Goal: Information Seeking & Learning: Learn about a topic

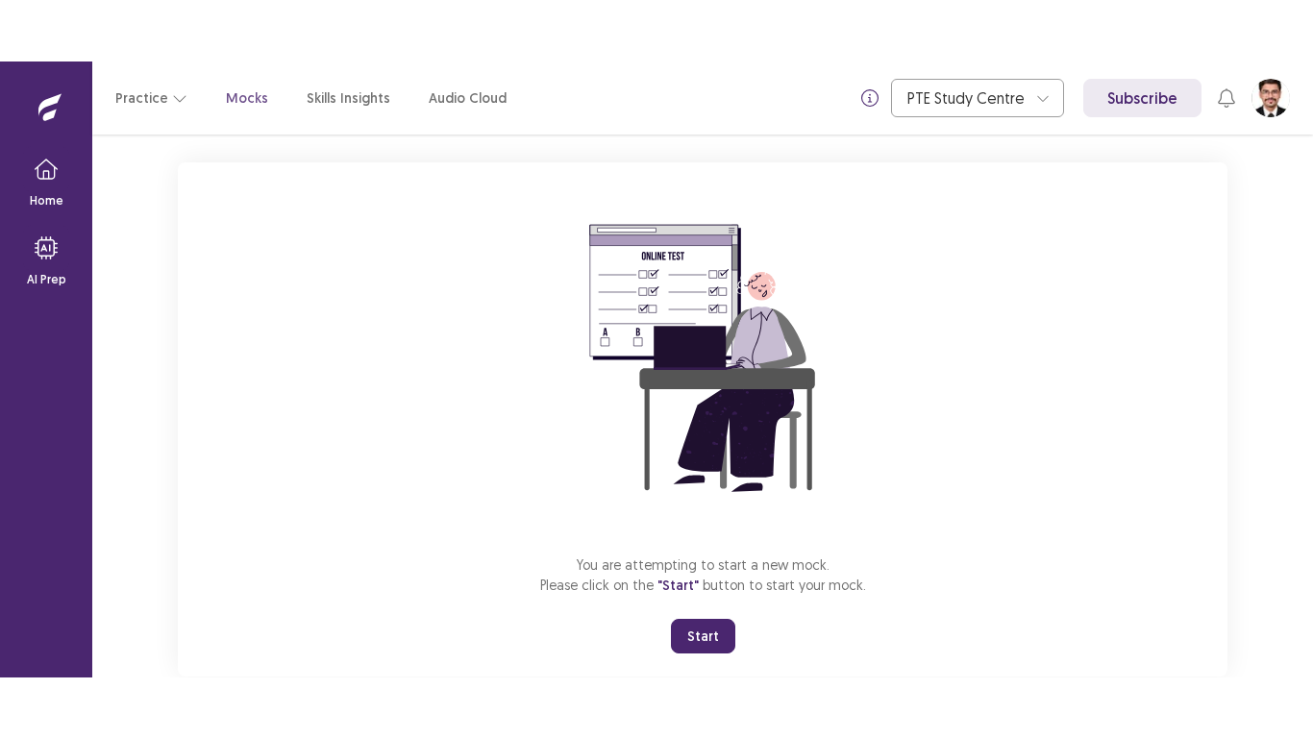
scroll to position [144, 0]
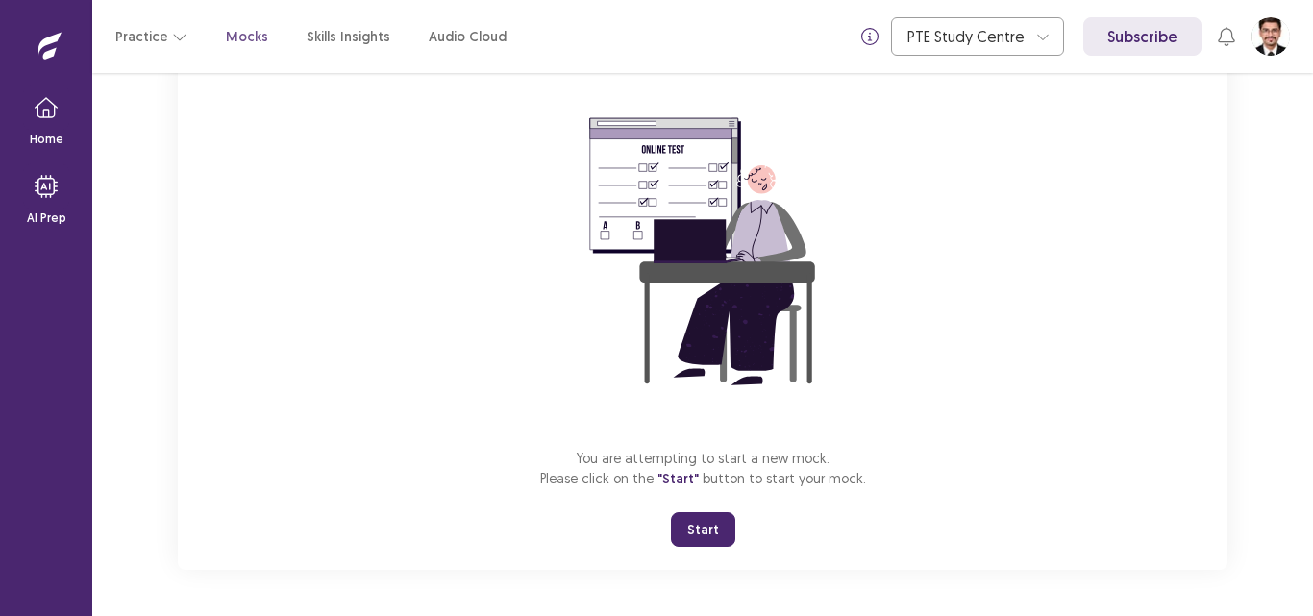
click at [710, 534] on button "Start" at bounding box center [703, 529] width 64 height 35
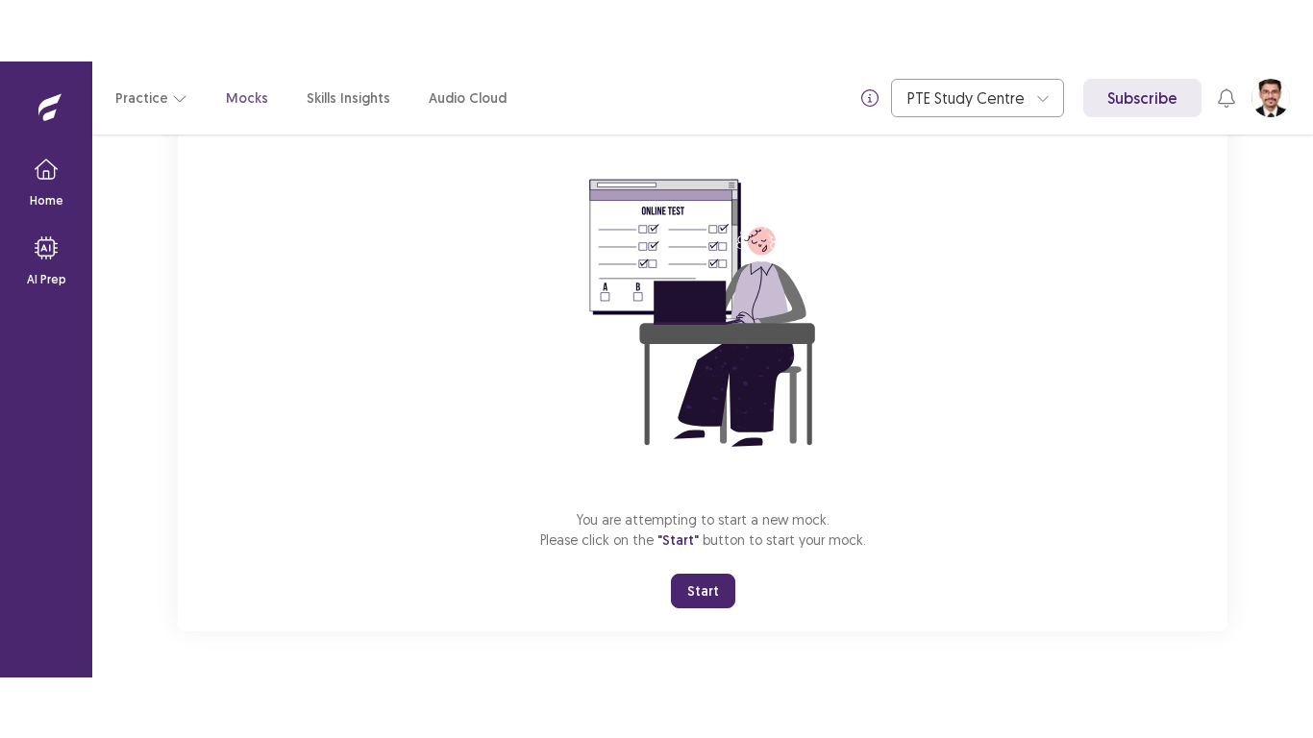
scroll to position [22, 0]
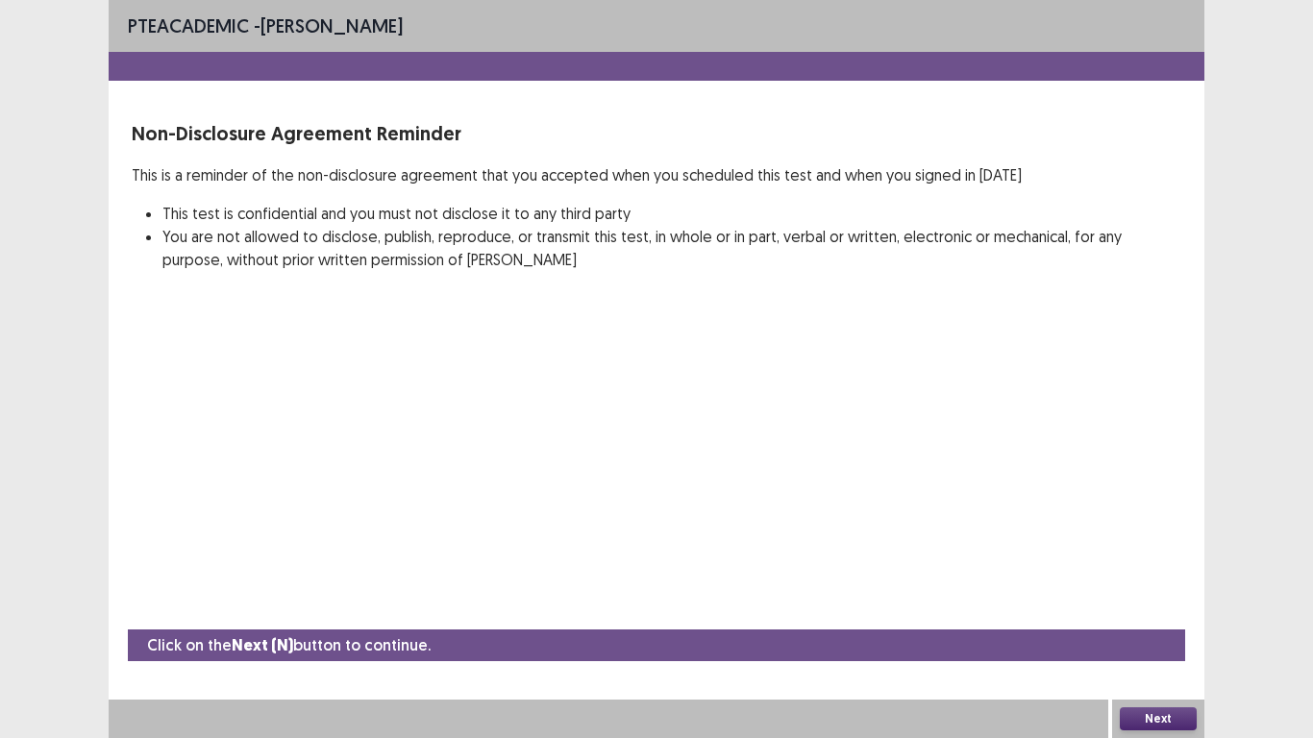
click at [1140, 615] on button "Next" at bounding box center [1157, 718] width 77 height 23
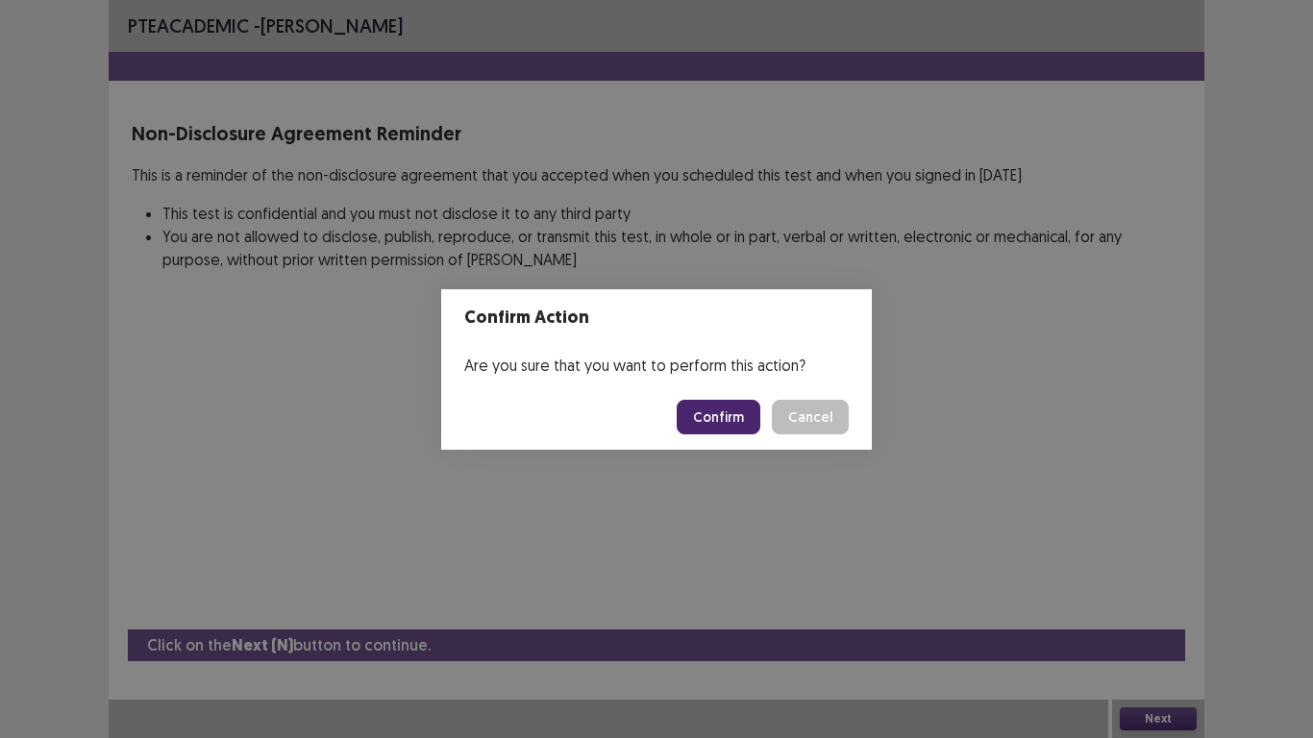
click at [724, 405] on button "Confirm" at bounding box center [718, 417] width 84 height 35
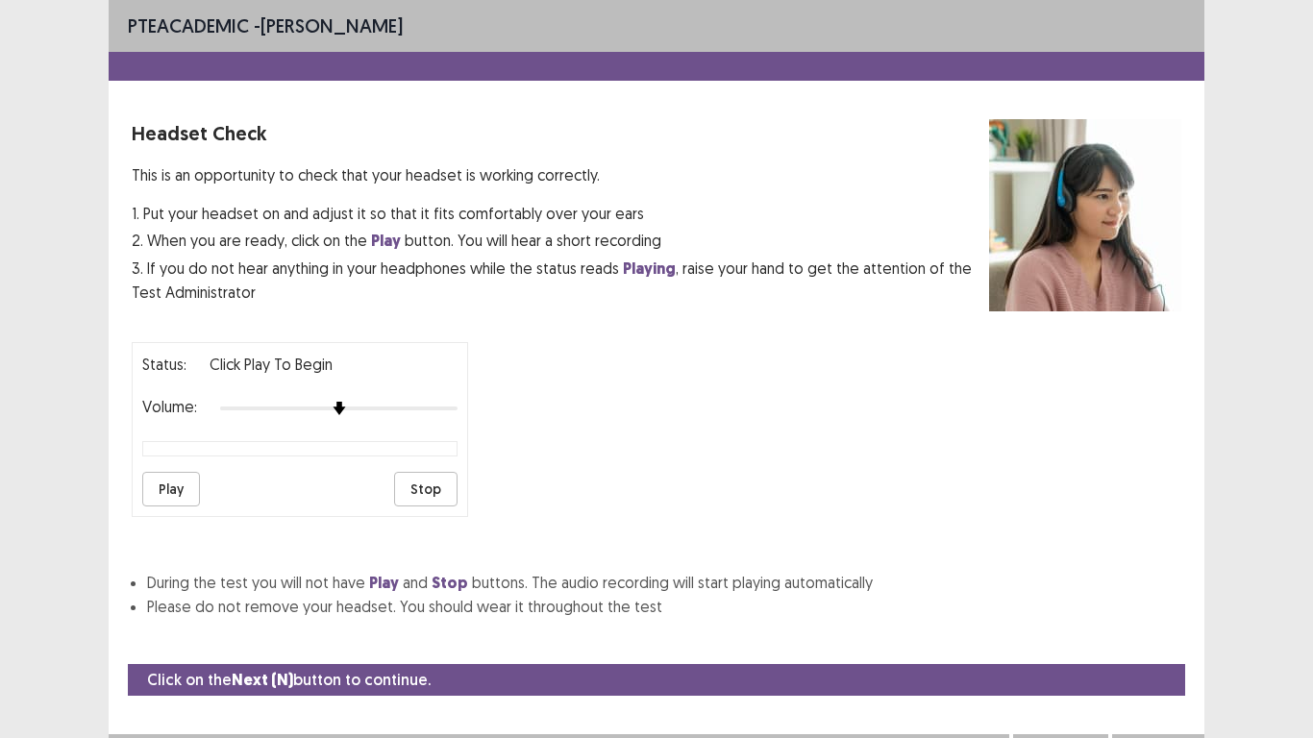
scroll to position [35, 0]
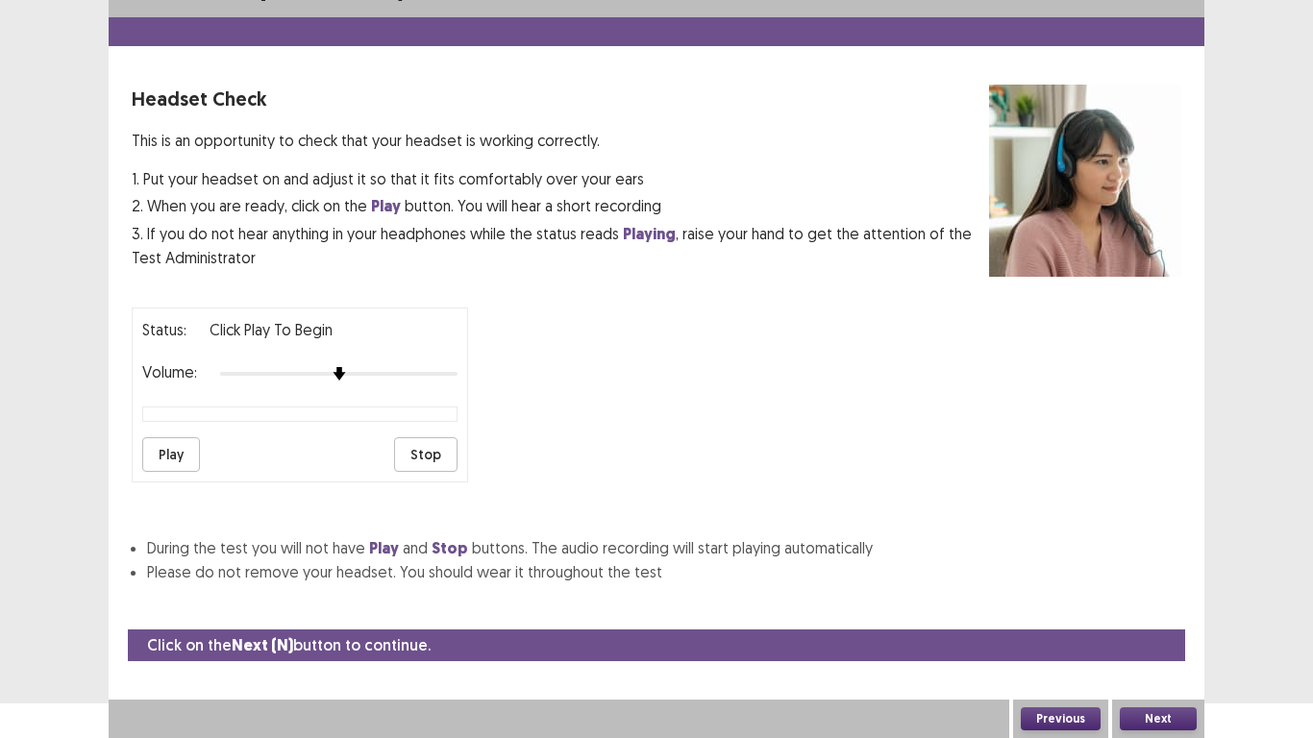
click at [1164, 615] on button "Next" at bounding box center [1157, 718] width 77 height 23
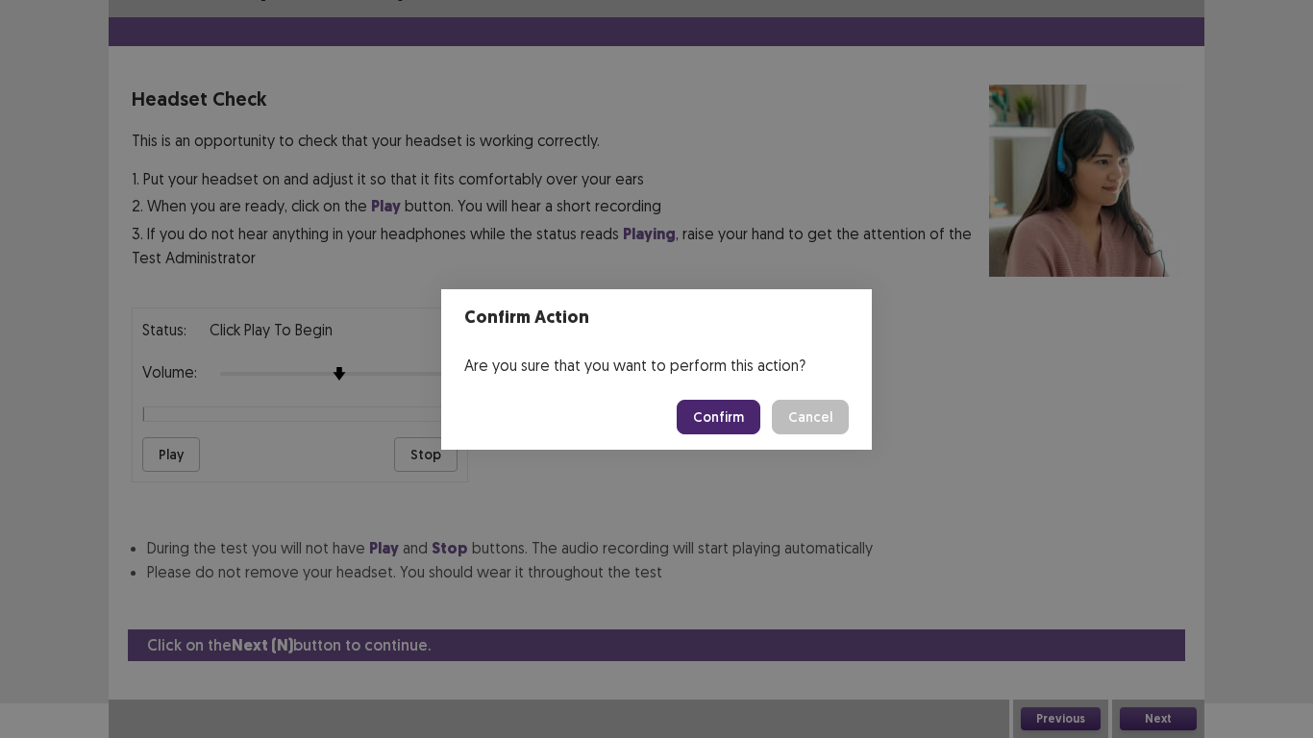
drag, startPoint x: 833, startPoint y: 413, endPoint x: 818, endPoint y: 407, distance: 16.4
click at [831, 413] on button "Cancel" at bounding box center [810, 417] width 77 height 35
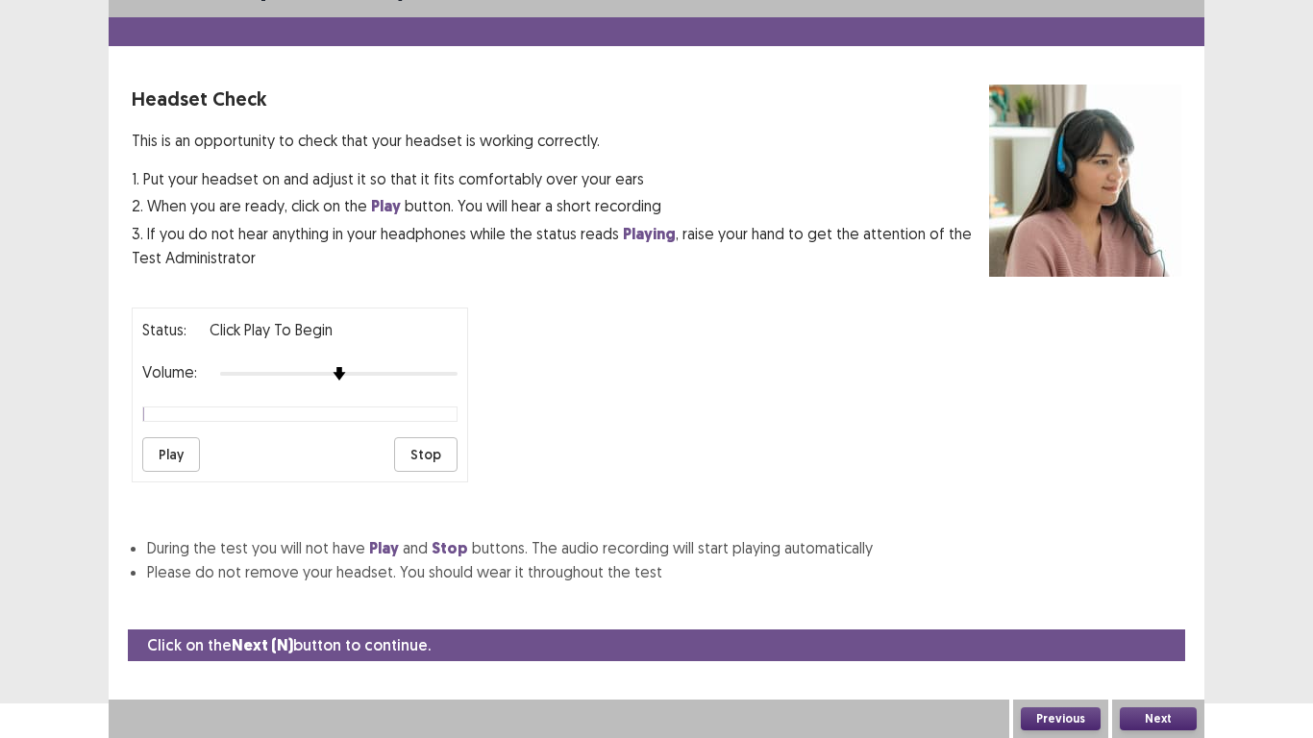
click at [364, 375] on div at bounding box center [338, 373] width 237 height 15
click at [188, 450] on button "Play" at bounding box center [171, 454] width 58 height 35
click at [380, 375] on div at bounding box center [338, 373] width 237 height 15
click at [1145, 615] on button "Next" at bounding box center [1157, 718] width 77 height 23
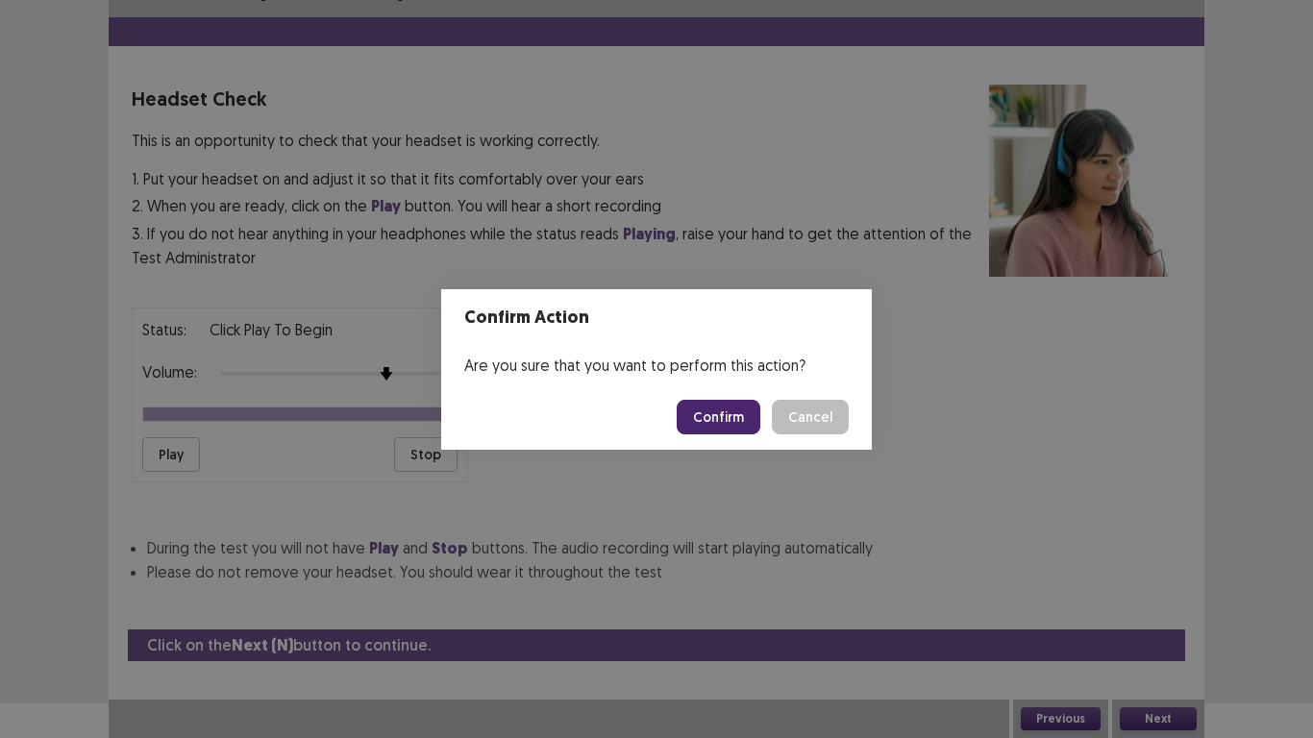
click at [718, 414] on button "Confirm" at bounding box center [718, 417] width 84 height 35
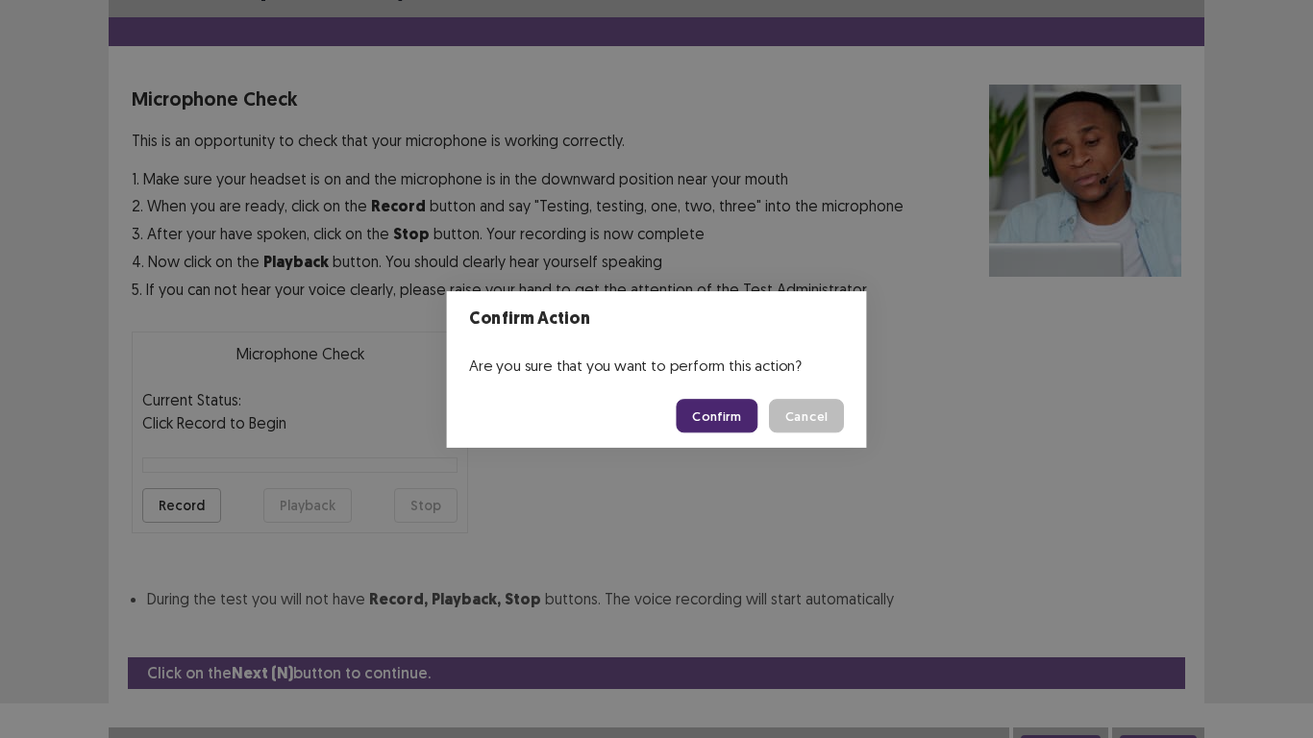
scroll to position [55, 0]
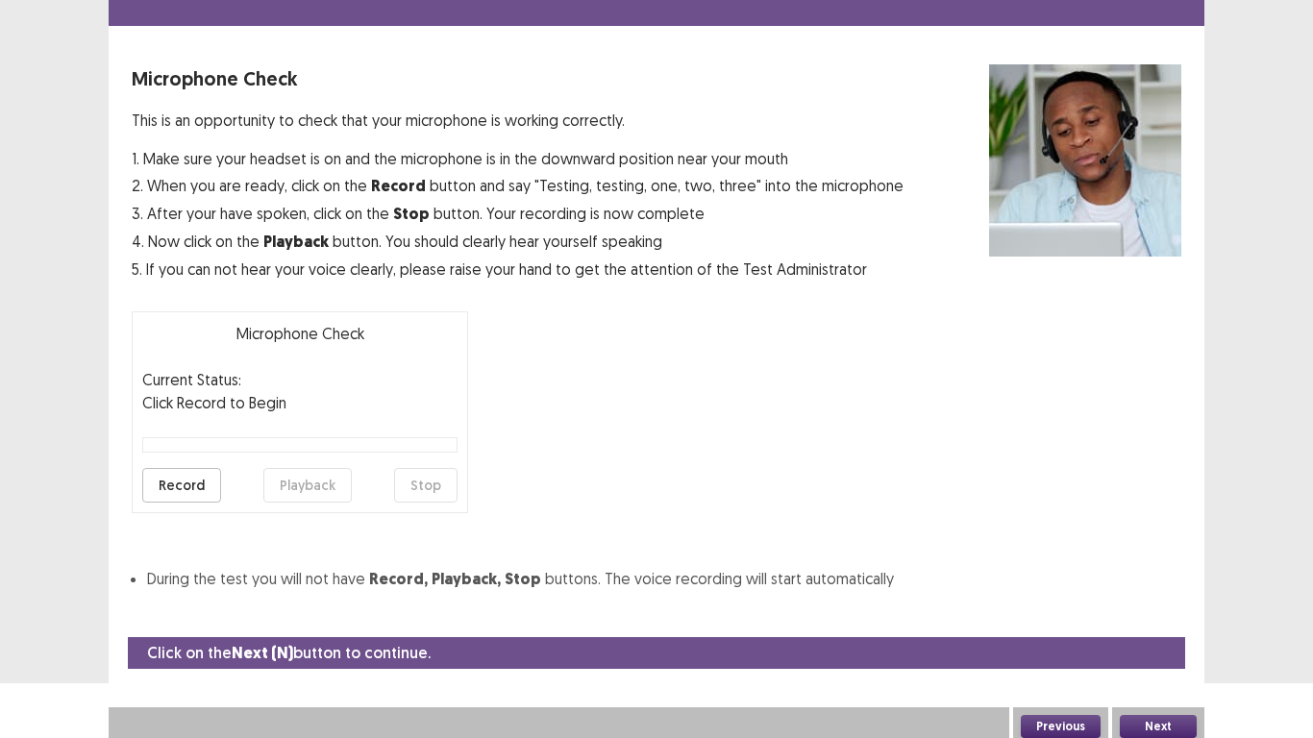
click at [202, 488] on button "Record" at bounding box center [181, 485] width 79 height 35
click at [416, 484] on button "Stop" at bounding box center [425, 485] width 63 height 35
click at [307, 487] on button "Playback" at bounding box center [307, 485] width 88 height 35
click at [1151, 615] on button "Next" at bounding box center [1157, 726] width 77 height 23
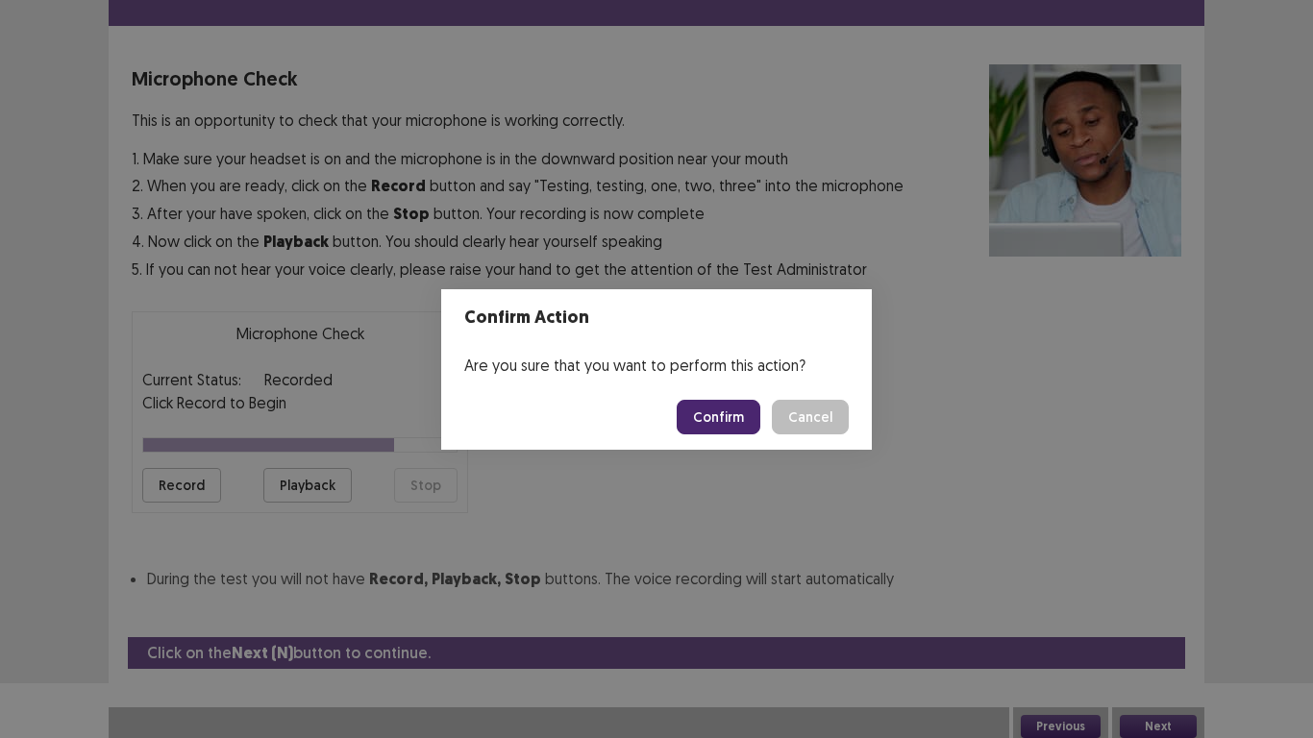
click at [728, 418] on button "Confirm" at bounding box center [718, 417] width 84 height 35
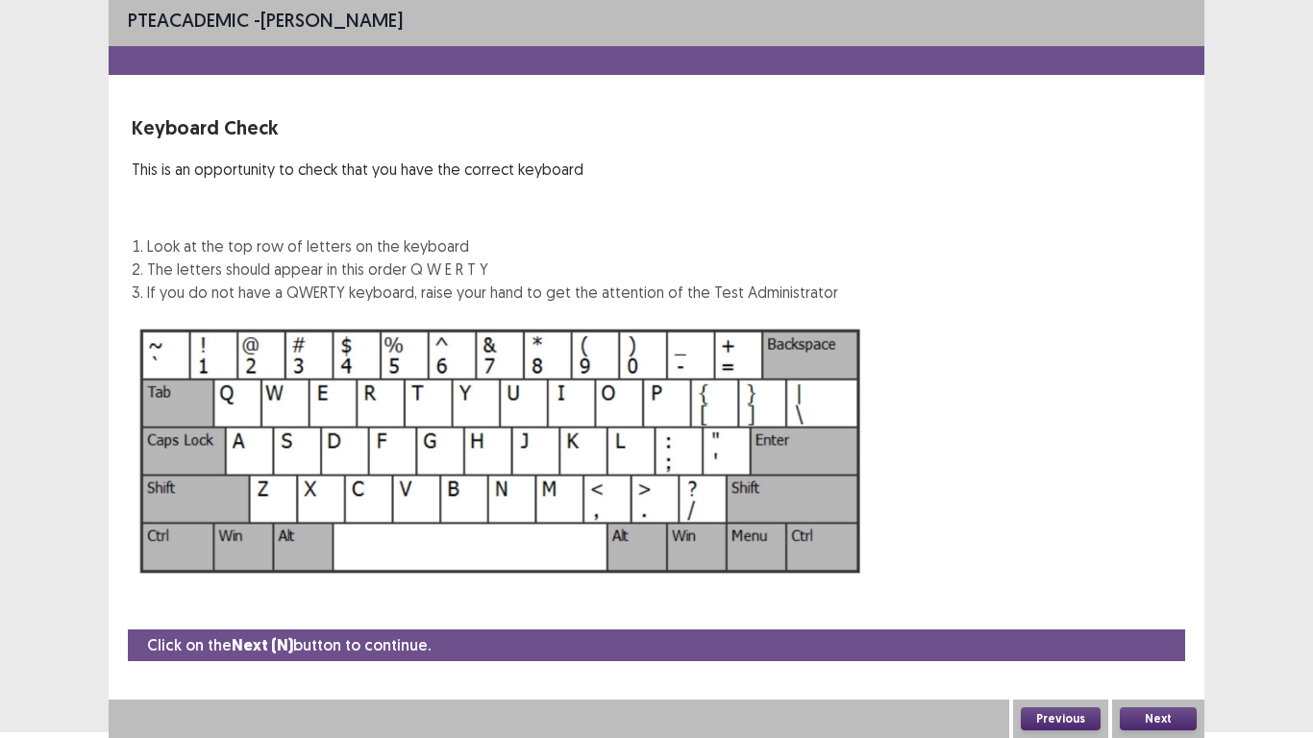
scroll to position [6, 0]
click at [1177, 615] on button "Next" at bounding box center [1157, 718] width 77 height 23
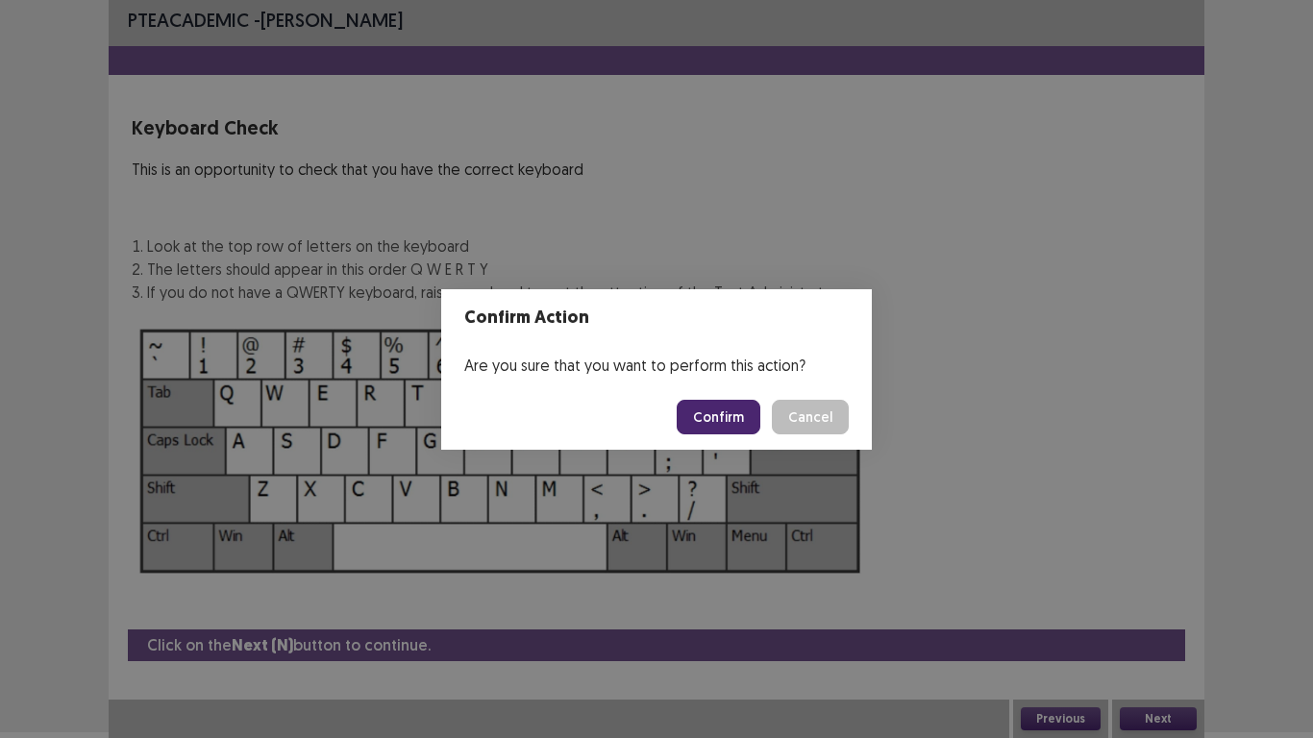
click at [729, 414] on button "Confirm" at bounding box center [718, 417] width 84 height 35
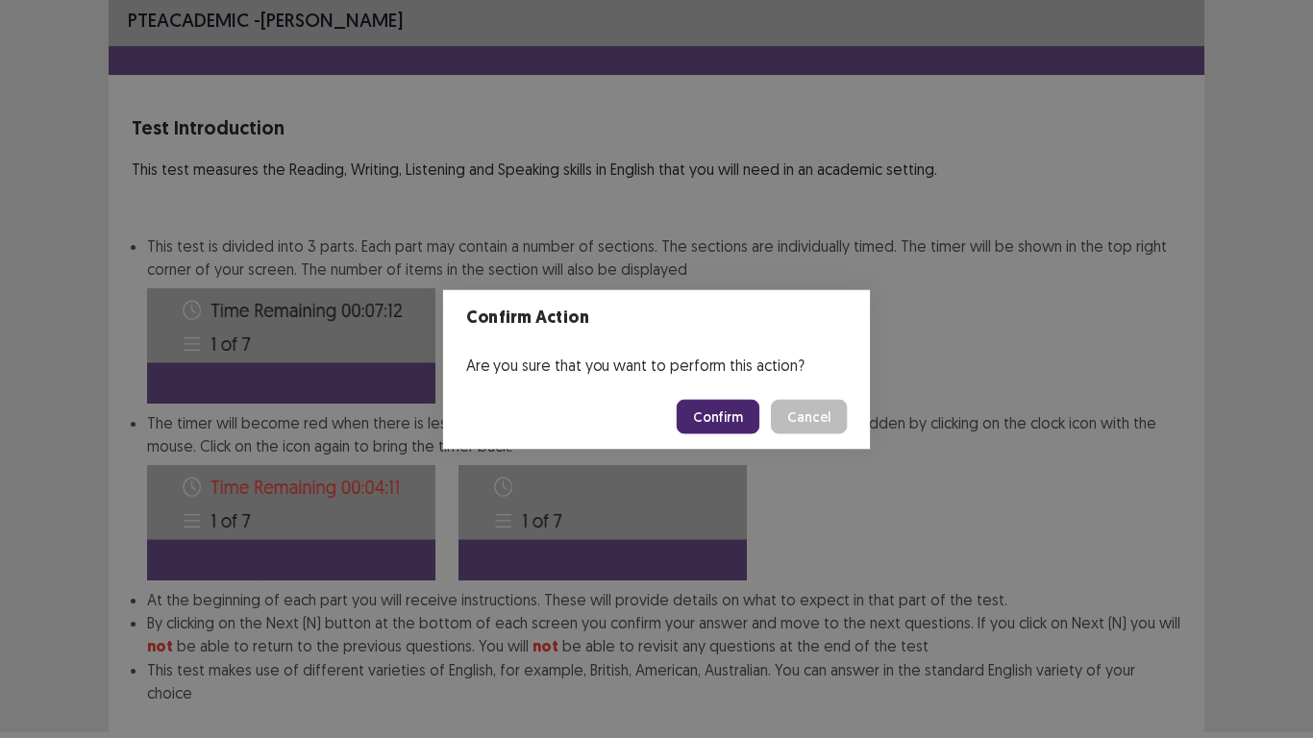
scroll to position [104, 0]
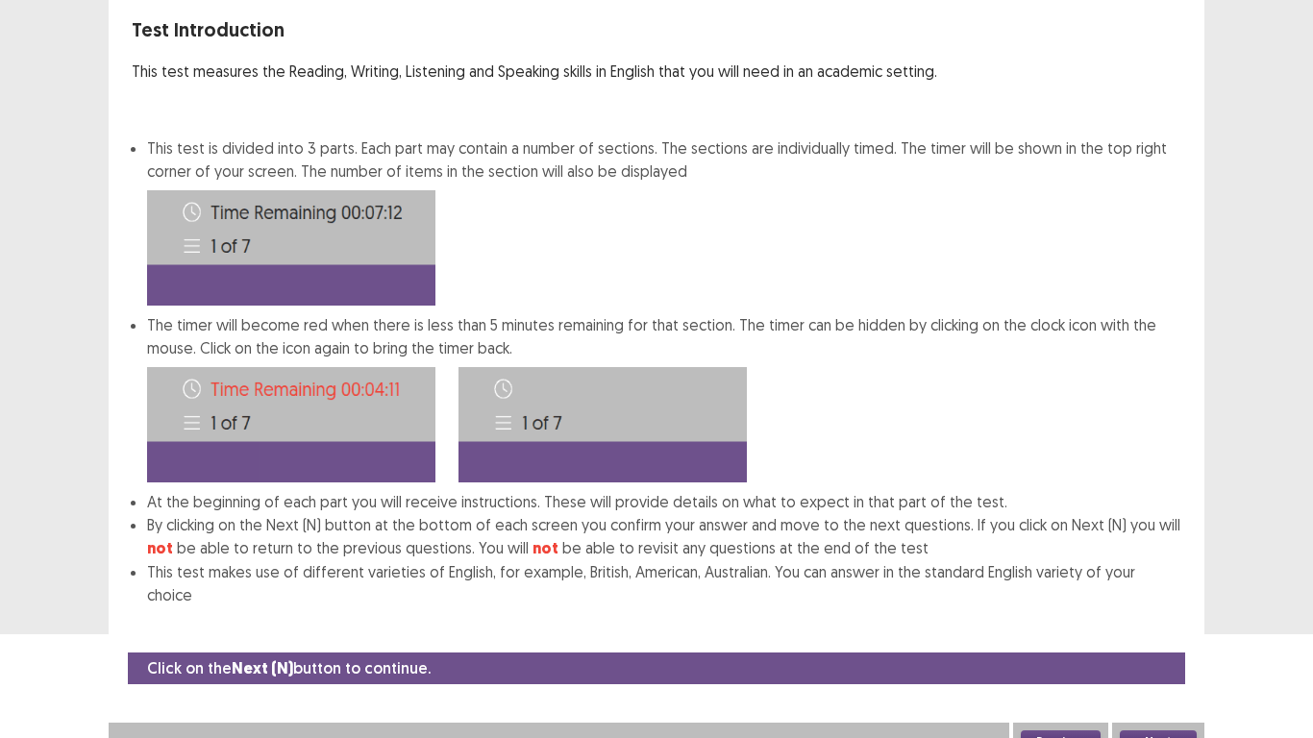
click at [1174, 615] on button "Next" at bounding box center [1157, 741] width 77 height 23
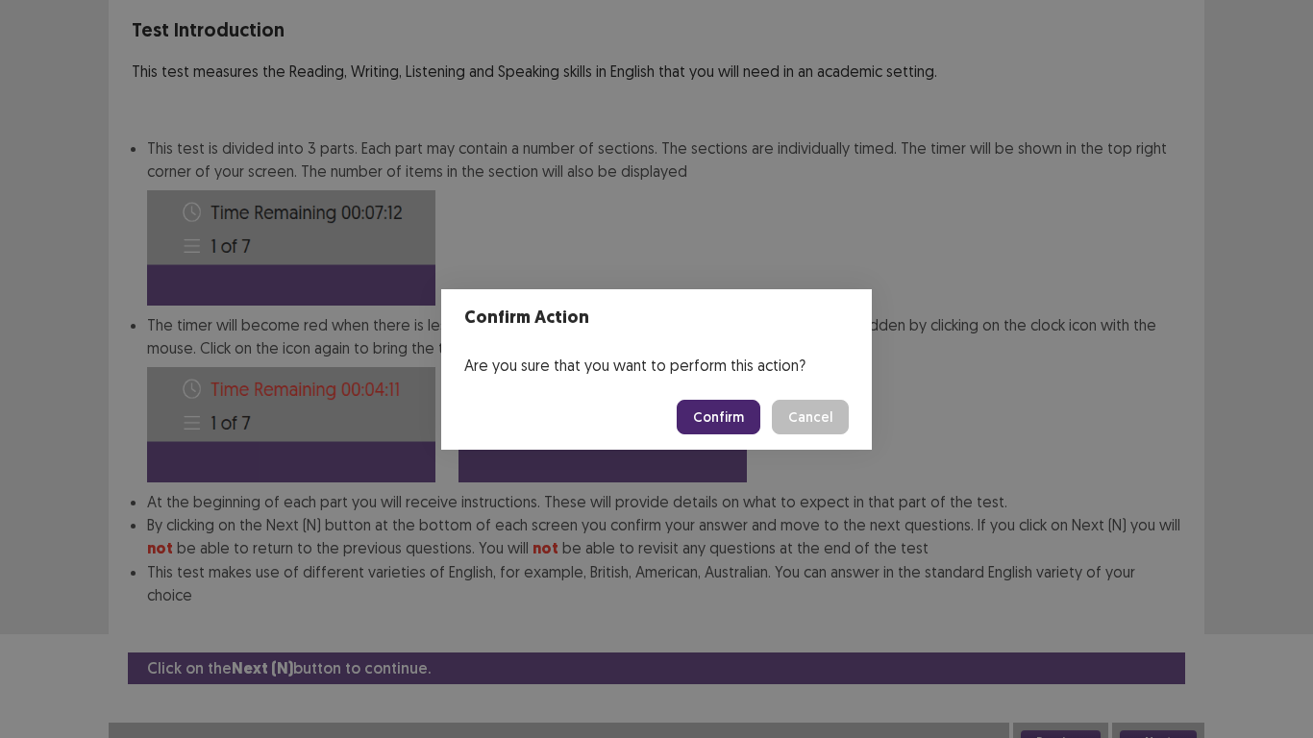
click at [714, 423] on button "Confirm" at bounding box center [718, 417] width 84 height 35
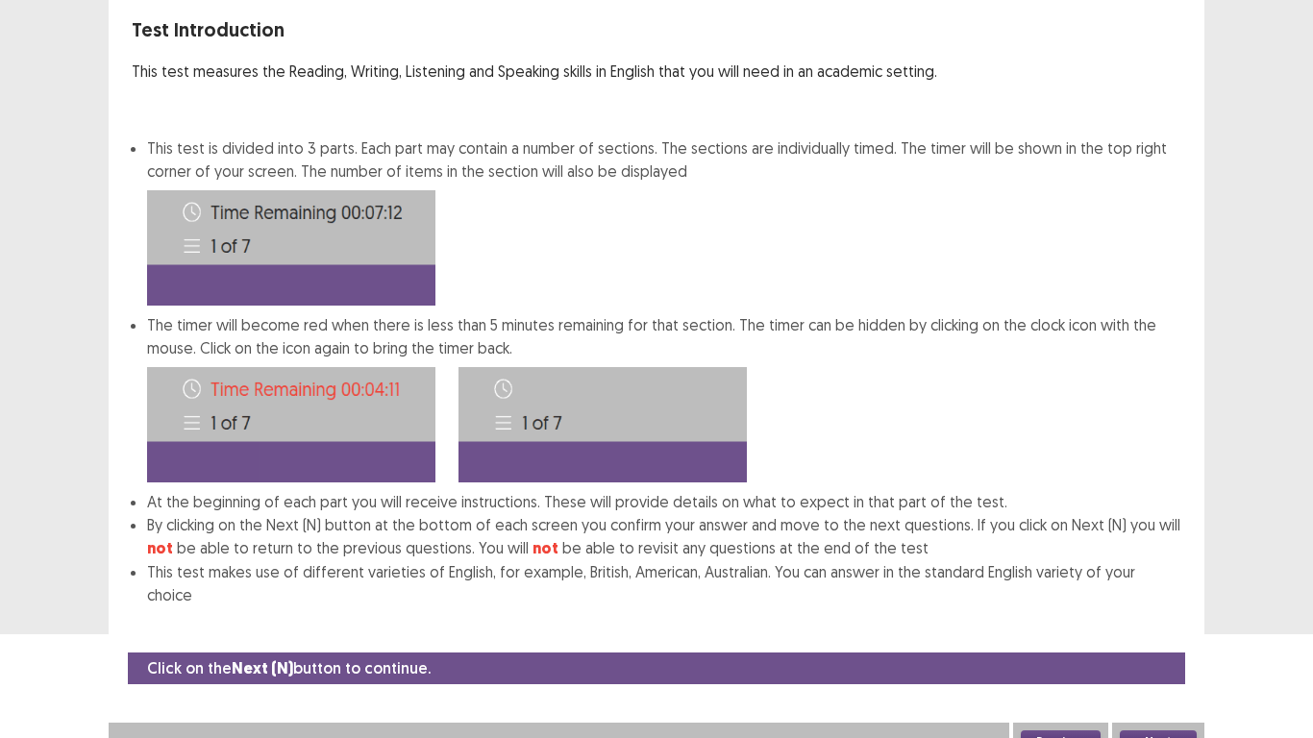
scroll to position [0, 0]
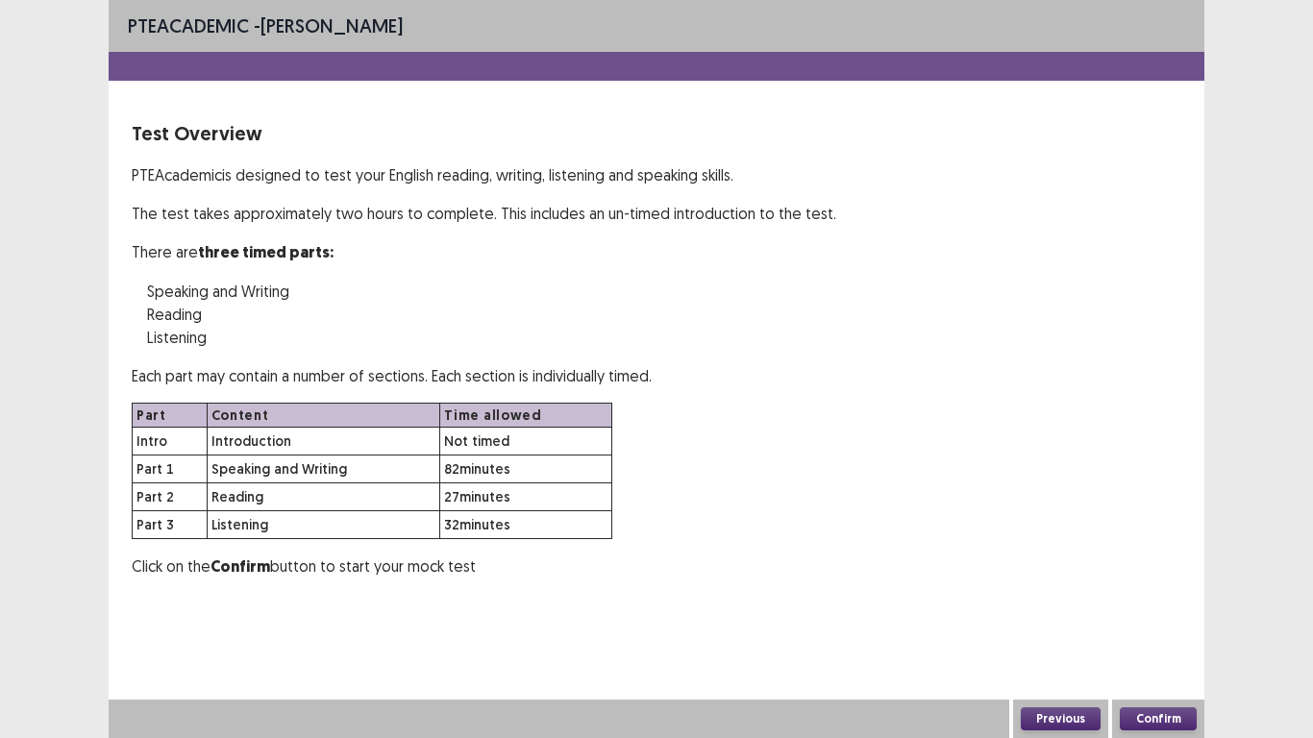
click at [1155, 615] on button "Confirm" at bounding box center [1157, 718] width 77 height 23
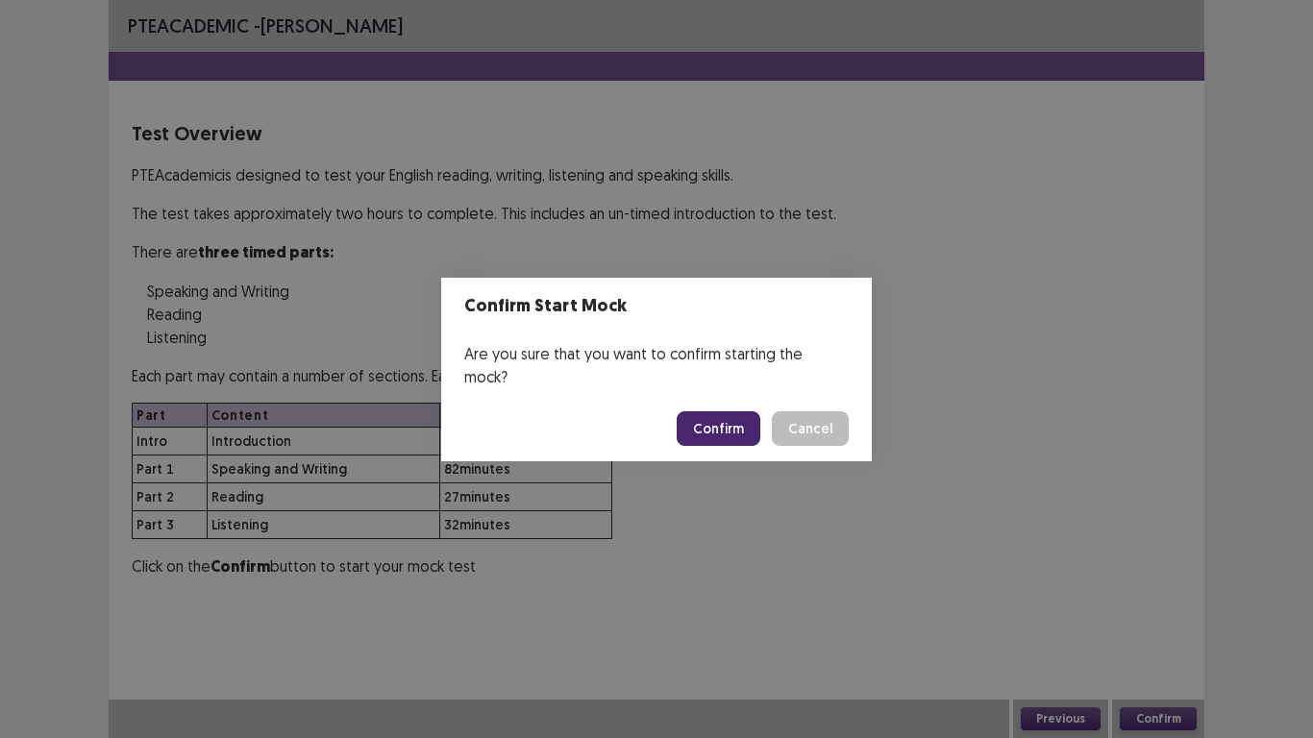
click at [708, 411] on button "Confirm" at bounding box center [718, 428] width 84 height 35
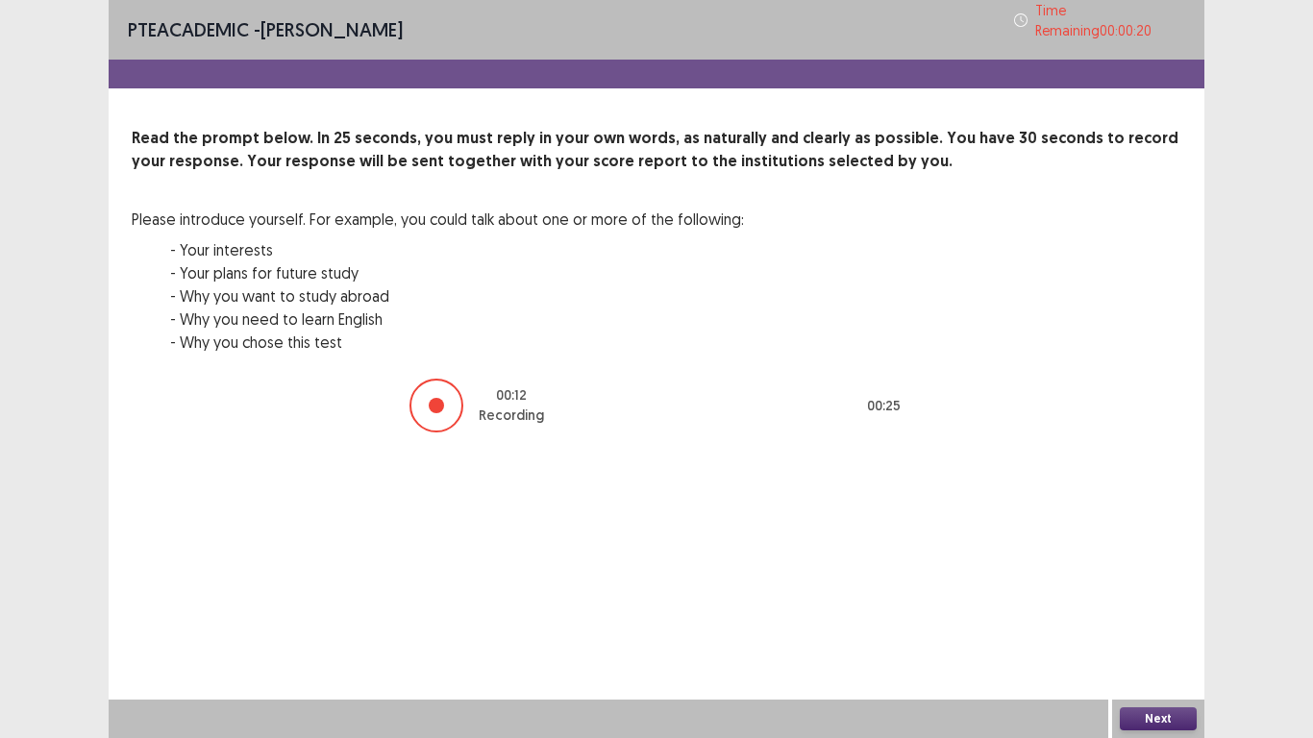
click at [1151, 615] on button "Next" at bounding box center [1157, 718] width 77 height 23
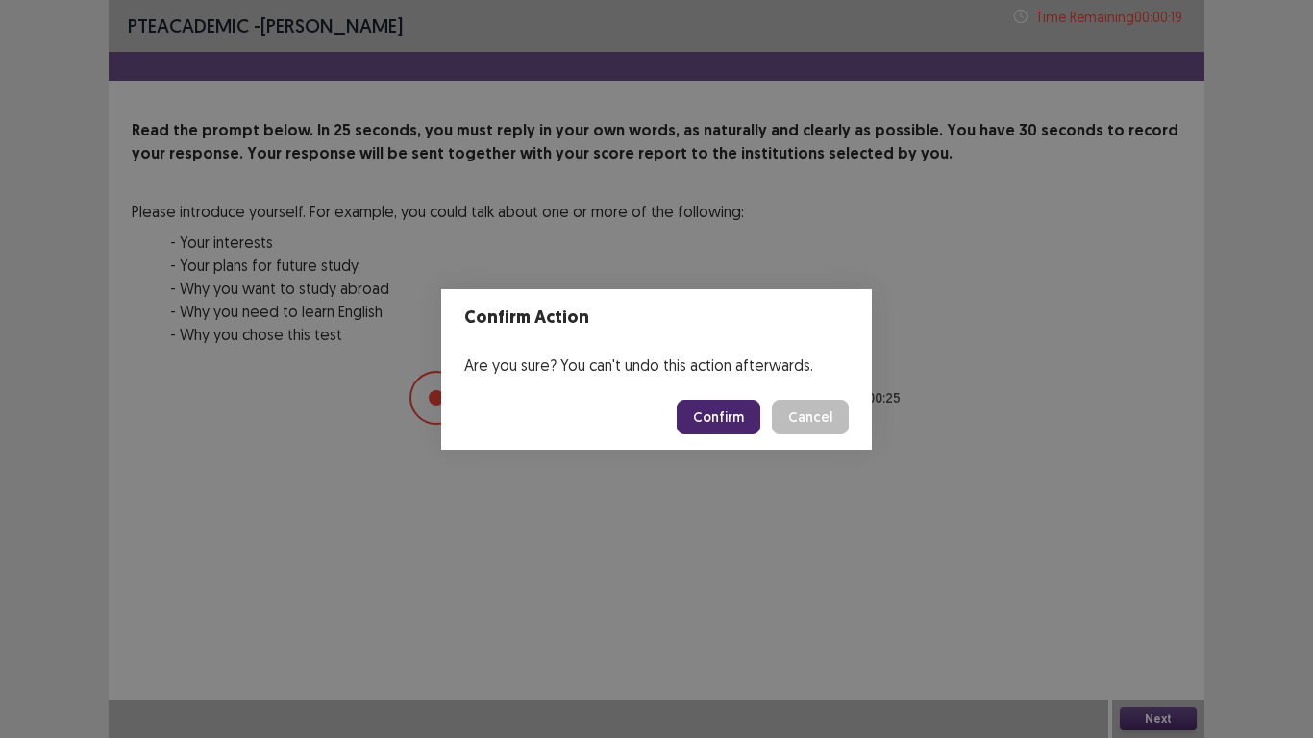
click at [724, 428] on button "Confirm" at bounding box center [718, 417] width 84 height 35
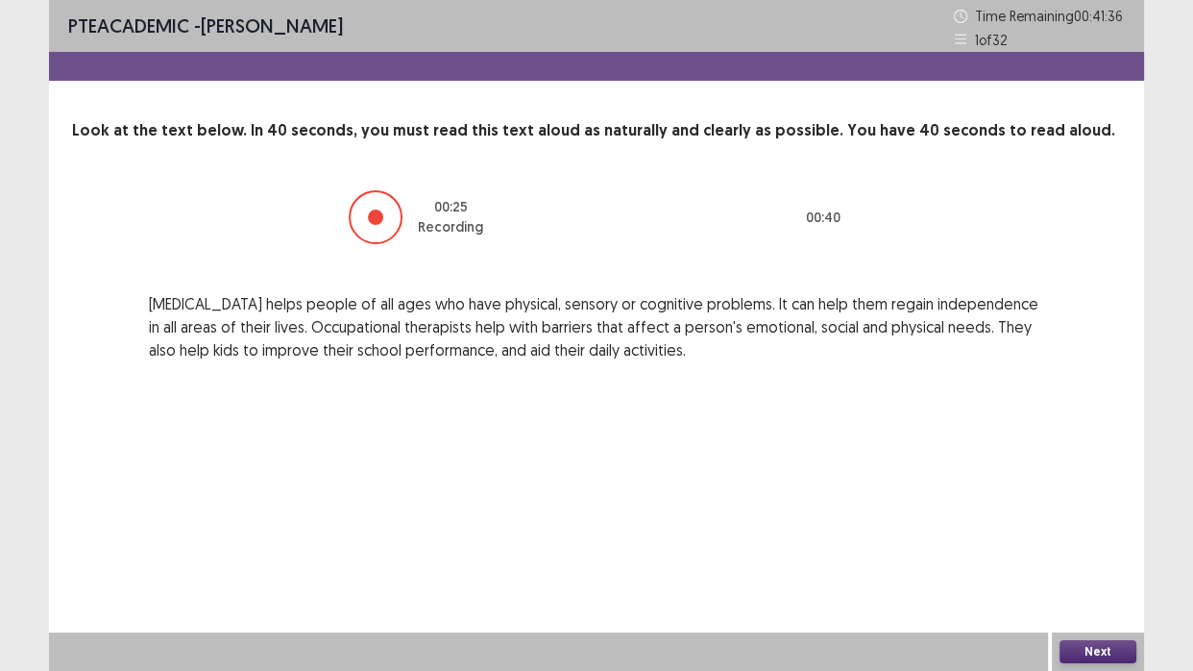
click at [1109, 615] on button "Next" at bounding box center [1098, 651] width 77 height 23
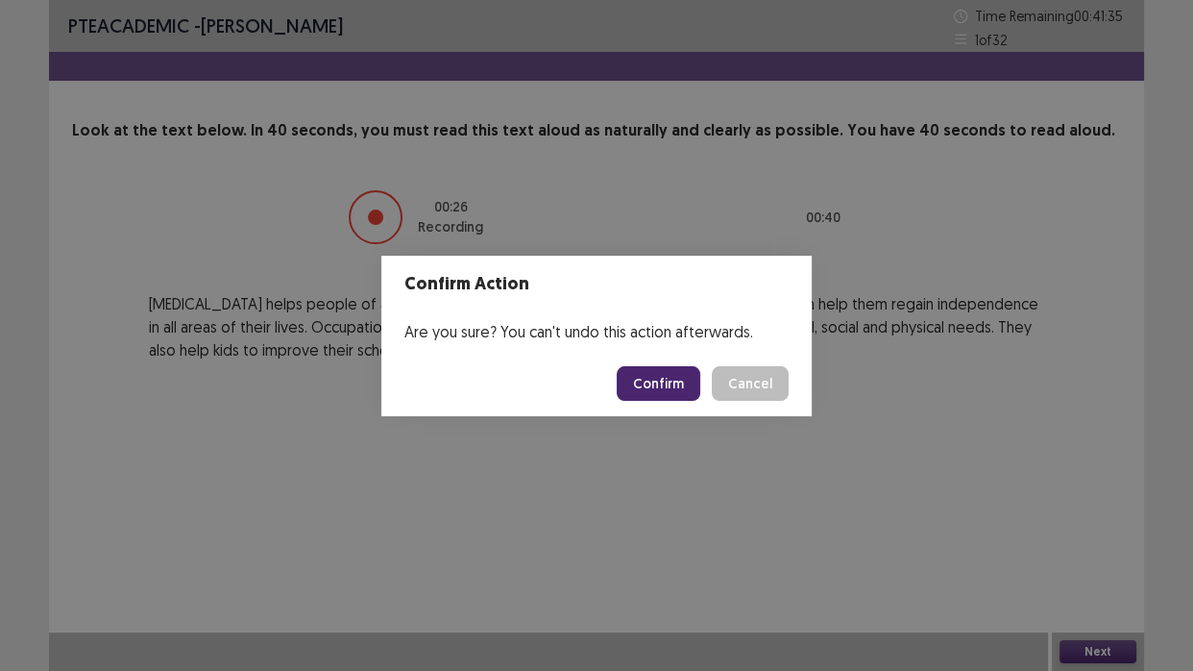
click at [665, 382] on button "Confirm" at bounding box center [659, 383] width 84 height 35
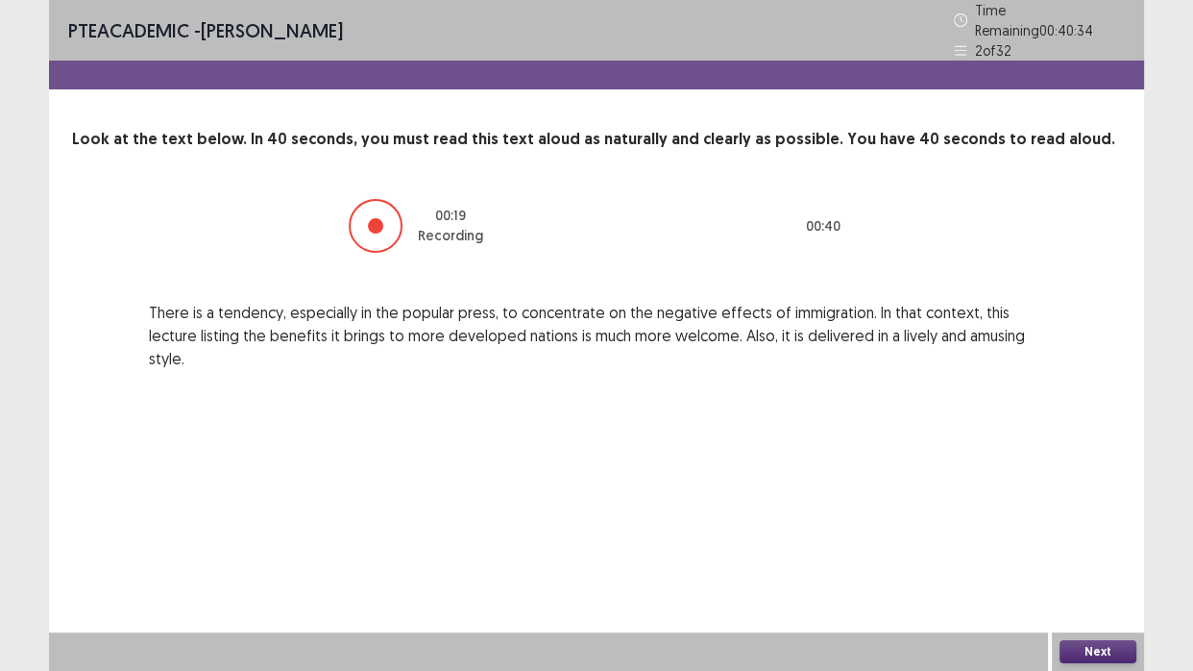
click at [1116, 615] on button "Next" at bounding box center [1098, 651] width 77 height 23
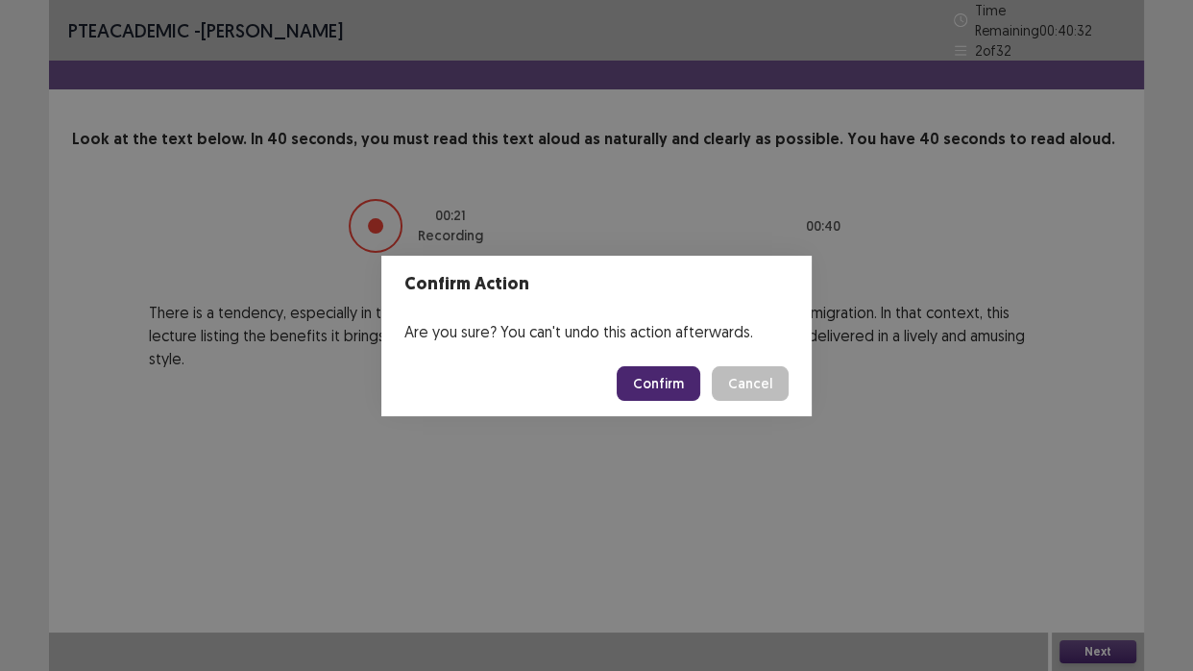
click at [669, 393] on button "Confirm" at bounding box center [659, 383] width 84 height 35
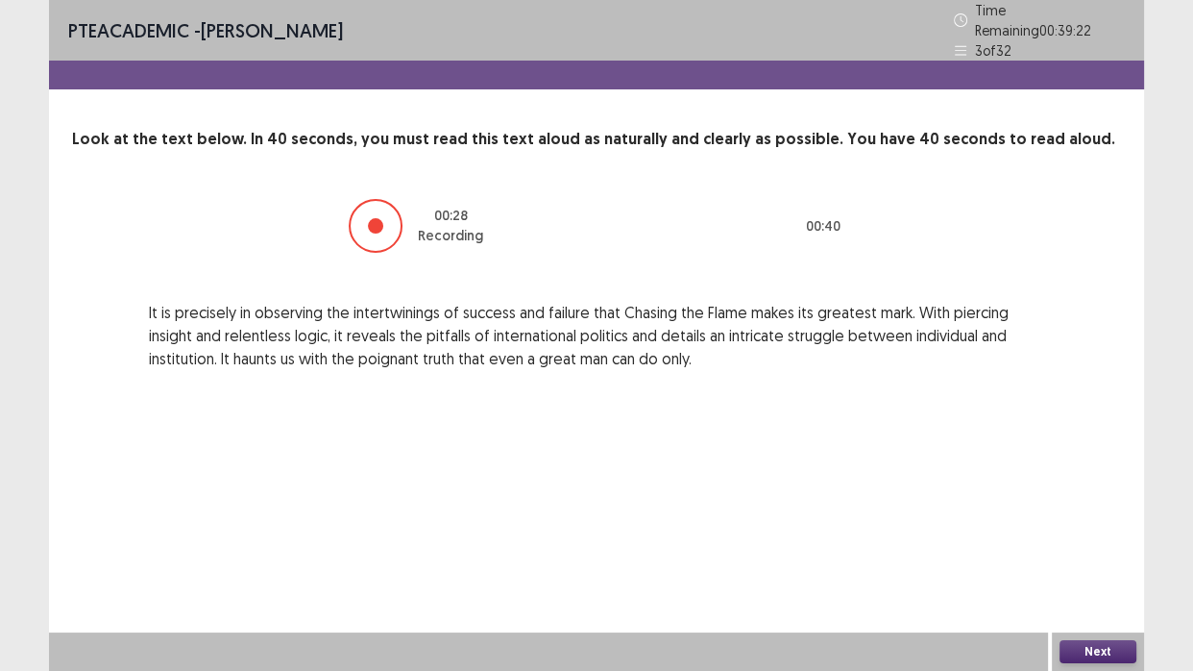
click at [1090, 615] on button "Next" at bounding box center [1098, 651] width 77 height 23
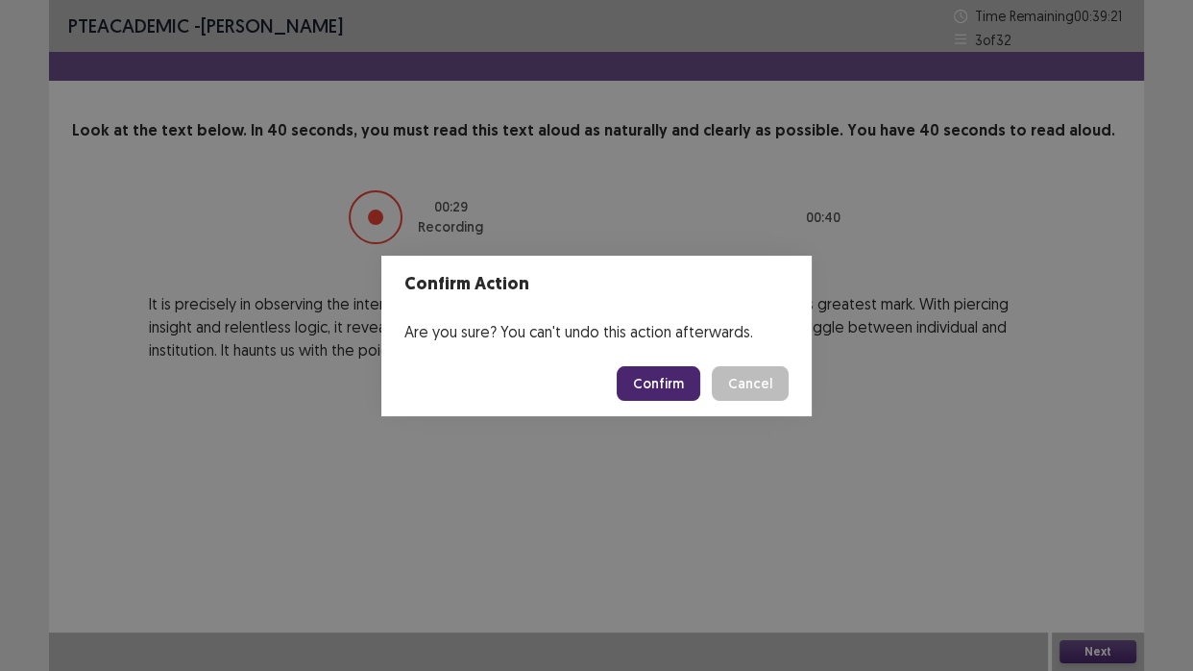
click at [668, 379] on button "Confirm" at bounding box center [659, 383] width 84 height 35
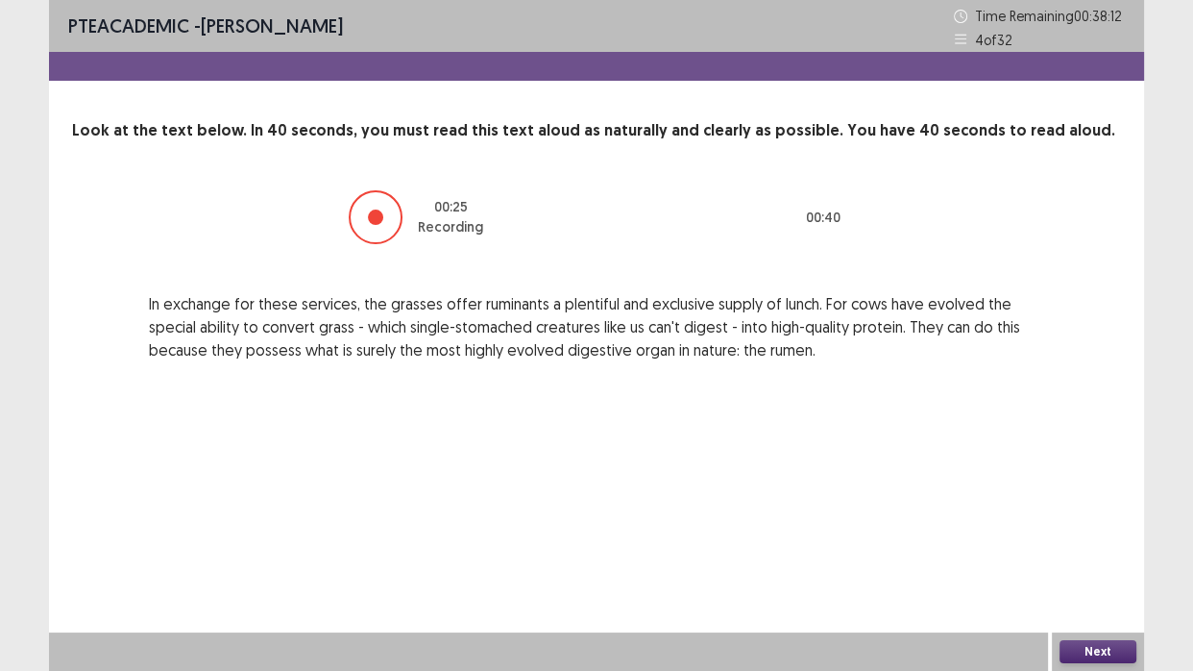
click at [1071, 615] on button "Next" at bounding box center [1098, 651] width 77 height 23
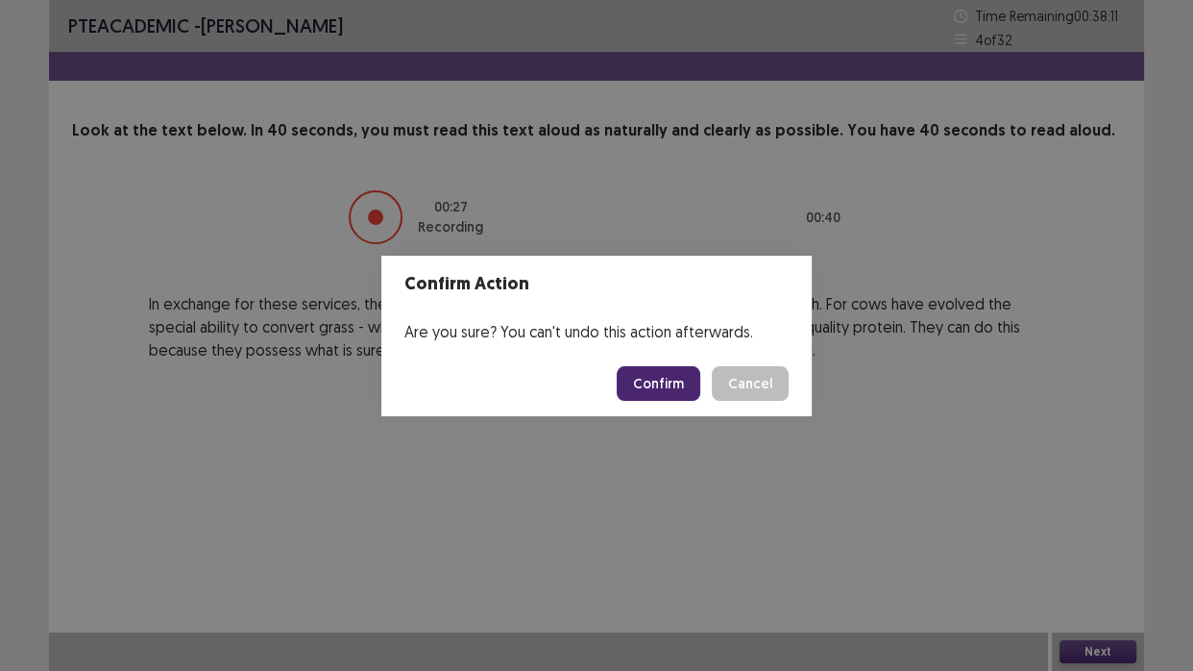
click at [664, 381] on button "Confirm" at bounding box center [659, 383] width 84 height 35
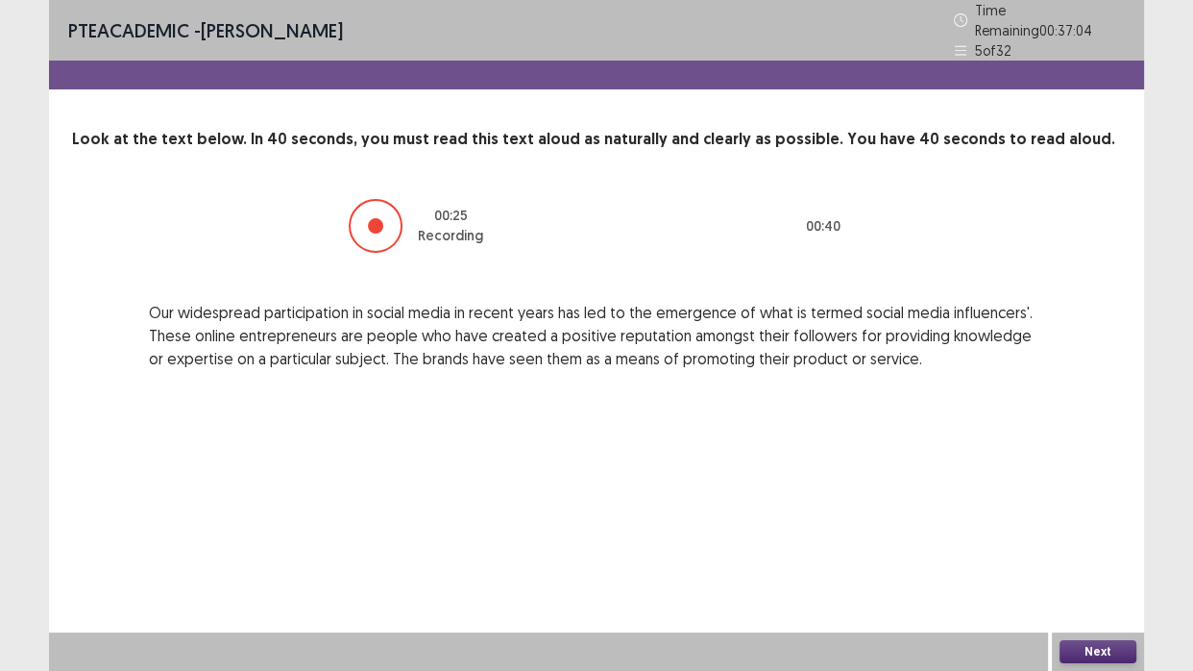
click at [1070, 615] on button "Next" at bounding box center [1098, 651] width 77 height 23
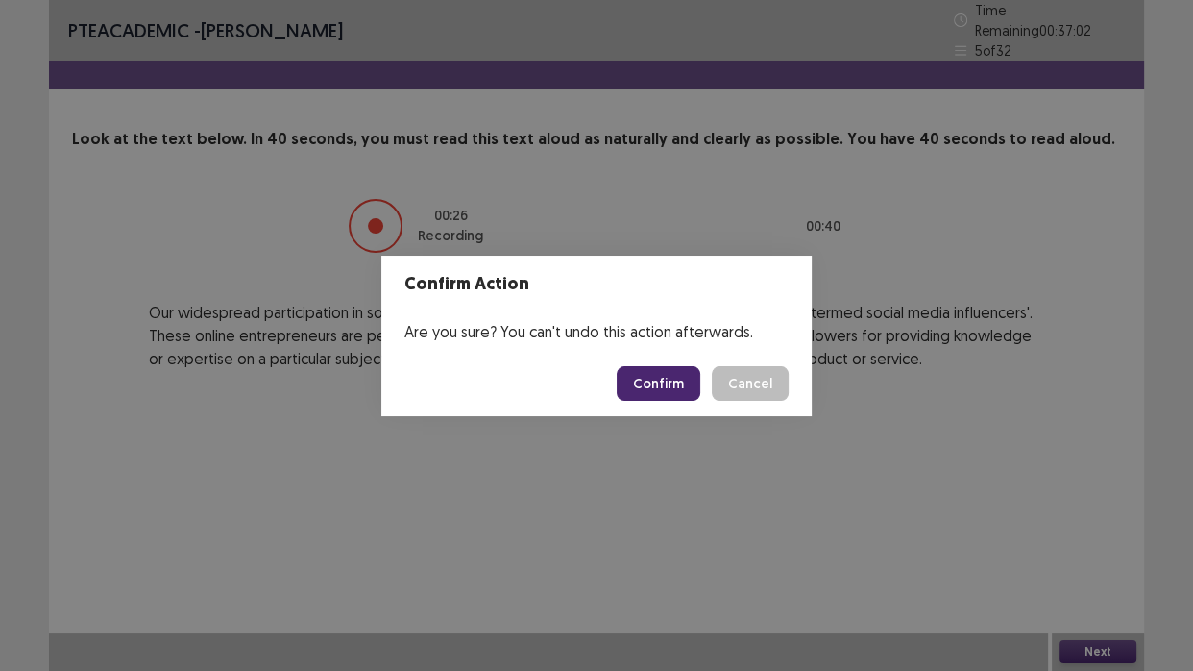
click at [692, 384] on button "Confirm" at bounding box center [659, 383] width 84 height 35
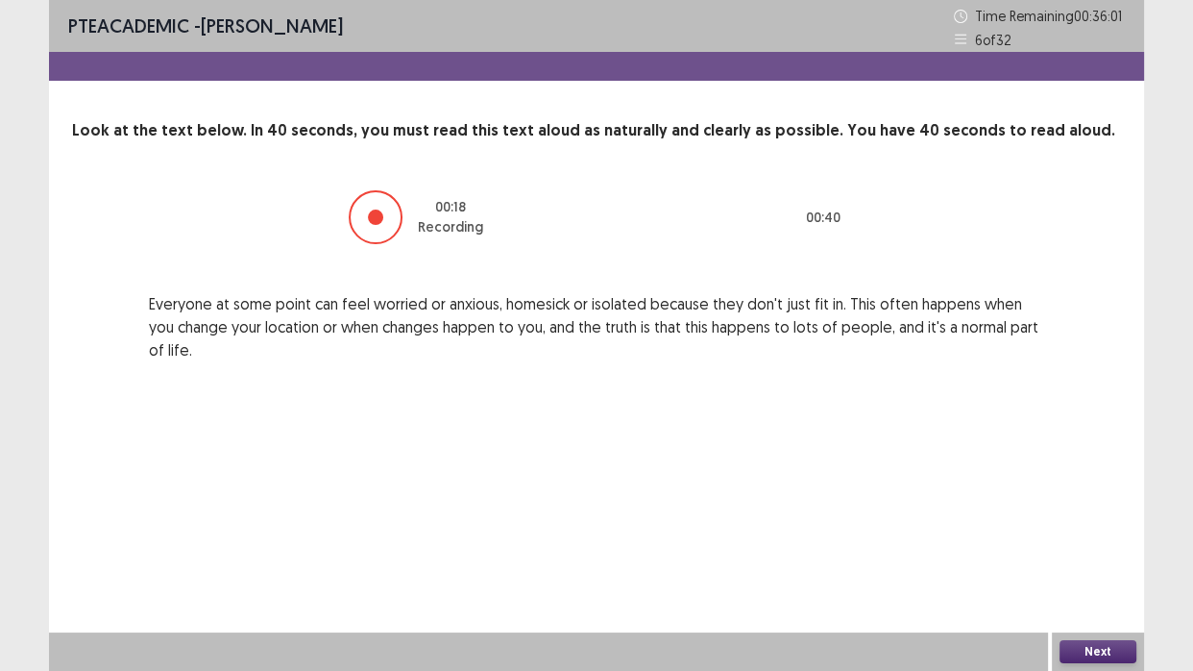
click at [1112, 615] on button "Next" at bounding box center [1098, 651] width 77 height 23
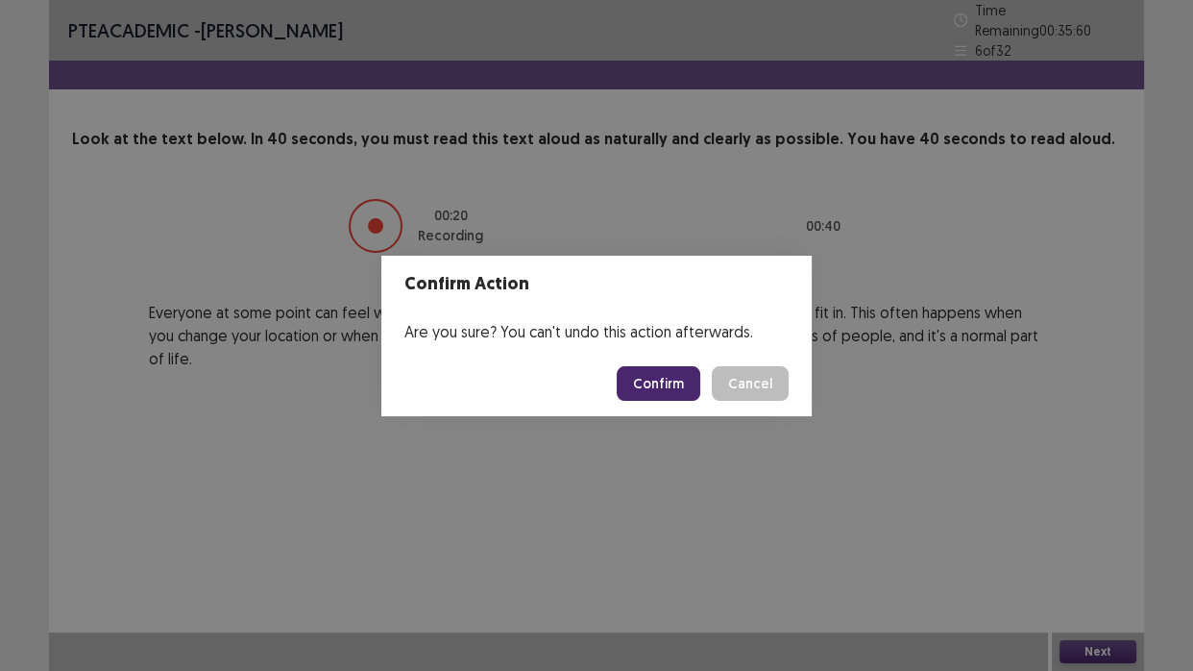
click at [674, 373] on button "Confirm" at bounding box center [659, 383] width 84 height 35
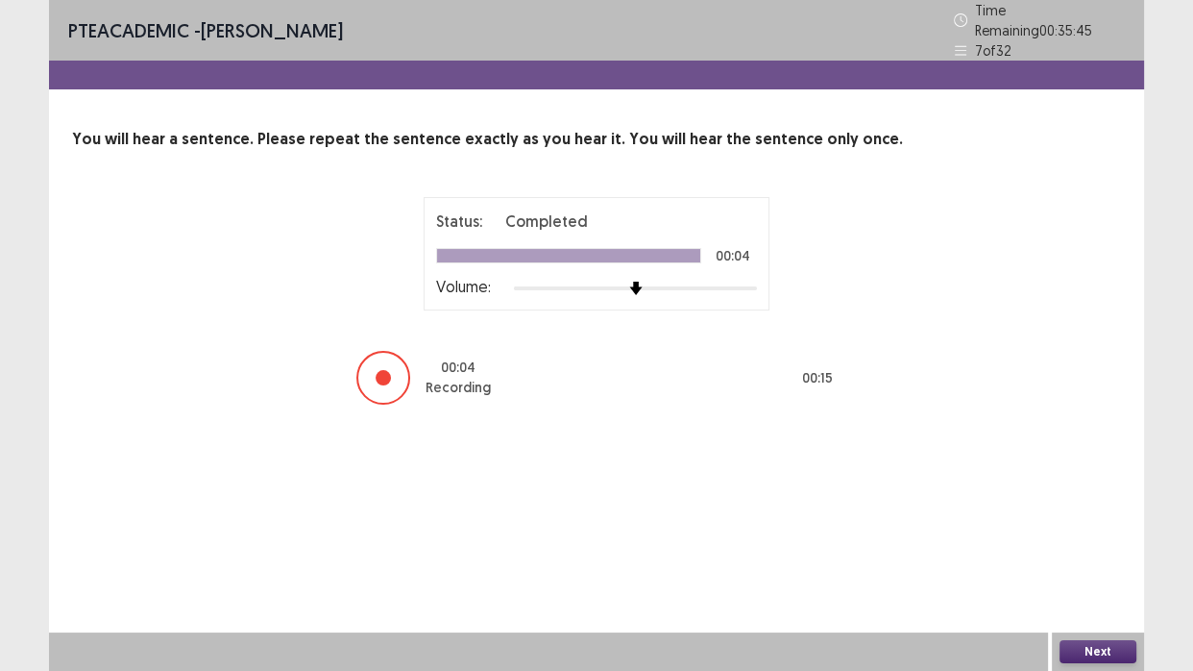
click at [1091, 615] on button "Next" at bounding box center [1098, 651] width 77 height 23
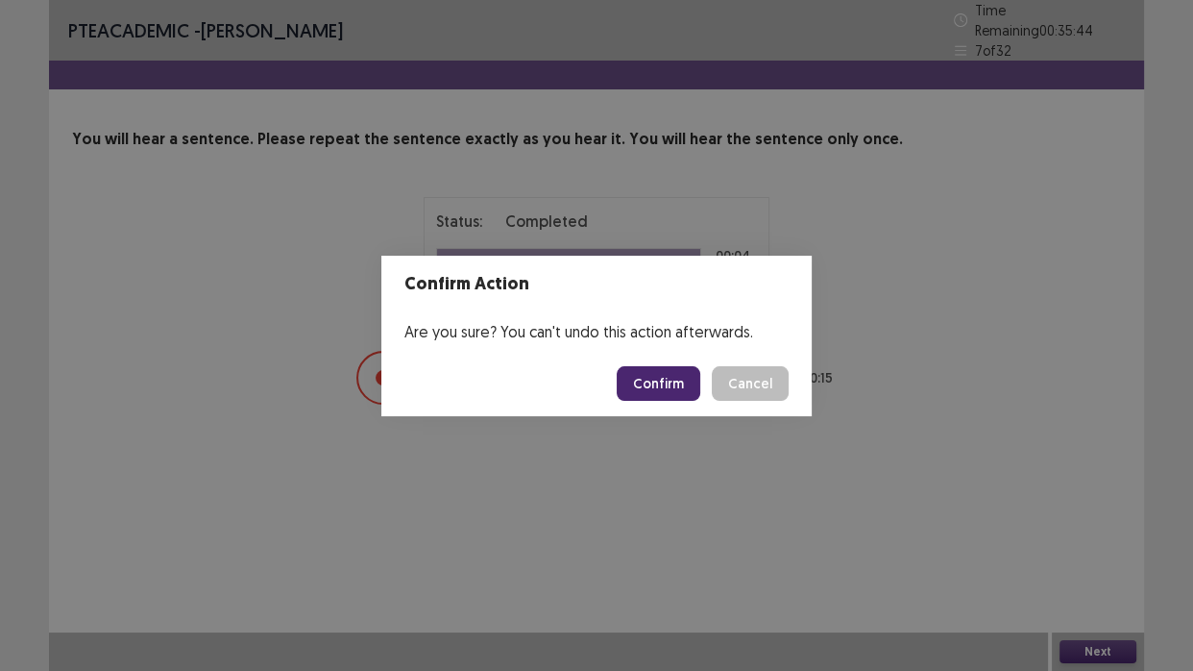
click at [644, 382] on button "Confirm" at bounding box center [659, 383] width 84 height 35
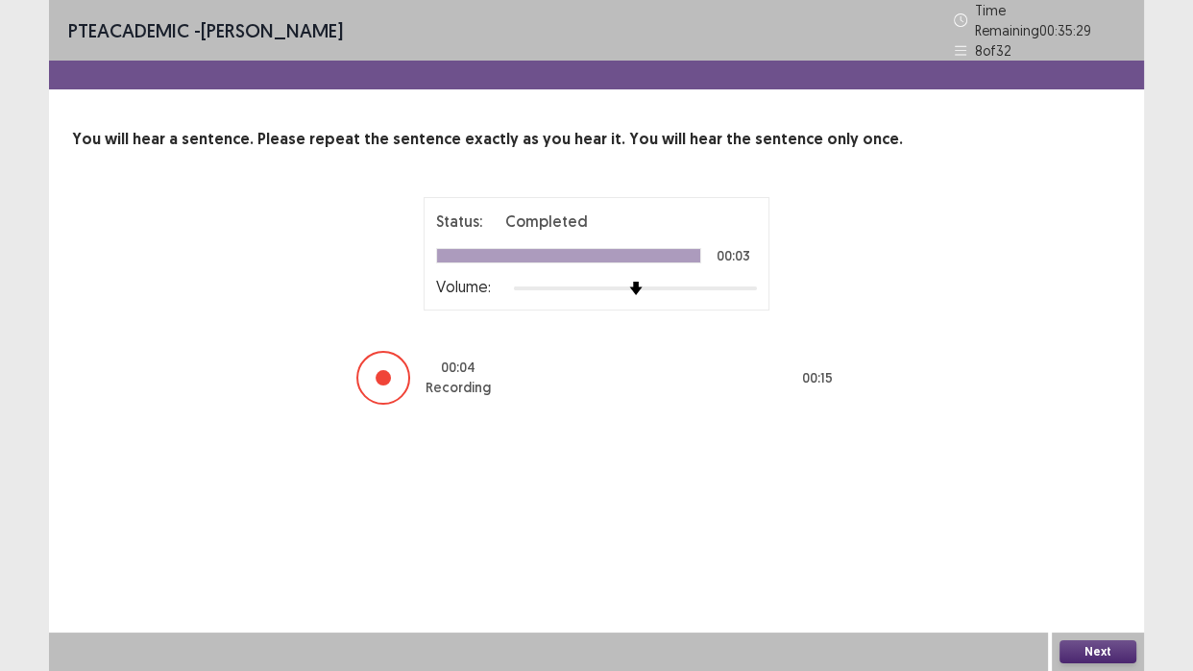
click at [1082, 615] on button "Next" at bounding box center [1098, 651] width 77 height 23
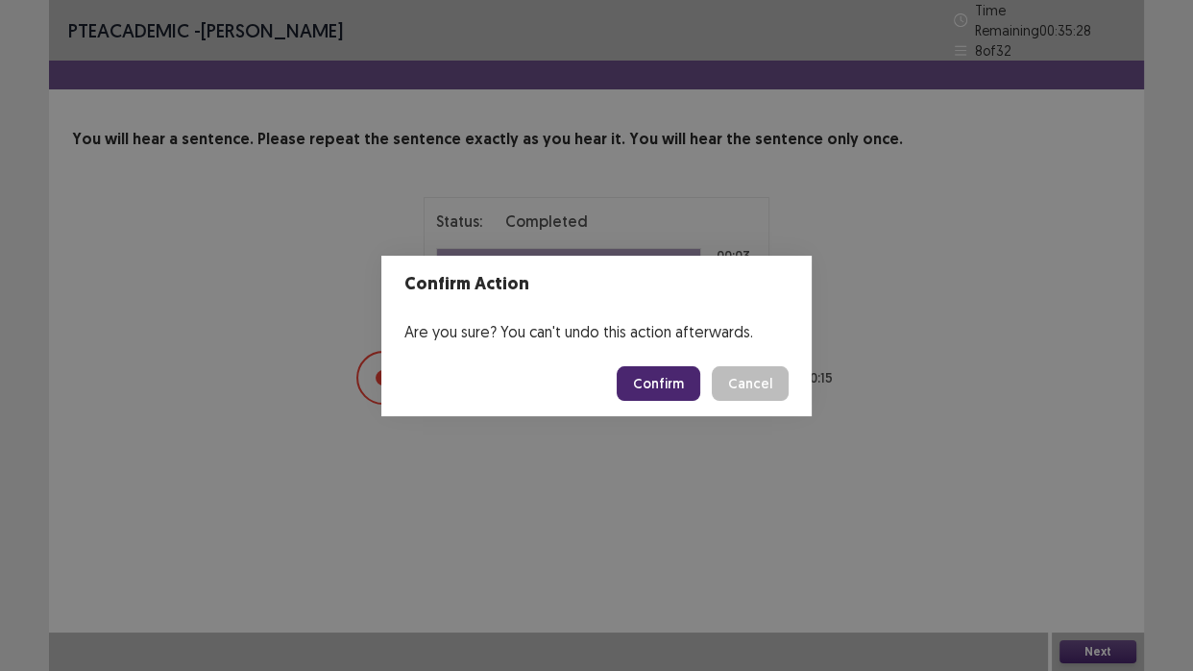
click at [679, 376] on button "Confirm" at bounding box center [659, 383] width 84 height 35
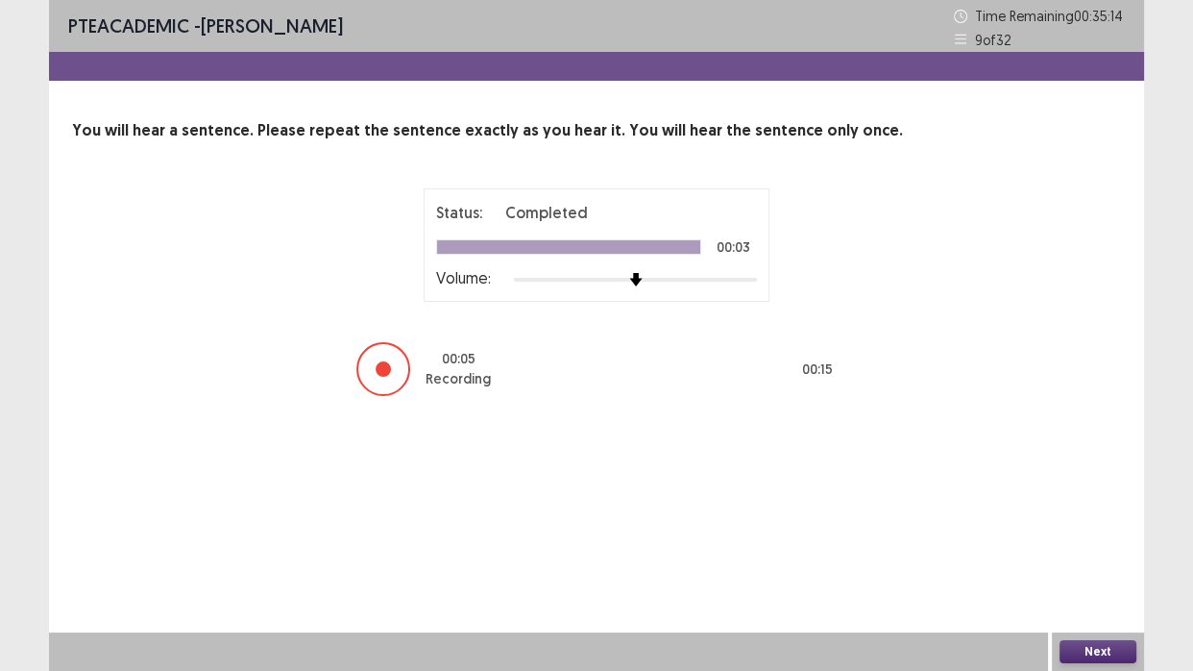
click at [1077, 615] on button "Next" at bounding box center [1098, 651] width 77 height 23
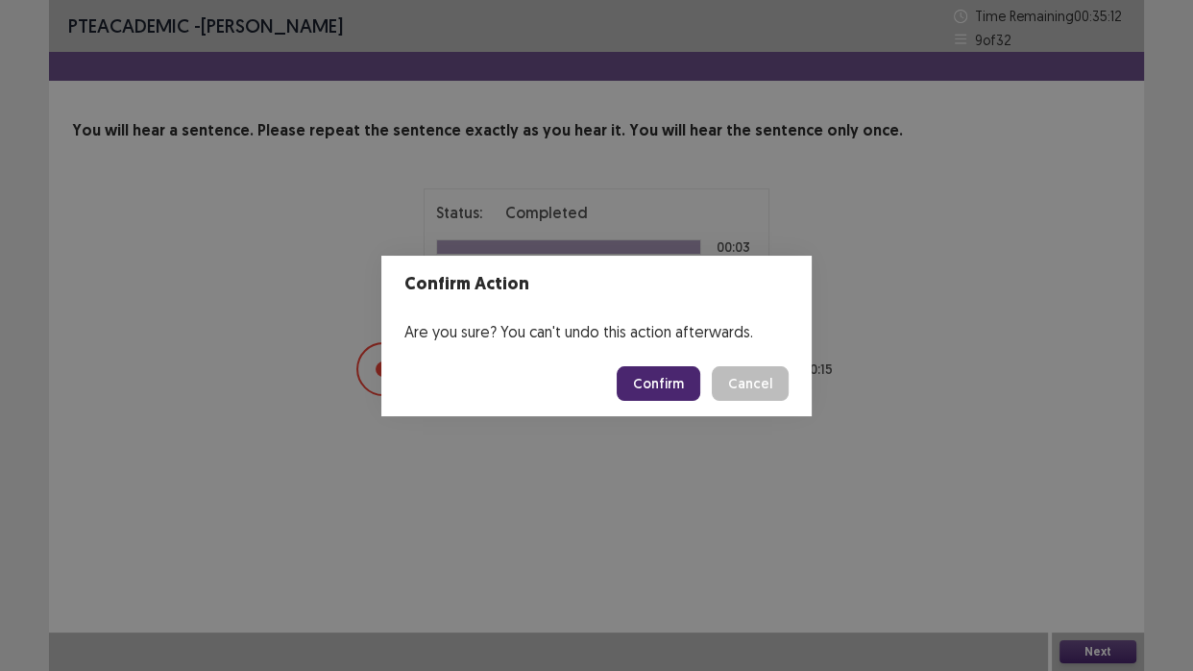
click at [661, 374] on button "Confirm" at bounding box center [659, 383] width 84 height 35
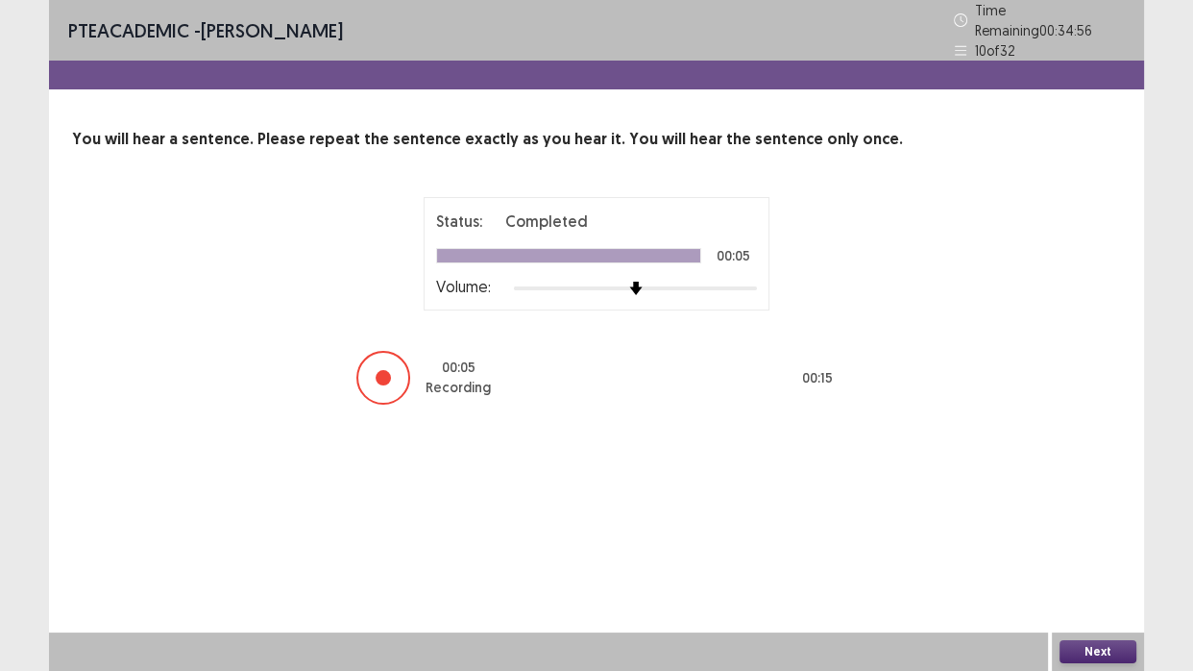
click at [1086, 615] on button "Next" at bounding box center [1098, 651] width 77 height 23
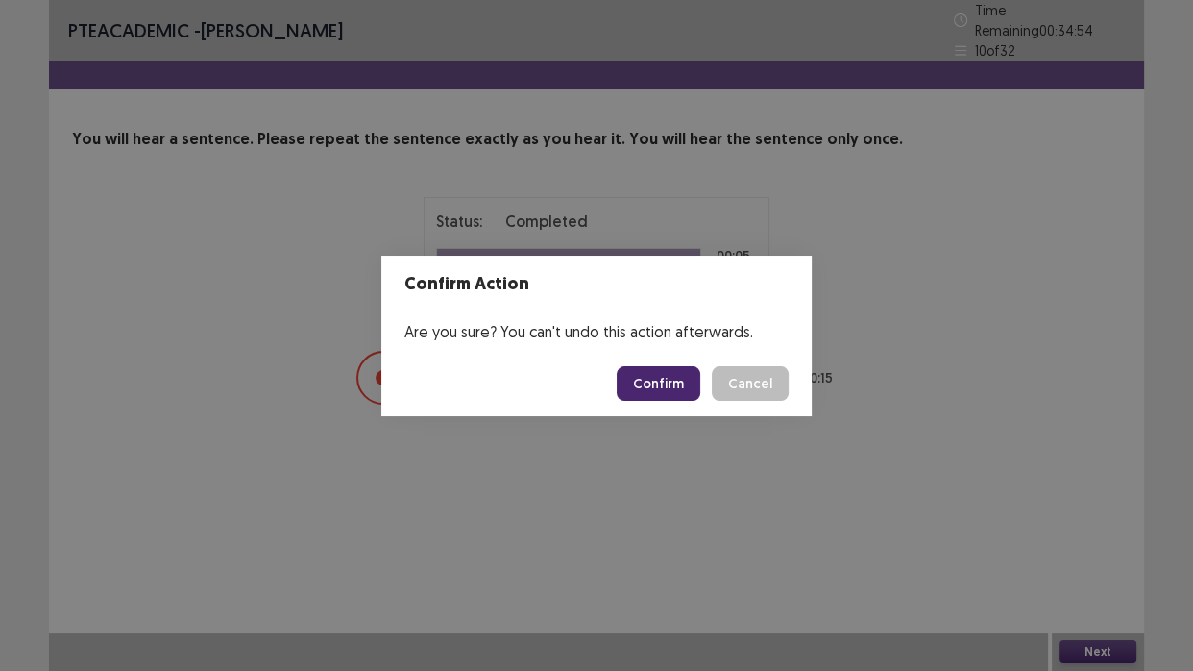
click at [665, 381] on button "Confirm" at bounding box center [659, 383] width 84 height 35
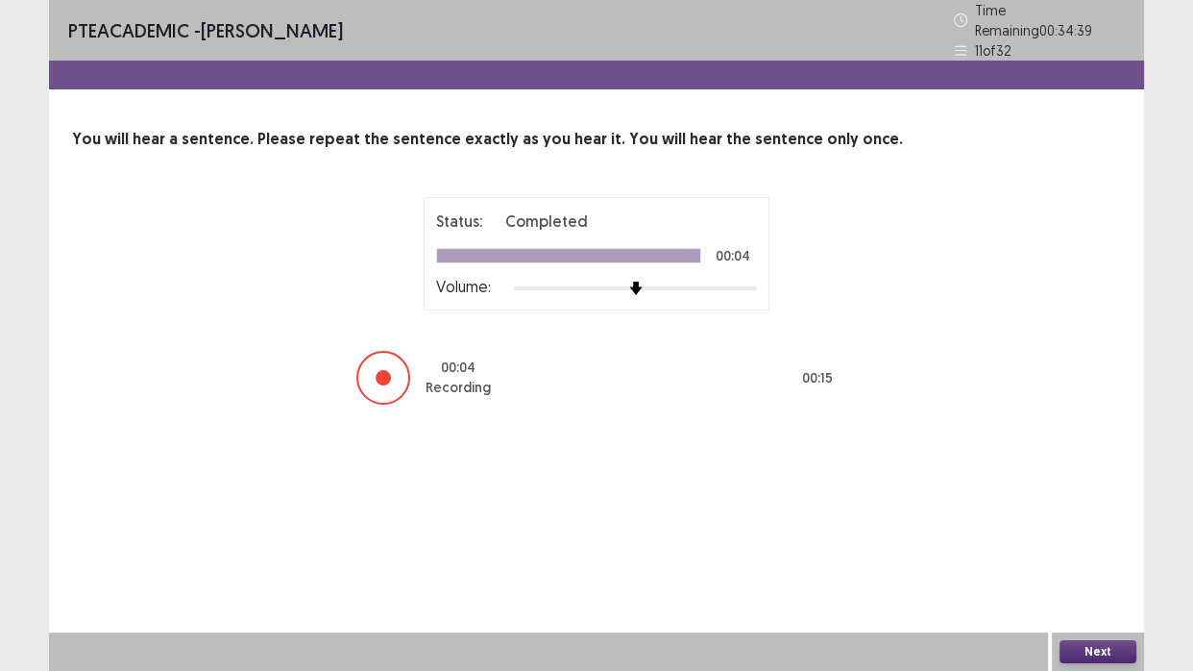
click at [1087, 615] on button "Next" at bounding box center [1098, 651] width 77 height 23
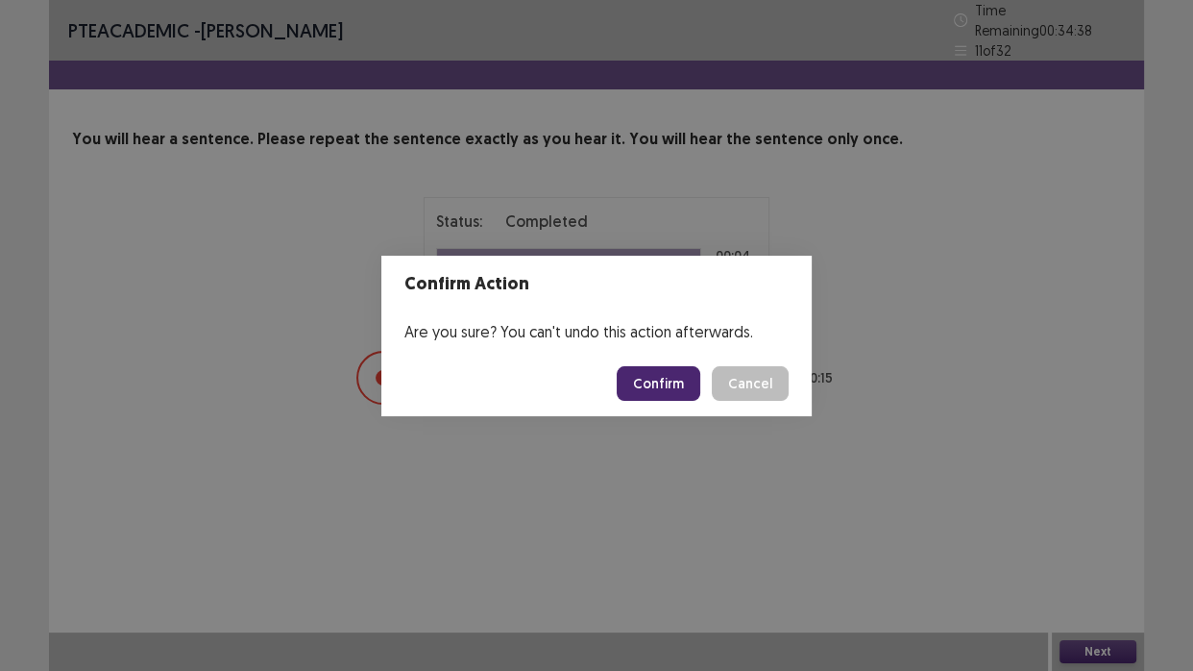
click at [688, 380] on button "Confirm" at bounding box center [659, 383] width 84 height 35
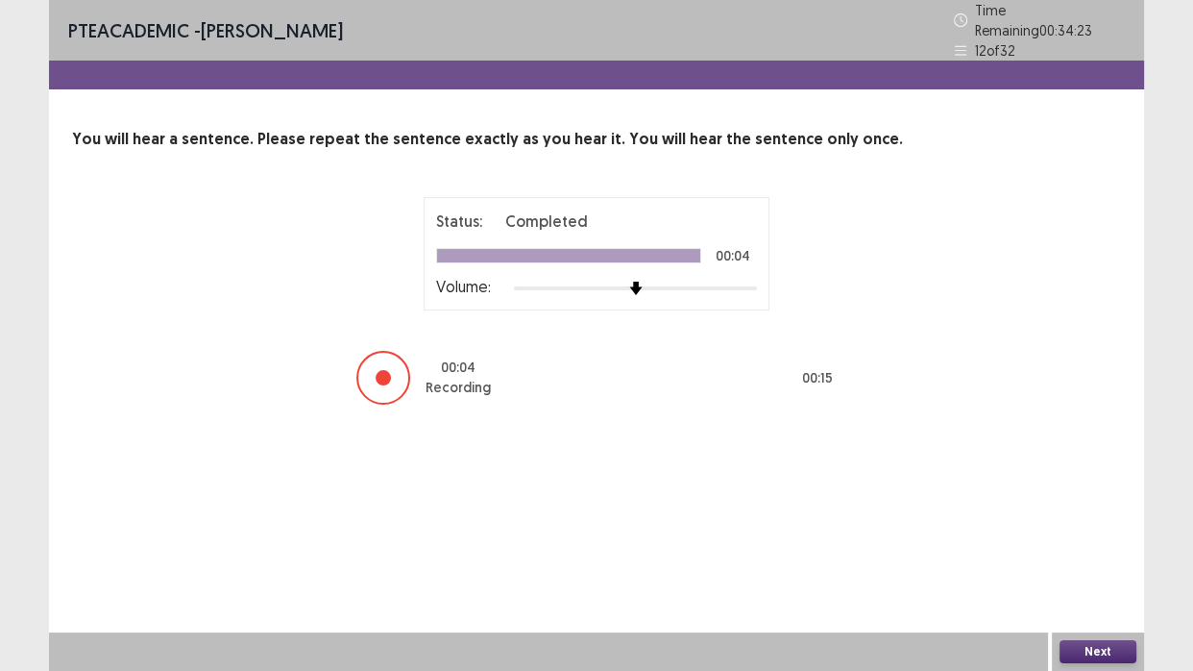
click at [1108, 615] on button "Next" at bounding box center [1098, 651] width 77 height 23
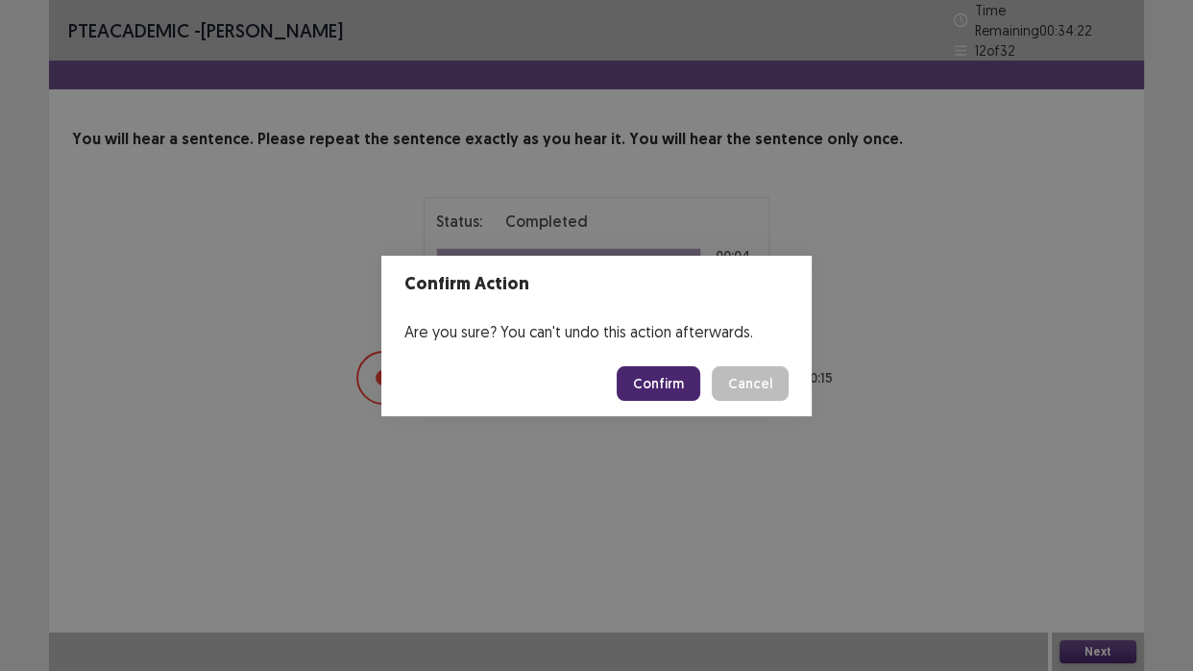
click at [666, 382] on button "Confirm" at bounding box center [659, 383] width 84 height 35
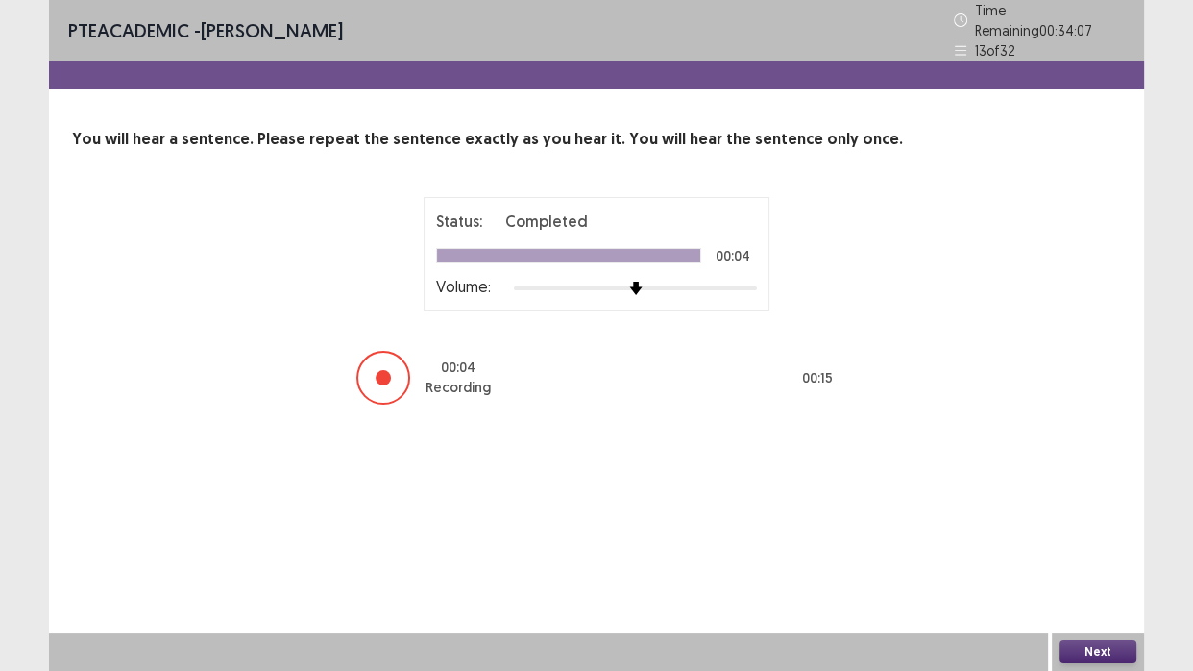
click at [1093, 615] on button "Next" at bounding box center [1098, 651] width 77 height 23
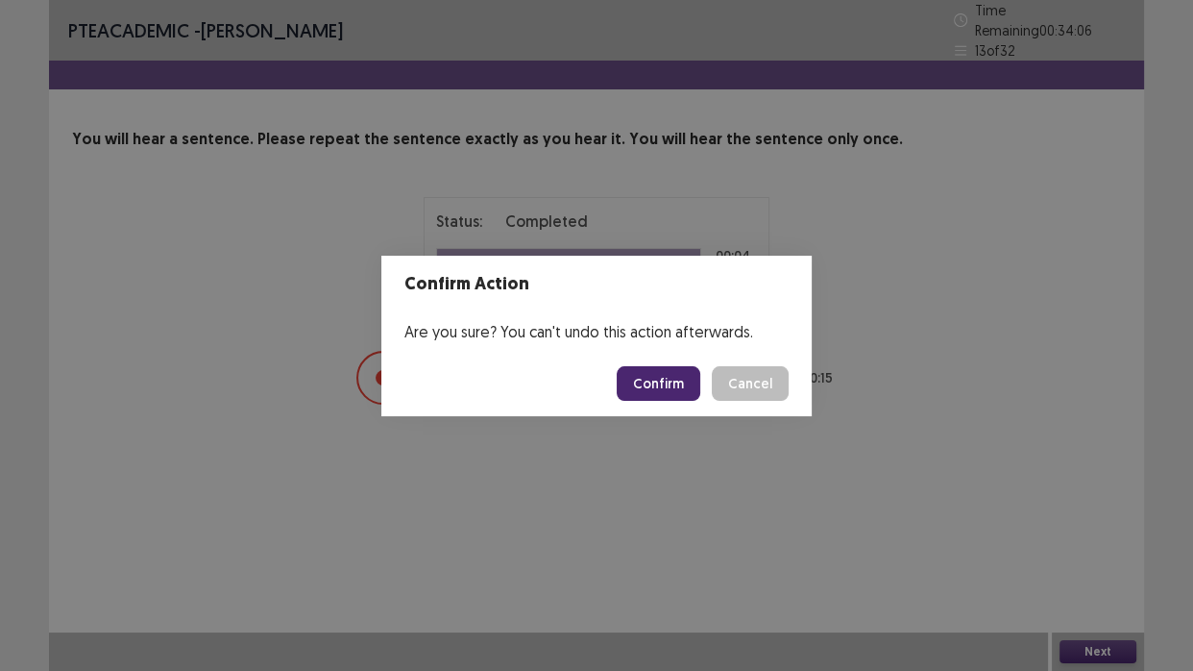
click at [644, 381] on button "Confirm" at bounding box center [659, 383] width 84 height 35
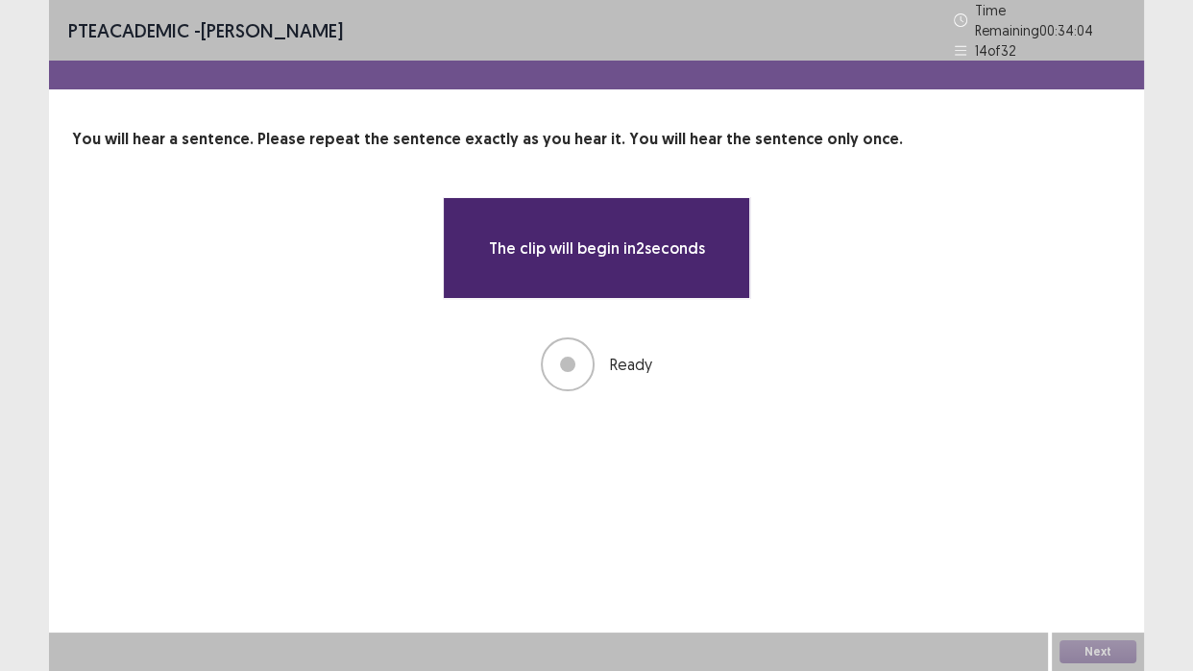
click at [954, 450] on div "PTE academic - Hetkumar Prajapati Time Remaining 00 : 34 : 04 14 of 32 You will…" at bounding box center [596, 335] width 1095 height 671
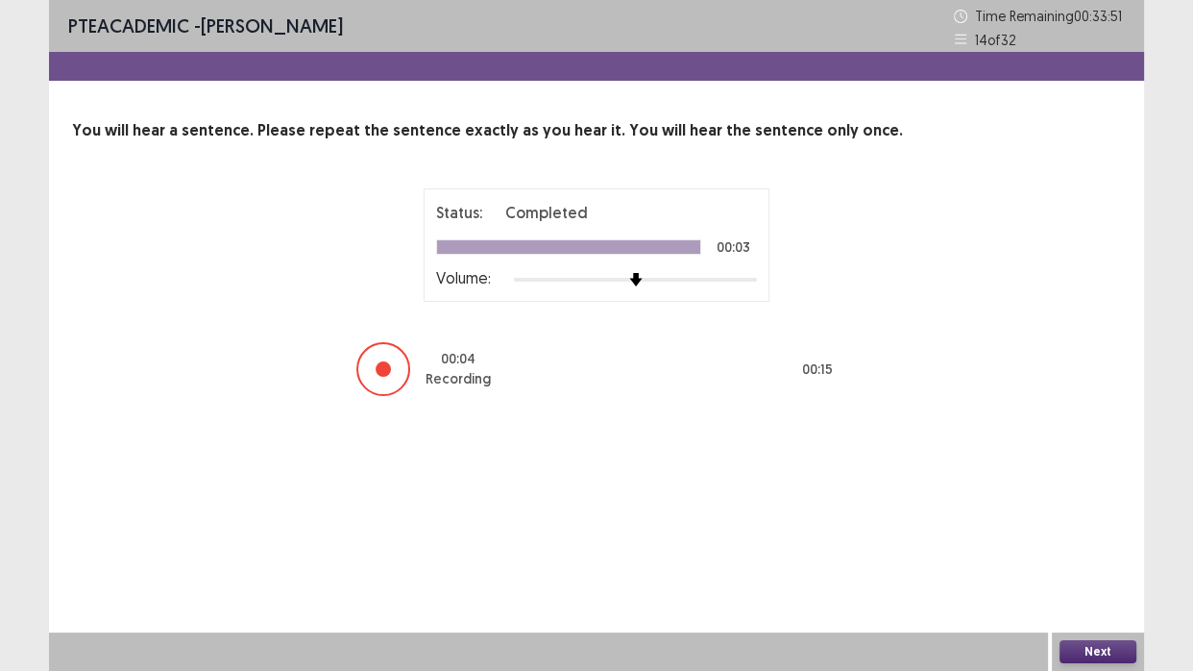
click at [1100, 615] on button "Next" at bounding box center [1098, 651] width 77 height 23
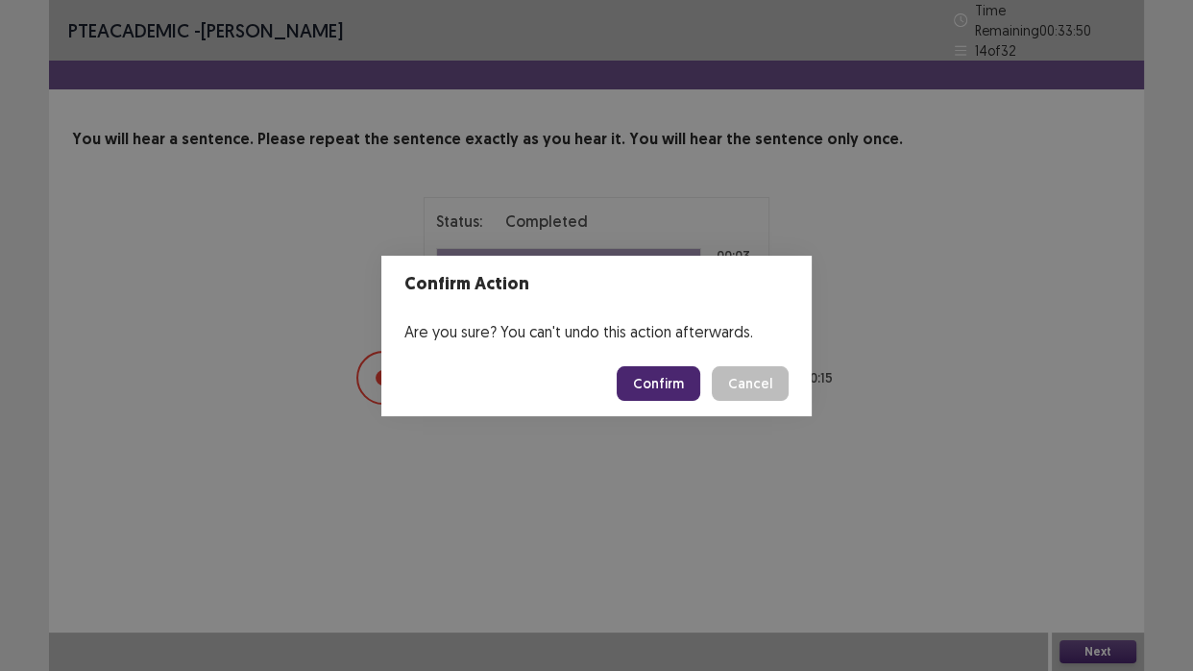
click at [664, 383] on button "Confirm" at bounding box center [659, 383] width 84 height 35
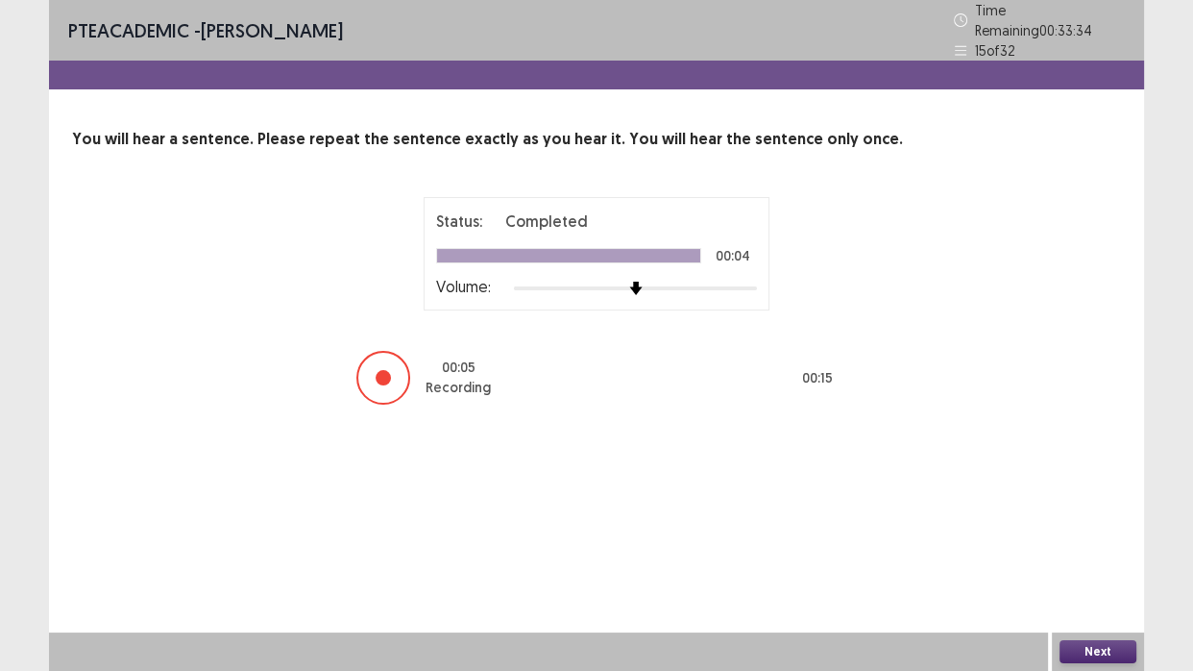
click at [1074, 615] on button "Next" at bounding box center [1098, 651] width 77 height 23
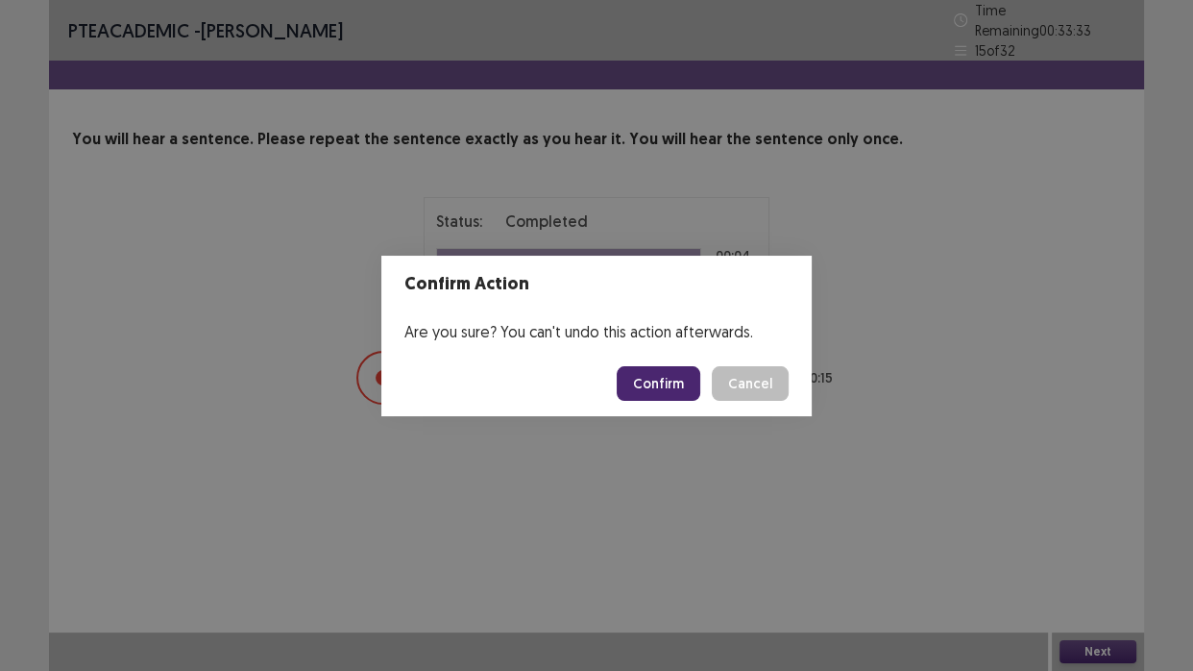
click at [655, 382] on button "Confirm" at bounding box center [659, 383] width 84 height 35
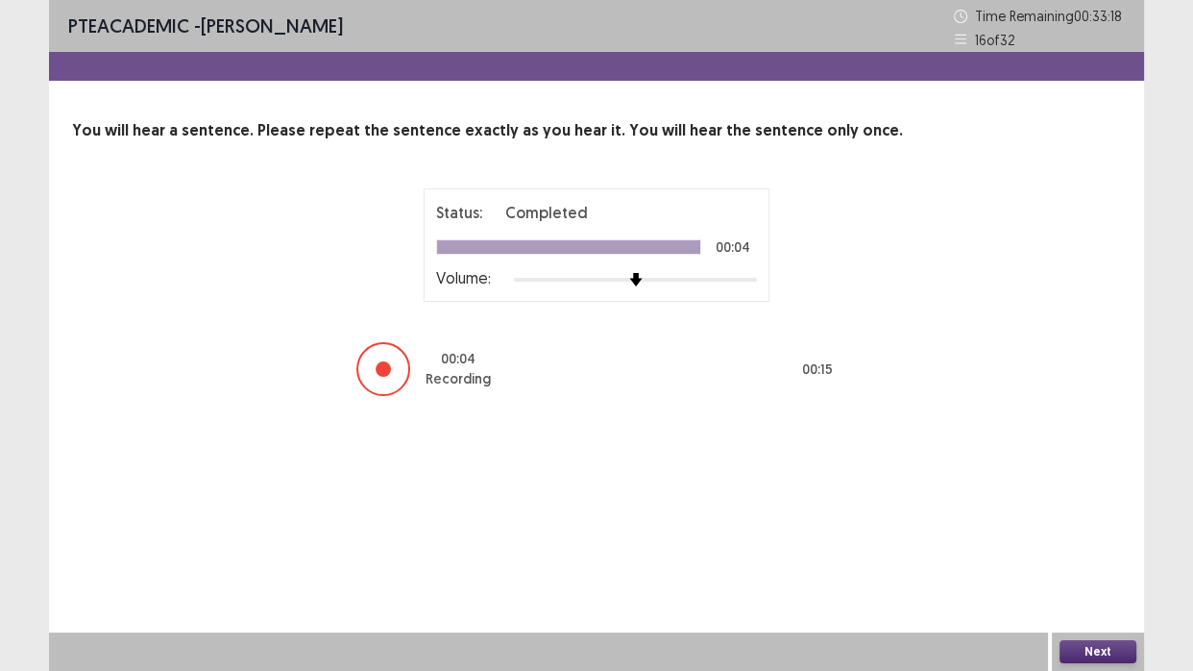
click at [1090, 615] on button "Next" at bounding box center [1098, 651] width 77 height 23
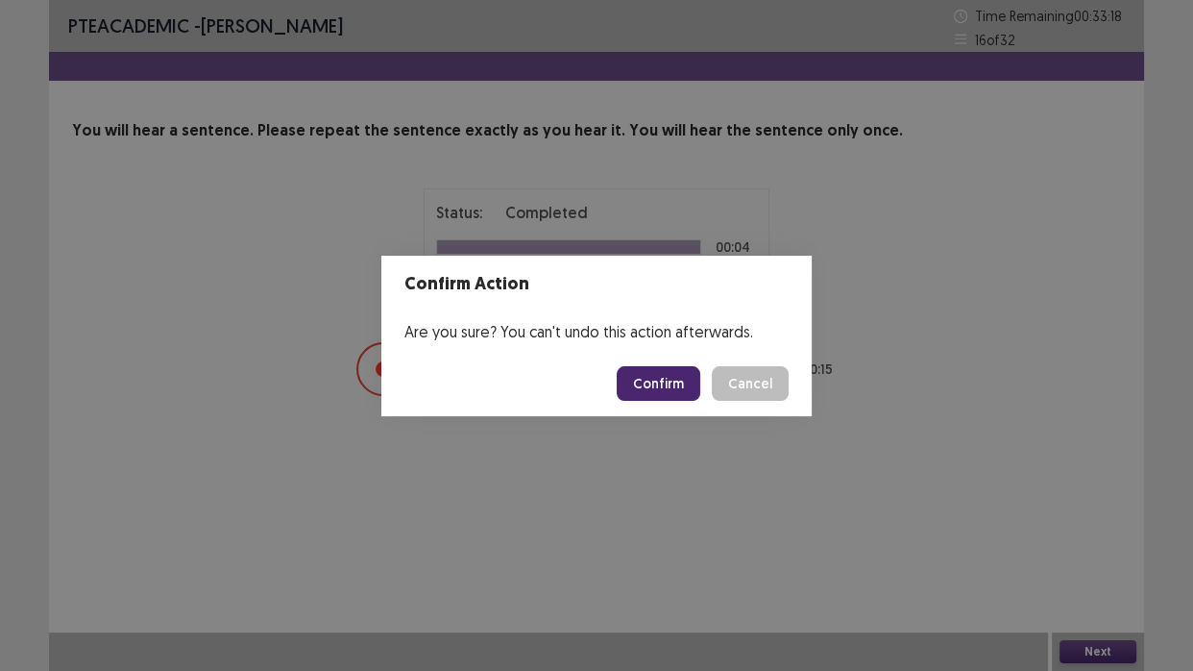
click at [659, 373] on button "Confirm" at bounding box center [659, 383] width 84 height 35
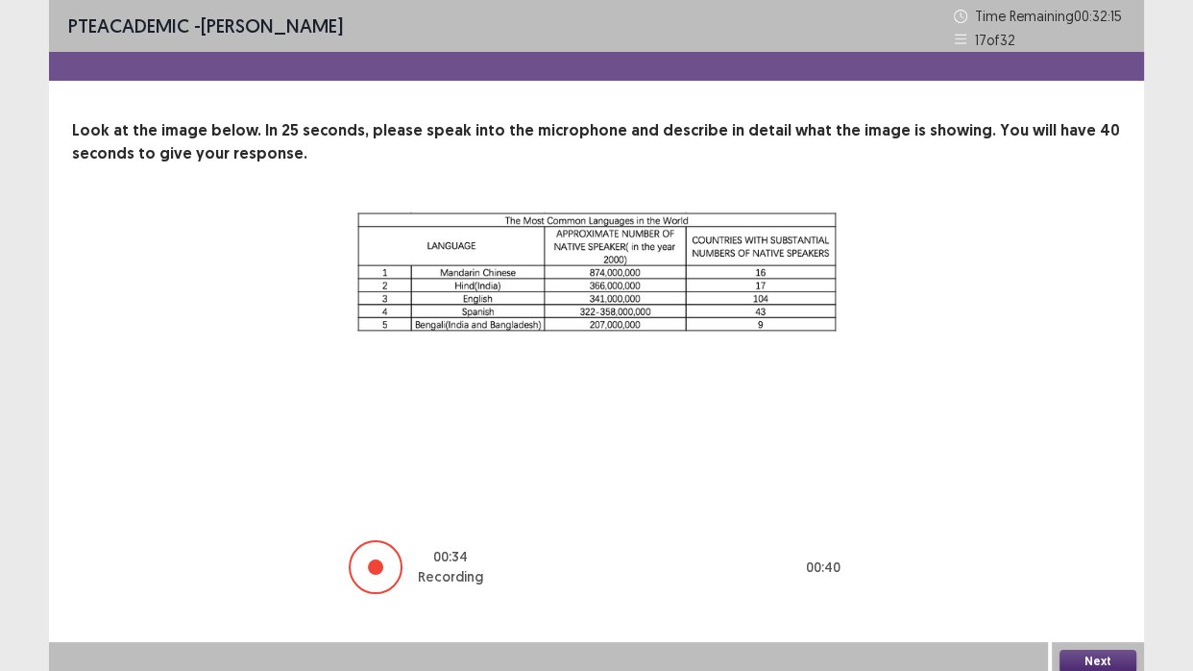
click at [1088, 615] on button "Next" at bounding box center [1098, 661] width 77 height 23
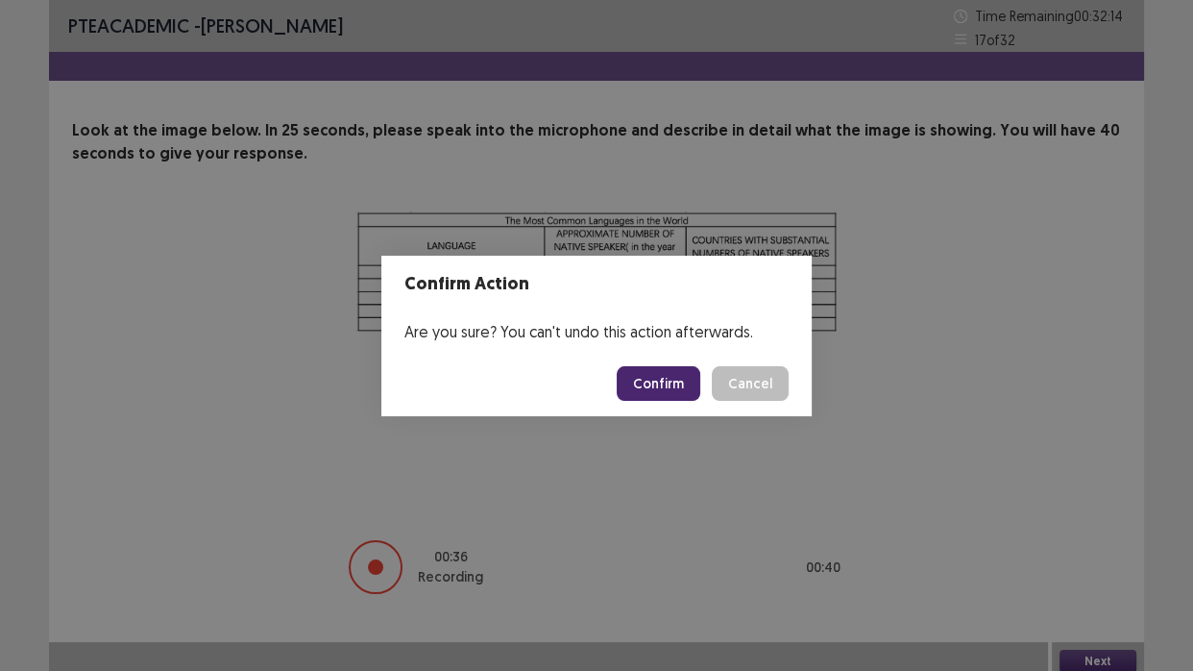
click at [665, 391] on button "Confirm" at bounding box center [659, 383] width 84 height 35
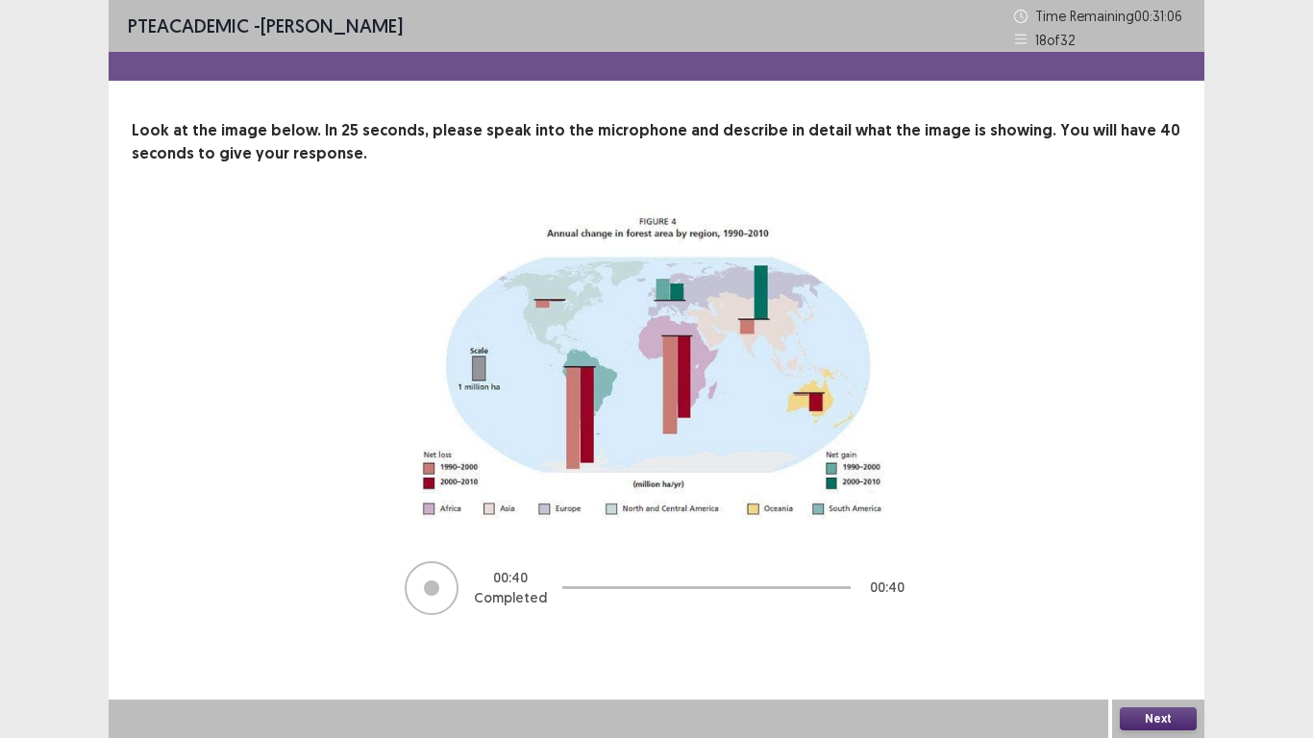
click at [1151, 615] on button "Next" at bounding box center [1157, 718] width 77 height 23
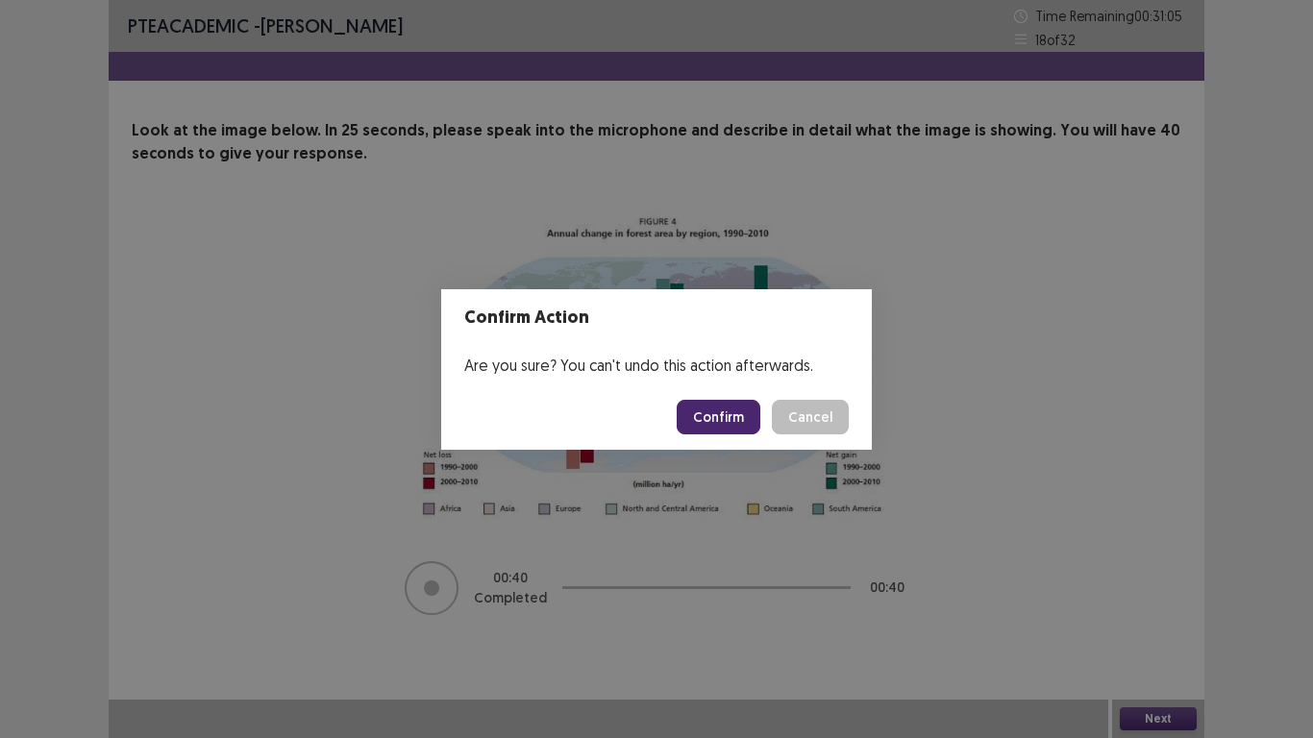
click at [701, 406] on button "Confirm" at bounding box center [718, 417] width 84 height 35
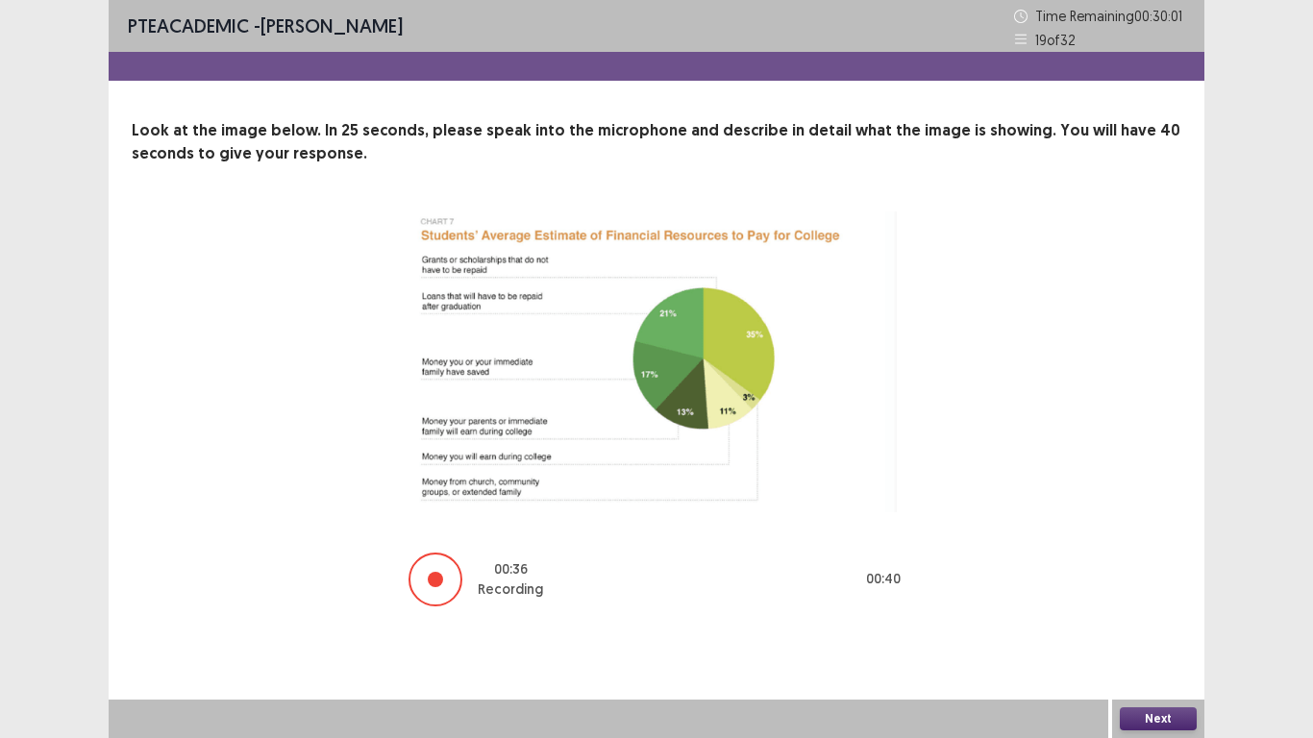
click at [1142, 615] on button "Next" at bounding box center [1157, 718] width 77 height 23
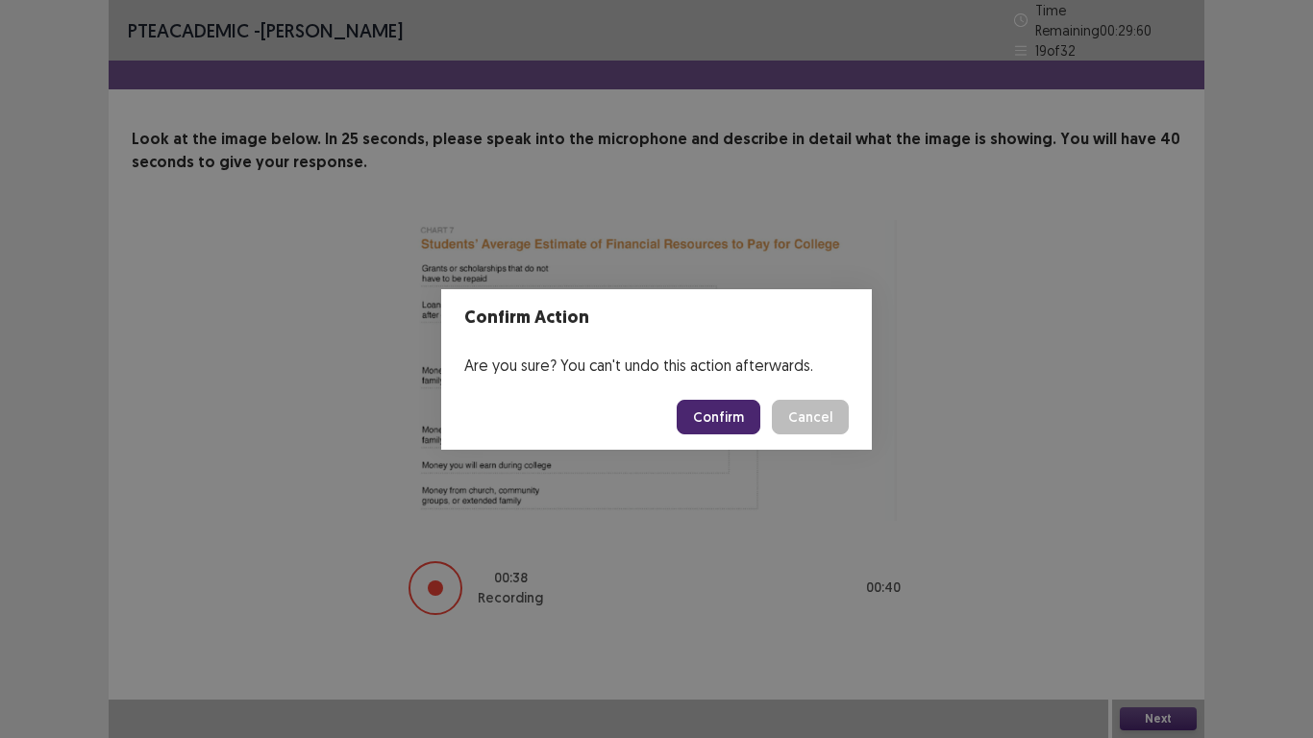
click at [751, 426] on button "Confirm" at bounding box center [718, 417] width 84 height 35
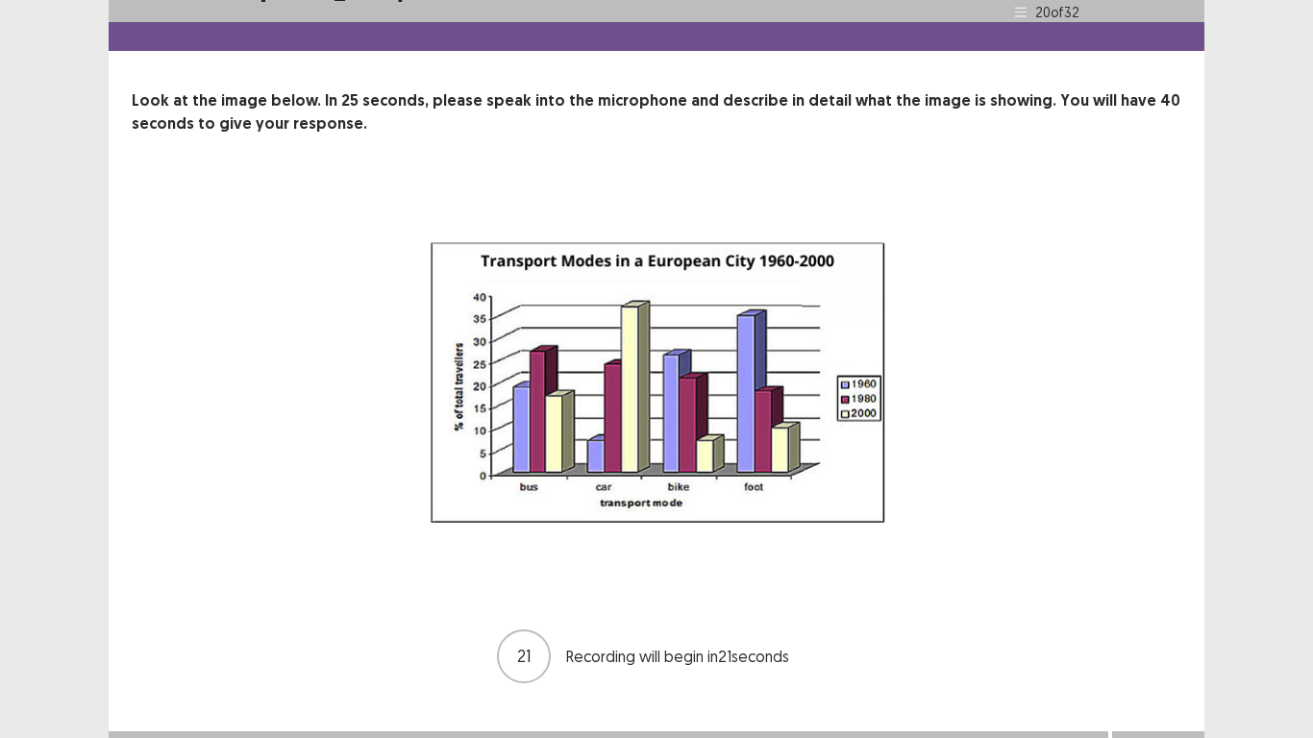
scroll to position [61, 0]
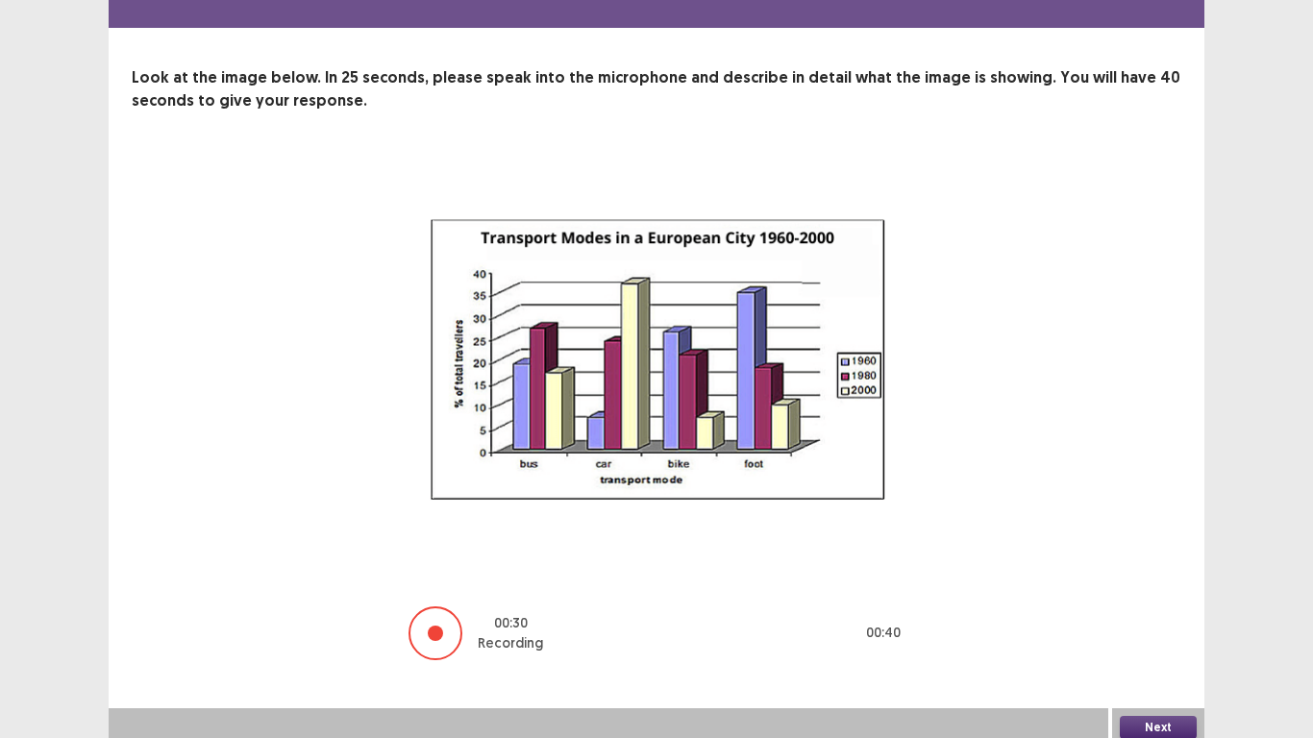
click at [1134, 615] on button "Next" at bounding box center [1157, 727] width 77 height 23
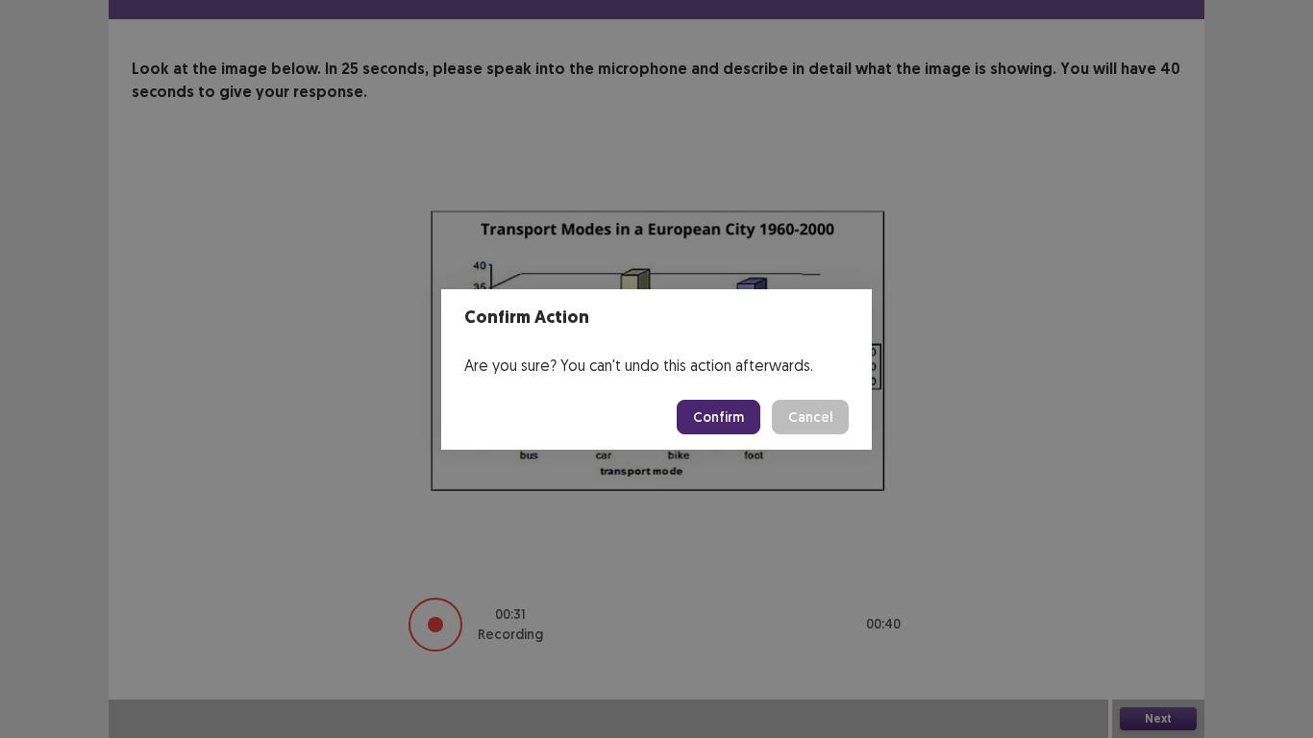
click at [746, 412] on button "Confirm" at bounding box center [718, 417] width 84 height 35
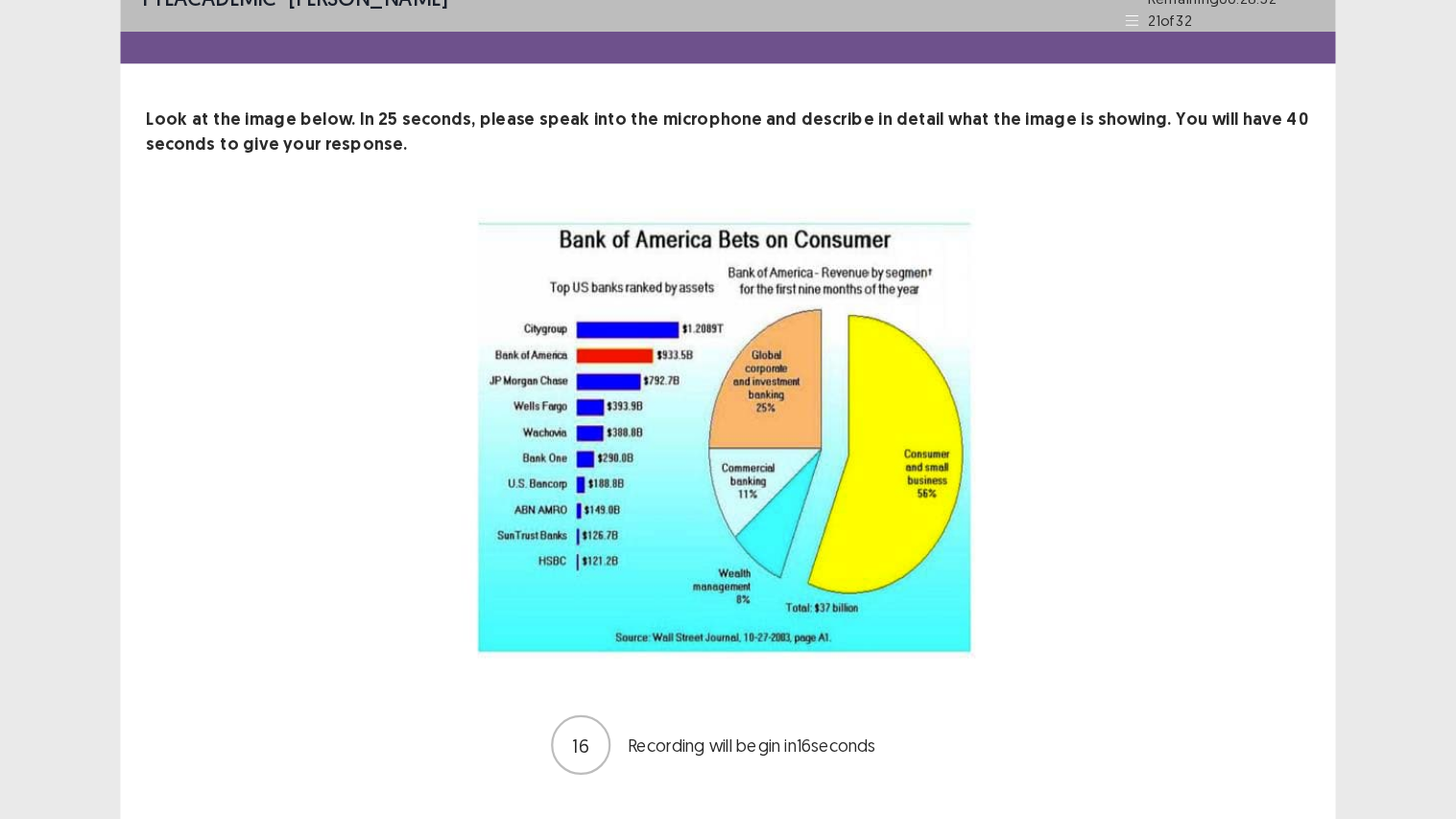
scroll to position [0, 0]
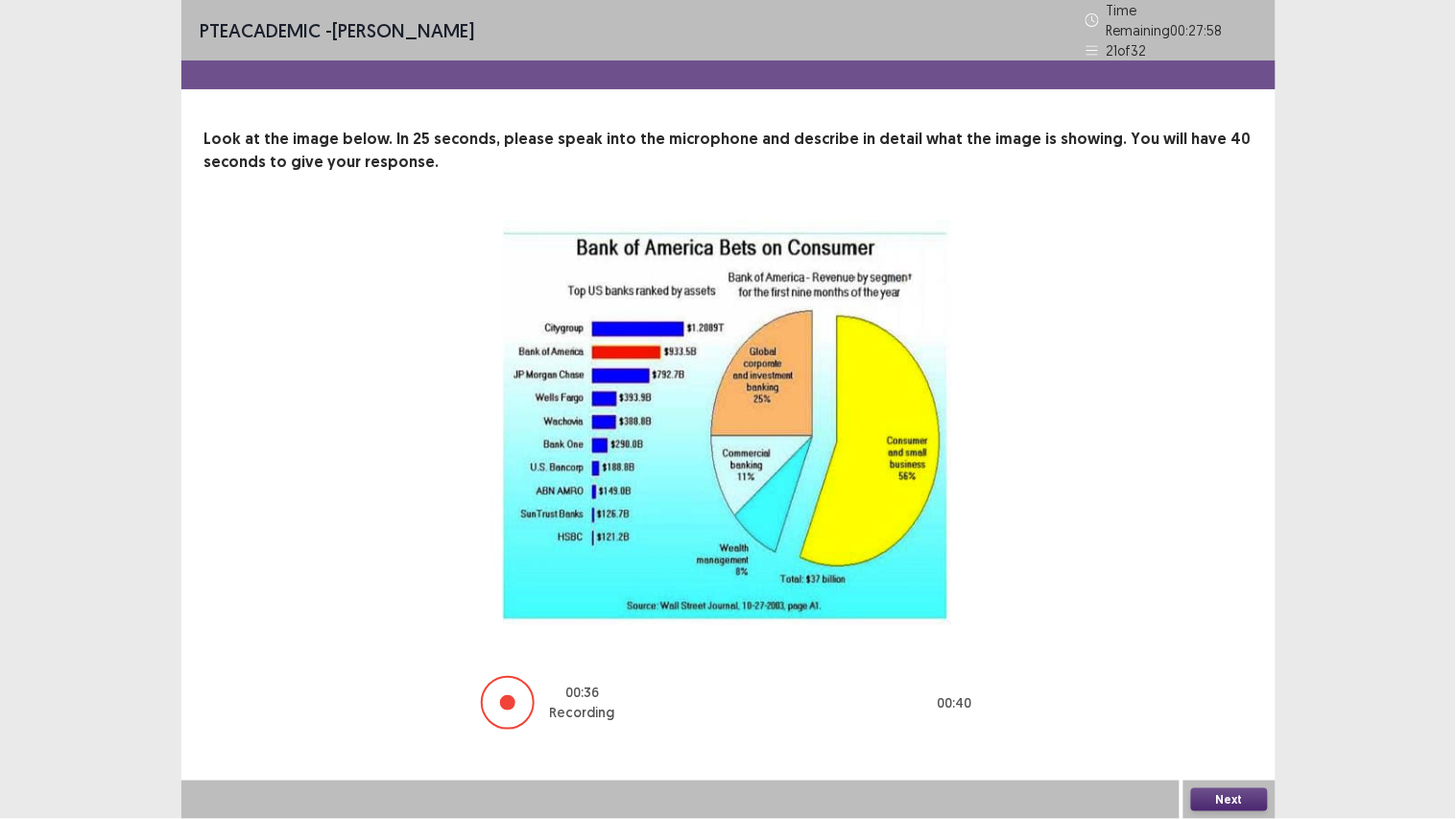
drag, startPoint x: 1115, startPoint y: 636, endPoint x: 1128, endPoint y: 669, distance: 35.5
click at [1128, 614] on div "00 : 36 Recording 00 : 40" at bounding box center [729, 475] width 895 height 511
click at [1212, 614] on button "Next" at bounding box center [1228, 799] width 77 height 23
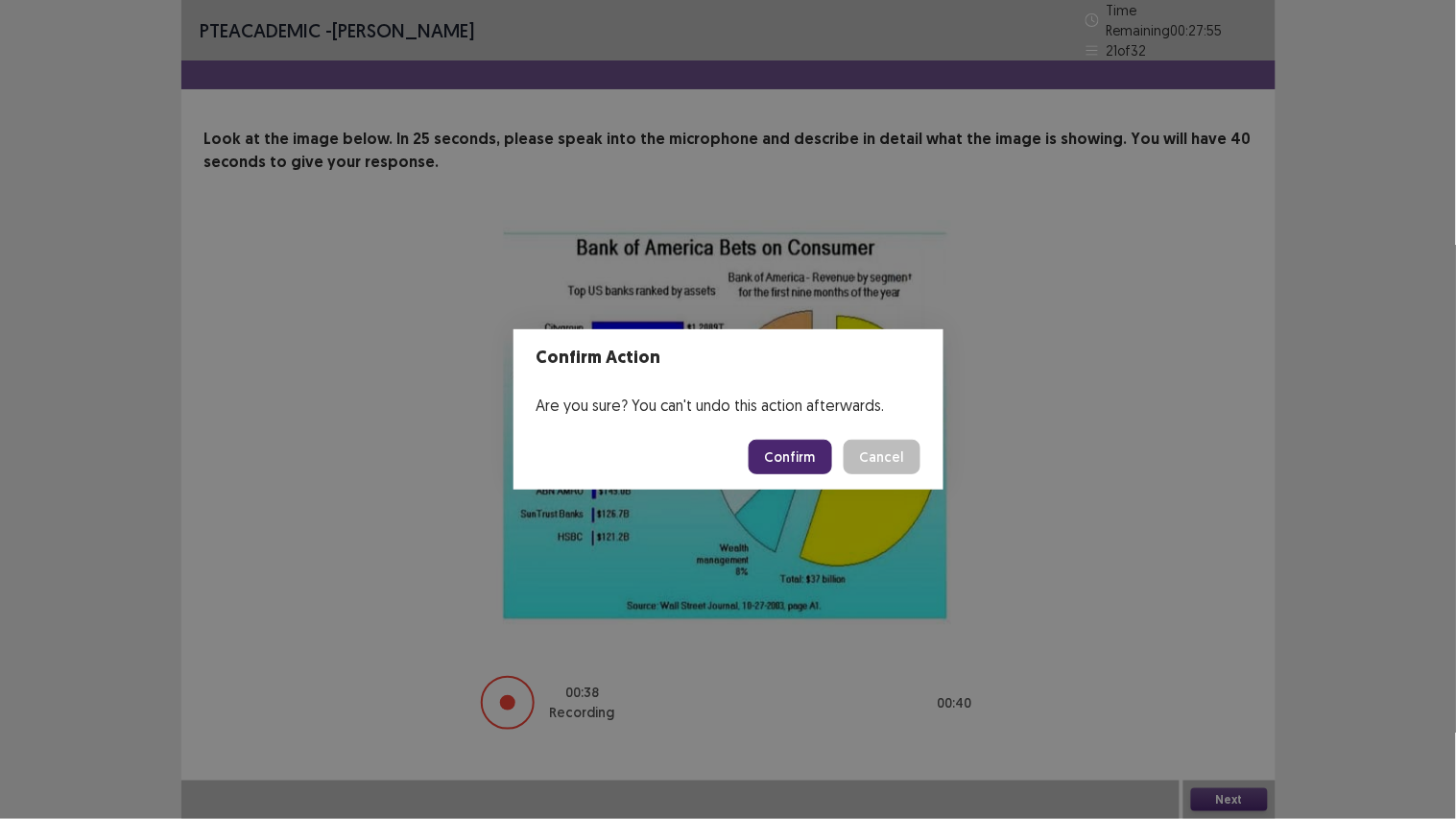
click at [808, 455] on button "Confirm" at bounding box center [790, 456] width 84 height 35
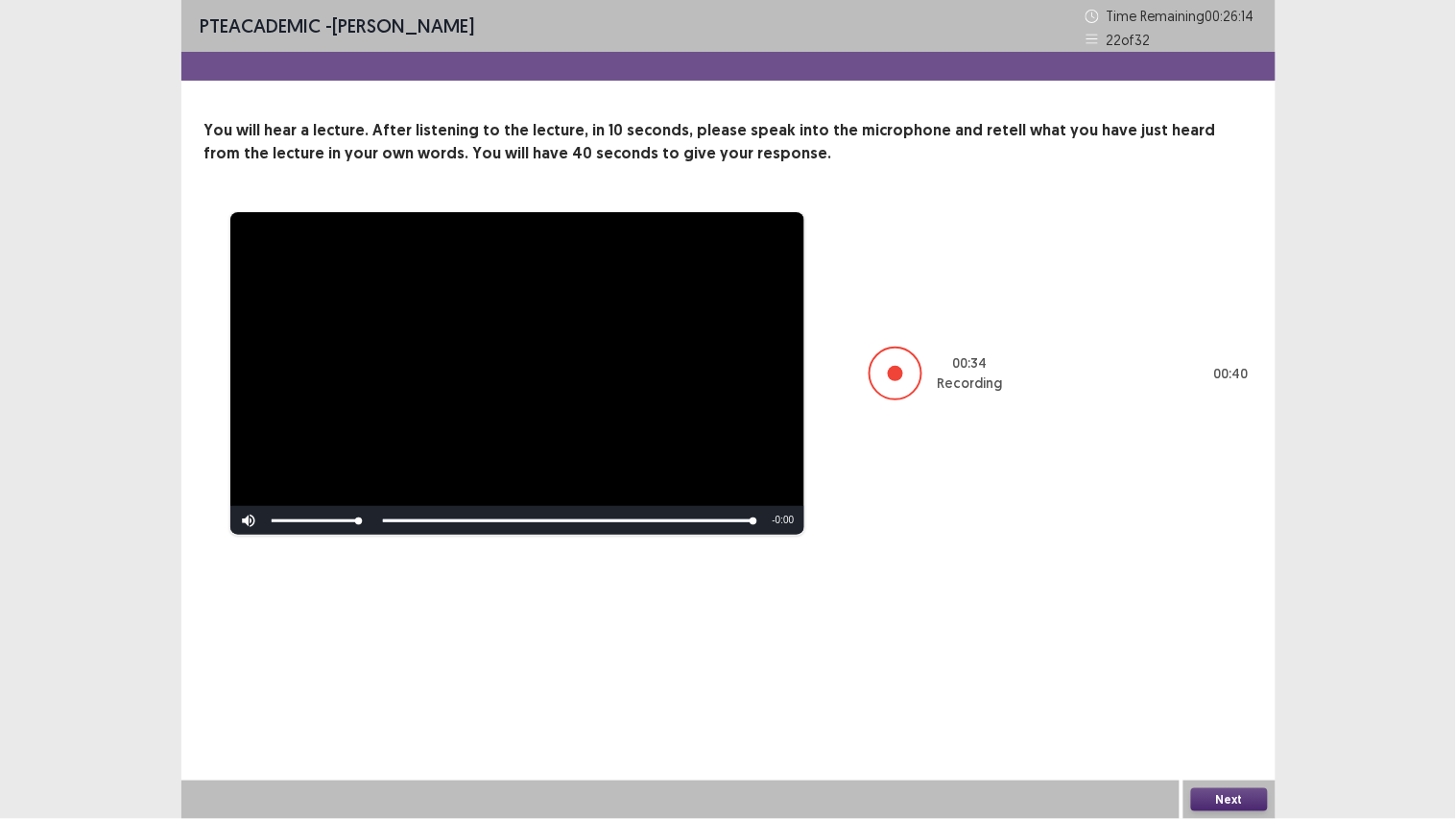
click at [1211, 614] on button "Next" at bounding box center [1228, 799] width 77 height 23
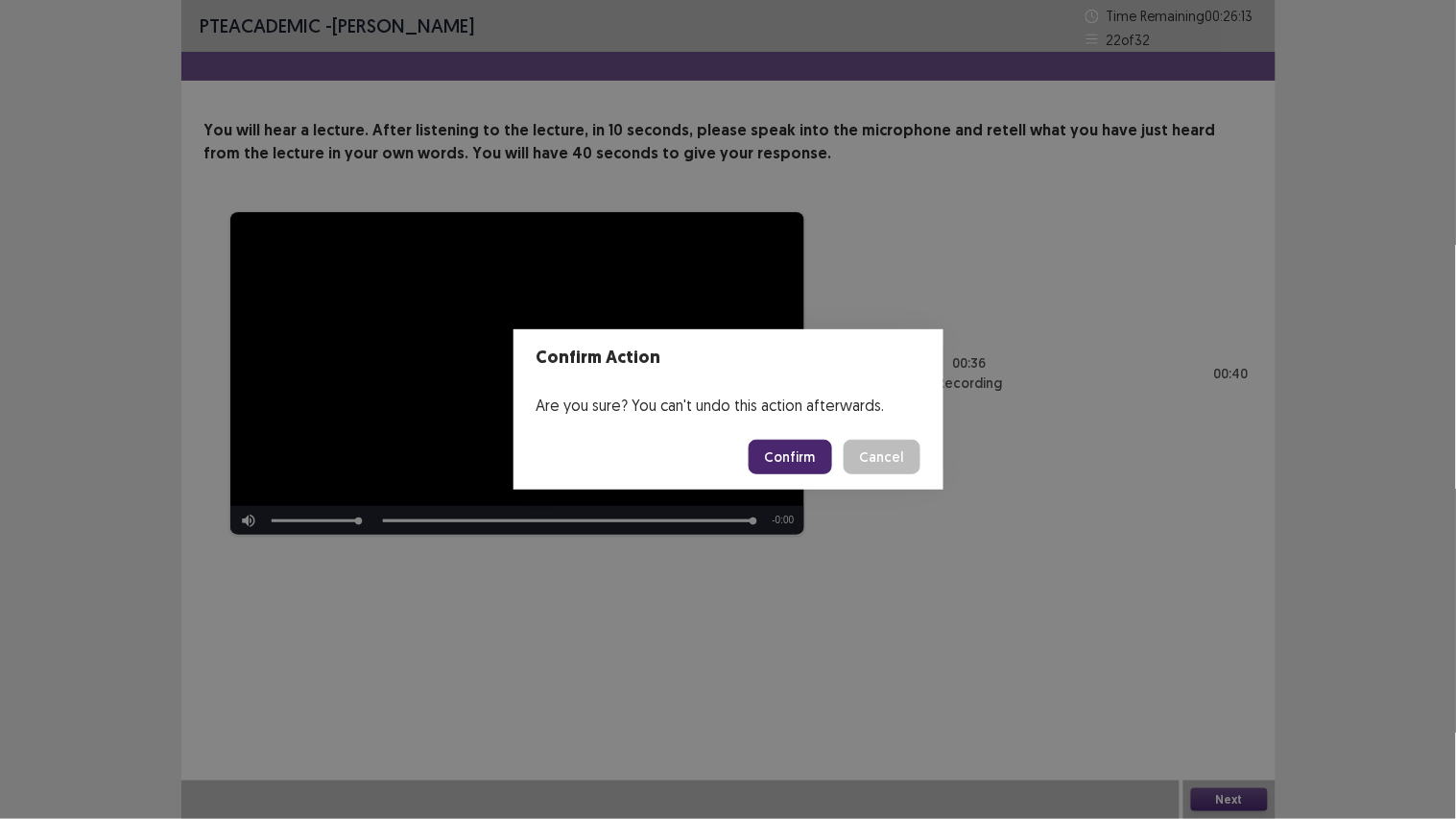
click at [804, 464] on button "Confirm" at bounding box center [790, 456] width 84 height 35
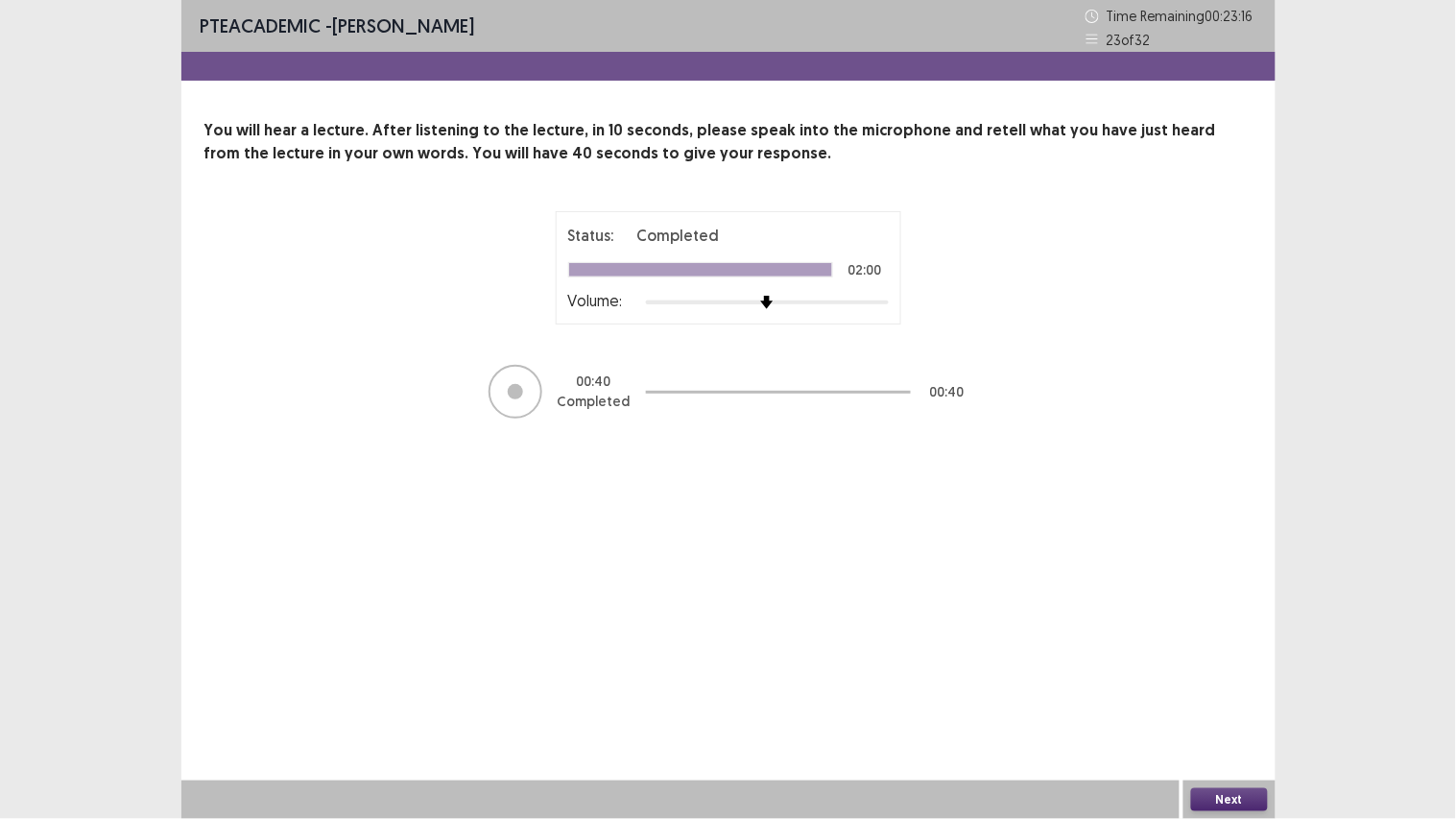
click at [1209, 614] on button "Next" at bounding box center [1228, 799] width 77 height 23
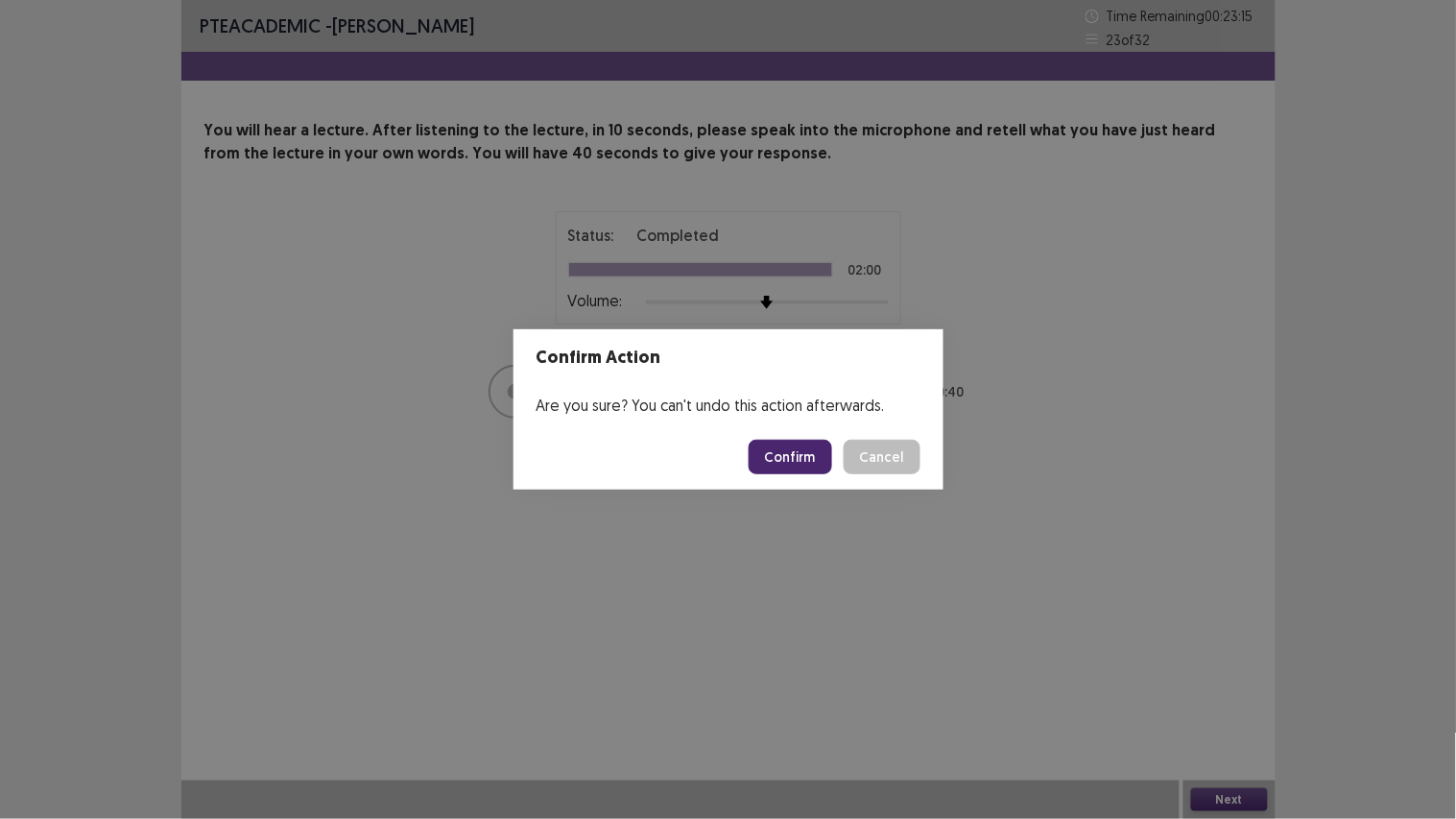
click at [777, 453] on button "Confirm" at bounding box center [790, 456] width 84 height 35
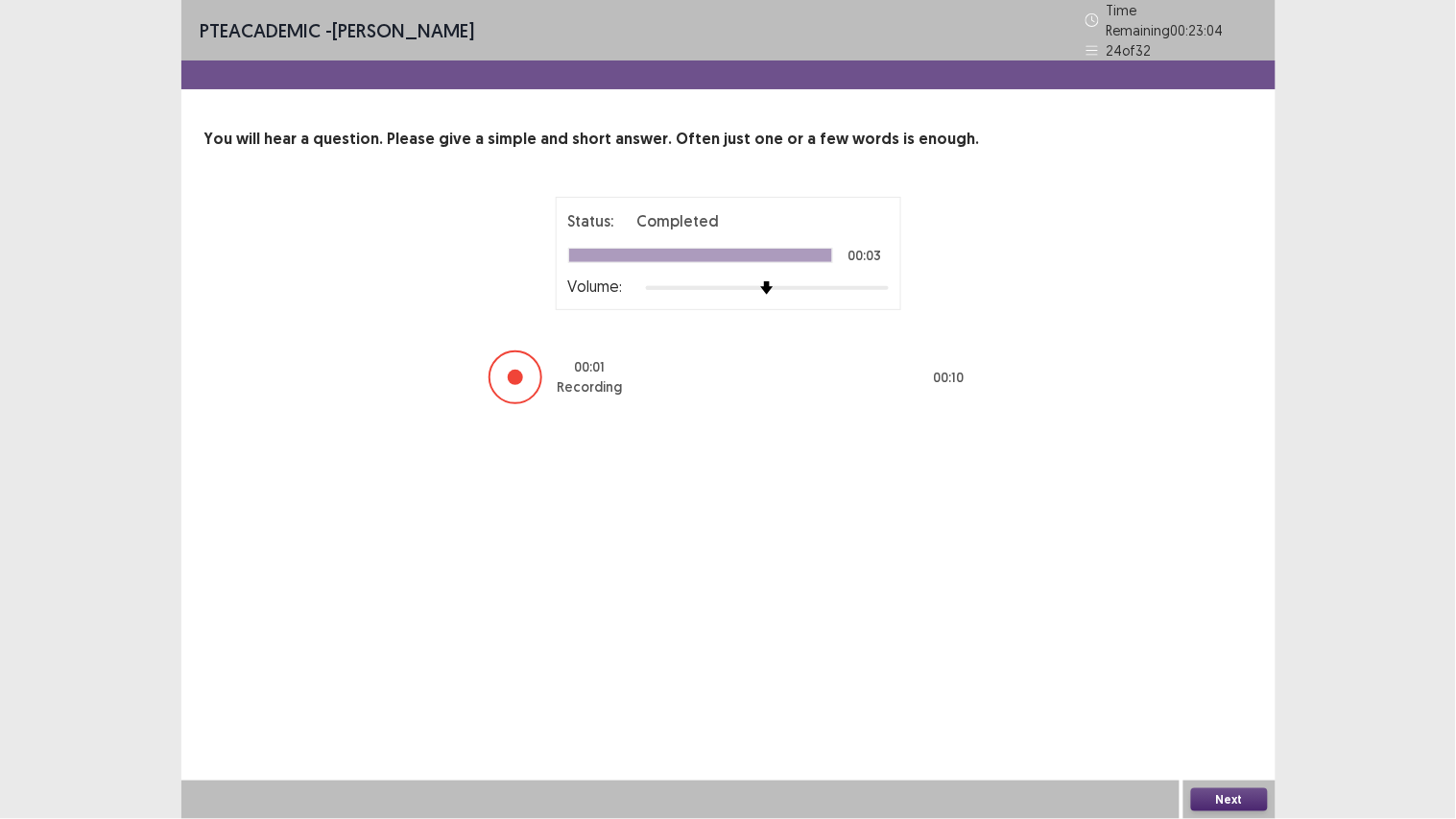
click at [1219, 614] on button "Next" at bounding box center [1228, 799] width 77 height 23
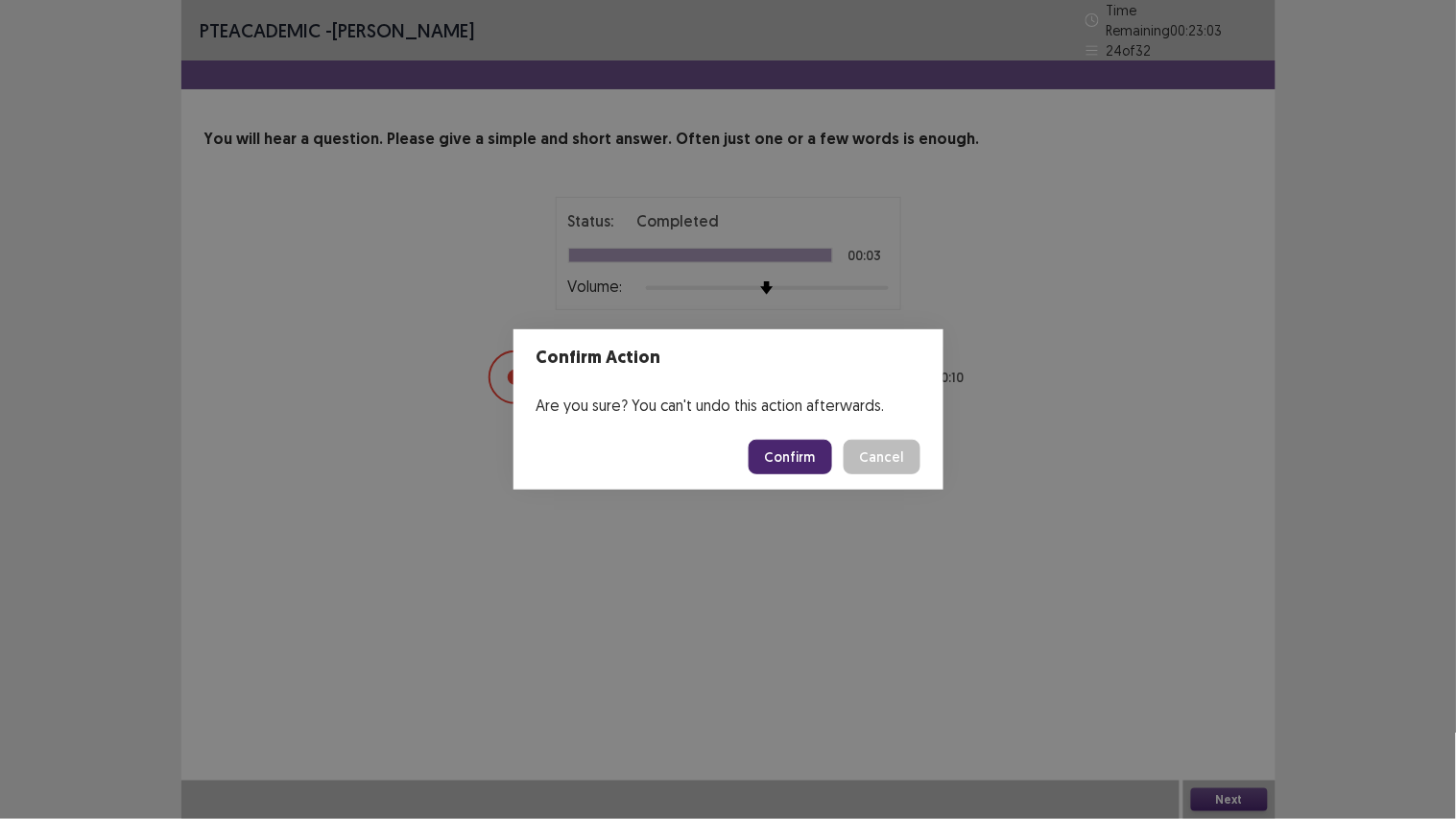
click at [791, 447] on button "Confirm" at bounding box center [790, 456] width 84 height 35
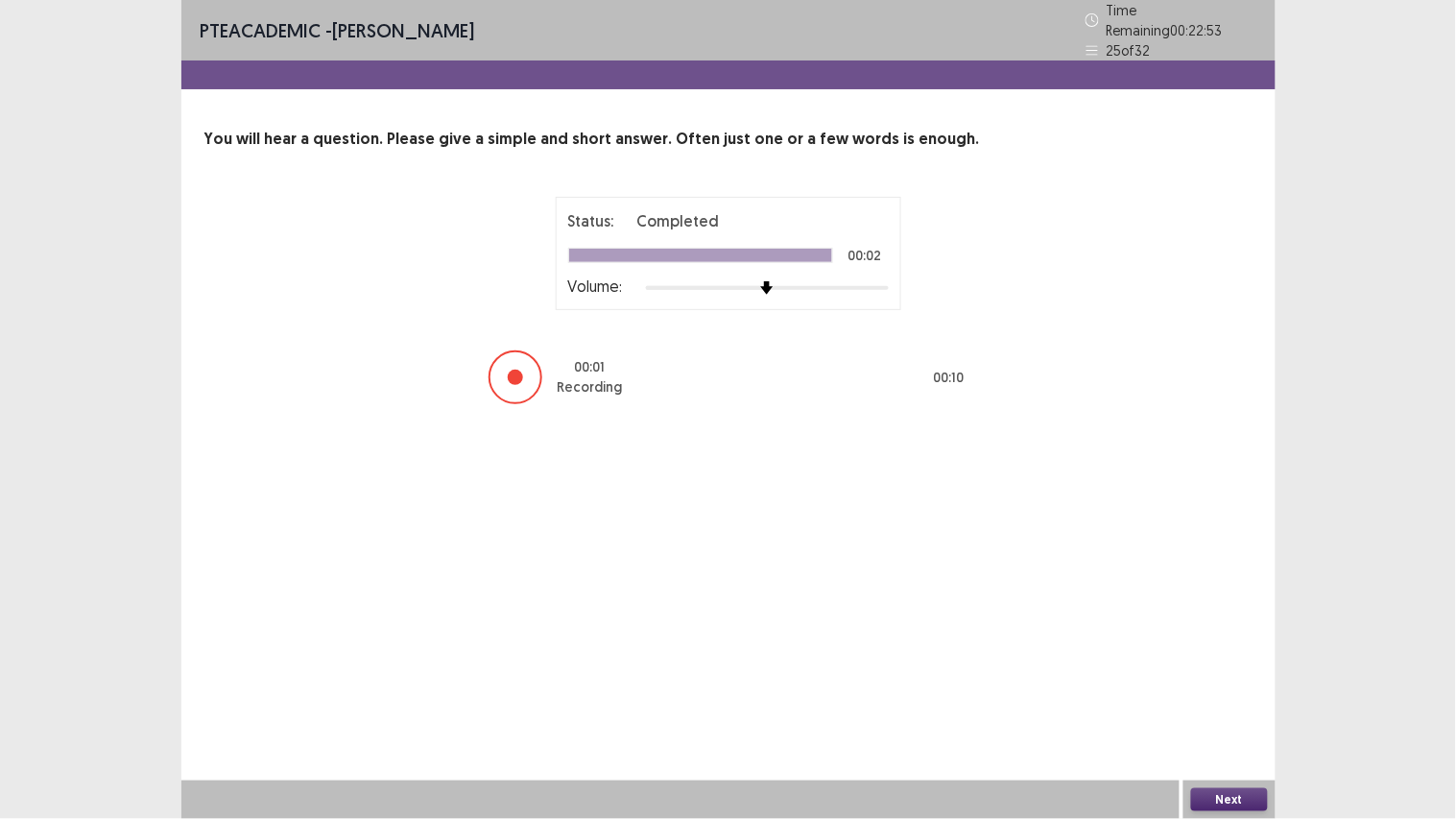
click at [1223, 614] on button "Next" at bounding box center [1228, 799] width 77 height 23
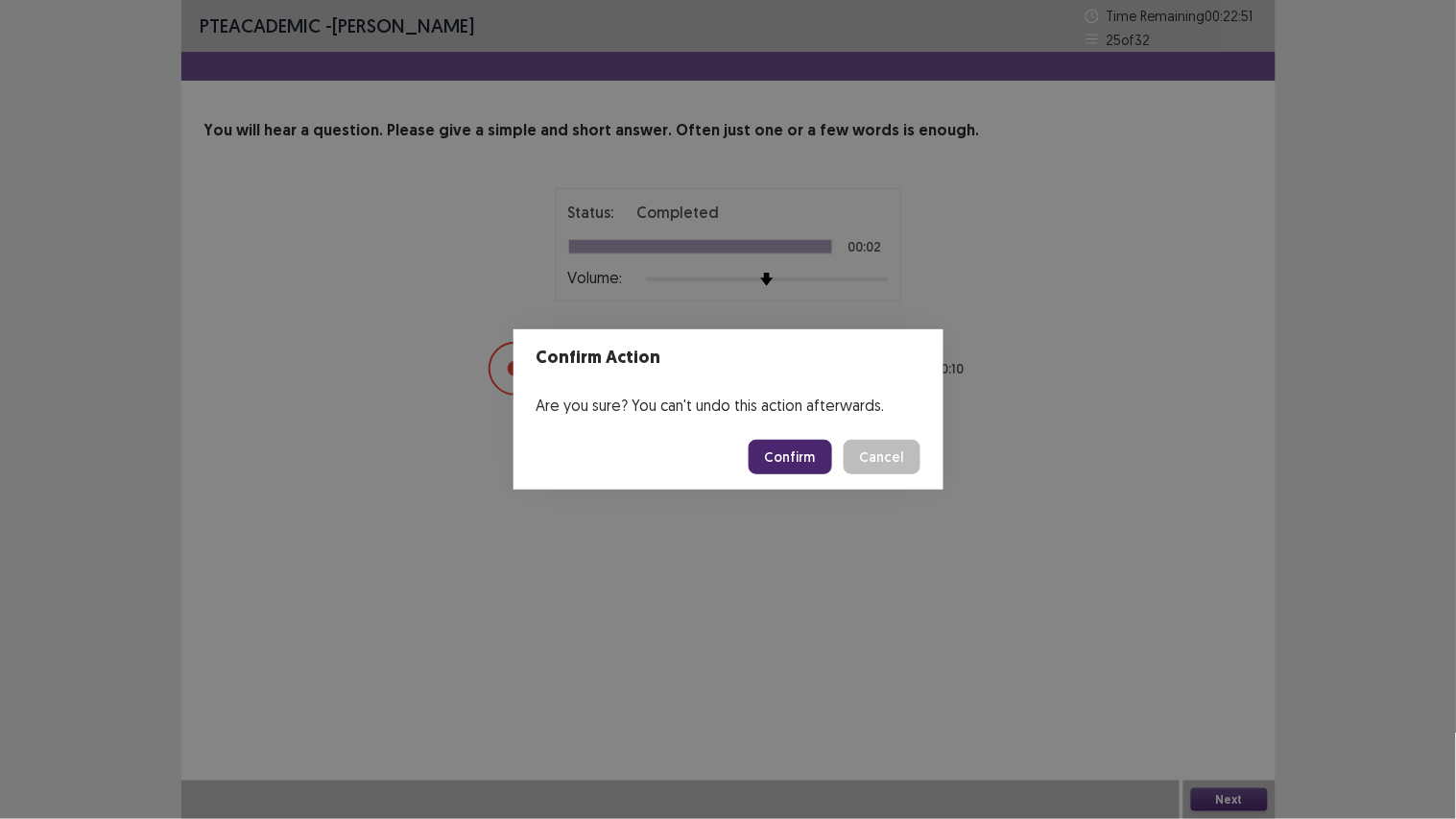
click at [801, 466] on button "Confirm" at bounding box center [790, 456] width 84 height 35
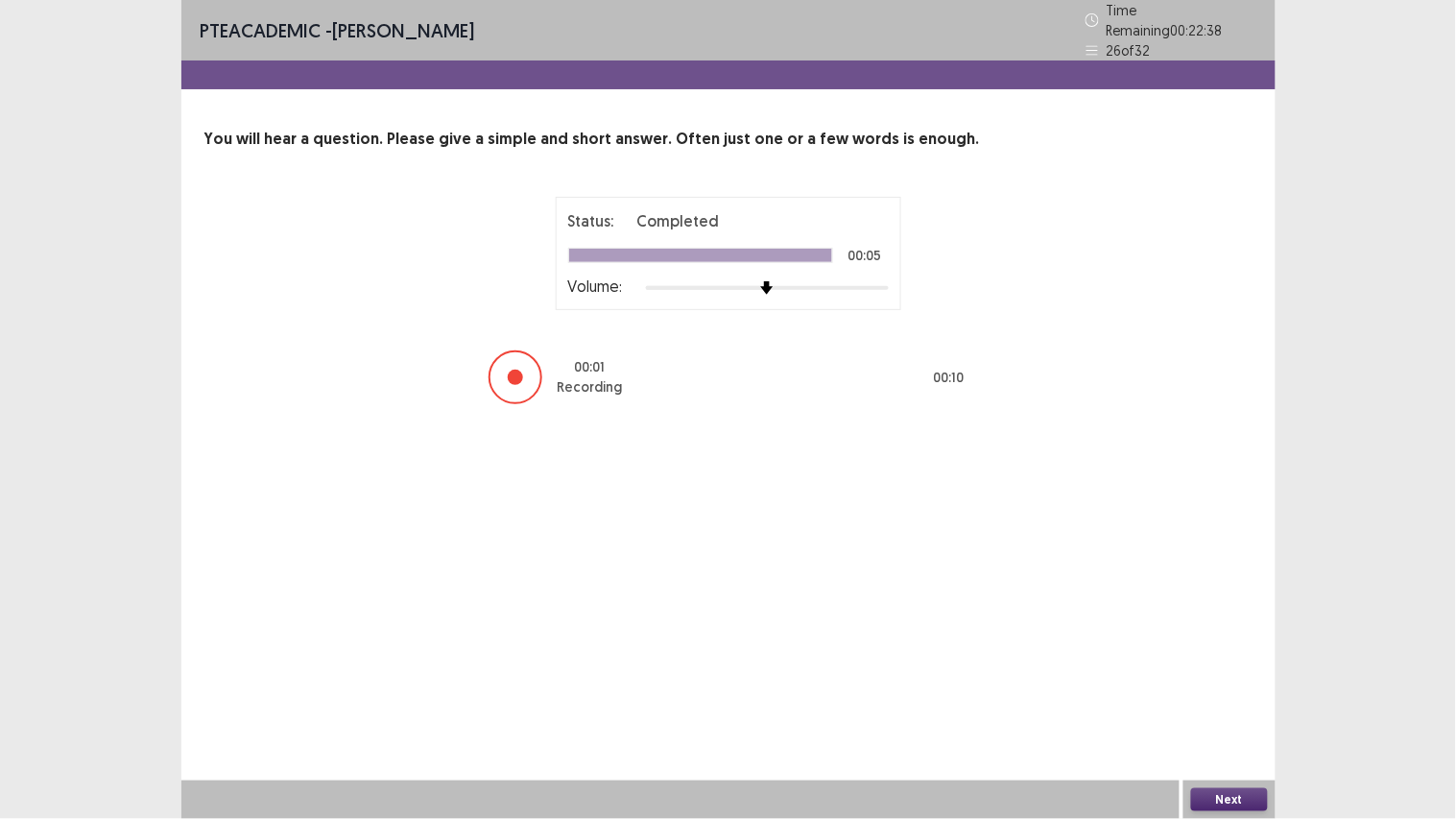
click at [1226, 614] on button "Next" at bounding box center [1228, 799] width 77 height 23
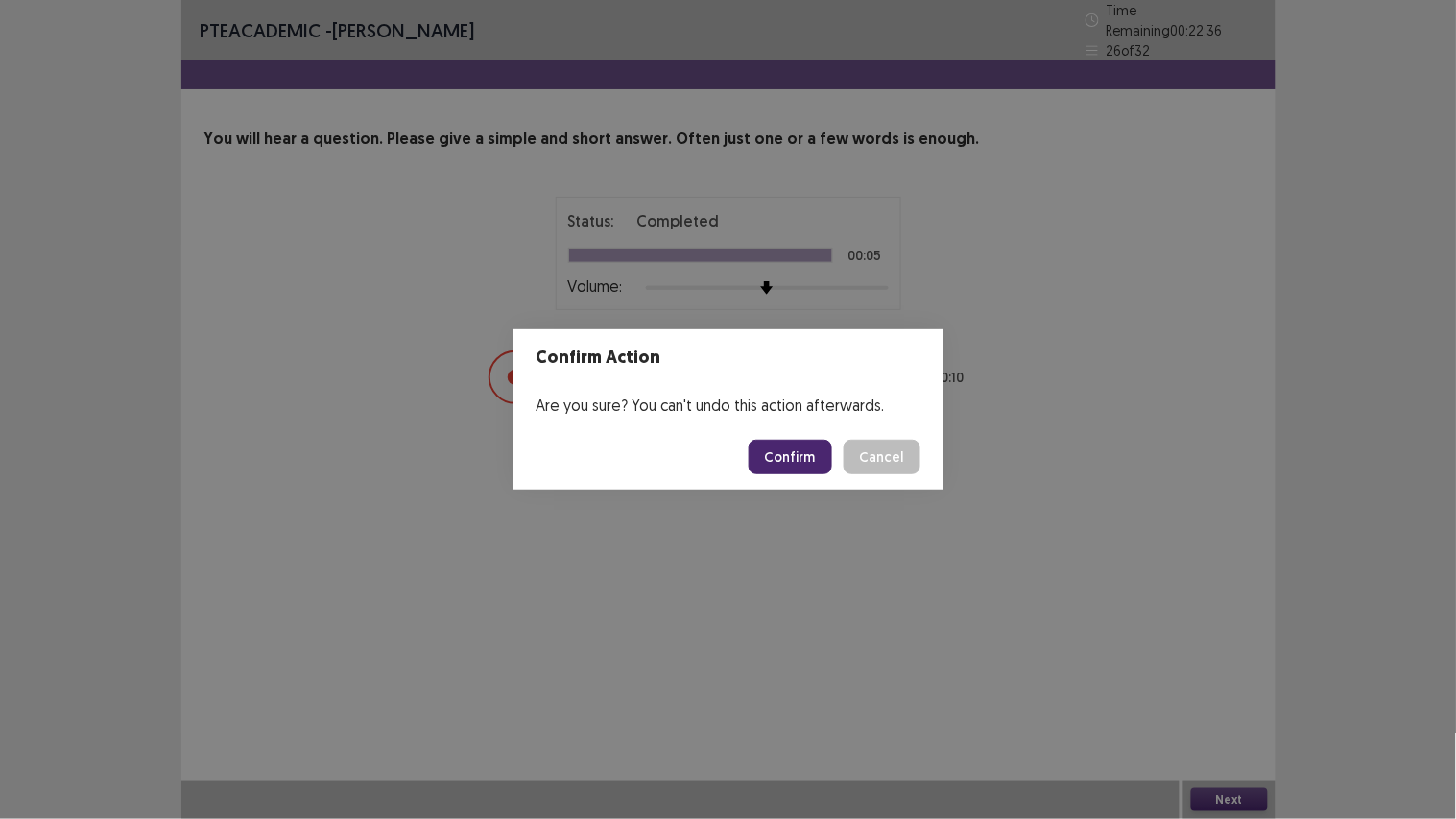
click at [770, 436] on footer "Confirm Cancel" at bounding box center [728, 456] width 429 height 65
click at [779, 452] on button "Confirm" at bounding box center [790, 456] width 84 height 35
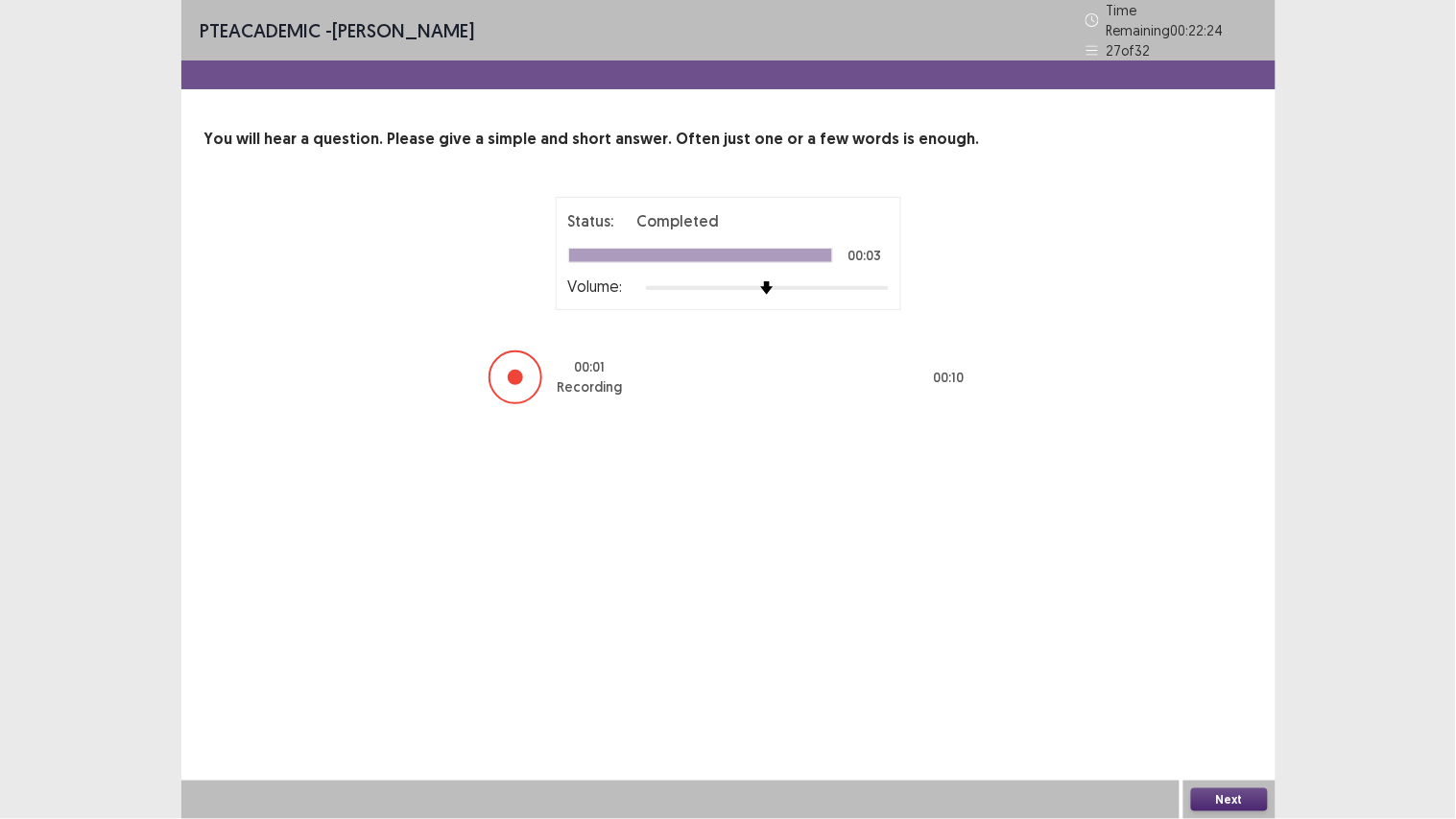
click at [1236, 614] on button "Next" at bounding box center [1228, 799] width 77 height 23
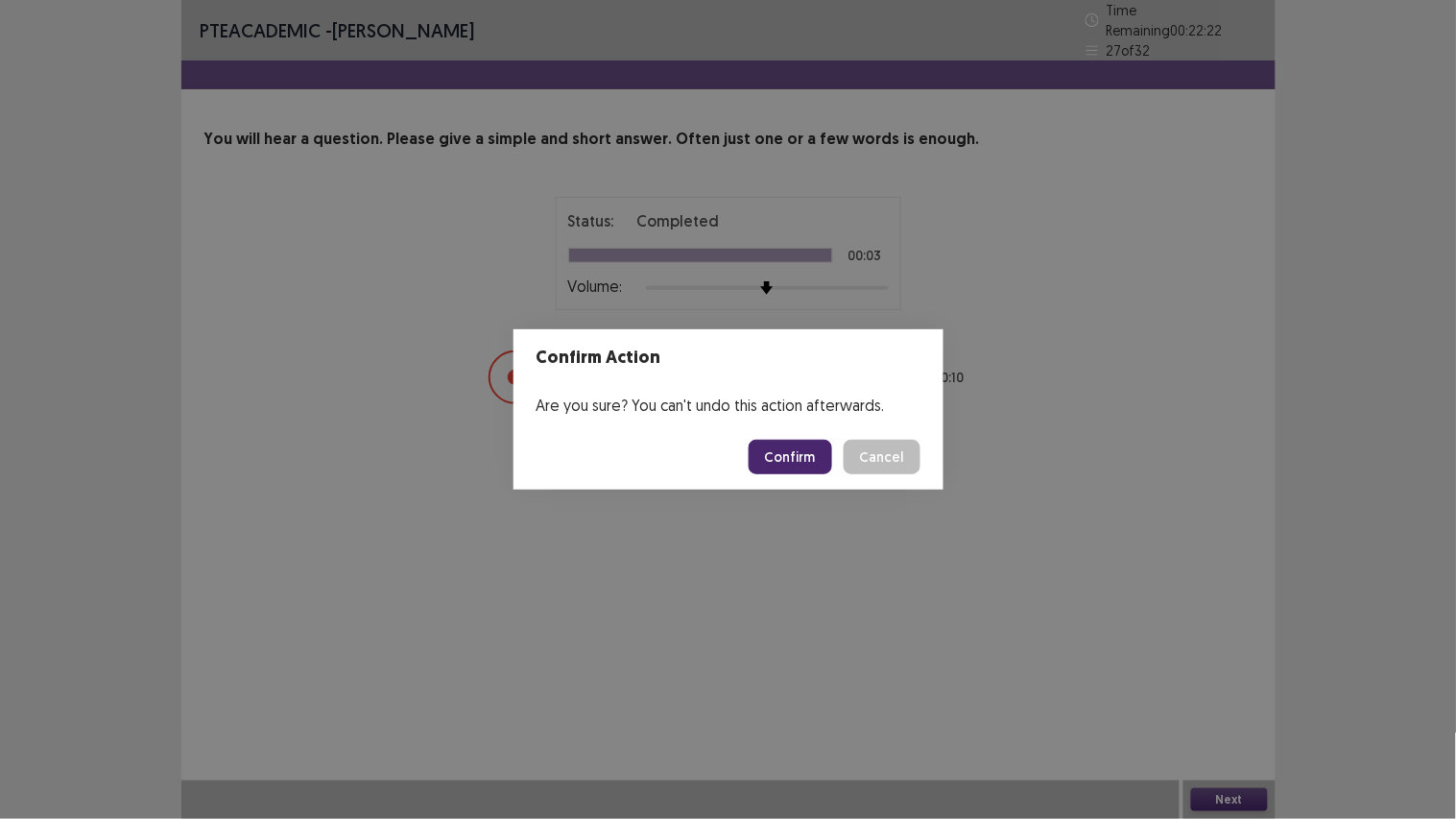
click at [806, 451] on button "Confirm" at bounding box center [790, 456] width 84 height 35
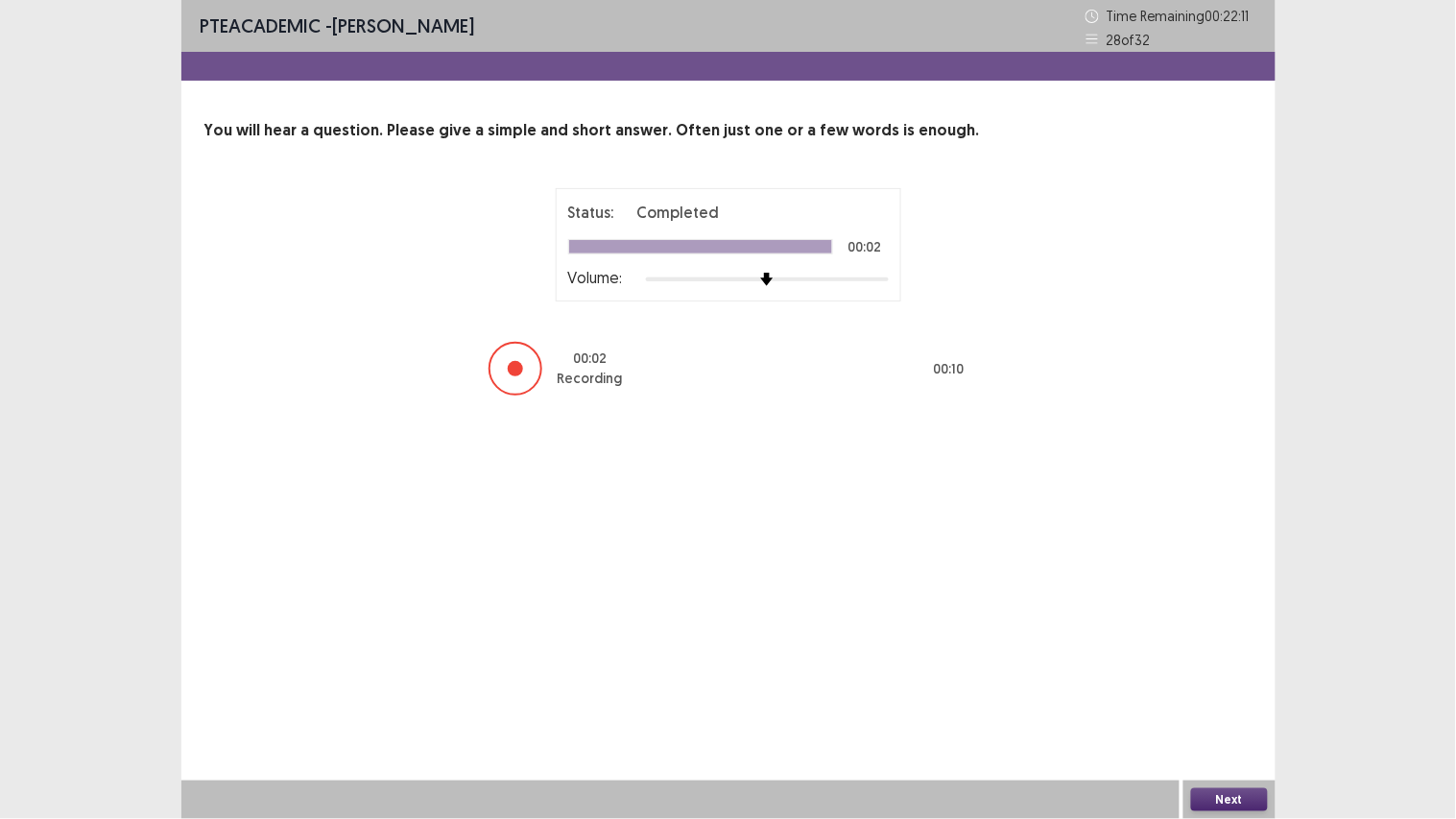
click at [1226, 614] on button "Next" at bounding box center [1228, 799] width 77 height 23
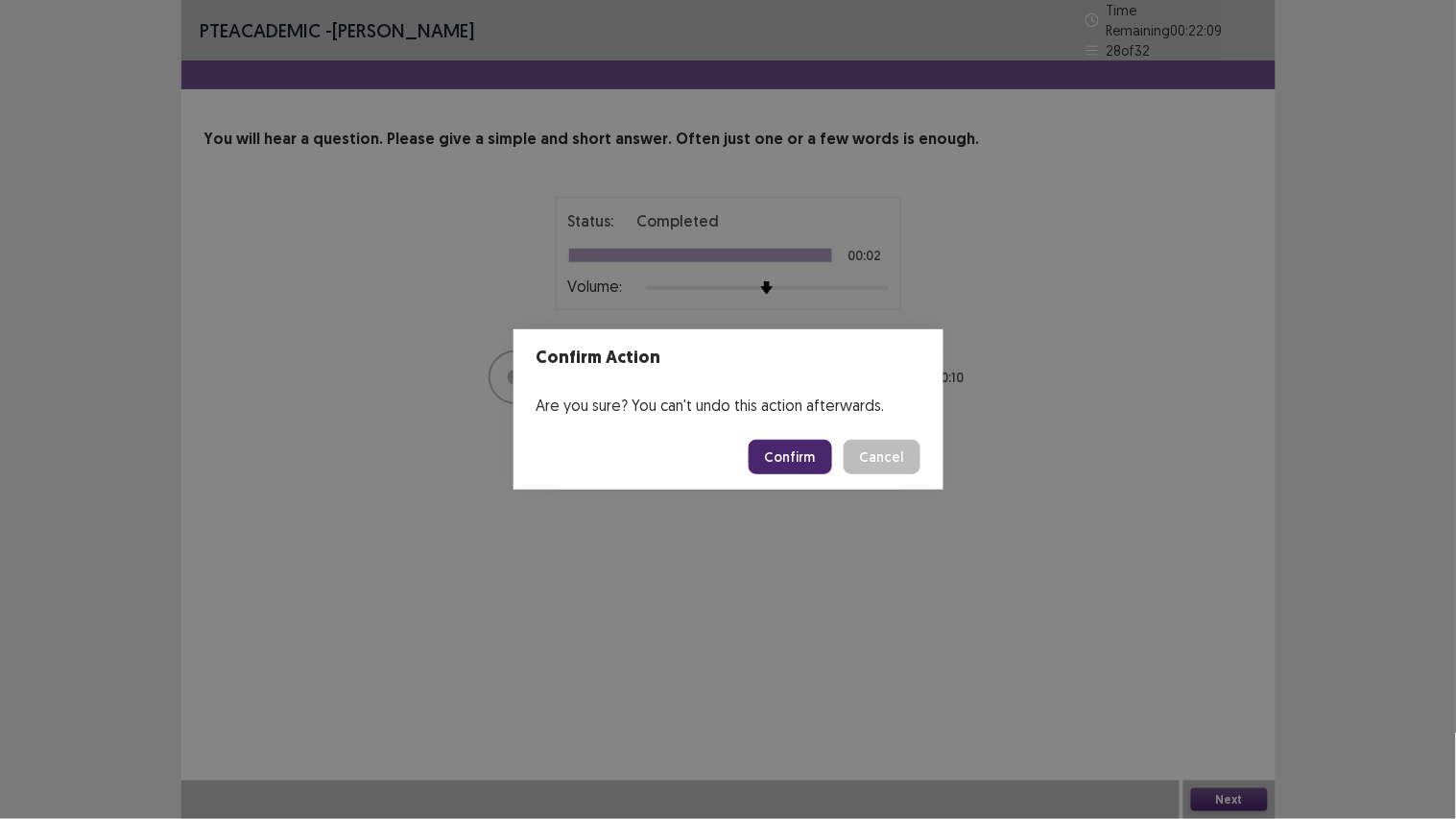
click at [820, 461] on button "Confirm" at bounding box center [790, 456] width 84 height 35
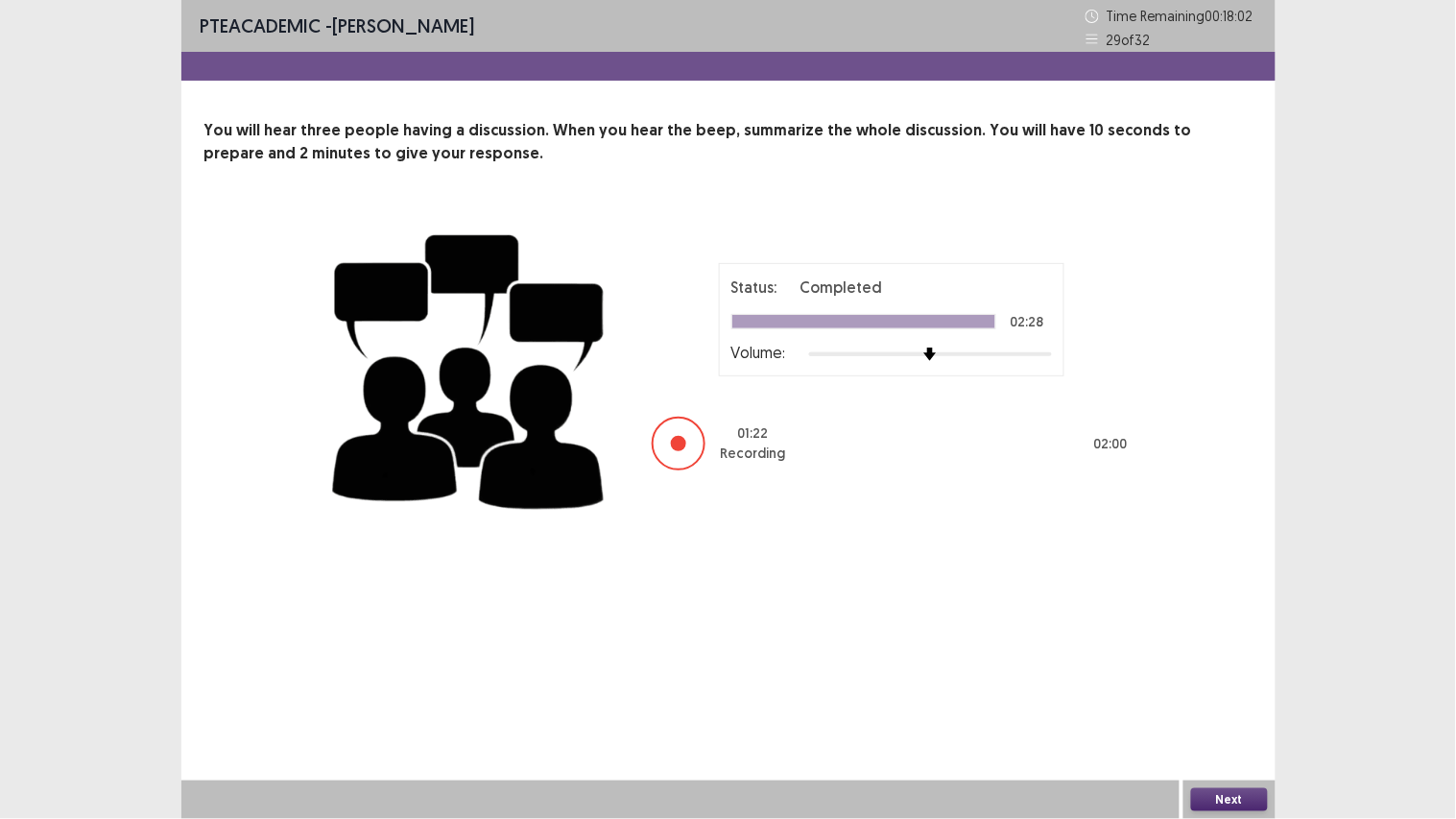
click at [1231, 614] on button "Next" at bounding box center [1228, 799] width 77 height 23
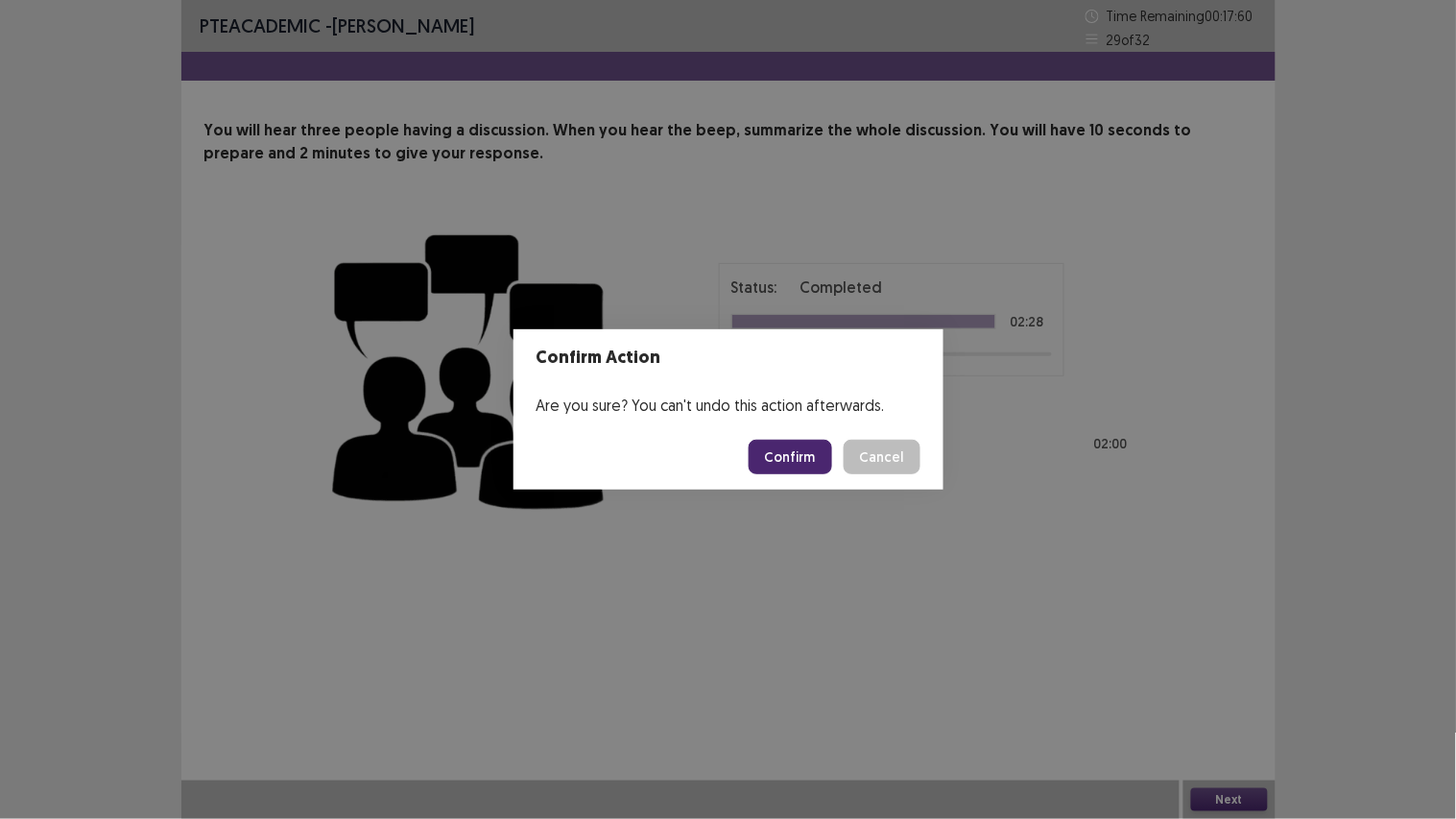
click at [792, 460] on button "Confirm" at bounding box center [790, 456] width 84 height 35
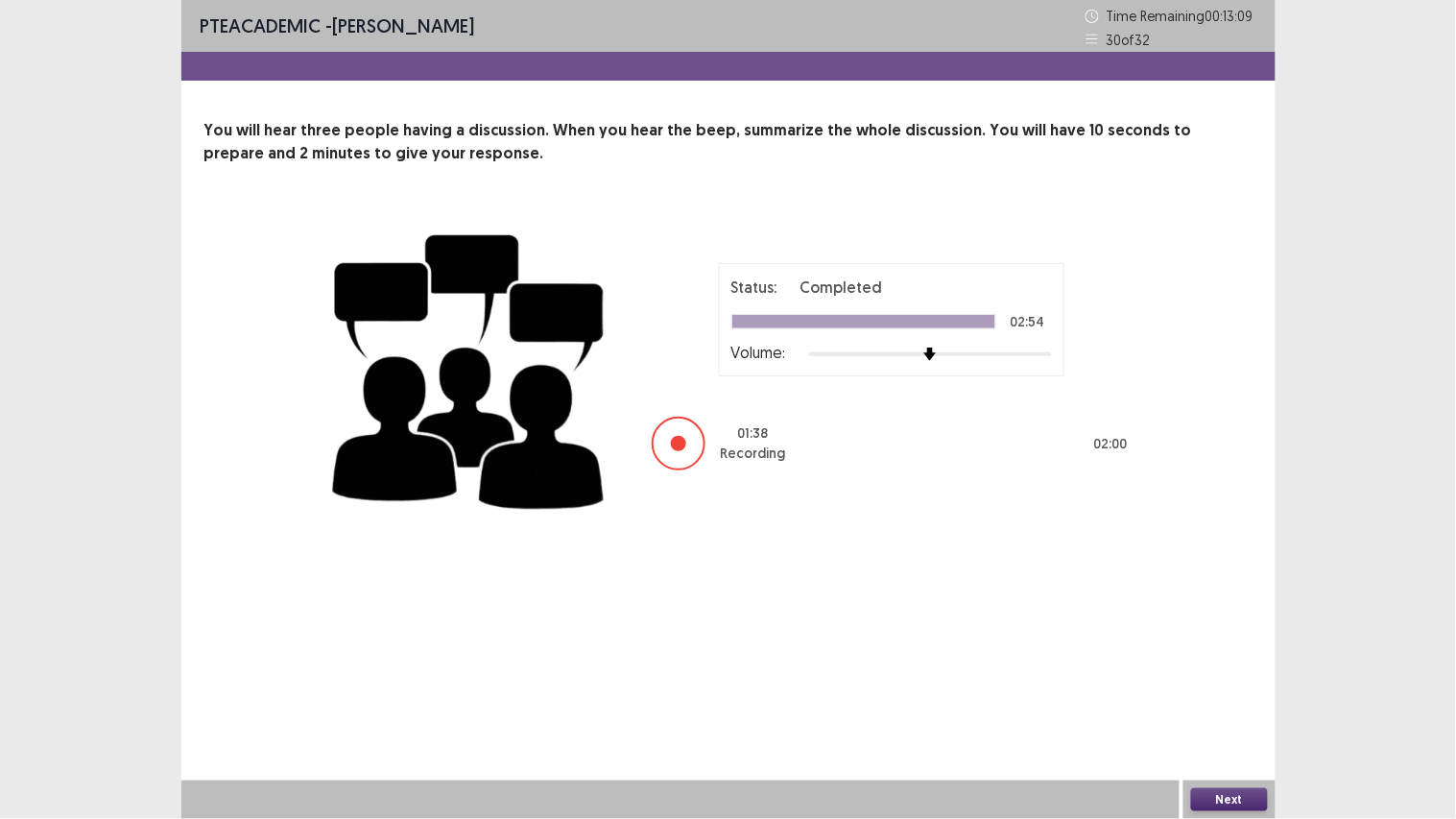
click at [1222, 614] on button "Next" at bounding box center [1228, 799] width 77 height 23
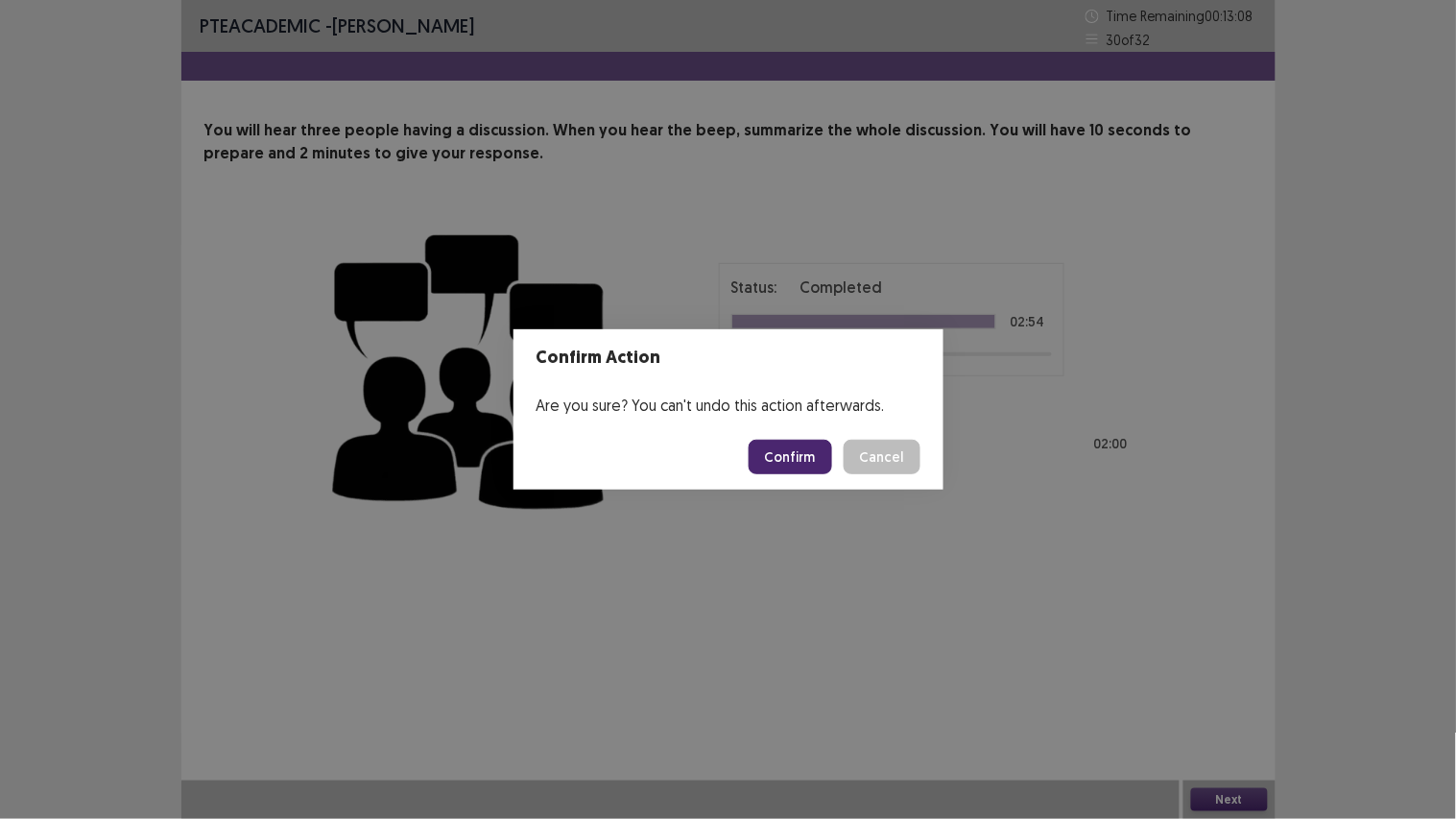
click at [806, 462] on button "Confirm" at bounding box center [790, 456] width 84 height 35
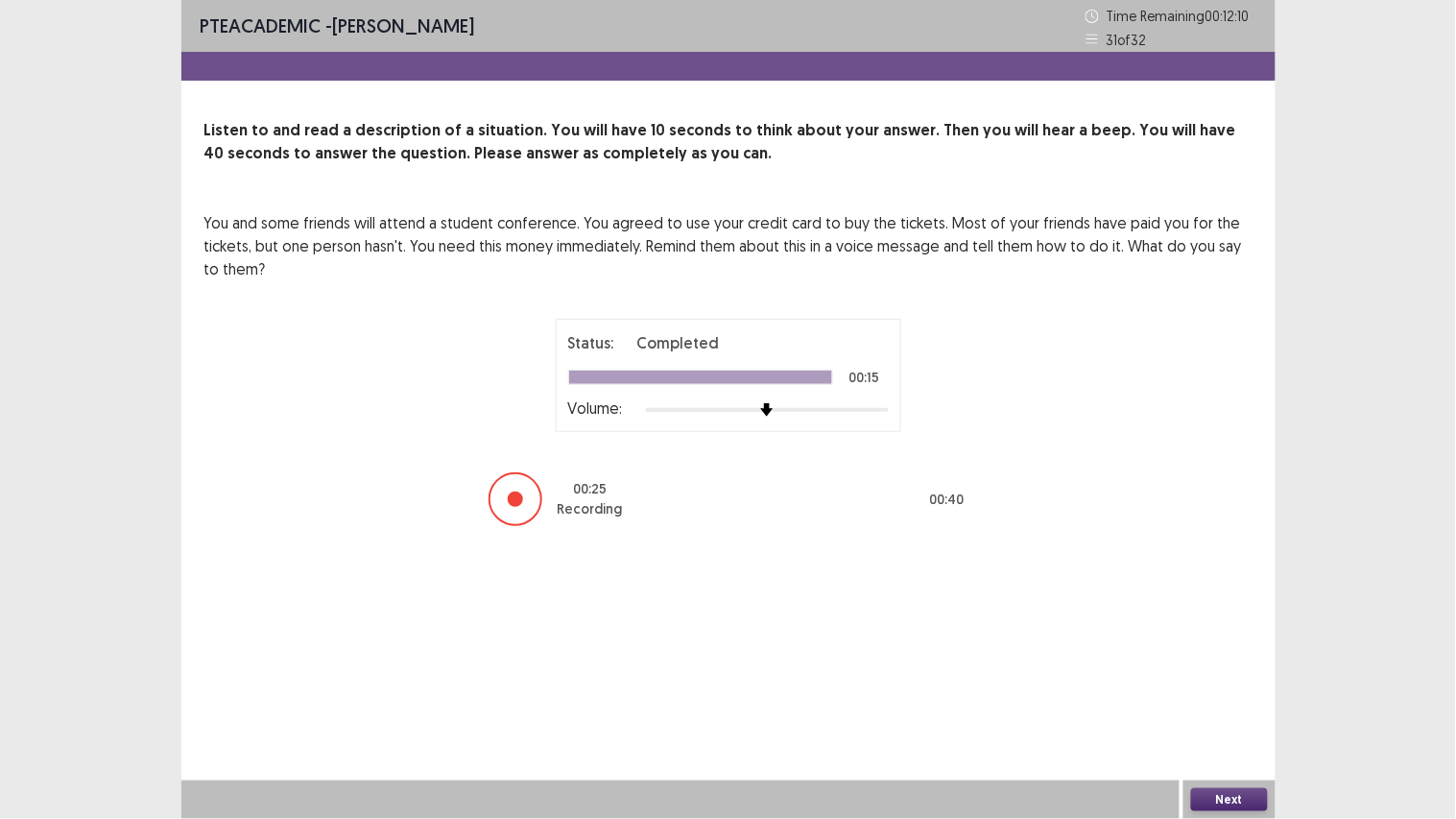
click at [1224, 614] on button "Next" at bounding box center [1228, 799] width 77 height 23
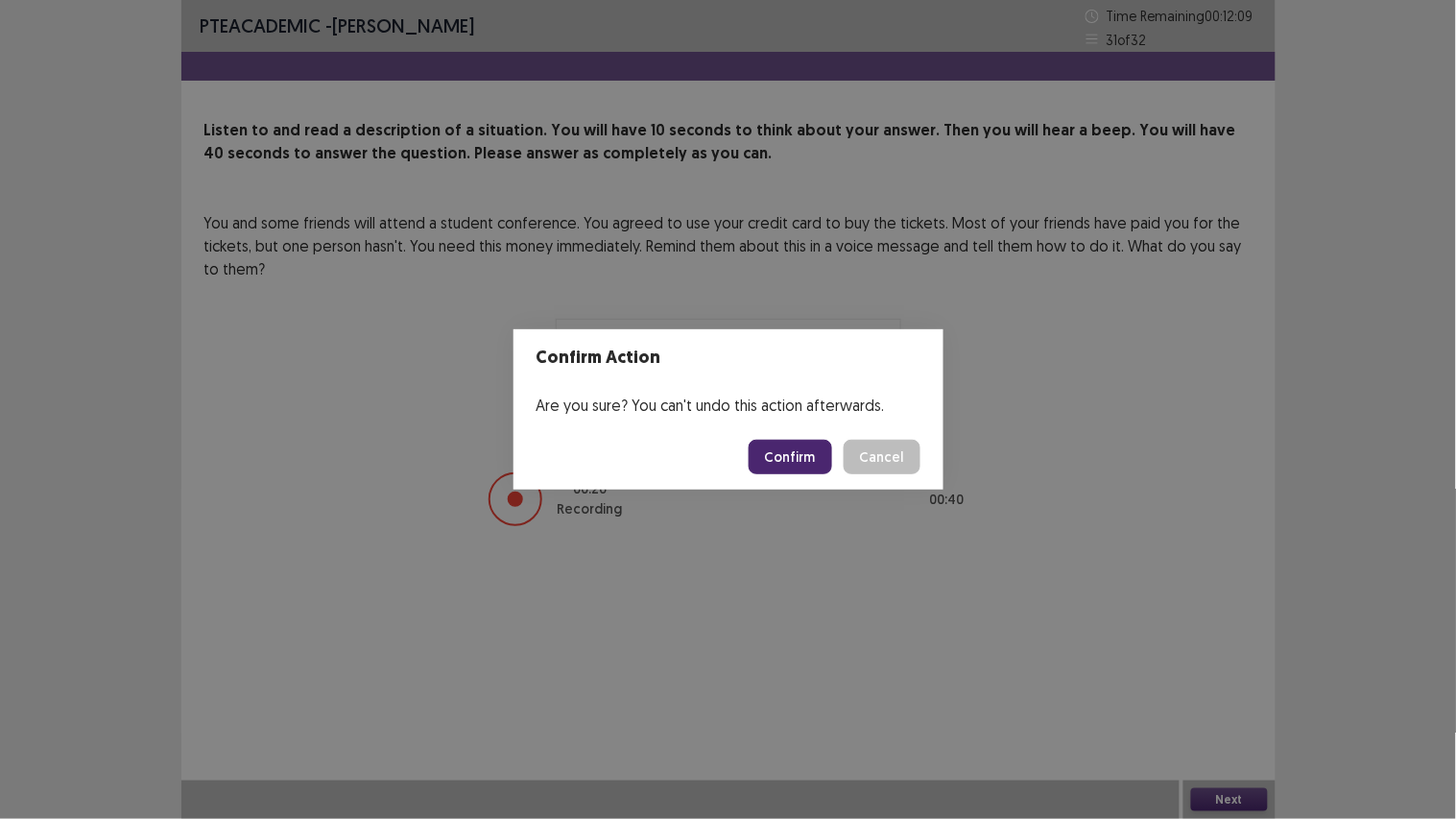
click at [798, 443] on button "Confirm" at bounding box center [790, 456] width 84 height 35
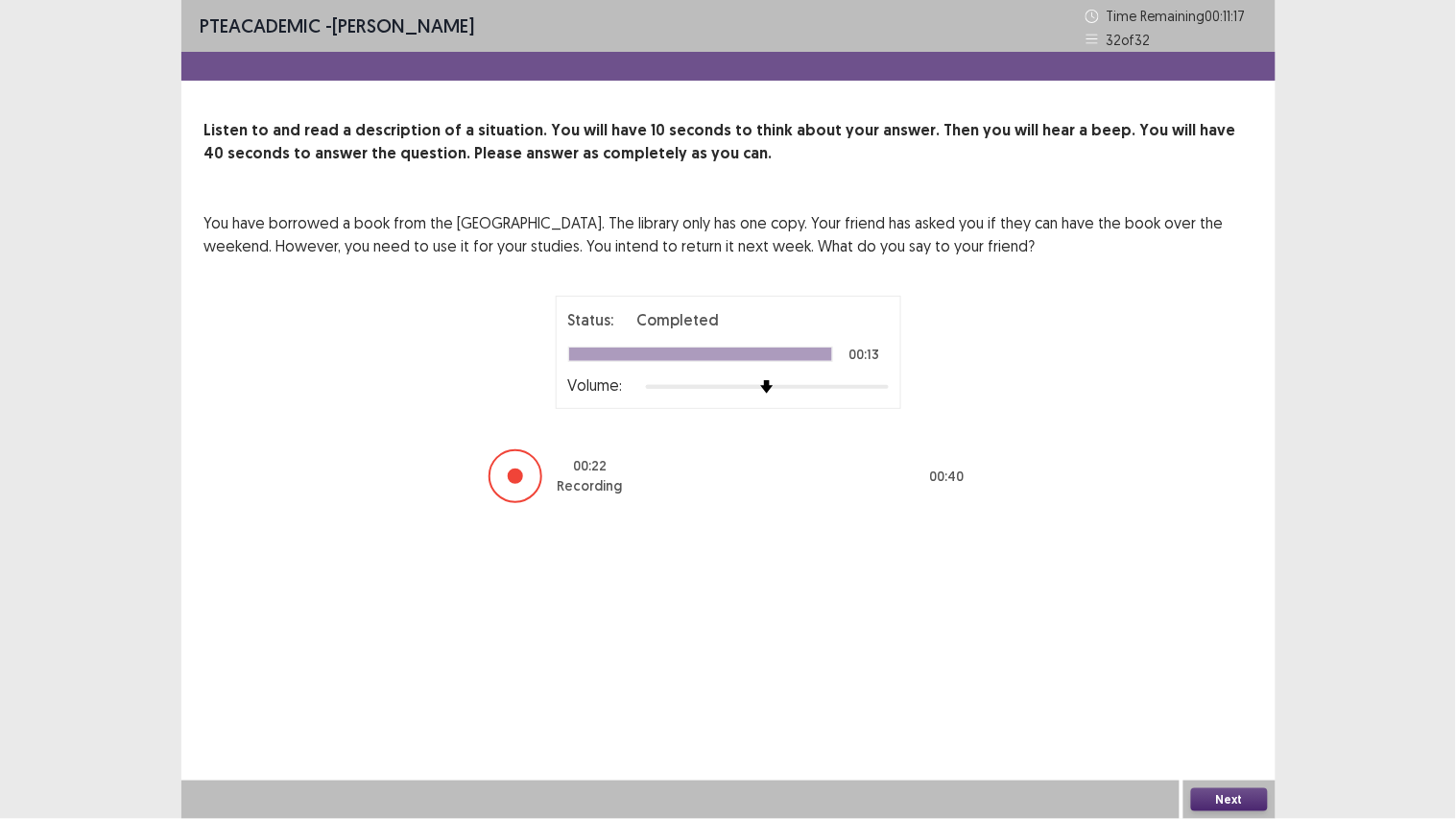
click at [1225, 614] on button "Next" at bounding box center [1228, 799] width 77 height 23
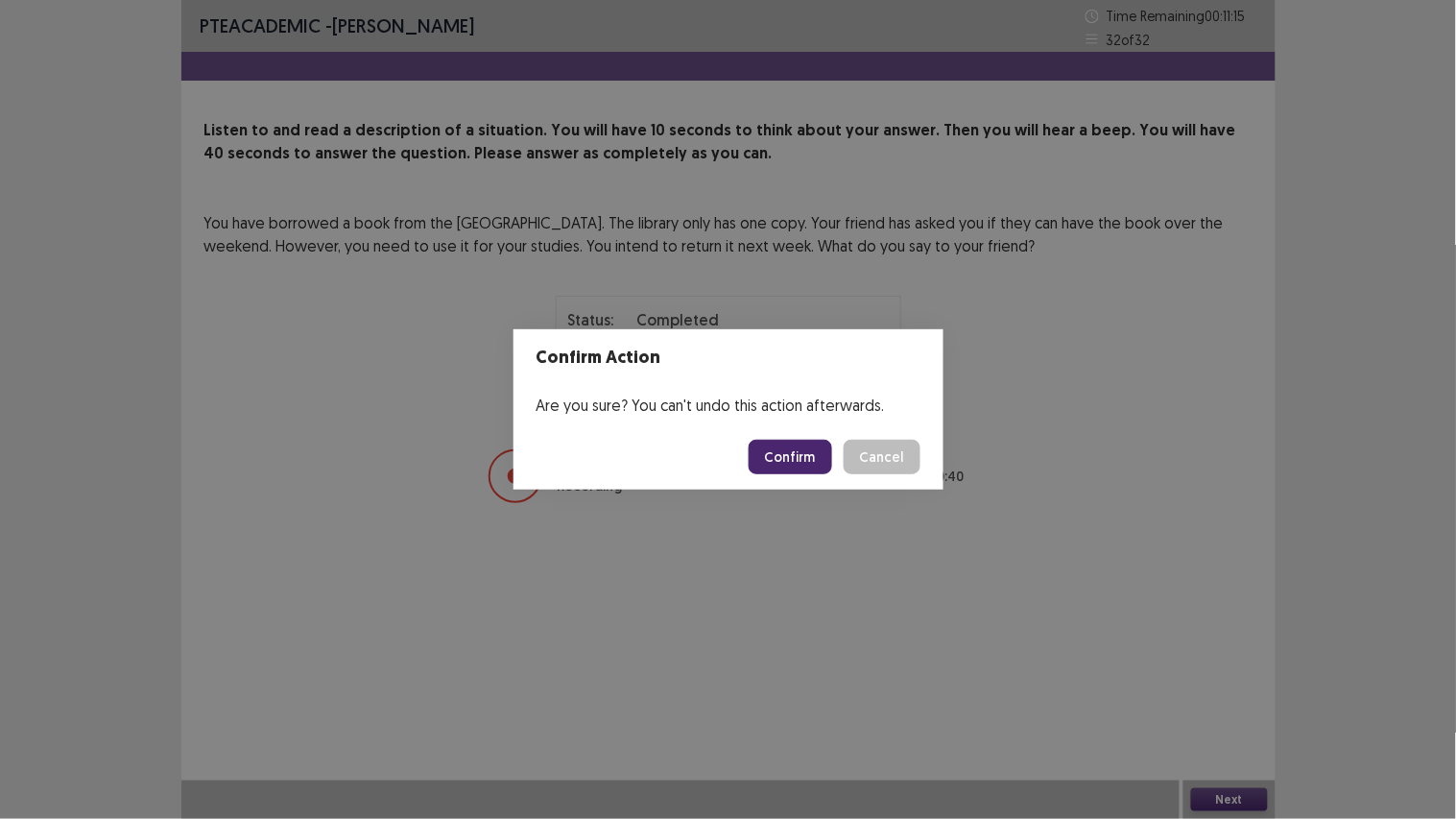
click at [791, 453] on button "Confirm" at bounding box center [790, 456] width 84 height 35
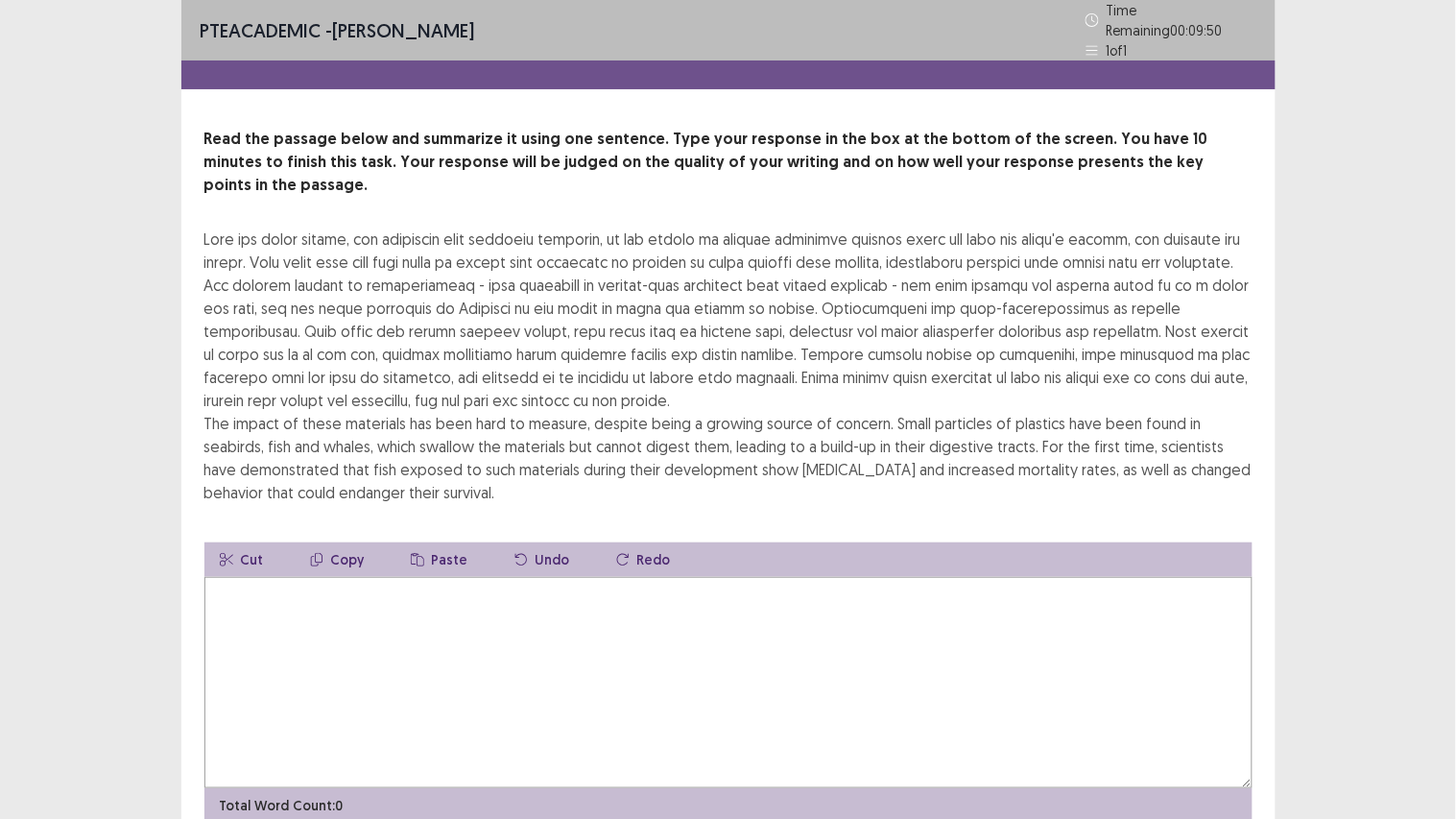
click at [753, 576] on textarea at bounding box center [728, 681] width 1048 height 211
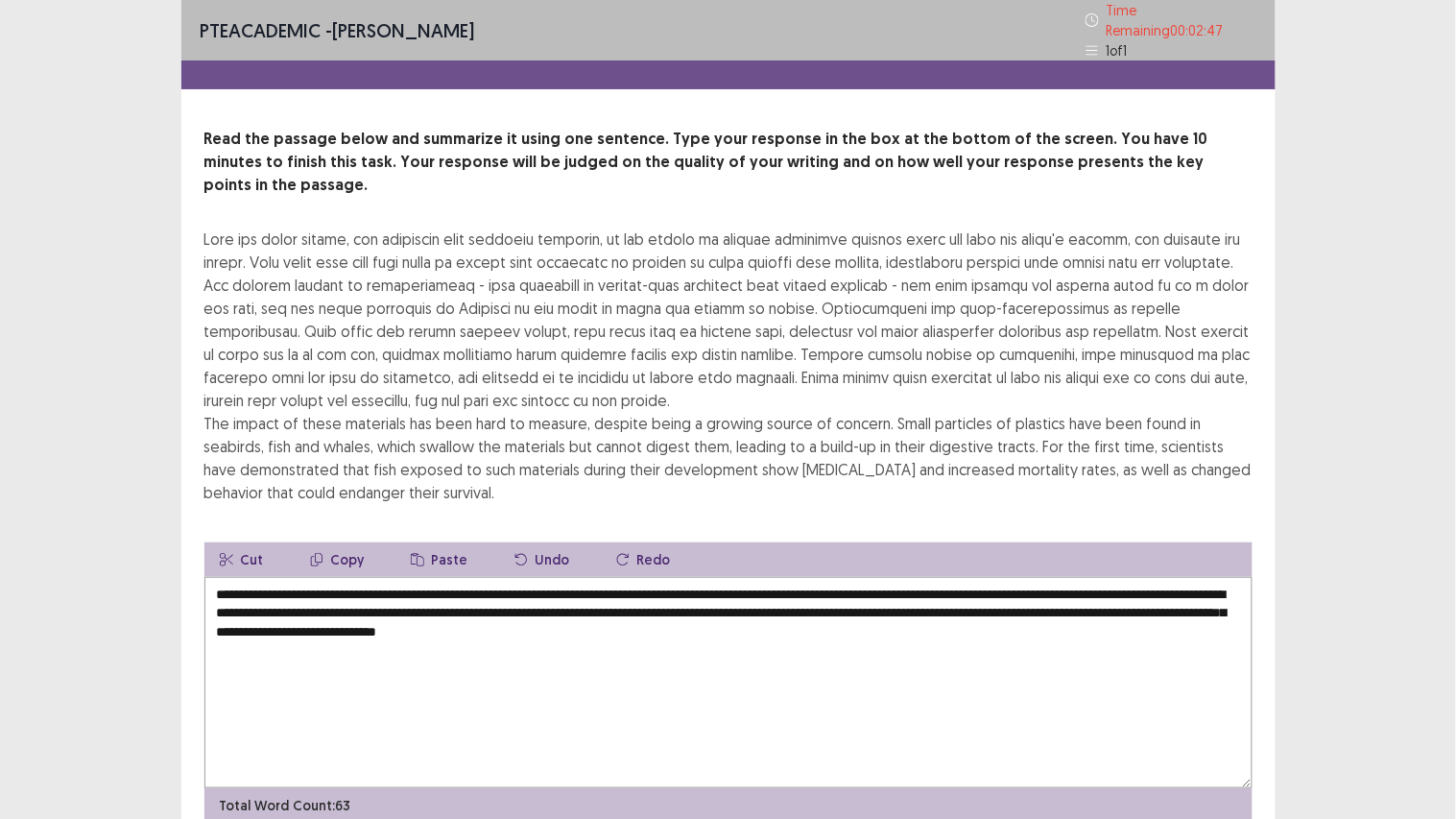
click at [1043, 576] on textarea "**********" at bounding box center [728, 681] width 1048 height 211
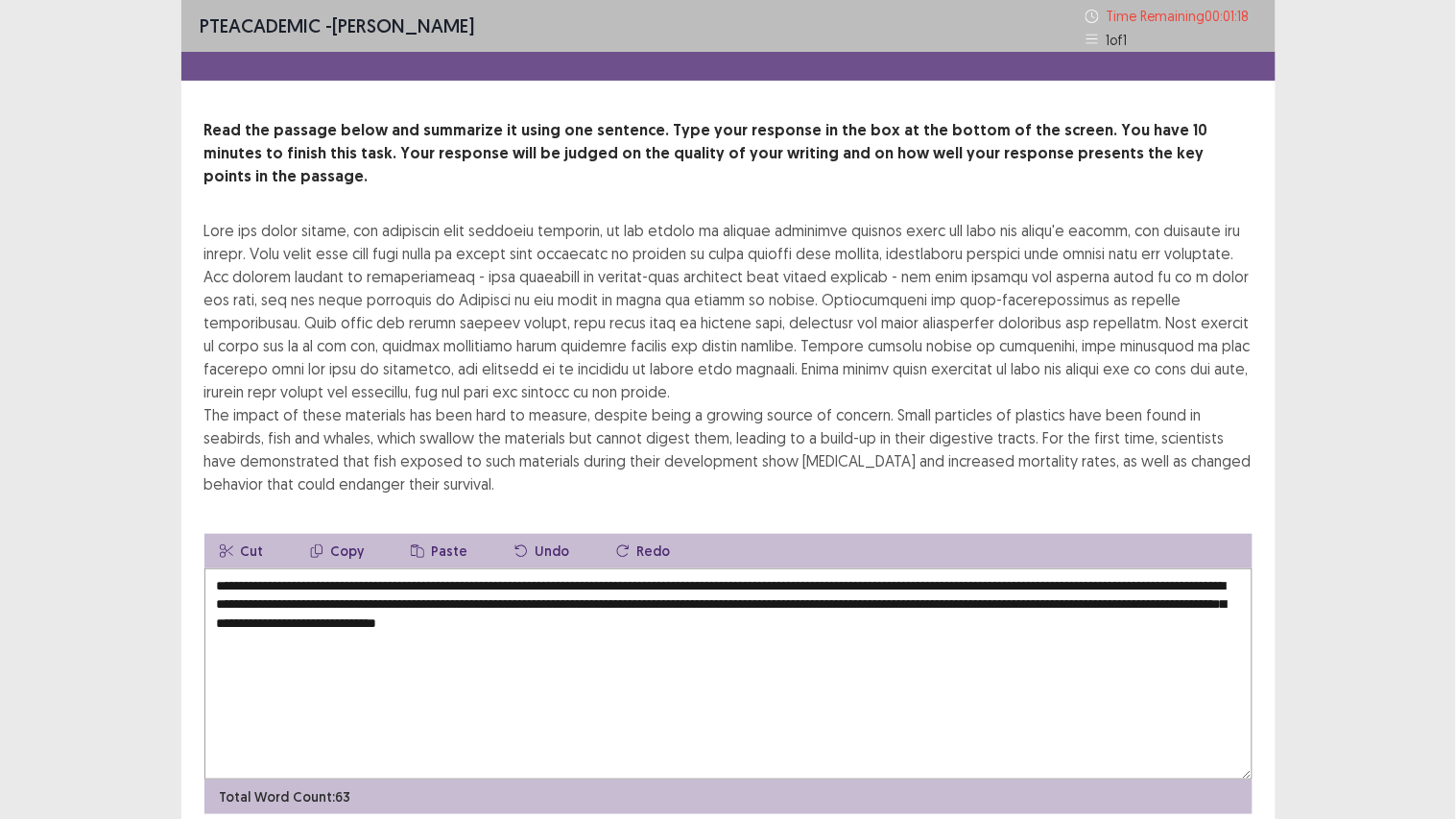
type textarea "**********"
click at [1310, 614] on div "PTE academic - Hetkumar Prajapati Time Remaining 00 : 01 : 18 1 of 1 Read the p…" at bounding box center [728, 448] width 1456 height 898
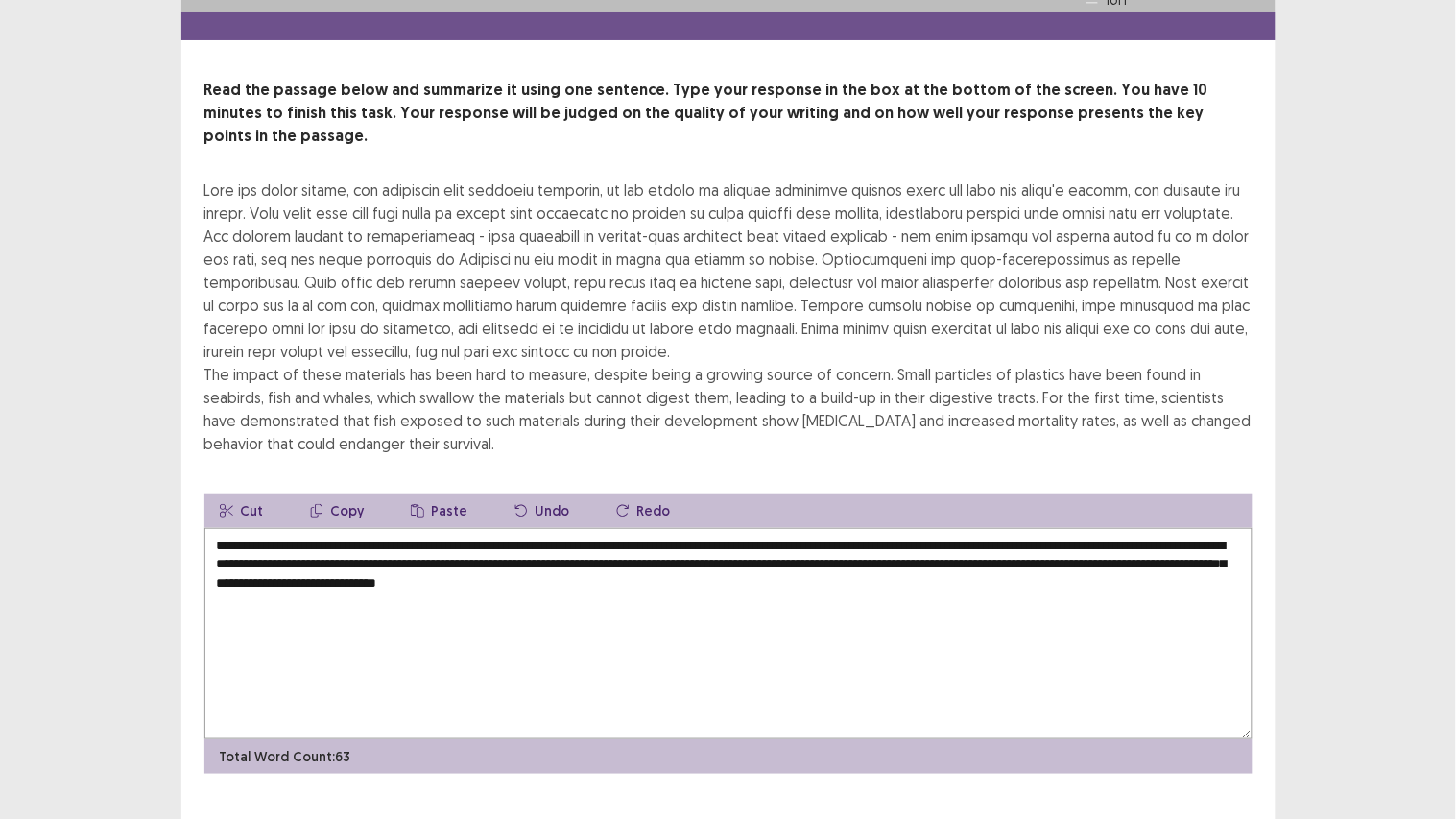
scroll to position [42, 0]
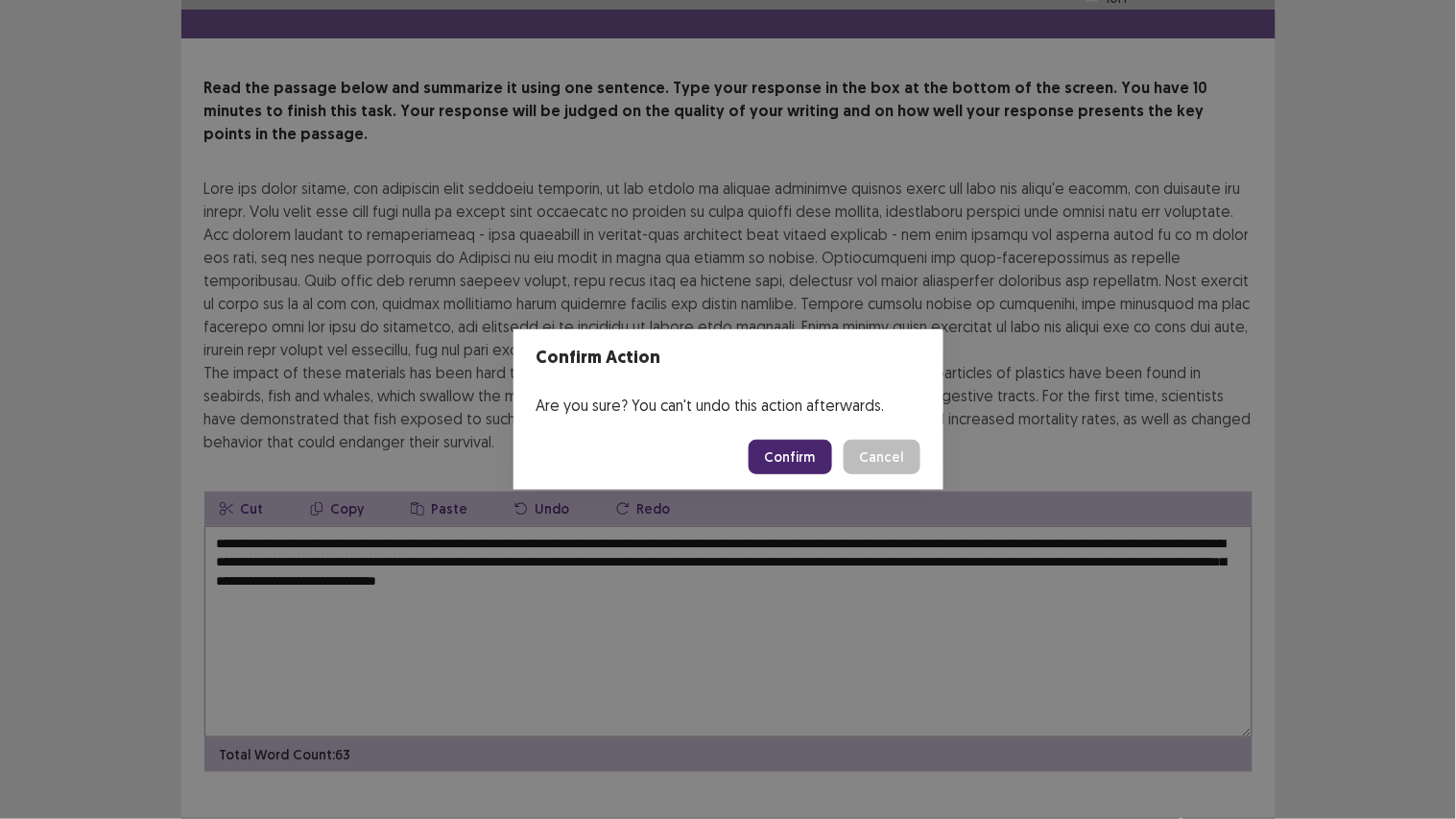
click at [803, 458] on button "Confirm" at bounding box center [790, 456] width 84 height 35
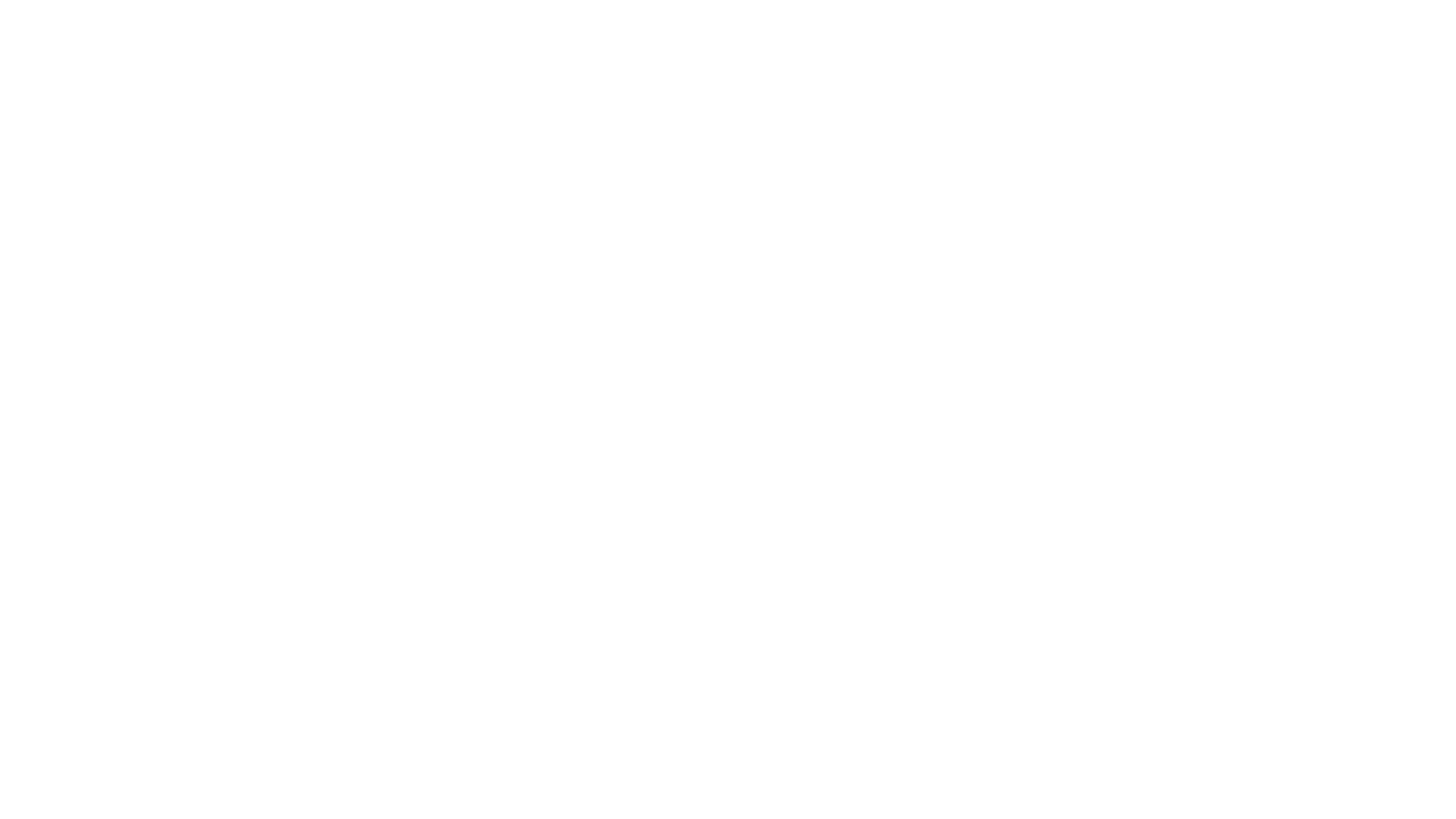
scroll to position [0, 0]
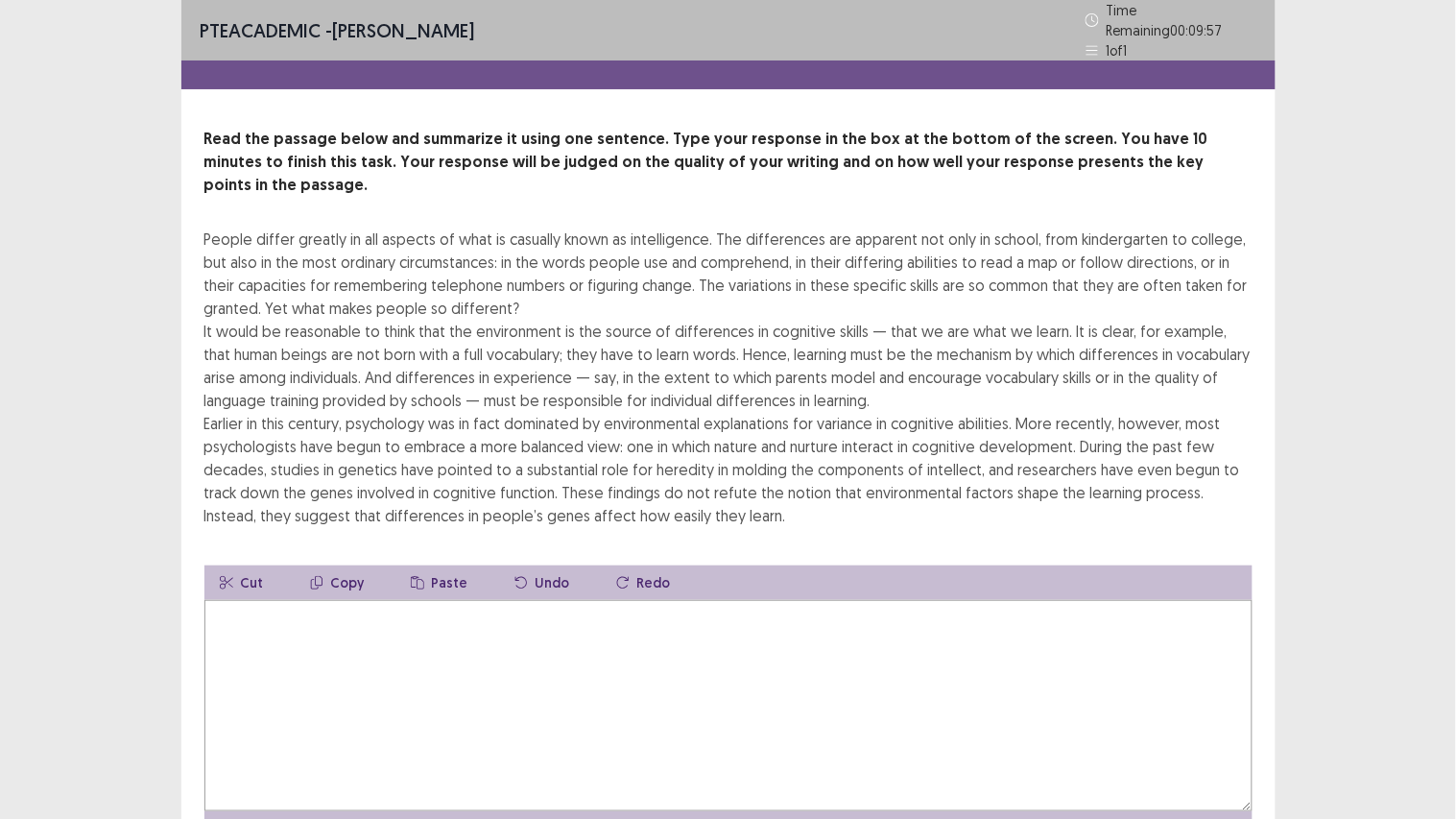
click at [589, 614] on textarea at bounding box center [728, 705] width 1048 height 211
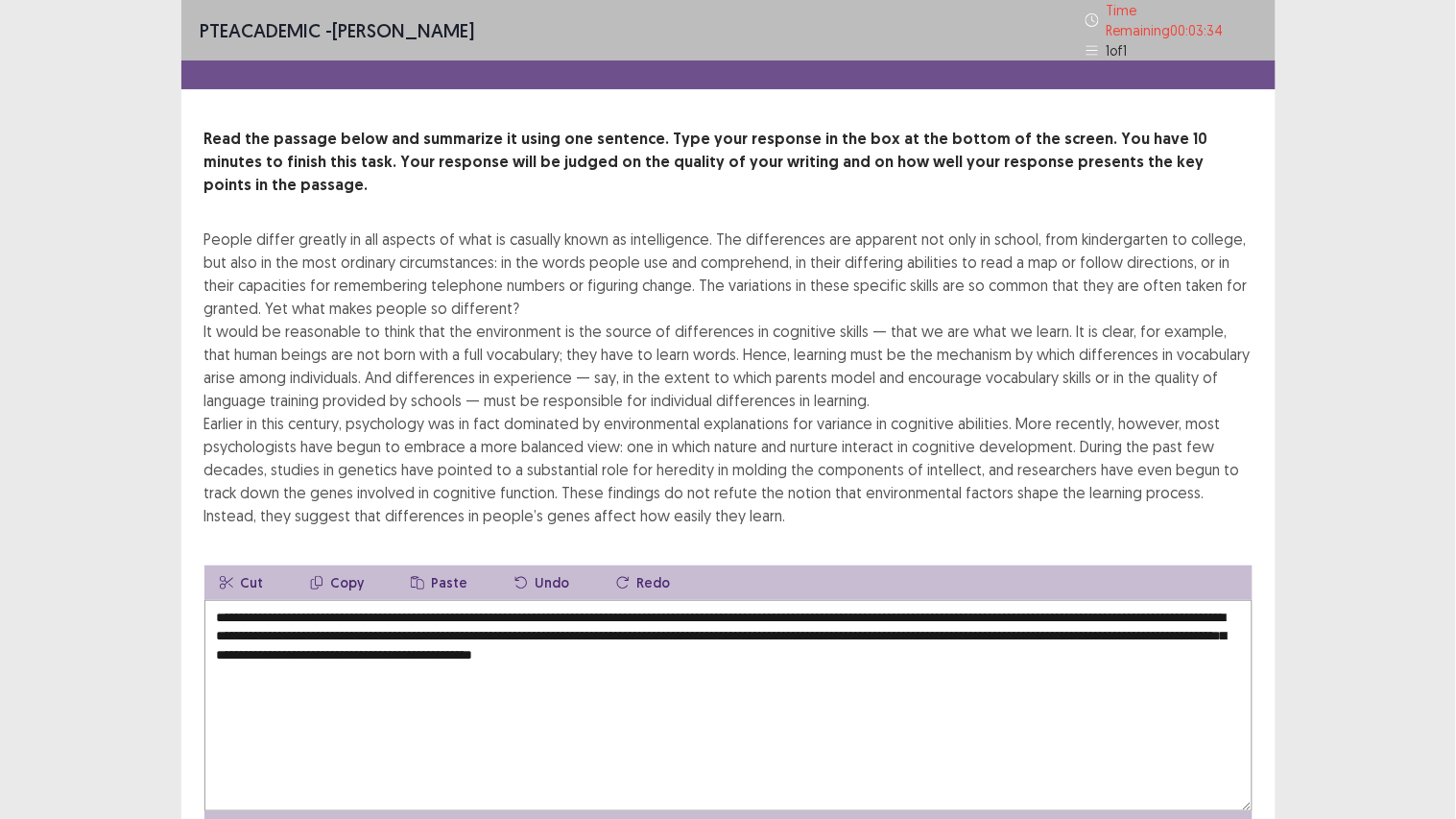
click at [537, 614] on textarea "**********" at bounding box center [728, 705] width 1048 height 211
click at [560, 614] on textarea "**********" at bounding box center [728, 705] width 1048 height 211
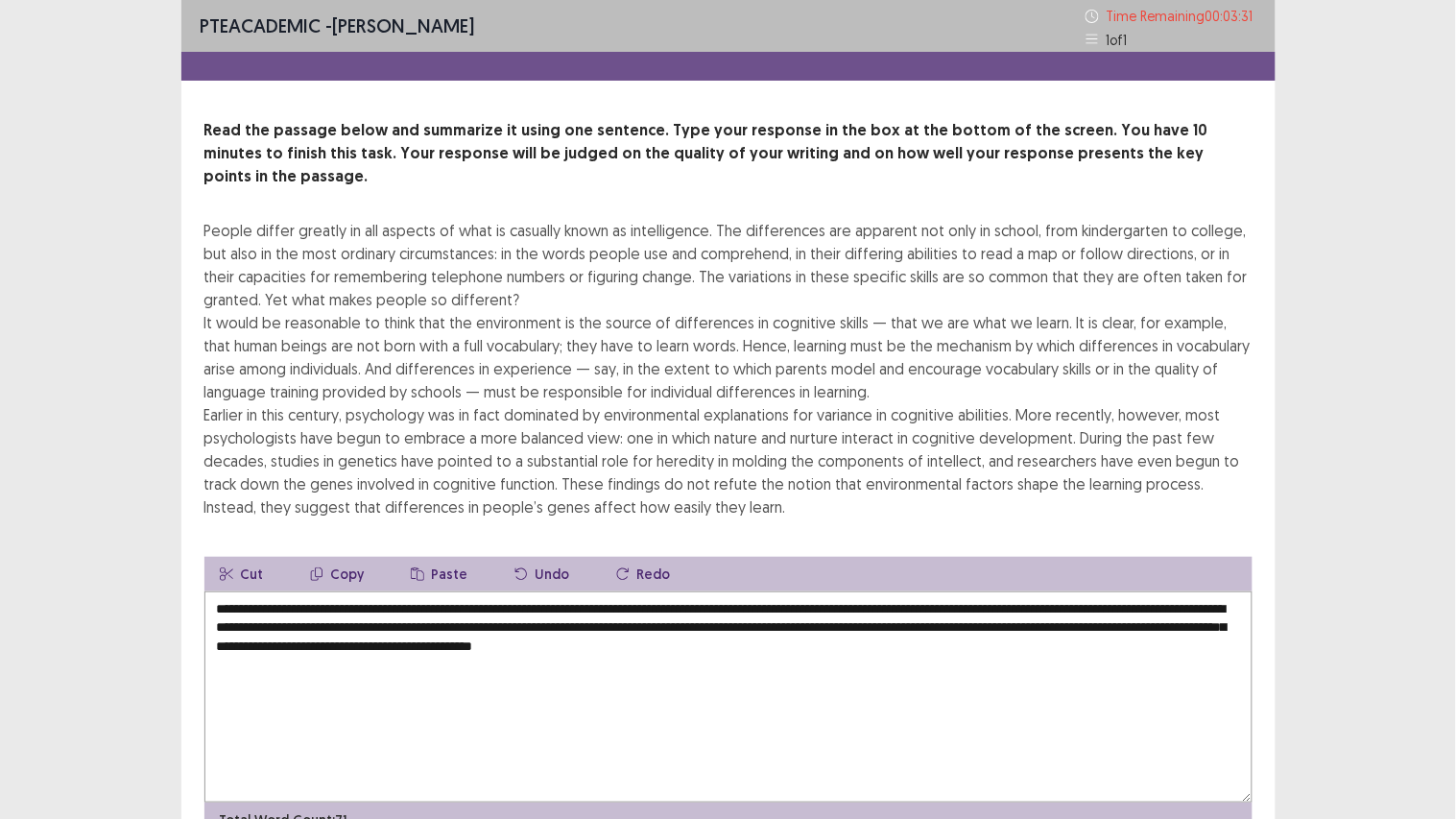
click at [537, 614] on textarea "**********" at bounding box center [728, 696] width 1048 height 211
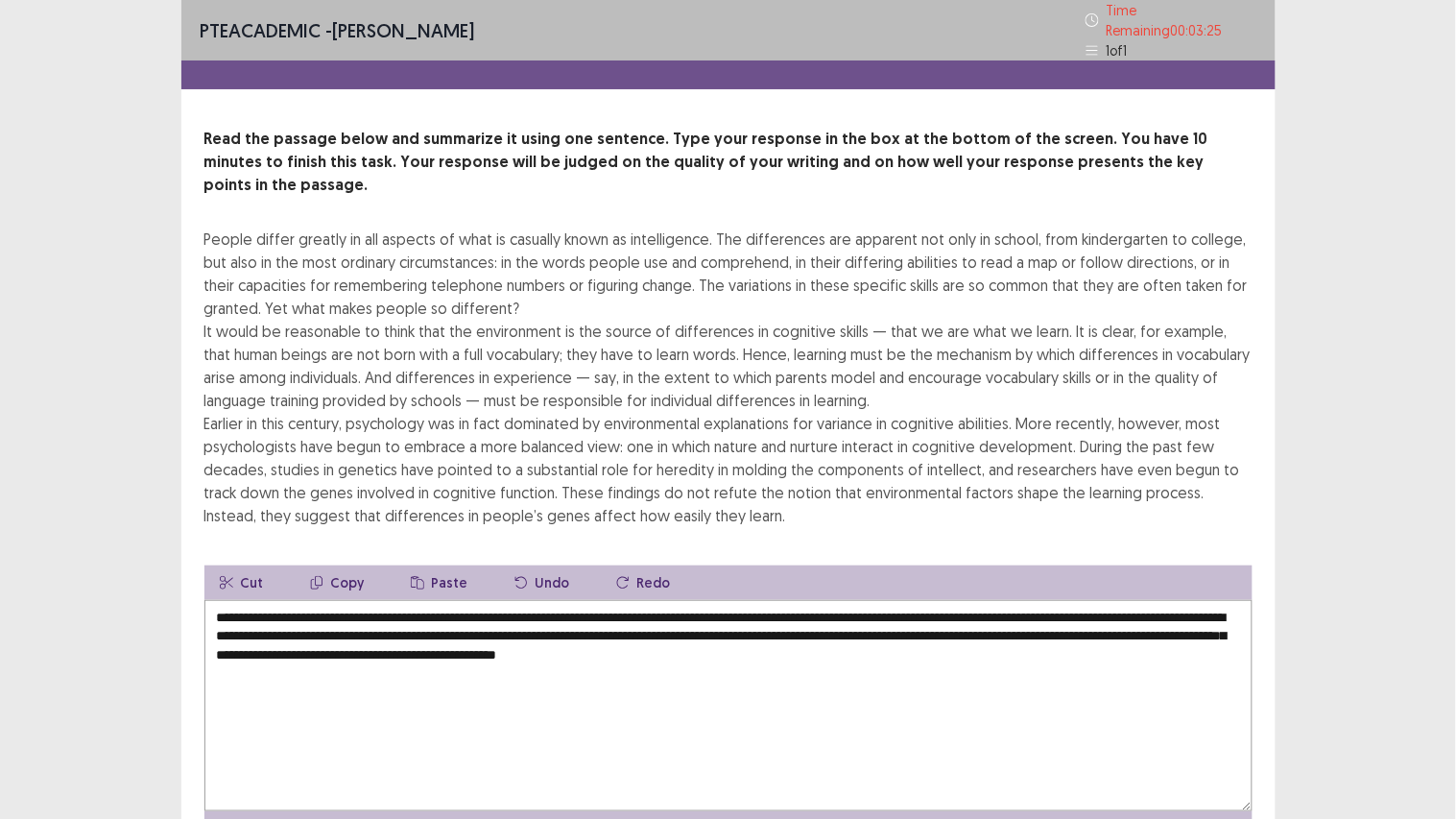
click at [980, 614] on textarea "**********" at bounding box center [728, 705] width 1048 height 211
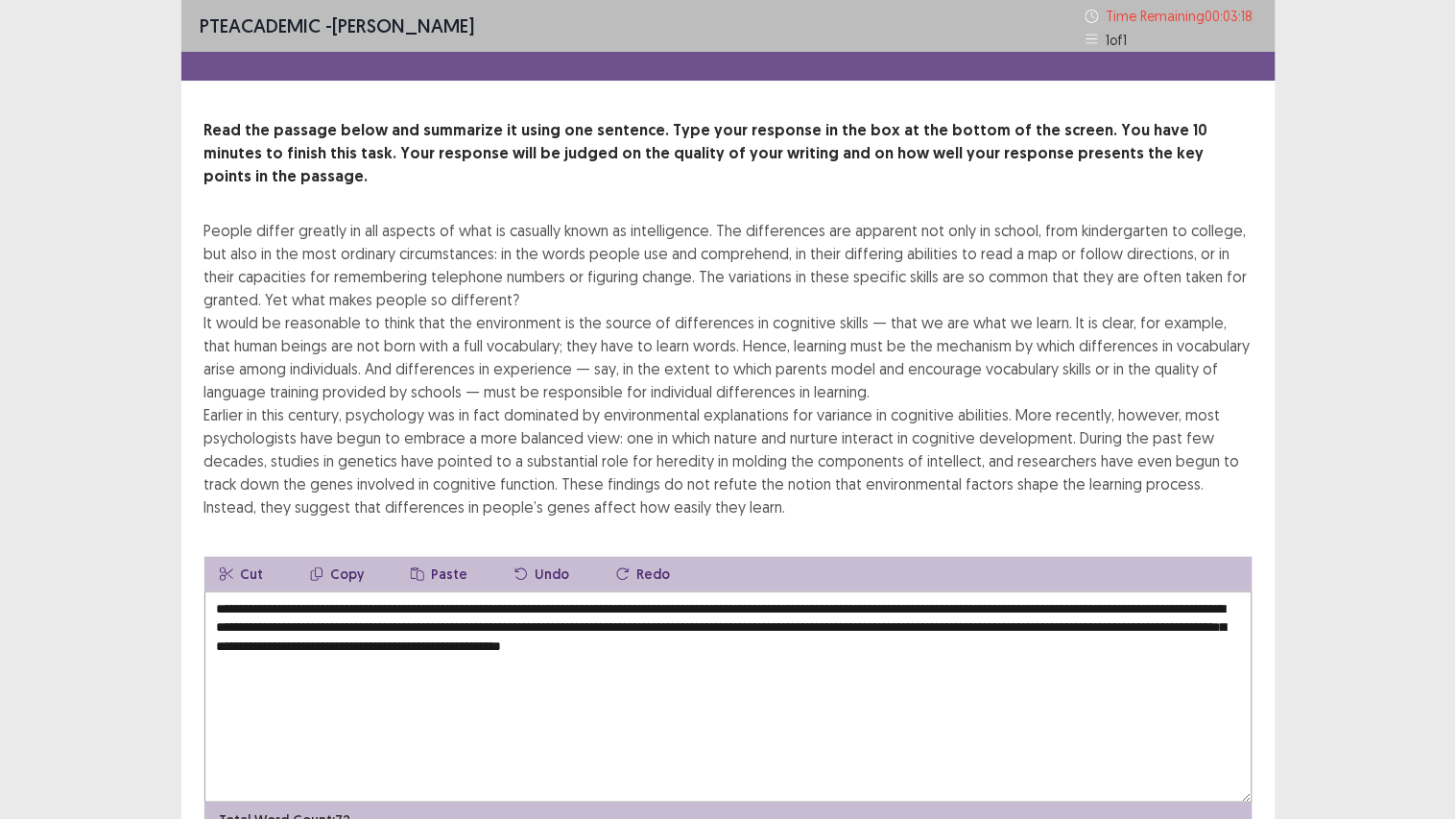
type textarea "**********"
click at [1308, 614] on div "PTE academic - Hetkumar Prajapati Time Remaining 00 : 03 : 18 1 of 1 Read the p…" at bounding box center [728, 460] width 1456 height 921
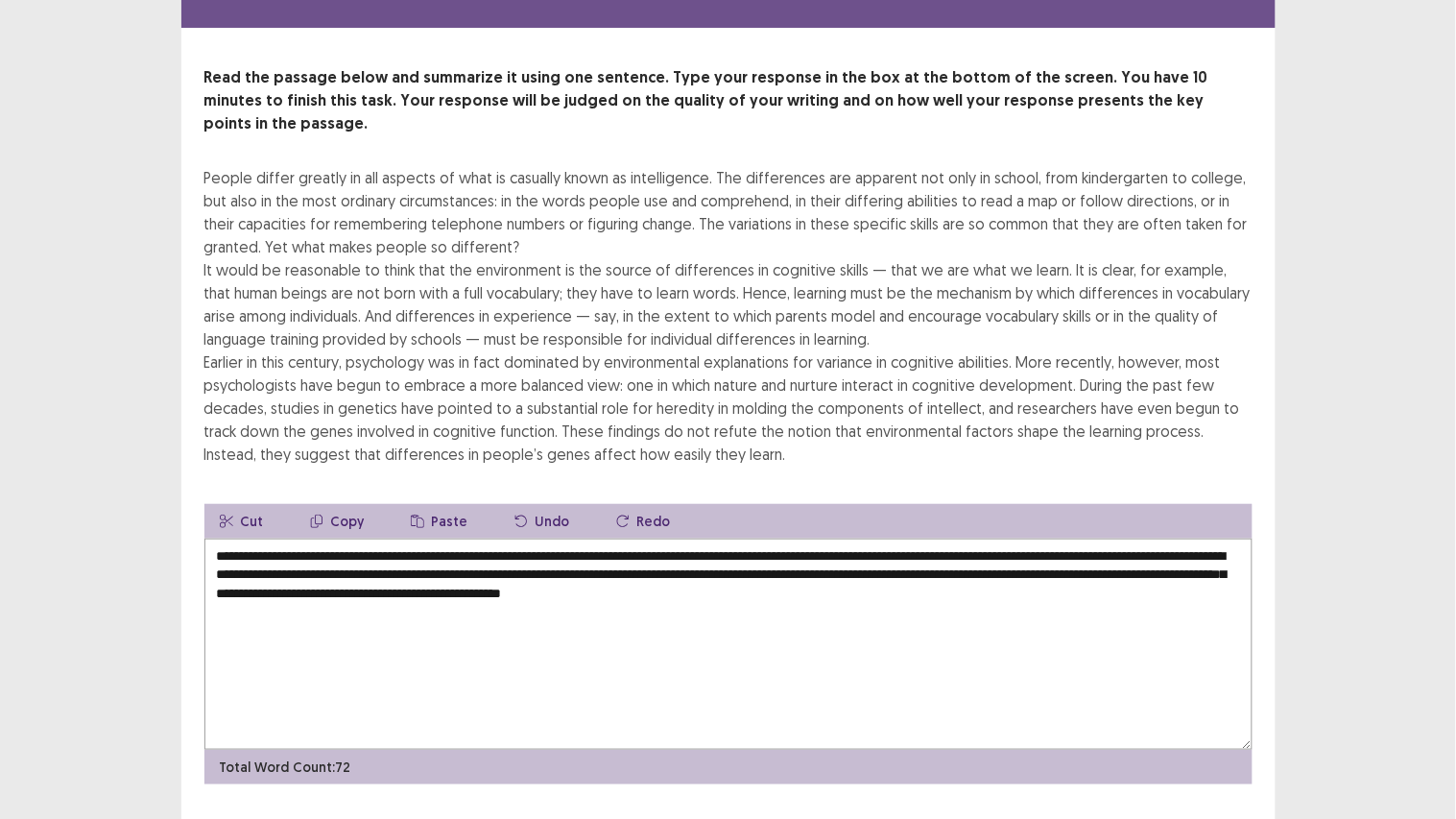
scroll to position [79, 0]
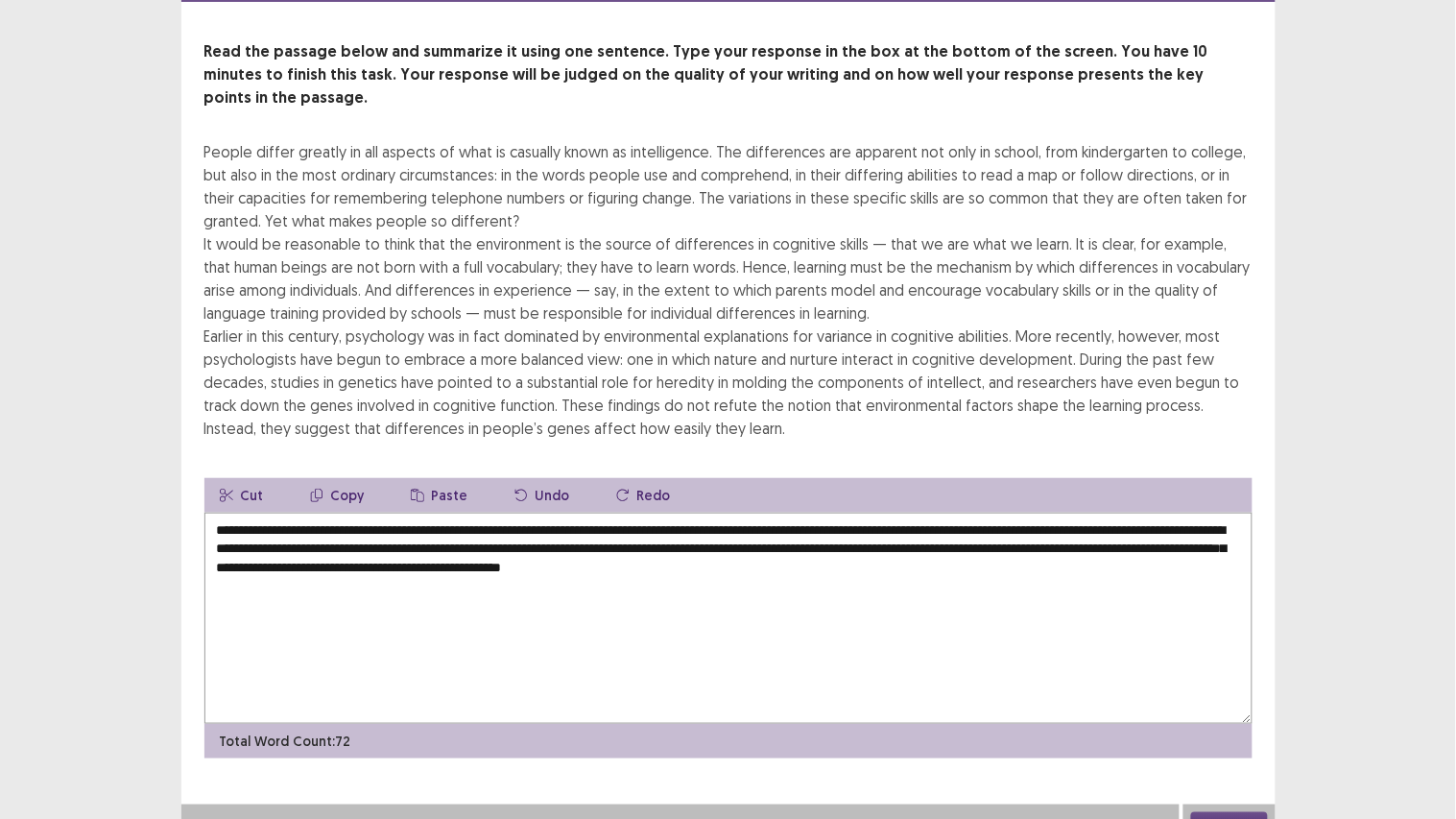
click at [1229, 614] on button "Next" at bounding box center [1228, 823] width 77 height 23
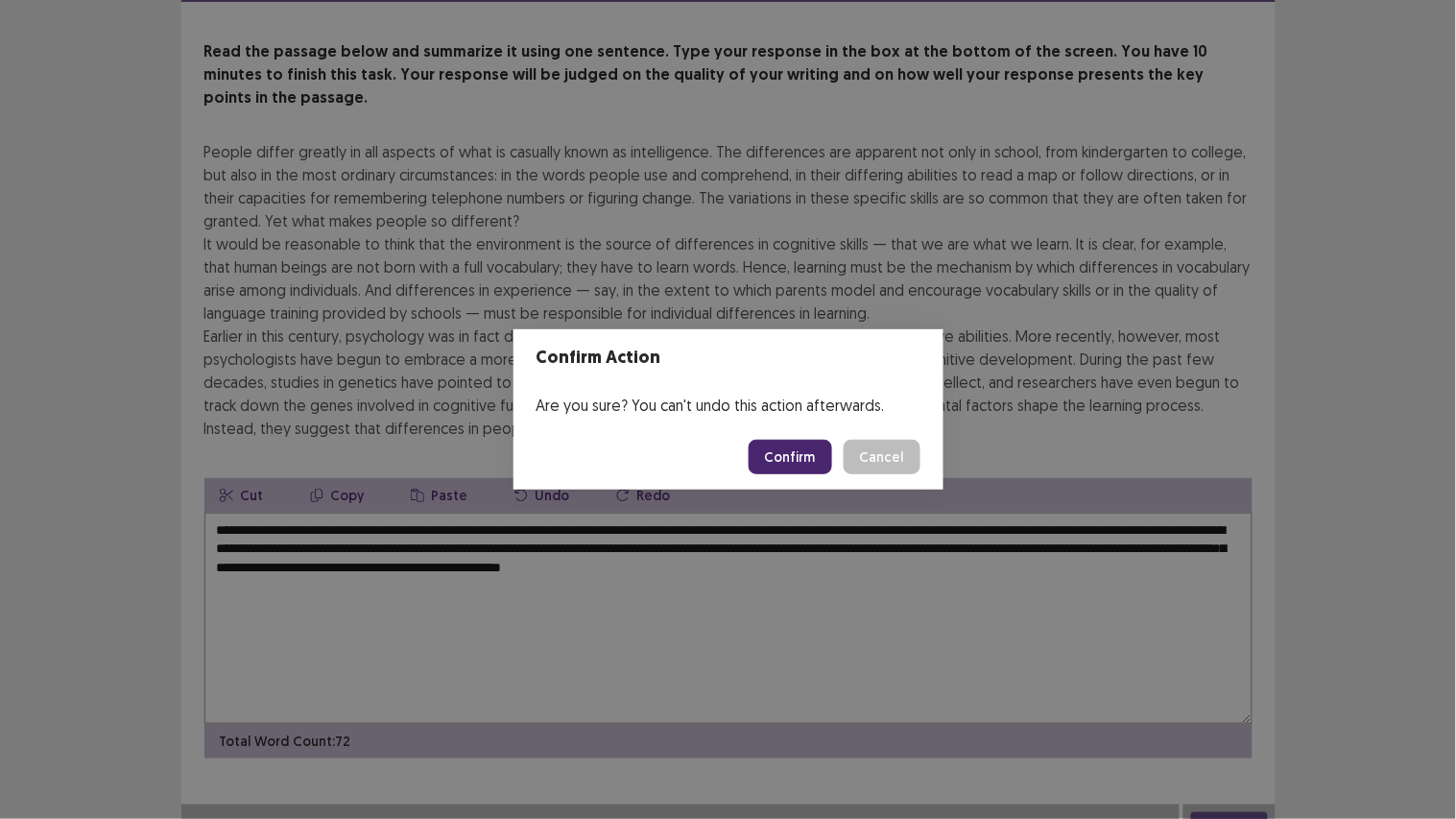
click at [817, 454] on button "Confirm" at bounding box center [790, 456] width 84 height 35
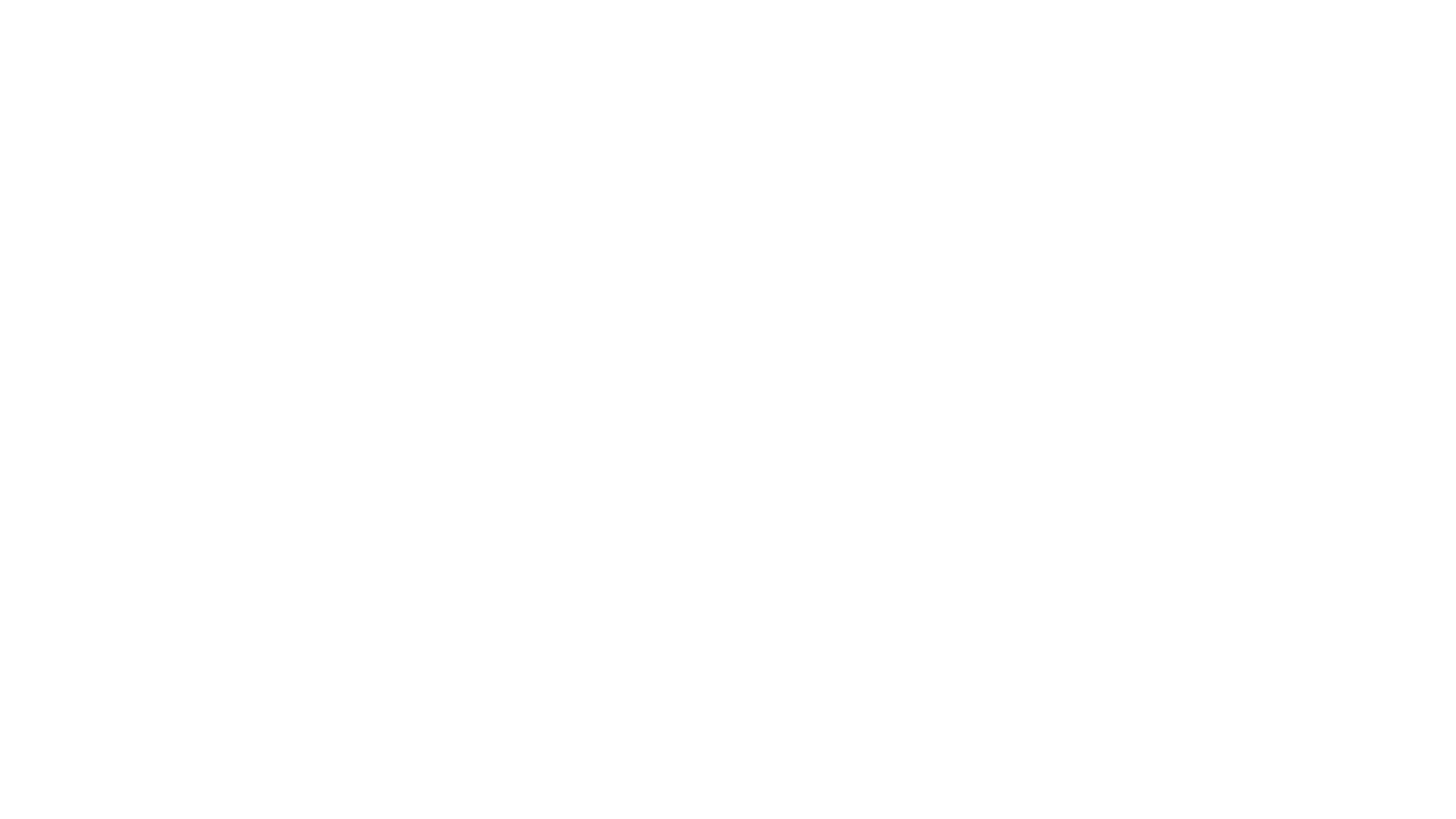
scroll to position [0, 0]
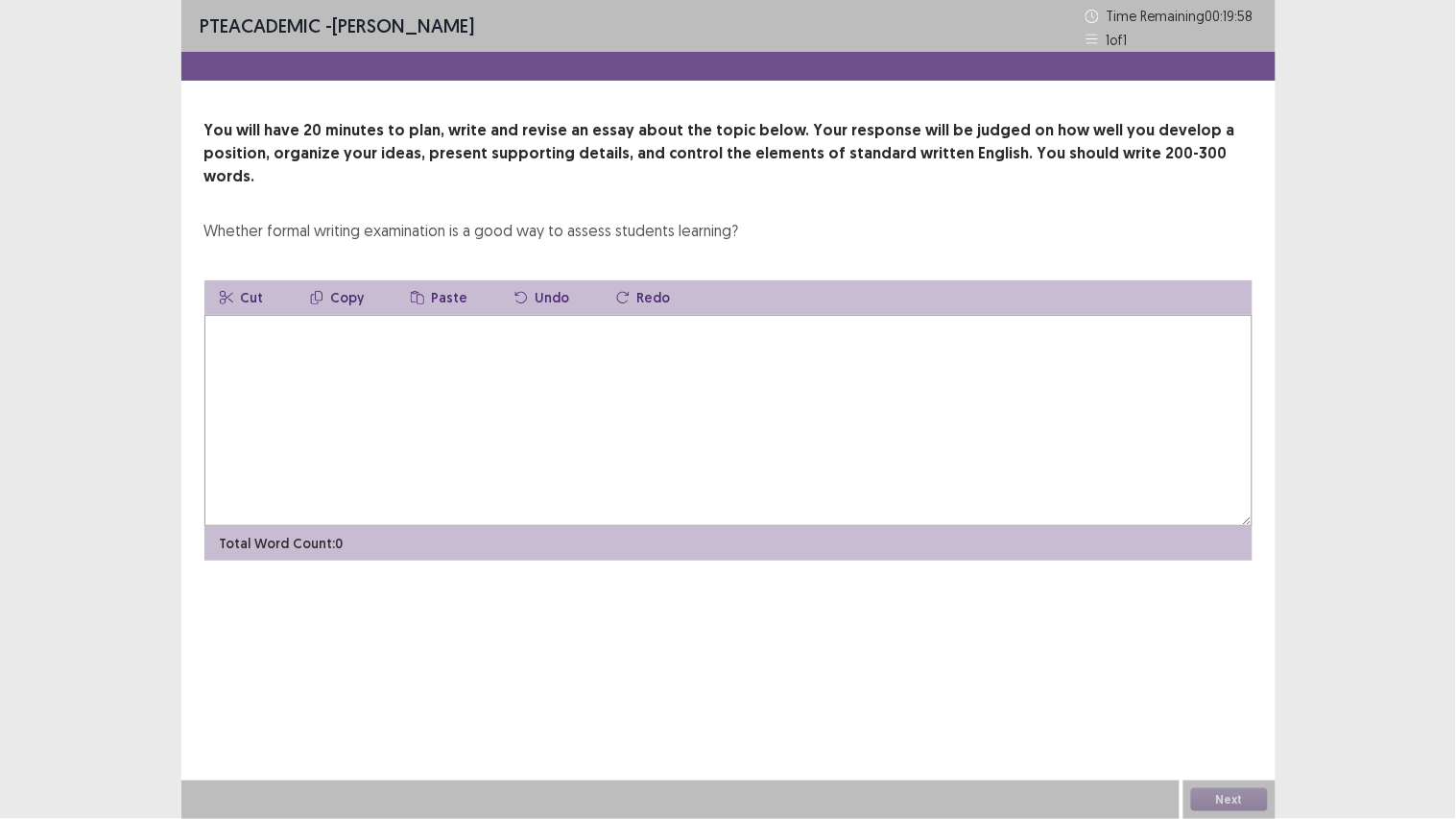
click at [700, 373] on textarea at bounding box center [728, 419] width 1048 height 211
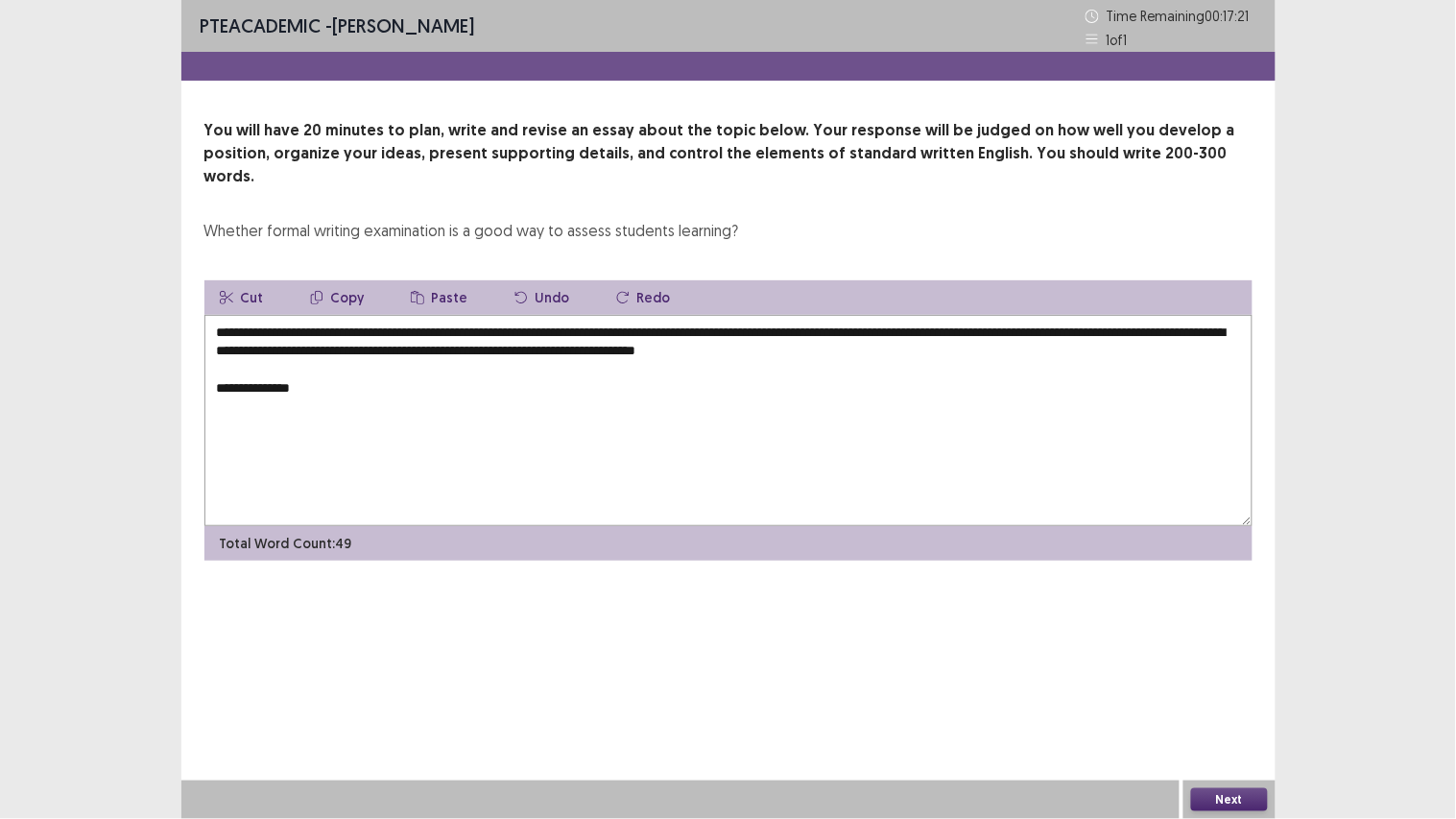
click at [243, 366] on textarea "**********" at bounding box center [728, 419] width 1048 height 211
click at [246, 365] on textarea "**********" at bounding box center [728, 419] width 1048 height 211
click at [311, 369] on textarea "**********" at bounding box center [728, 419] width 1048 height 211
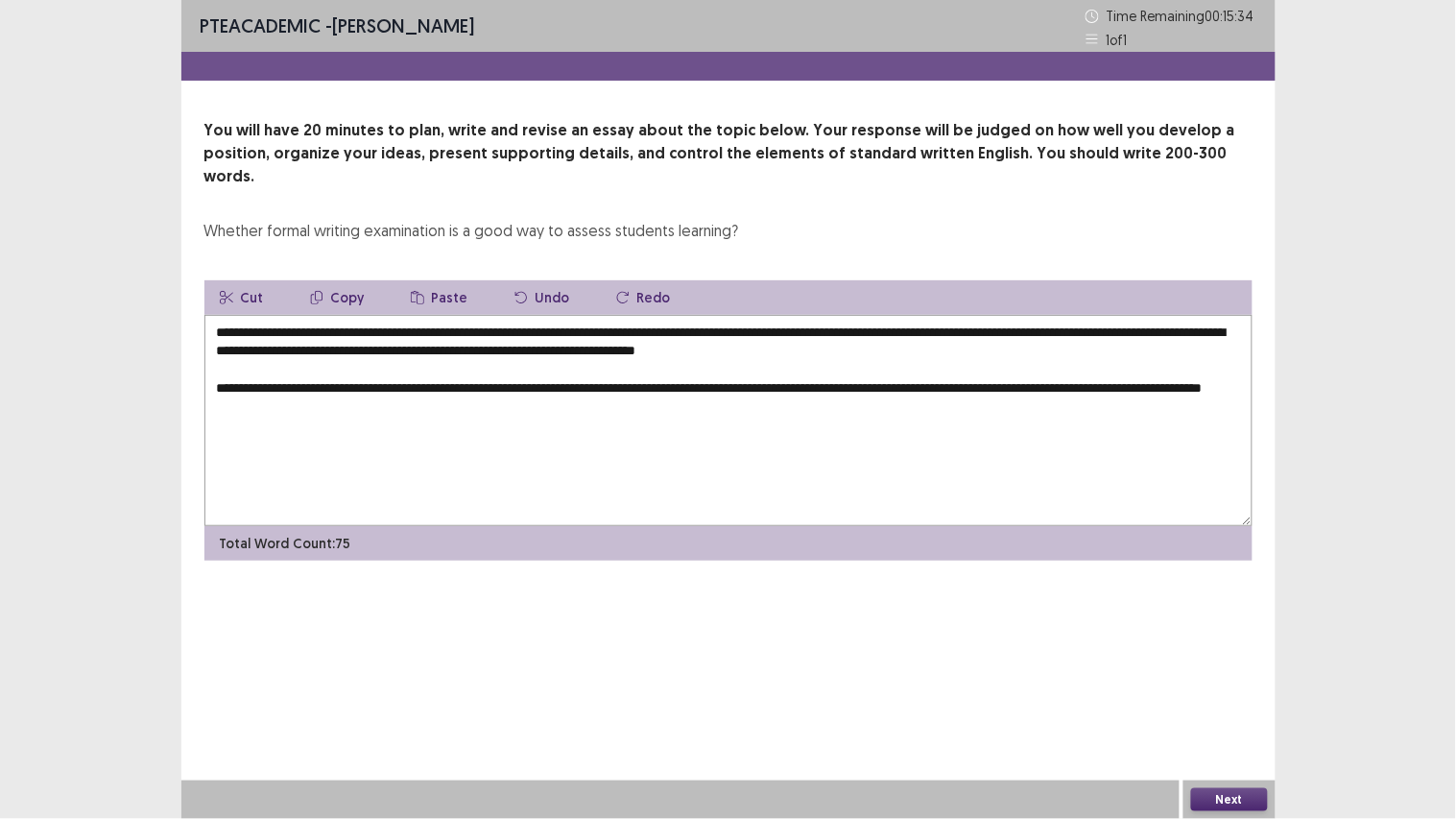
click at [334, 382] on textarea "**********" at bounding box center [728, 419] width 1048 height 211
click at [357, 388] on textarea "**********" at bounding box center [728, 419] width 1048 height 211
click at [389, 434] on textarea "**********" at bounding box center [728, 419] width 1048 height 211
click at [425, 390] on textarea "**********" at bounding box center [728, 419] width 1048 height 211
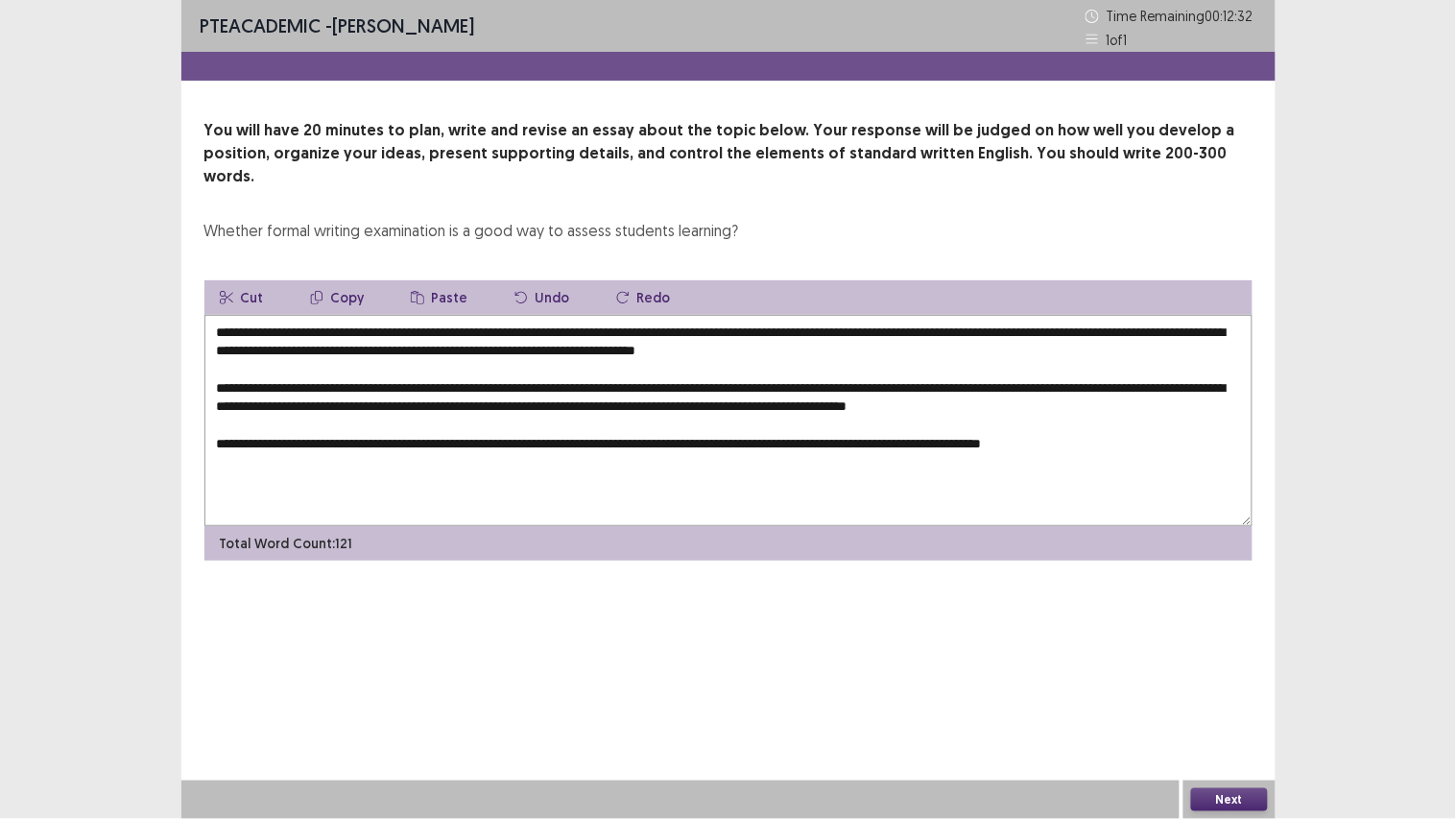
click at [977, 422] on textarea "**********" at bounding box center [728, 419] width 1048 height 211
click at [1147, 426] on textarea "**********" at bounding box center [728, 419] width 1048 height 211
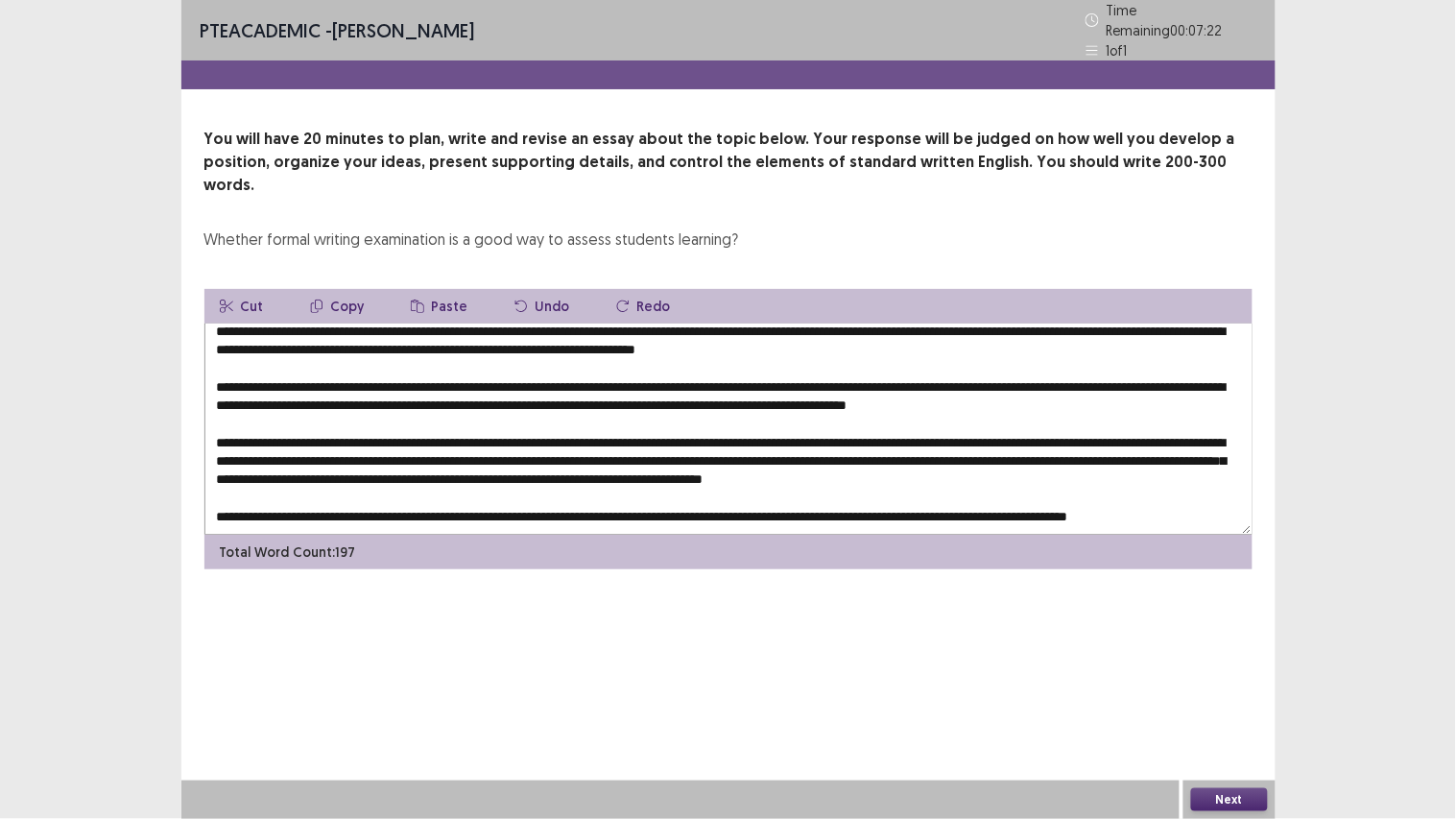
scroll to position [37, 0]
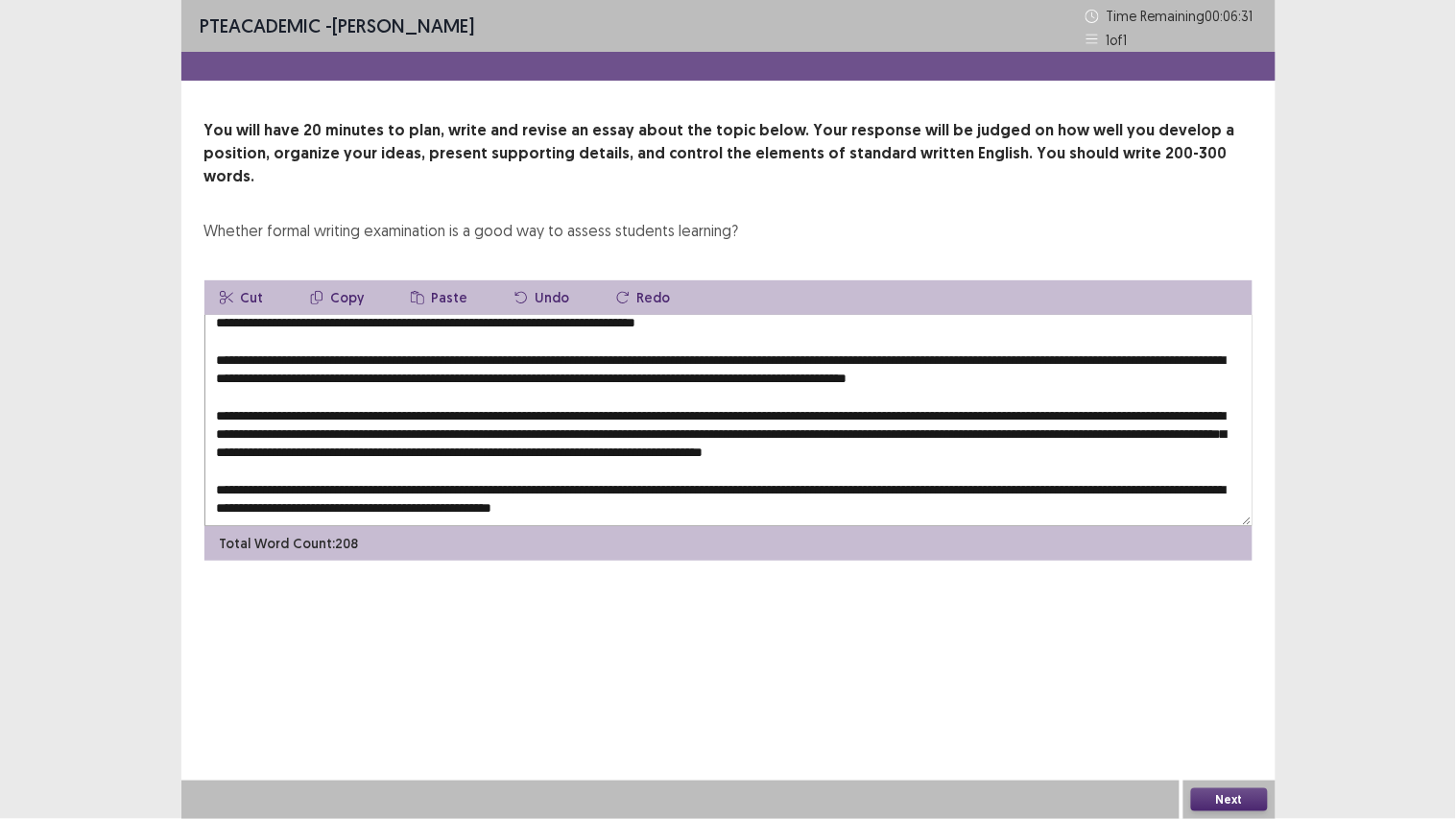
click at [711, 494] on textarea at bounding box center [728, 419] width 1048 height 211
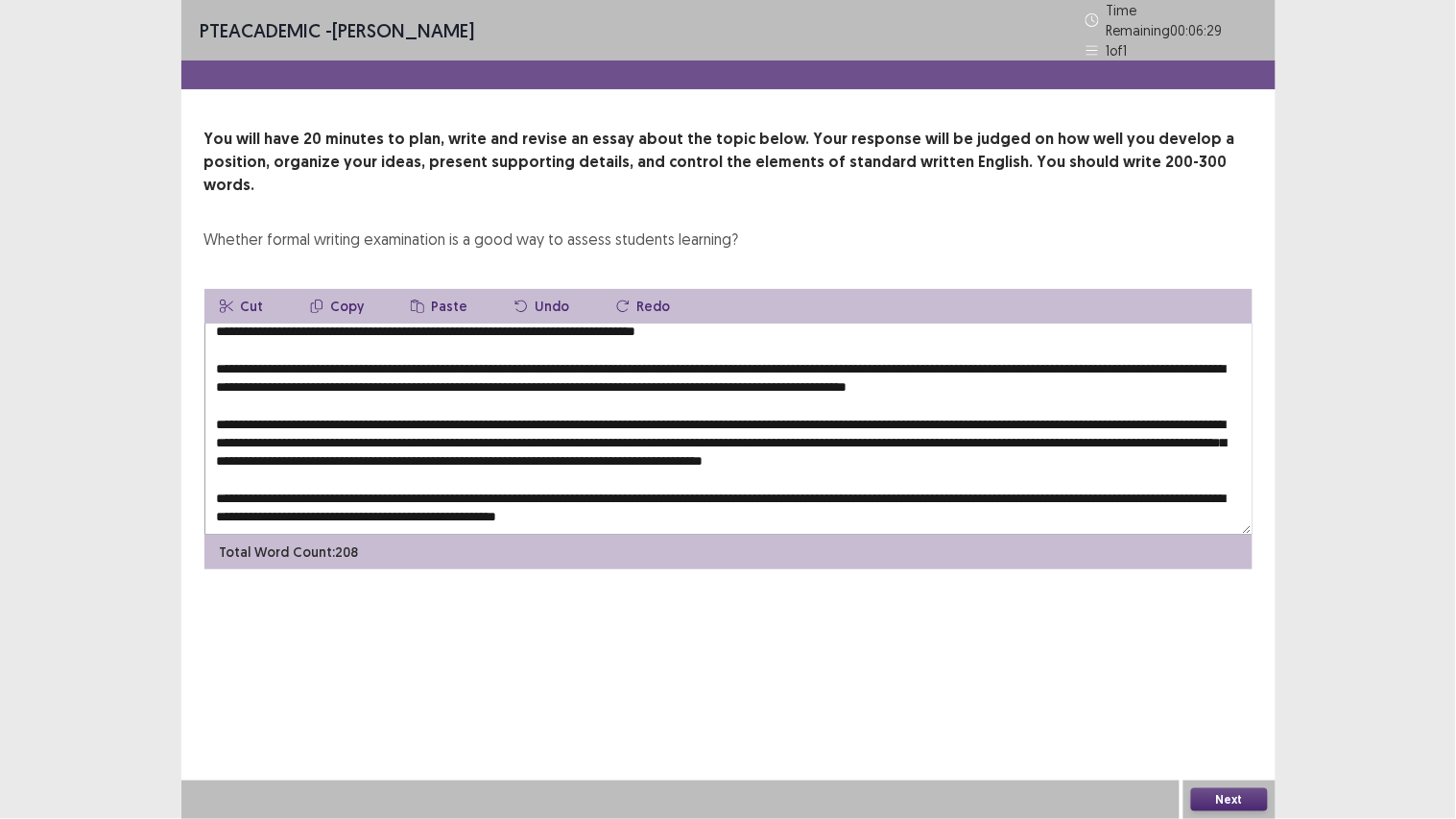
click at [799, 496] on textarea at bounding box center [728, 428] width 1048 height 211
click at [947, 497] on textarea at bounding box center [728, 428] width 1048 height 211
click at [952, 499] on textarea at bounding box center [728, 428] width 1048 height 211
click at [976, 496] on textarea at bounding box center [728, 428] width 1048 height 211
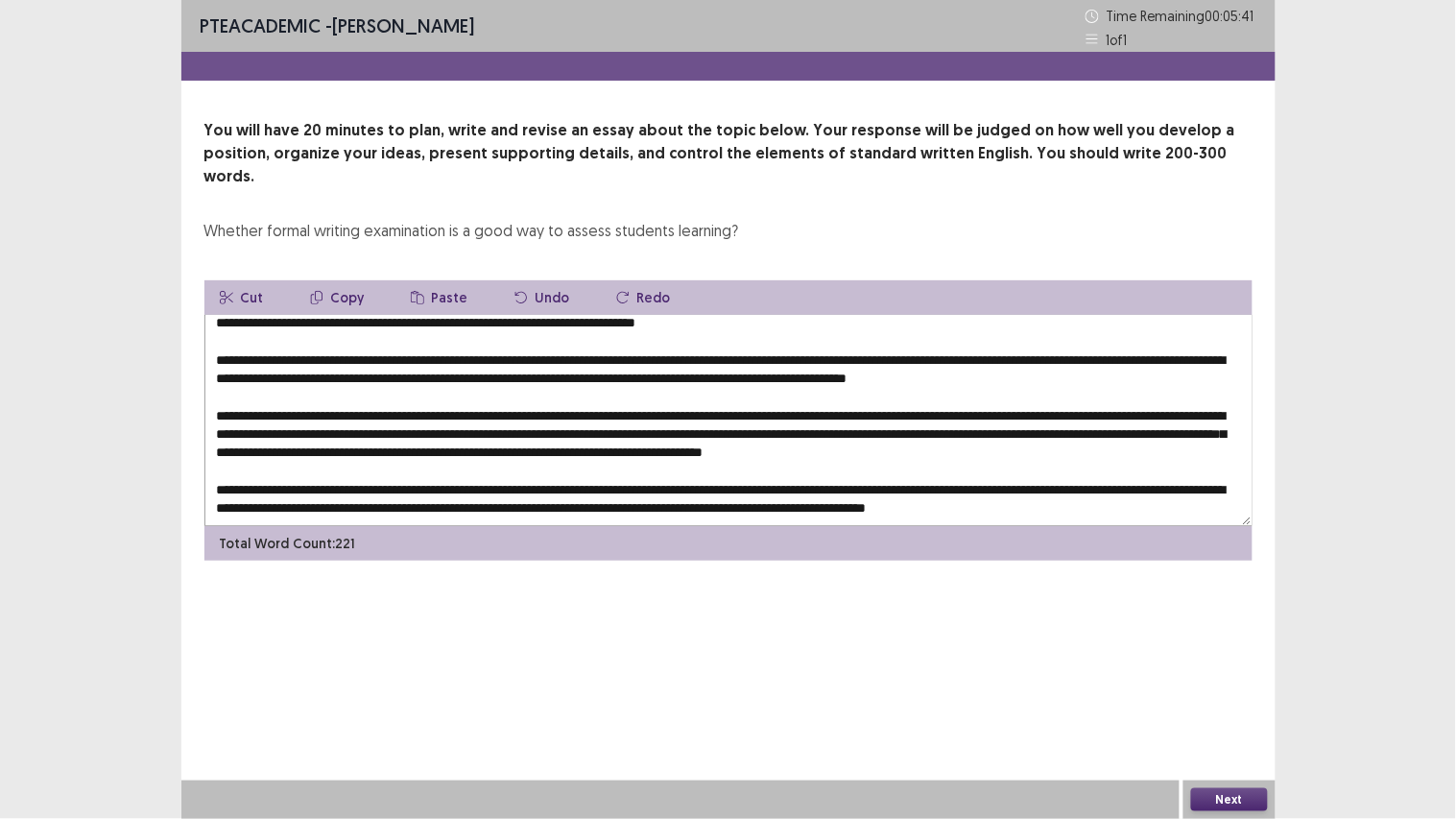
scroll to position [55, 0]
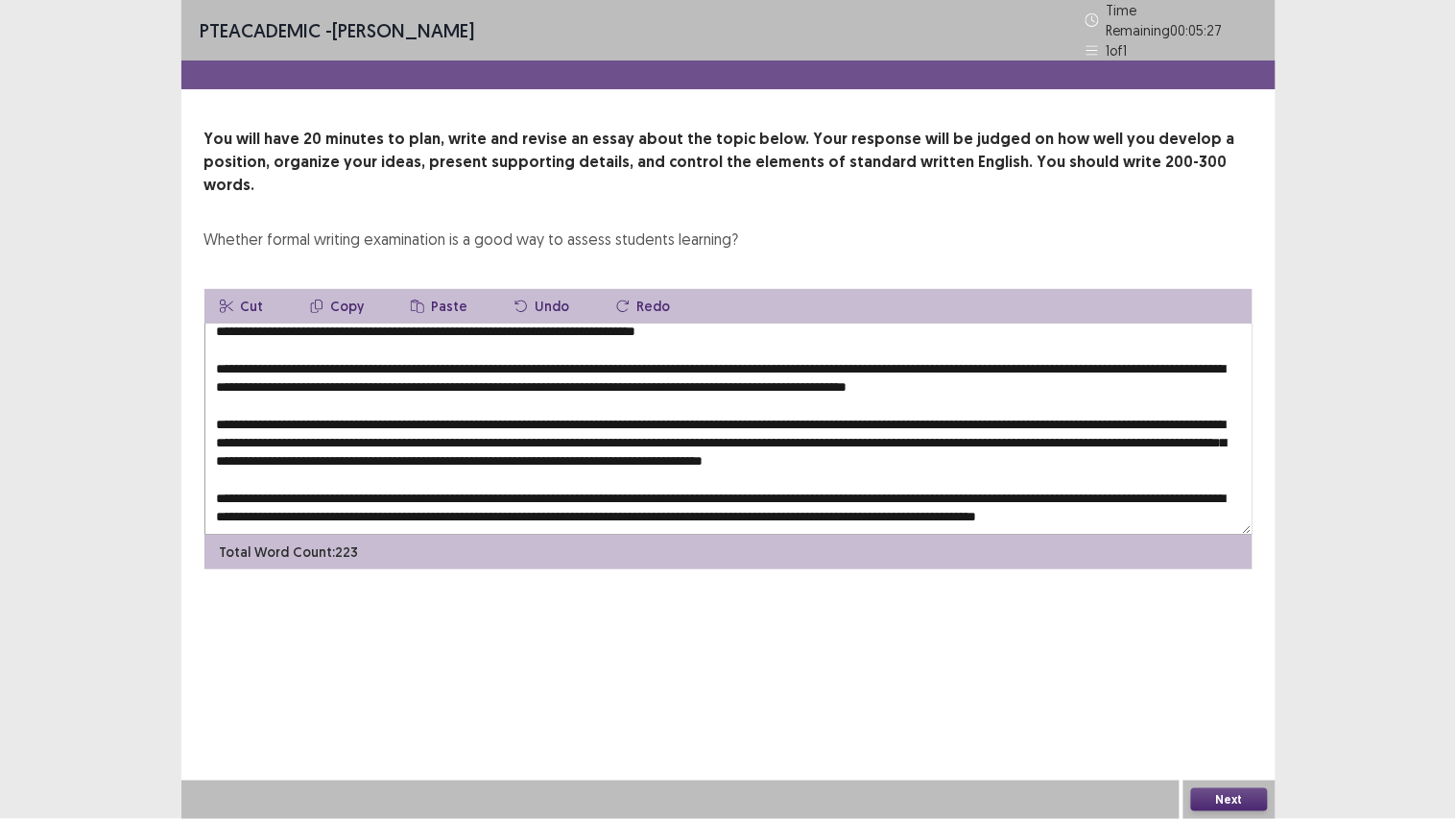
click at [1229, 457] on textarea at bounding box center [728, 428] width 1048 height 211
click at [1230, 420] on textarea at bounding box center [728, 428] width 1048 height 211
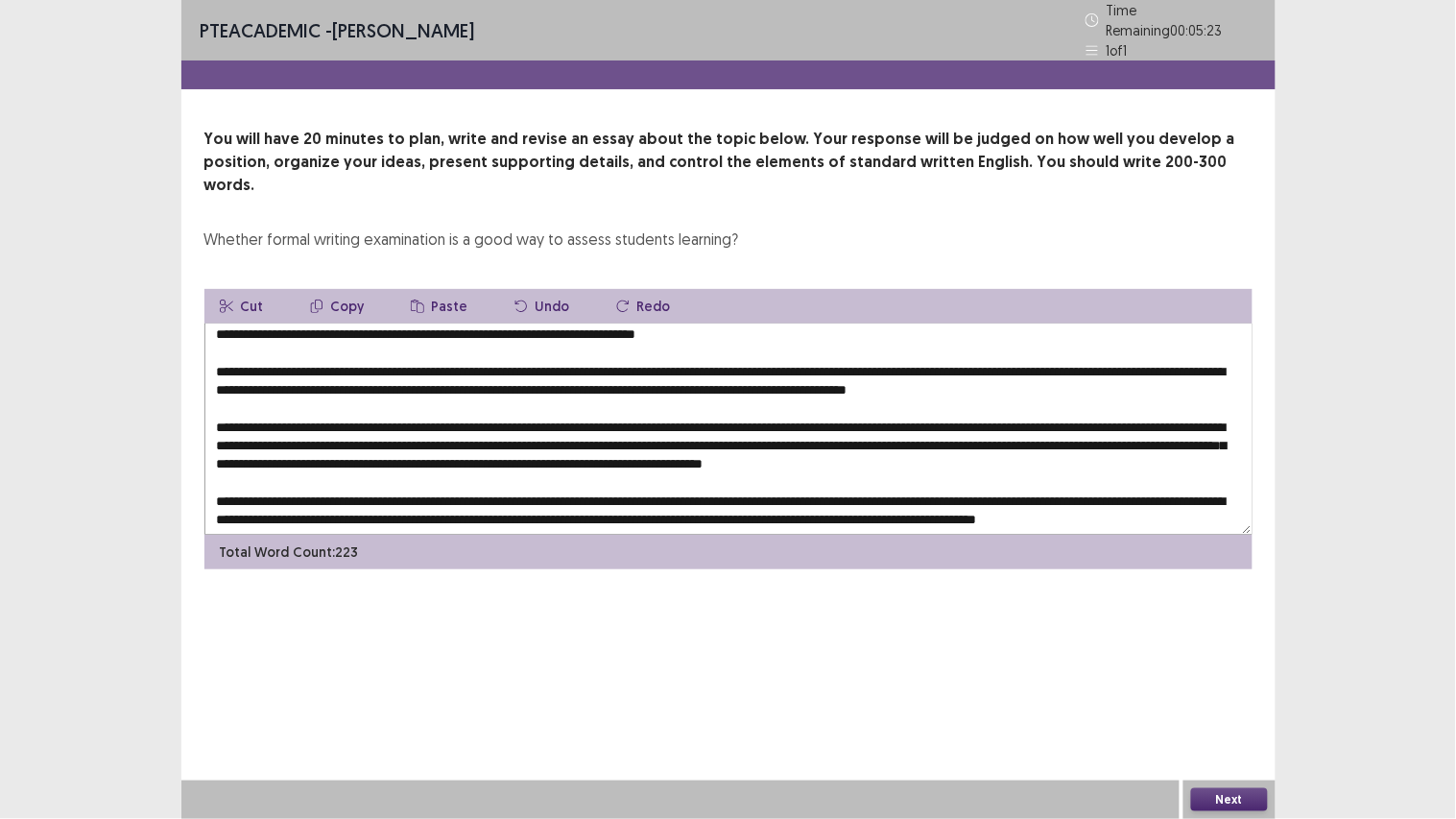
scroll to position [6, 0]
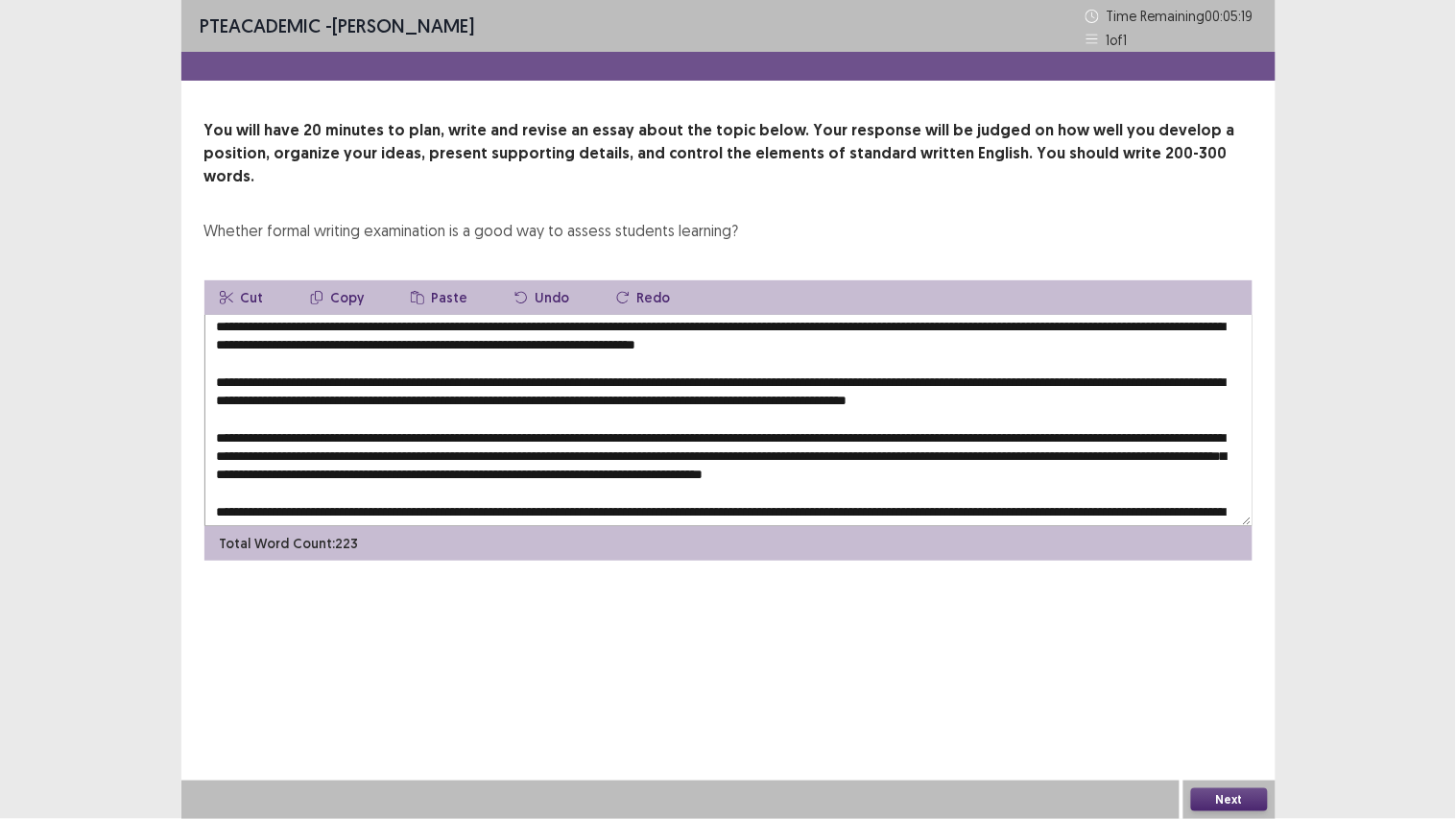
click at [500, 315] on textarea at bounding box center [728, 419] width 1048 height 211
click at [423, 376] on textarea at bounding box center [728, 419] width 1048 height 211
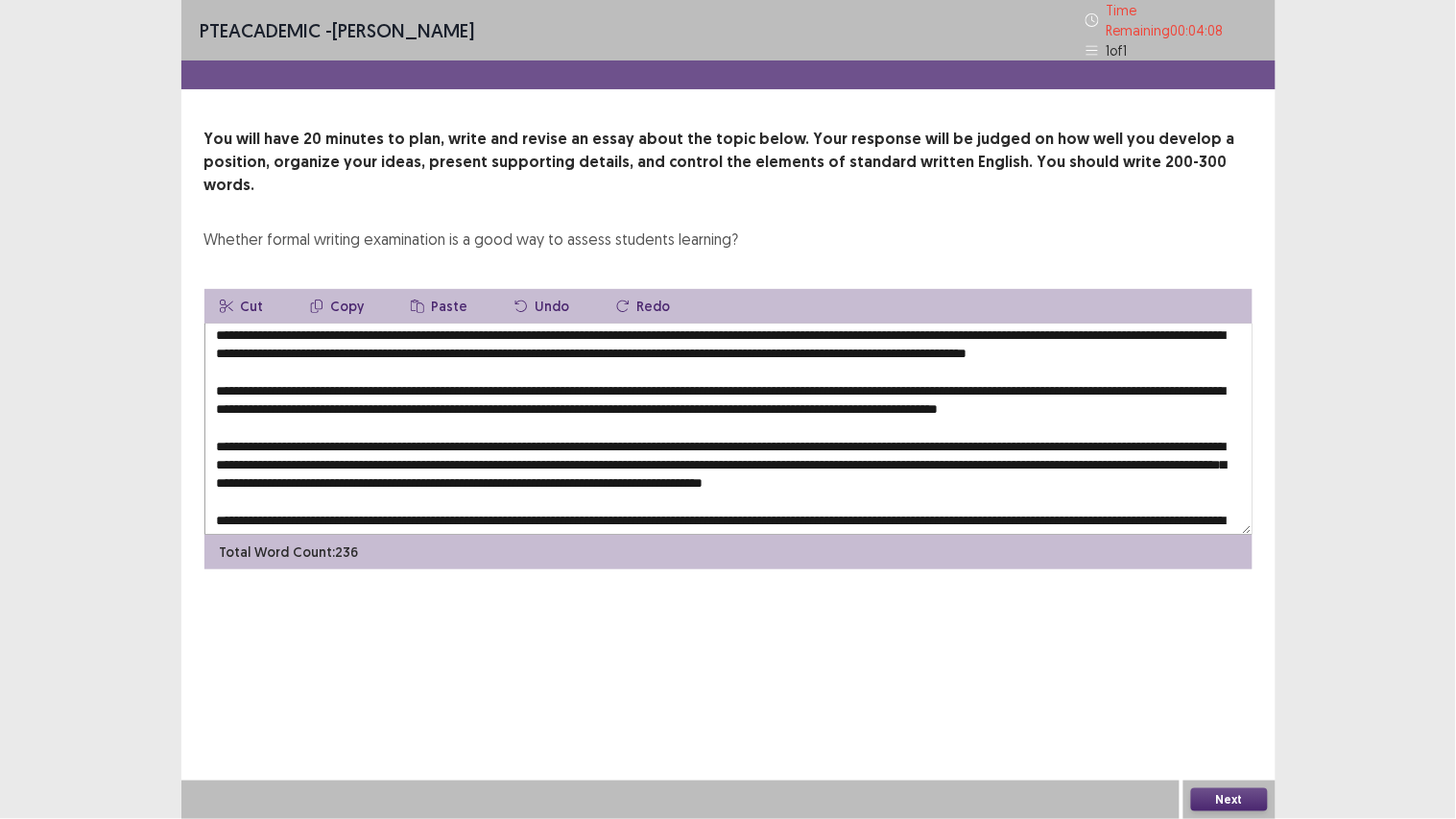
click at [425, 377] on textarea at bounding box center [728, 428] width 1048 height 211
click at [540, 378] on textarea at bounding box center [728, 428] width 1048 height 211
click at [508, 451] on textarea at bounding box center [728, 428] width 1048 height 211
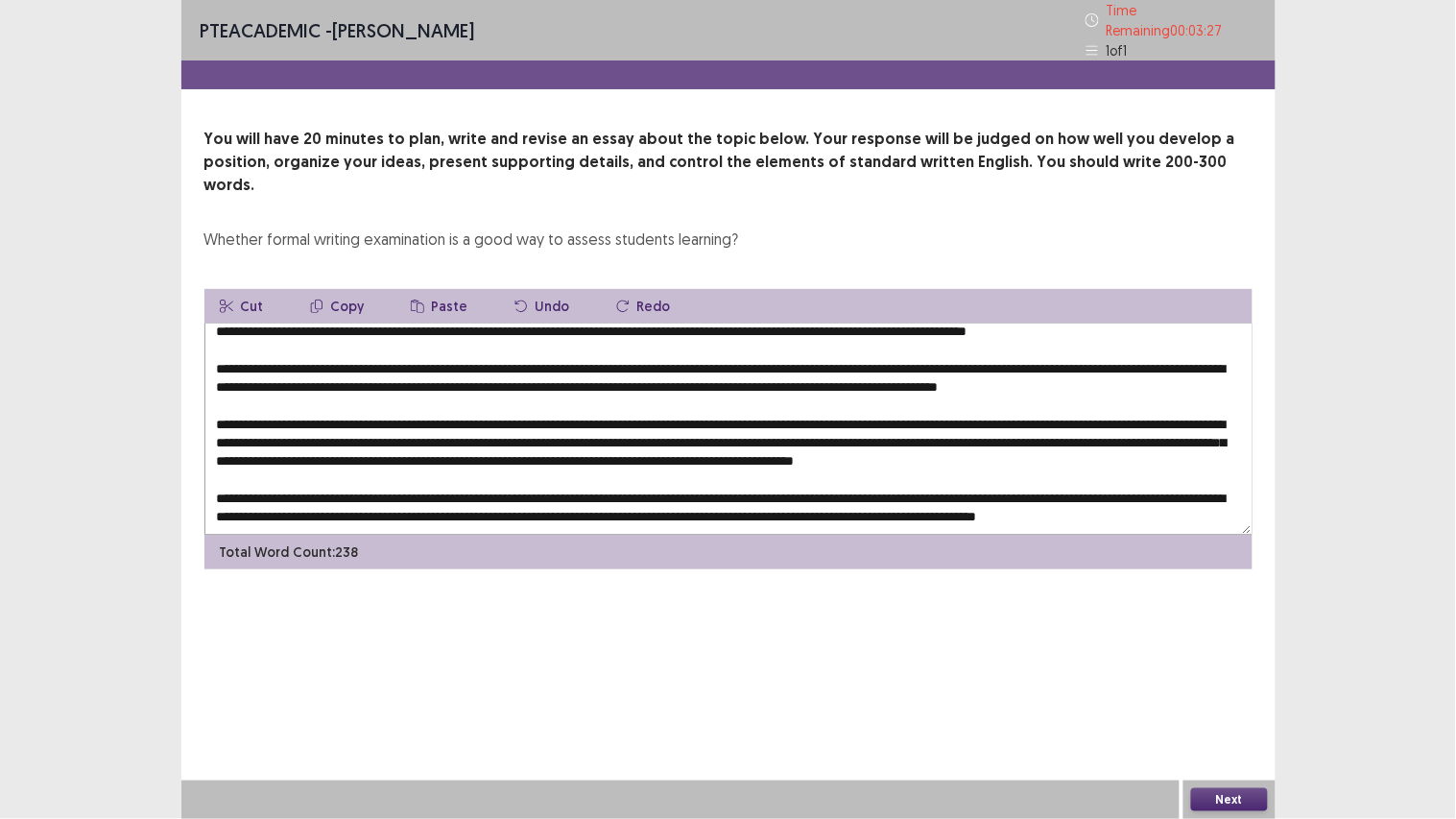
scroll to position [92, 0]
click at [415, 455] on textarea at bounding box center [728, 428] width 1048 height 211
click at [732, 324] on textarea at bounding box center [728, 428] width 1048 height 211
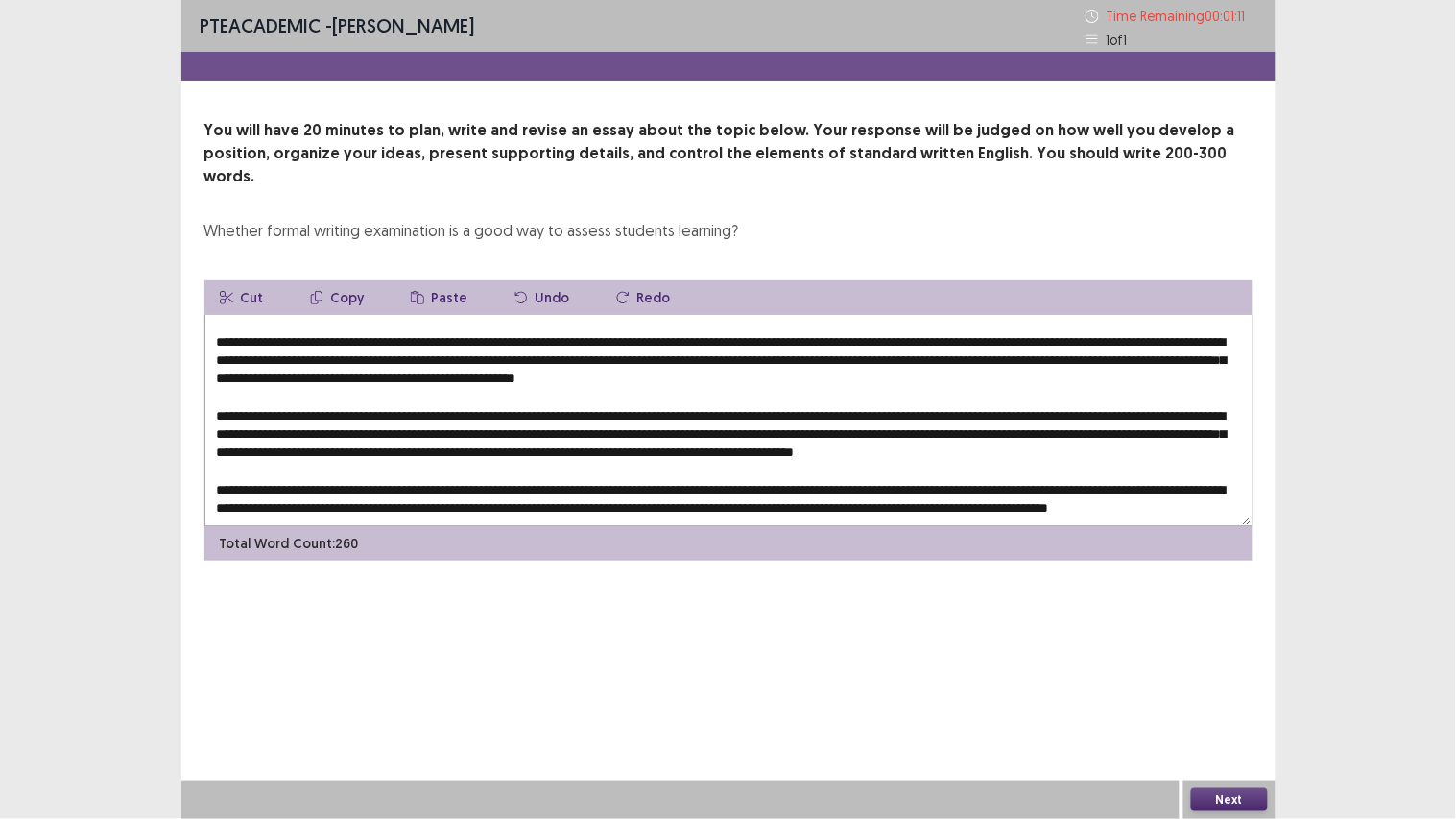
click at [233, 330] on textarea at bounding box center [728, 419] width 1048 height 211
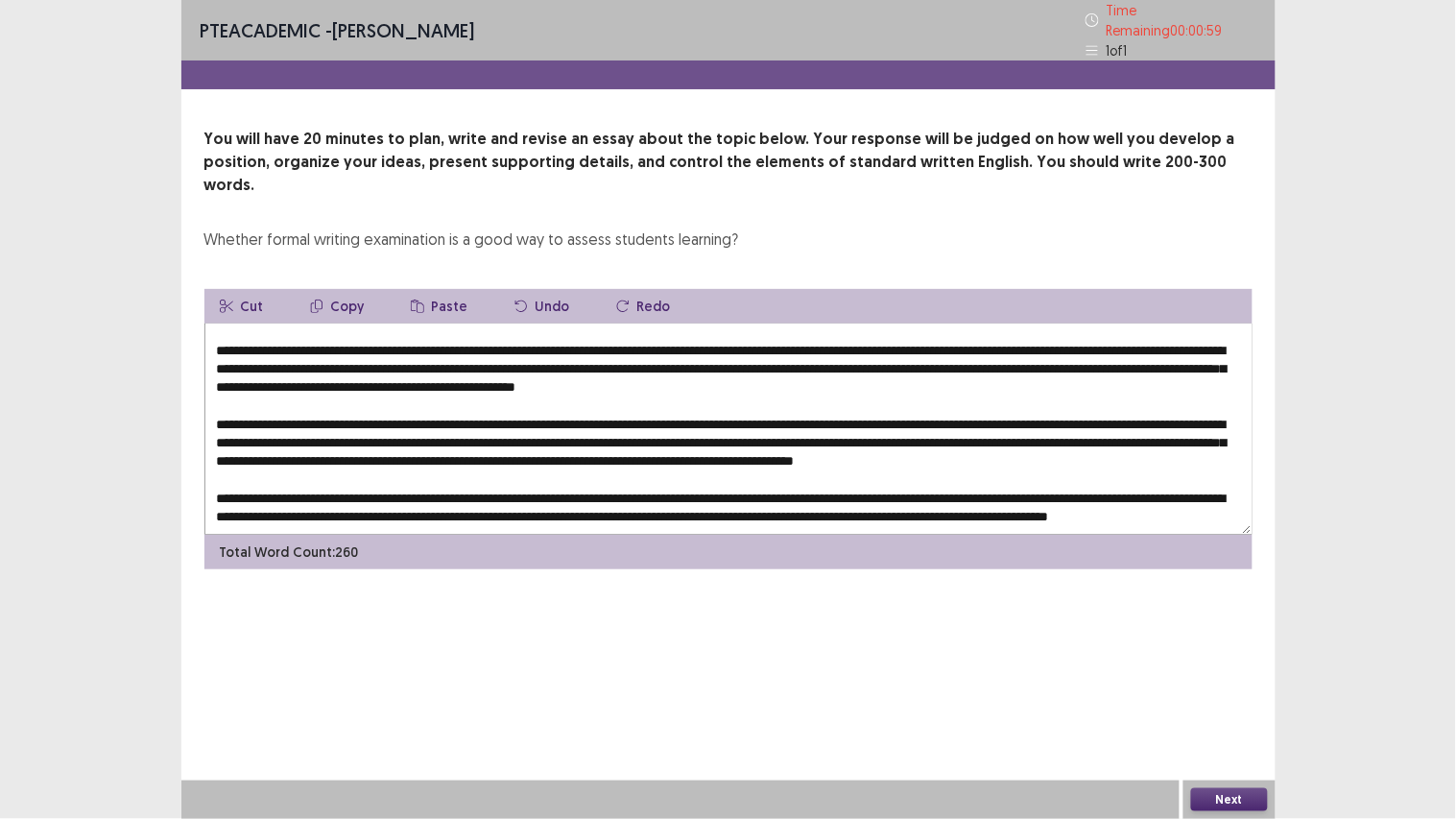
type textarea "**********"
click at [1233, 614] on button "Next" at bounding box center [1228, 799] width 77 height 23
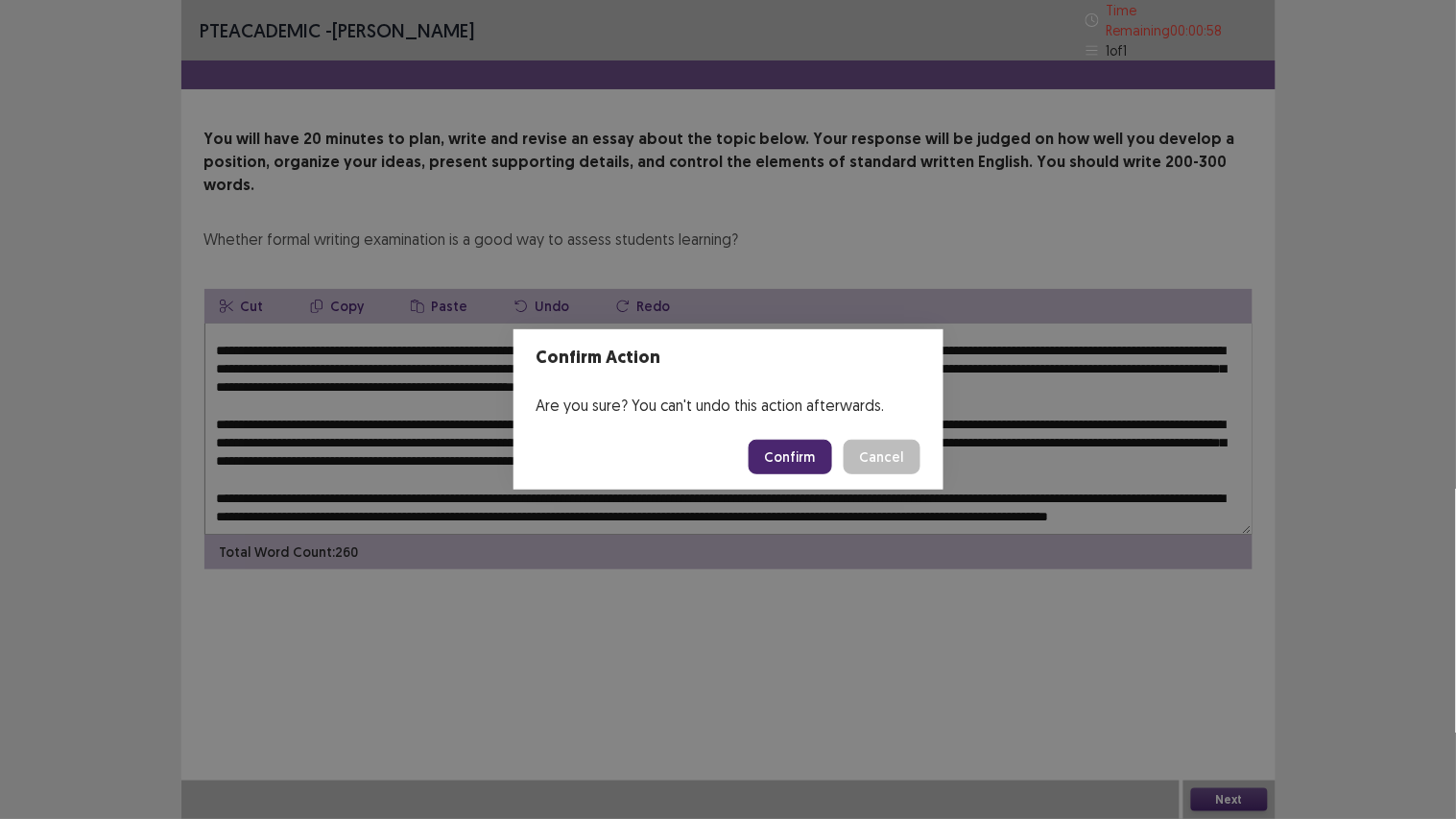
click at [777, 455] on button "Confirm" at bounding box center [790, 456] width 84 height 35
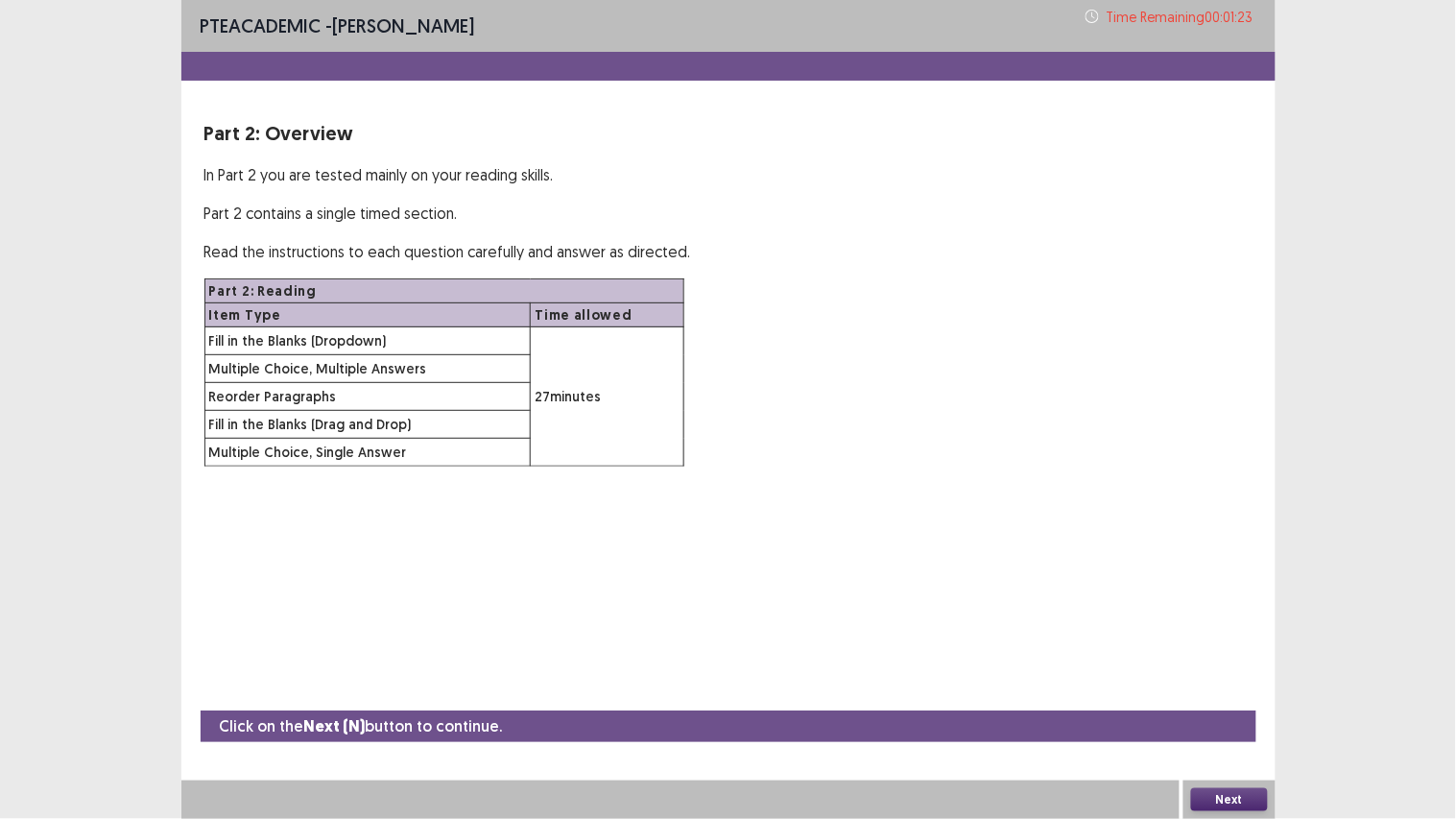
click at [1239, 614] on button "Next" at bounding box center [1228, 799] width 77 height 23
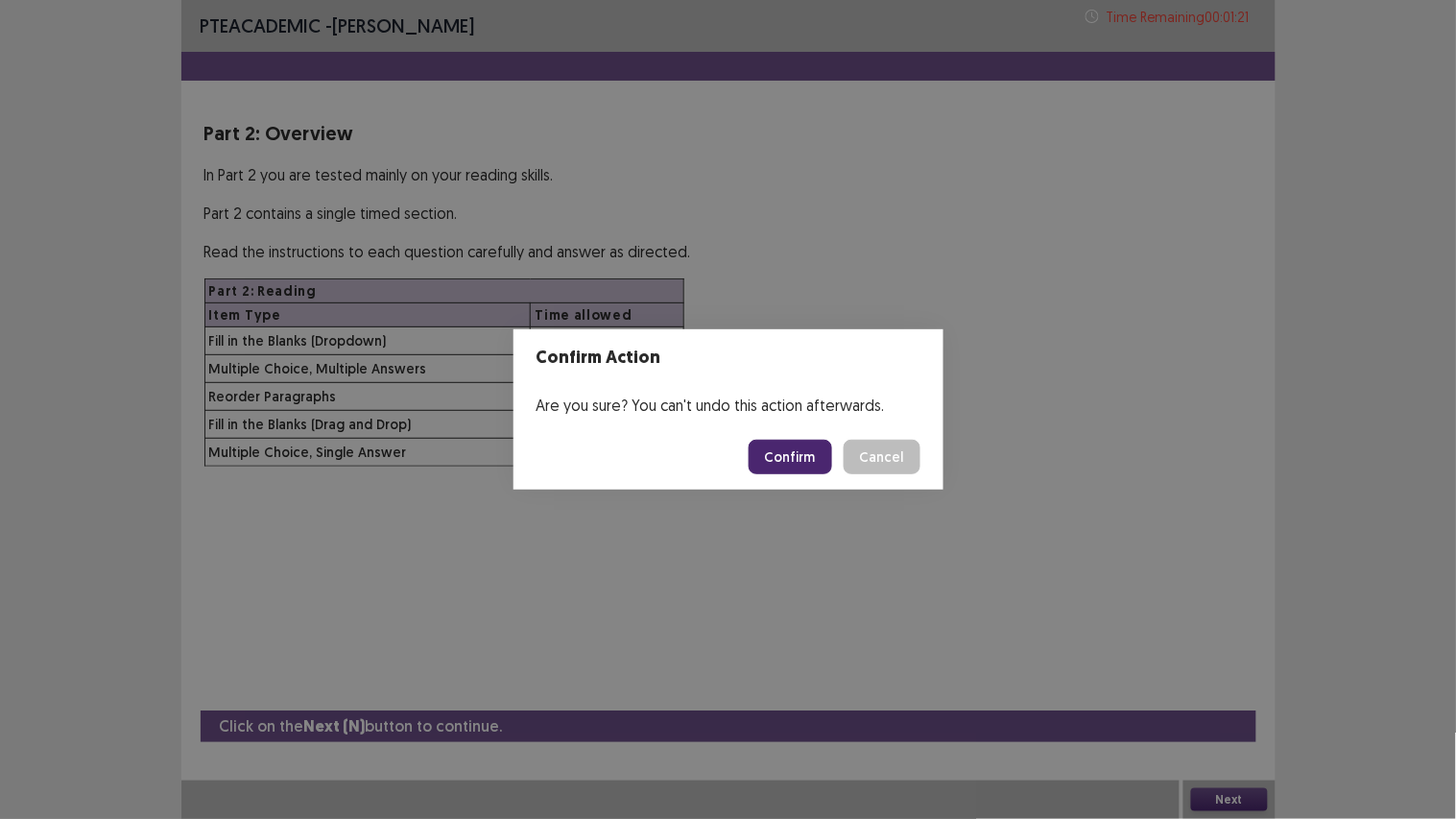
click at [803, 447] on button "Confirm" at bounding box center [790, 456] width 84 height 35
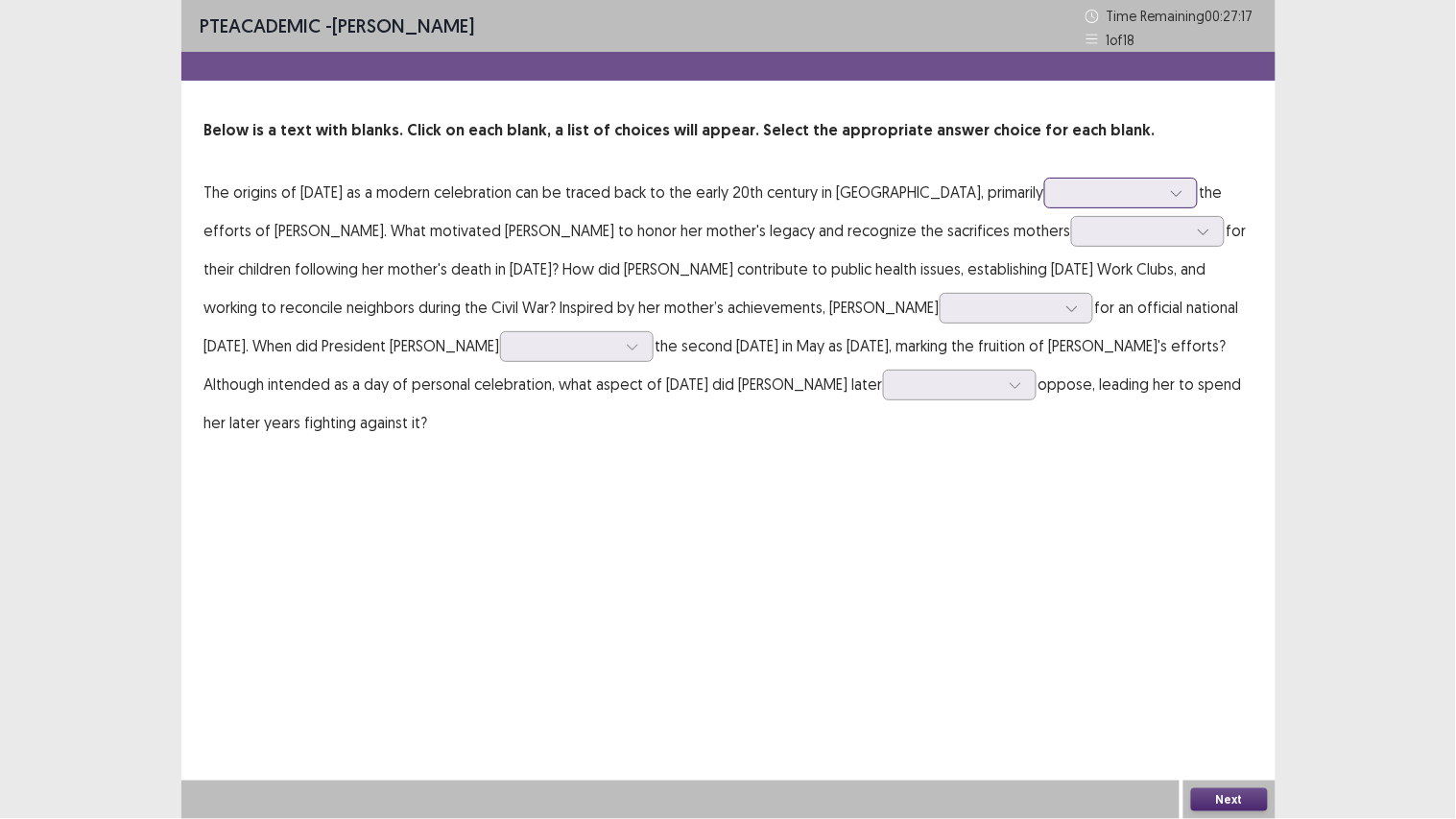
click at [1139, 188] on div at bounding box center [1110, 193] width 100 height 18
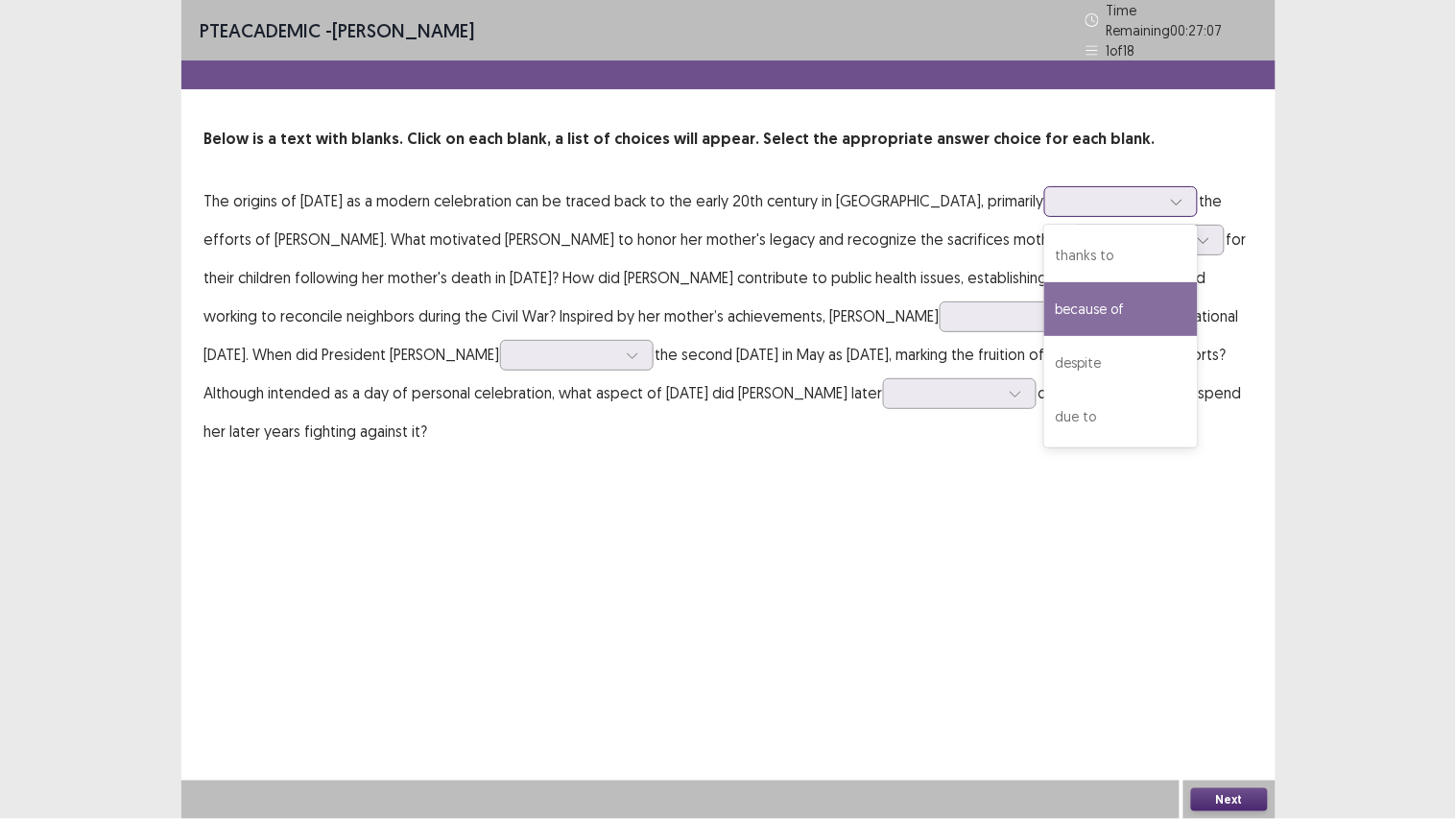
click at [1128, 285] on div "because of" at bounding box center [1120, 309] width 154 height 54
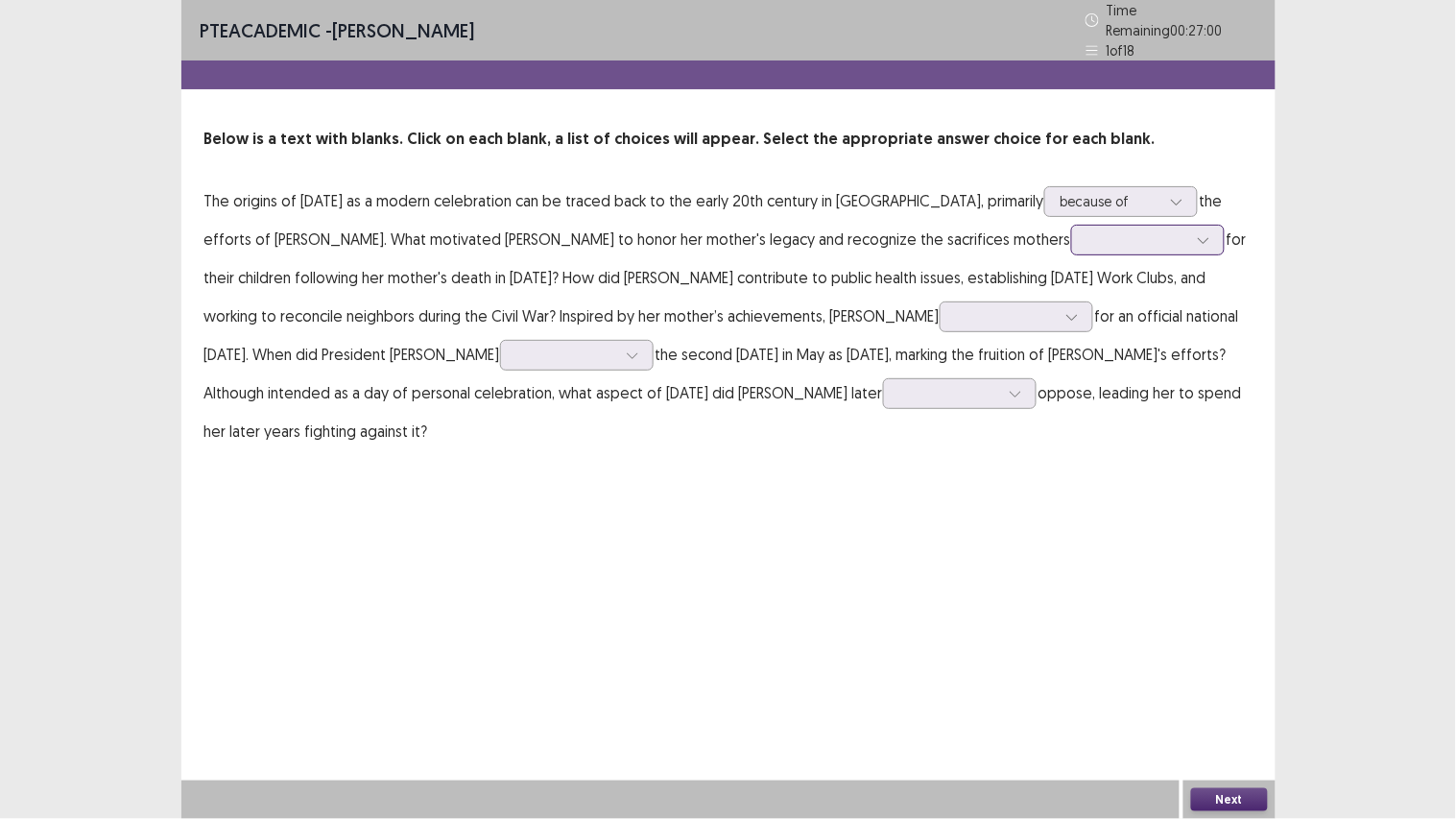
click at [1088, 233] on div at bounding box center [1137, 240] width 100 height 18
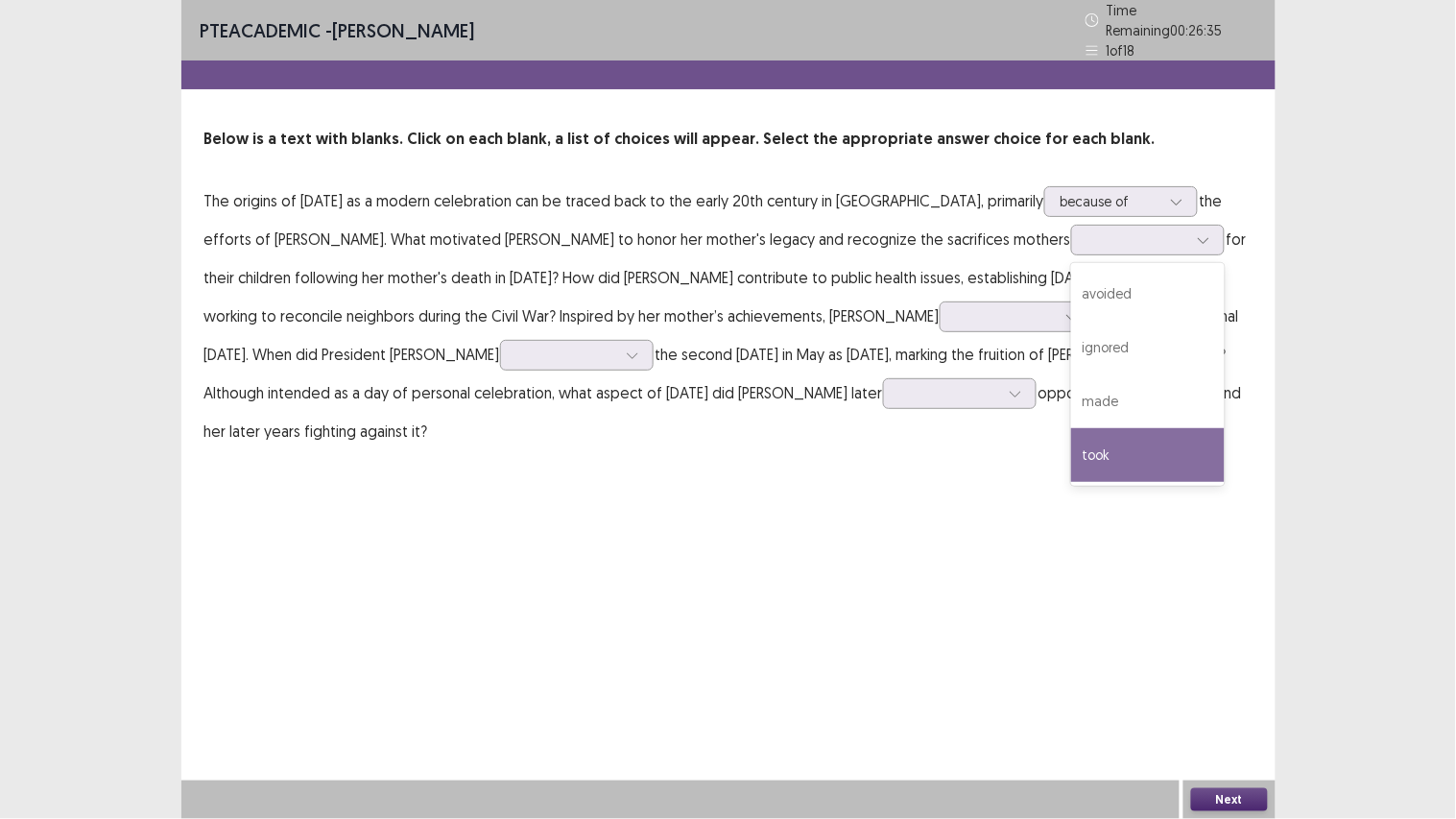
click at [845, 502] on div "PTE academic - Hetkumar Prajapati Time Remaining 00 : 26 : 35 1 of 18 Below is …" at bounding box center [728, 410] width 1093 height 819
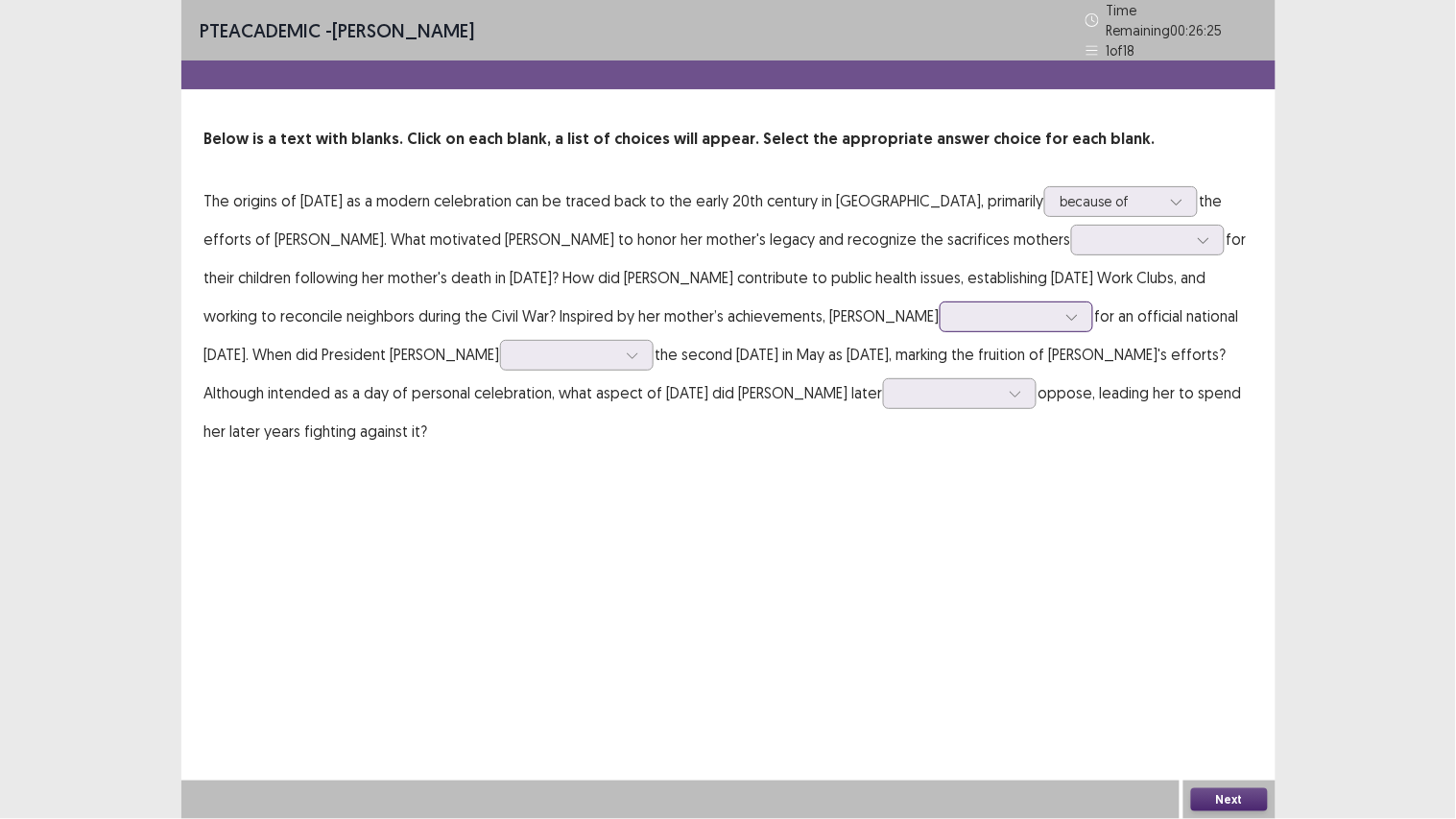
click at [1066, 310] on icon at bounding box center [1072, 316] width 13 height 13
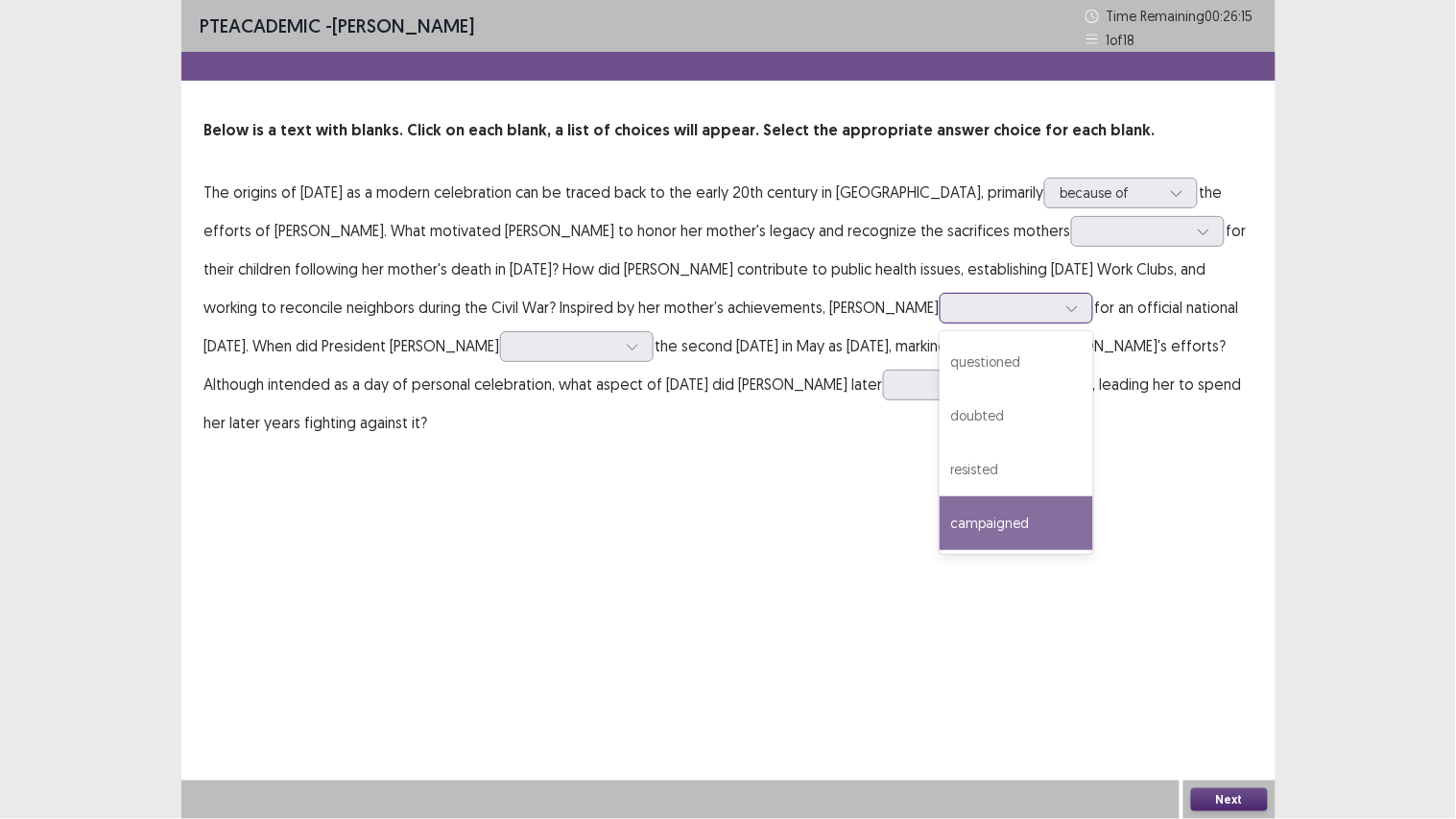
click at [940, 502] on div "campaigned" at bounding box center [1017, 523] width 154 height 54
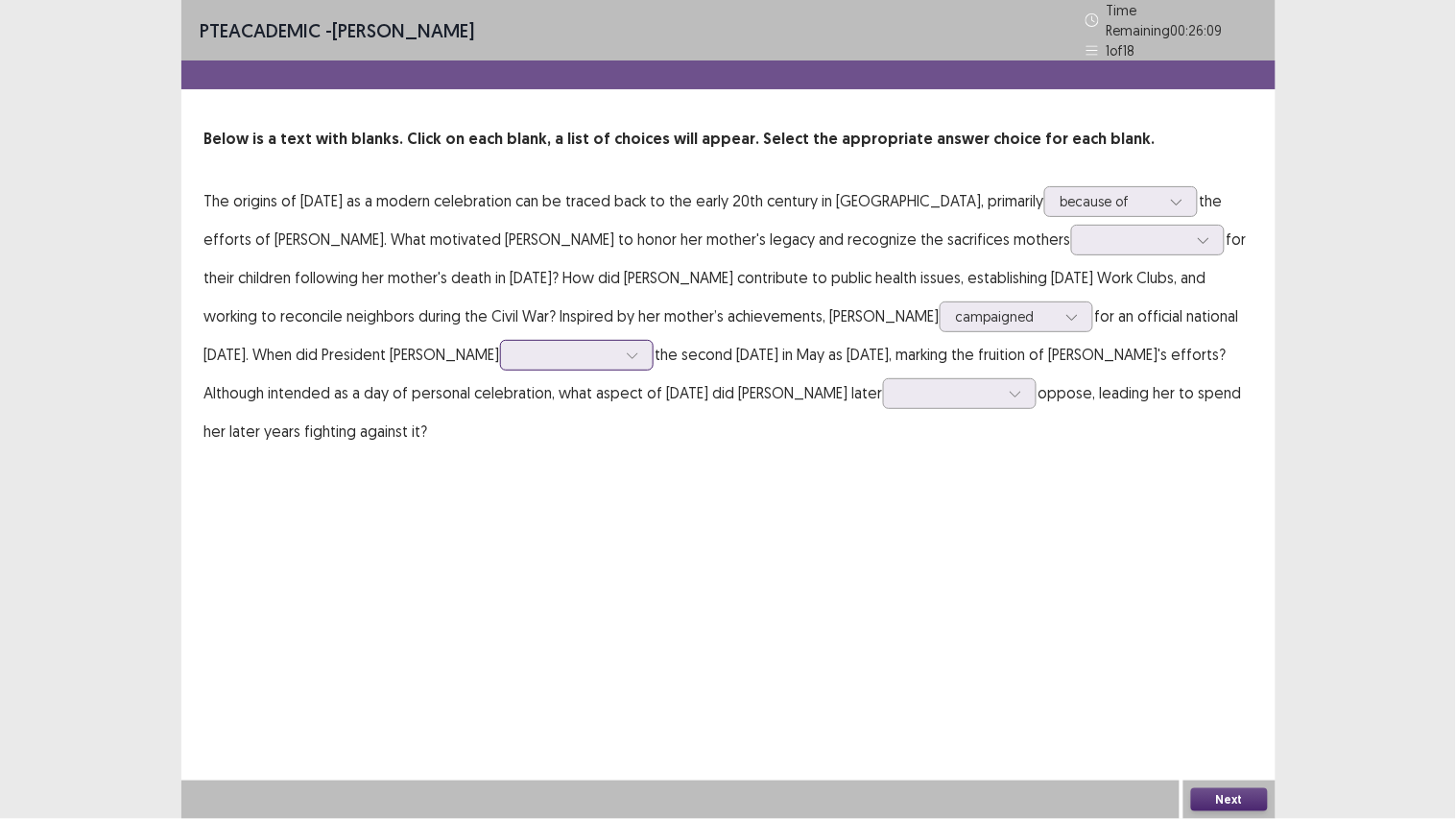
click at [618, 342] on div at bounding box center [632, 355] width 29 height 29
click at [538, 406] on div "announce" at bounding box center [577, 409] width 154 height 54
click at [931, 388] on div at bounding box center [949, 393] width 100 height 18
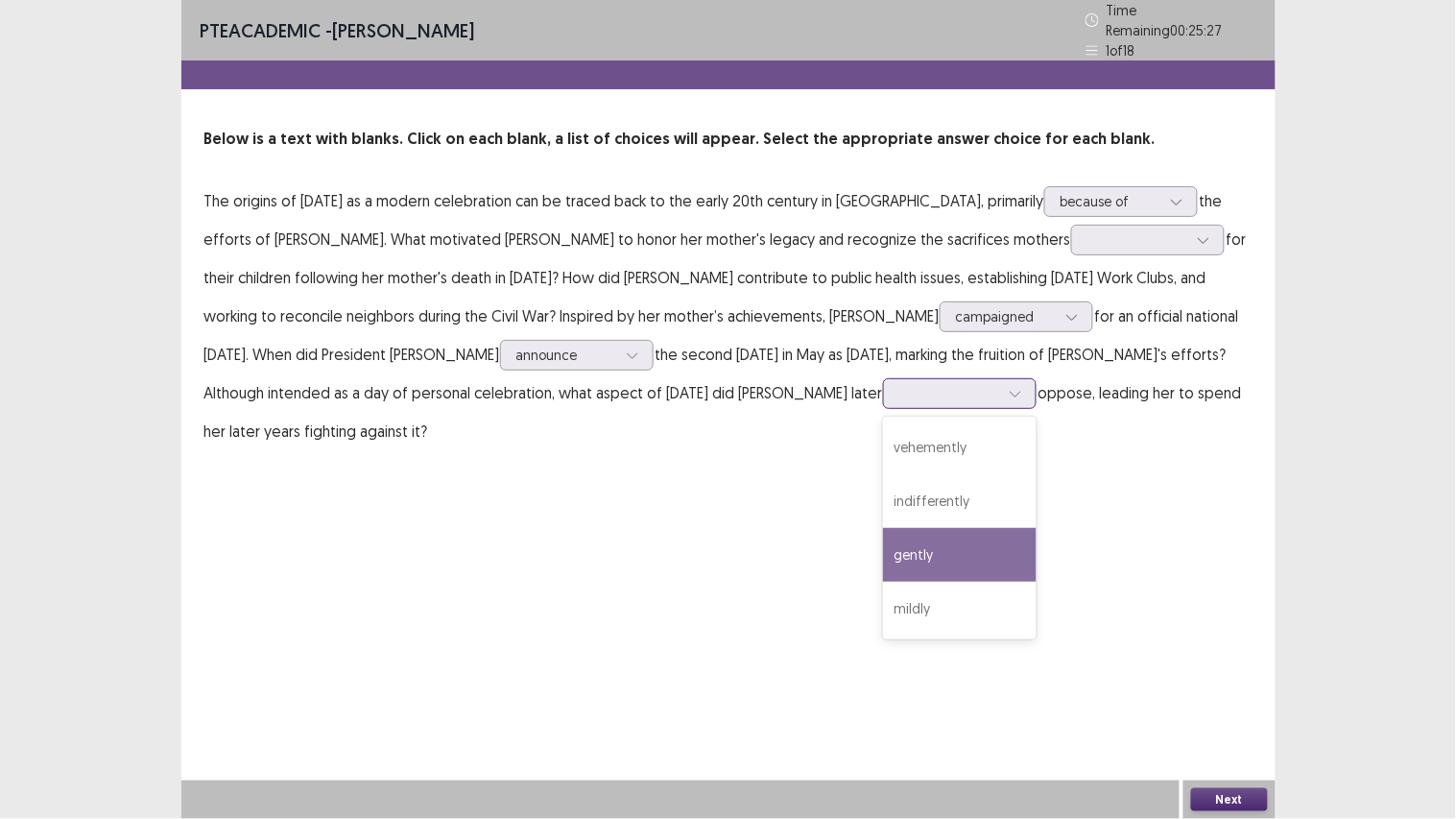
click at [883, 542] on div "gently" at bounding box center [960, 554] width 154 height 54
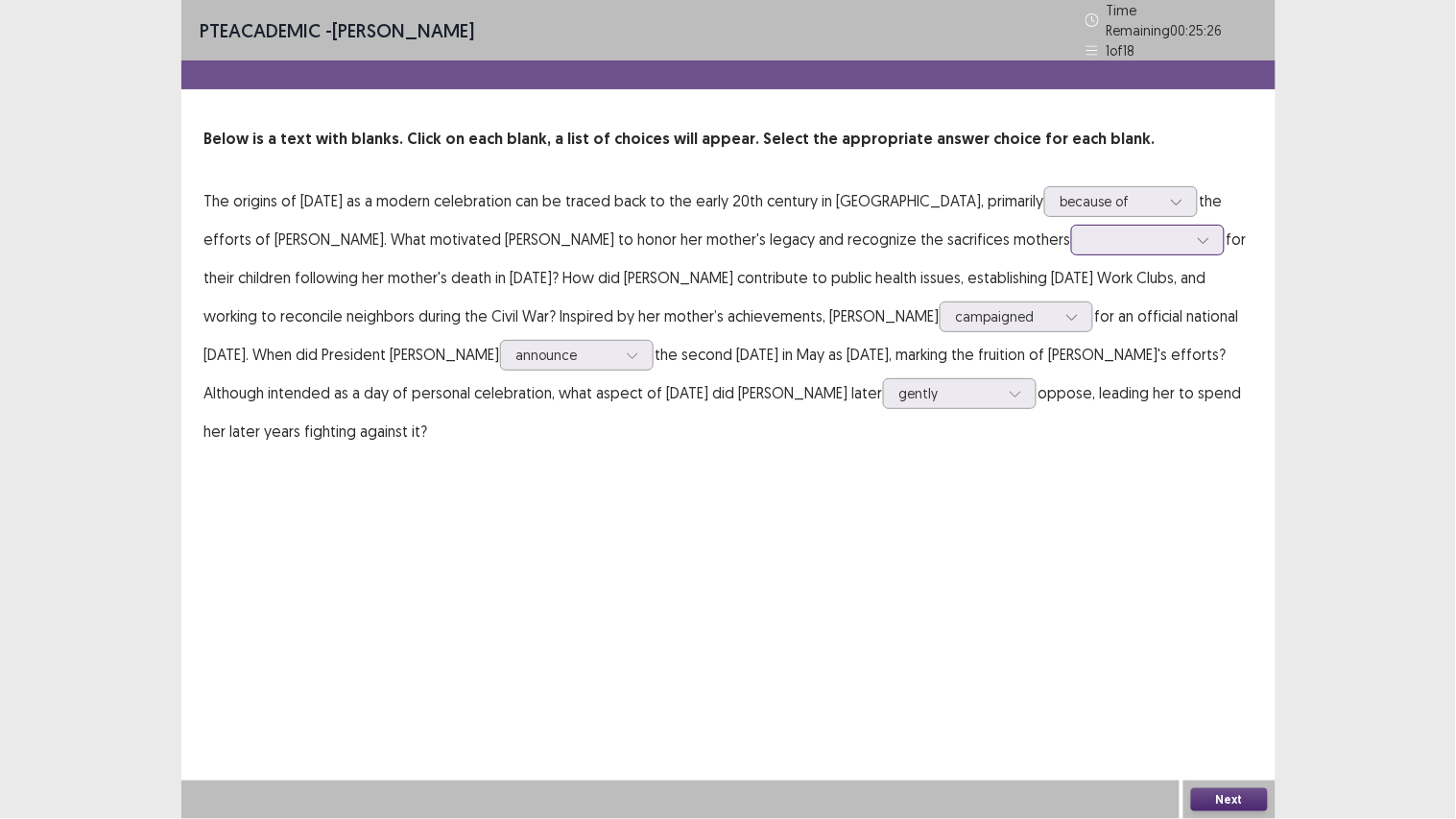
click at [1088, 231] on div at bounding box center [1137, 240] width 100 height 18
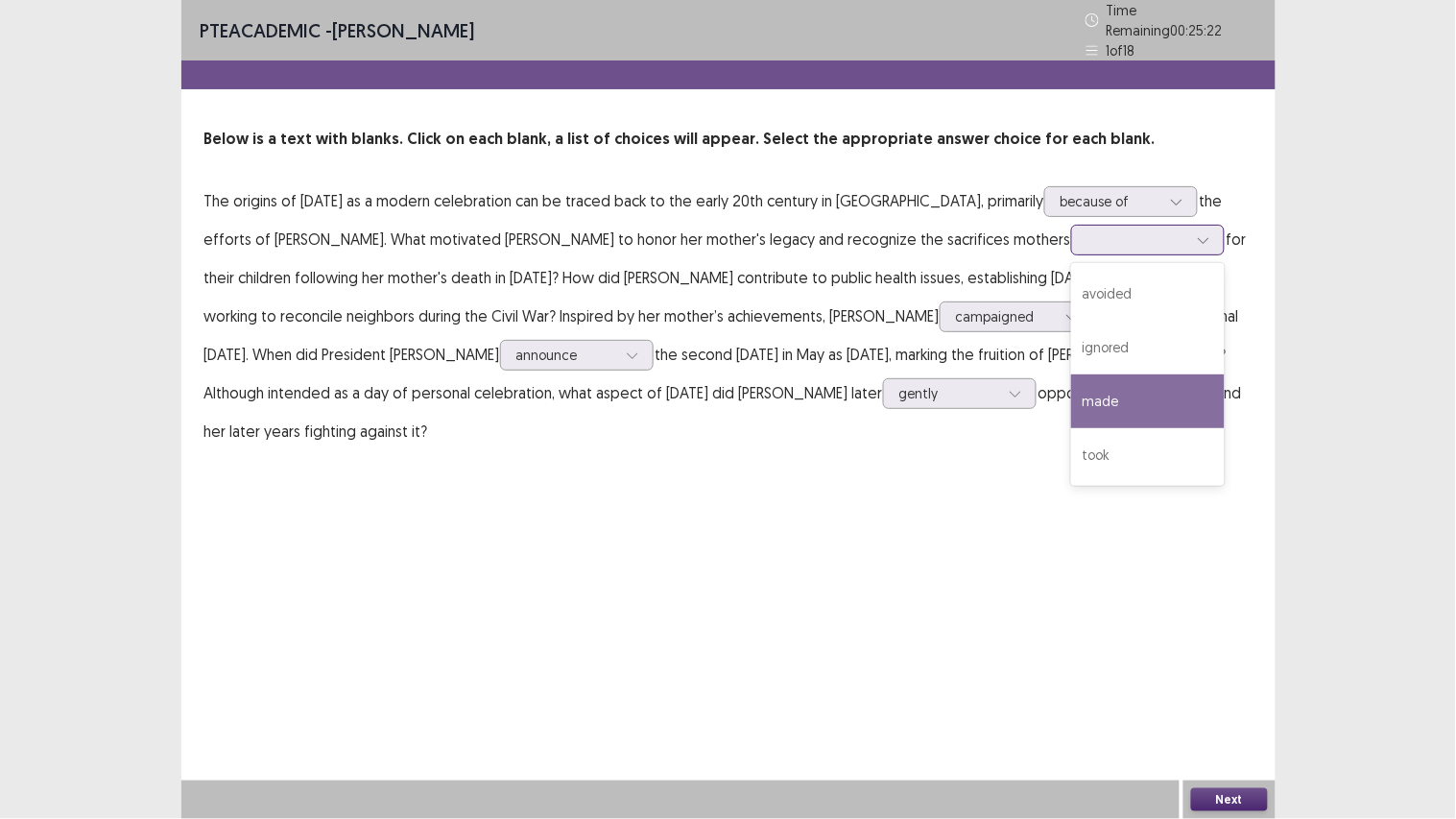
click at [1071, 380] on div "made" at bounding box center [1147, 402] width 154 height 54
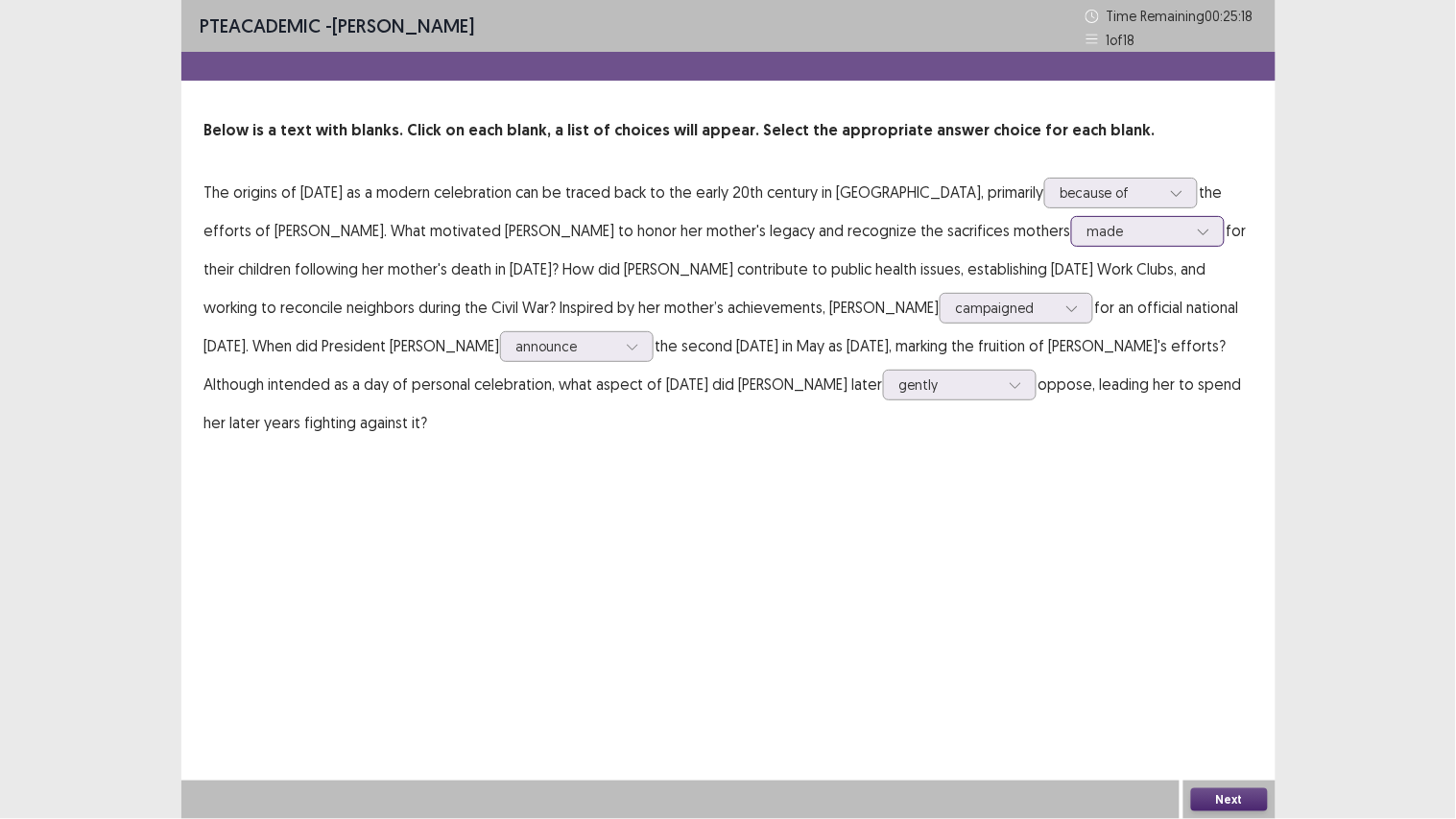
click at [1088, 227] on div at bounding box center [1137, 231] width 100 height 18
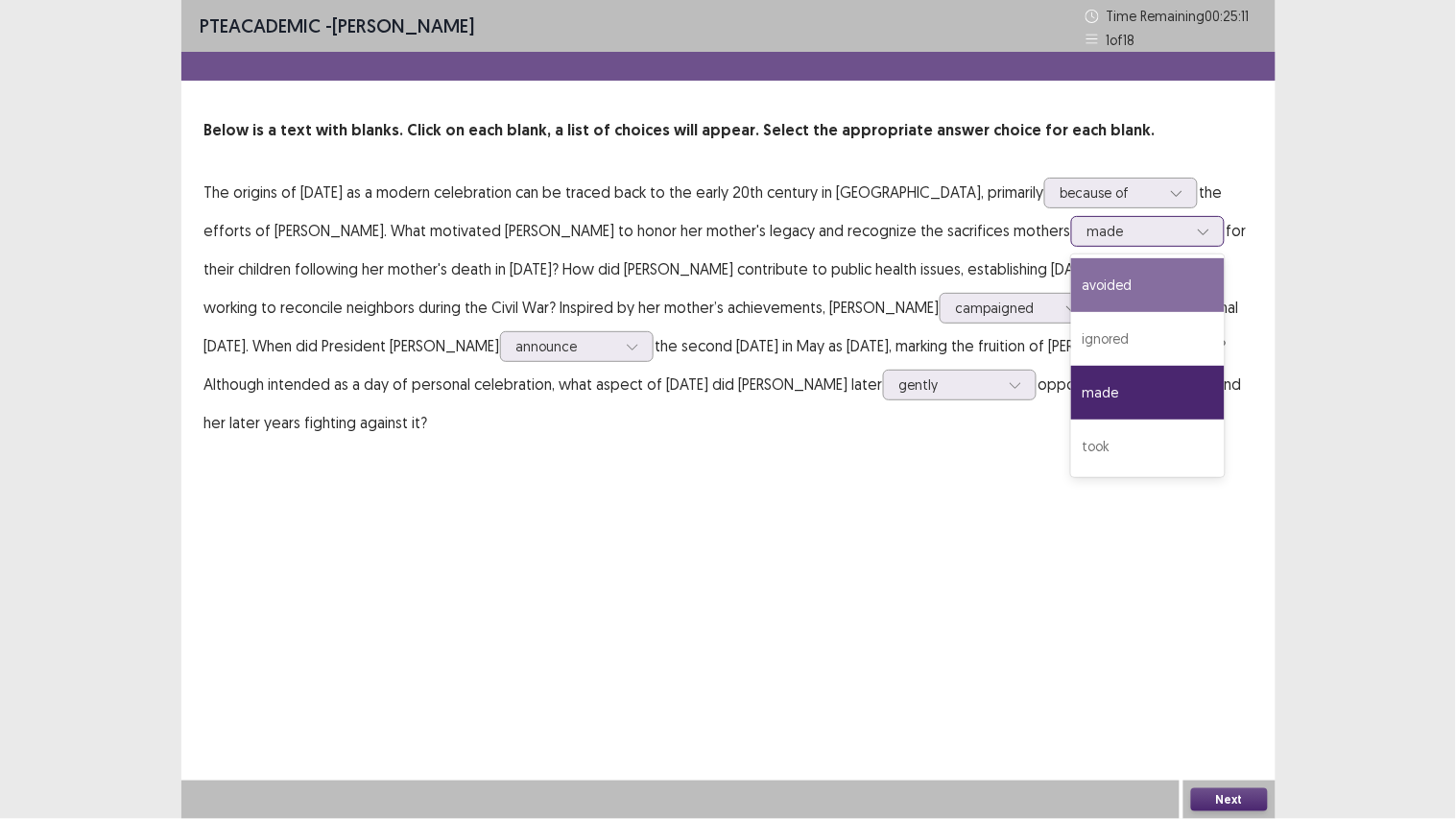
click at [1071, 299] on div "avoided" at bounding box center [1147, 285] width 154 height 54
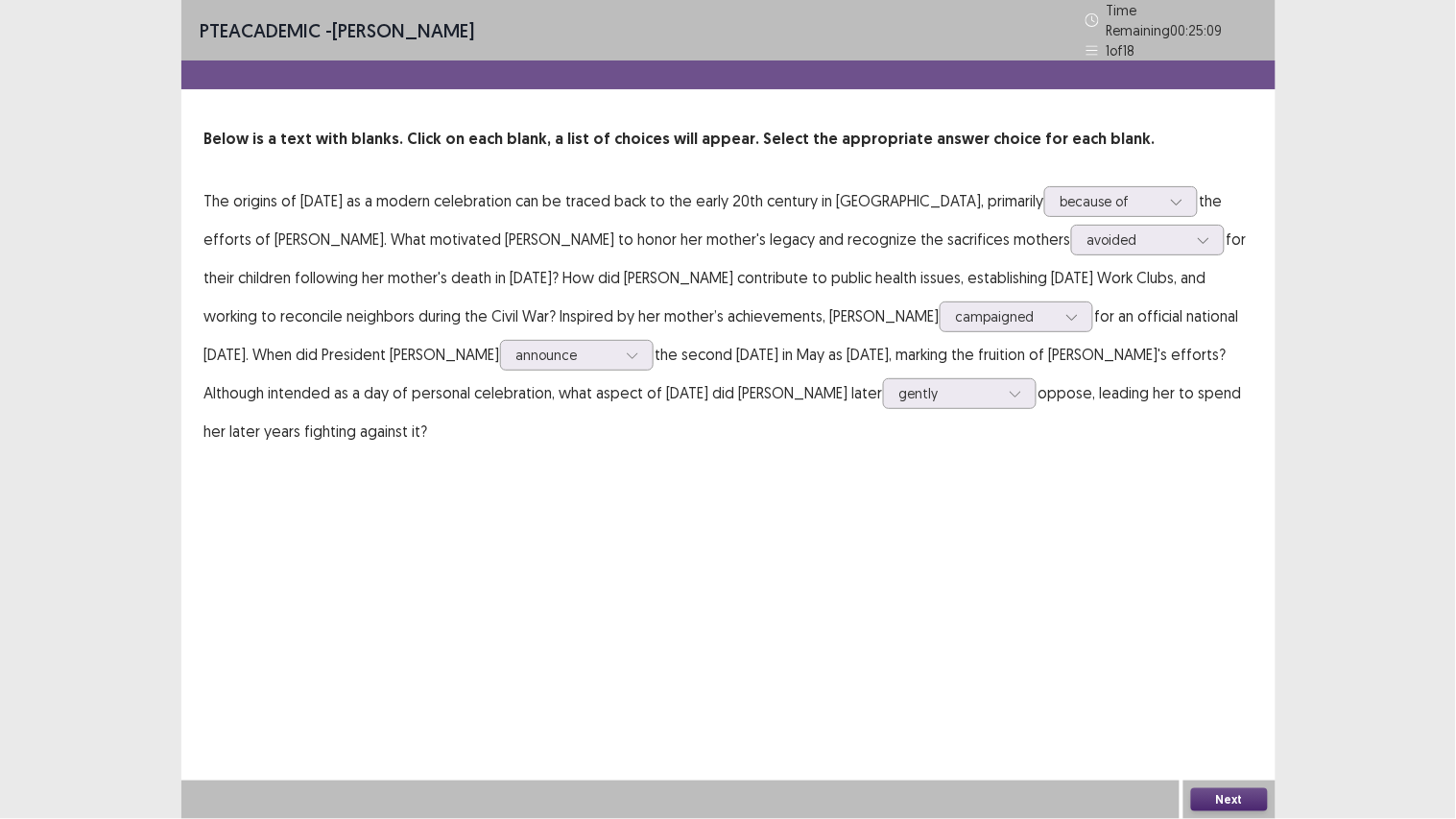
click at [1238, 614] on button "Next" at bounding box center [1228, 799] width 77 height 23
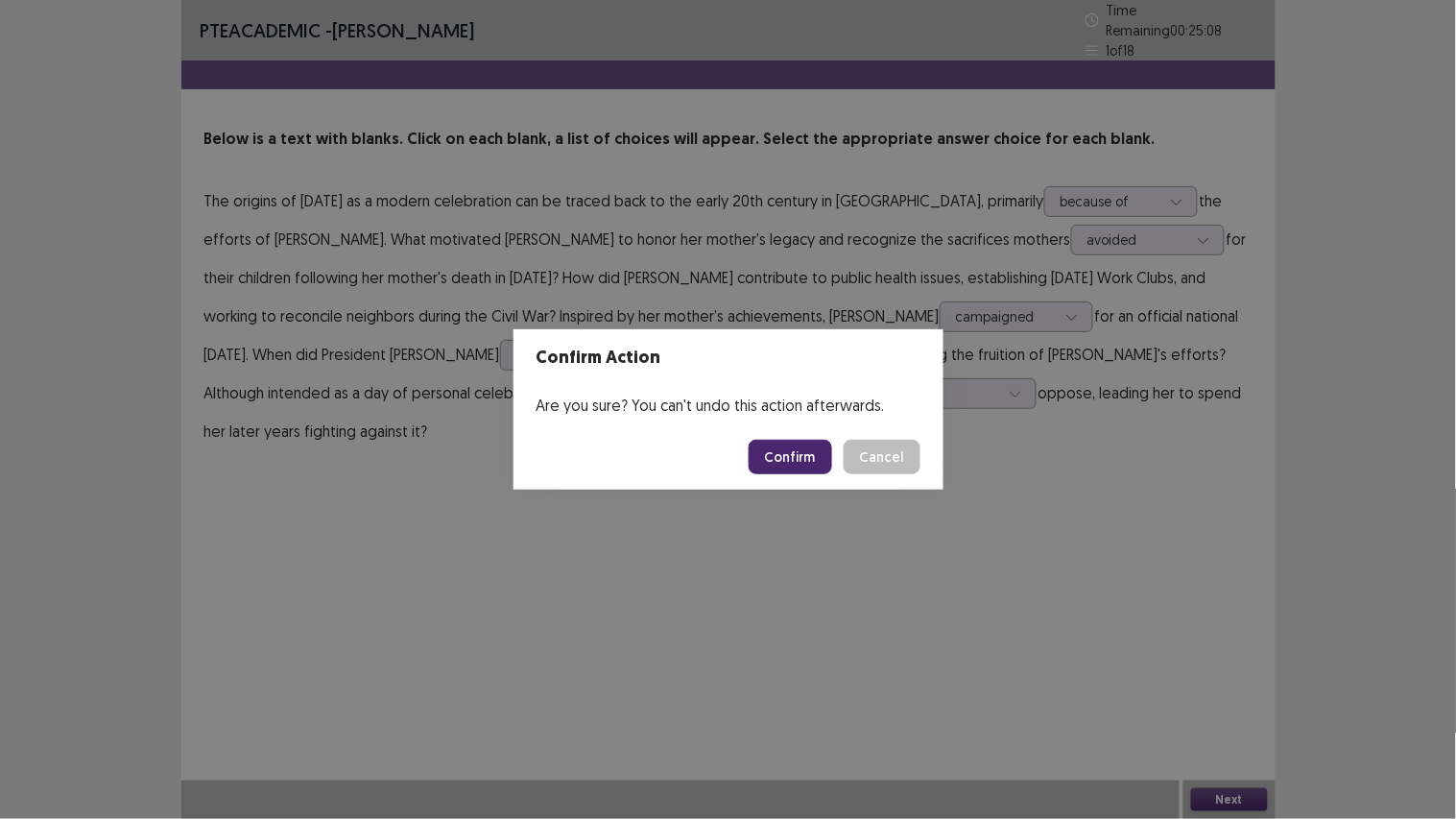
click at [762, 448] on button "Confirm" at bounding box center [790, 456] width 84 height 35
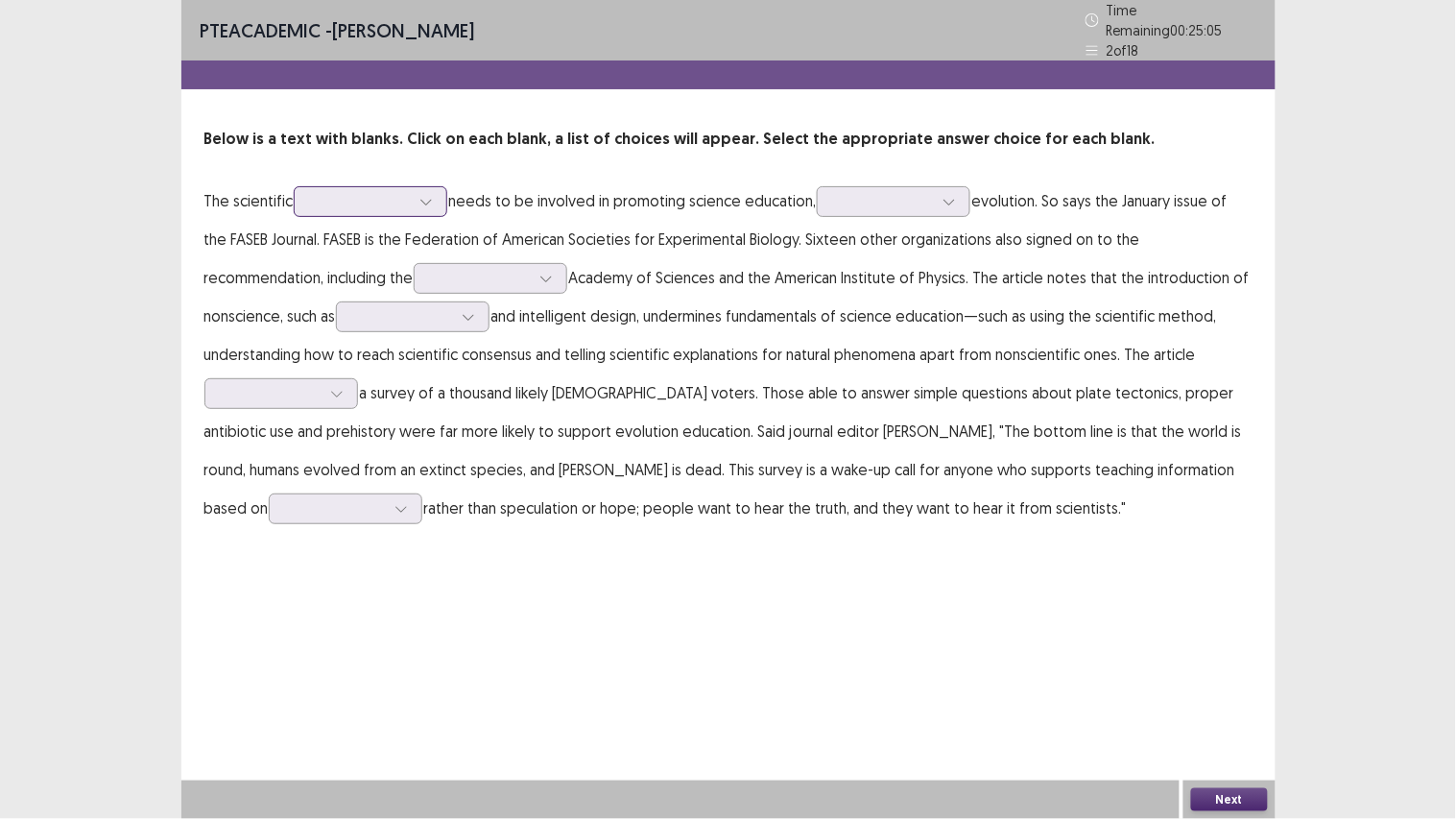
click at [425, 195] on icon at bounding box center [425, 201] width 13 height 13
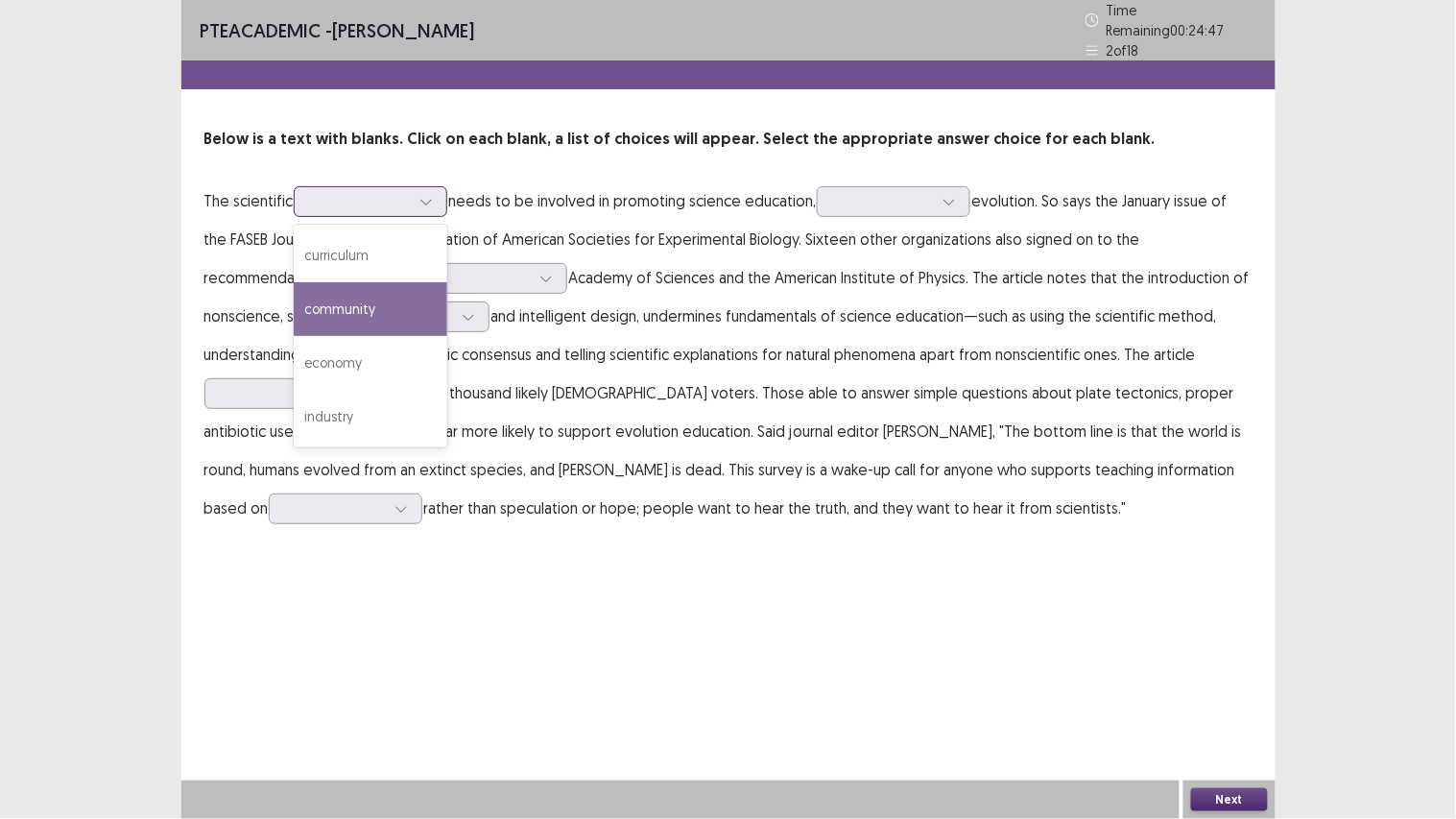
click at [397, 283] on div "community" at bounding box center [370, 309] width 154 height 54
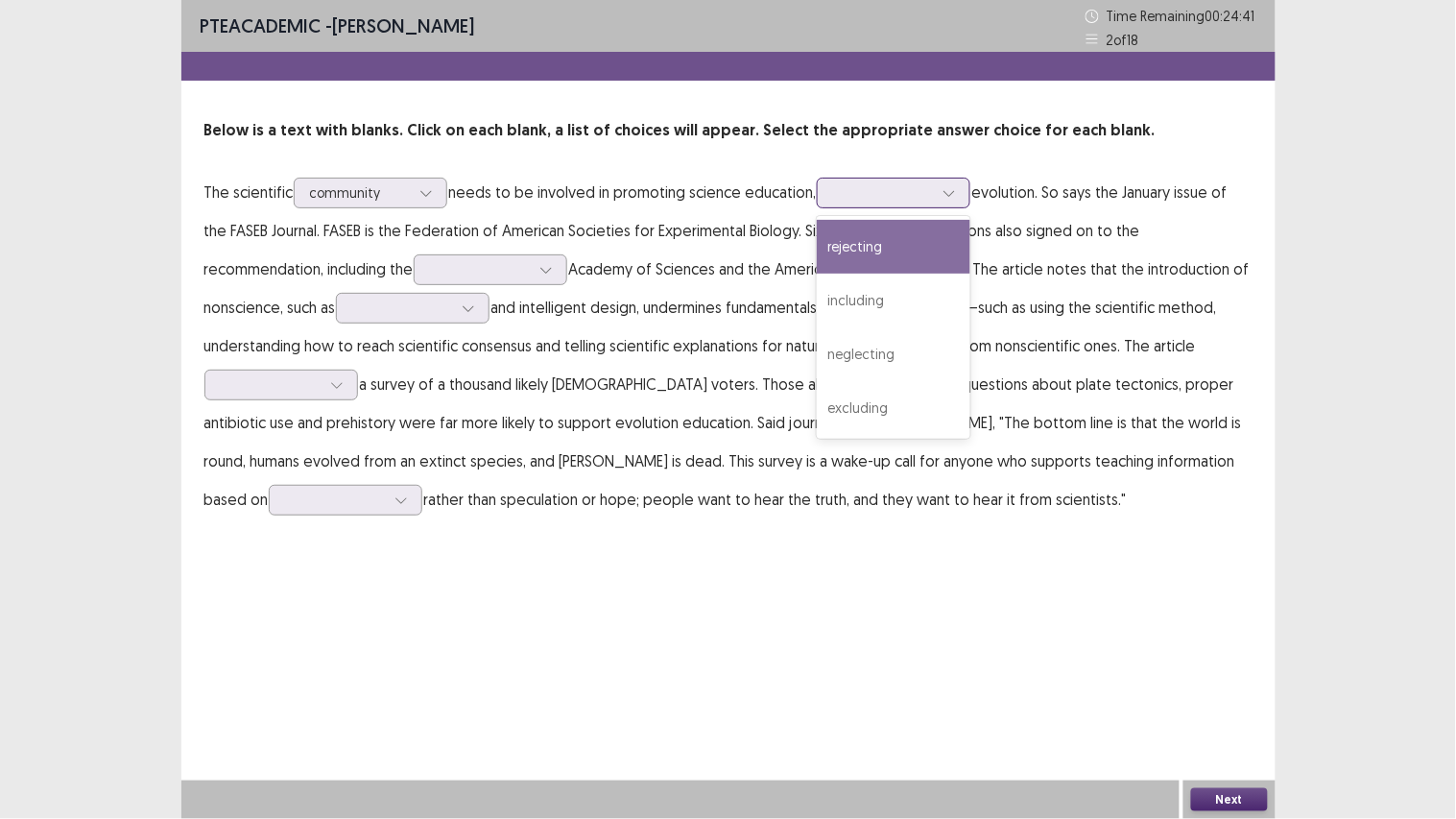
click at [912, 192] on div at bounding box center [883, 193] width 100 height 18
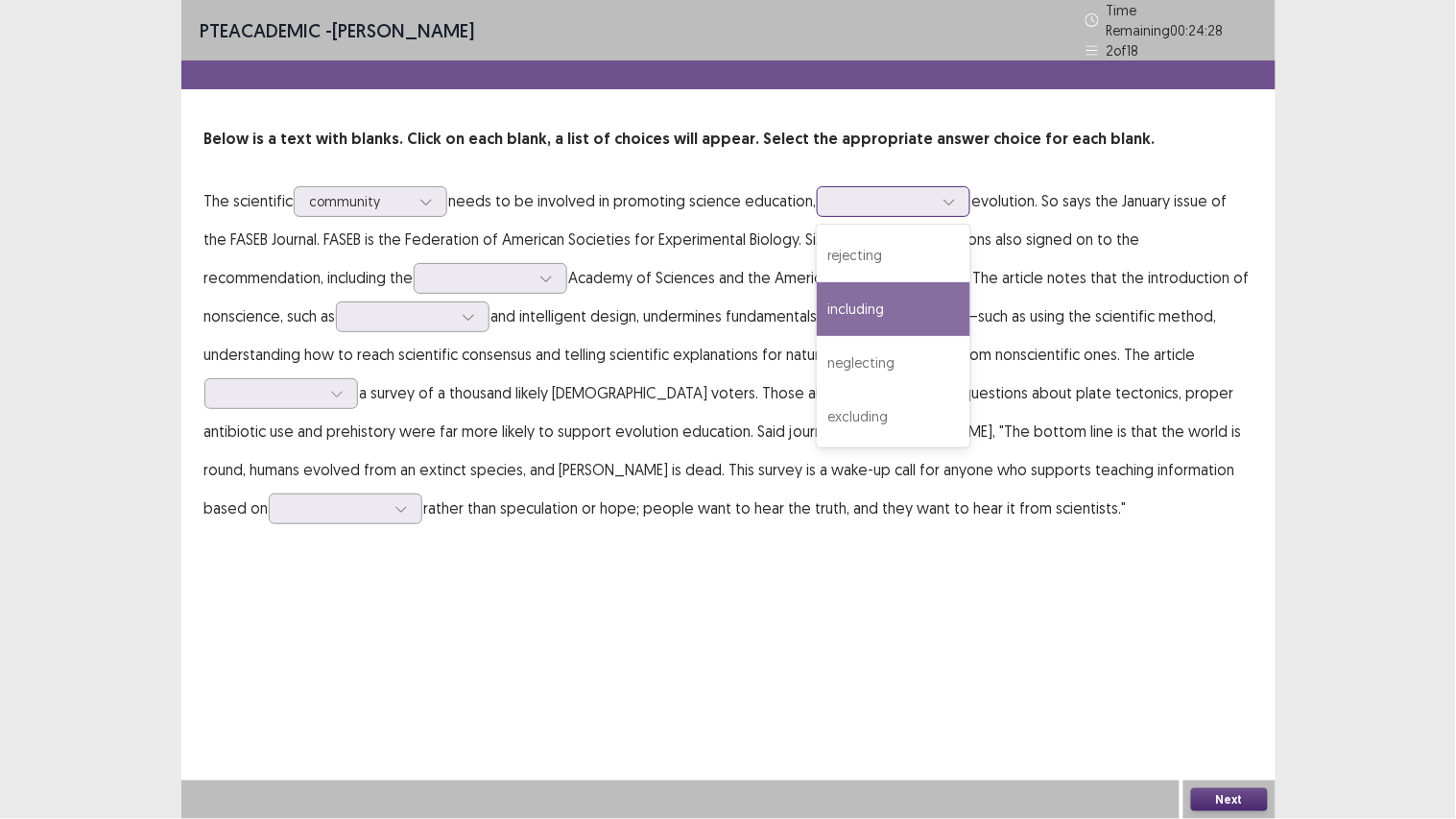
click at [873, 314] on div "including" at bounding box center [894, 309] width 154 height 54
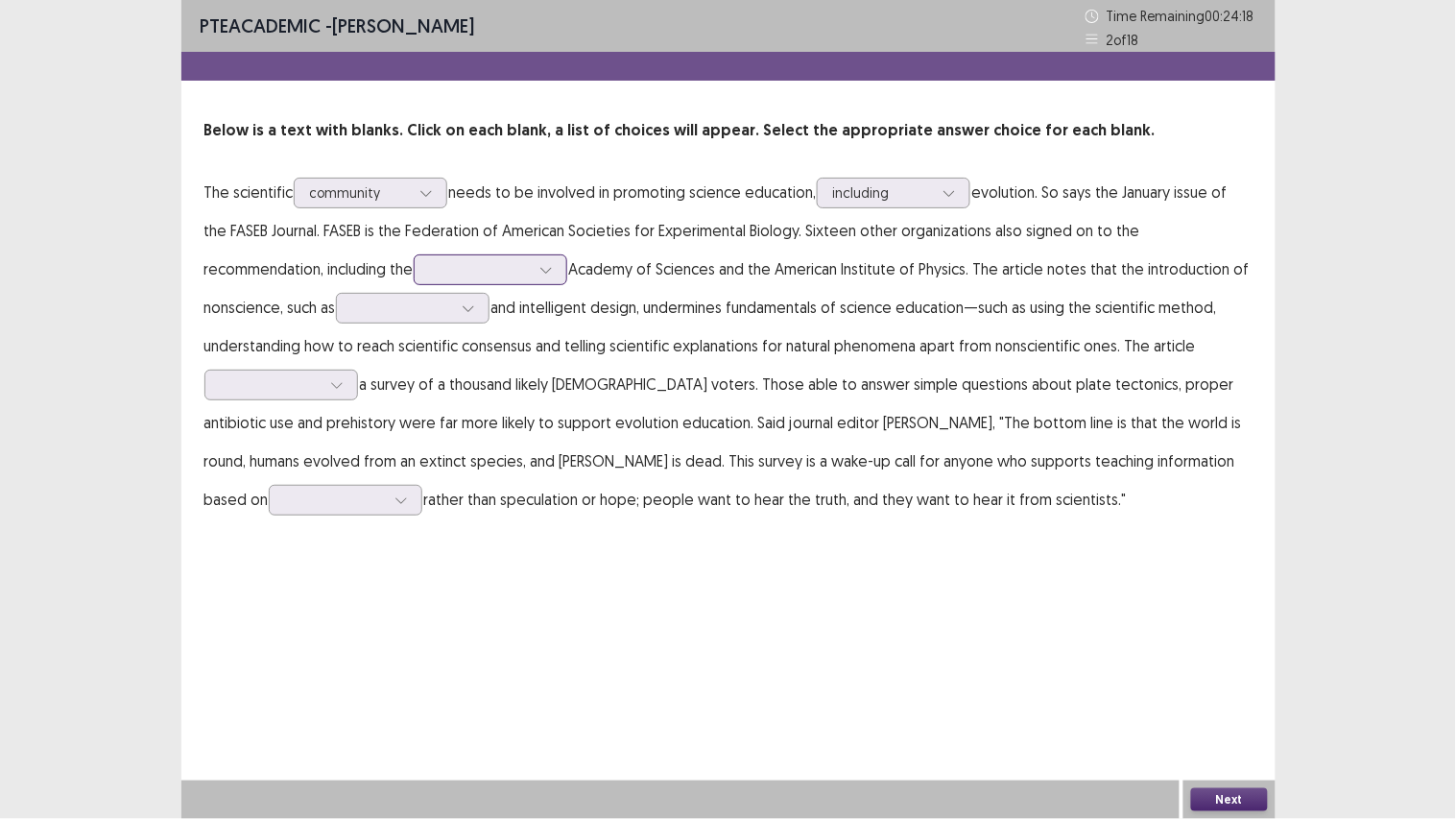
click at [531, 269] on div at bounding box center [480, 269] width 104 height 22
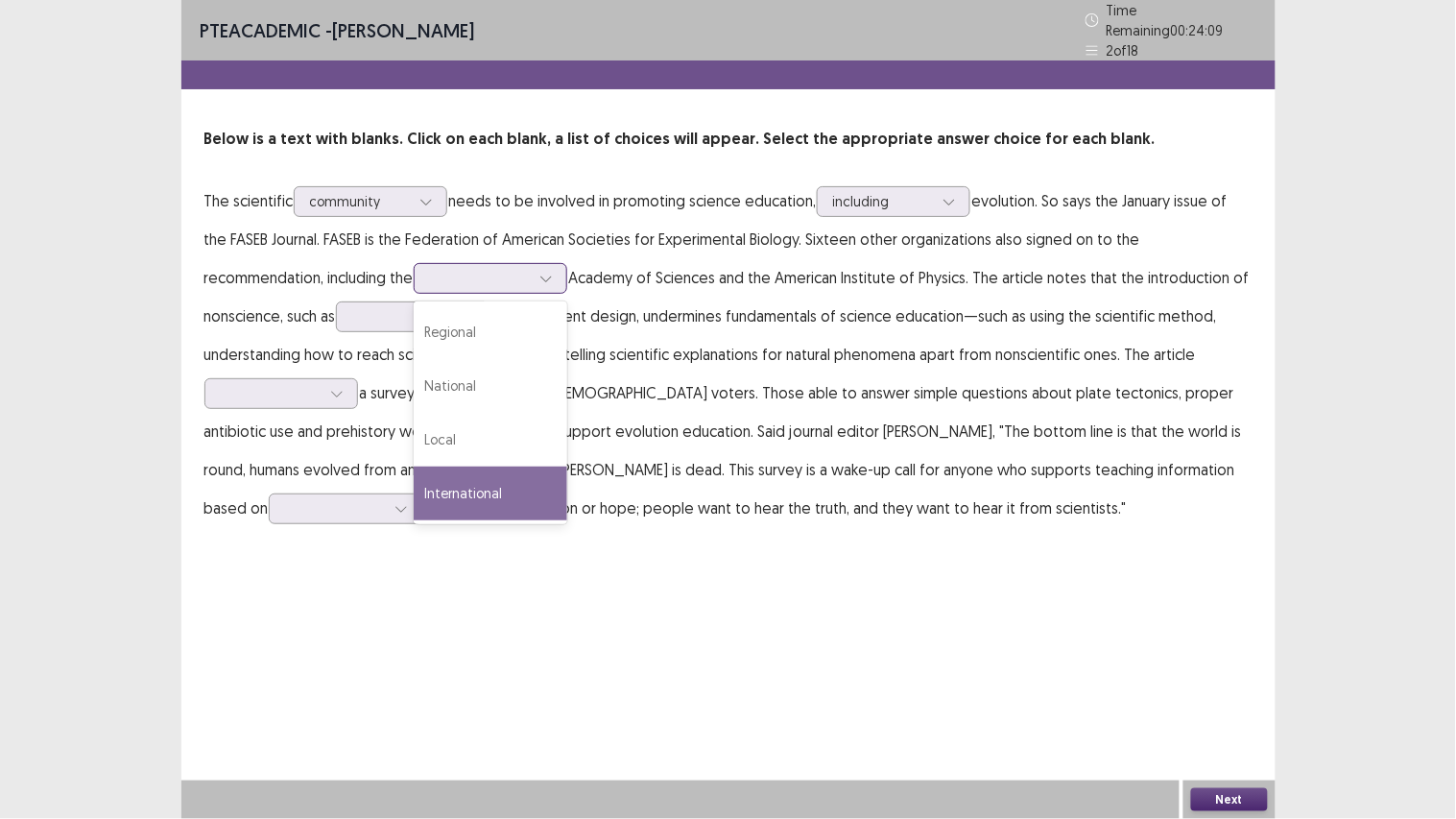
click at [480, 471] on div "International" at bounding box center [490, 493] width 154 height 54
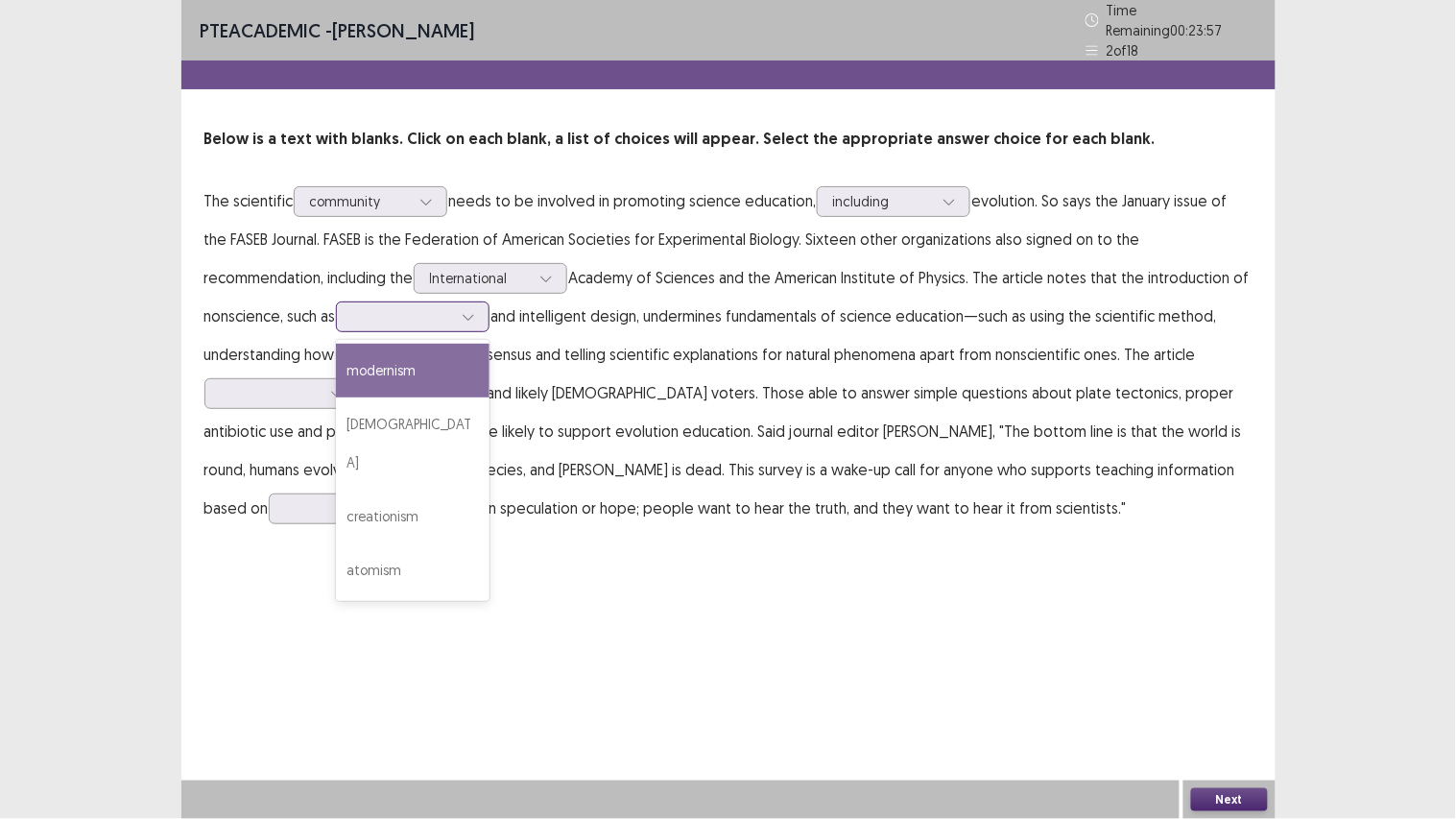
click at [463, 312] on div at bounding box center [467, 317] width 29 height 29
click at [451, 358] on div "modernism" at bounding box center [412, 371] width 154 height 54
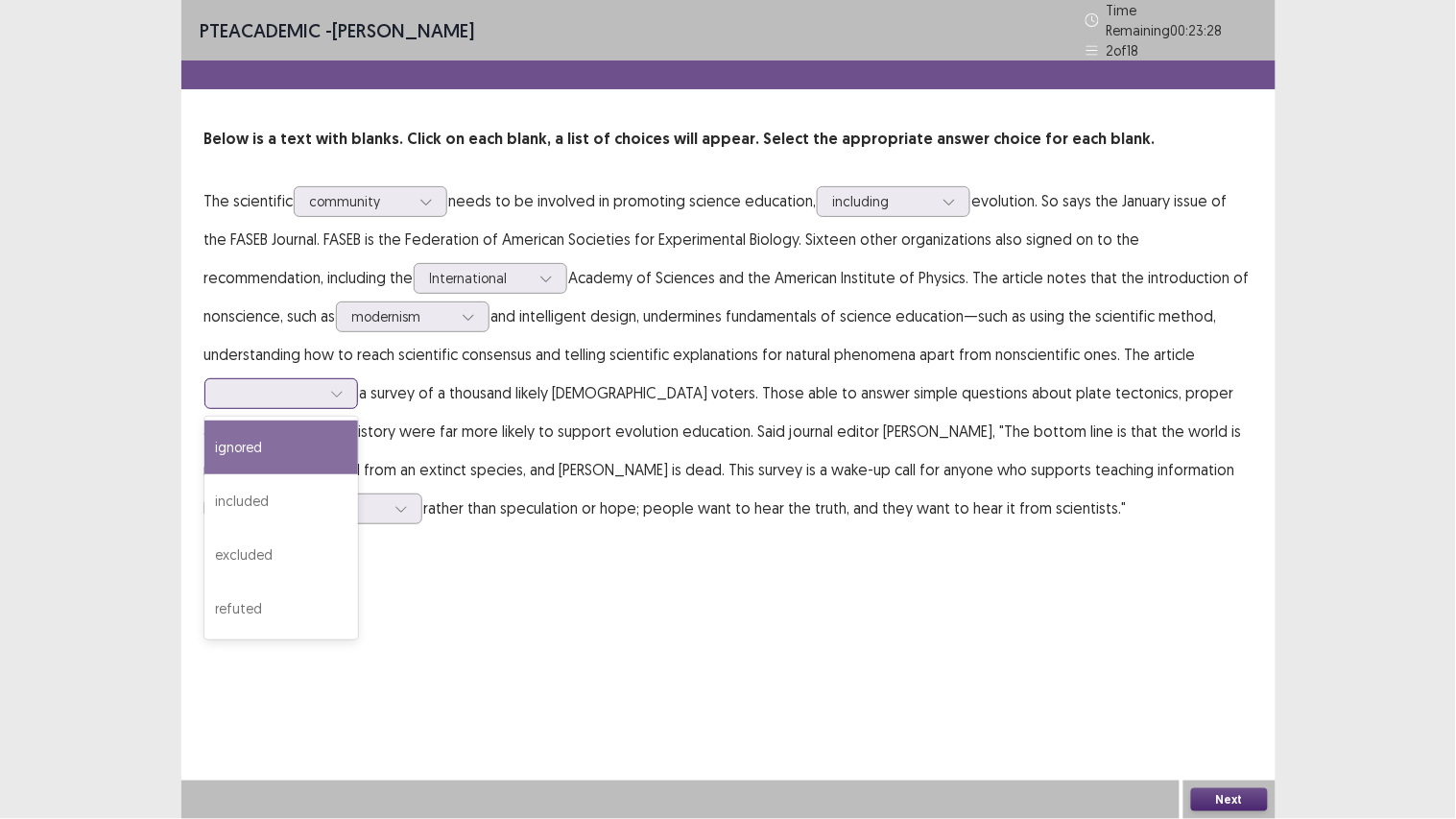
click at [333, 387] on icon at bounding box center [337, 393] width 13 height 13
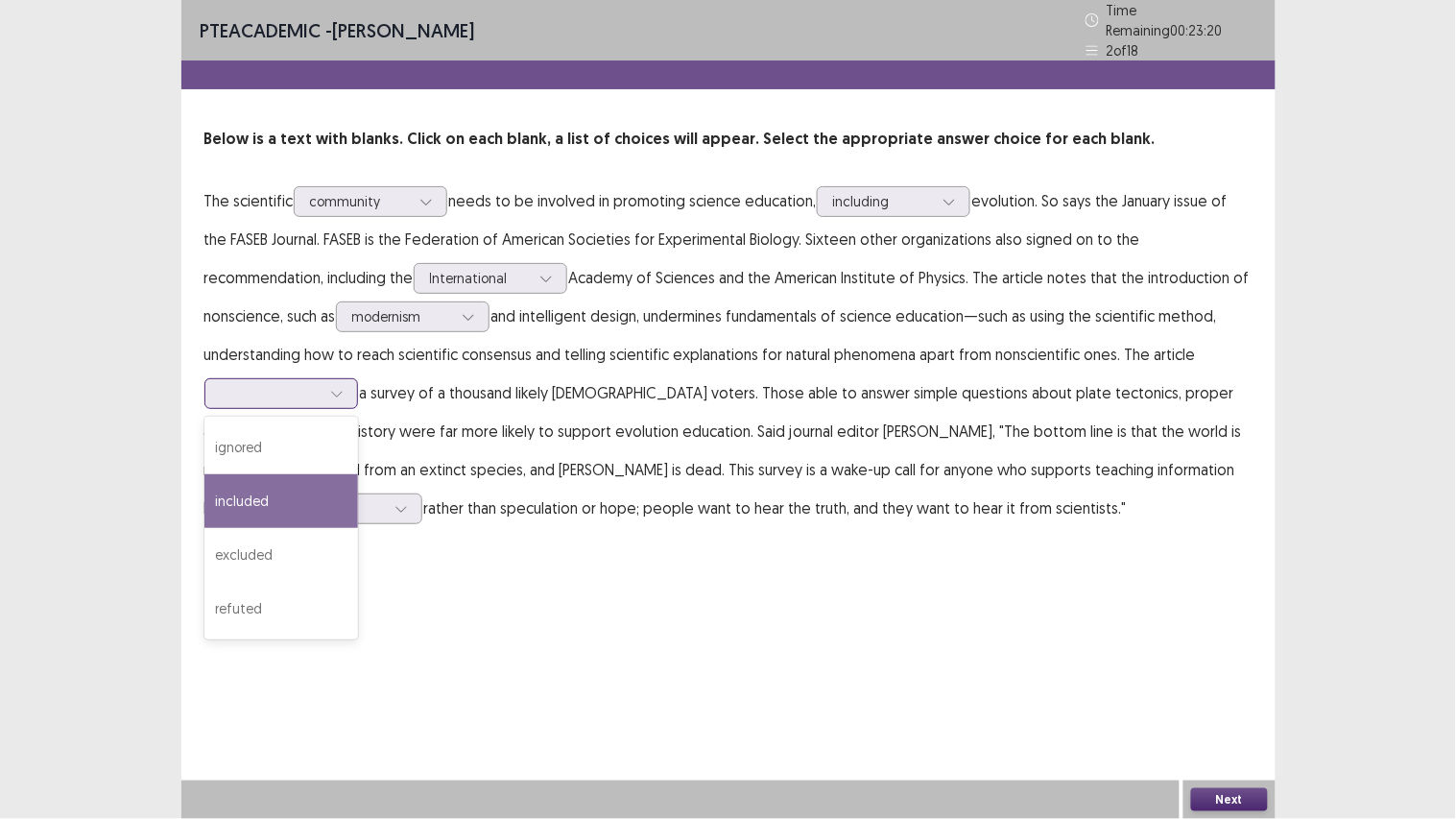
click at [317, 474] on div "included" at bounding box center [282, 501] width 154 height 54
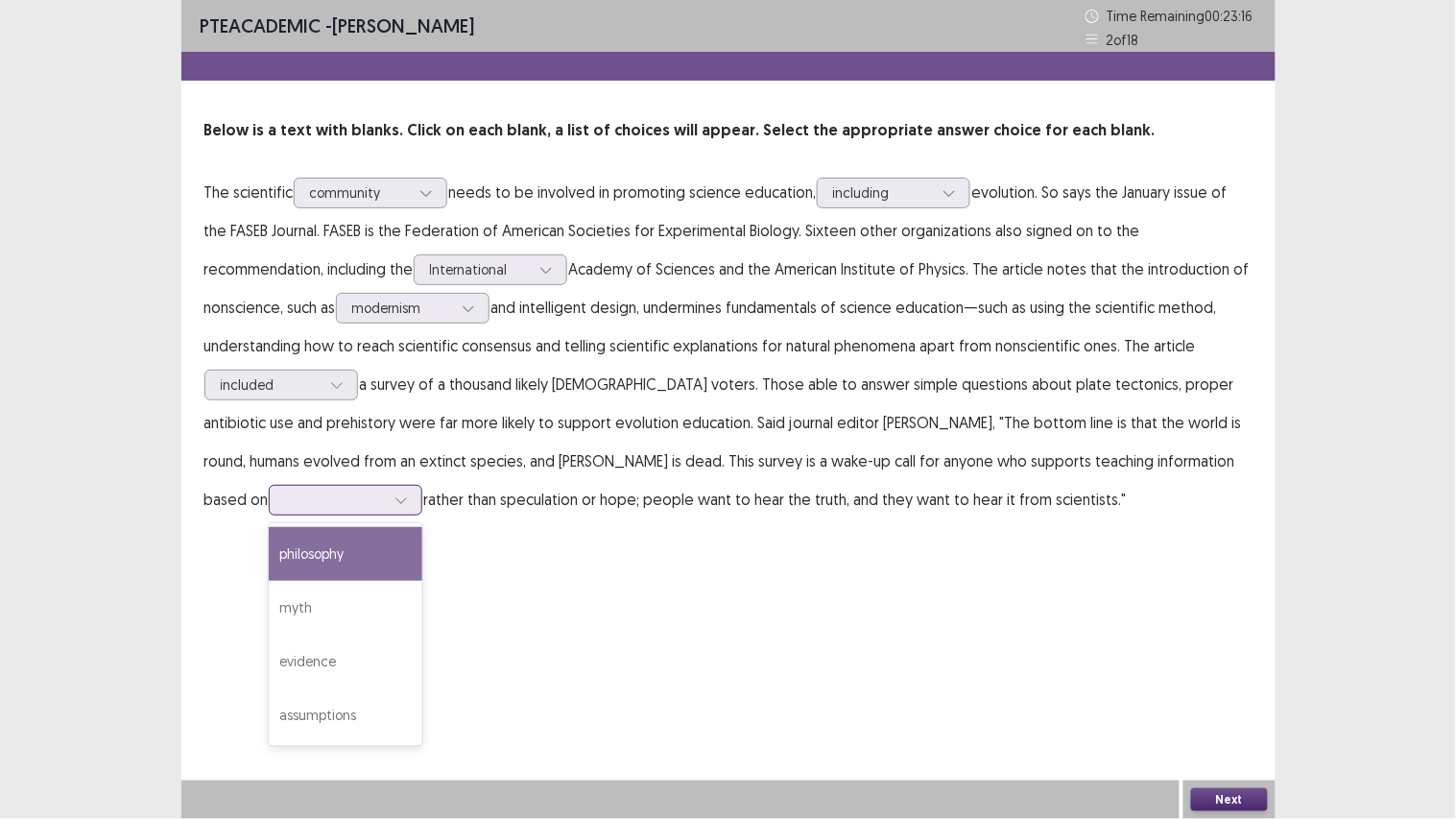
click at [384, 490] on div at bounding box center [335, 499] width 100 height 18
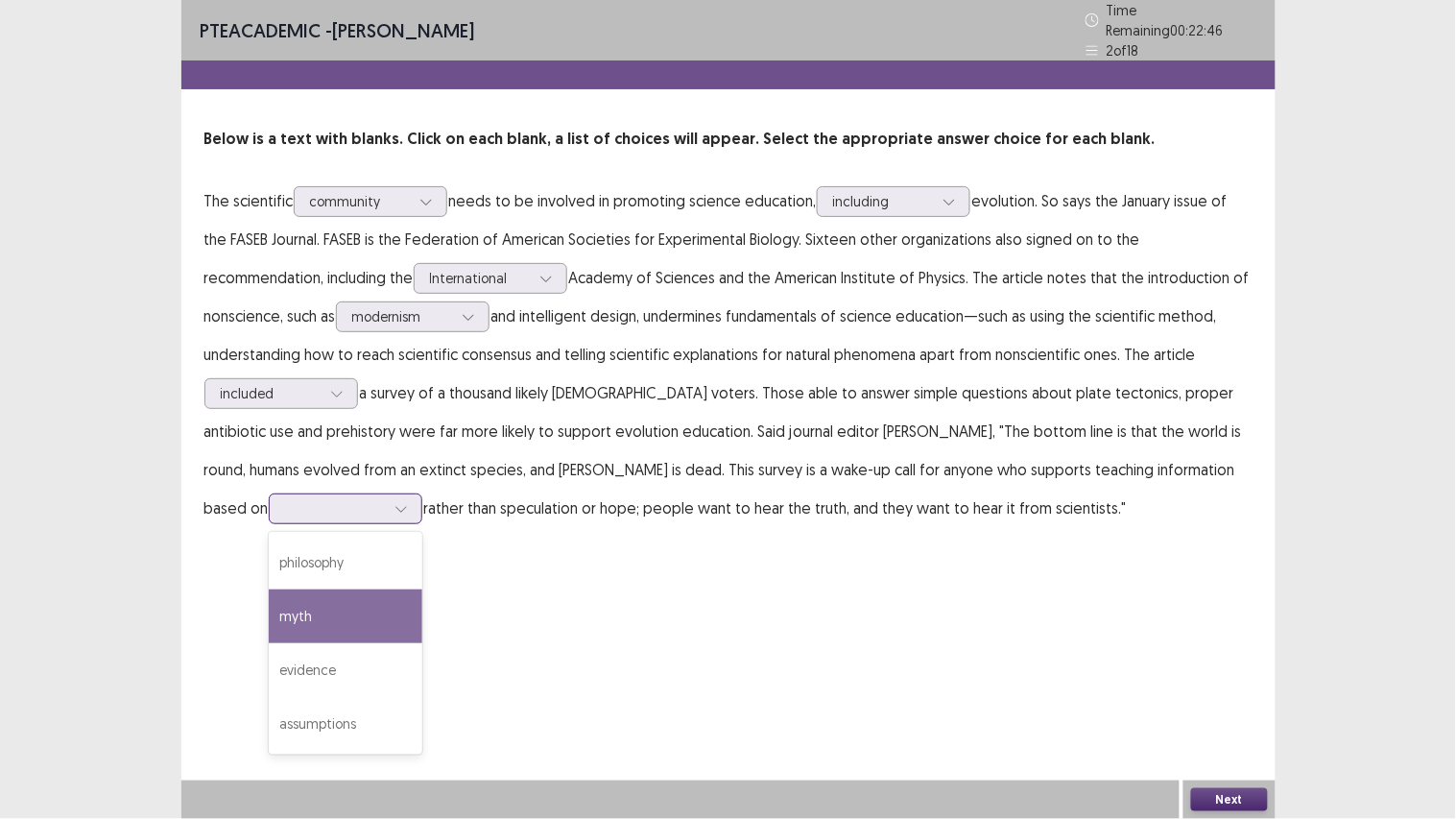
click at [422, 589] on div "myth" at bounding box center [346, 616] width 154 height 54
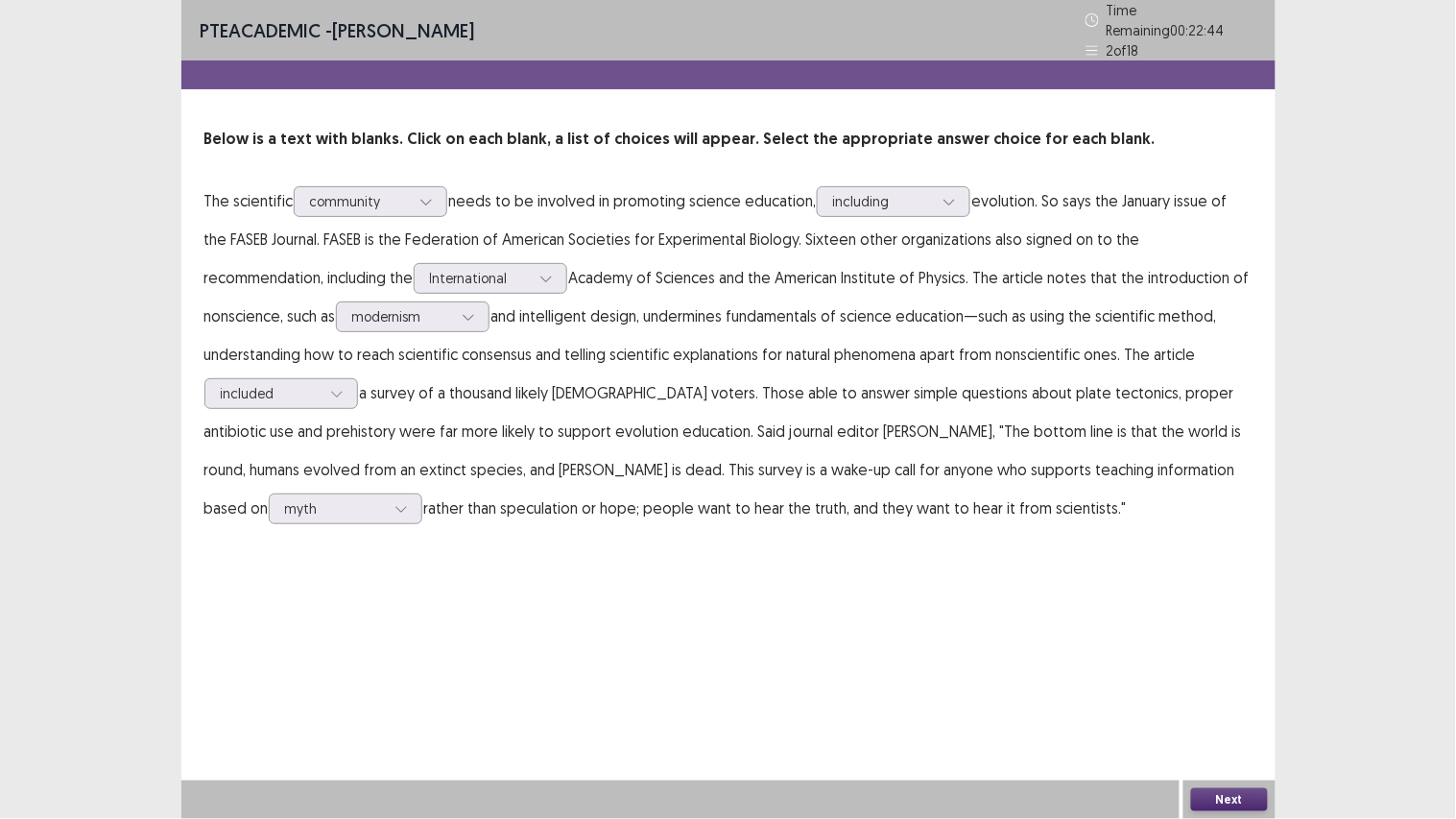
click at [1263, 614] on button "Next" at bounding box center [1228, 799] width 77 height 23
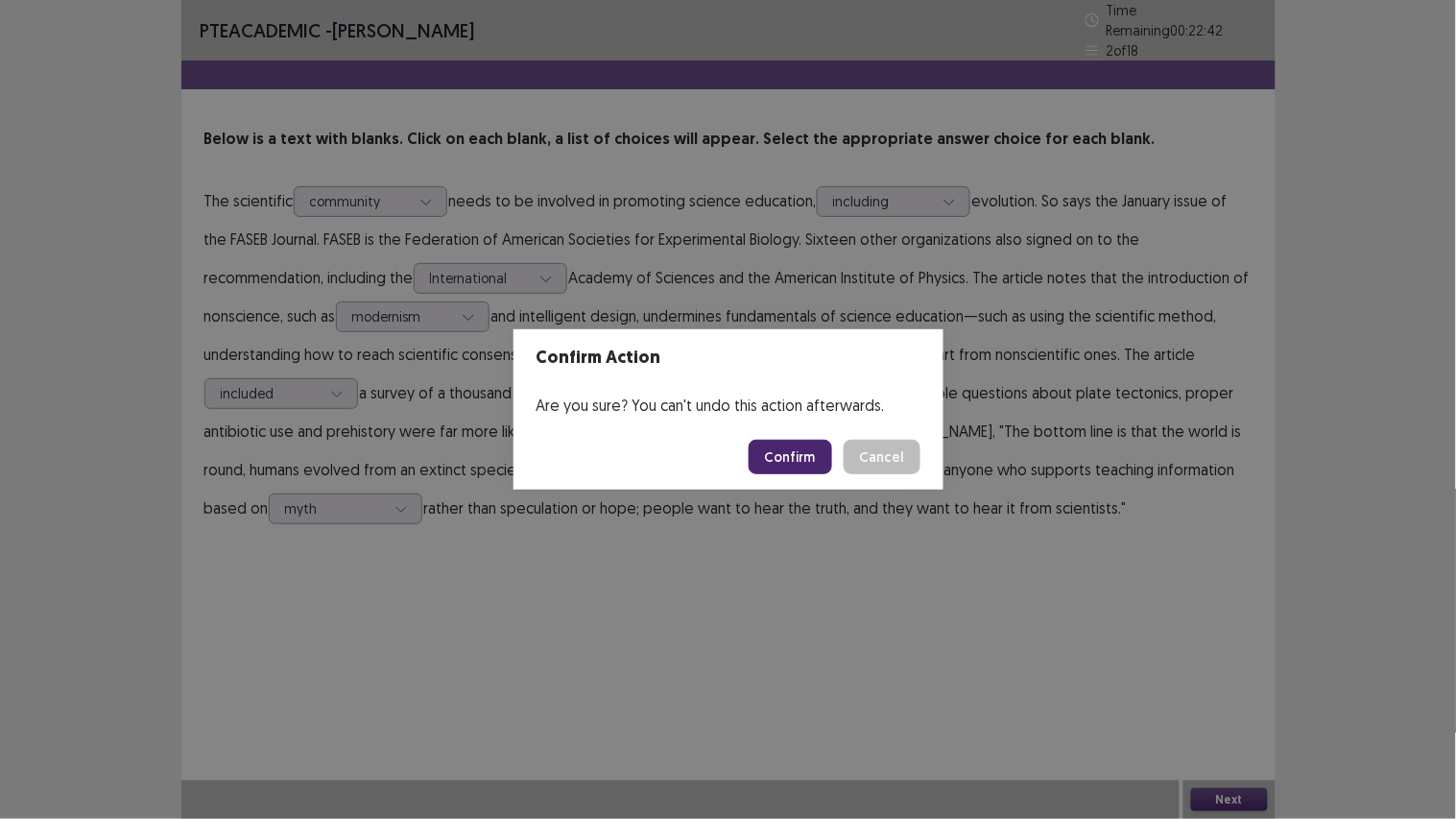
click at [799, 448] on button "Confirm" at bounding box center [790, 456] width 84 height 35
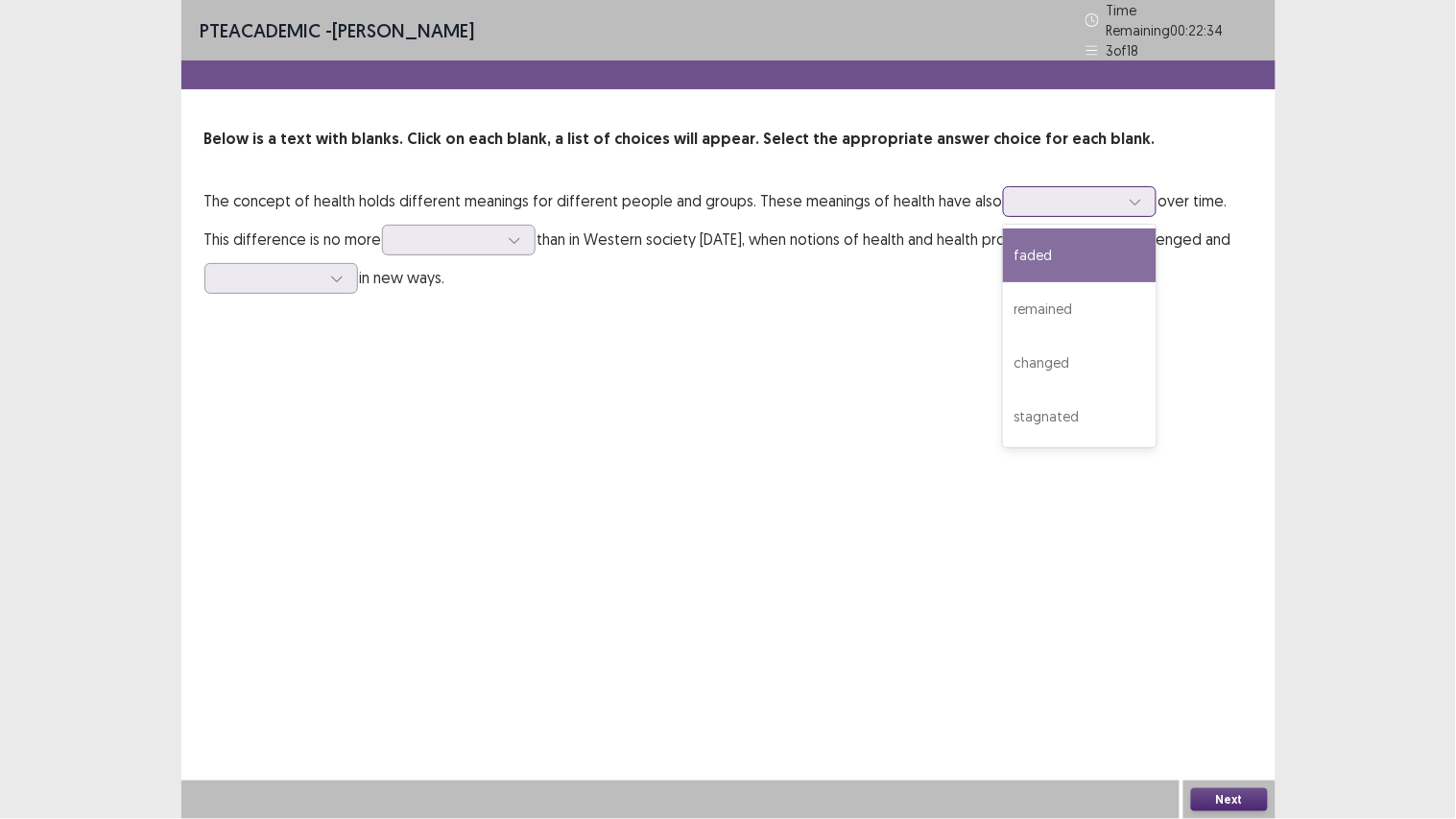
click at [1091, 192] on div at bounding box center [1069, 201] width 100 height 18
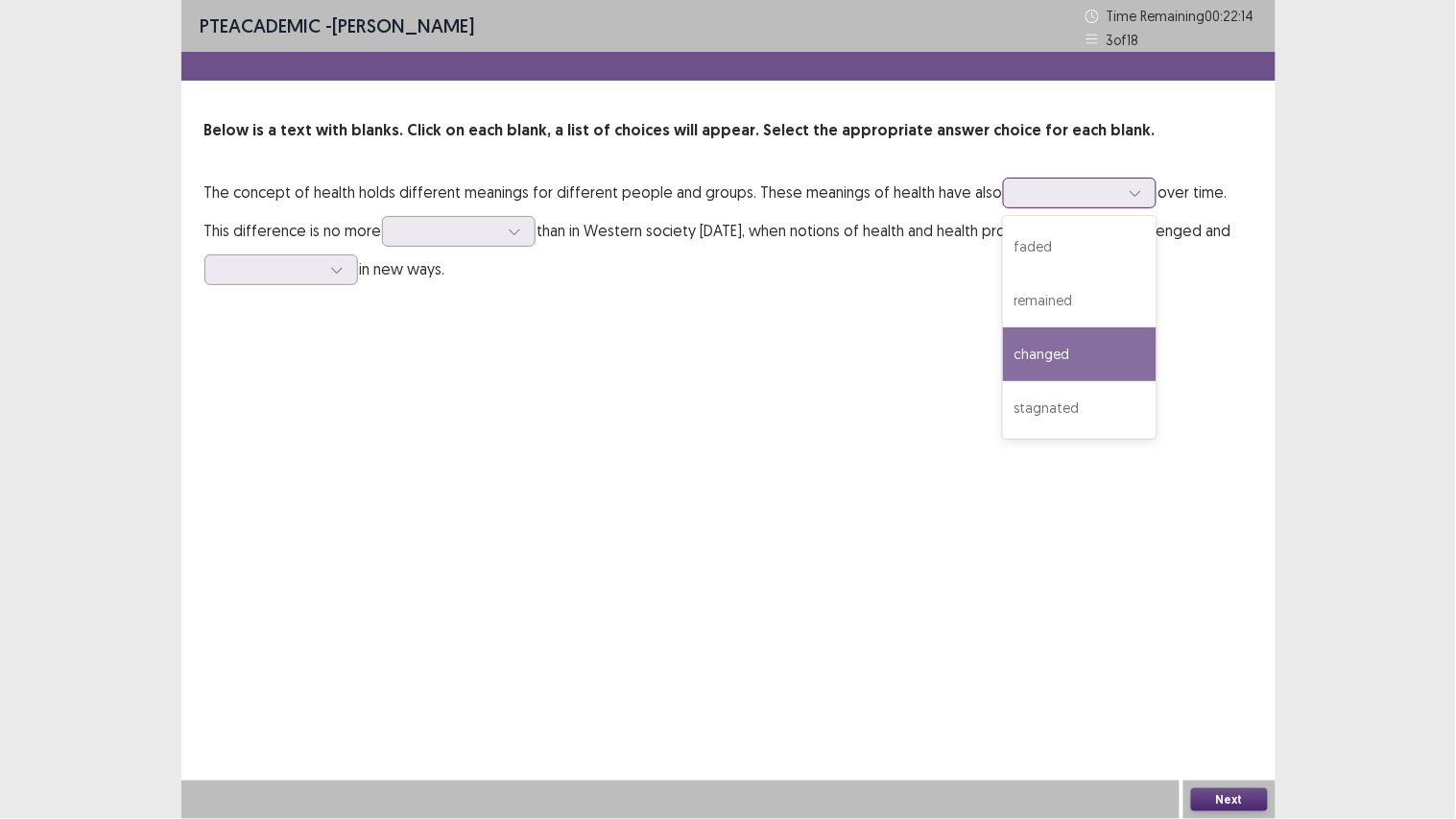
click at [1052, 332] on div "changed" at bounding box center [1080, 355] width 154 height 54
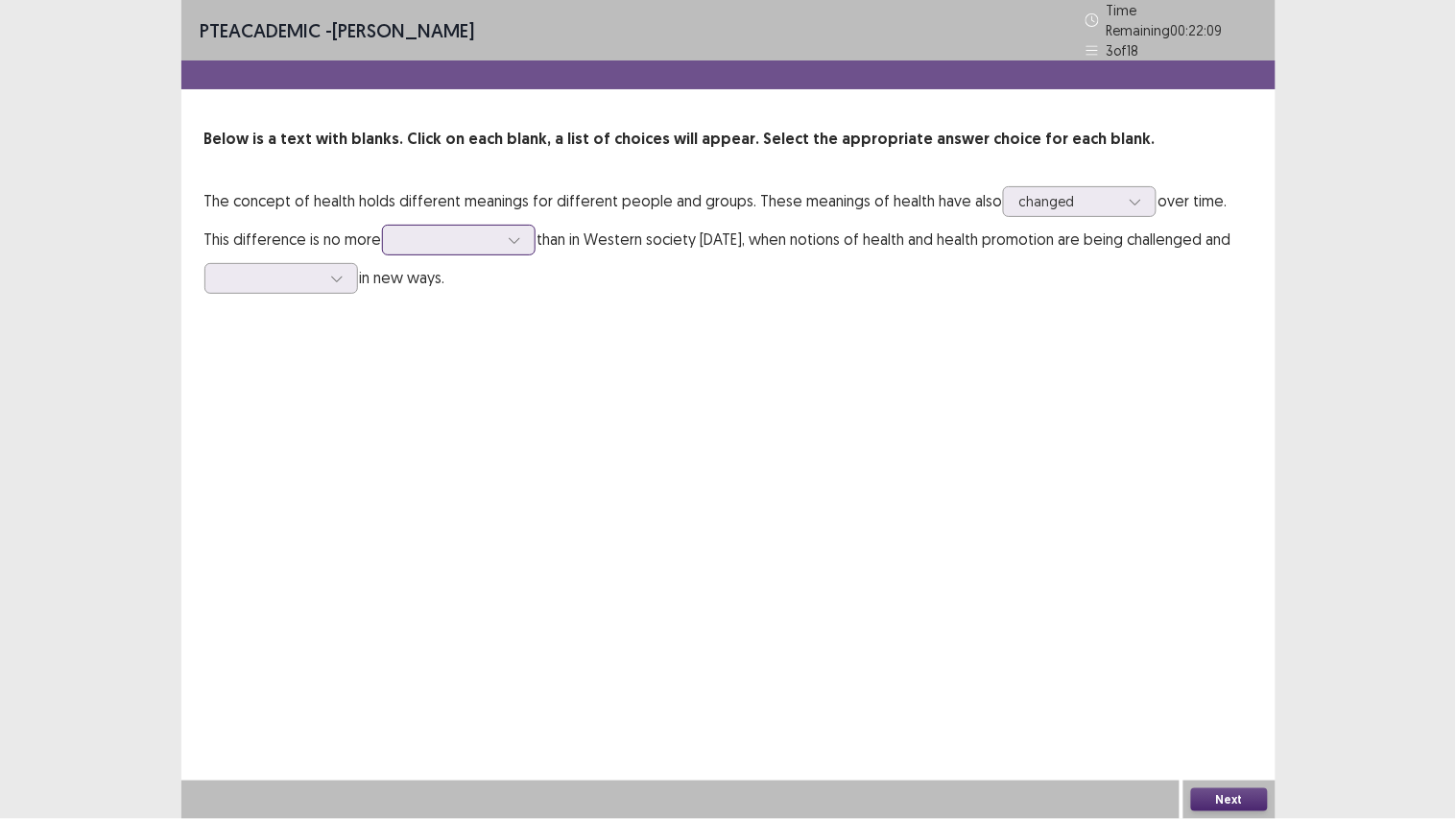
click at [507, 233] on icon at bounding box center [513, 239] width 13 height 13
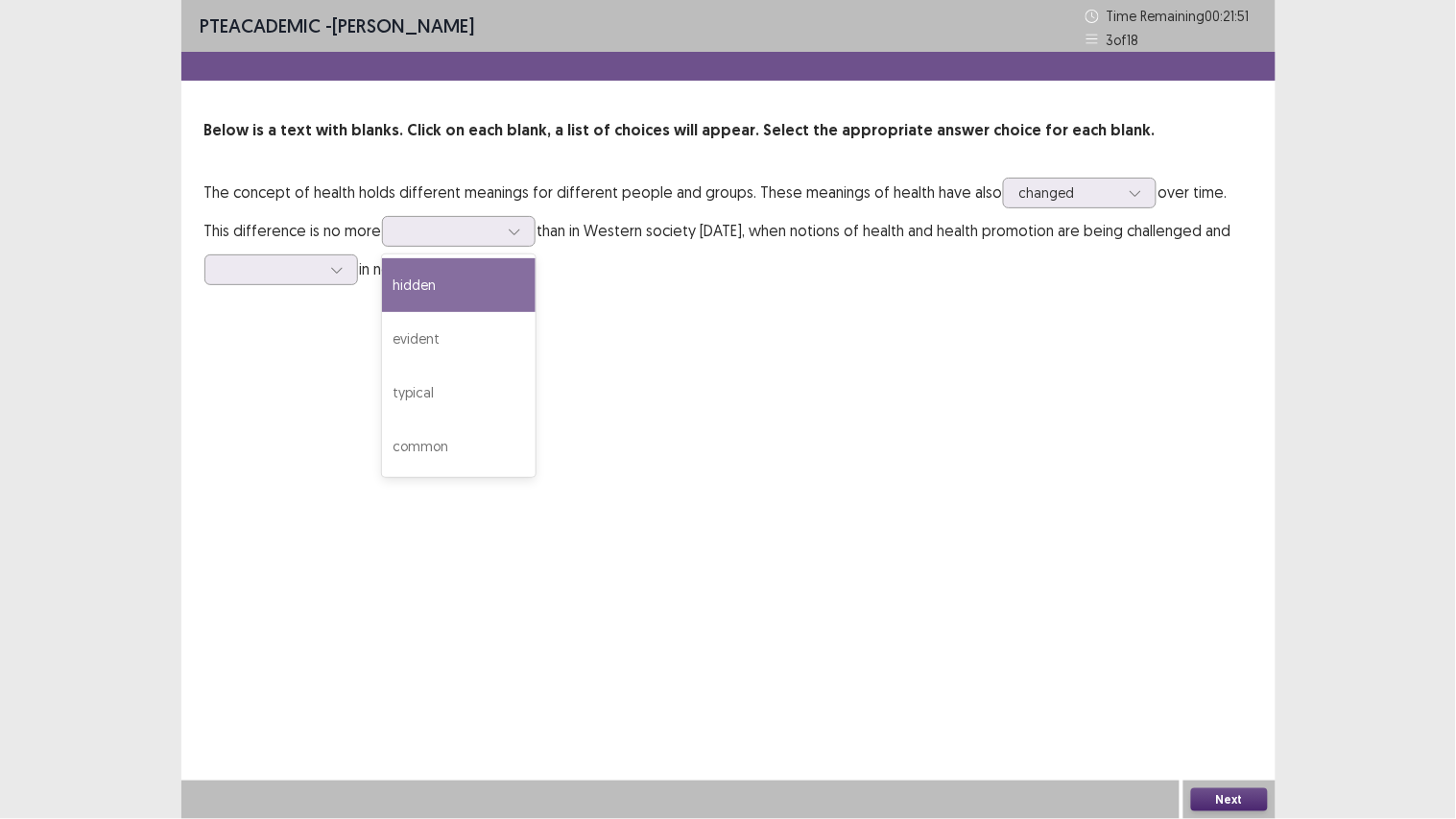
click at [664, 429] on div "PTE academic - Hetkumar Prajapati Time Remaining 00 : 21 : 51 3 of 18 Below is …" at bounding box center [728, 410] width 1093 height 819
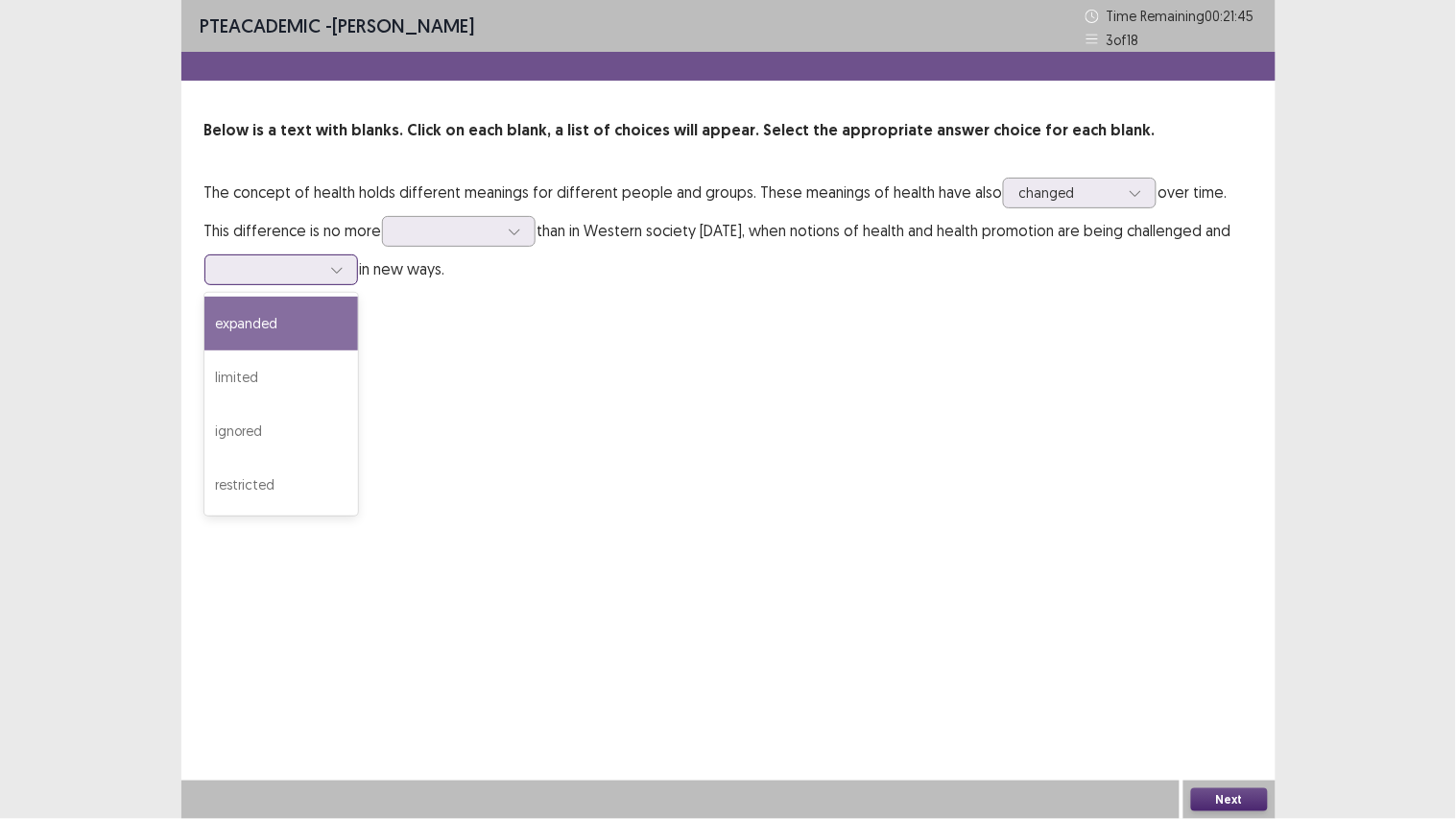
click at [331, 267] on icon at bounding box center [337, 269] width 13 height 13
click at [310, 318] on div "expanded" at bounding box center [282, 324] width 154 height 54
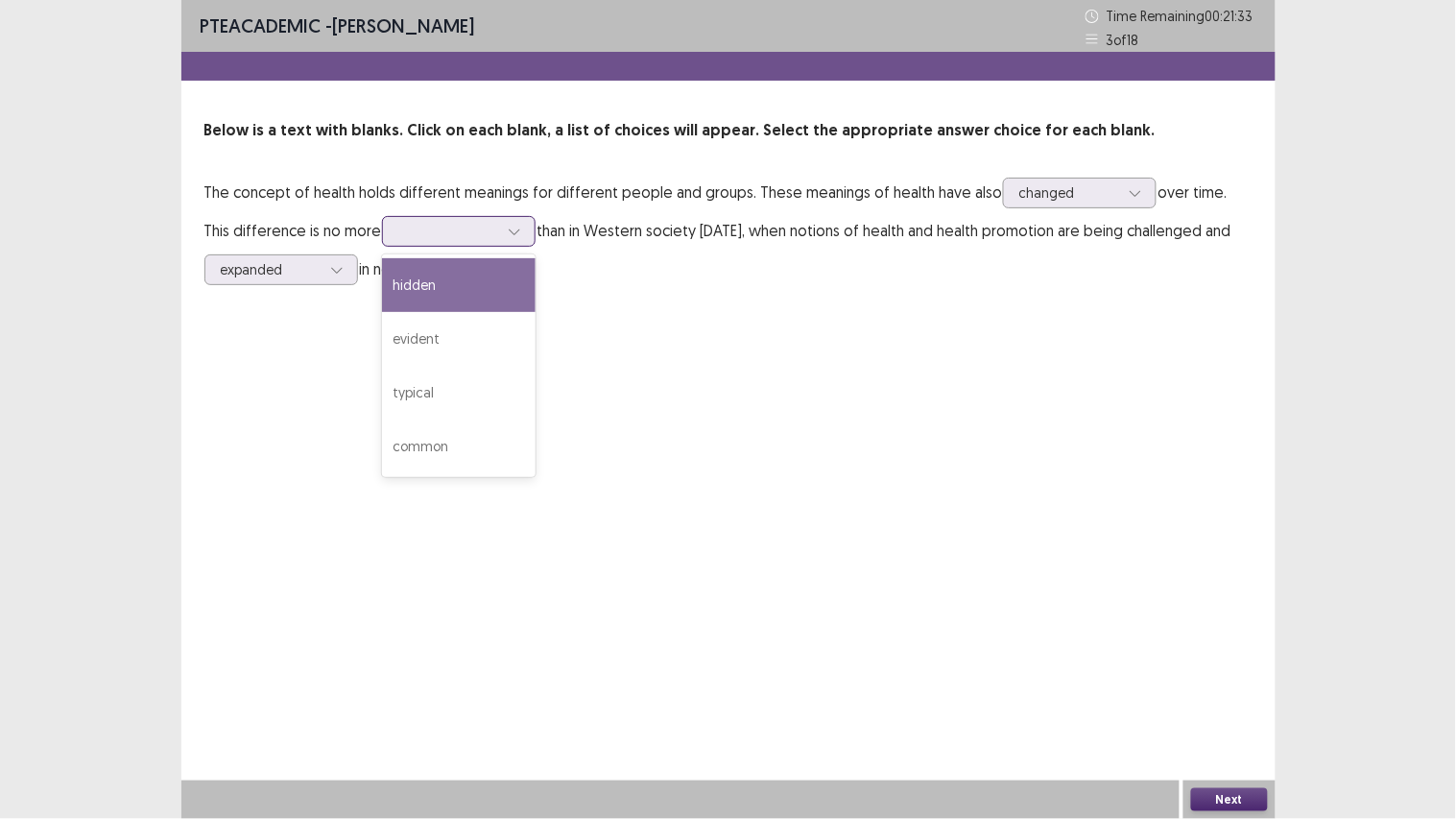
click at [437, 233] on div at bounding box center [448, 231] width 100 height 18
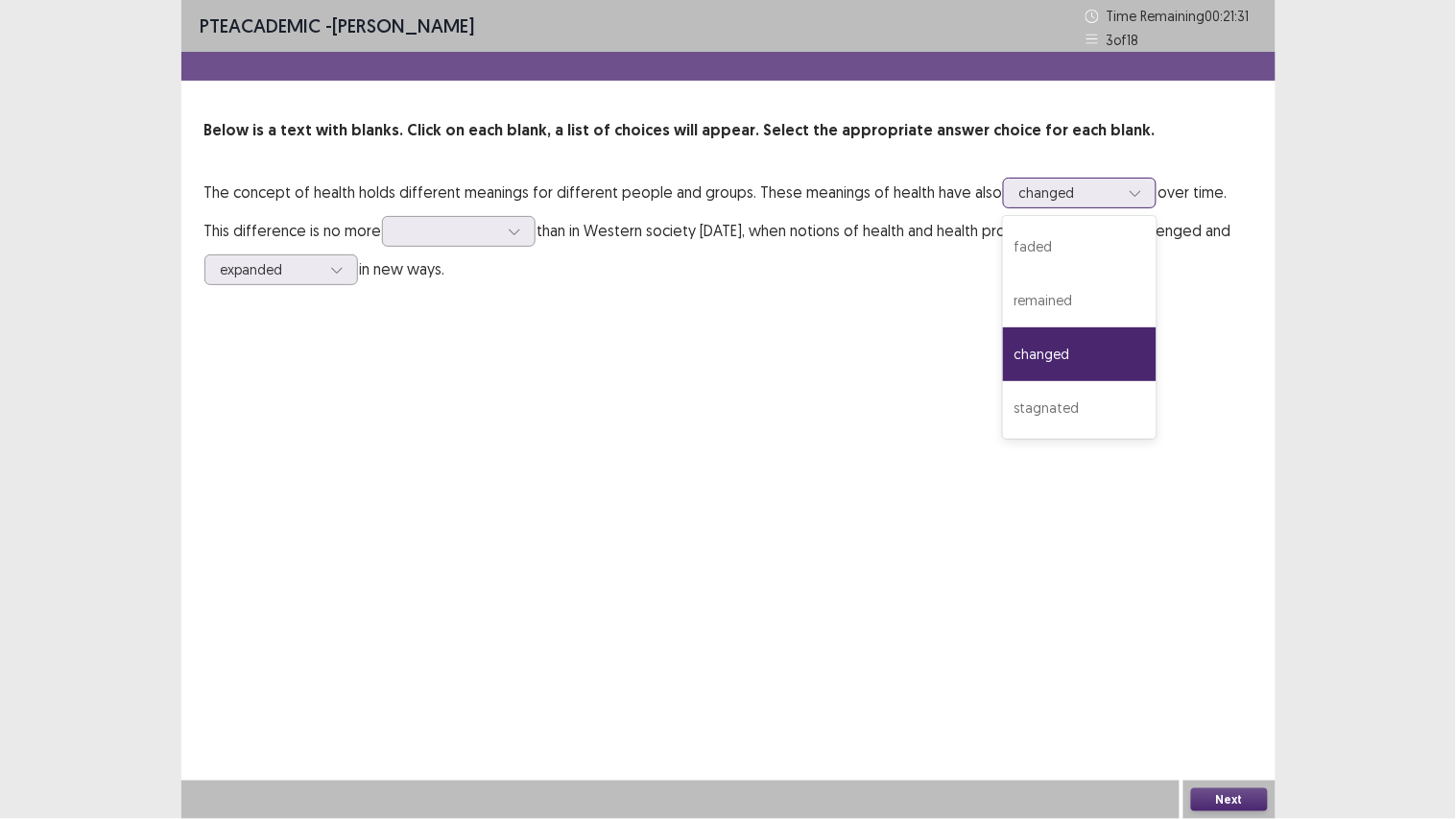
click at [1092, 184] on div at bounding box center [1069, 193] width 100 height 18
click at [1067, 260] on div "faded" at bounding box center [1080, 247] width 154 height 54
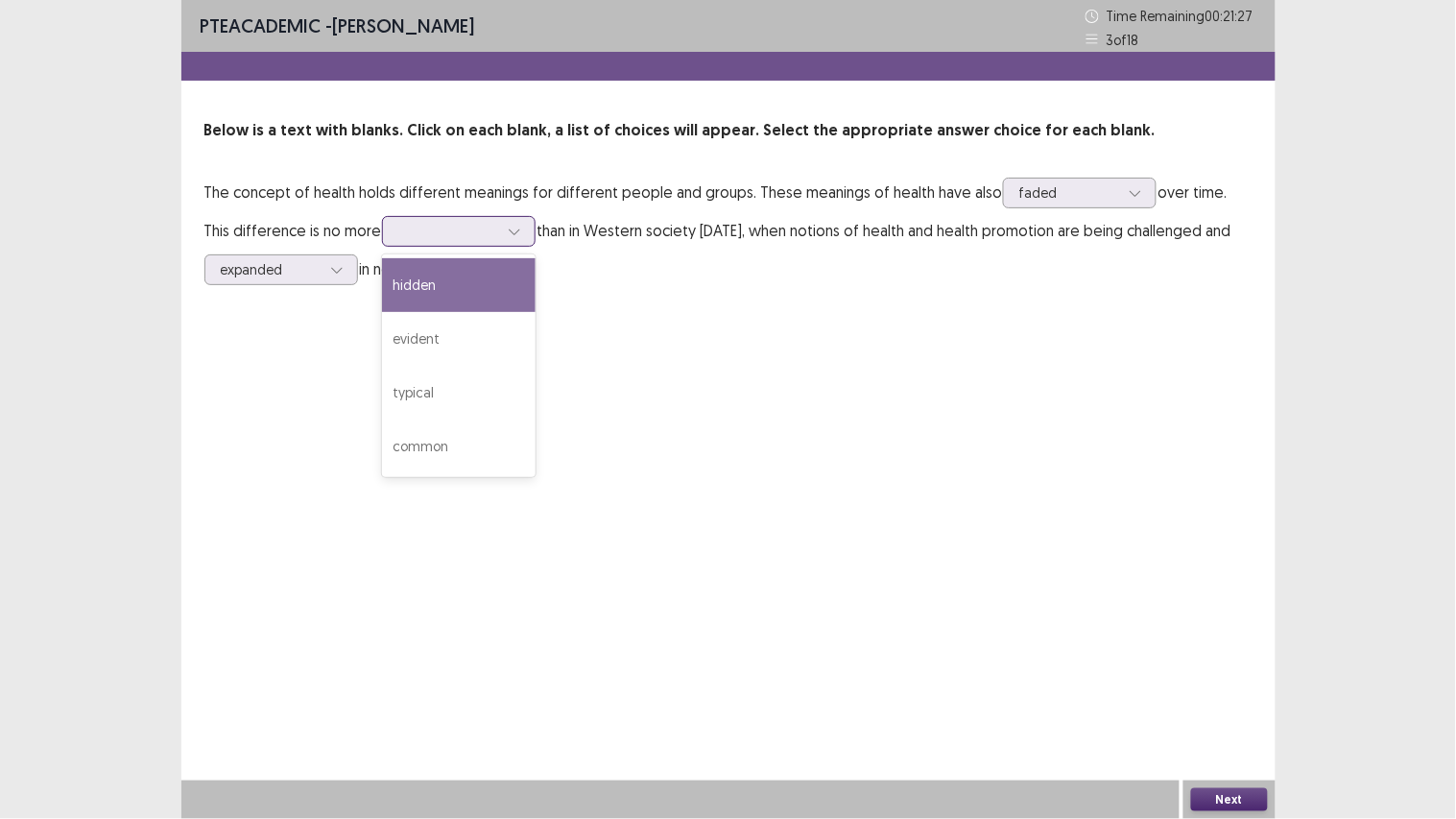
click at [507, 225] on icon at bounding box center [513, 231] width 13 height 13
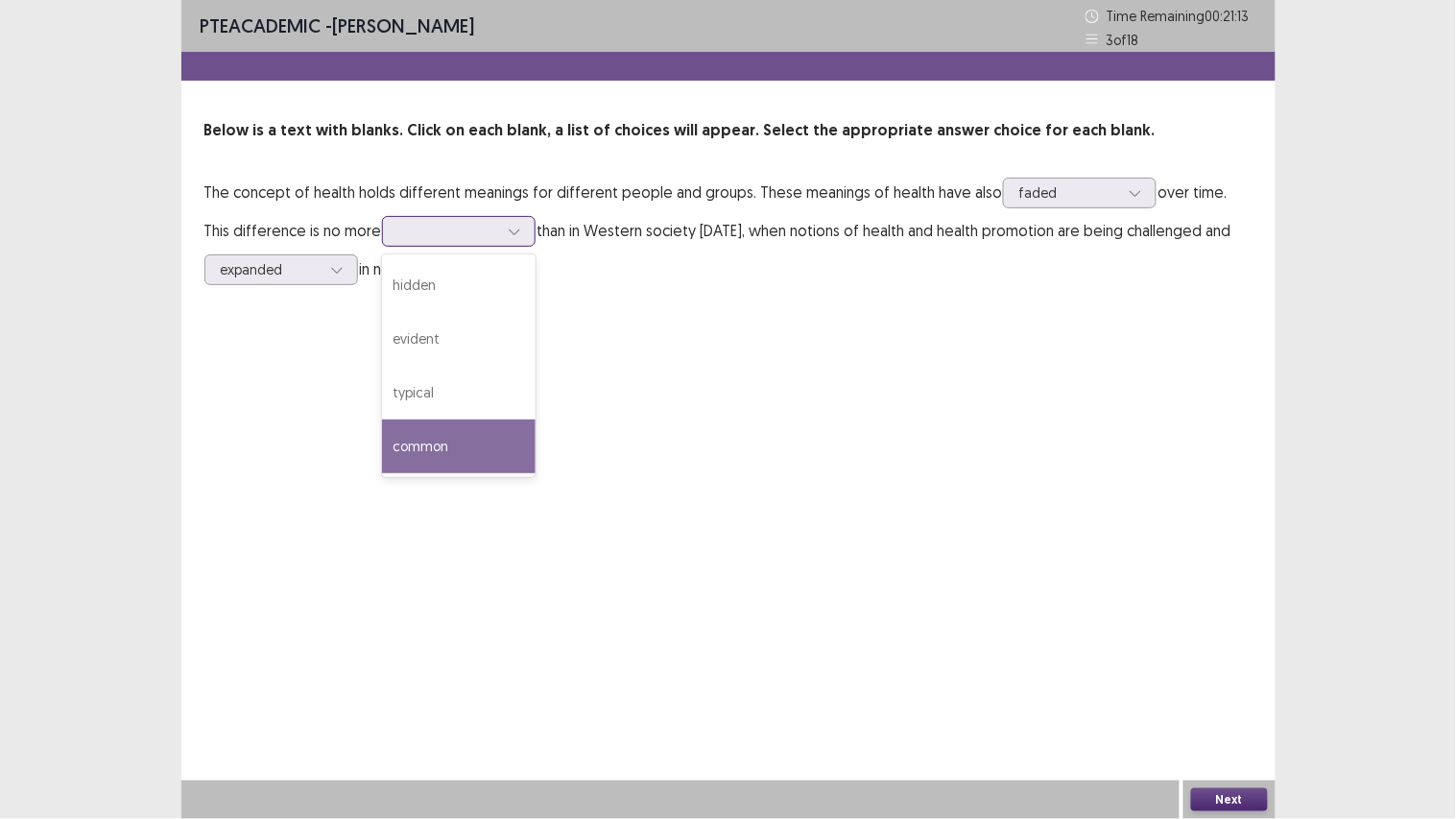
click at [426, 435] on div "common" at bounding box center [458, 446] width 154 height 54
click at [1216, 614] on button "Next" at bounding box center [1228, 799] width 77 height 23
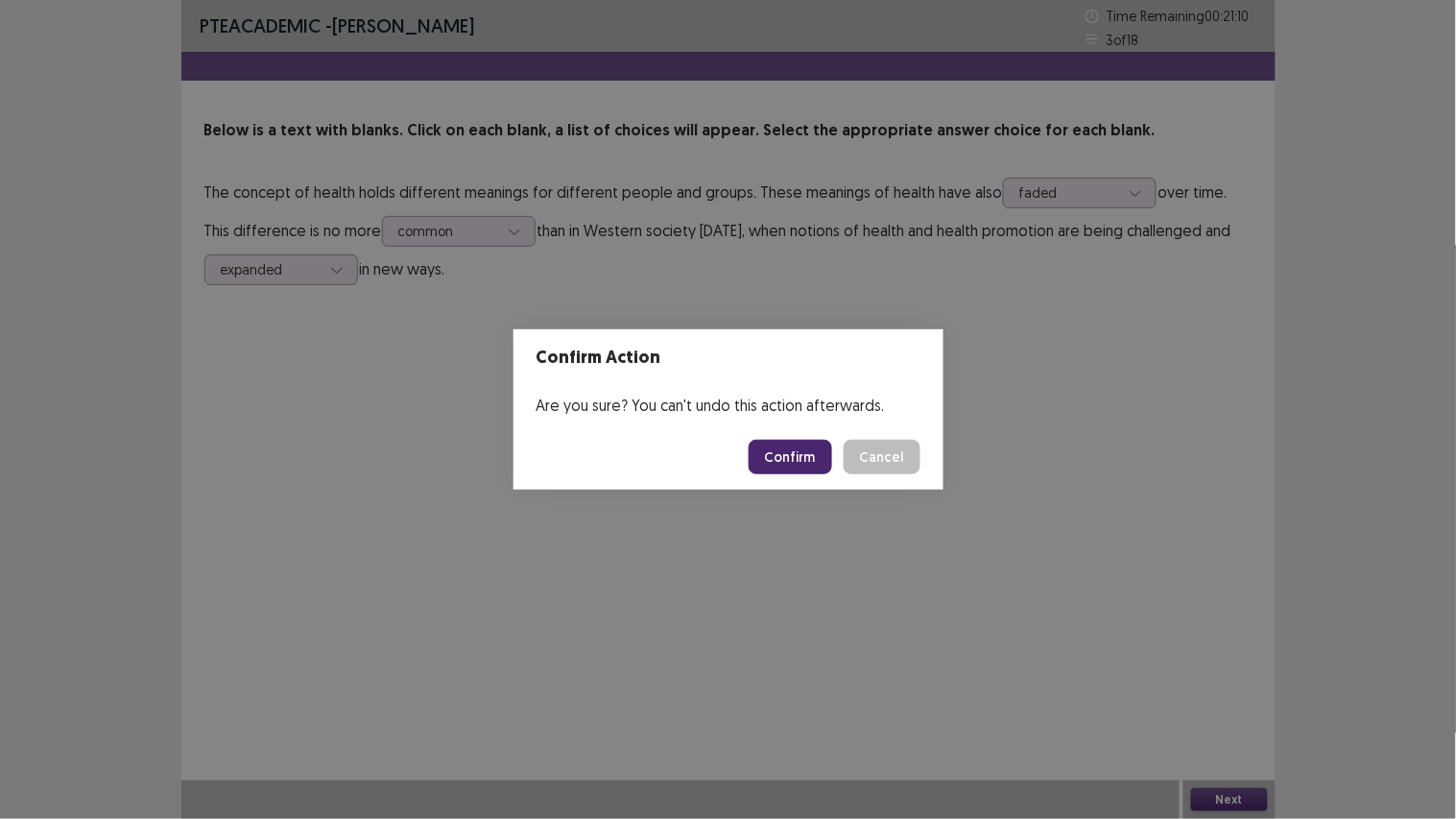
click at [773, 448] on button "Confirm" at bounding box center [790, 456] width 84 height 35
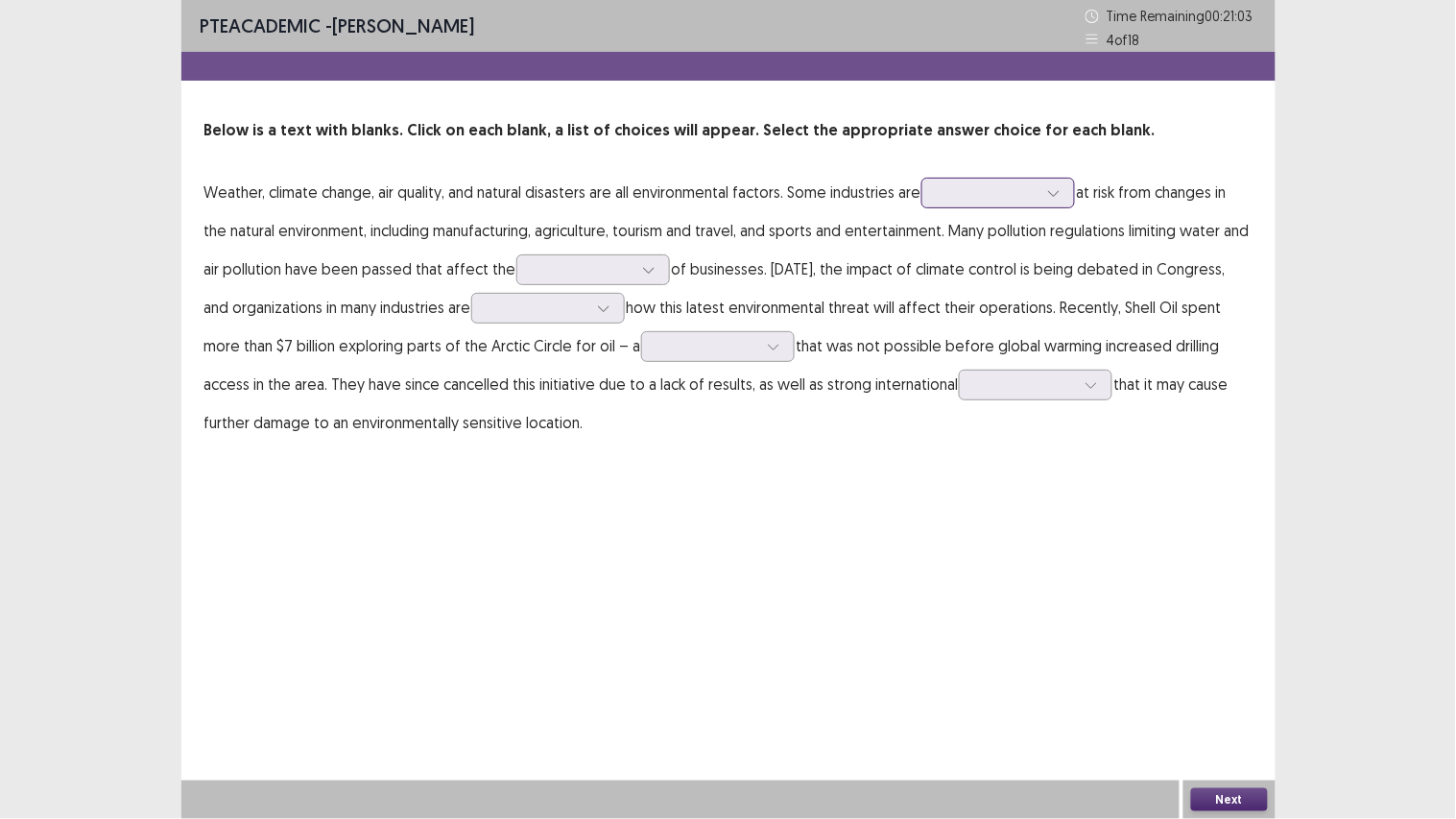
click at [1010, 189] on div at bounding box center [988, 193] width 100 height 18
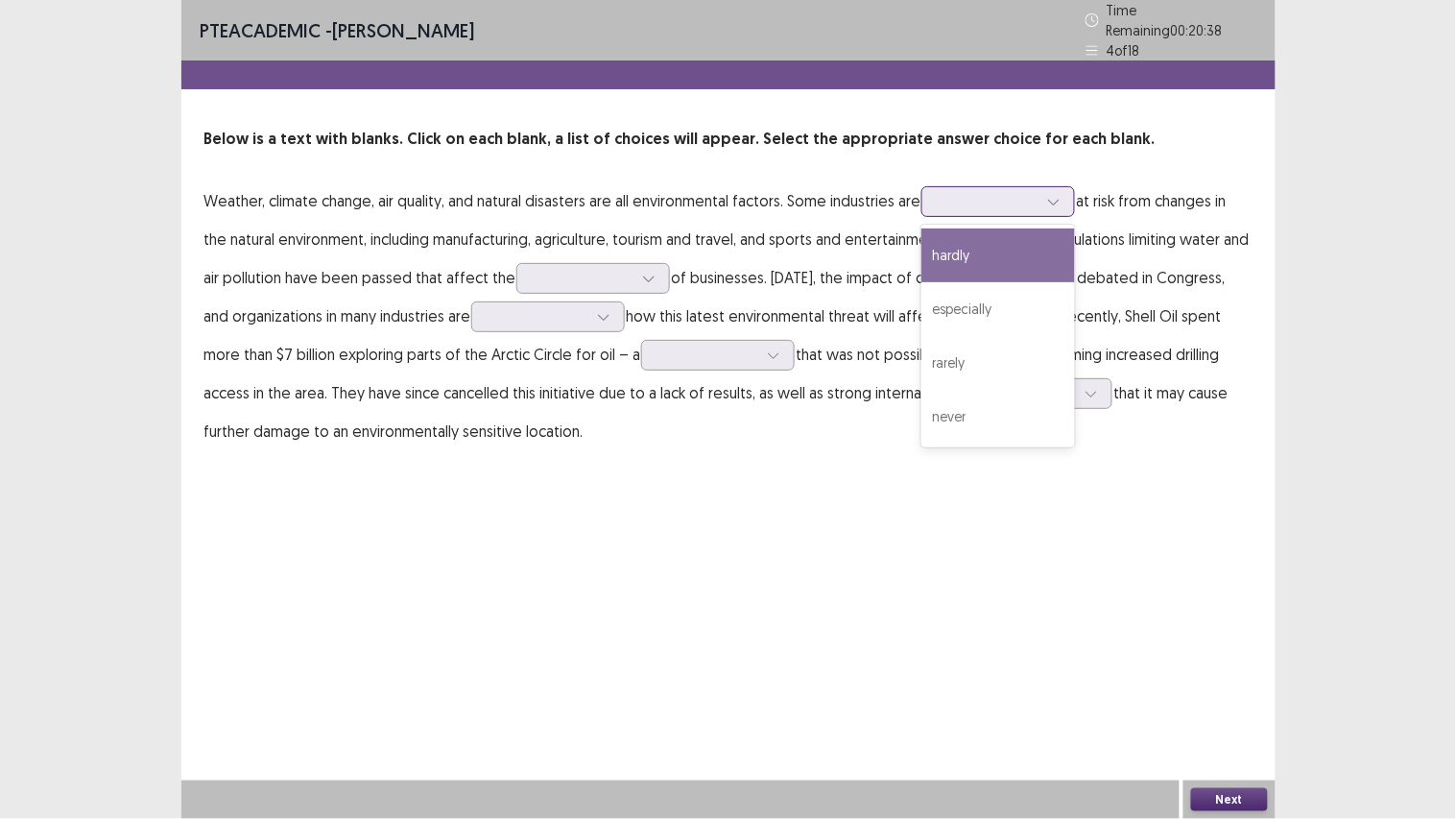
click at [998, 248] on div "hardly" at bounding box center [998, 256] width 154 height 54
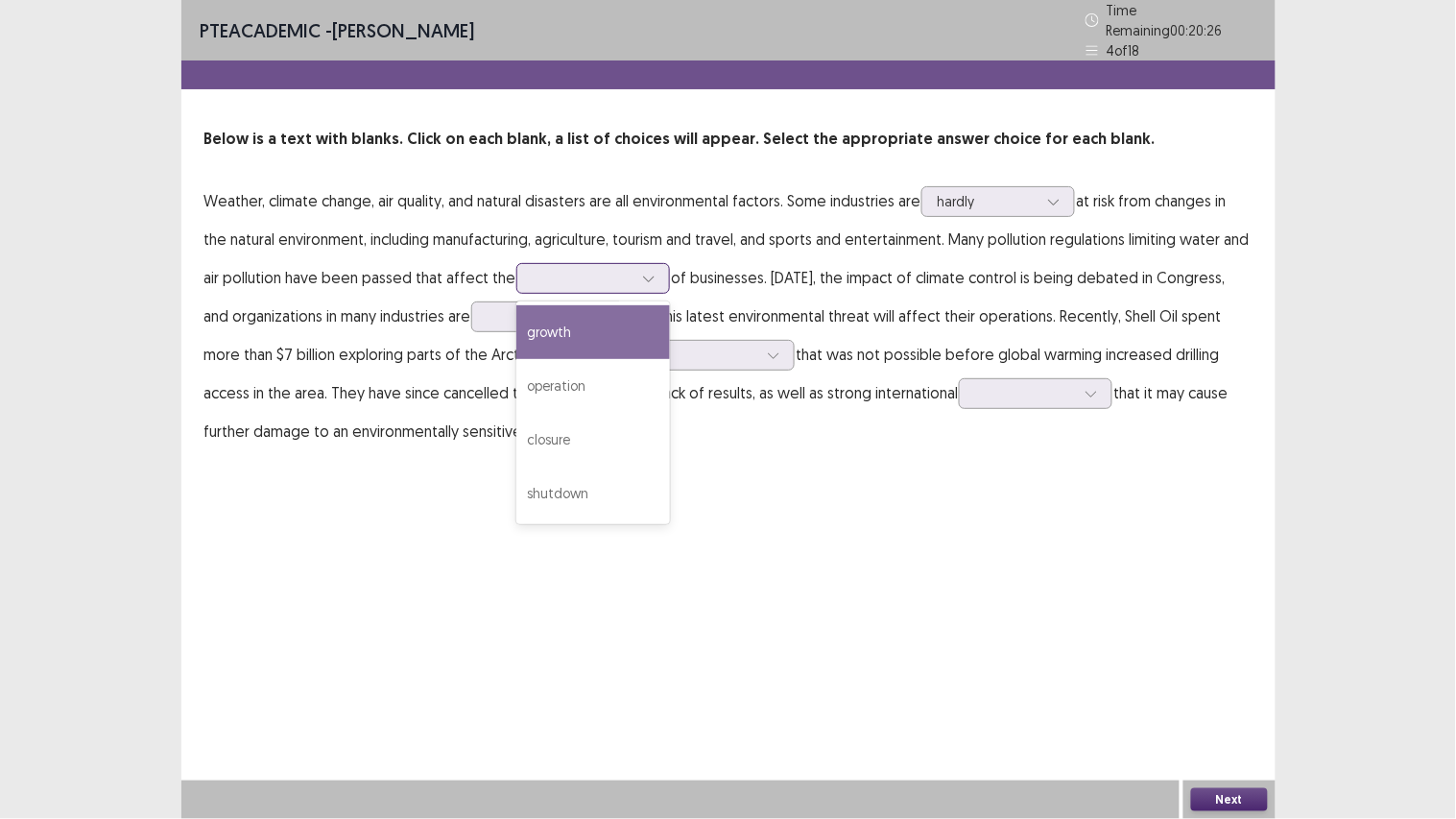
click at [663, 264] on div at bounding box center [648, 278] width 29 height 29
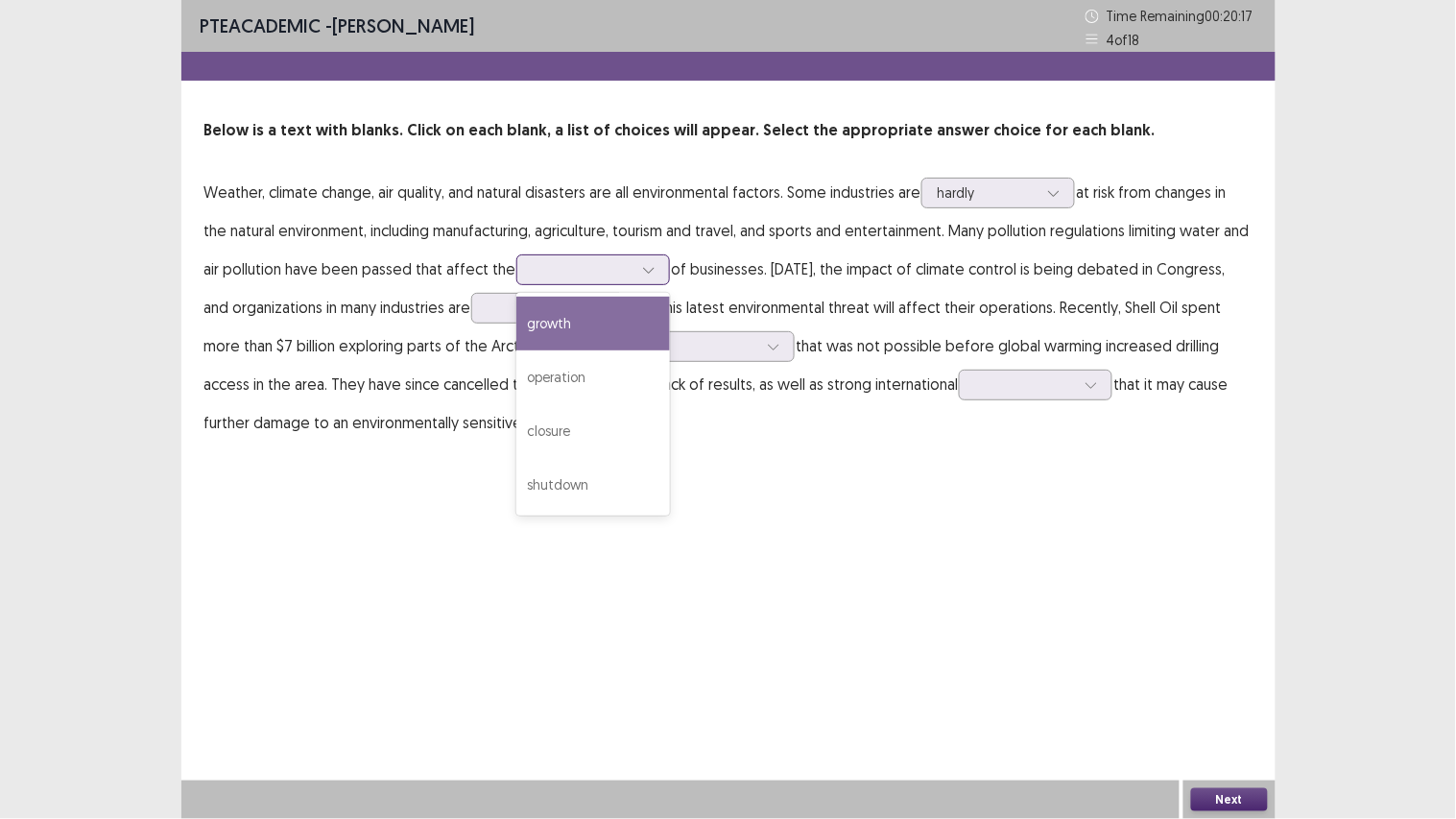
click at [646, 314] on div "growth" at bounding box center [593, 324] width 154 height 54
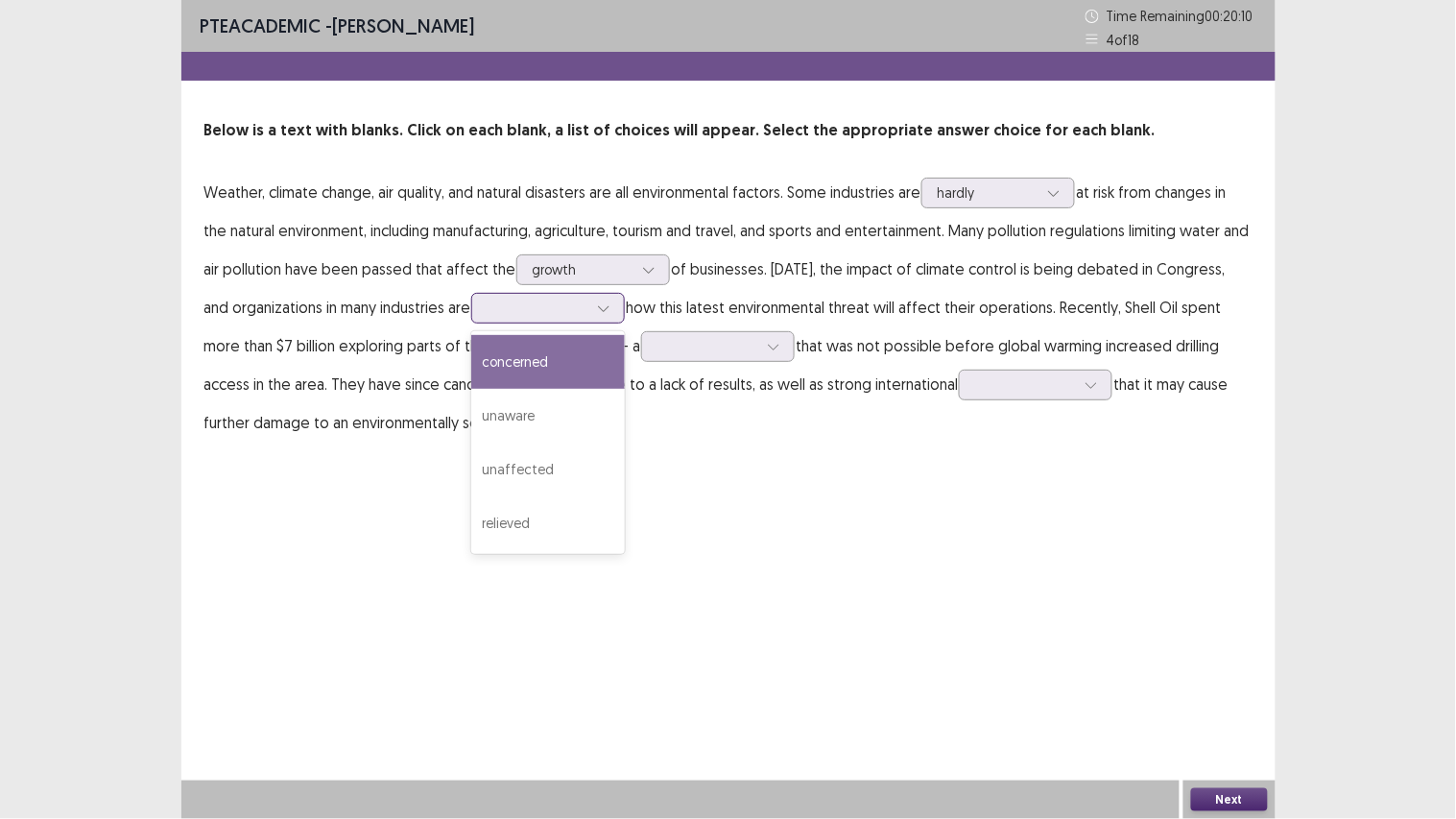
click at [583, 308] on div at bounding box center [537, 308] width 100 height 18
click at [576, 344] on div "concerned" at bounding box center [548, 362] width 154 height 54
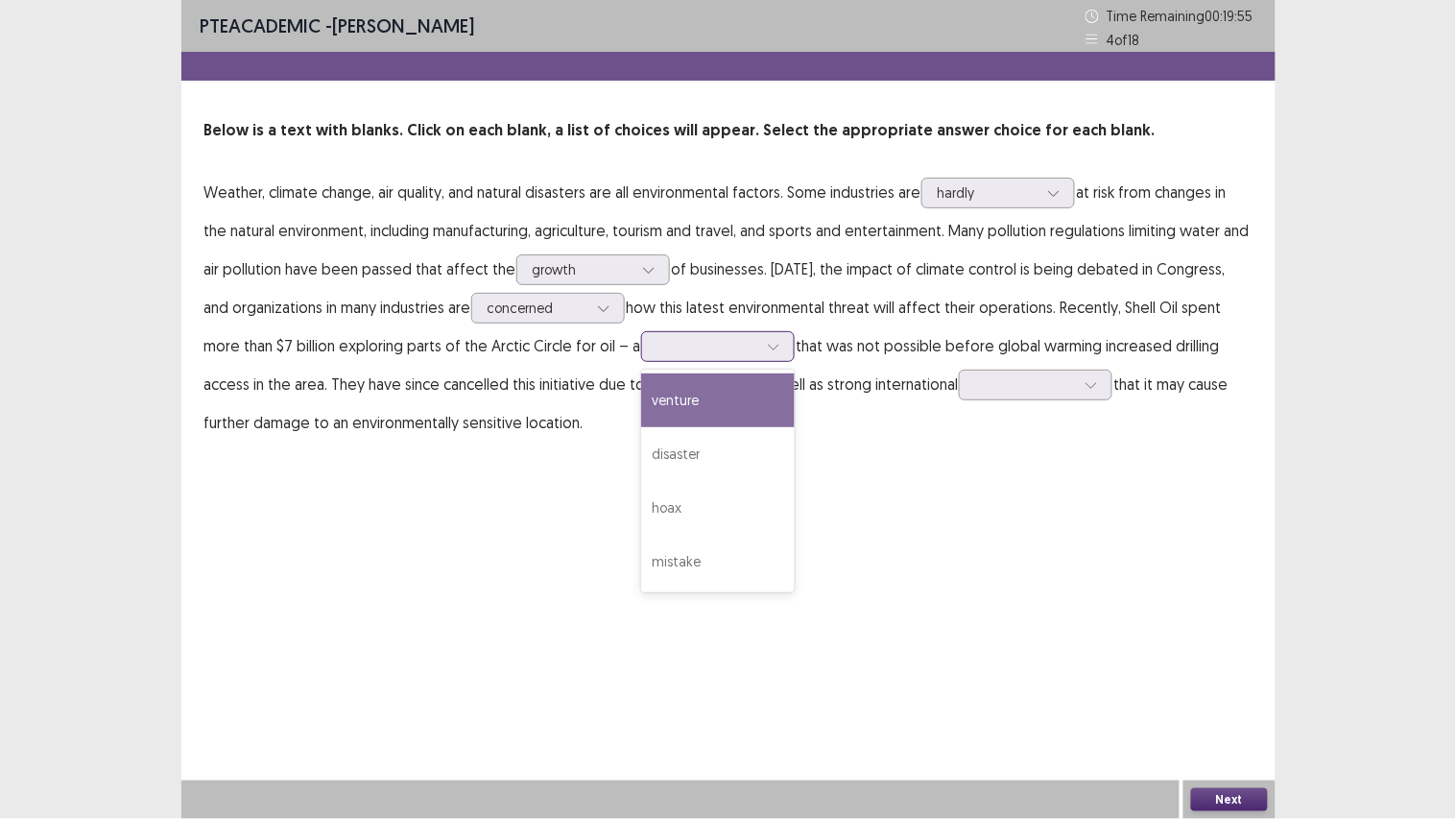
click at [718, 349] on div at bounding box center [707, 346] width 100 height 18
click at [880, 505] on div "PTE academic - Hetkumar Prajapati Time Remaining 00 : 19 : 28 4 of 18 Below is …" at bounding box center [728, 410] width 1093 height 819
click at [1052, 387] on div at bounding box center [1025, 385] width 100 height 18
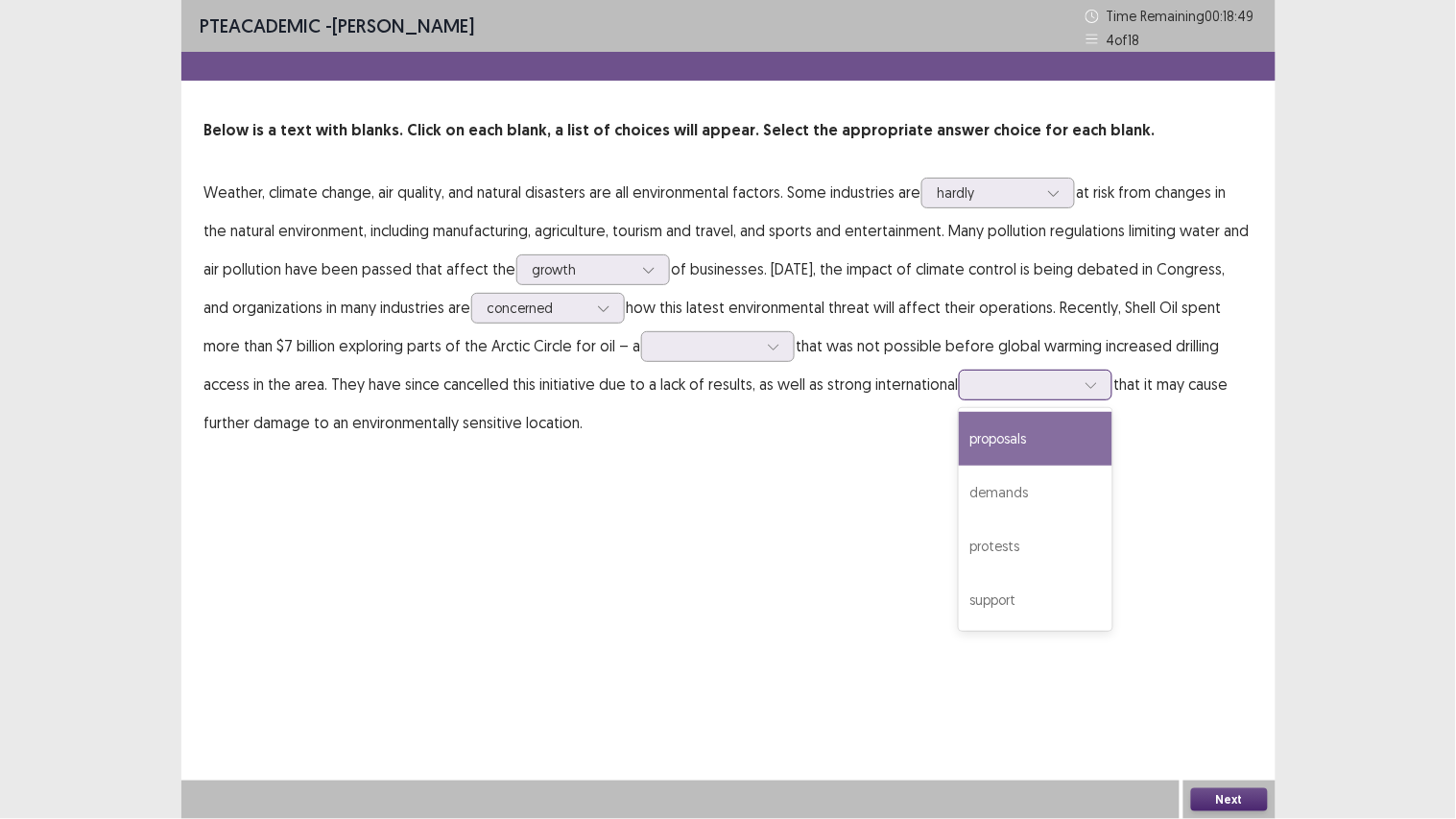
click at [1018, 449] on div "proposals" at bounding box center [1036, 438] width 154 height 54
click at [1001, 386] on div at bounding box center [1025, 385] width 100 height 18
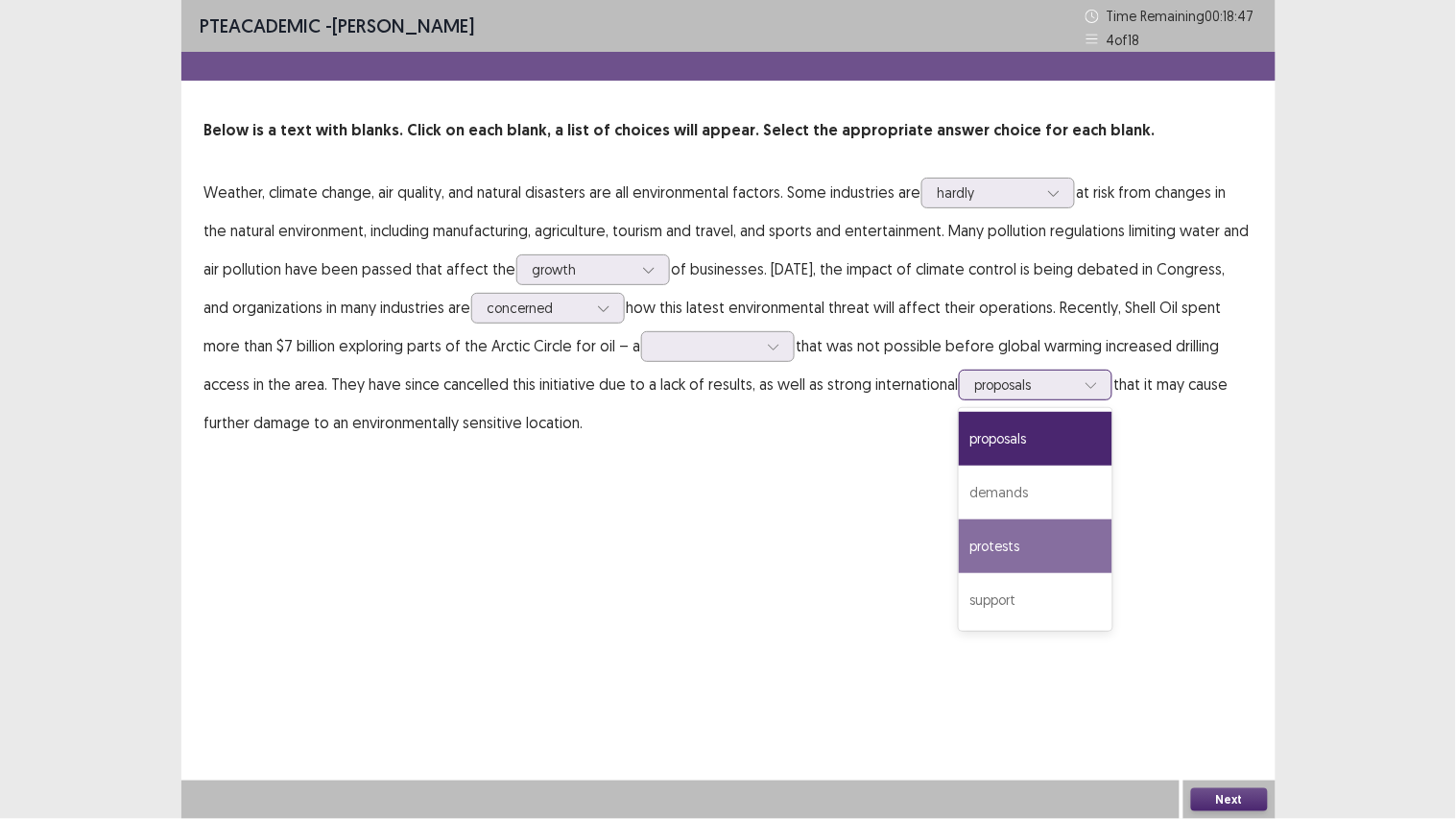
click at [981, 535] on div "protests" at bounding box center [1036, 546] width 154 height 54
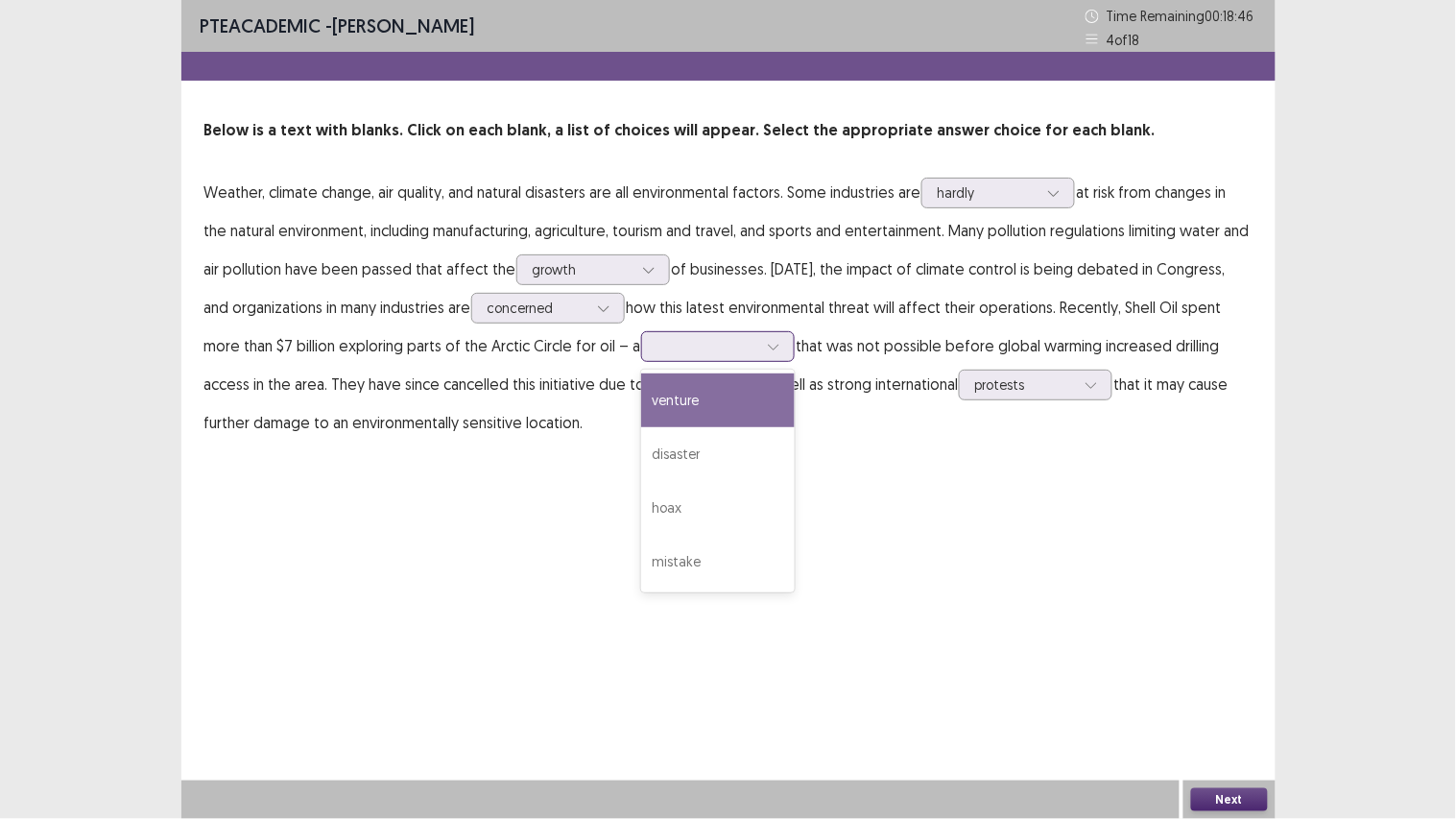
click at [732, 344] on div at bounding box center [707, 346] width 100 height 18
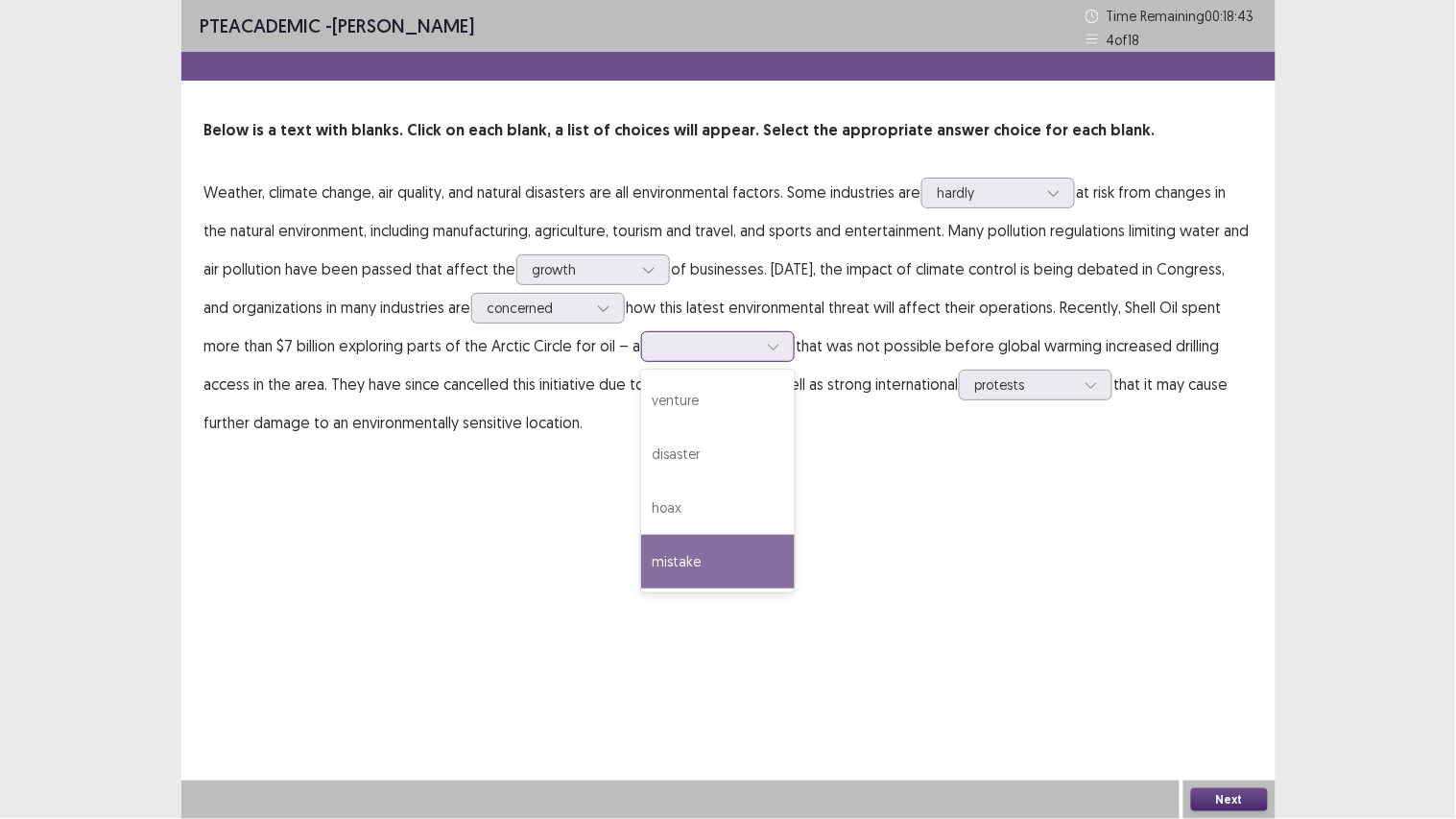
click at [699, 560] on div "mistake" at bounding box center [718, 561] width 154 height 54
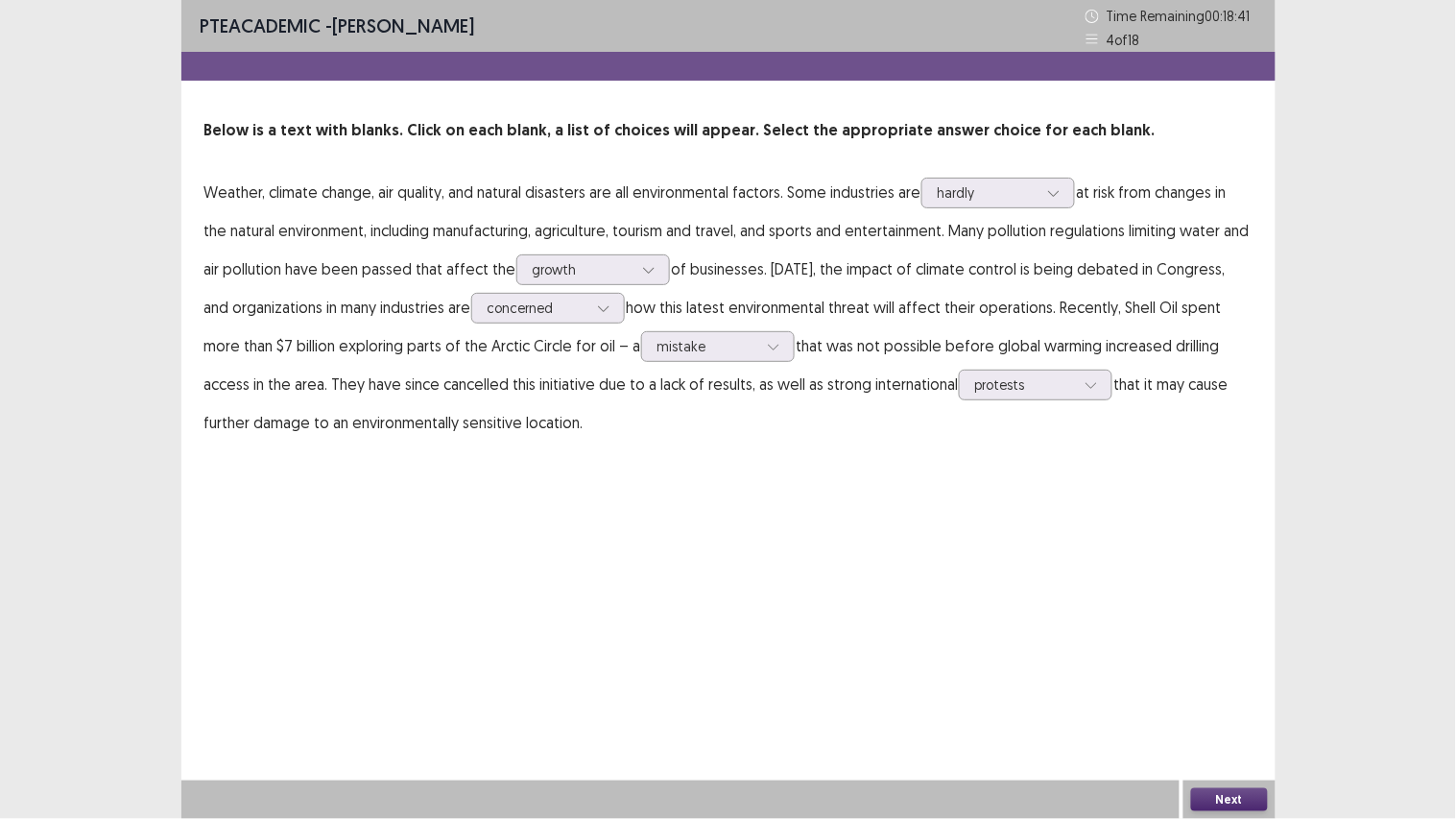
click at [1212, 614] on button "Next" at bounding box center [1228, 799] width 77 height 23
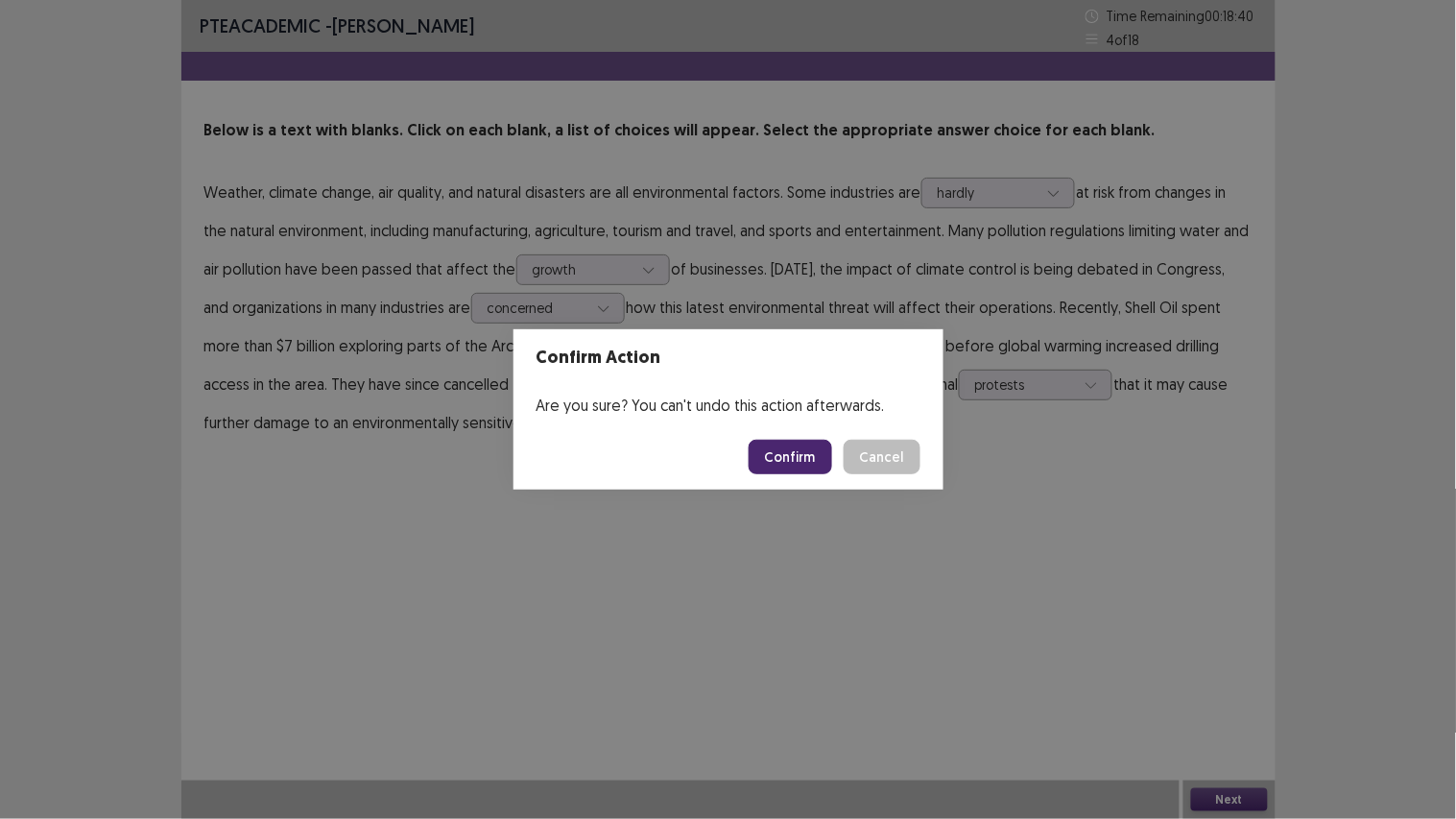
click at [781, 452] on button "Confirm" at bounding box center [790, 456] width 84 height 35
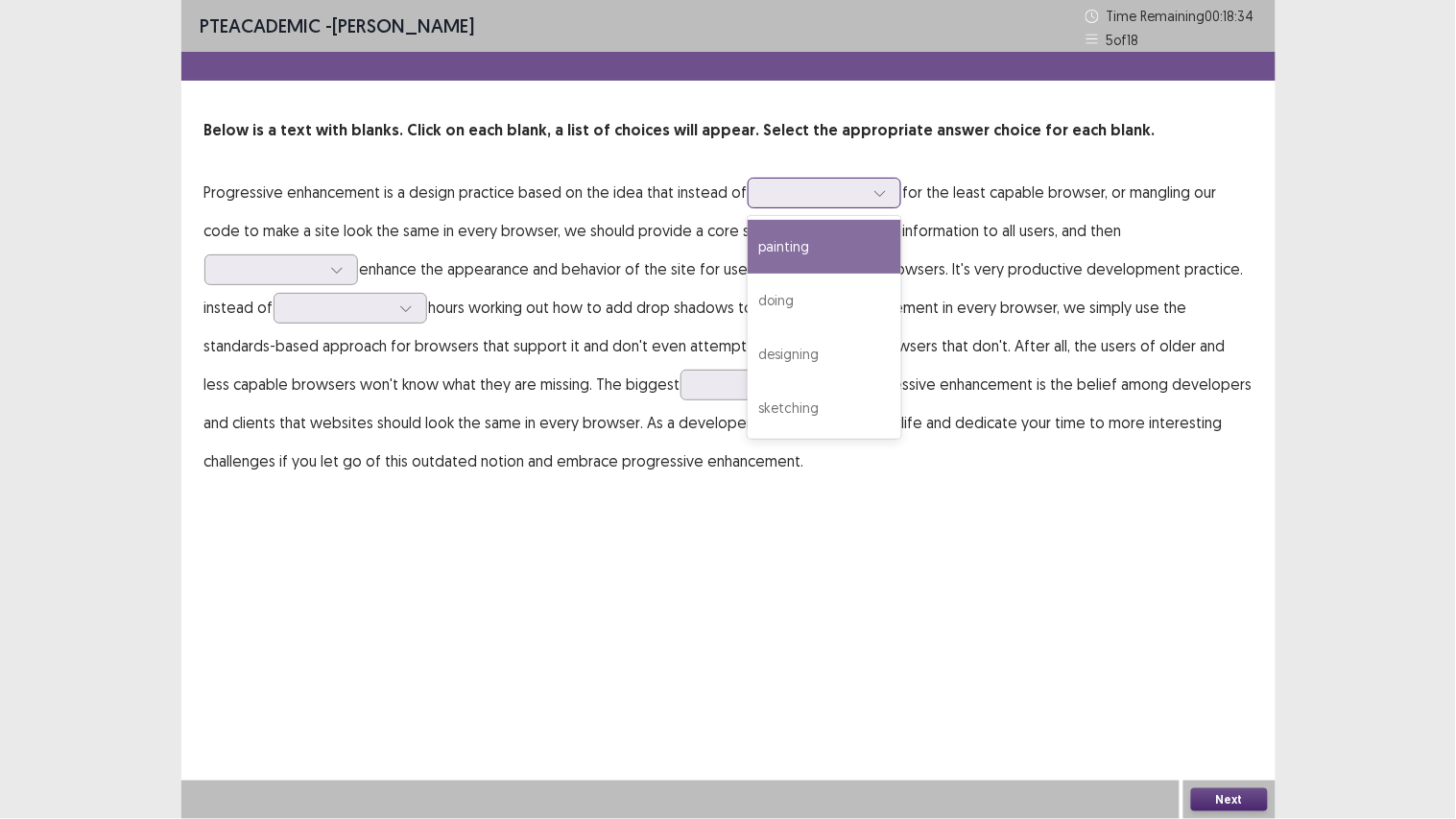
click at [825, 188] on div at bounding box center [814, 193] width 100 height 18
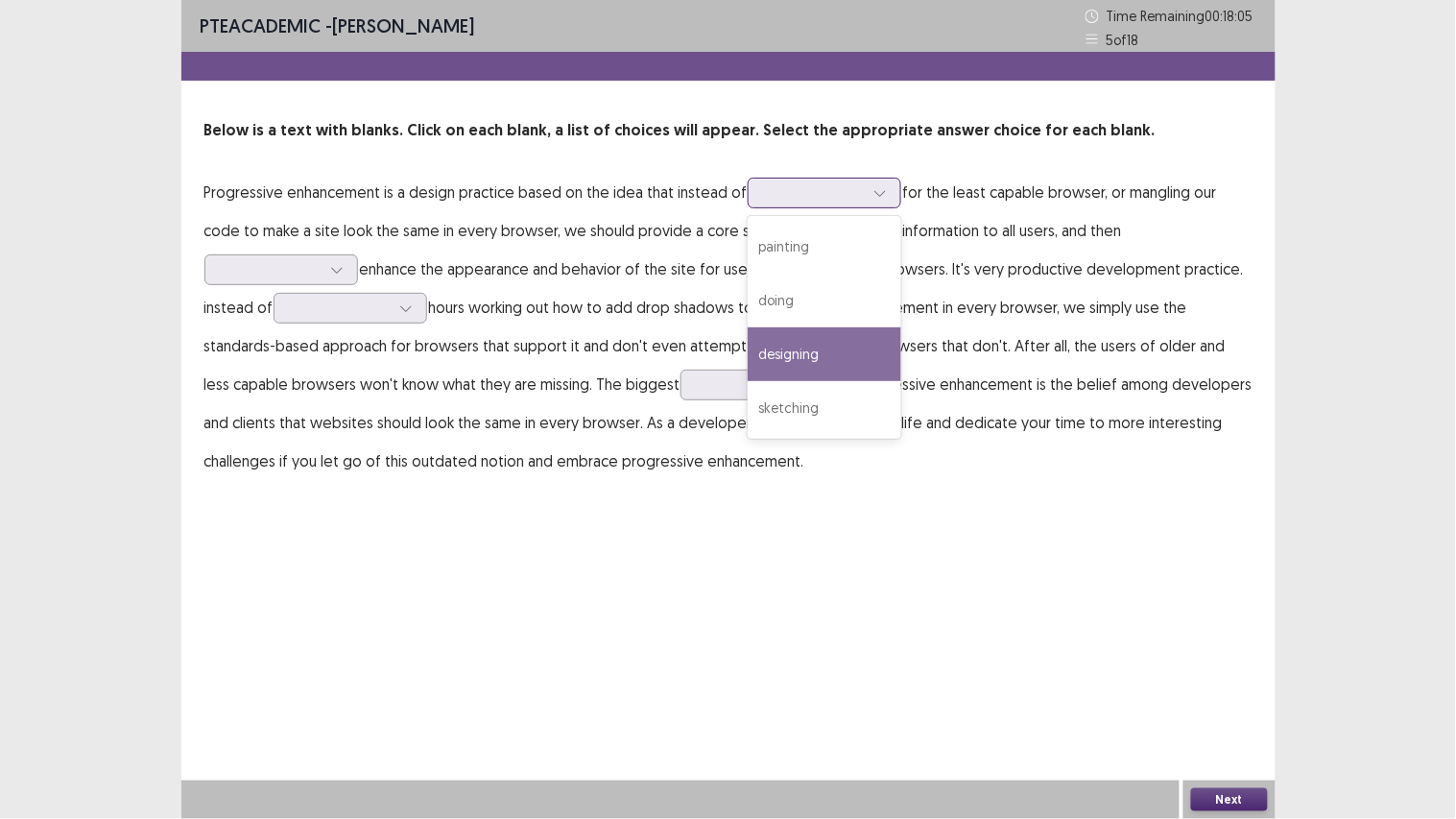
click at [821, 354] on div "designing" at bounding box center [825, 355] width 154 height 54
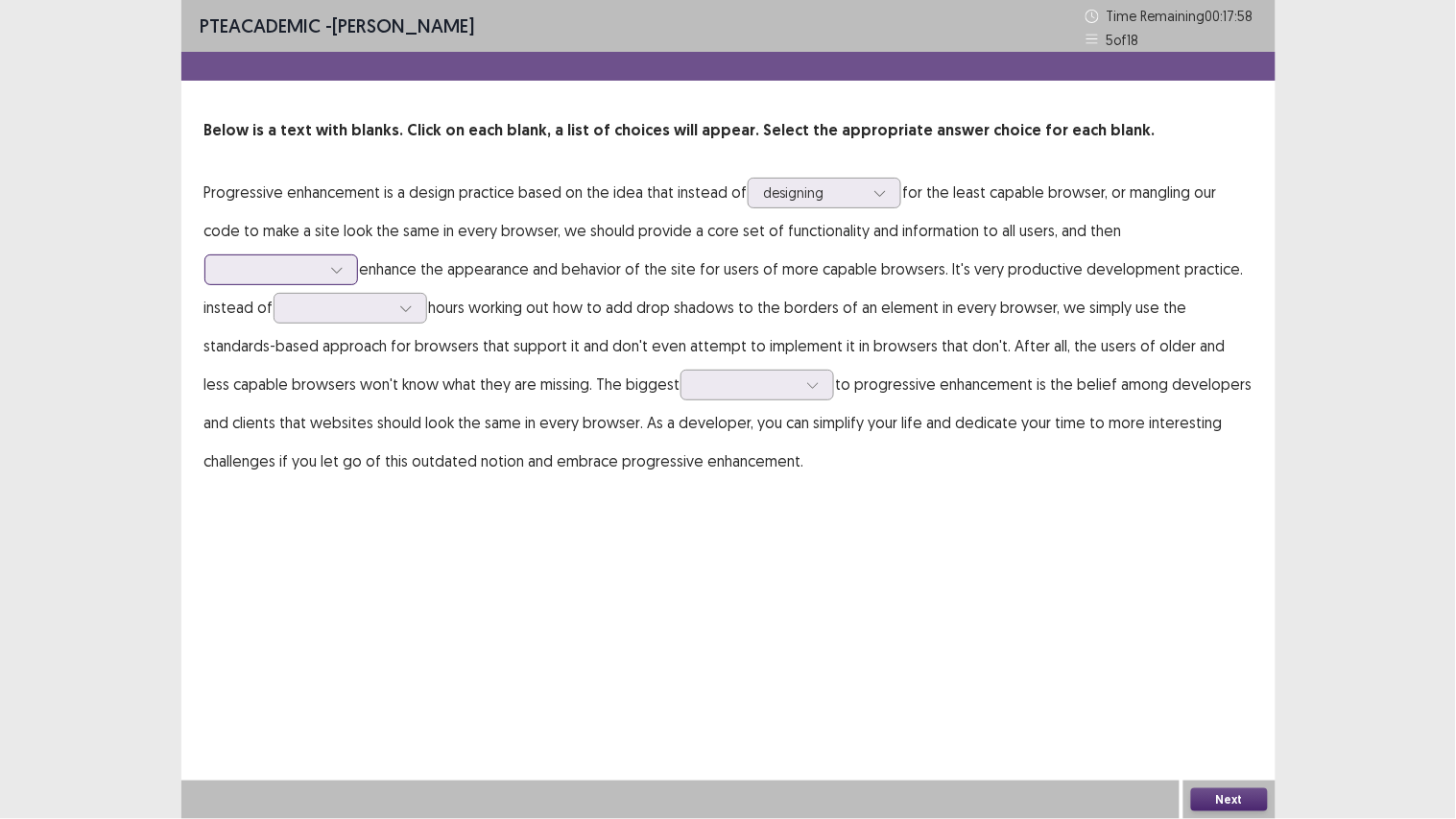
click at [321, 260] on div at bounding box center [271, 269] width 100 height 18
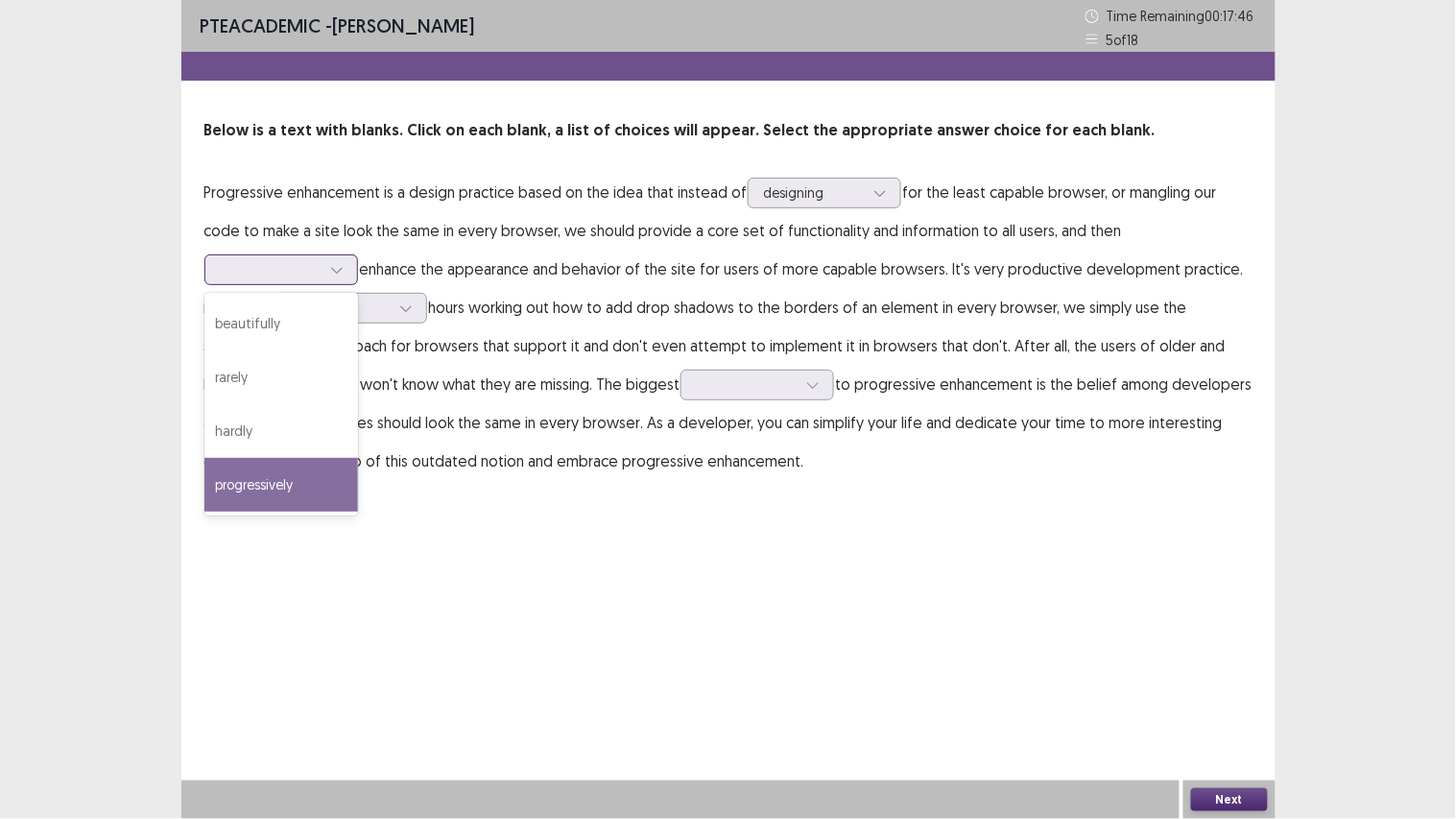
click at [358, 457] on div "progressively" at bounding box center [282, 484] width 154 height 54
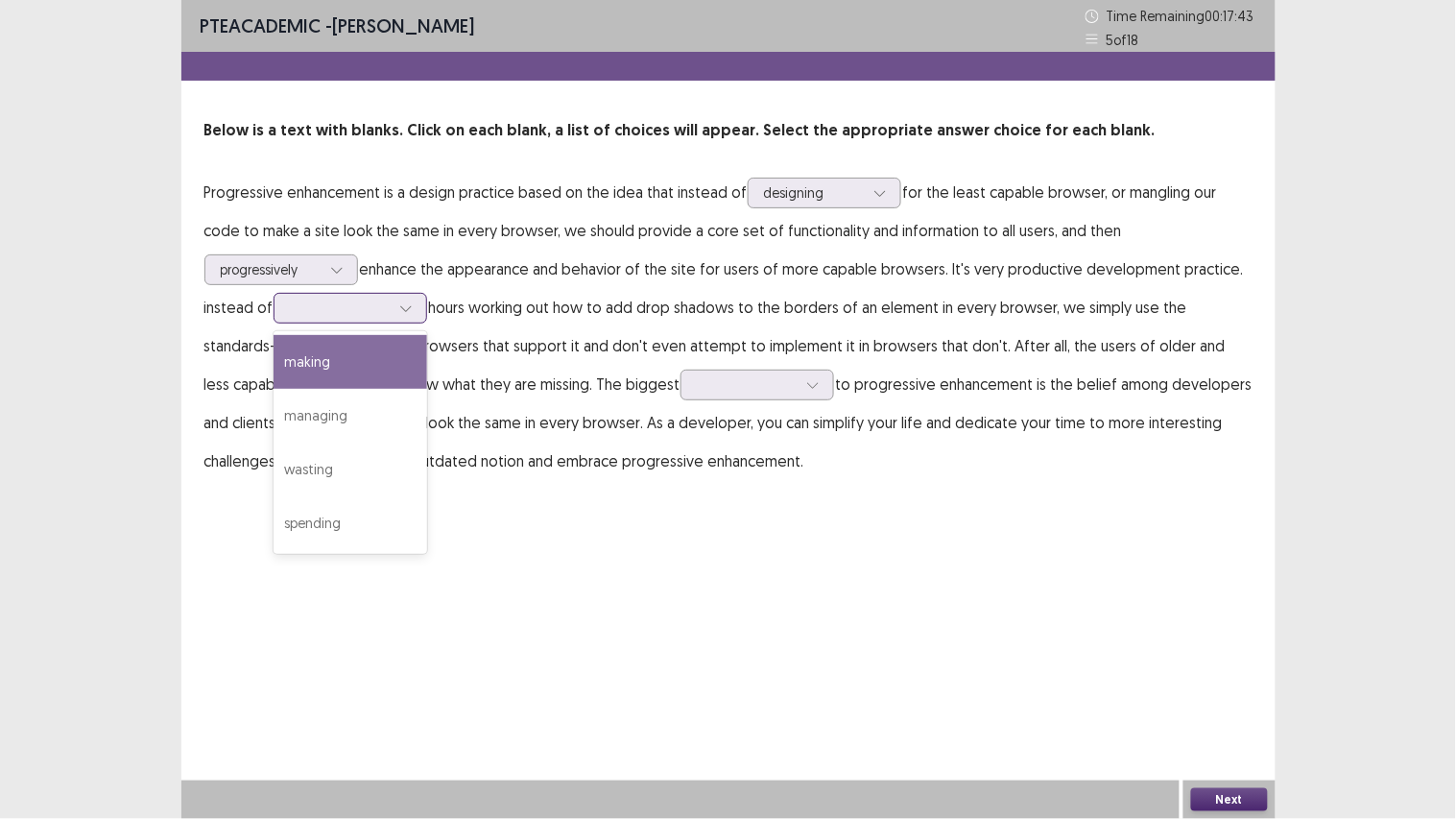
click at [399, 308] on icon at bounding box center [405, 308] width 13 height 13
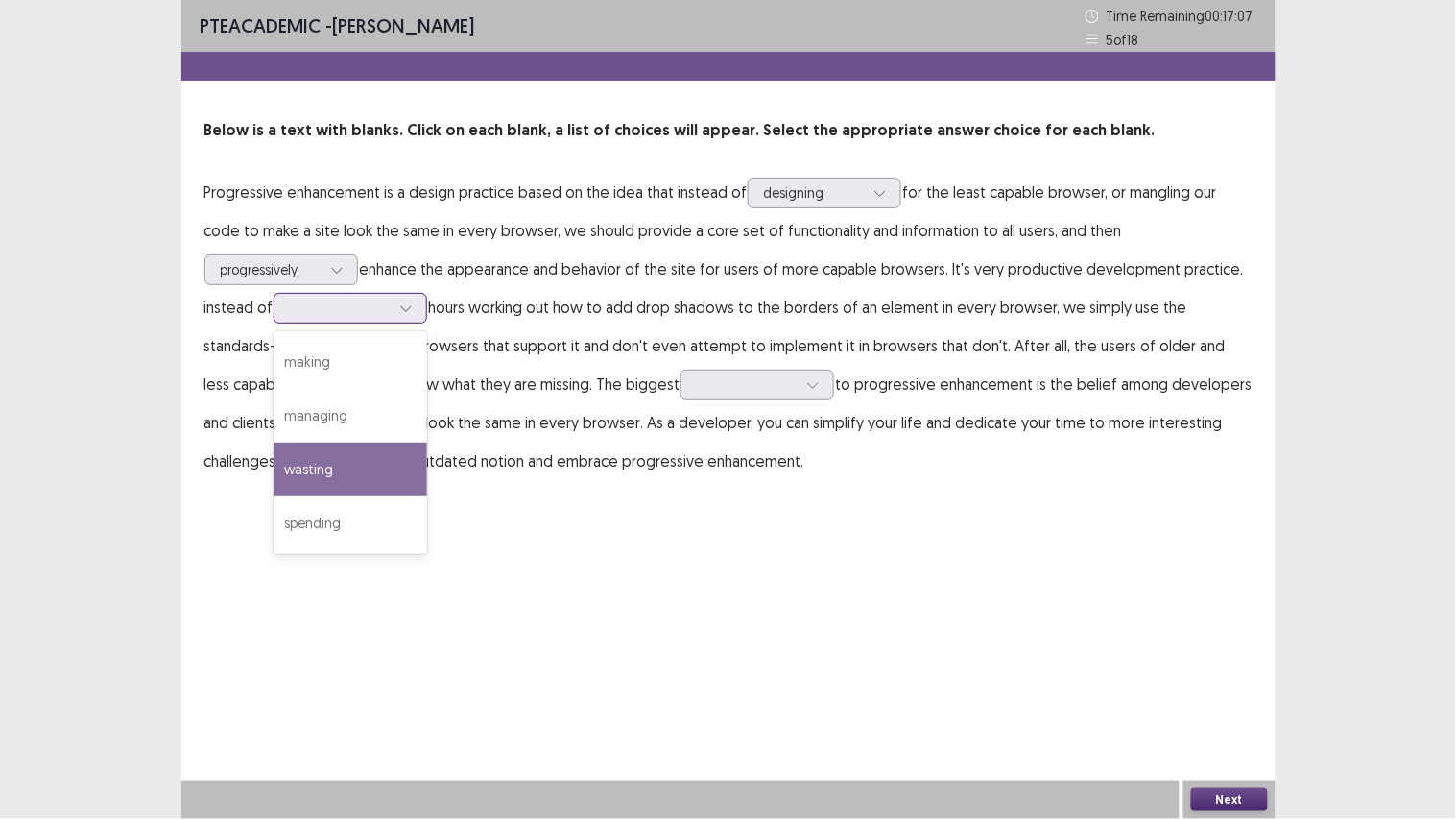
click at [291, 455] on div "wasting" at bounding box center [351, 469] width 154 height 54
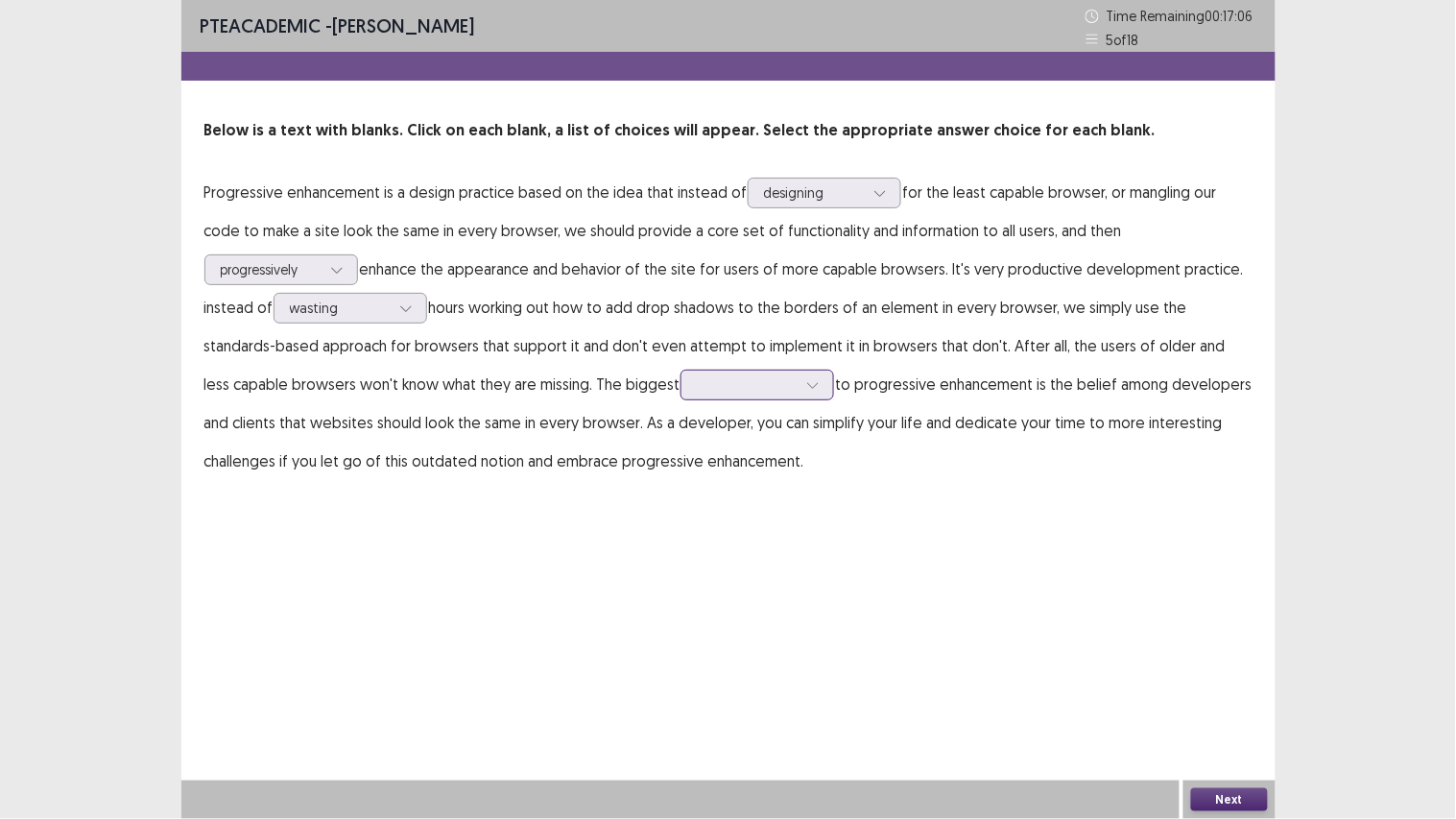
click at [697, 380] on div at bounding box center [747, 385] width 100 height 18
click at [680, 437] on div "challenge" at bounding box center [757, 438] width 154 height 54
click at [1213, 614] on button "Next" at bounding box center [1228, 799] width 77 height 23
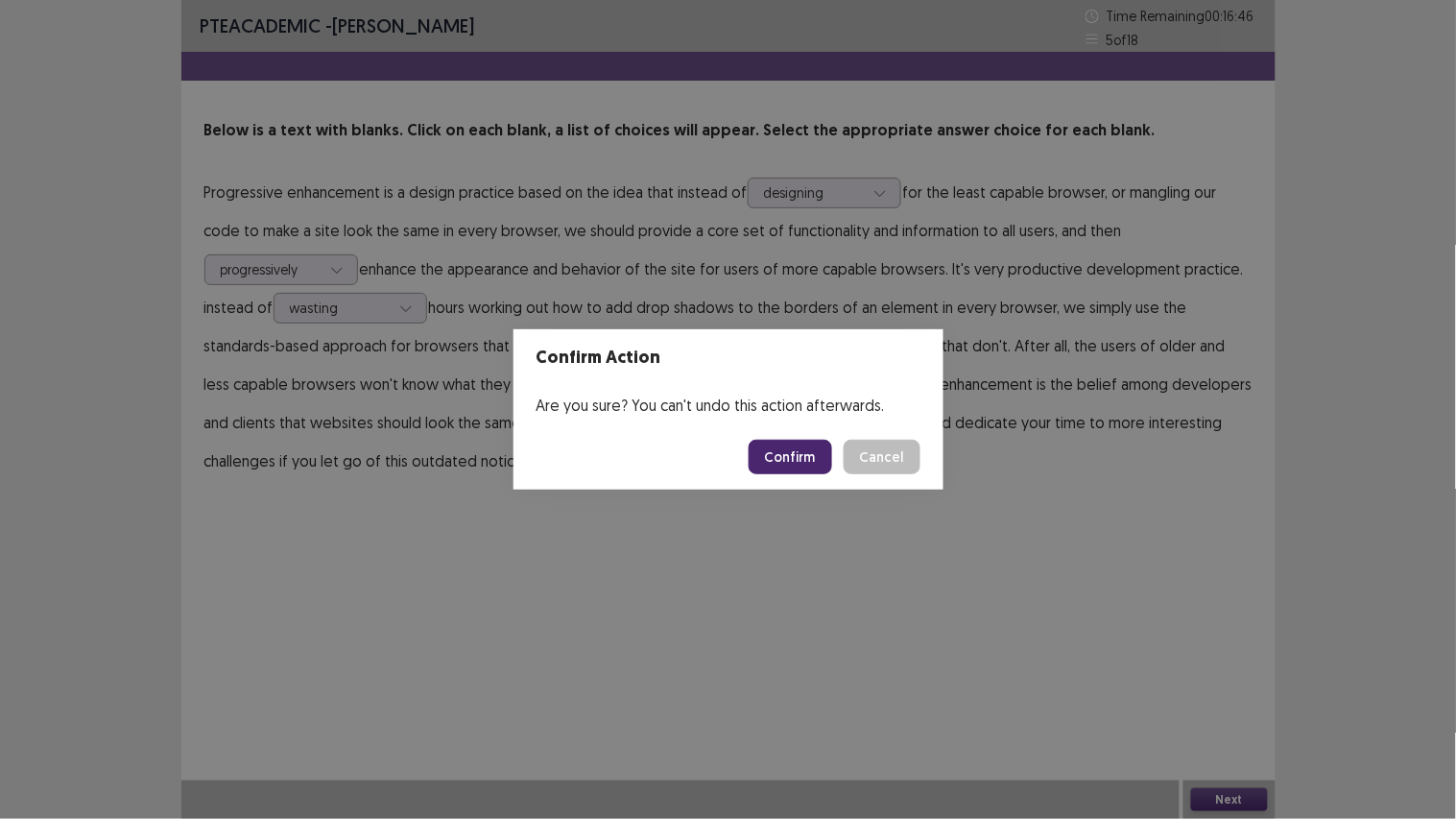
click at [793, 458] on button "Confirm" at bounding box center [790, 456] width 84 height 35
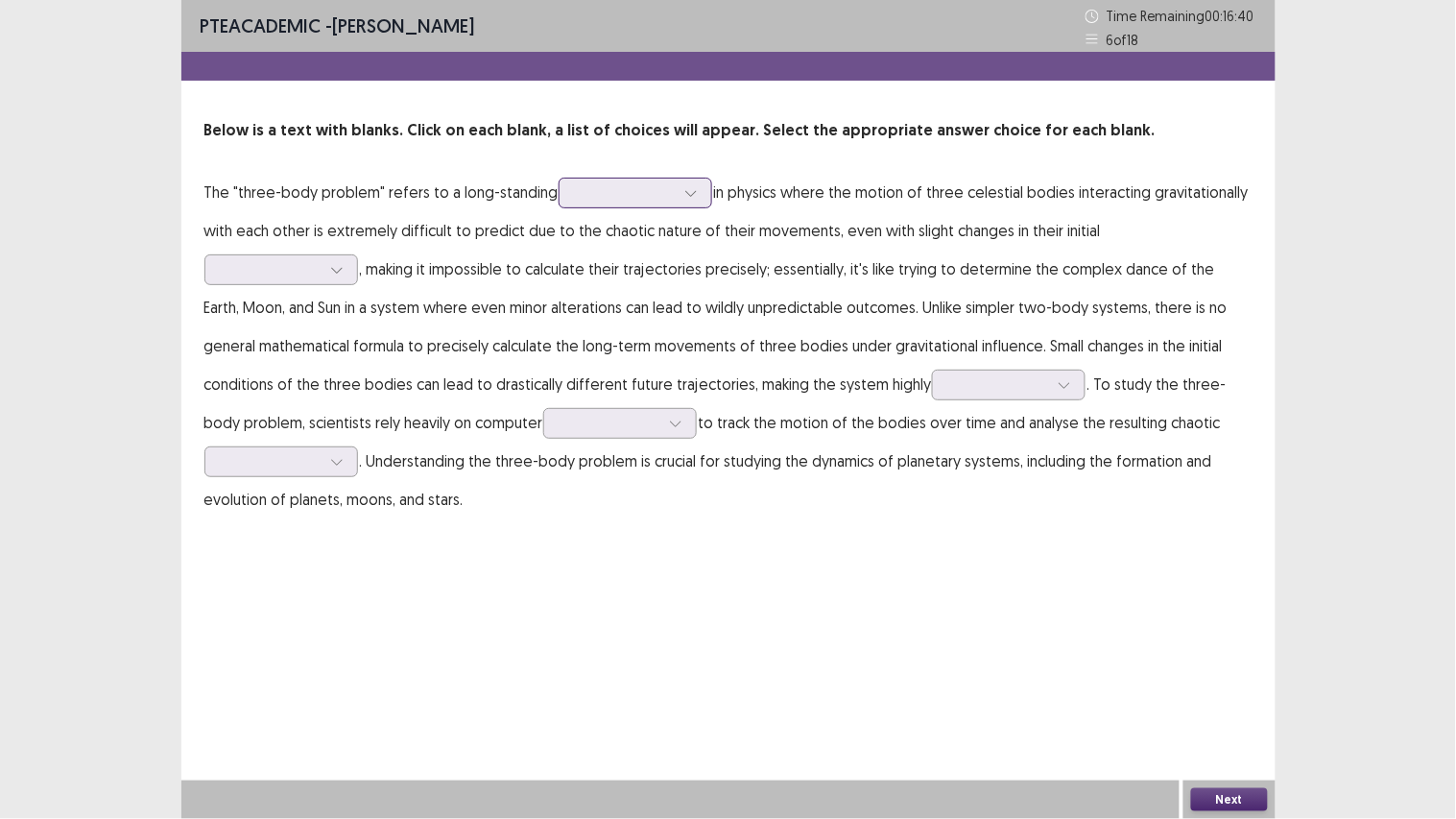
click at [691, 186] on icon at bounding box center [690, 192] width 13 height 13
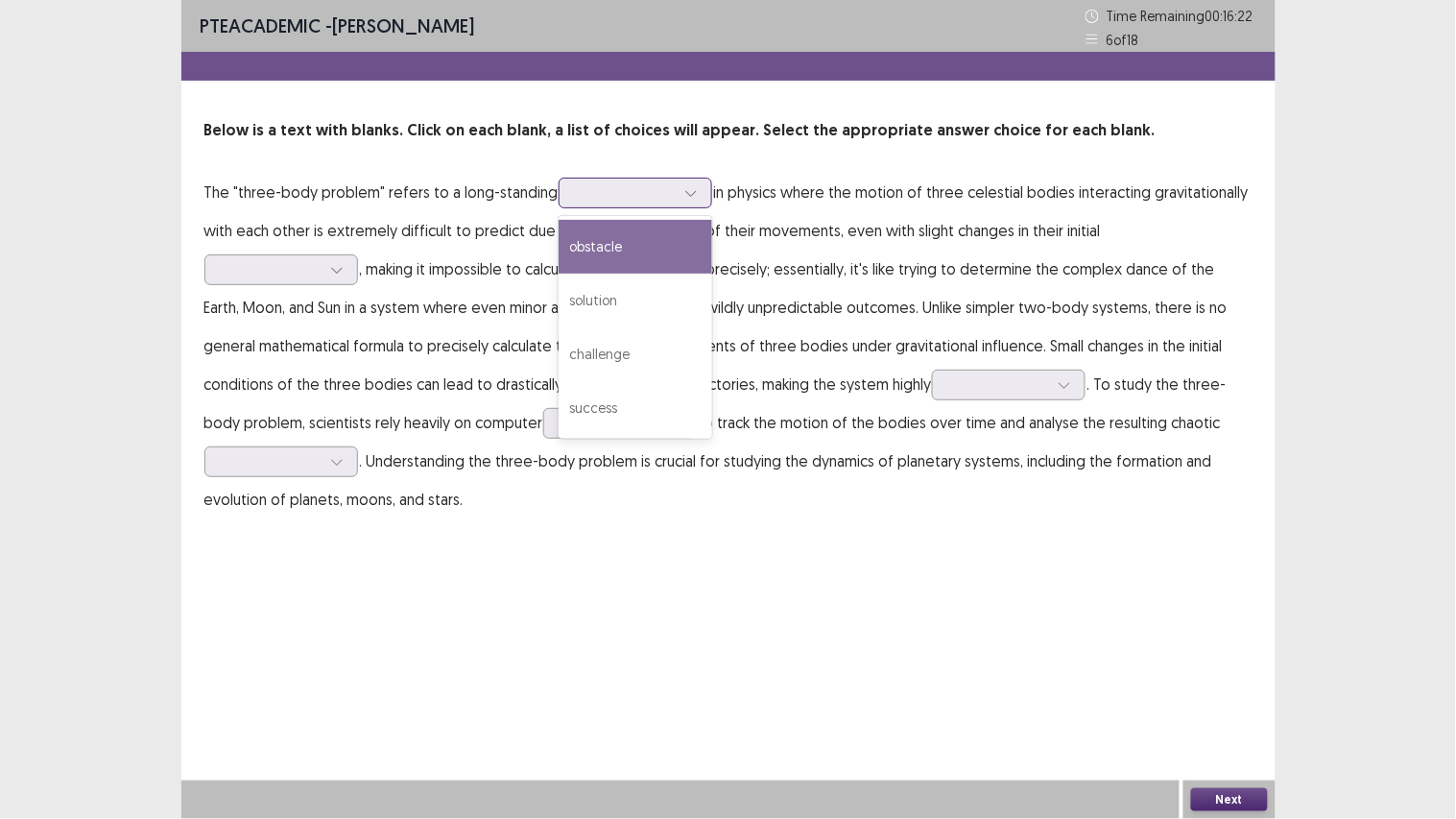
click at [663, 237] on div "obstacle" at bounding box center [635, 247] width 154 height 54
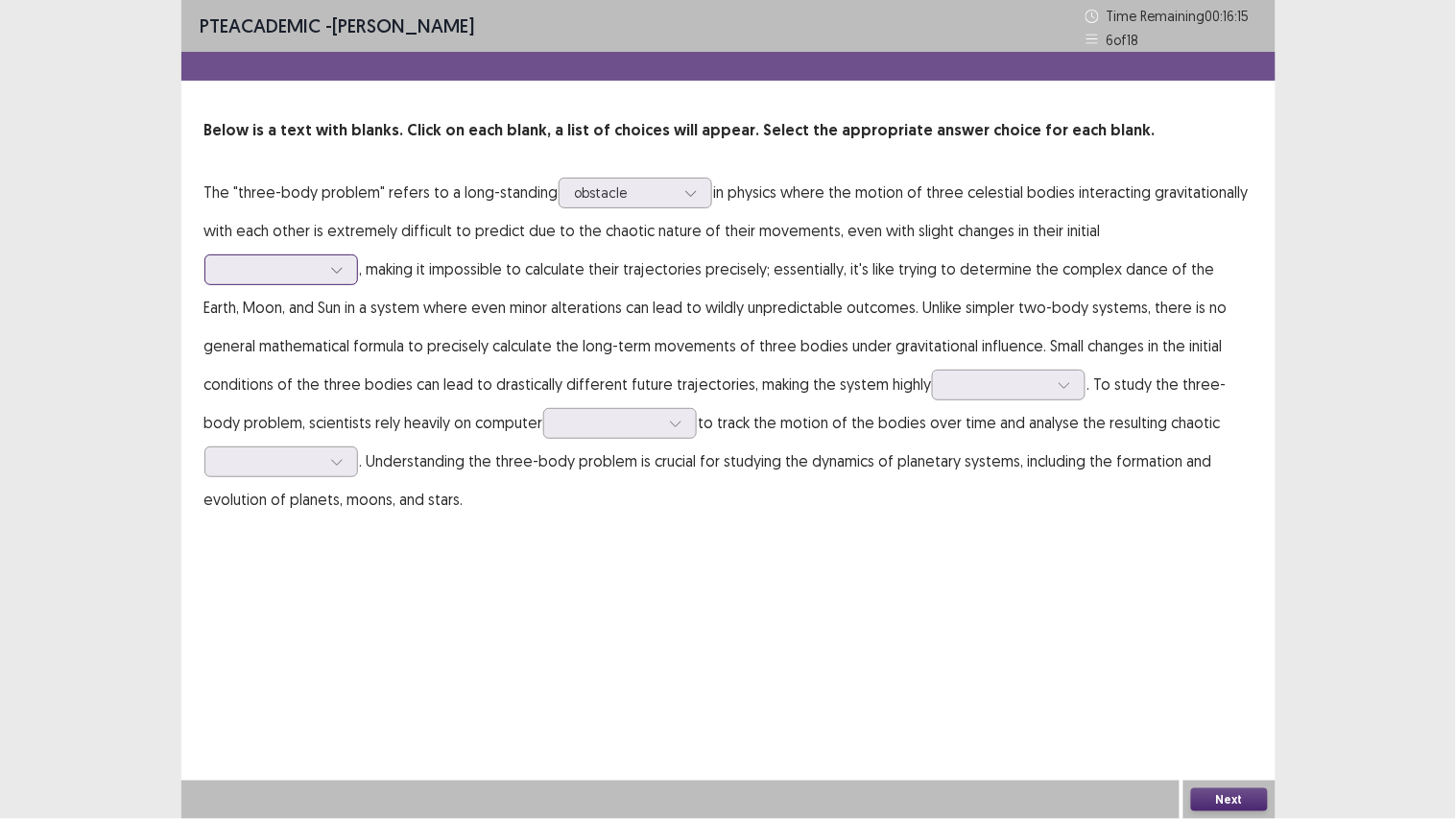
click at [321, 260] on div at bounding box center [271, 269] width 100 height 18
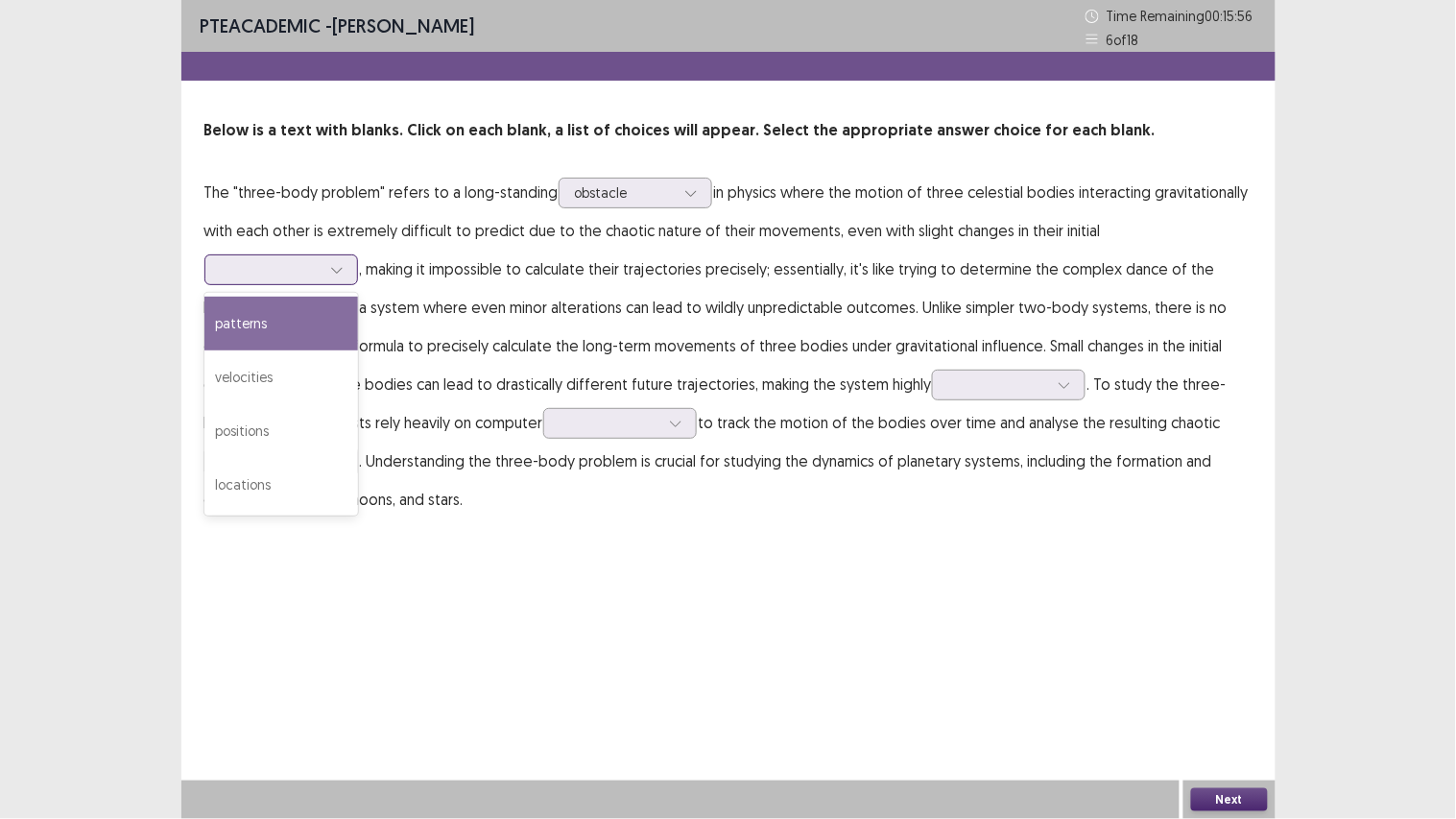
click at [321, 260] on div at bounding box center [271, 269] width 100 height 18
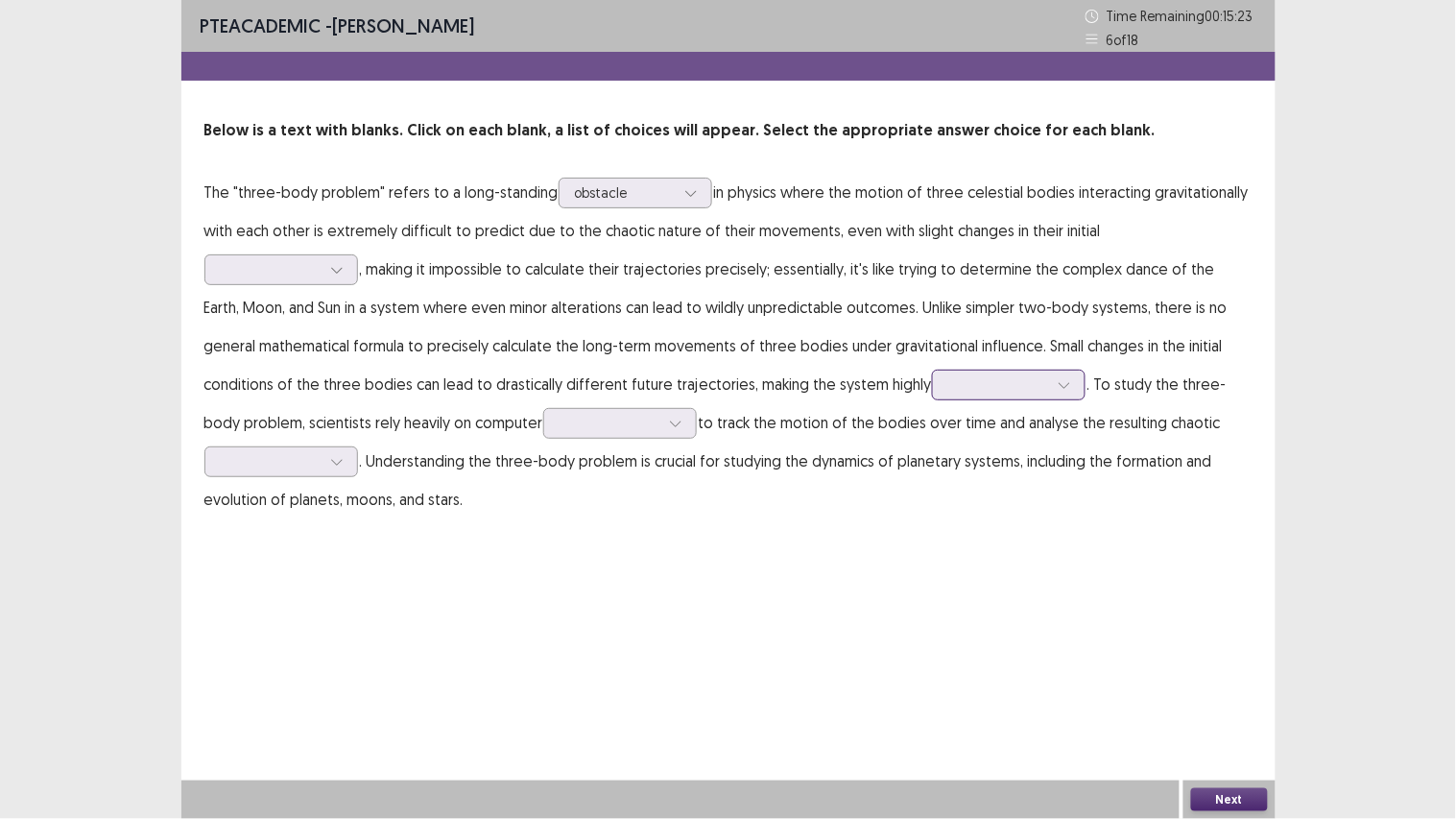
click at [948, 388] on div at bounding box center [998, 385] width 100 height 18
click at [932, 441] on div "predictable" at bounding box center [1009, 438] width 154 height 54
click at [948, 378] on div at bounding box center [998, 385] width 100 height 18
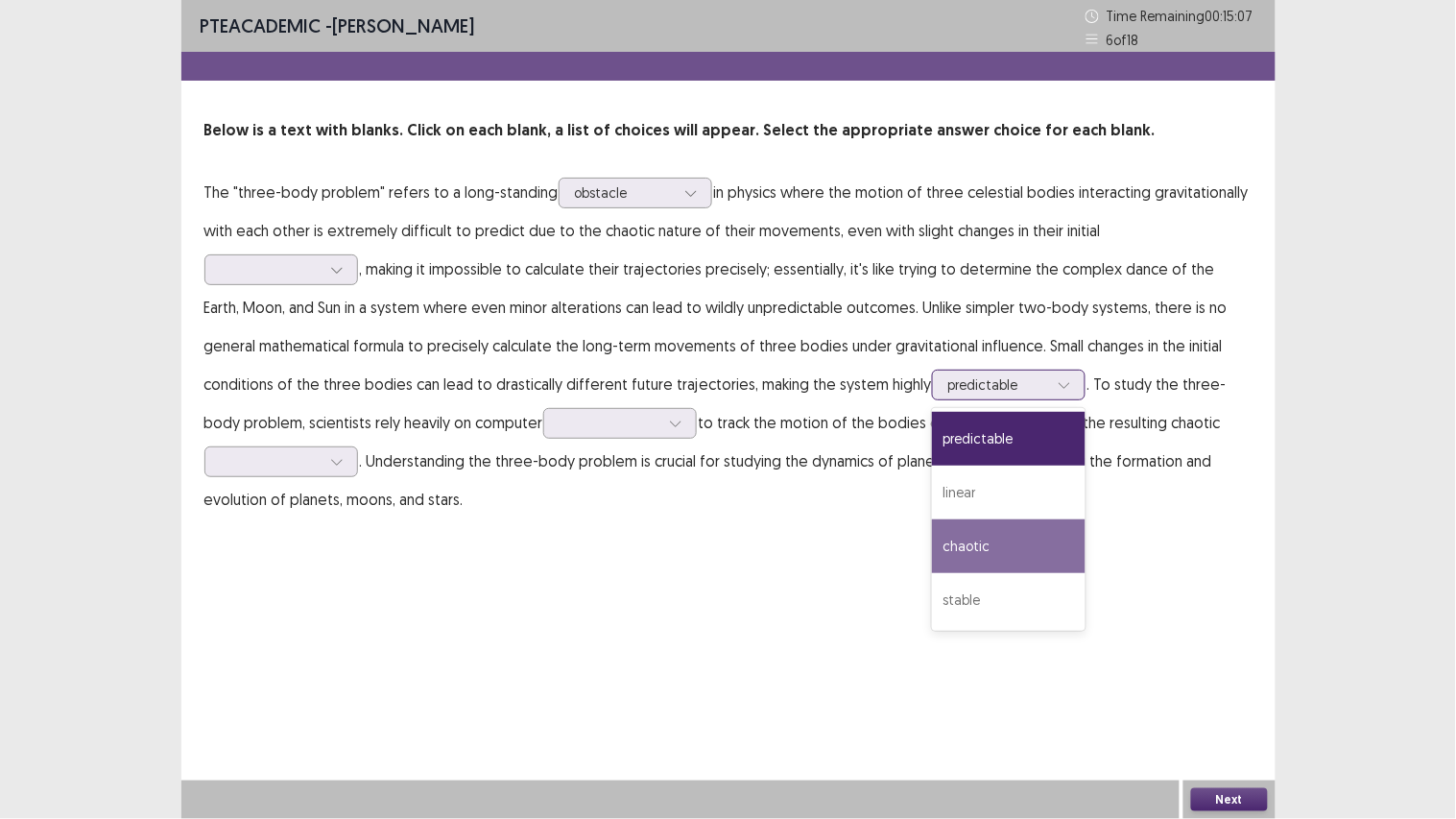
click at [932, 529] on div "chaotic" at bounding box center [1009, 546] width 154 height 54
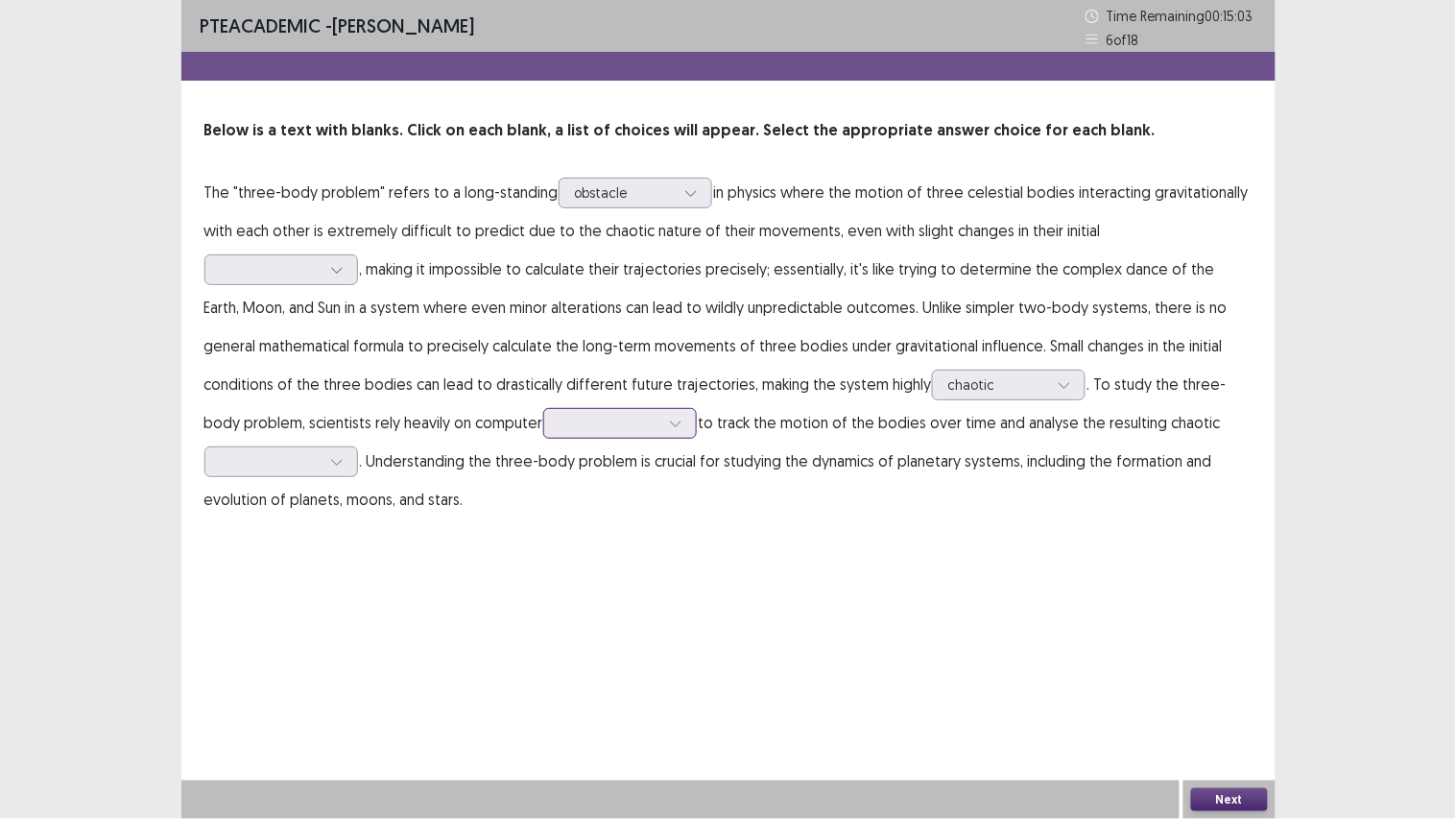
click at [661, 418] on div at bounding box center [675, 422] width 29 height 29
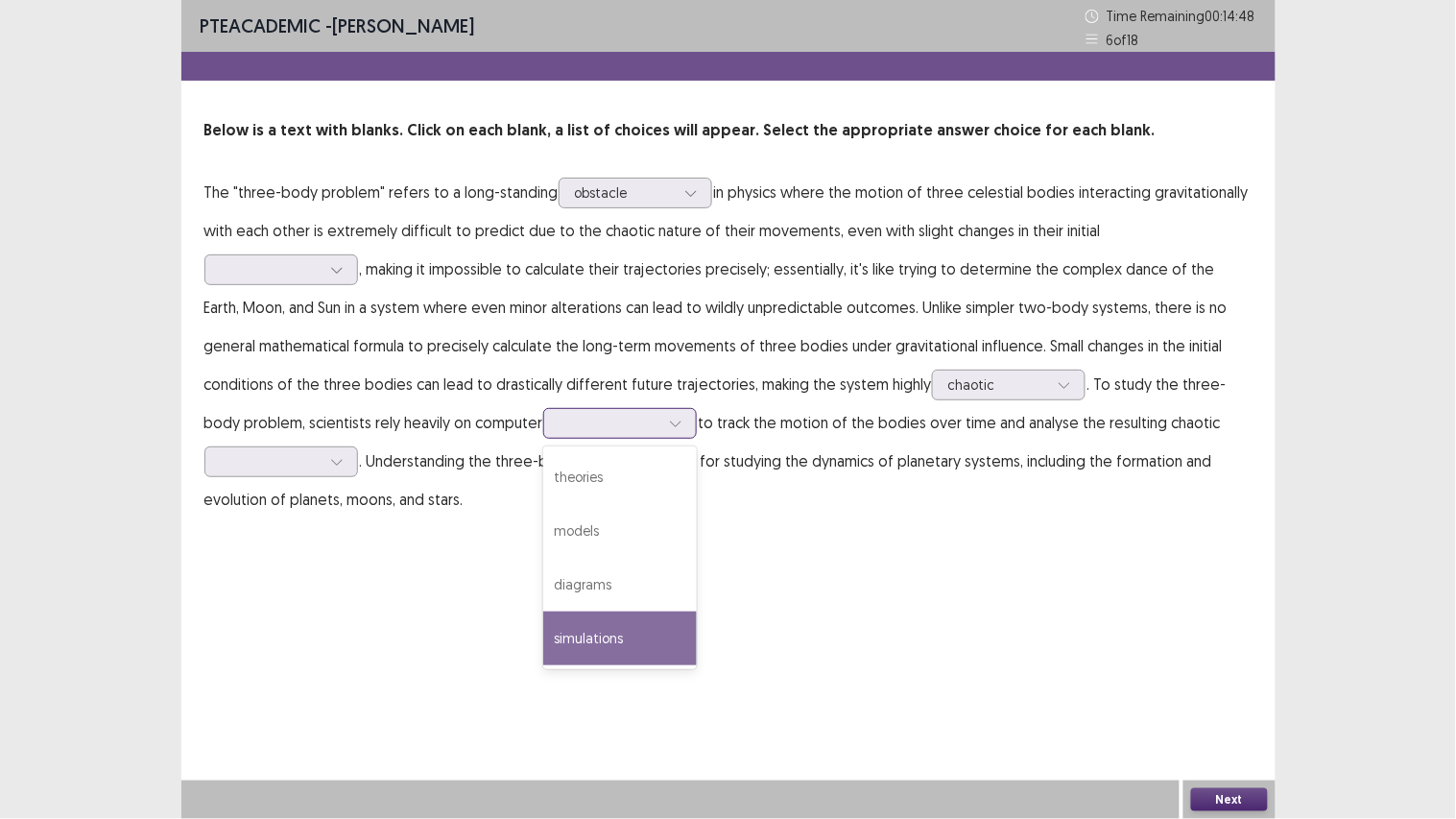
click at [543, 614] on div "simulations" at bounding box center [620, 638] width 154 height 54
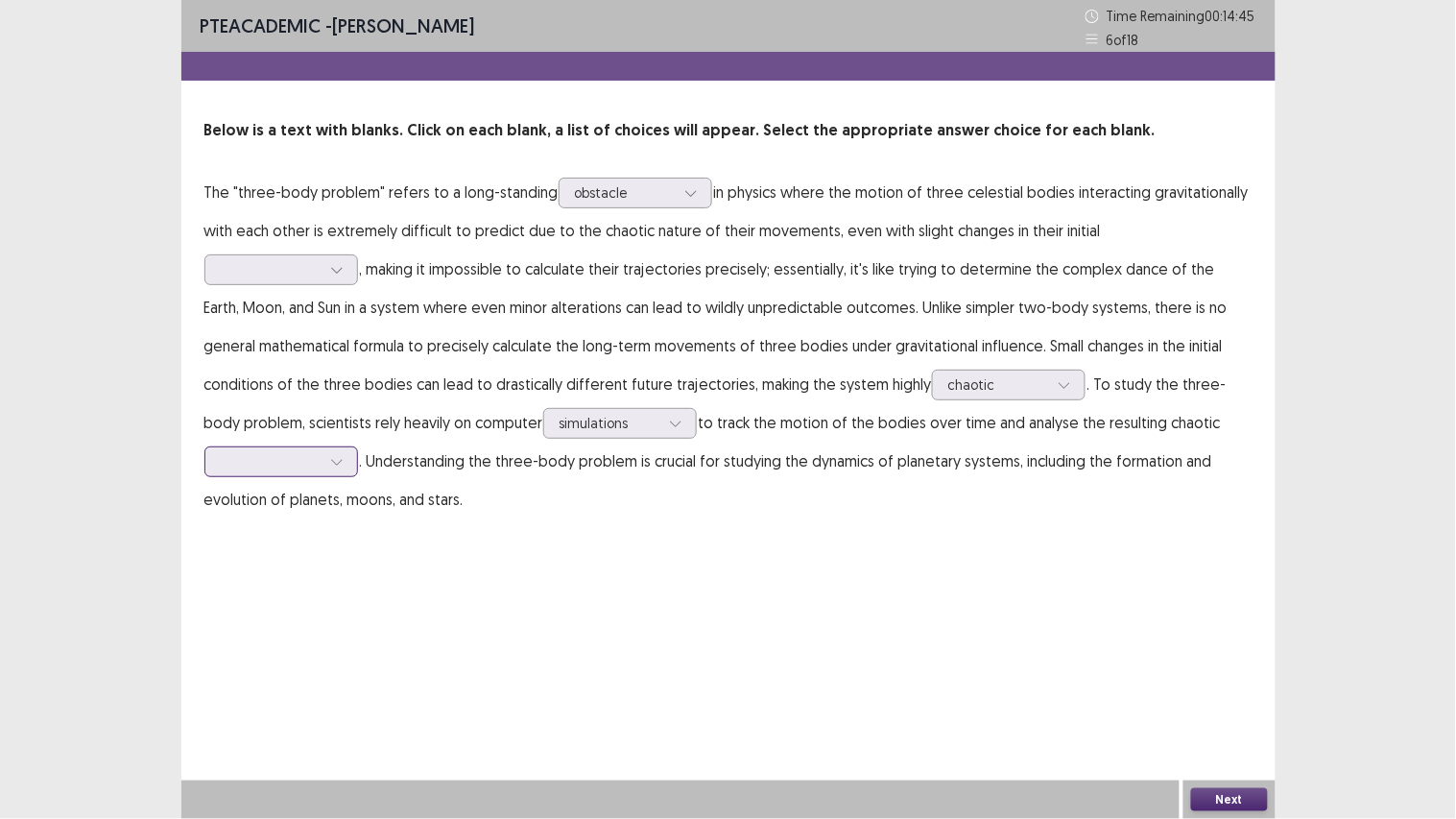
click at [321, 452] on div at bounding box center [271, 461] width 100 height 18
click at [358, 488] on div "movements" at bounding box center [282, 515] width 154 height 54
click at [1116, 247] on p "The "three-body problem" refers to a long-standing obstacle in physics where th…" at bounding box center [728, 346] width 1048 height 346
click at [321, 260] on div at bounding box center [271, 269] width 100 height 18
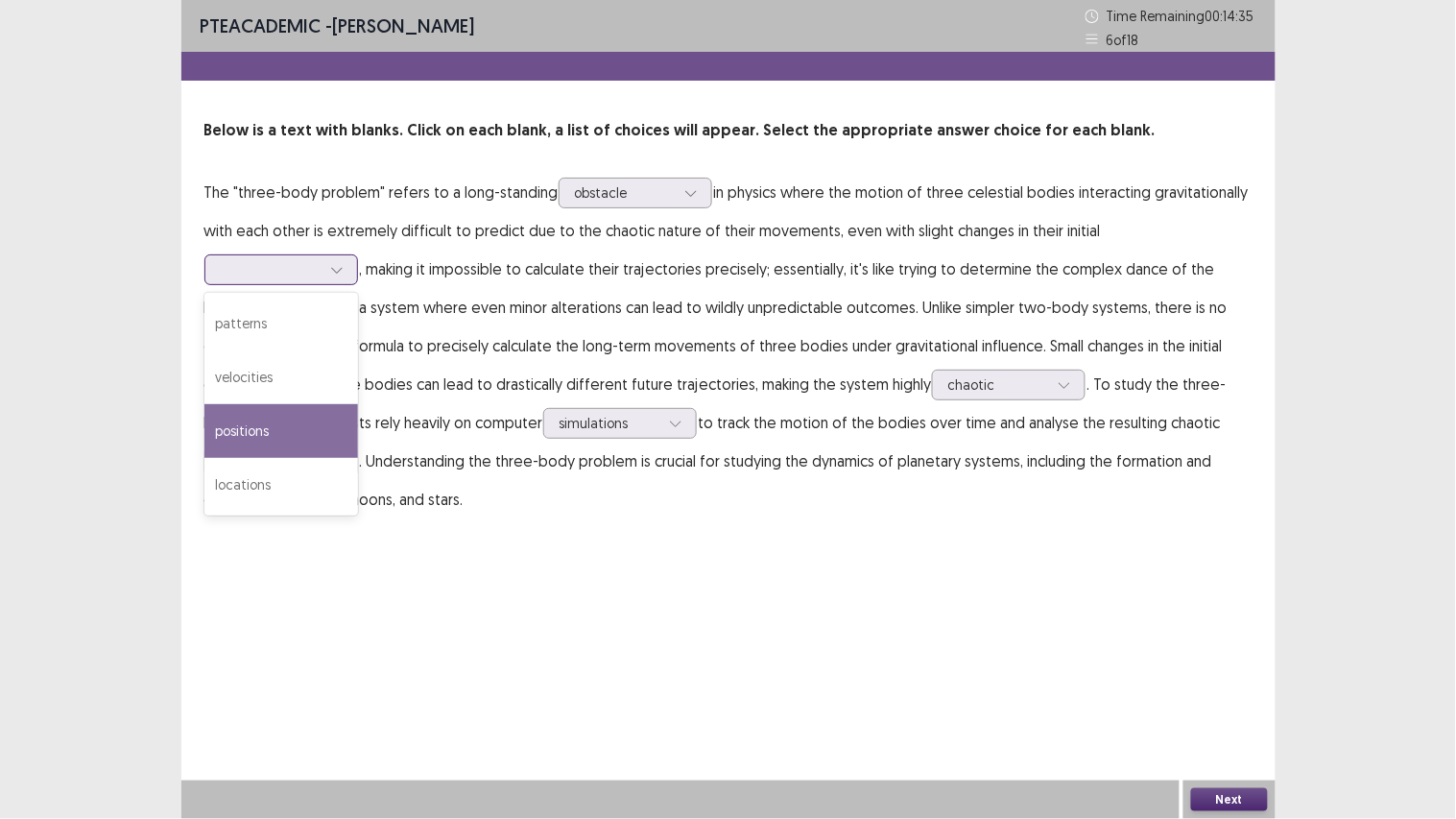
click at [358, 405] on div "positions" at bounding box center [282, 431] width 154 height 54
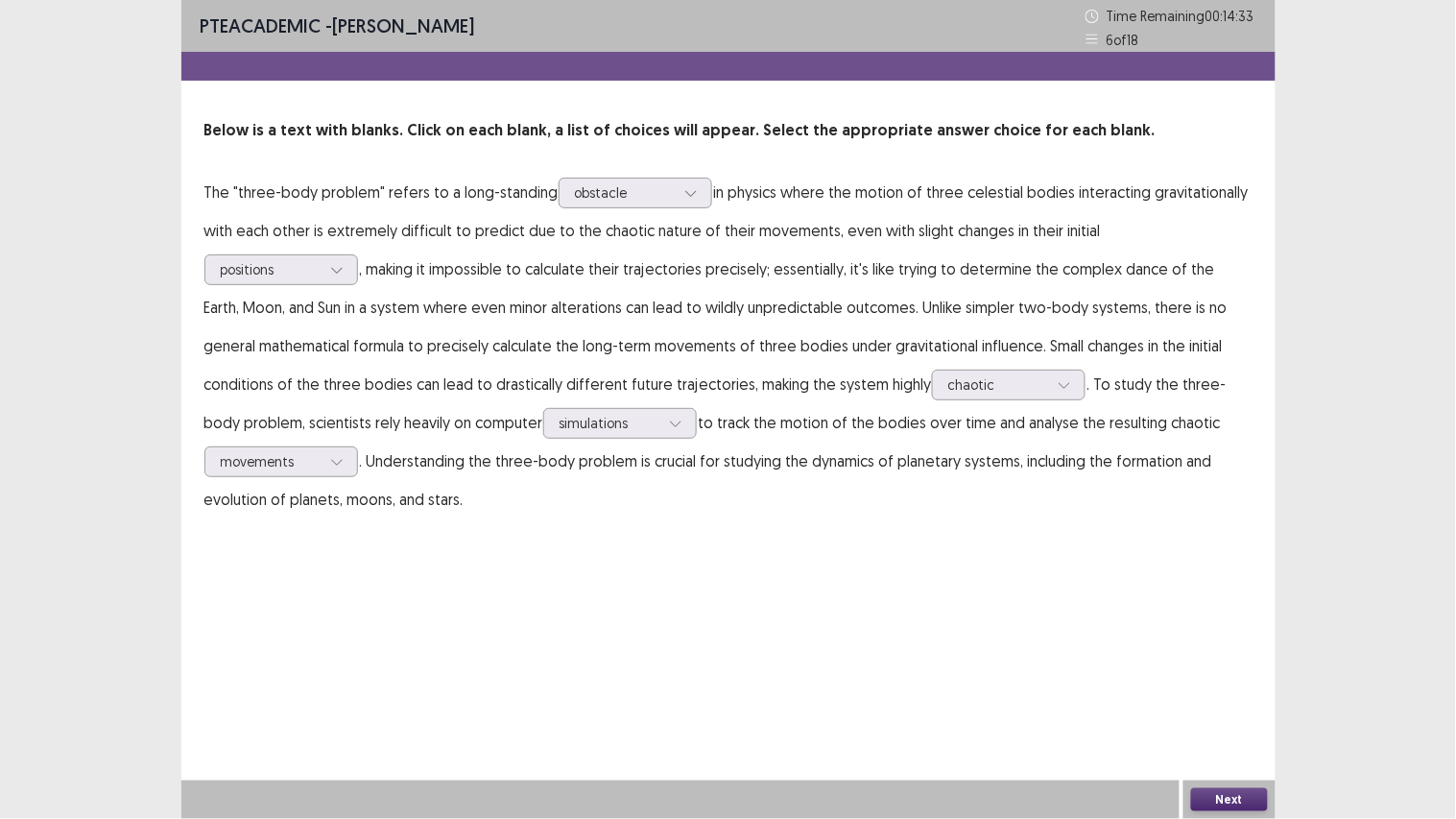
click at [1229, 614] on button "Next" at bounding box center [1228, 799] width 77 height 23
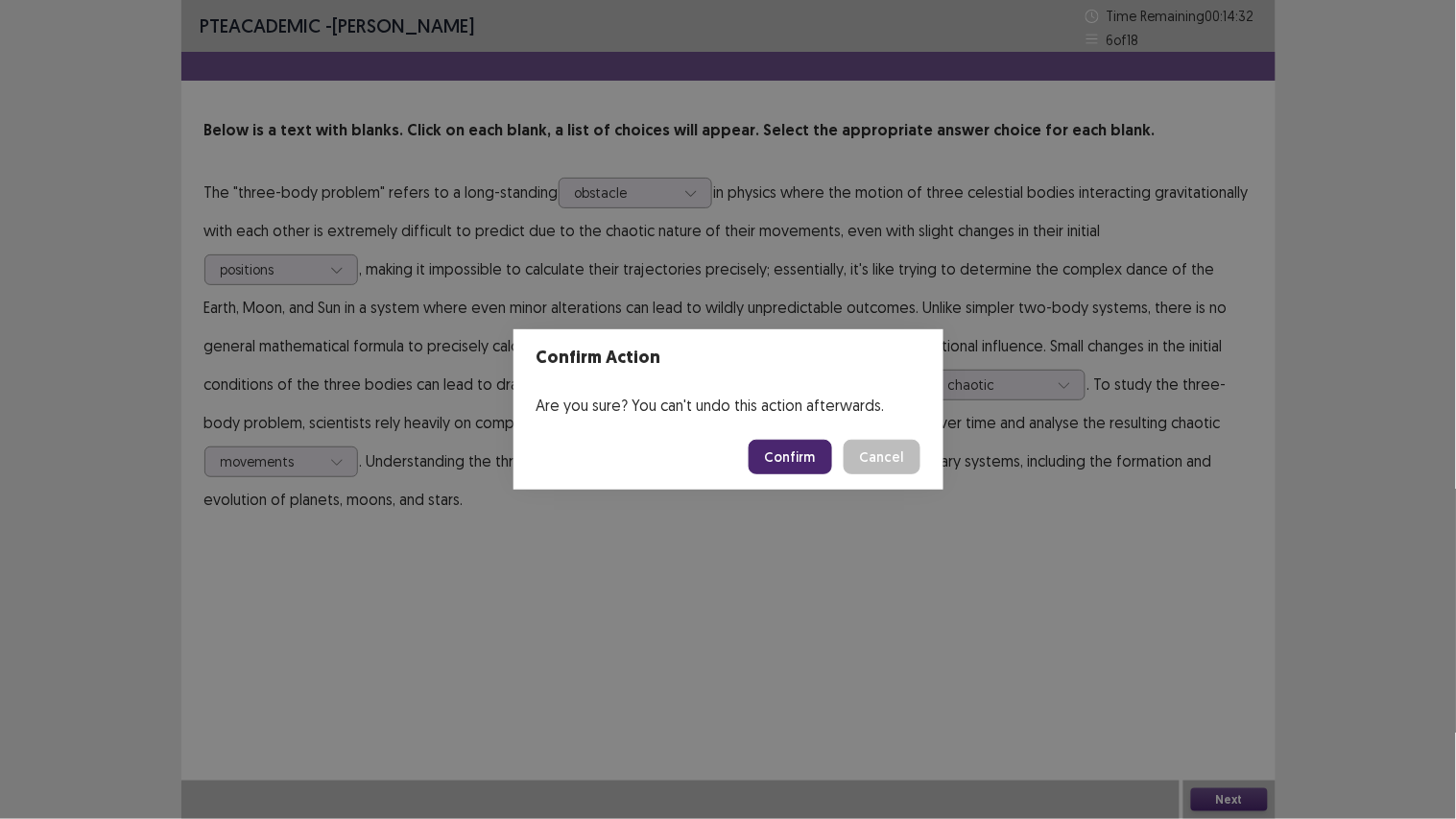
click at [777, 457] on button "Confirm" at bounding box center [790, 456] width 84 height 35
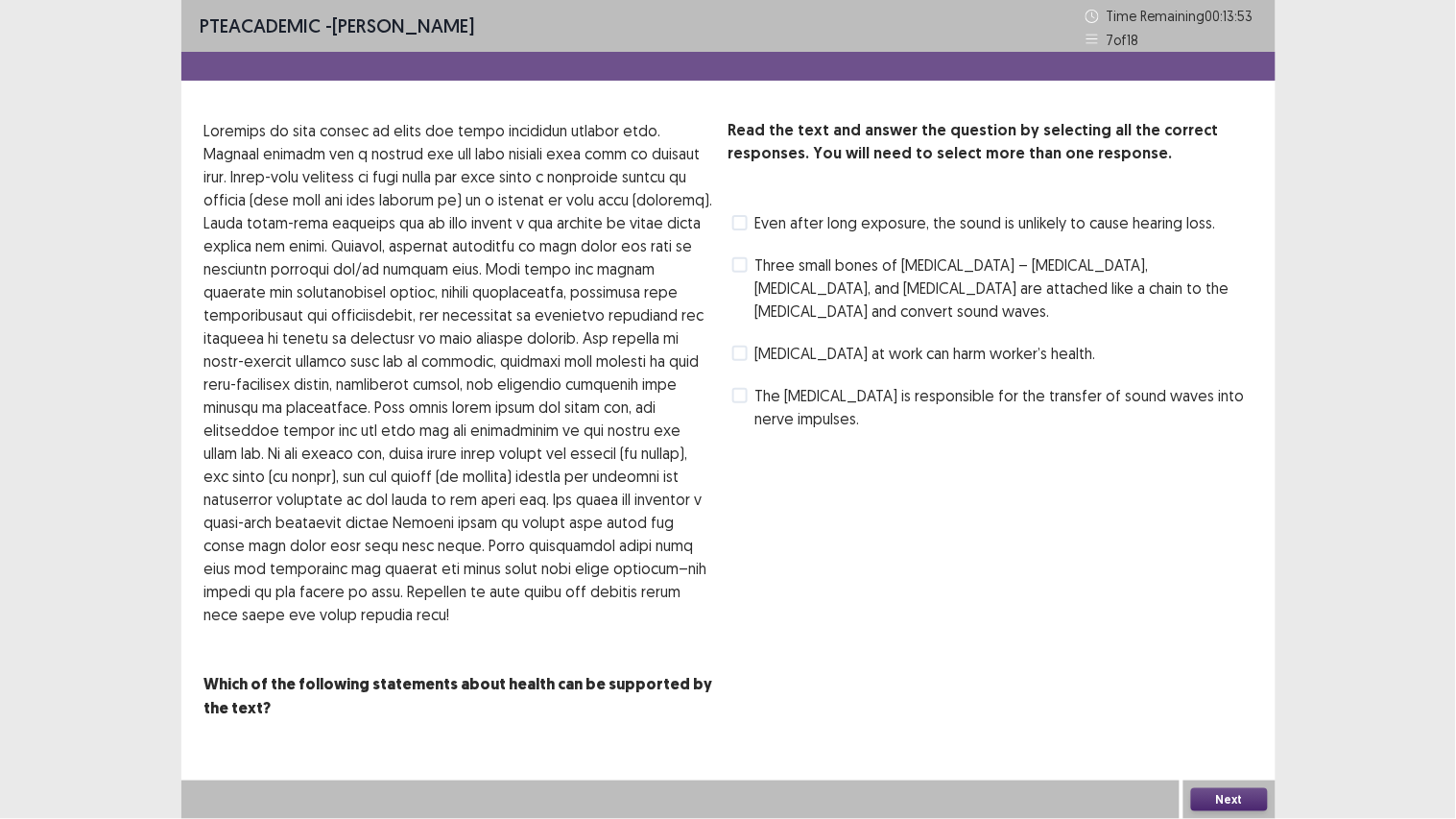
click at [845, 342] on div "Exposure to noise at work can harm worker’s health." at bounding box center [912, 353] width 367 height 31
click at [935, 342] on span "Exposure to noise at work can harm worker’s health." at bounding box center [925, 353] width 341 height 23
click at [1194, 614] on button "Next" at bounding box center [1228, 799] width 77 height 23
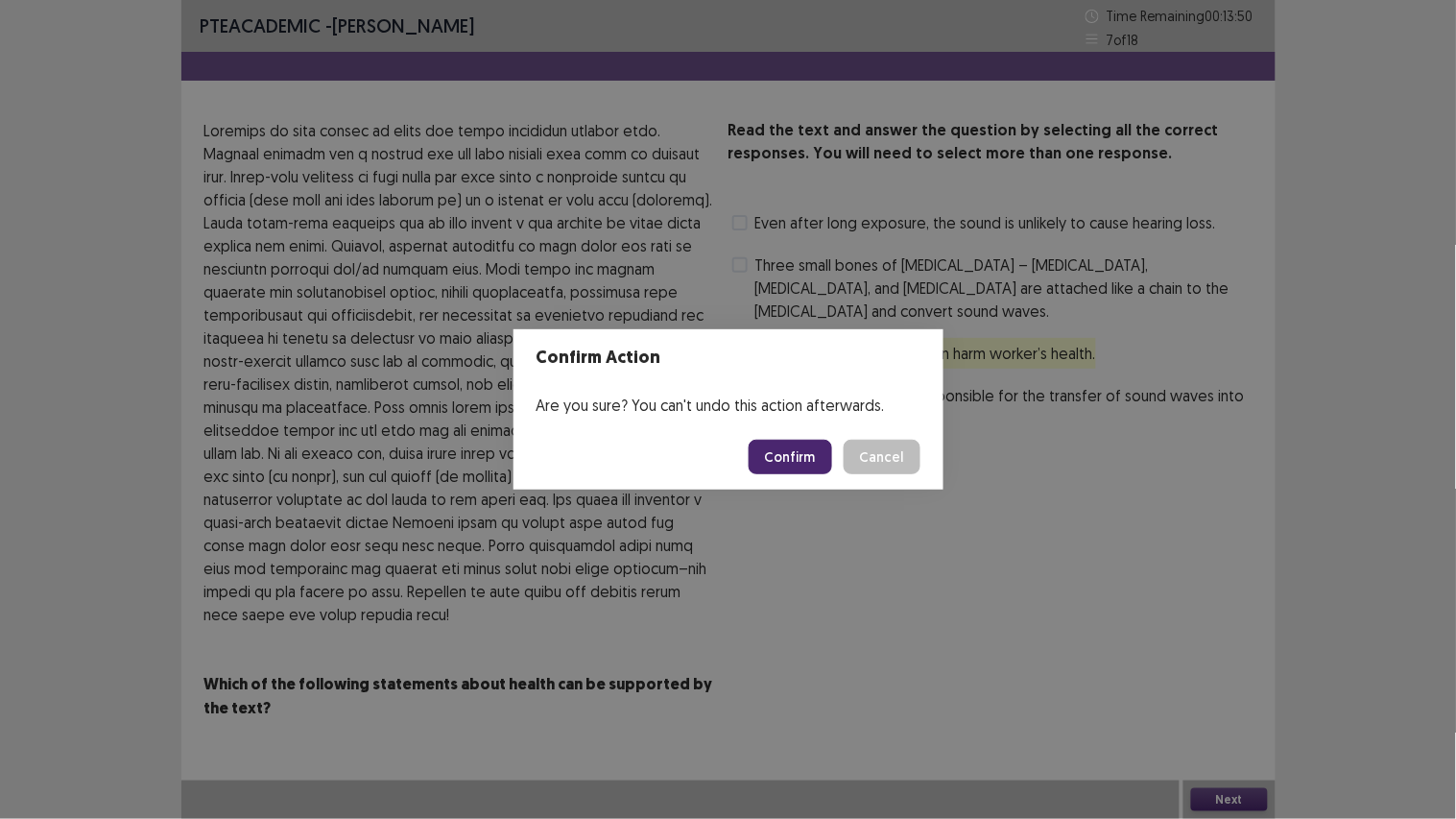
click at [803, 453] on button "Confirm" at bounding box center [790, 456] width 84 height 35
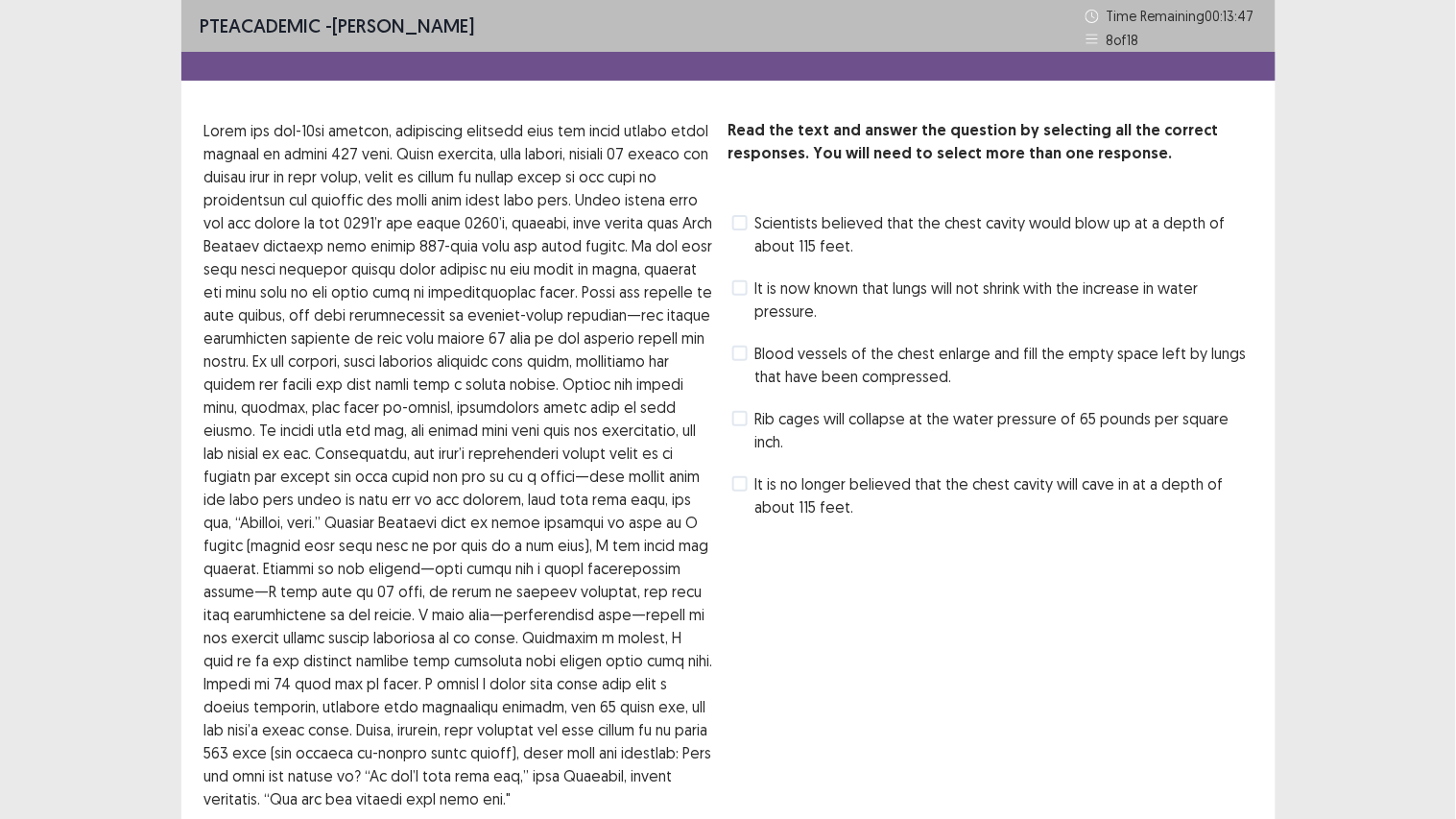
click at [1057, 614] on div "Read the text and answer the question by selecting all the correct responses. Y…" at bounding box center [990, 511] width 524 height 785
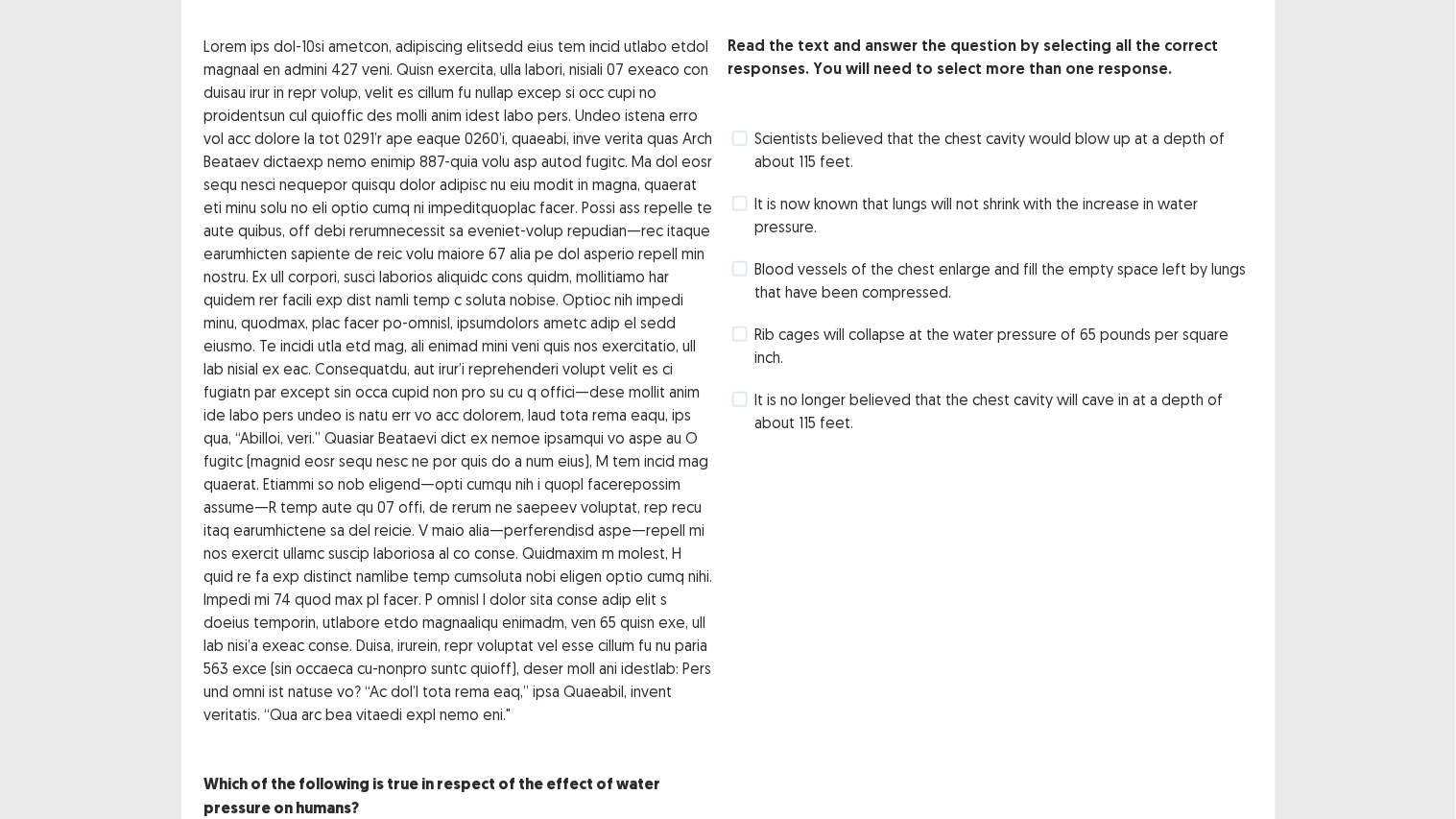
scroll to position [42, 0]
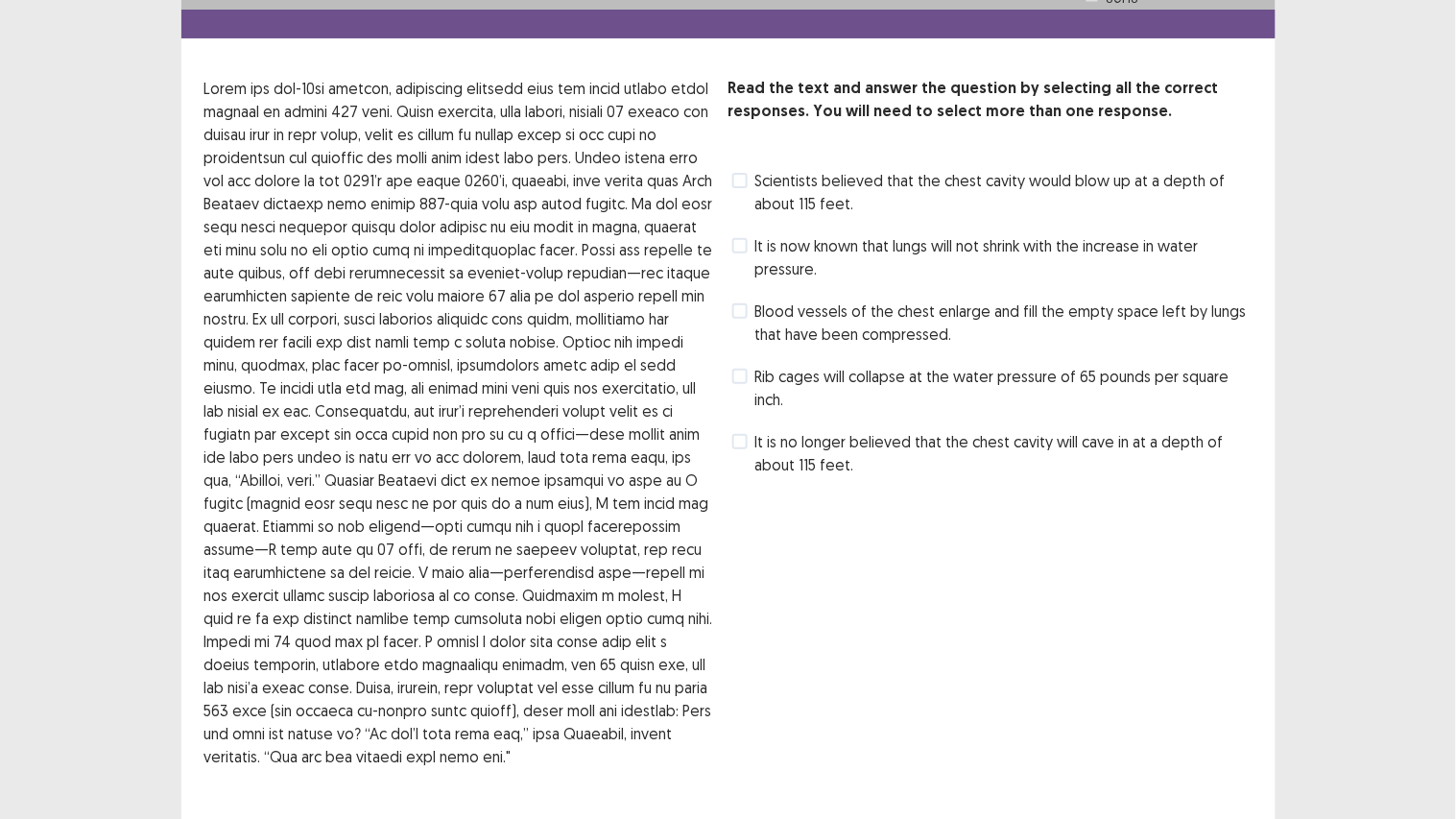
click at [903, 455] on span "It is no longer believed that the chest cavity will cave in at a depth of about…" at bounding box center [1004, 452] width 497 height 46
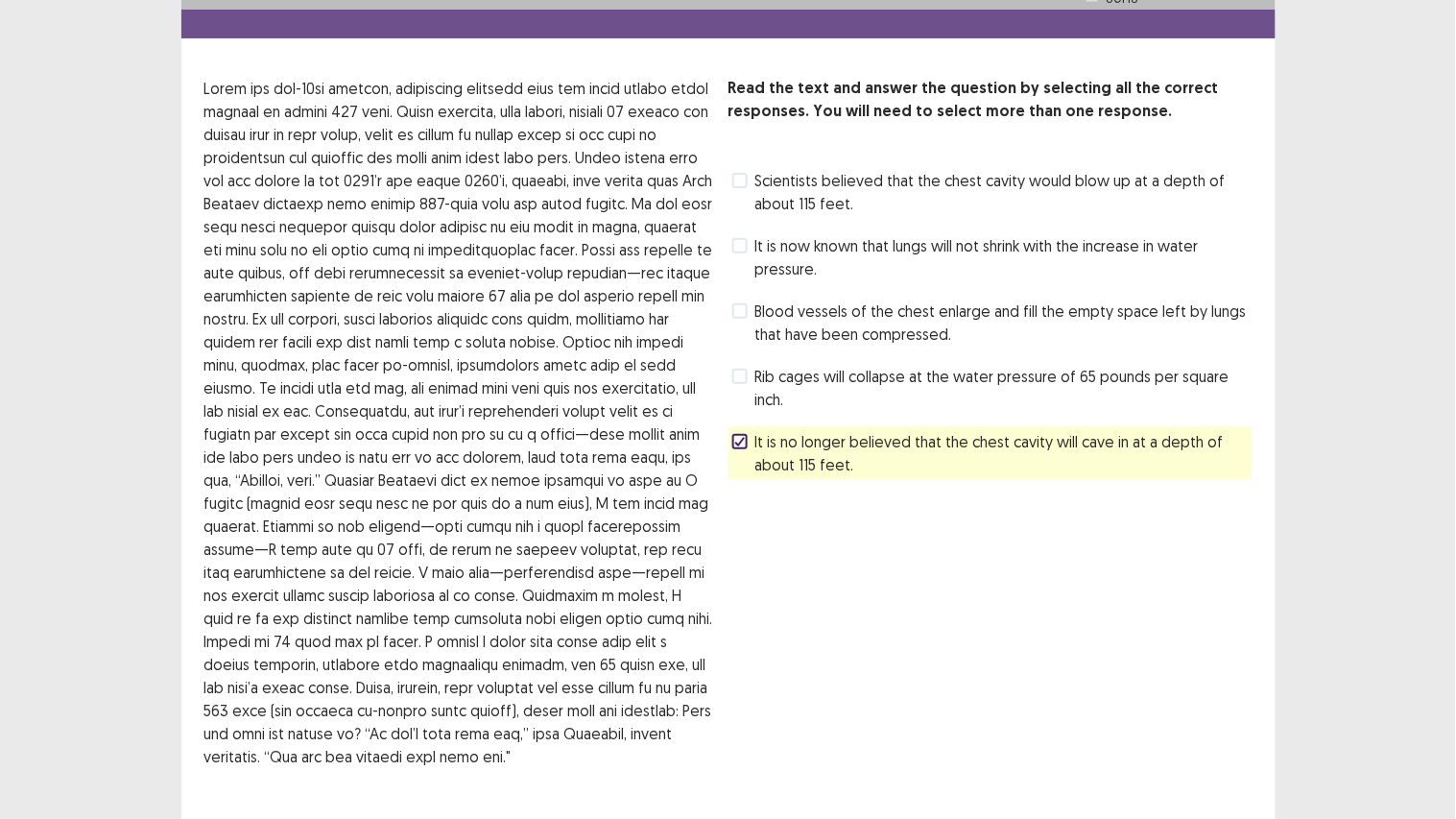
click at [1310, 562] on div "PTE academic - Hetkumar Prajapati Time Remaining 00 : 12 : 28 8 of 18 Read the …" at bounding box center [728, 452] width 1456 height 989
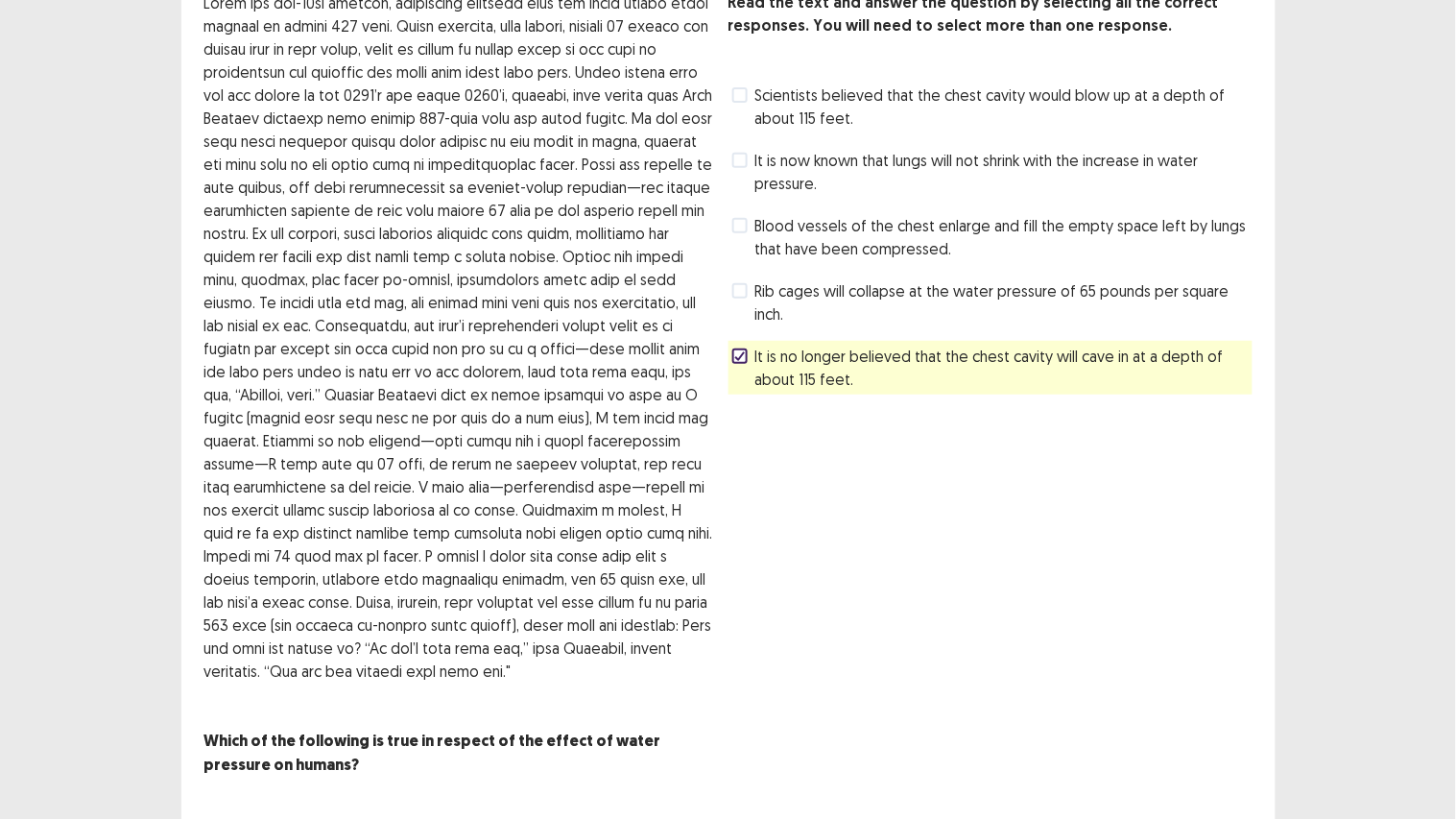
scroll to position [169, 0]
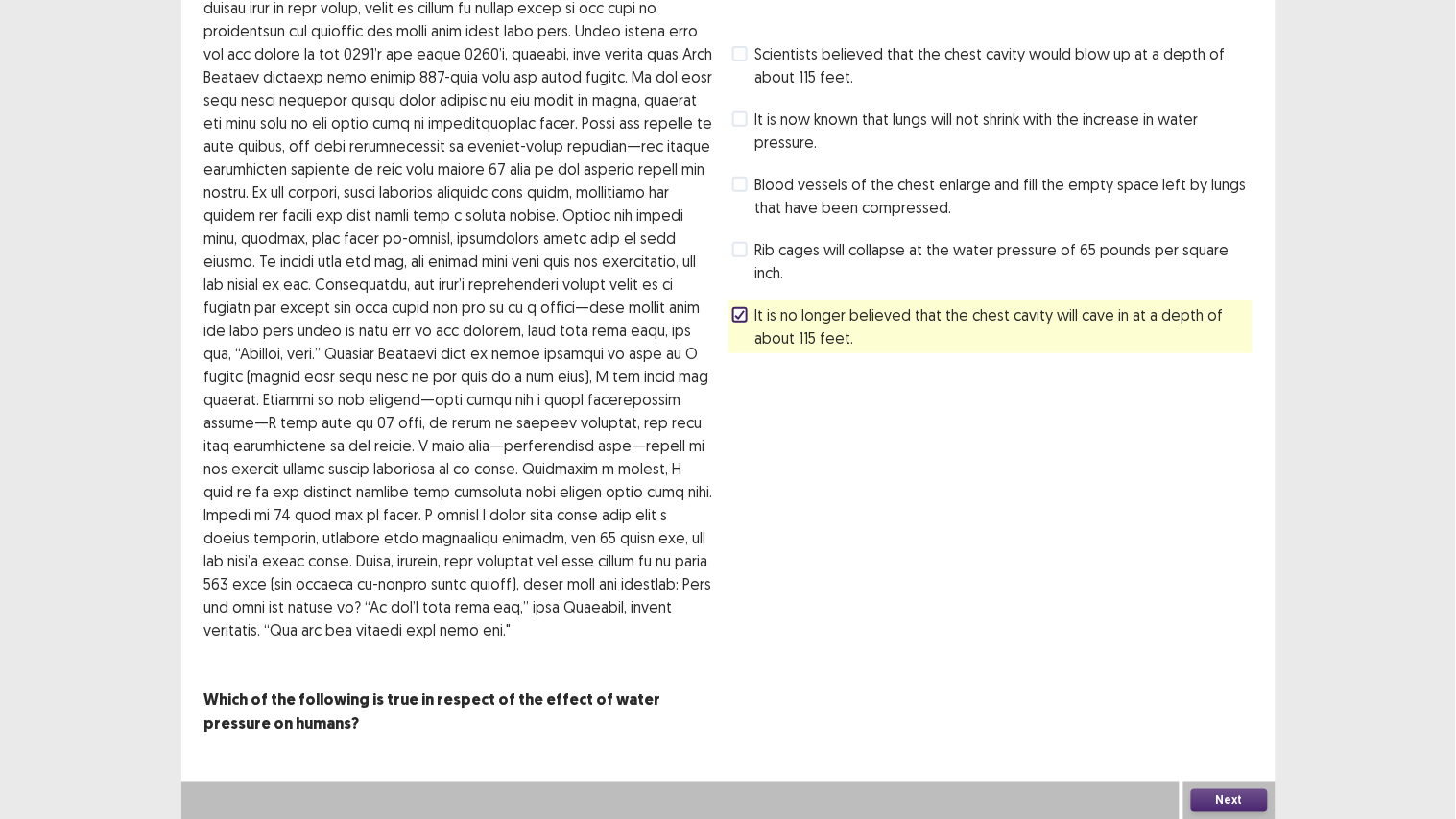
click at [1249, 614] on button "Next" at bounding box center [1228, 800] width 77 height 23
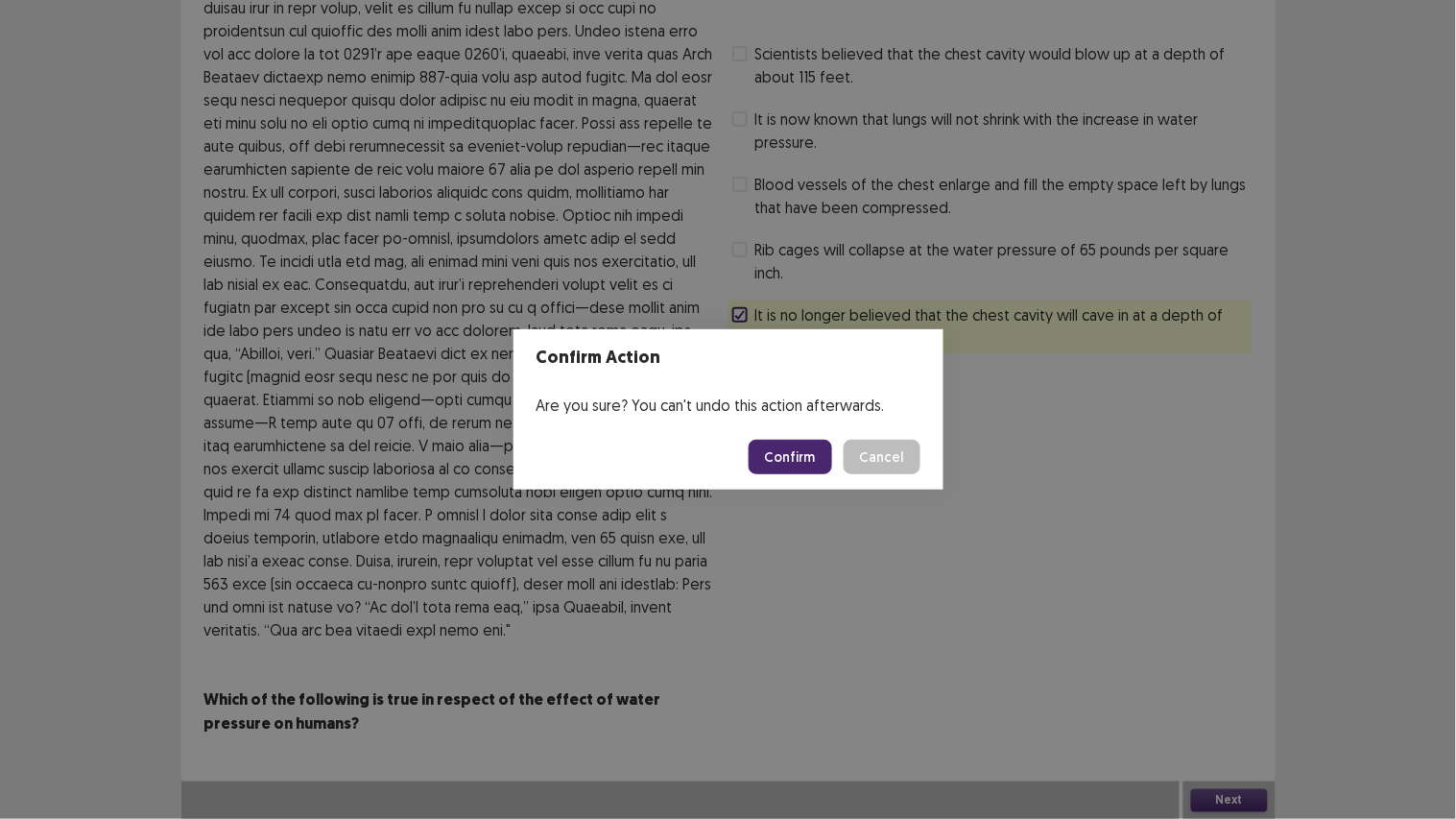
click at [783, 439] on button "Confirm" at bounding box center [790, 456] width 84 height 35
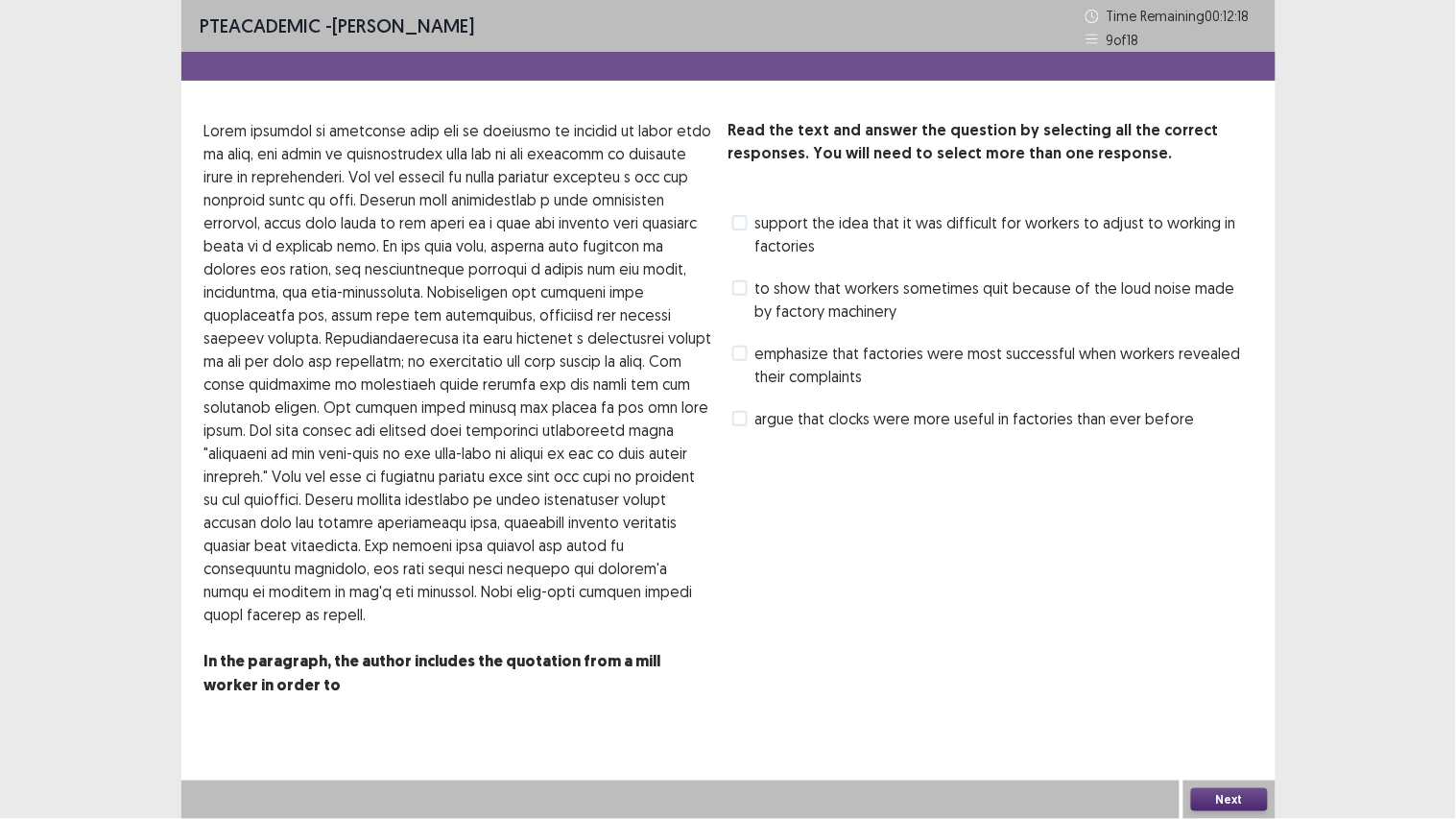
click at [737, 347] on span at bounding box center [739, 353] width 15 height 15
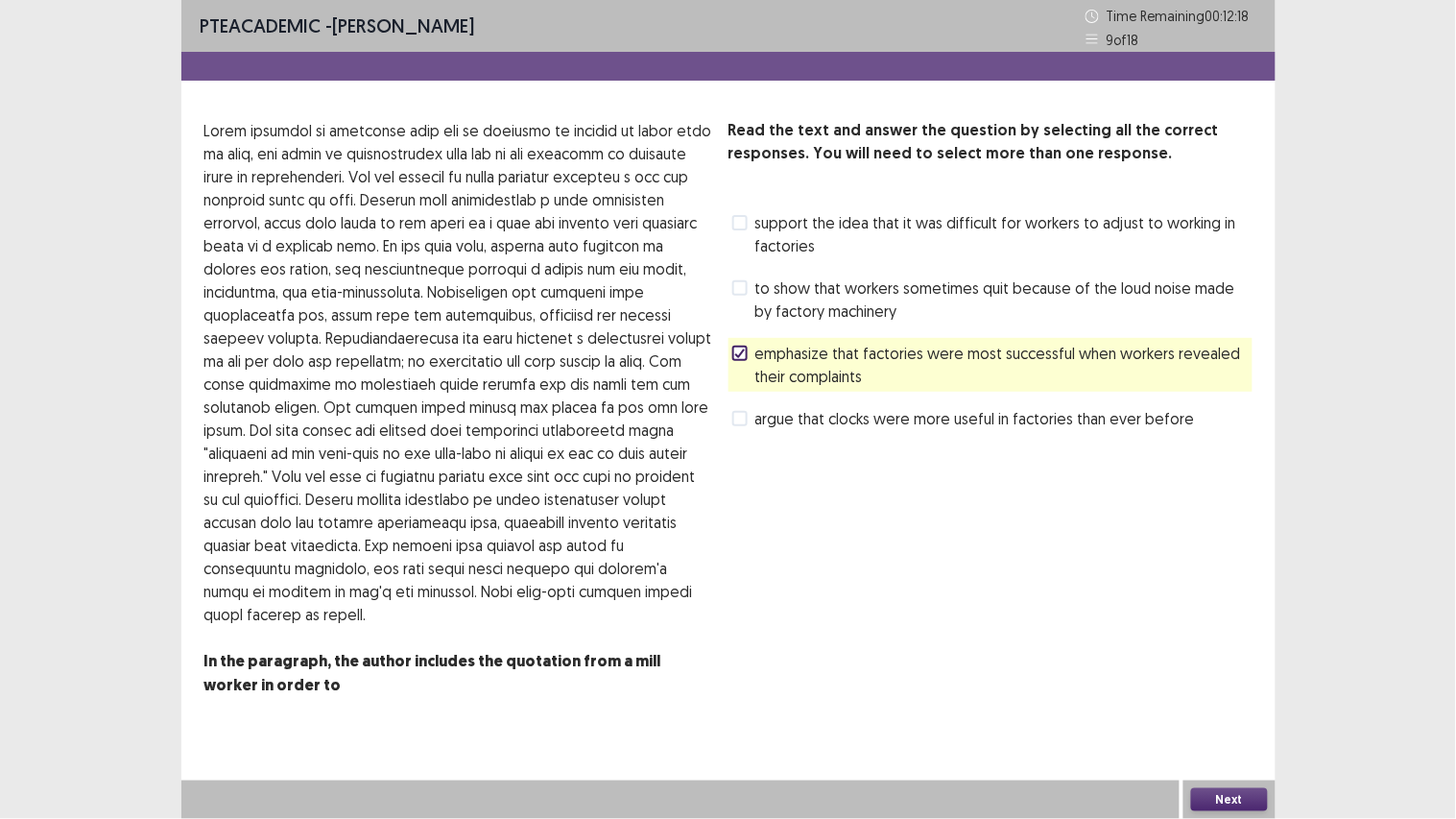
click at [735, 286] on span at bounding box center [739, 288] width 15 height 15
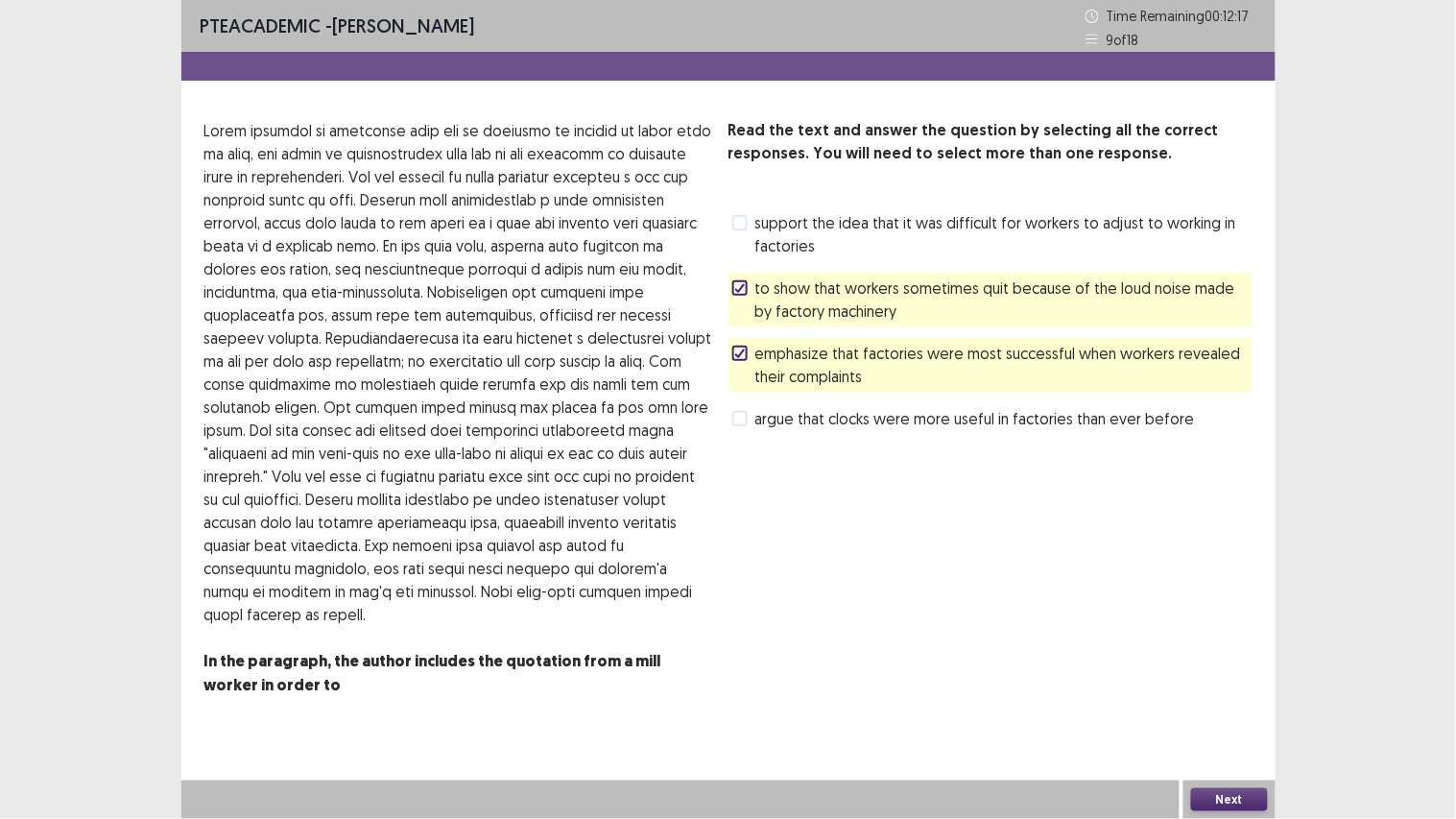
click at [740, 295] on span at bounding box center [739, 288] width 15 height 15
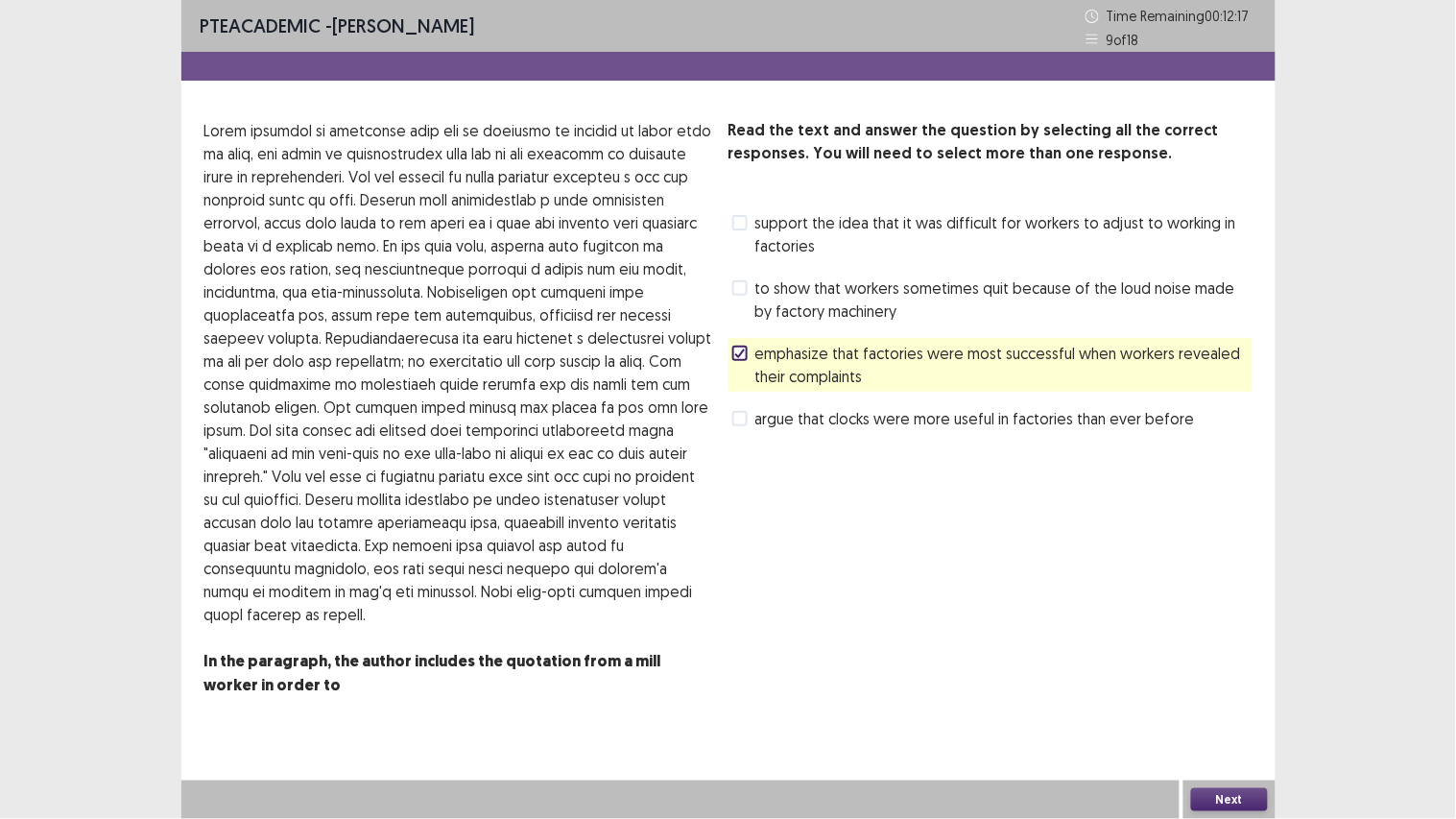
click at [742, 380] on label "emphasize that factories were most successful when workers revealed their compl…" at bounding box center [992, 365] width 520 height 46
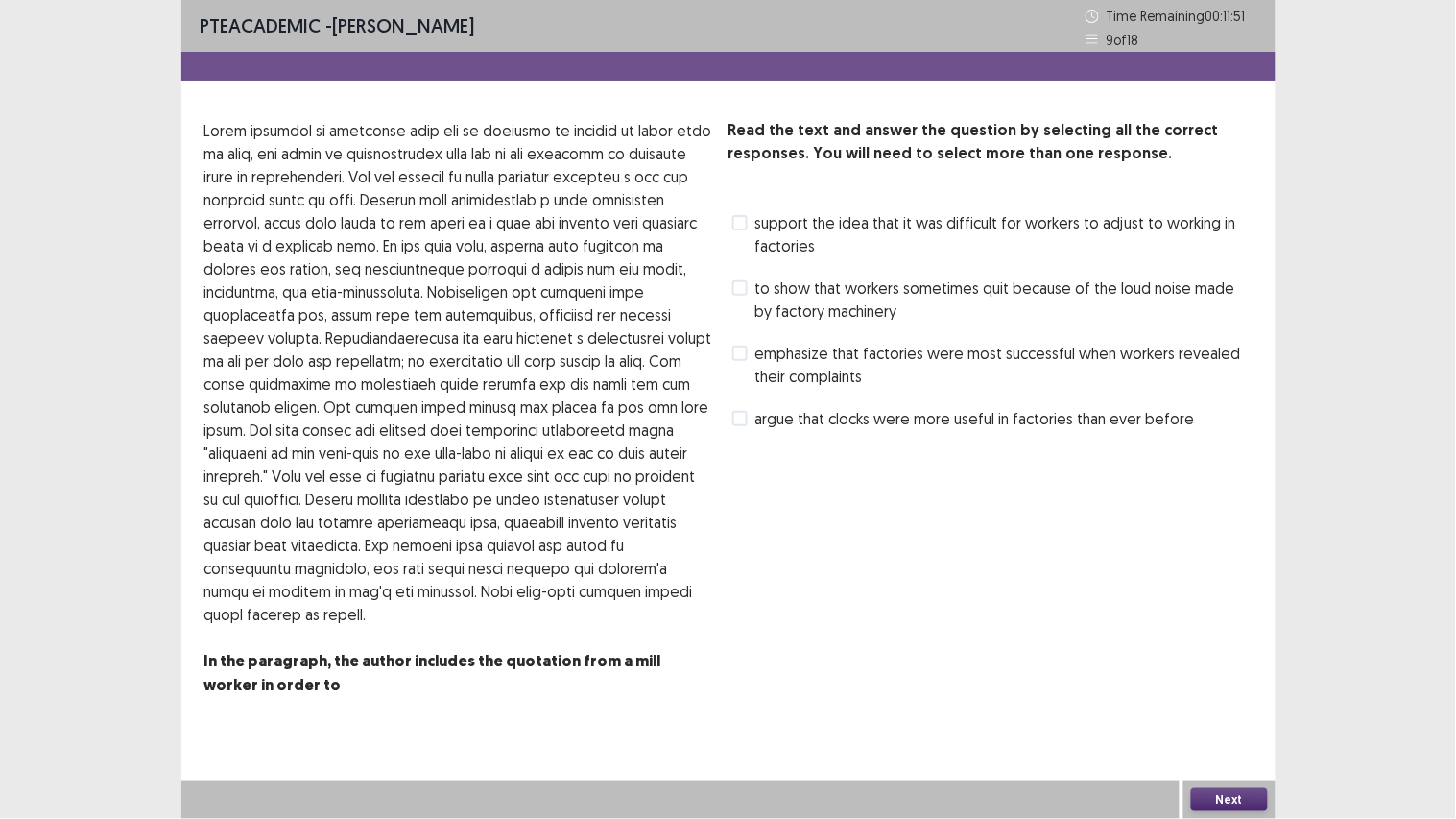
click at [923, 231] on span "support the idea that it was difficult for workers to adjust to working in fact…" at bounding box center [1004, 234] width 497 height 46
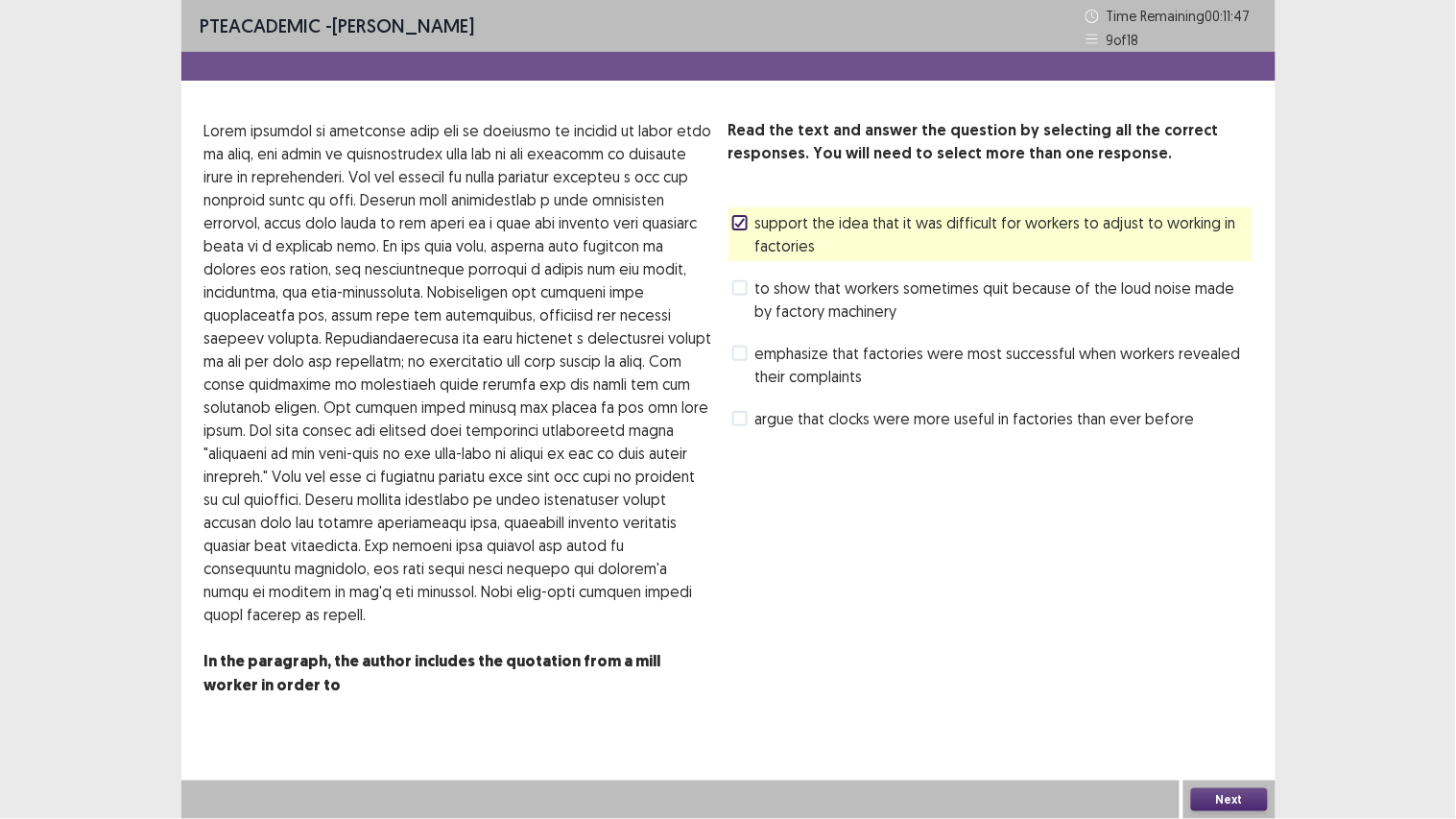
click at [1214, 614] on button "Next" at bounding box center [1228, 799] width 77 height 23
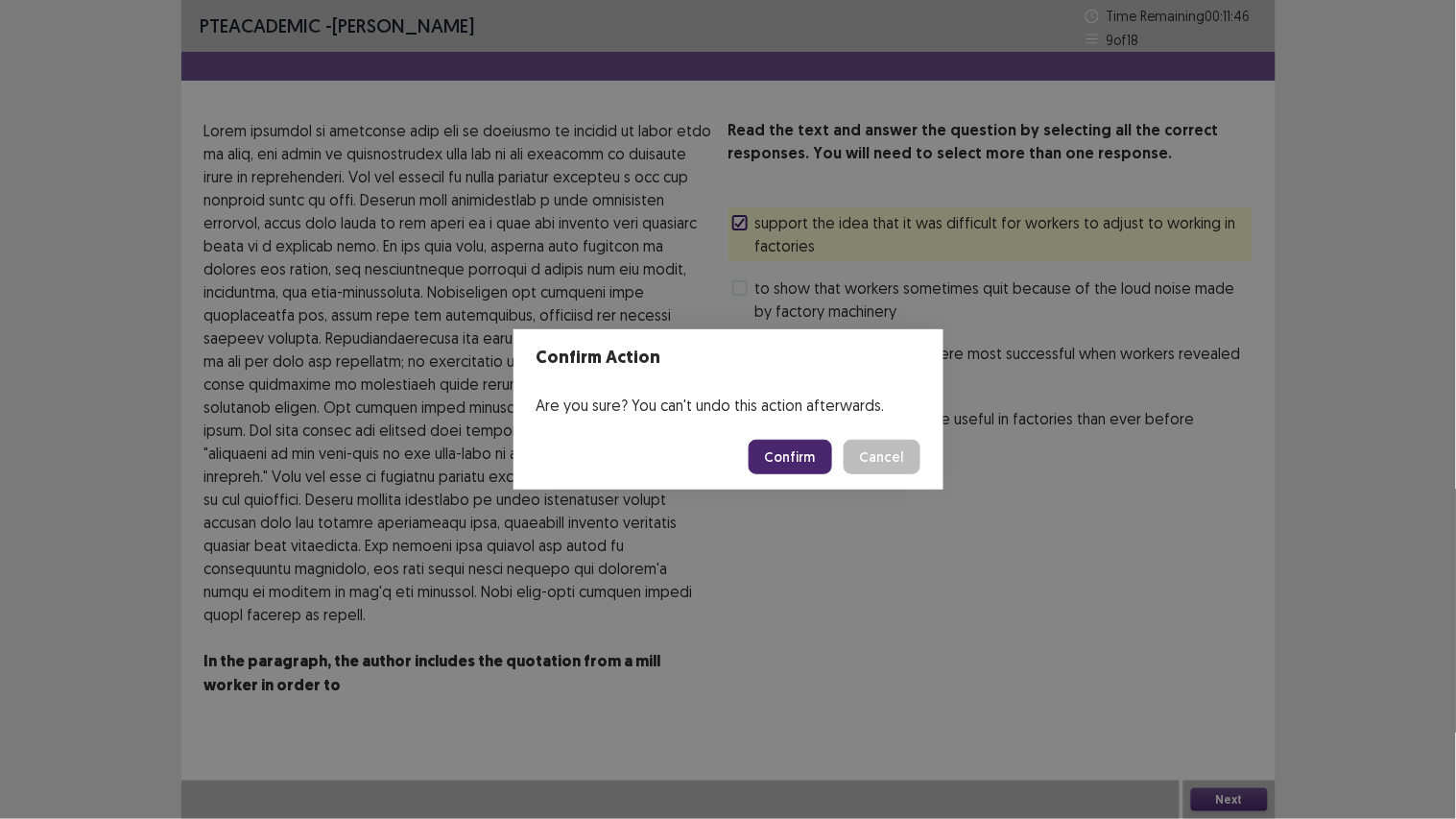
click at [779, 456] on button "Confirm" at bounding box center [790, 456] width 84 height 35
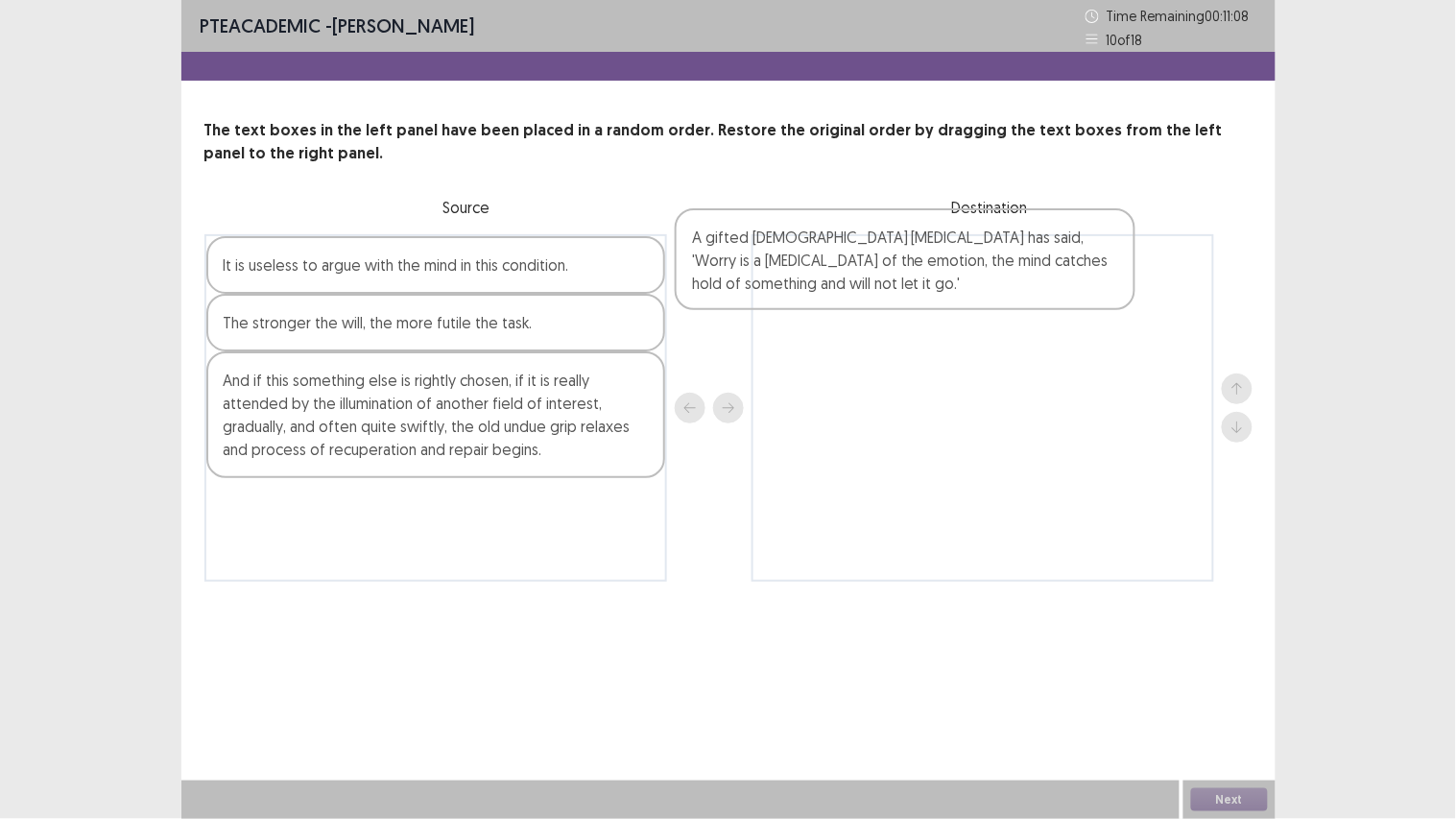
drag, startPoint x: 597, startPoint y: 424, endPoint x: 1073, endPoint y: 285, distance: 495.9
click at [1073, 285] on div "It is useless to argue with the mind in this condition. The stronger the will, …" at bounding box center [728, 408] width 1048 height 348
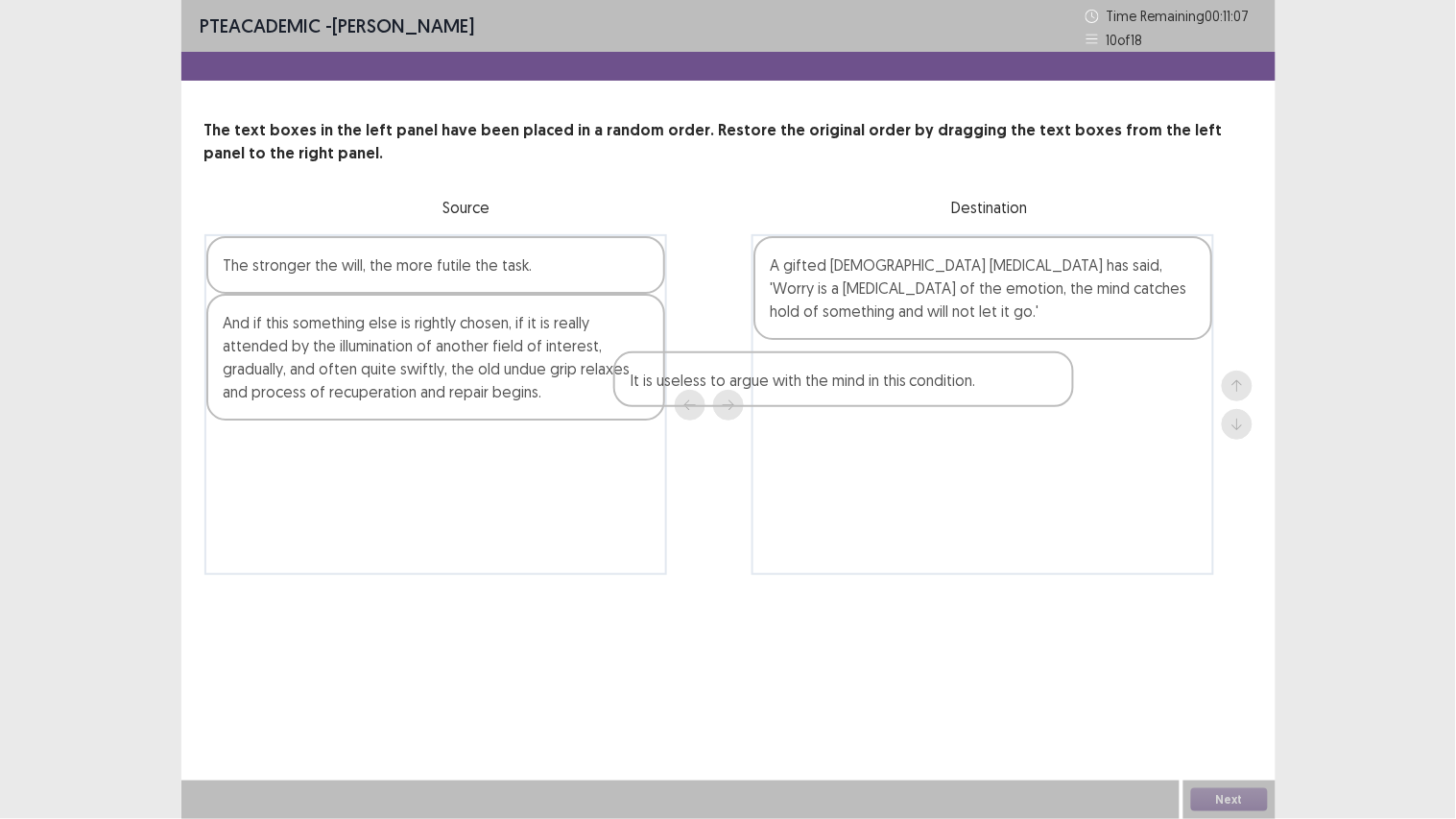
drag, startPoint x: 610, startPoint y: 257, endPoint x: 1031, endPoint y: 376, distance: 437.5
click at [1031, 376] on div "It is useless to argue with the mind in this condition. The stronger the will, …" at bounding box center [728, 404] width 1048 height 341
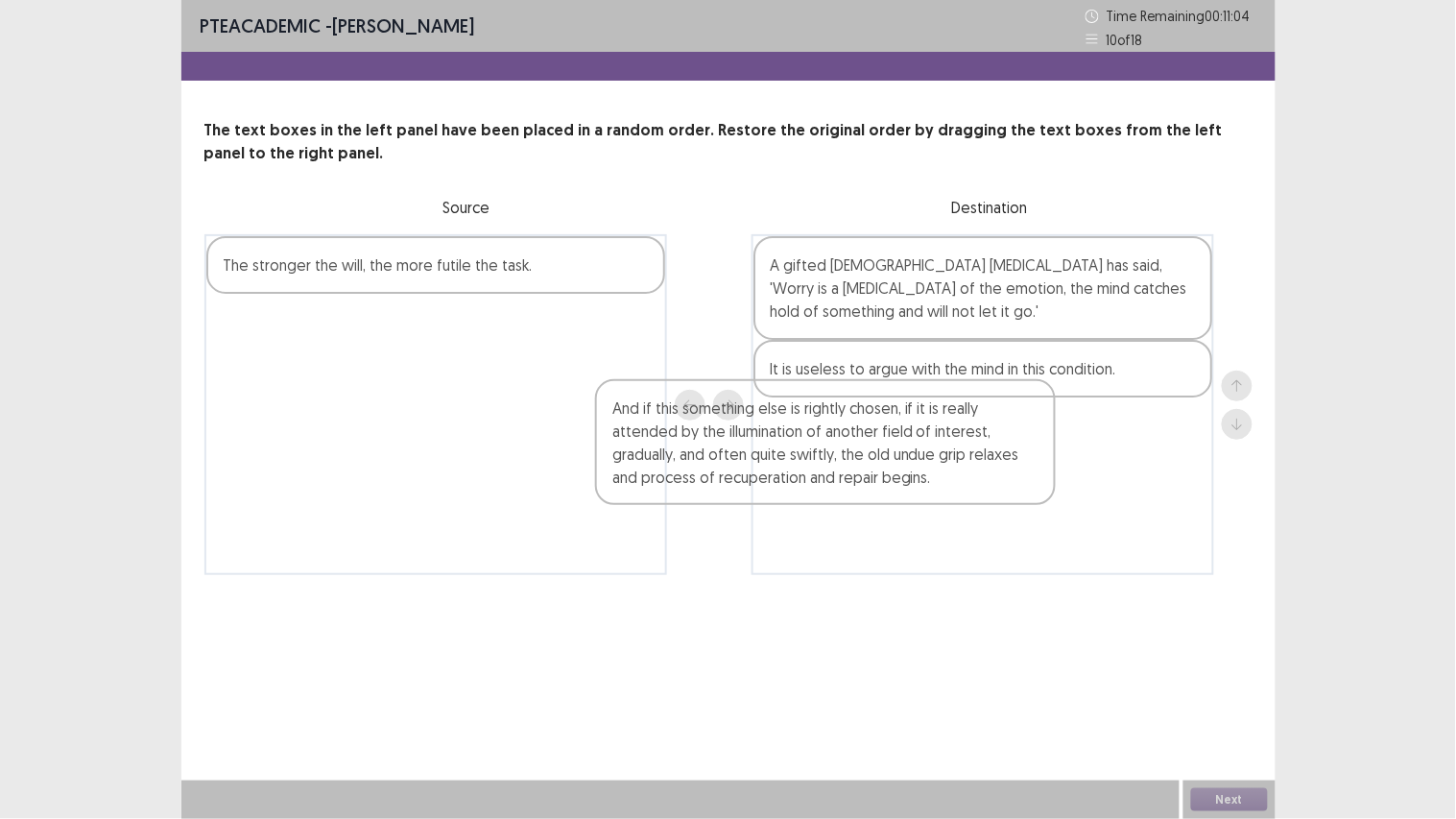
drag, startPoint x: 503, startPoint y: 378, endPoint x: 908, endPoint y: 471, distance: 415.5
click at [908, 471] on div "The stronger the will, the more futile the task. And if this something else is …" at bounding box center [728, 404] width 1048 height 341
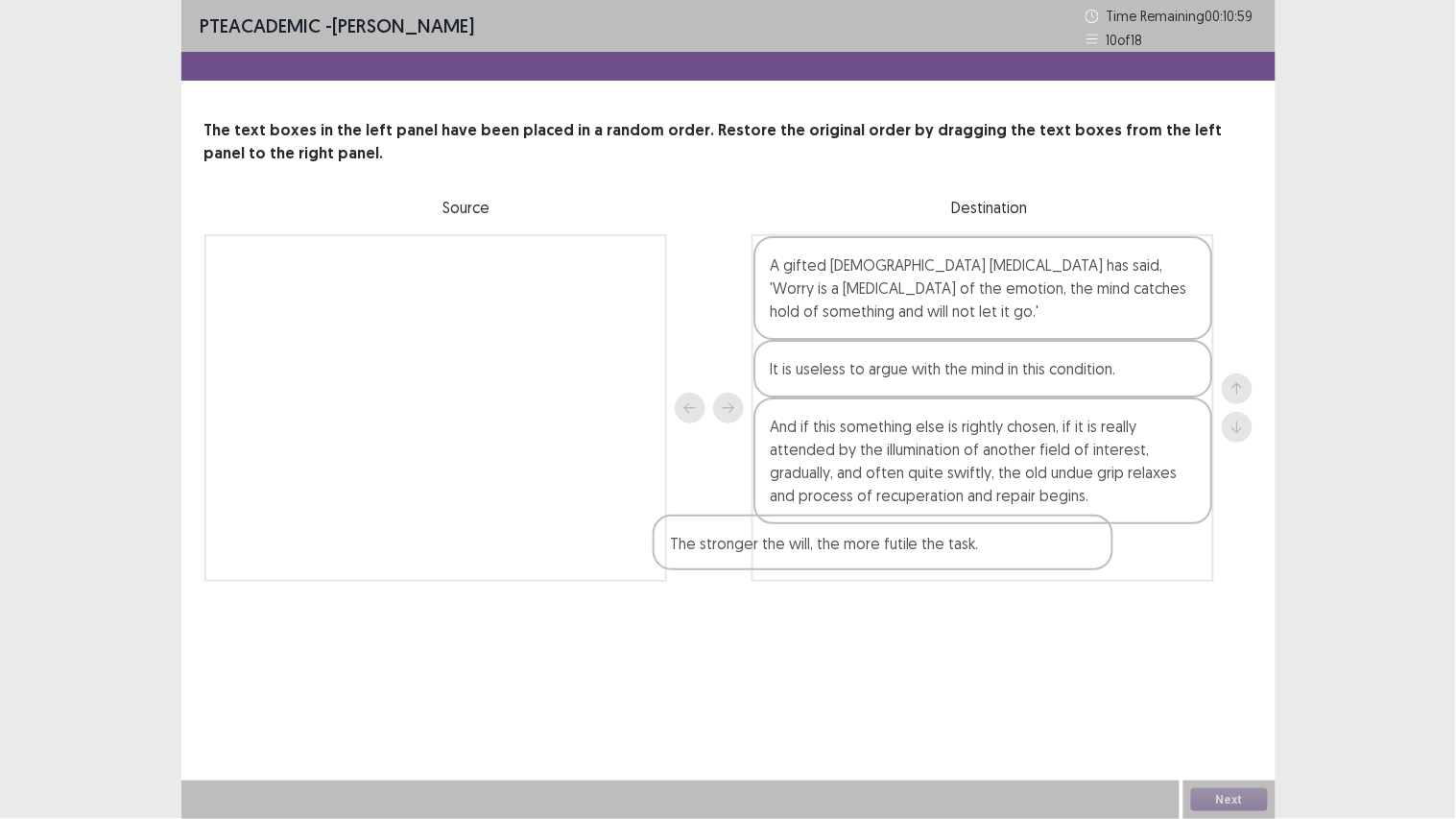
drag, startPoint x: 524, startPoint y: 275, endPoint x: 975, endPoint y: 558, distance: 532.4
click at [975, 558] on div "The stronger the will, the more futile the task. A gifted American psychologist…" at bounding box center [728, 408] width 1048 height 348
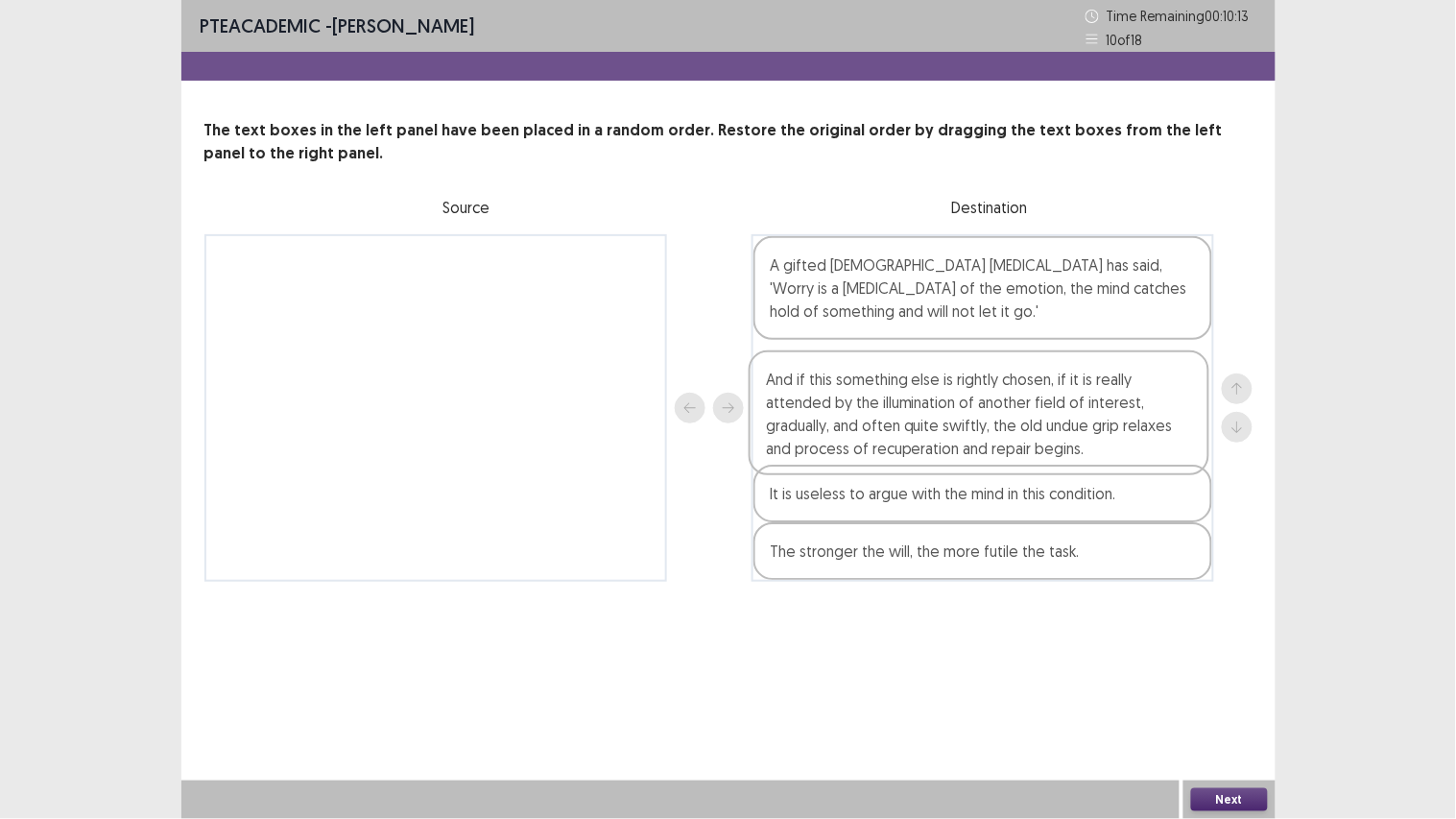
drag, startPoint x: 1103, startPoint y: 492, endPoint x: 1099, endPoint y: 444, distance: 48.2
click at [1099, 444] on div "A gifted American psychologist has said, 'Worry is a spasm of the emotion, the …" at bounding box center [982, 408] width 462 height 348
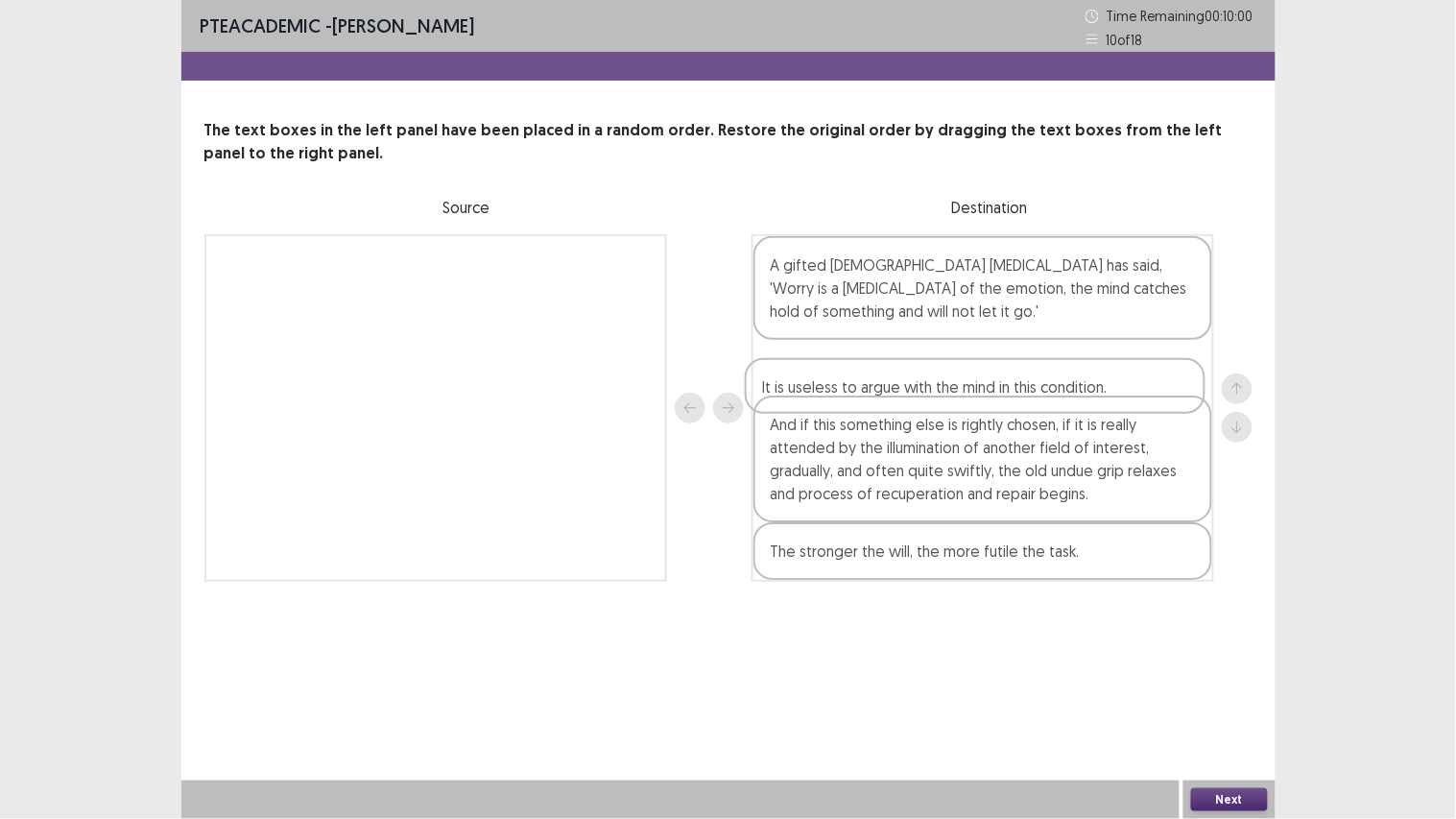
drag, startPoint x: 1118, startPoint y: 501, endPoint x: 1110, endPoint y: 392, distance: 109.3
click at [1110, 392] on div "A gifted American psychologist has said, 'Worry is a spasm of the emotion, the …" at bounding box center [982, 408] width 462 height 348
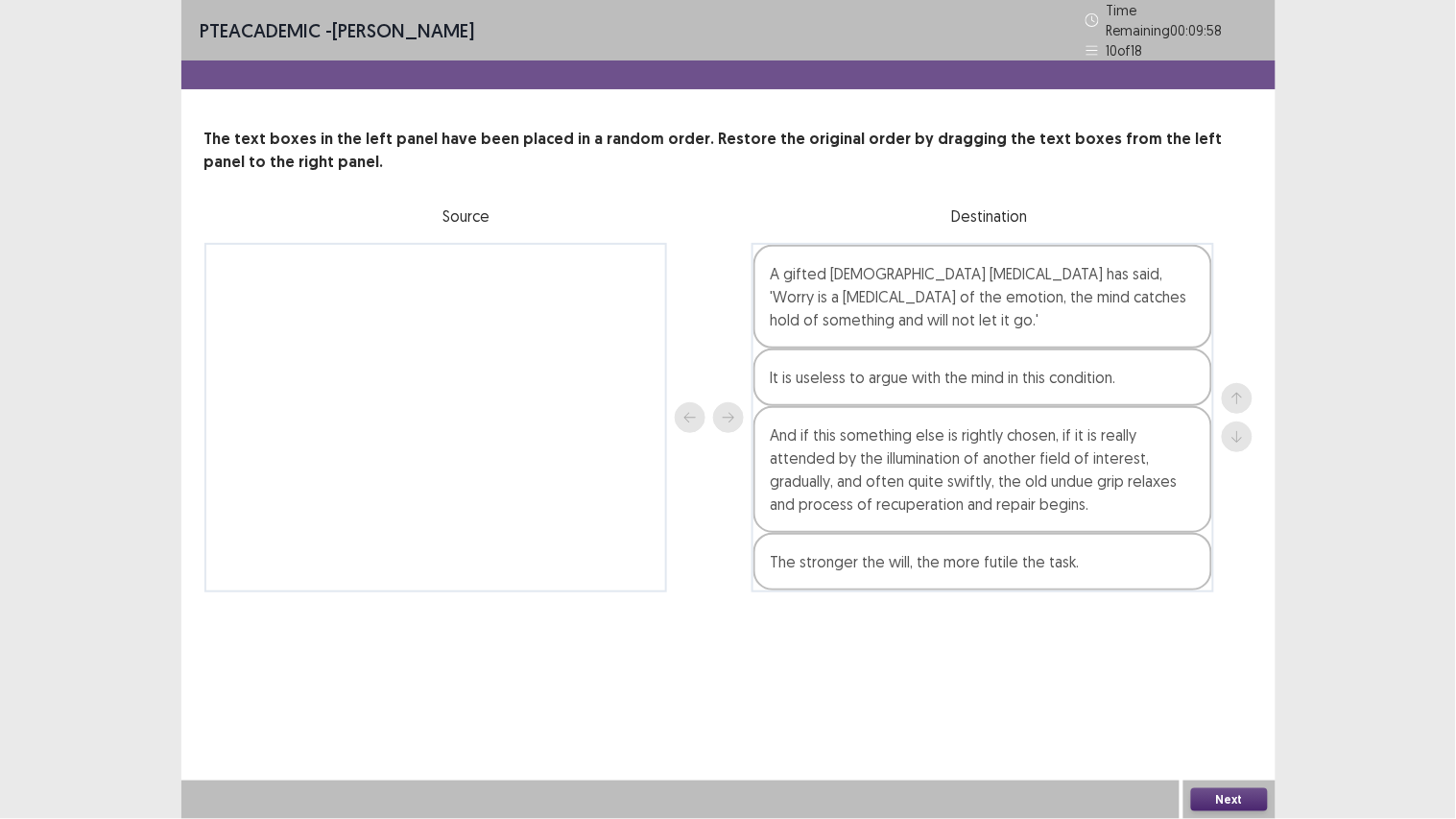
click at [1202, 614] on button "Next" at bounding box center [1228, 799] width 77 height 23
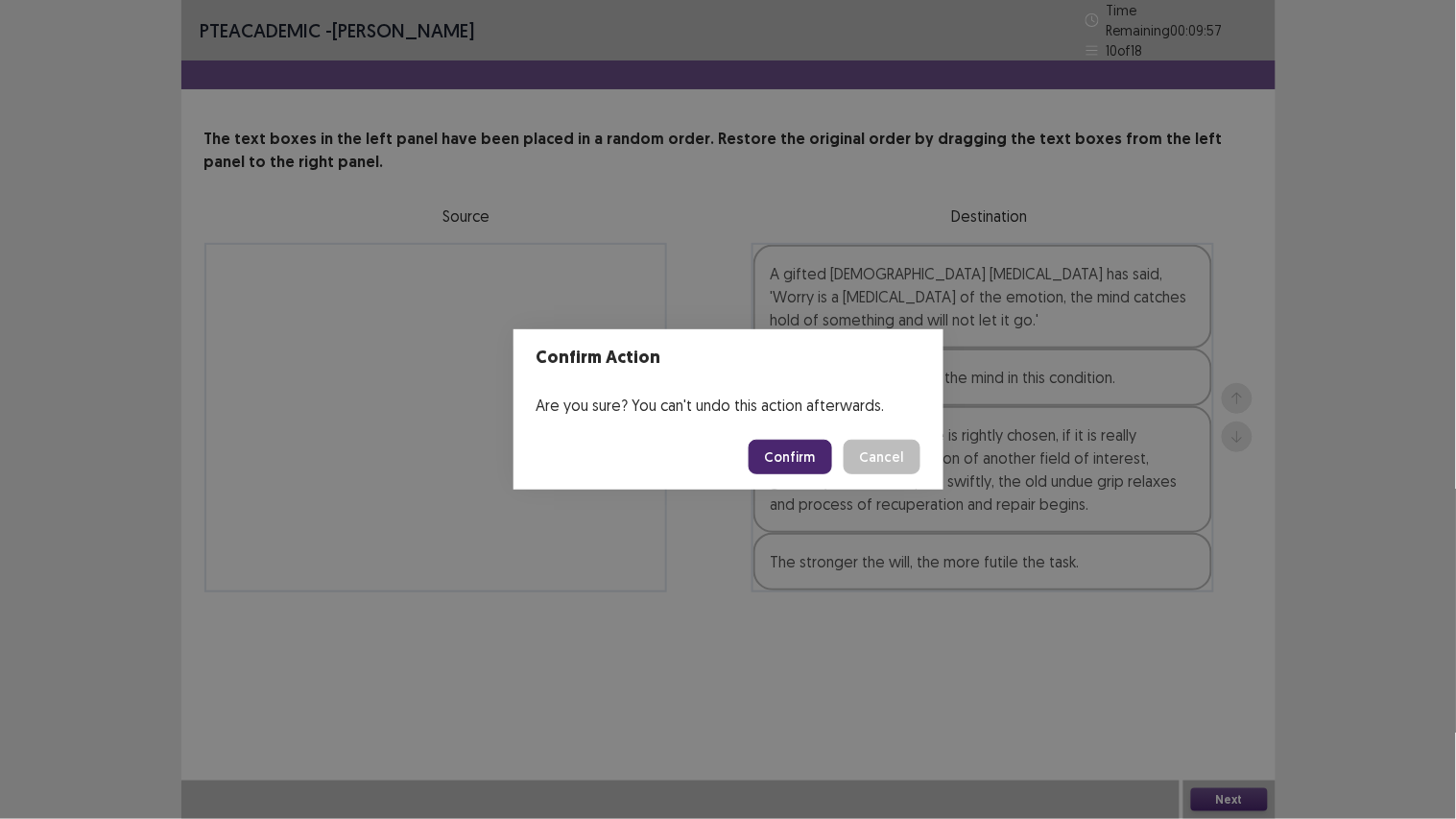
click at [798, 451] on button "Confirm" at bounding box center [790, 456] width 84 height 35
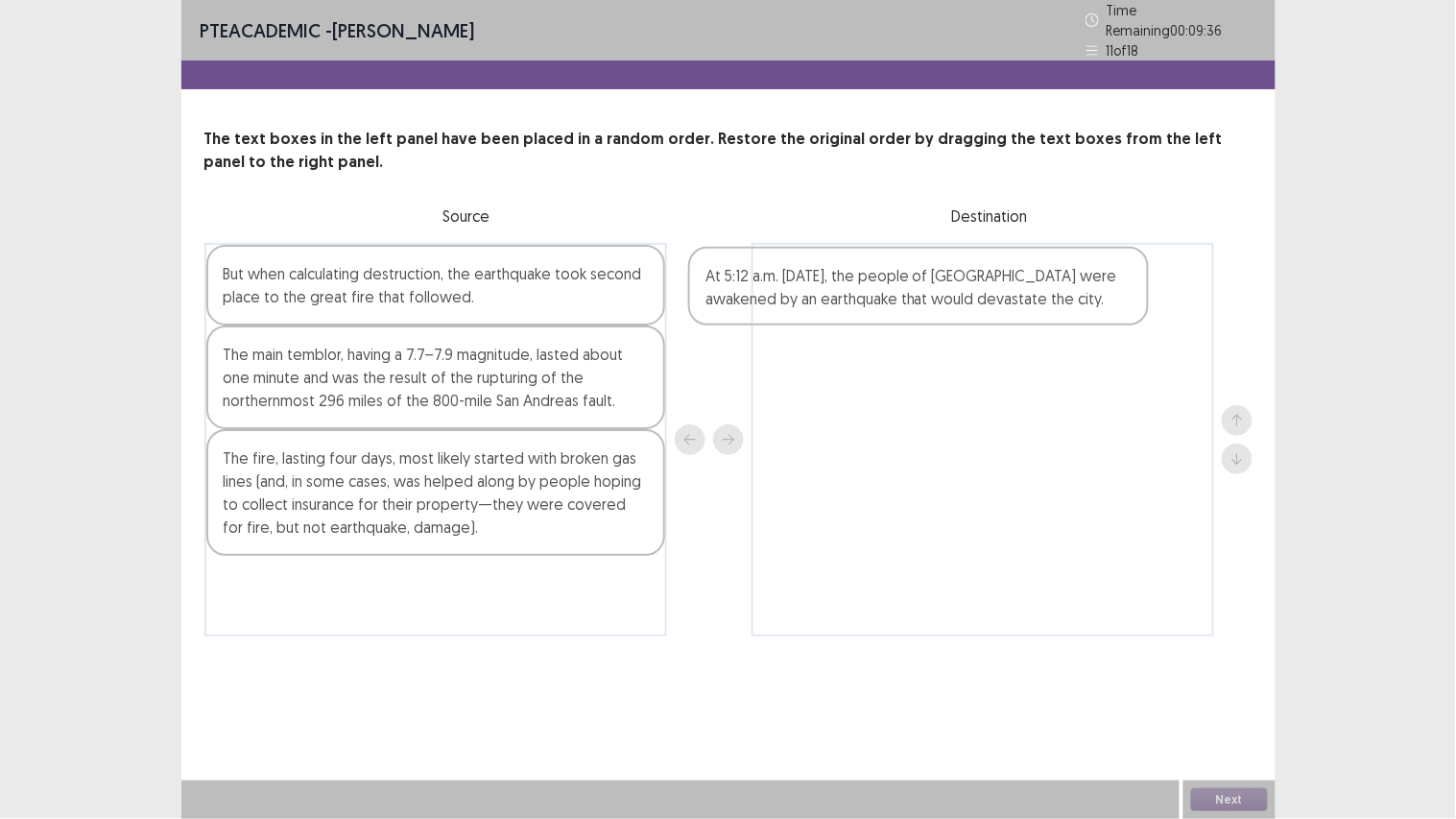
drag, startPoint x: 616, startPoint y: 595, endPoint x: 1101, endPoint y: 294, distance: 570.8
click at [1101, 294] on div "But when calculating destruction, the earthquake took second place to the great…" at bounding box center [728, 439] width 1048 height 394
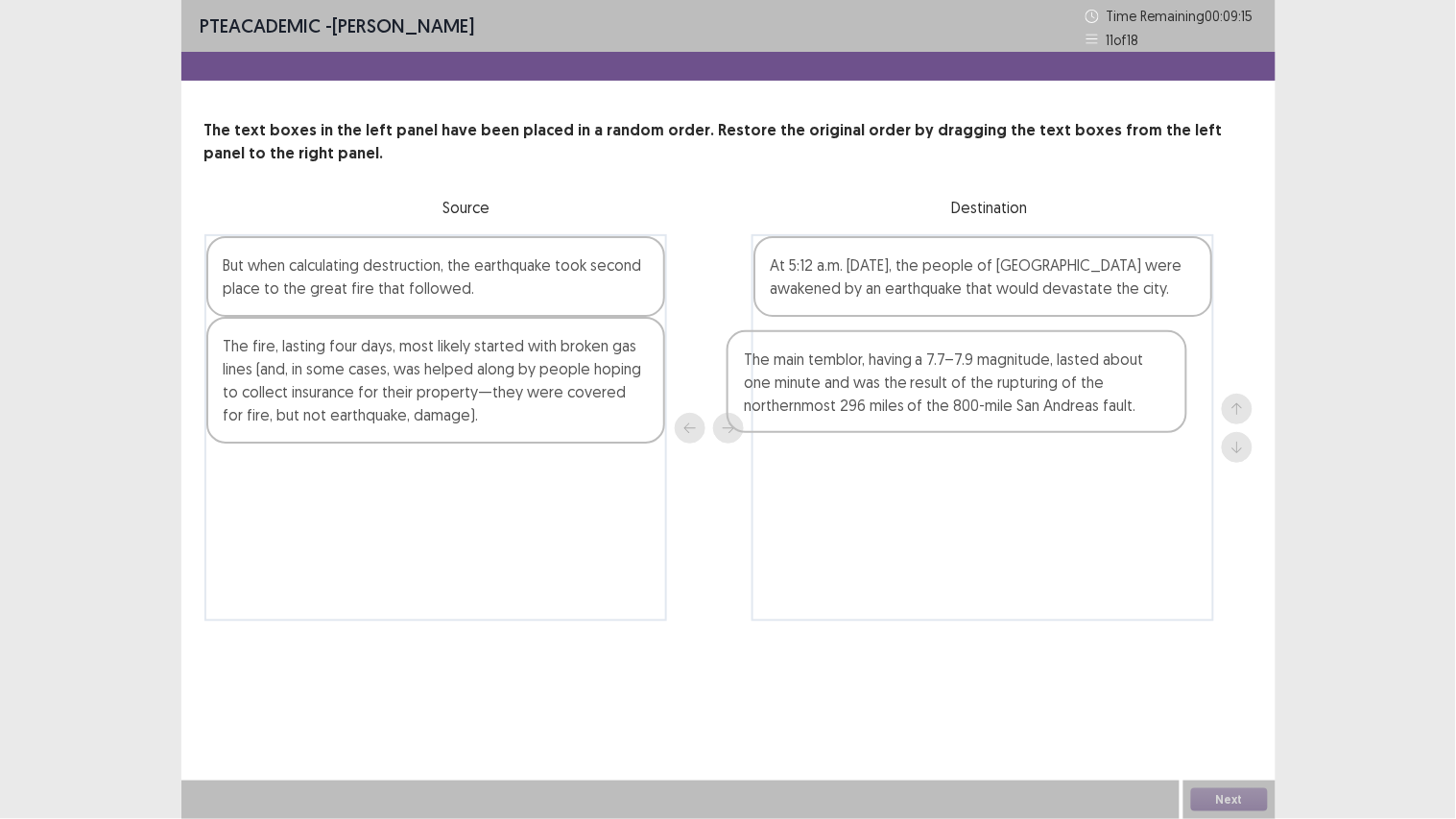
drag, startPoint x: 566, startPoint y: 388, endPoint x: 1093, endPoint y: 405, distance: 527.3
click at [1093, 405] on div "But when calculating destruction, the earthquake took second place to the great…" at bounding box center [728, 426] width 1048 height 387
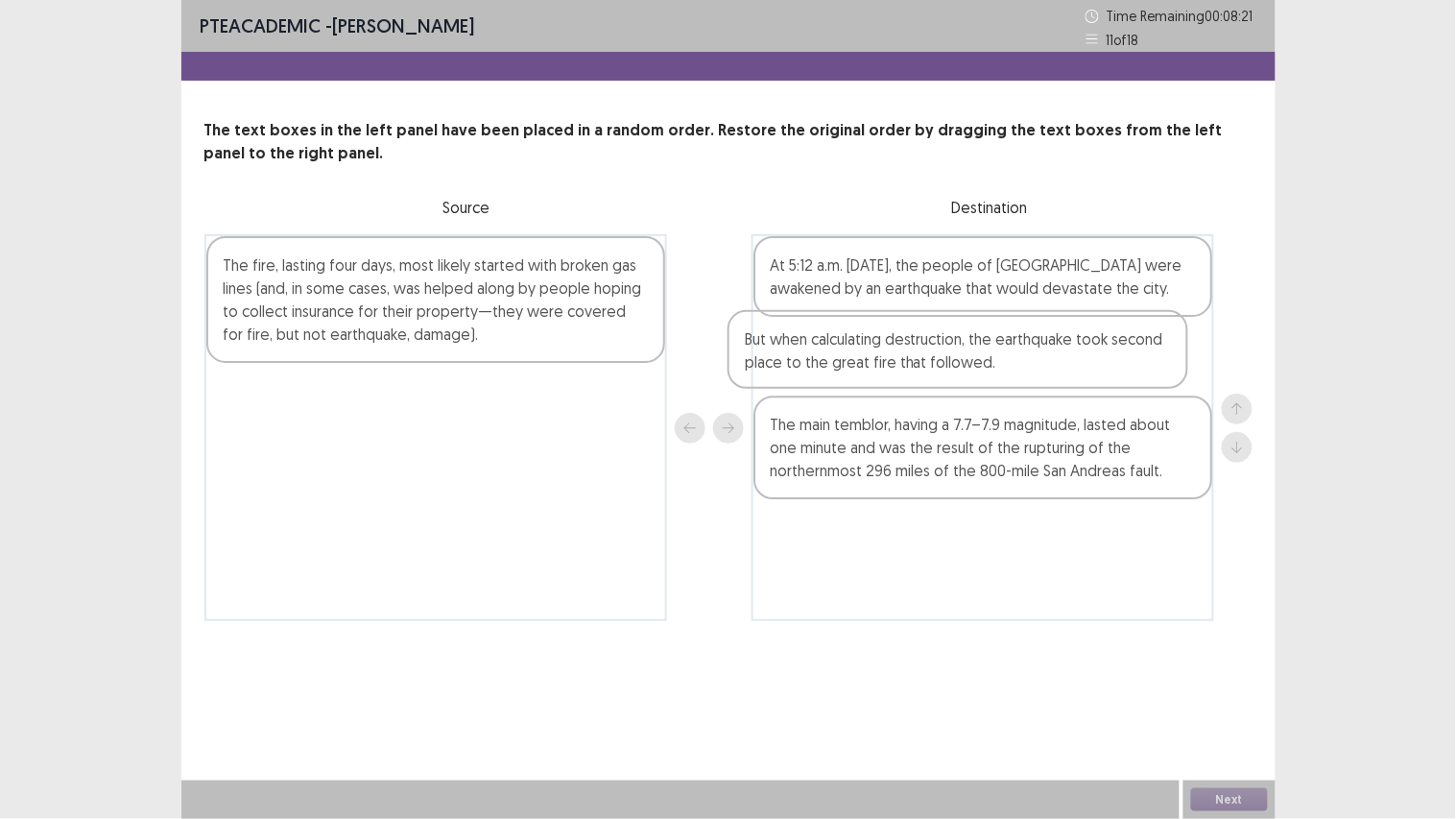
drag, startPoint x: 585, startPoint y: 303, endPoint x: 1110, endPoint y: 382, distance: 530.9
click at [1110, 382] on div "But when calculating destruction, the earthquake took second place to the great…" at bounding box center [728, 426] width 1048 height 387
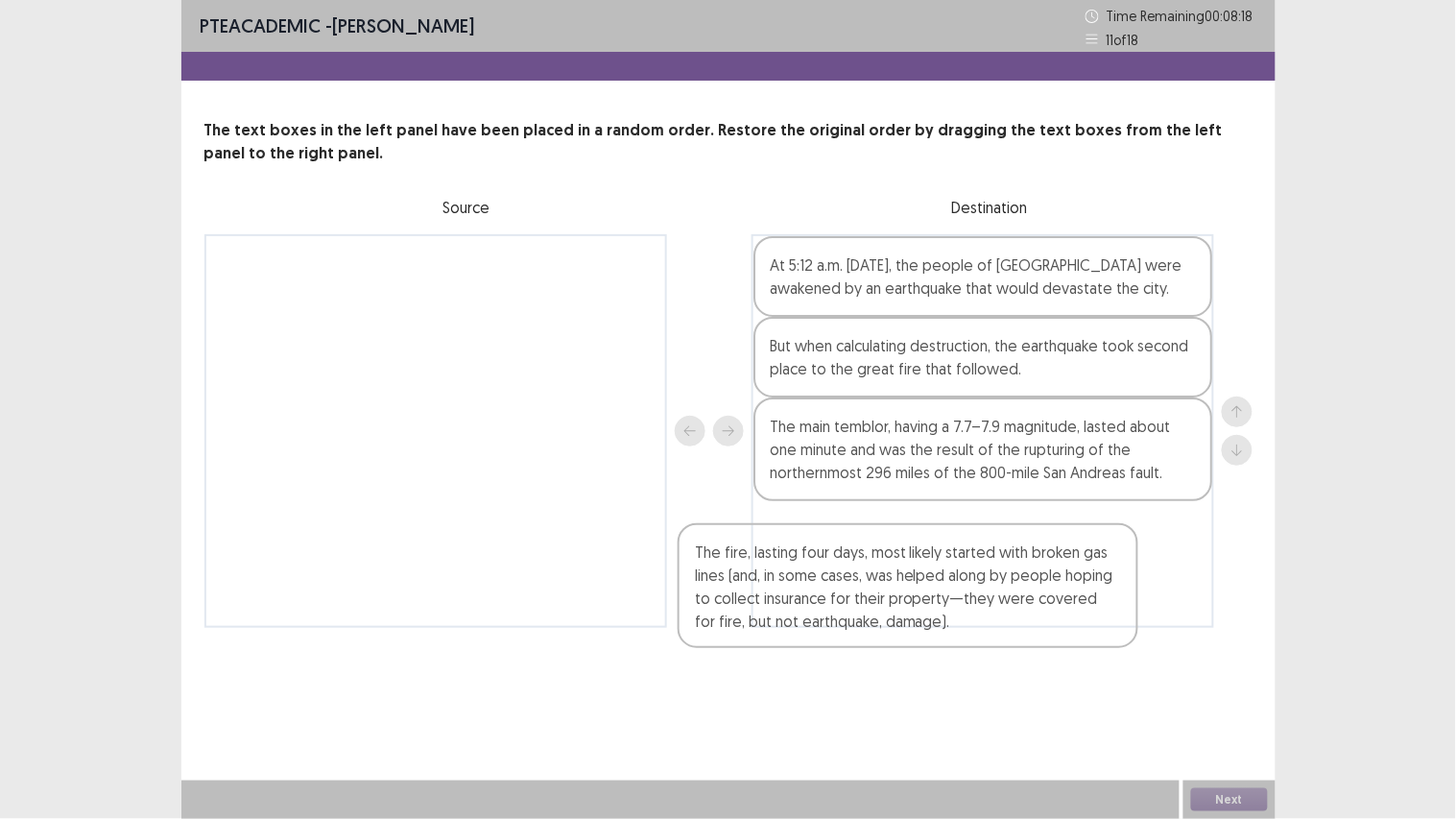
drag, startPoint x: 547, startPoint y: 338, endPoint x: 1066, endPoint y: 599, distance: 580.9
click at [1062, 601] on div "The fire, lasting four days, most likely started with broken gas lines (and, in…" at bounding box center [728, 430] width 1048 height 394
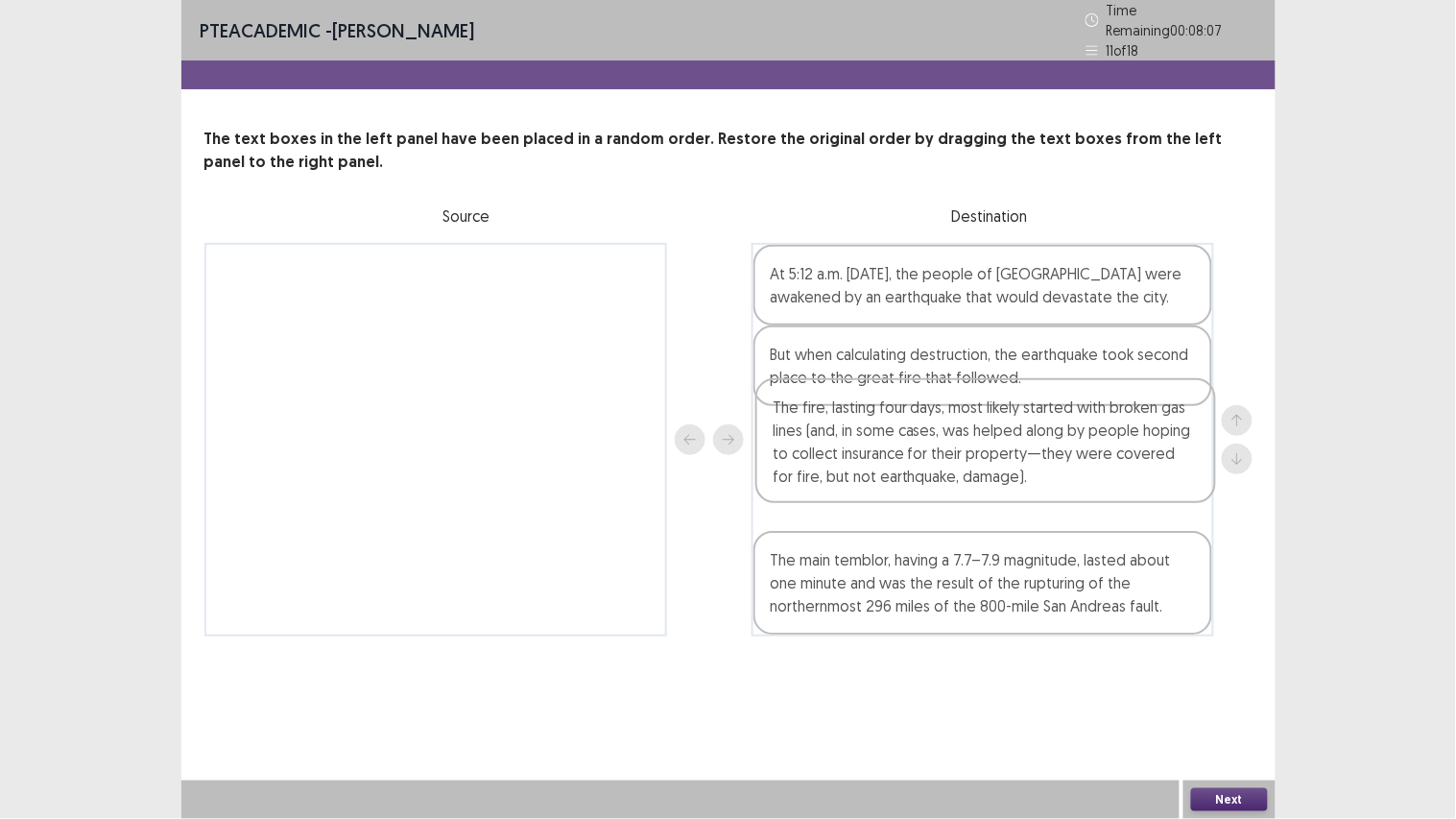
drag, startPoint x: 1127, startPoint y: 585, endPoint x: 1129, endPoint y: 454, distance: 131.0
click at [1129, 454] on div "At 5:12 a.m. on April 18, 1906, the people of San Francisco were awakened by an…" at bounding box center [982, 439] width 462 height 394
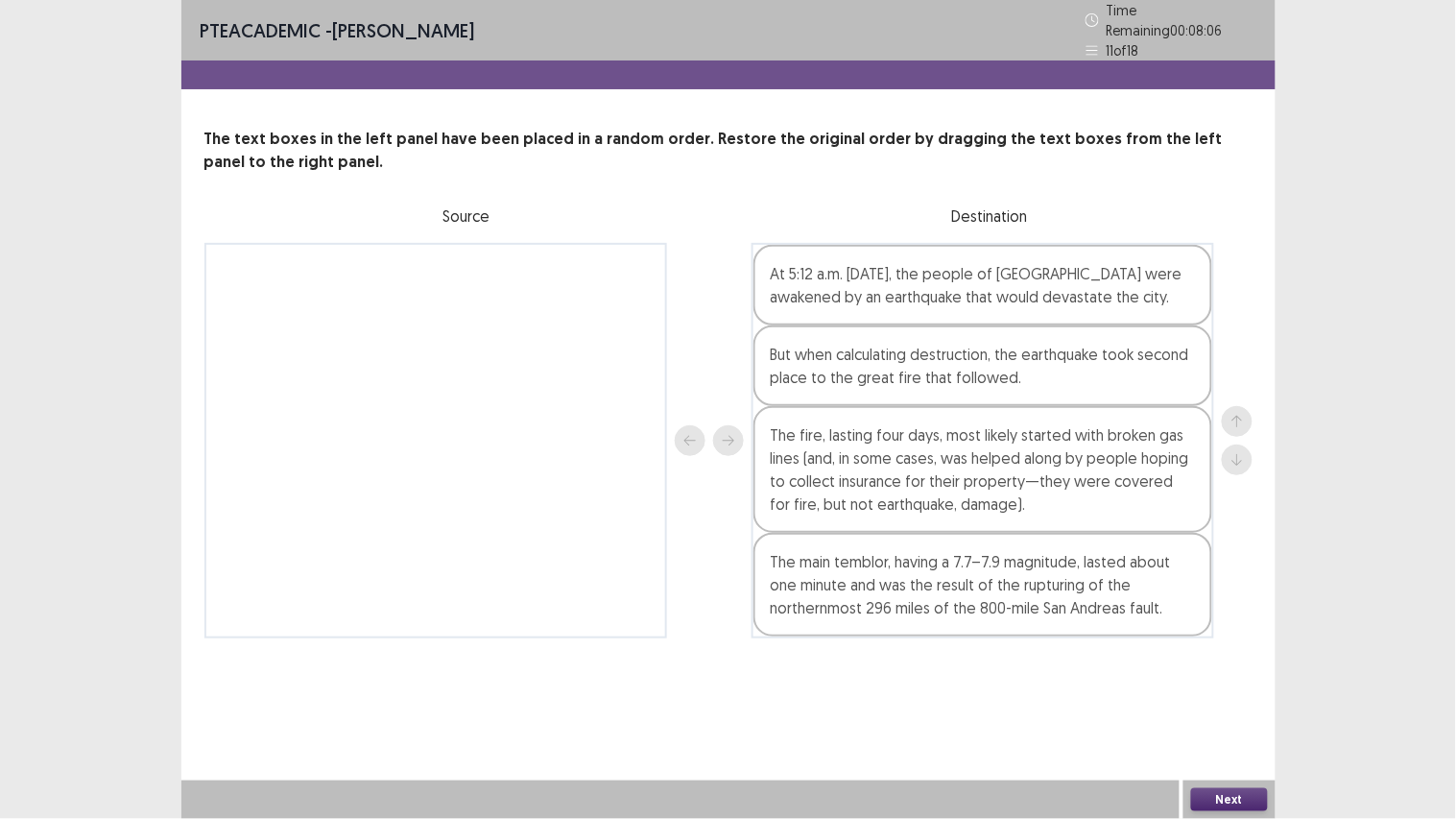
click at [1229, 614] on button "Next" at bounding box center [1228, 799] width 77 height 23
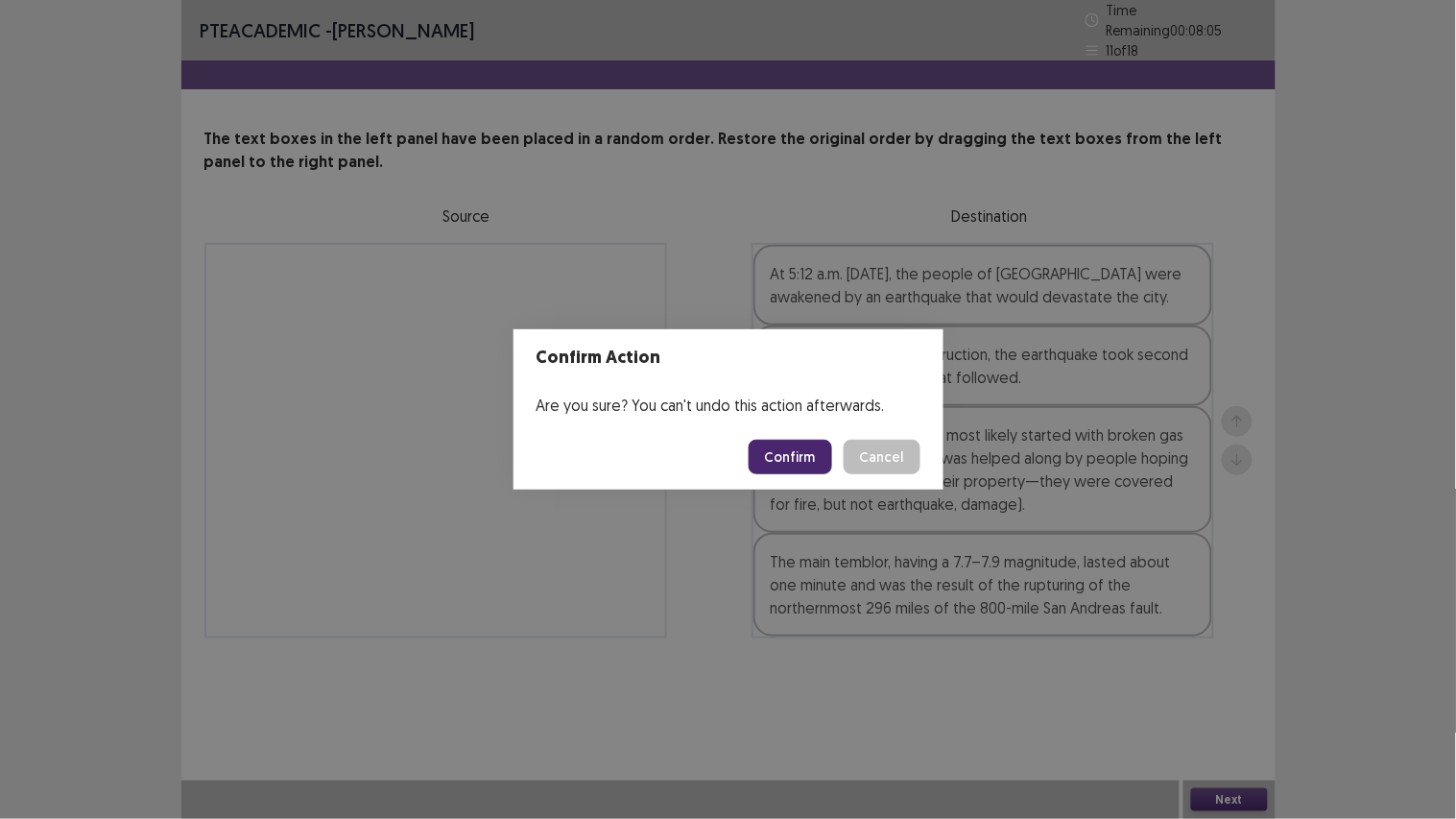
click at [775, 455] on button "Confirm" at bounding box center [790, 456] width 84 height 35
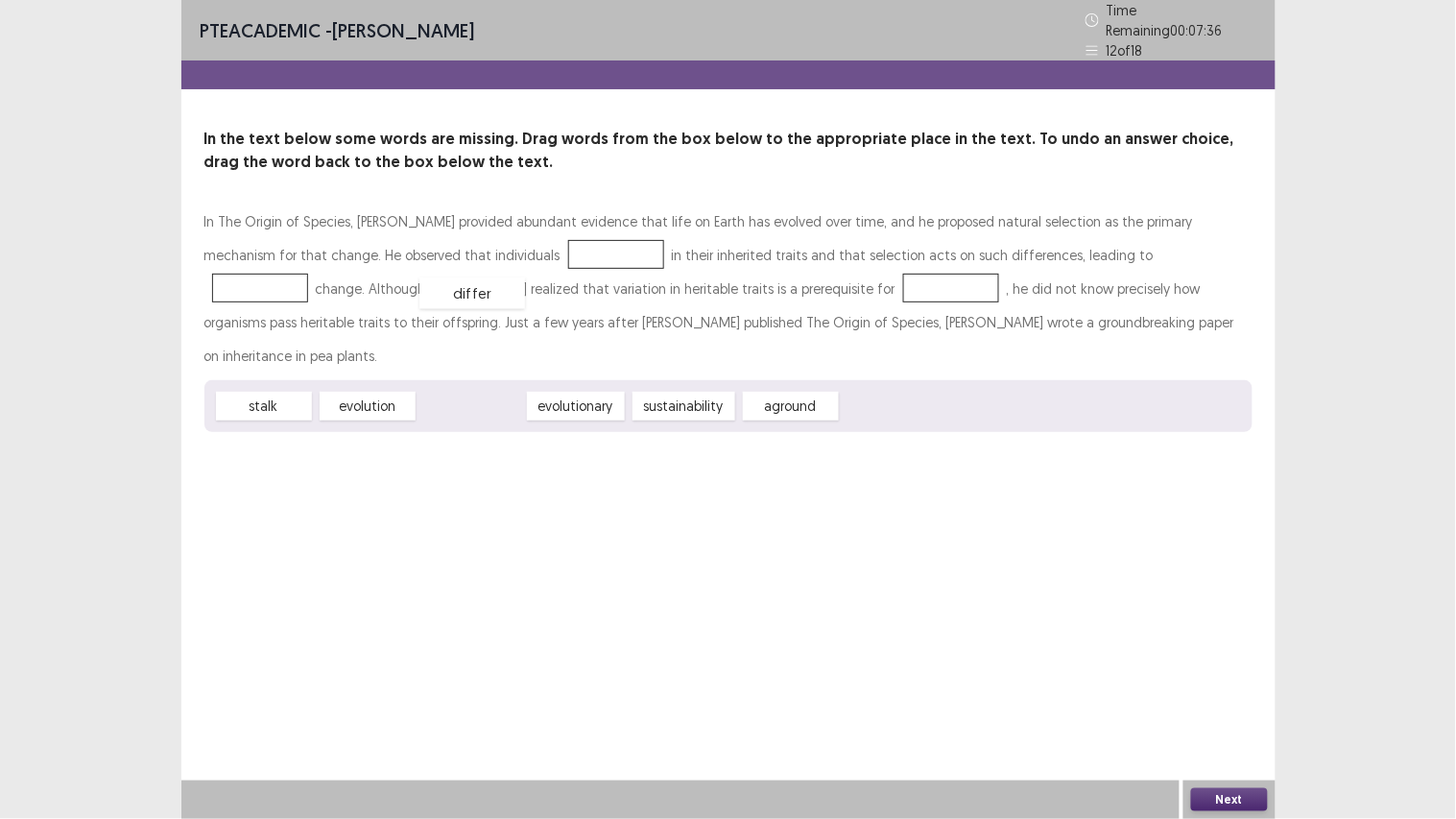
drag, startPoint x: 491, startPoint y: 359, endPoint x: 495, endPoint y: 236, distance: 123.1
drag, startPoint x: 483, startPoint y: 361, endPoint x: 1060, endPoint y: 240, distance: 589.6
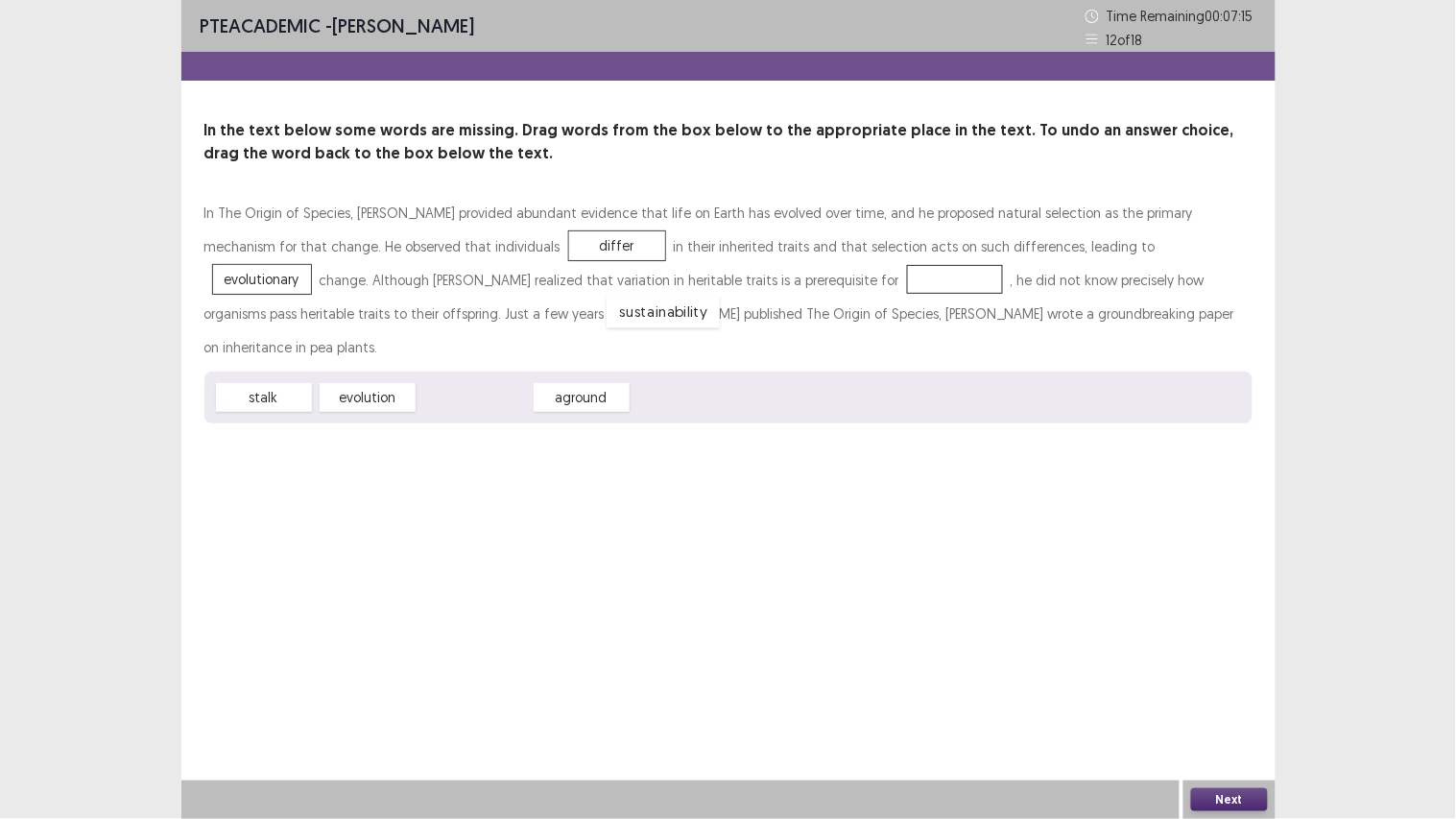
drag, startPoint x: 449, startPoint y: 357, endPoint x: 638, endPoint y: 273, distance: 206.8
click at [1230, 614] on button "Next" at bounding box center [1228, 799] width 77 height 23
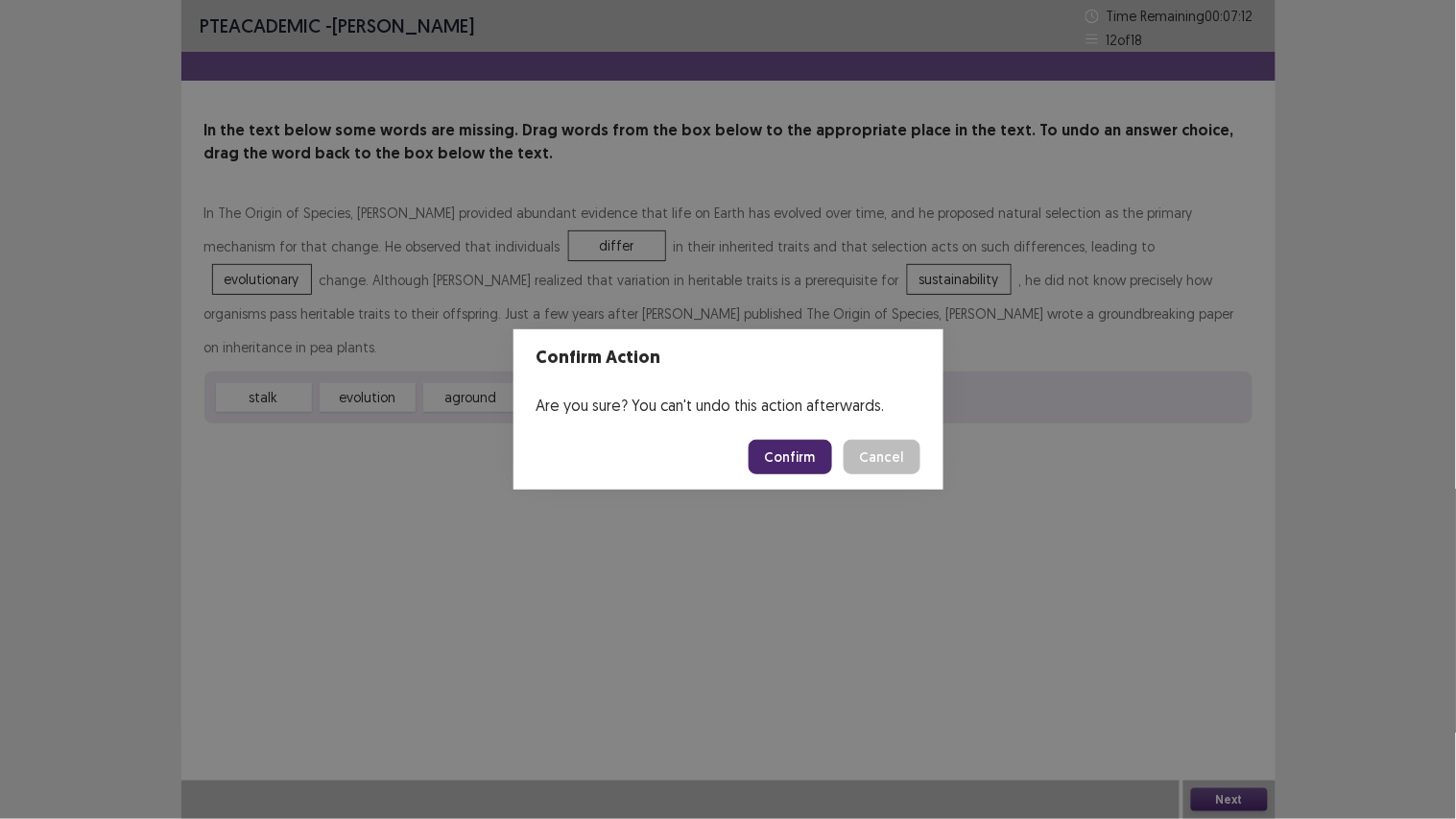
click at [794, 471] on button "Confirm" at bounding box center [790, 456] width 84 height 35
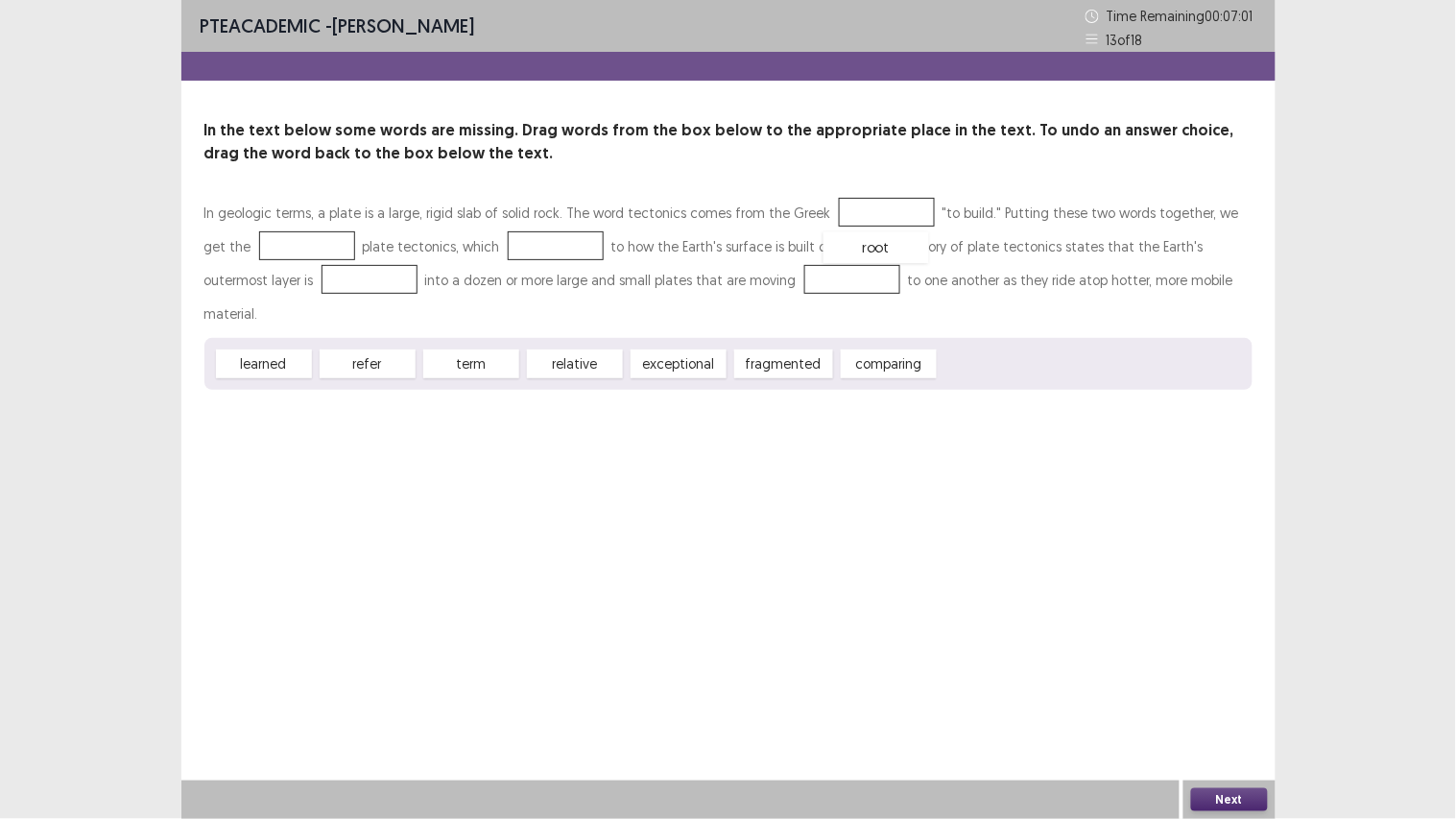
drag, startPoint x: 965, startPoint y: 333, endPoint x: 848, endPoint y: 217, distance: 164.8
click at [779, 356] on div "fragmented" at bounding box center [779, 372] width 109 height 32
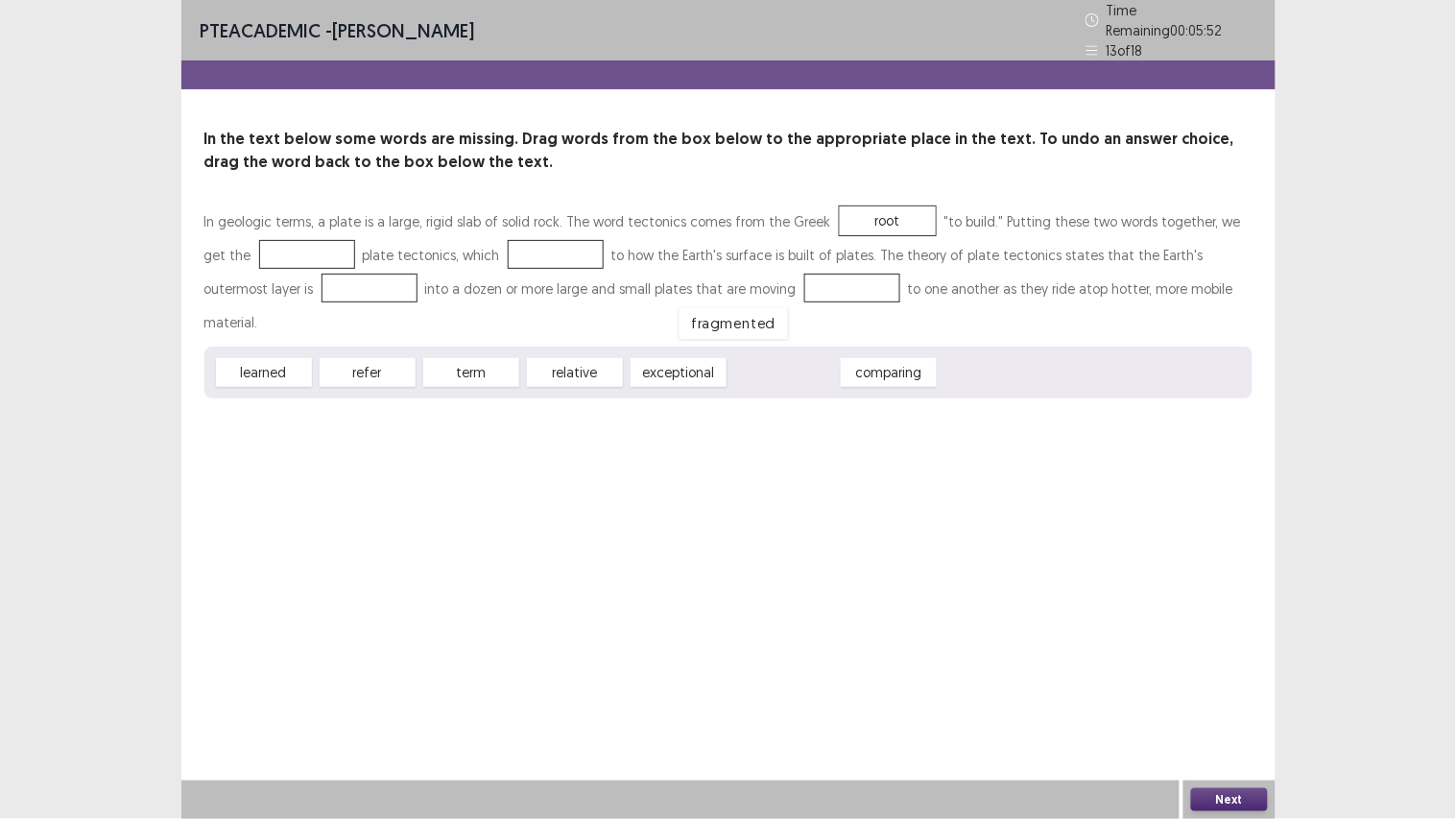
drag, startPoint x: 762, startPoint y: 336, endPoint x: 712, endPoint y: 286, distance: 70.7
drag, startPoint x: 700, startPoint y: 276, endPoint x: 819, endPoint y: 310, distance: 123.8
click at [838, 310] on div "In geologic terms, a plate is a large, rigid slab of solid rock. The word tecto…" at bounding box center [728, 302] width 1048 height 194
drag, startPoint x: 760, startPoint y: 281, endPoint x: 909, endPoint y: 338, distance: 159.5
drag, startPoint x: 571, startPoint y: 333, endPoint x: 729, endPoint y: 275, distance: 168.3
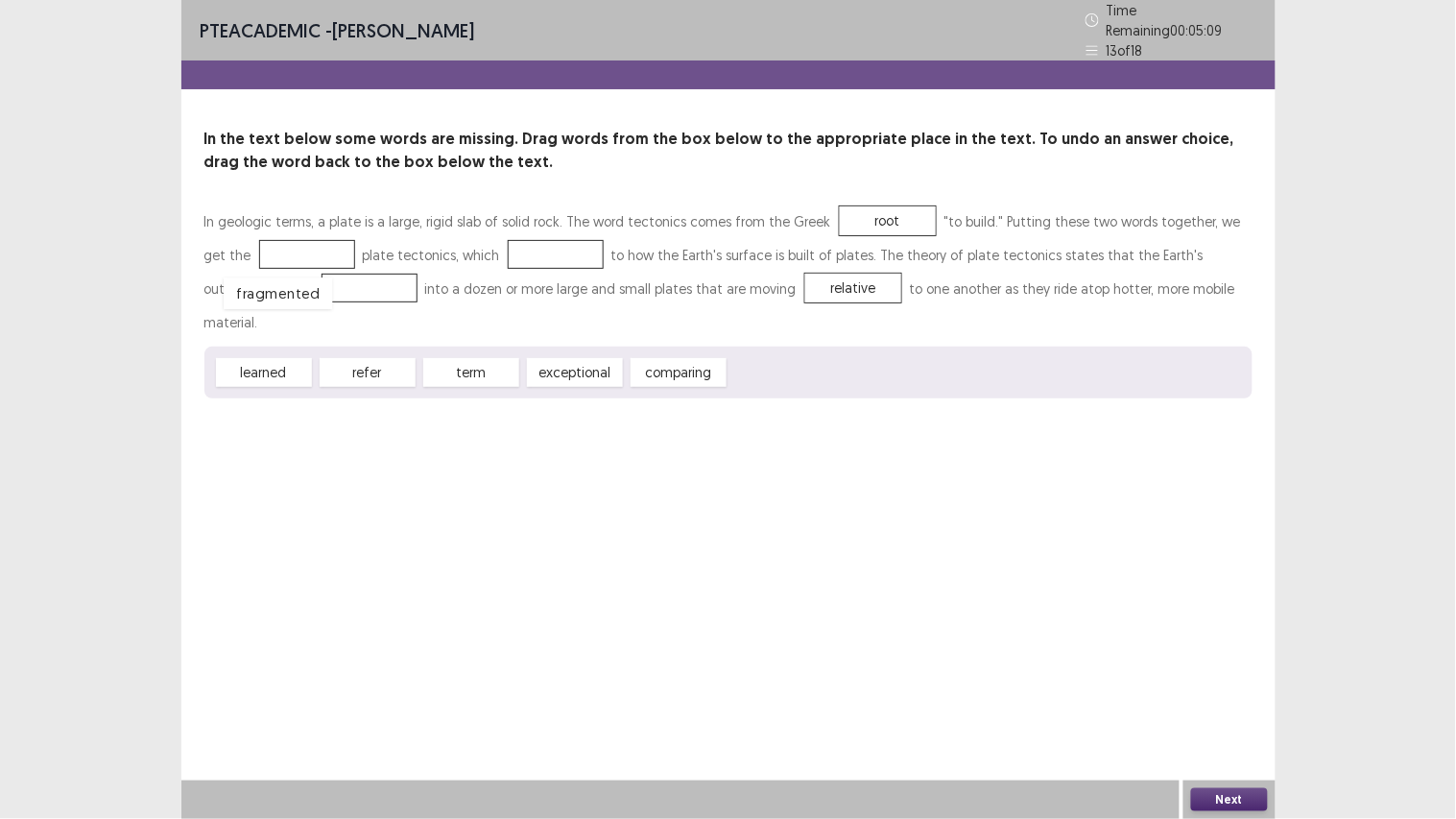
drag, startPoint x: 790, startPoint y: 333, endPoint x: 277, endPoint y: 254, distance: 519.0
drag, startPoint x: 288, startPoint y: 247, endPoint x: 290, endPoint y: 282, distance: 35.1
drag, startPoint x: 587, startPoint y: 333, endPoint x: 528, endPoint y: 246, distance: 105.1
drag, startPoint x: 523, startPoint y: 247, endPoint x: 315, endPoint y: 247, distance: 208.0
drag, startPoint x: 566, startPoint y: 330, endPoint x: 509, endPoint y: 242, distance: 104.8
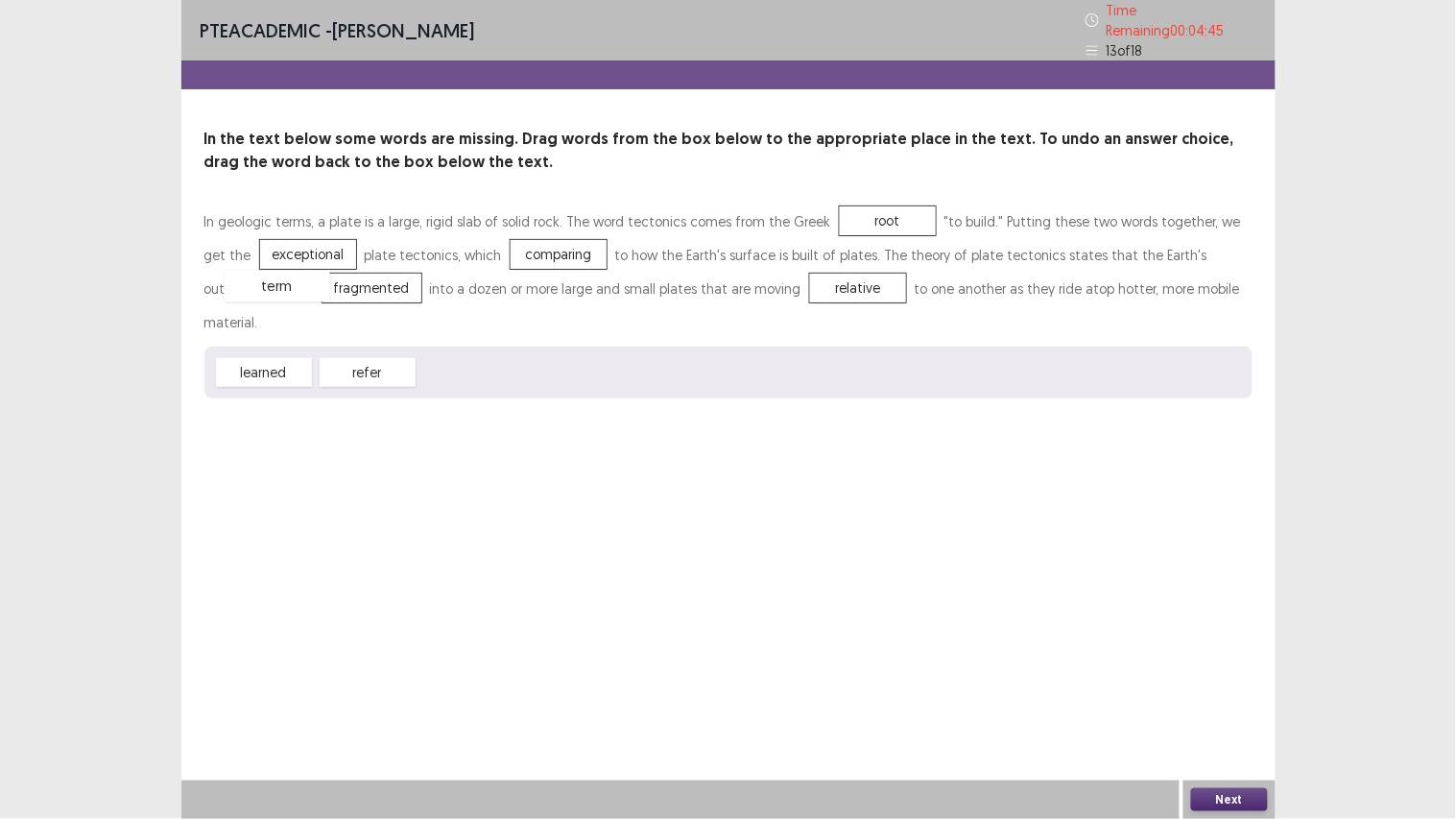
drag, startPoint x: 479, startPoint y: 327, endPoint x: 283, endPoint y: 241, distance: 214.0
drag, startPoint x: 290, startPoint y: 325, endPoint x: 541, endPoint y: 233, distance: 267.3
click at [1231, 614] on button "Next" at bounding box center [1228, 799] width 77 height 23
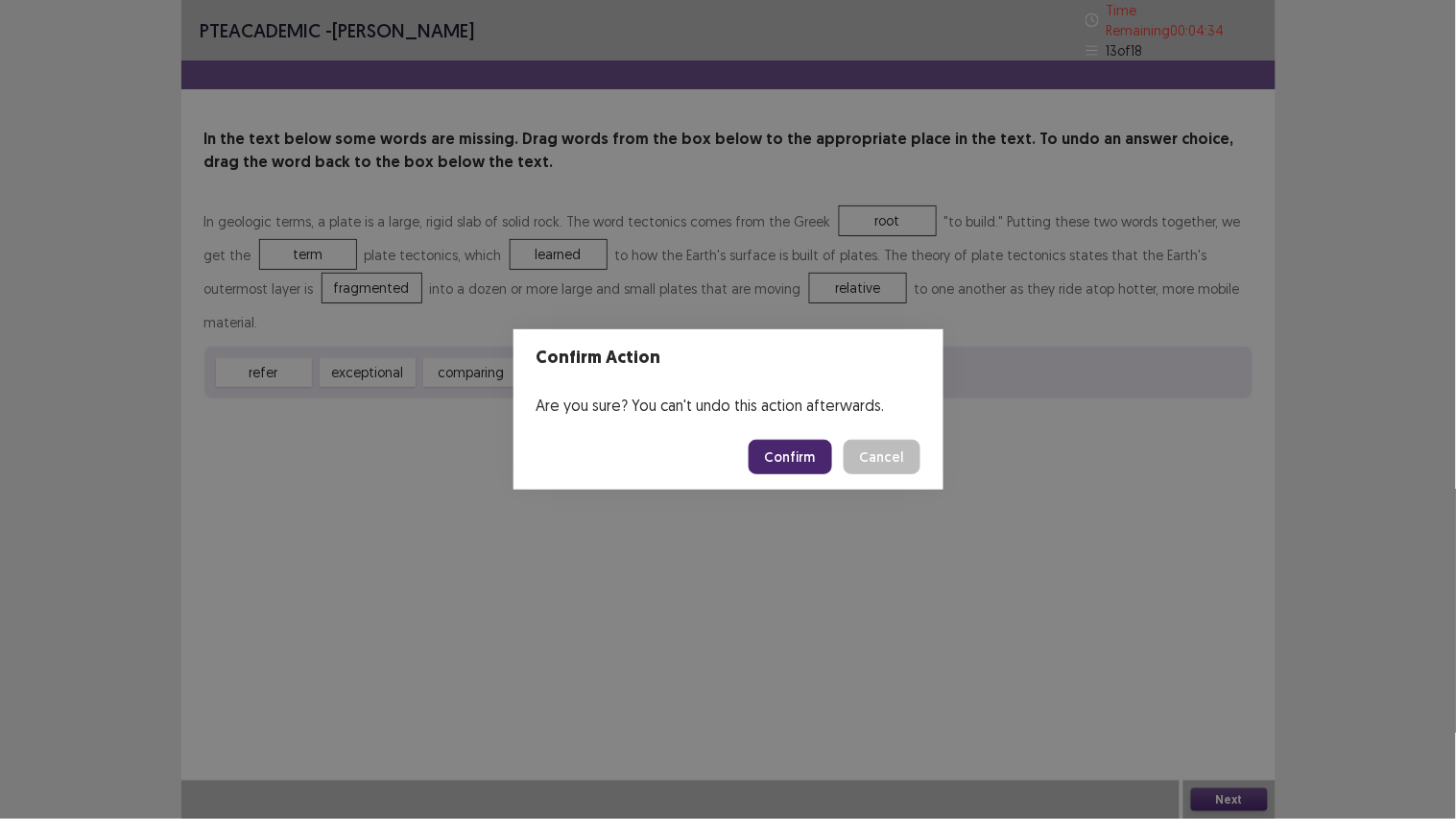
click at [804, 451] on button "Confirm" at bounding box center [790, 456] width 84 height 35
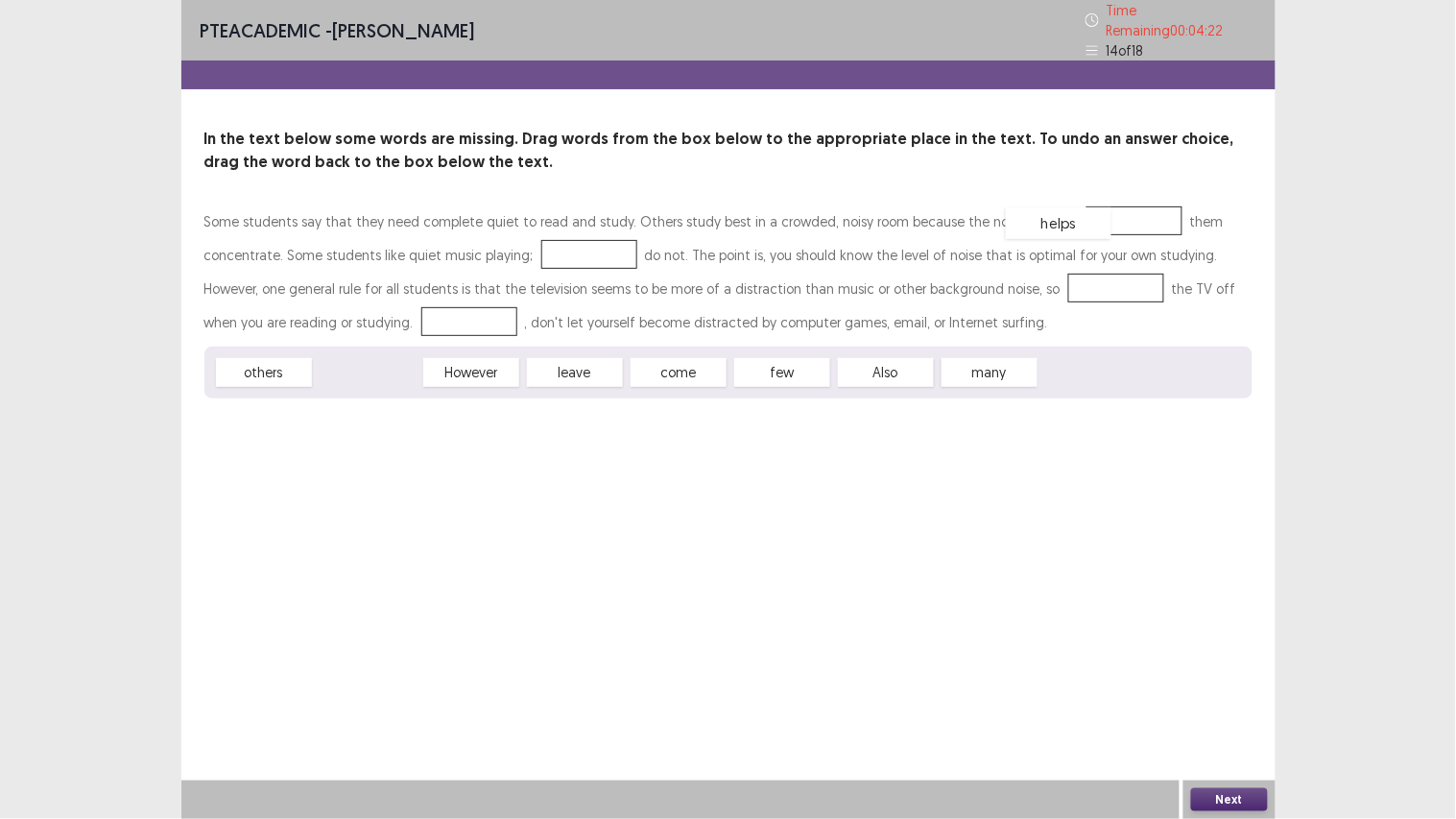
drag, startPoint x: 375, startPoint y: 365, endPoint x: 1070, endPoint y: 215, distance: 711.0
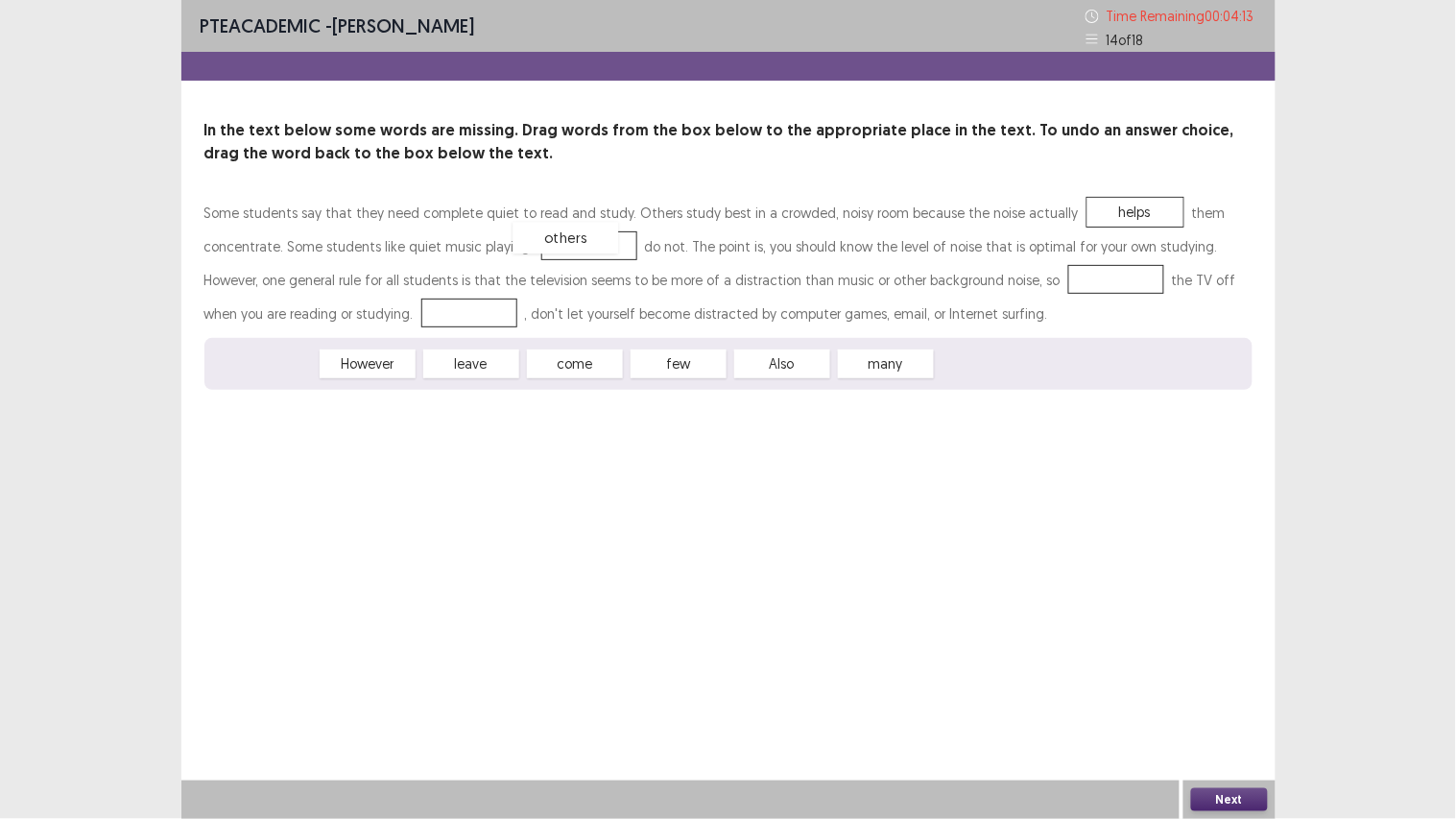
drag, startPoint x: 260, startPoint y: 360, endPoint x: 562, endPoint y: 235, distance: 326.8
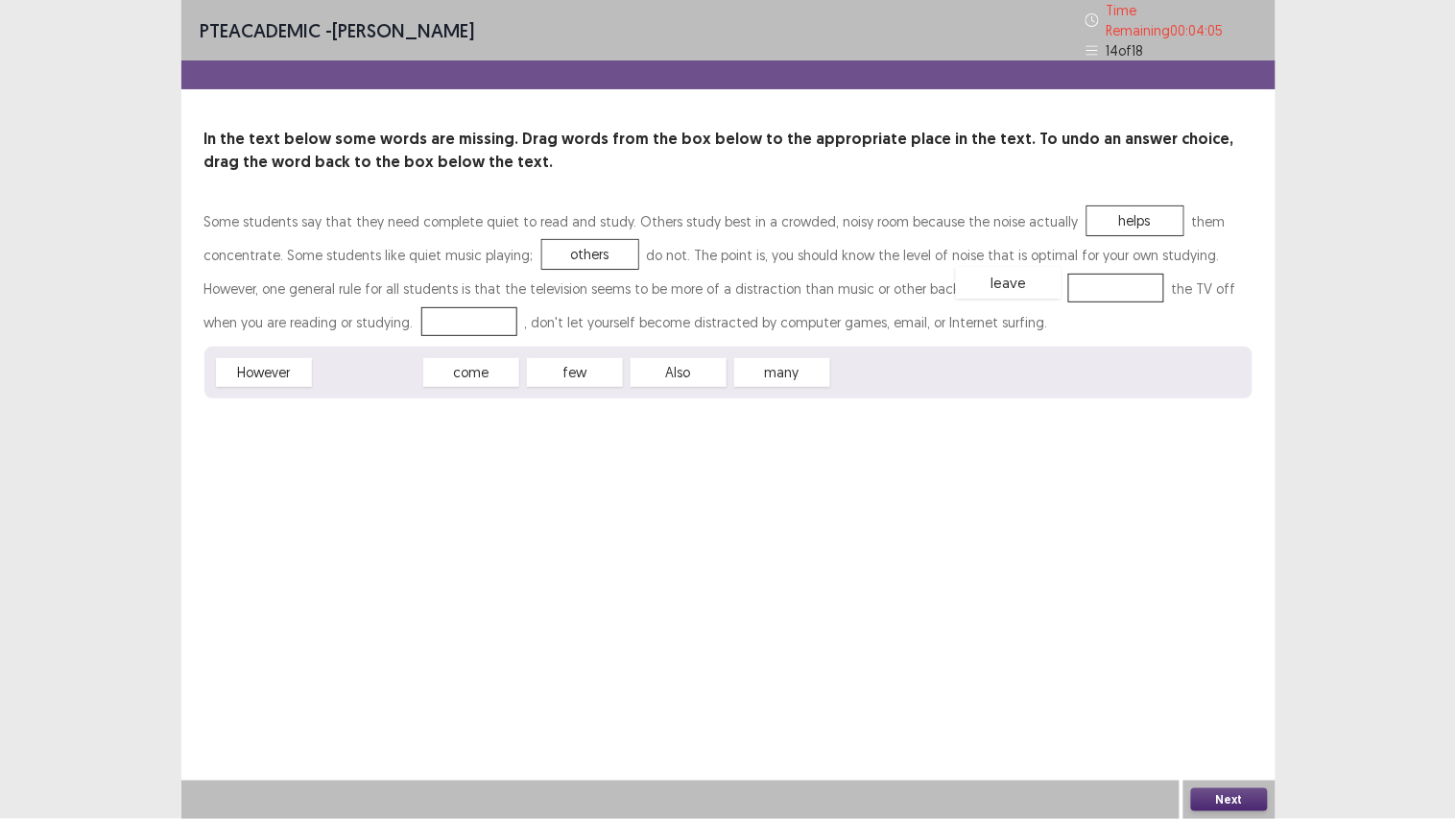
drag, startPoint x: 357, startPoint y: 358, endPoint x: 998, endPoint y: 269, distance: 647.1
drag, startPoint x: 581, startPoint y: 357, endPoint x: 396, endPoint y: 315, distance: 189.7
click at [1219, 614] on button "Next" at bounding box center [1228, 799] width 77 height 23
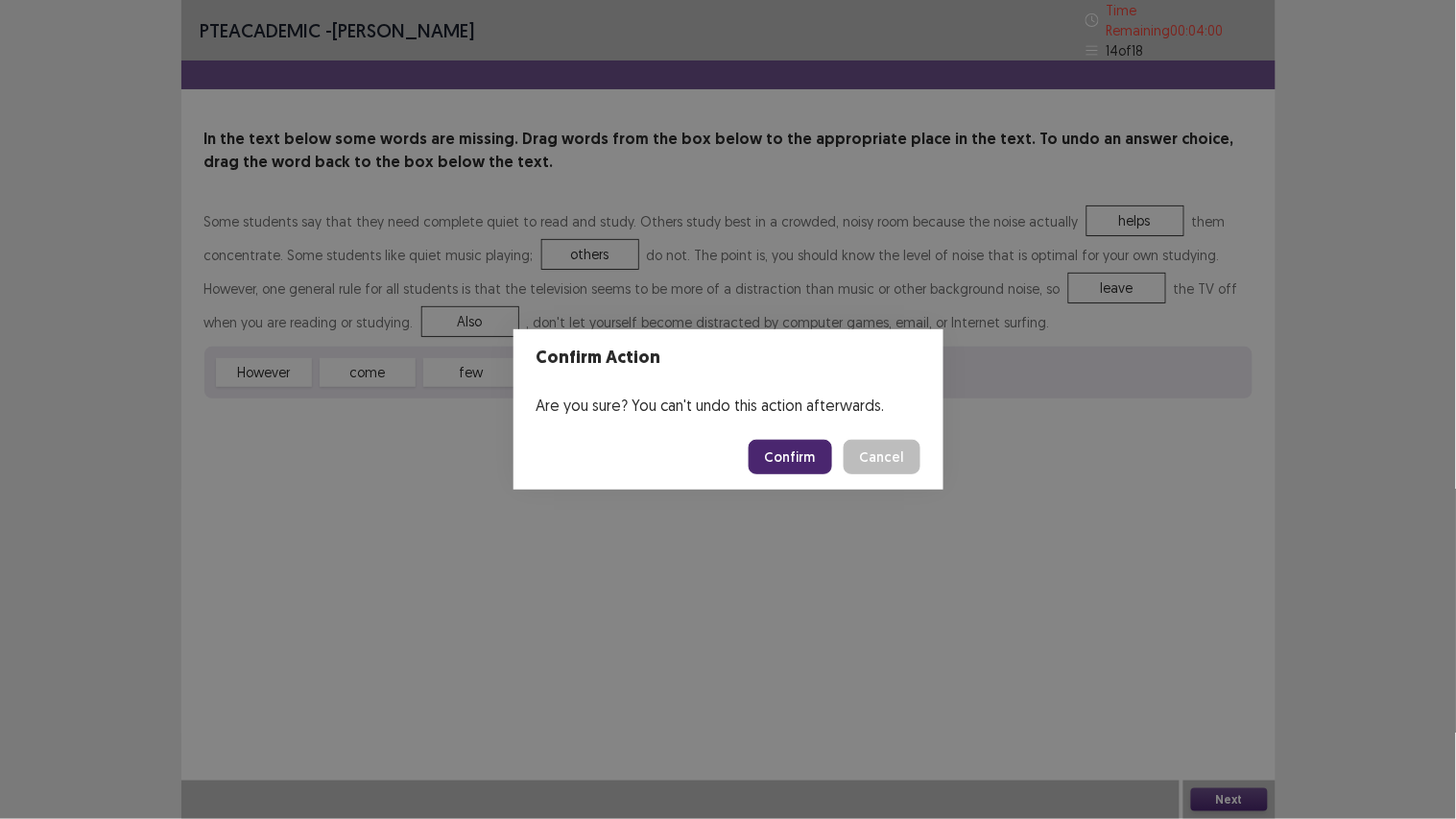
click at [807, 455] on button "Confirm" at bounding box center [790, 456] width 84 height 35
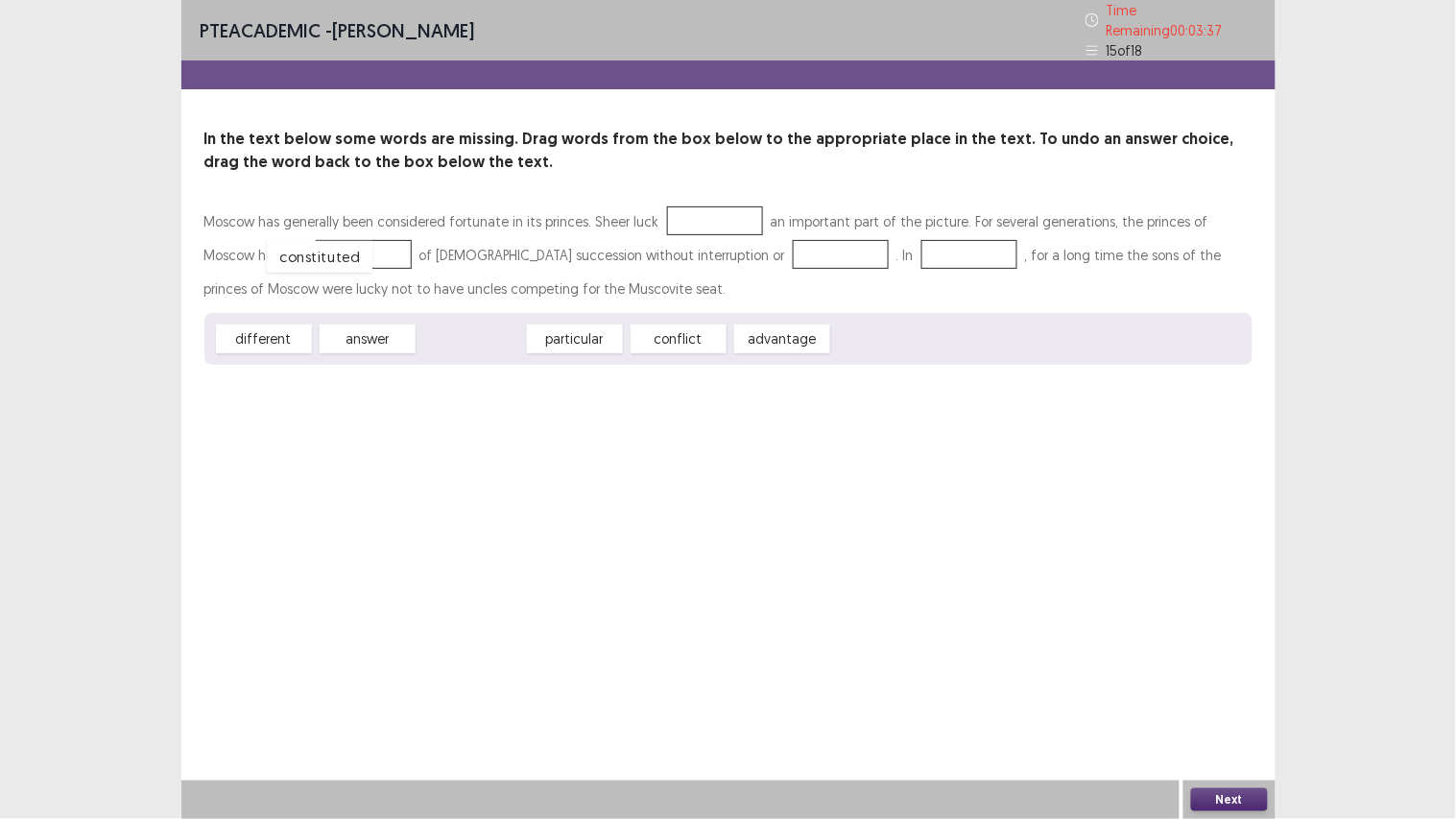
drag, startPoint x: 455, startPoint y: 320, endPoint x: 300, endPoint y: 236, distance: 176.3
drag, startPoint x: 281, startPoint y: 331, endPoint x: 677, endPoint y: 250, distance: 404.2
drag, startPoint x: 466, startPoint y: 328, endPoint x: 654, endPoint y: 243, distance: 206.3
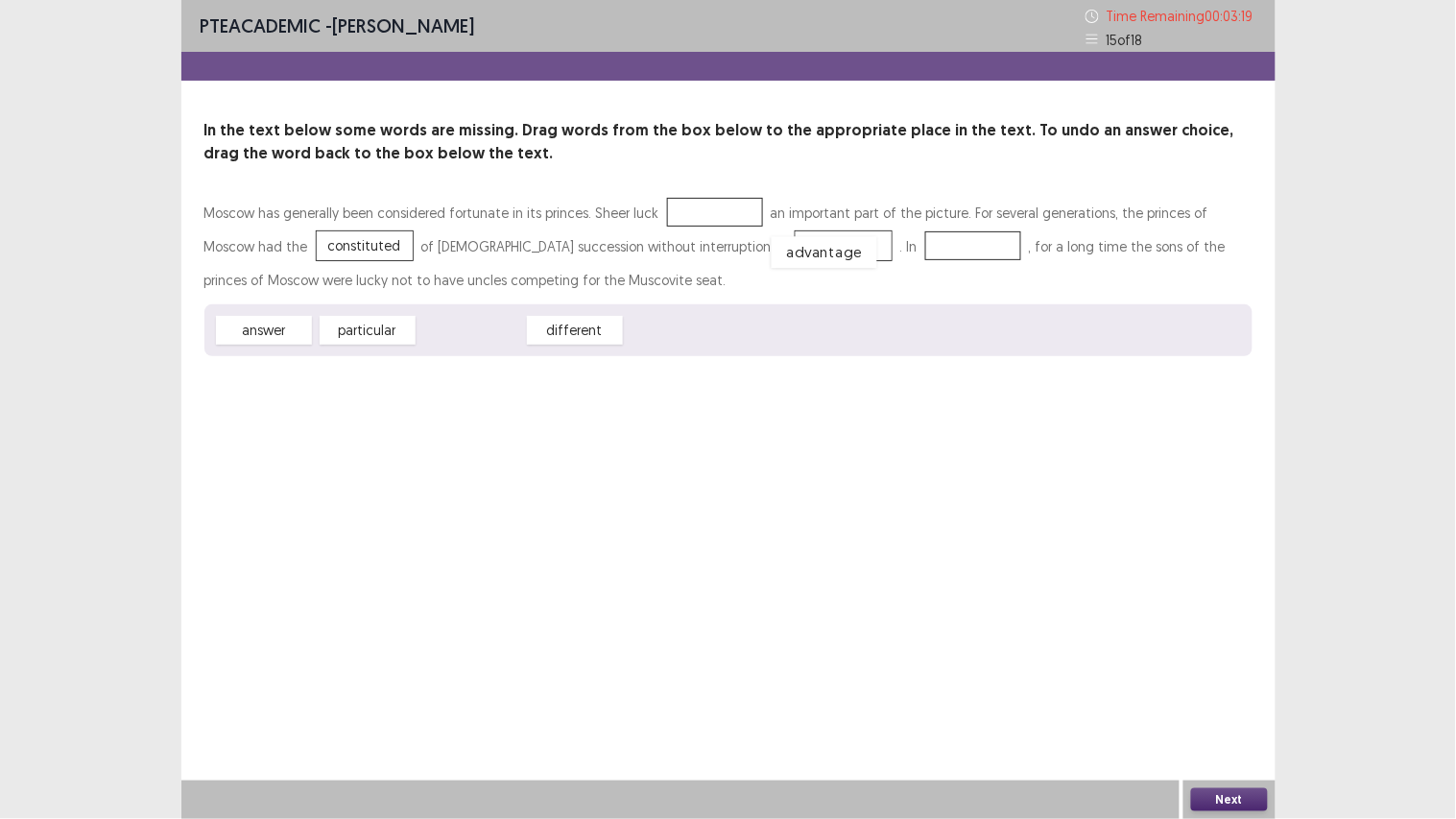
drag, startPoint x: 489, startPoint y: 336, endPoint x: 842, endPoint y: 258, distance: 361.5
drag, startPoint x: 365, startPoint y: 330, endPoint x: 675, endPoint y: 205, distance: 334.3
click at [1226, 614] on button "Next" at bounding box center [1228, 799] width 77 height 23
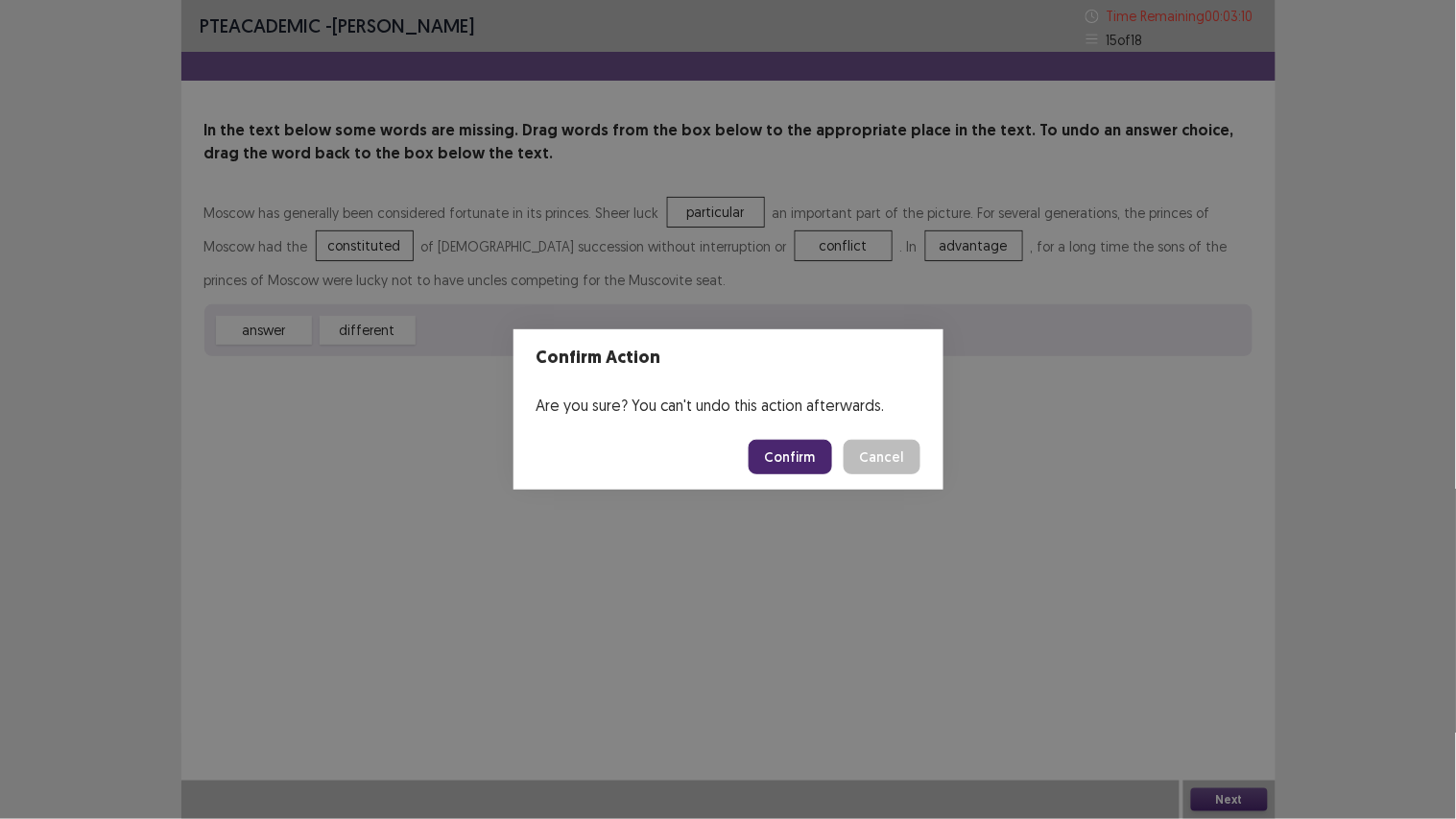
click at [800, 454] on button "Confirm" at bounding box center [790, 456] width 84 height 35
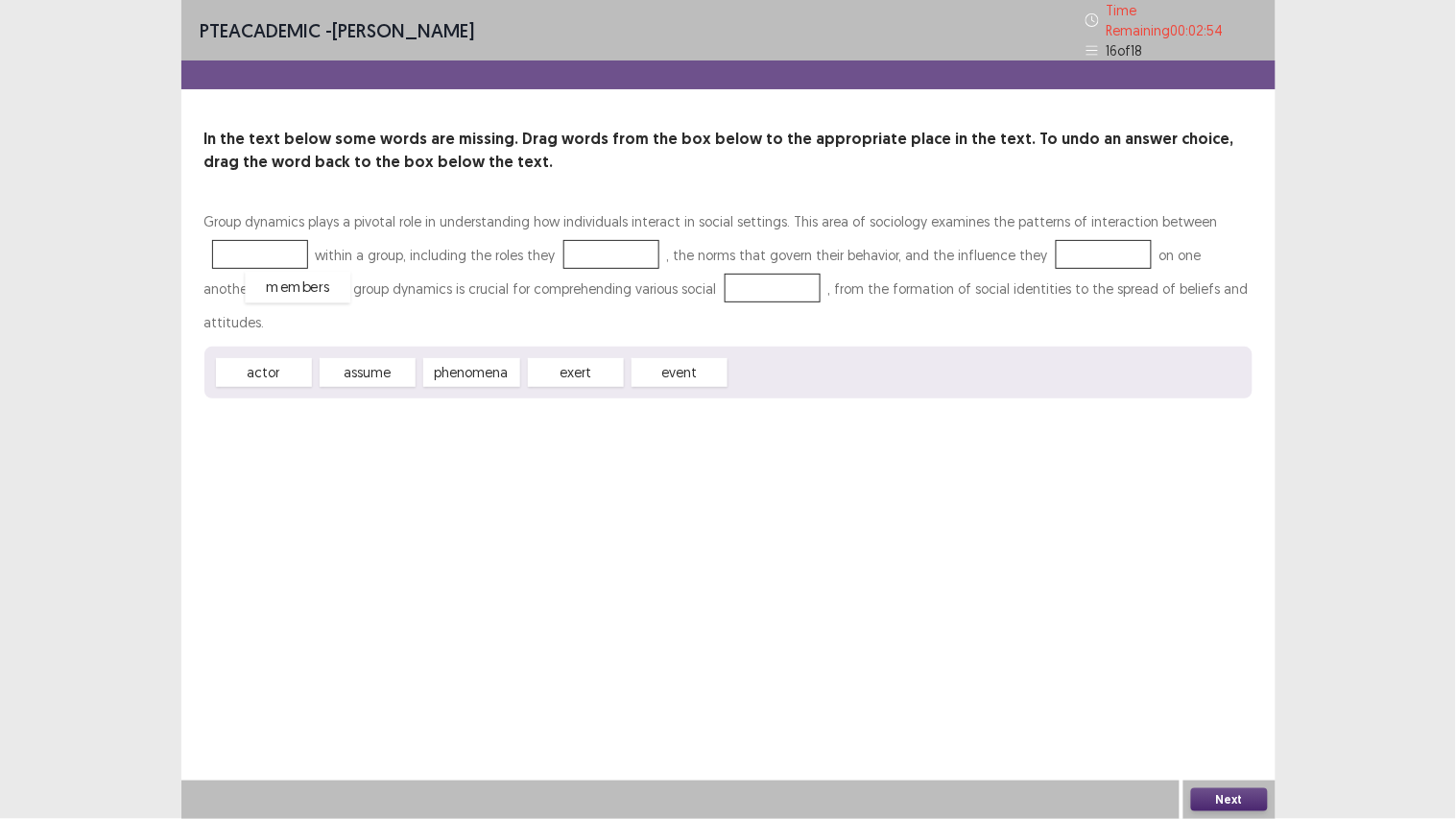
drag, startPoint x: 773, startPoint y: 328, endPoint x: 288, endPoint y: 242, distance: 492.6
drag, startPoint x: 577, startPoint y: 330, endPoint x: 589, endPoint y: 245, distance: 85.8
drag, startPoint x: 389, startPoint y: 332, endPoint x: 1122, endPoint y: 236, distance: 739.3
drag, startPoint x: 378, startPoint y: 332, endPoint x: 684, endPoint y: 279, distance: 310.6
click at [1221, 614] on button "Next" at bounding box center [1228, 799] width 77 height 23
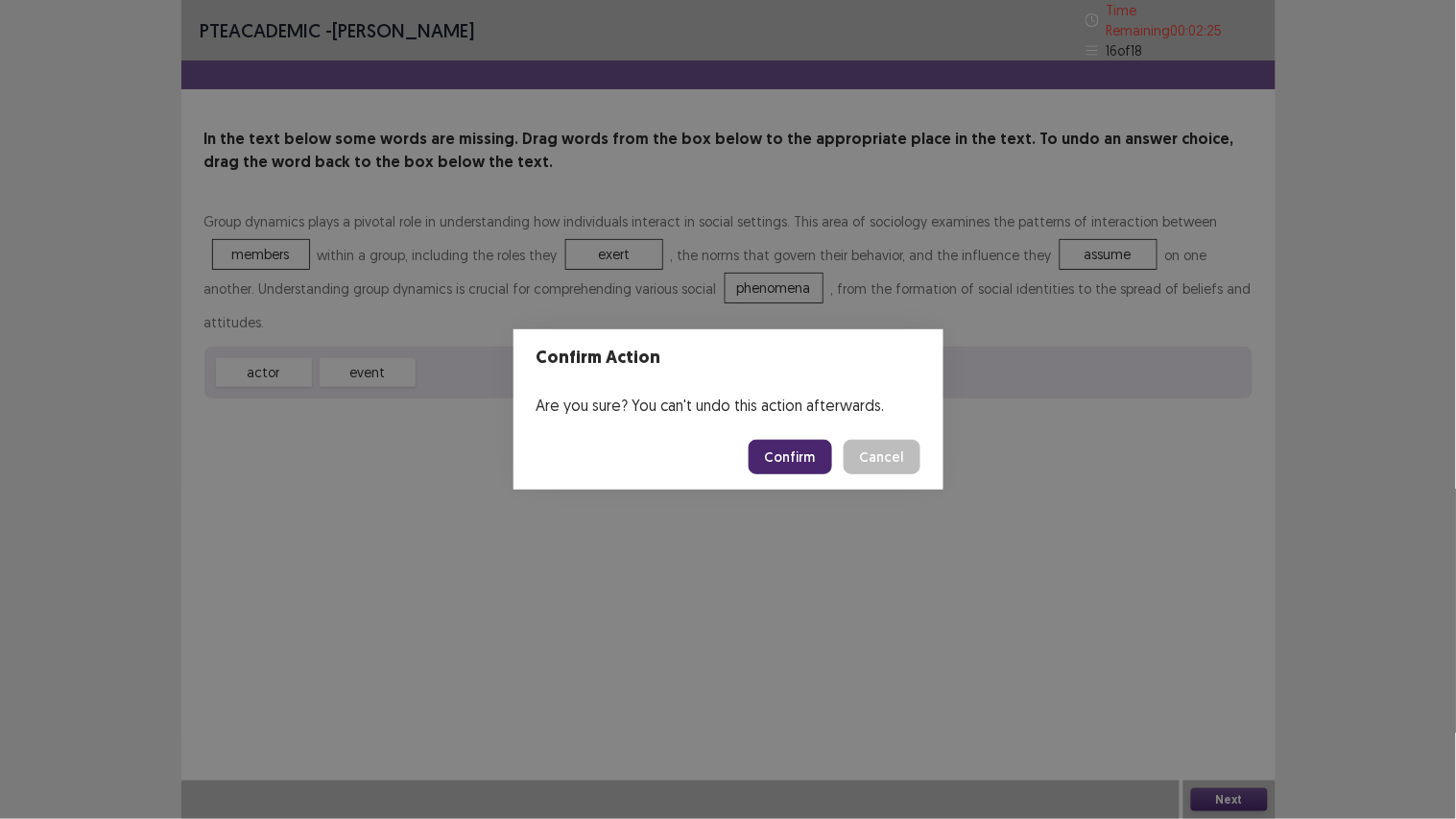
click at [803, 454] on button "Confirm" at bounding box center [790, 456] width 84 height 35
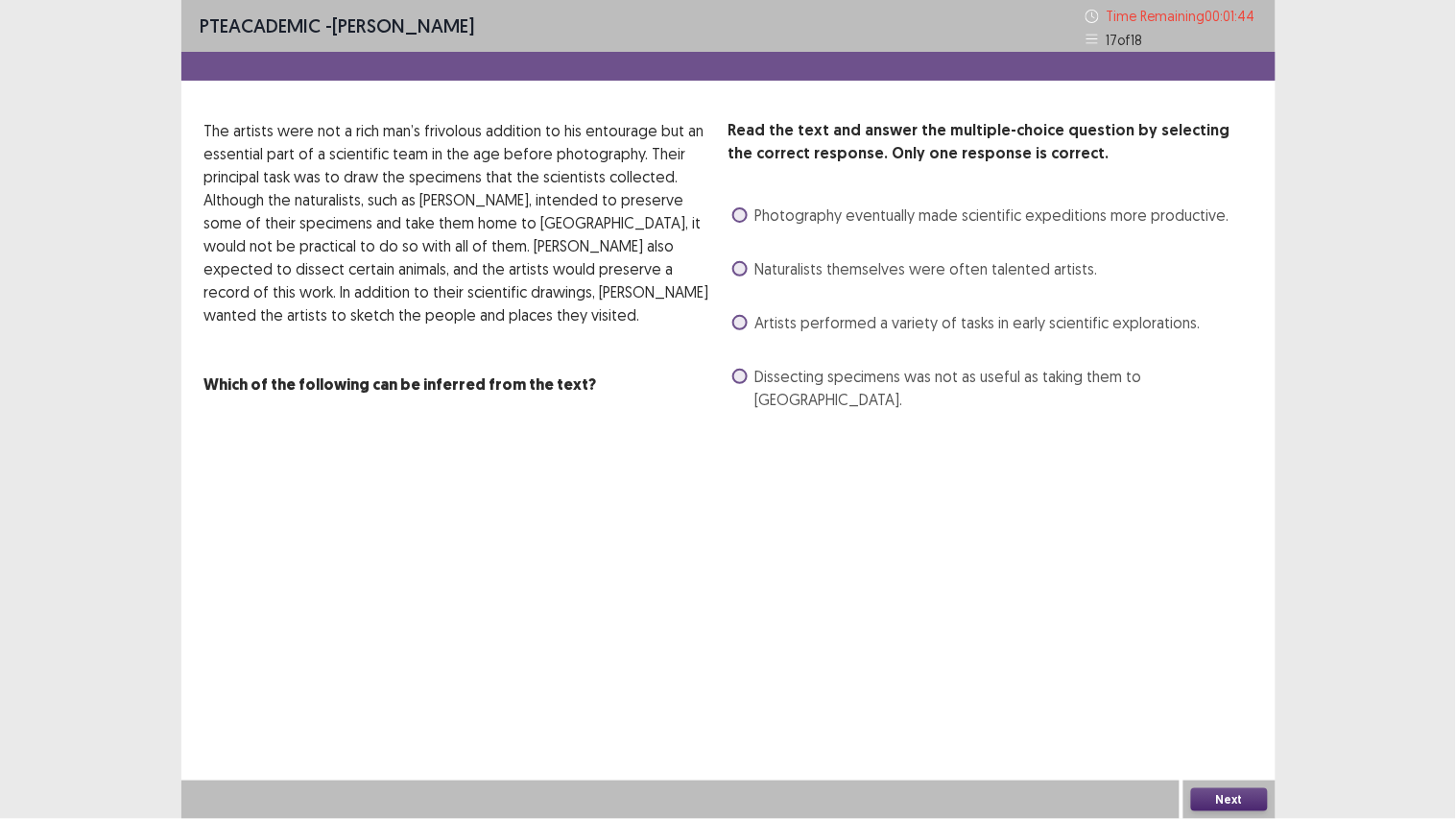
click at [877, 371] on span "Dissecting specimens was not as useful as taking them to England." at bounding box center [1004, 388] width 497 height 46
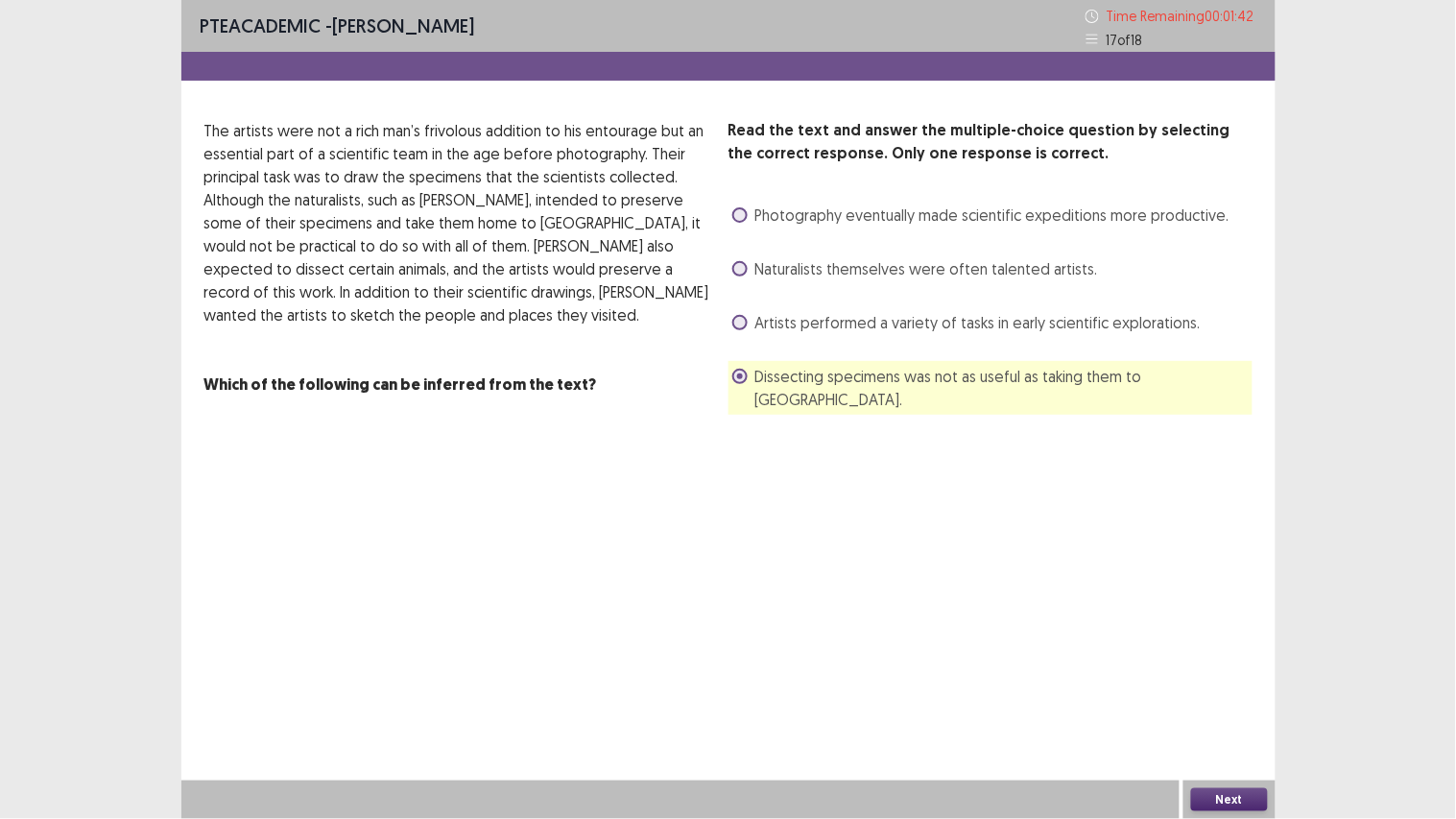
click at [878, 325] on span "Artists performed a variety of tasks in early scientific explorations." at bounding box center [978, 322] width 445 height 23
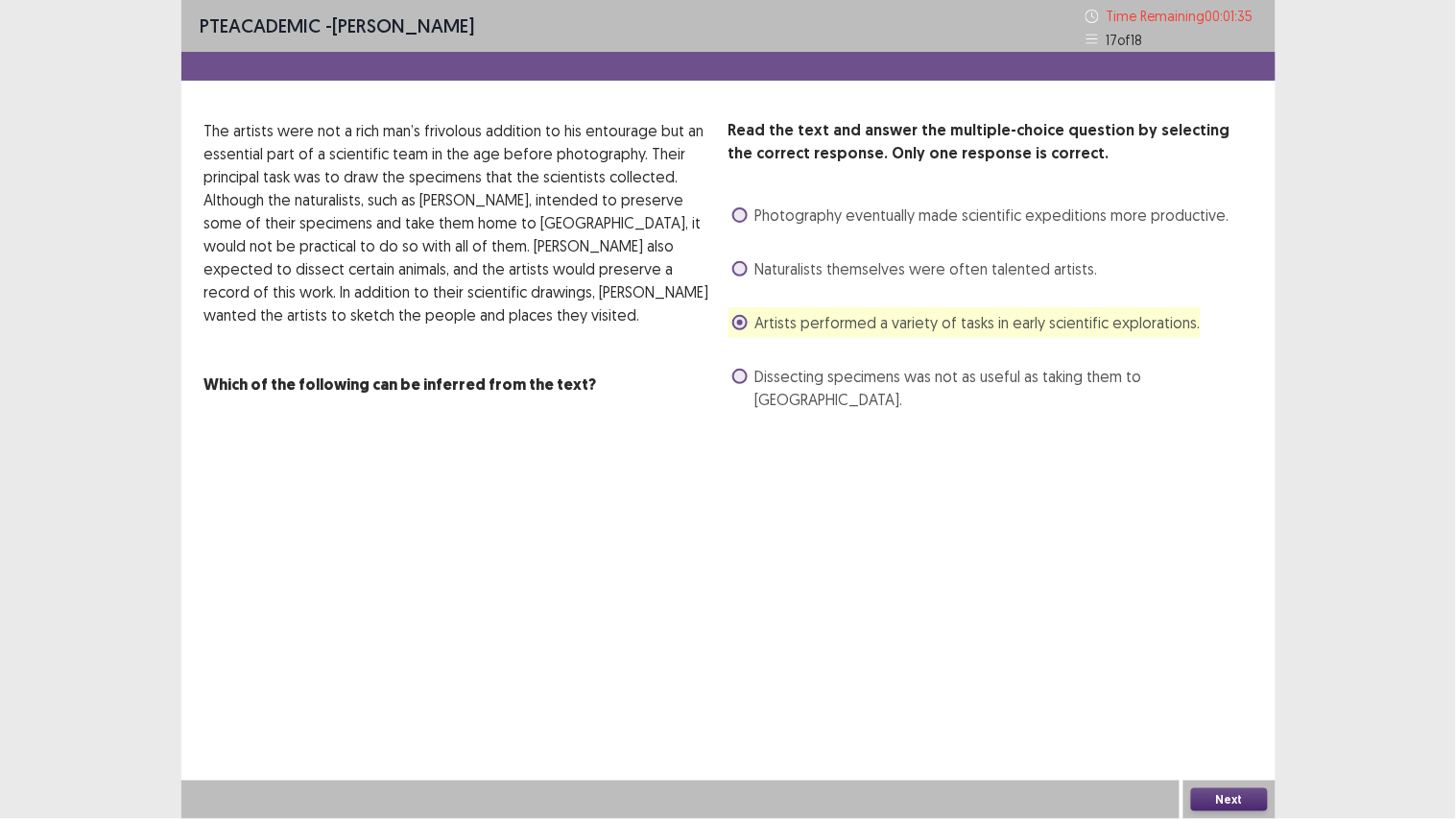
click at [995, 255] on div "Naturalists themselves were often talented artists." at bounding box center [913, 269] width 369 height 31
click at [1018, 286] on div "Read the text and answer the multiple-choice question by selecting the correct …" at bounding box center [990, 267] width 524 height 296
click at [1025, 277] on span "Naturalists themselves were often talented artists." at bounding box center [926, 269] width 343 height 23
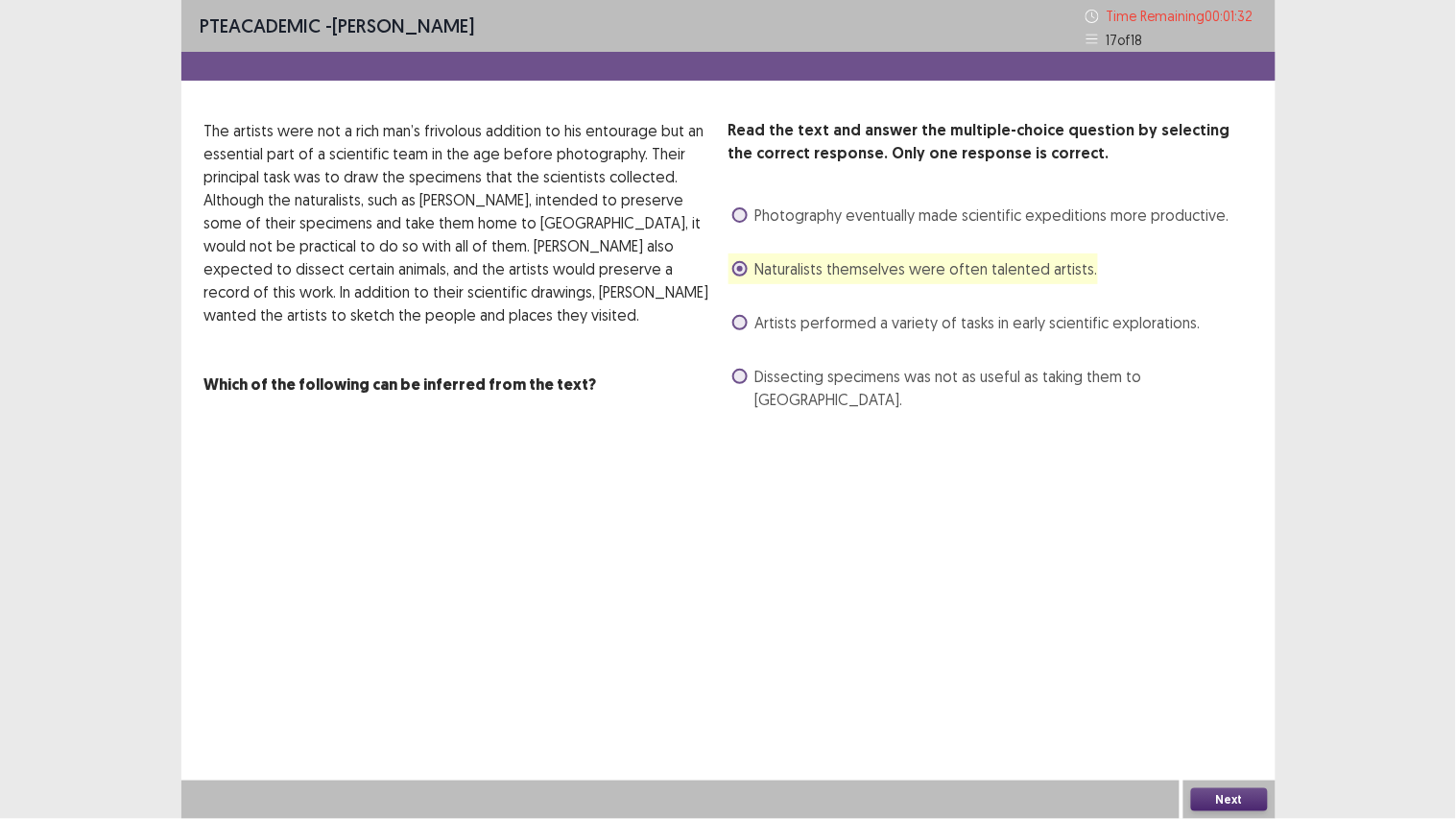
click at [1224, 614] on button "Next" at bounding box center [1228, 799] width 77 height 23
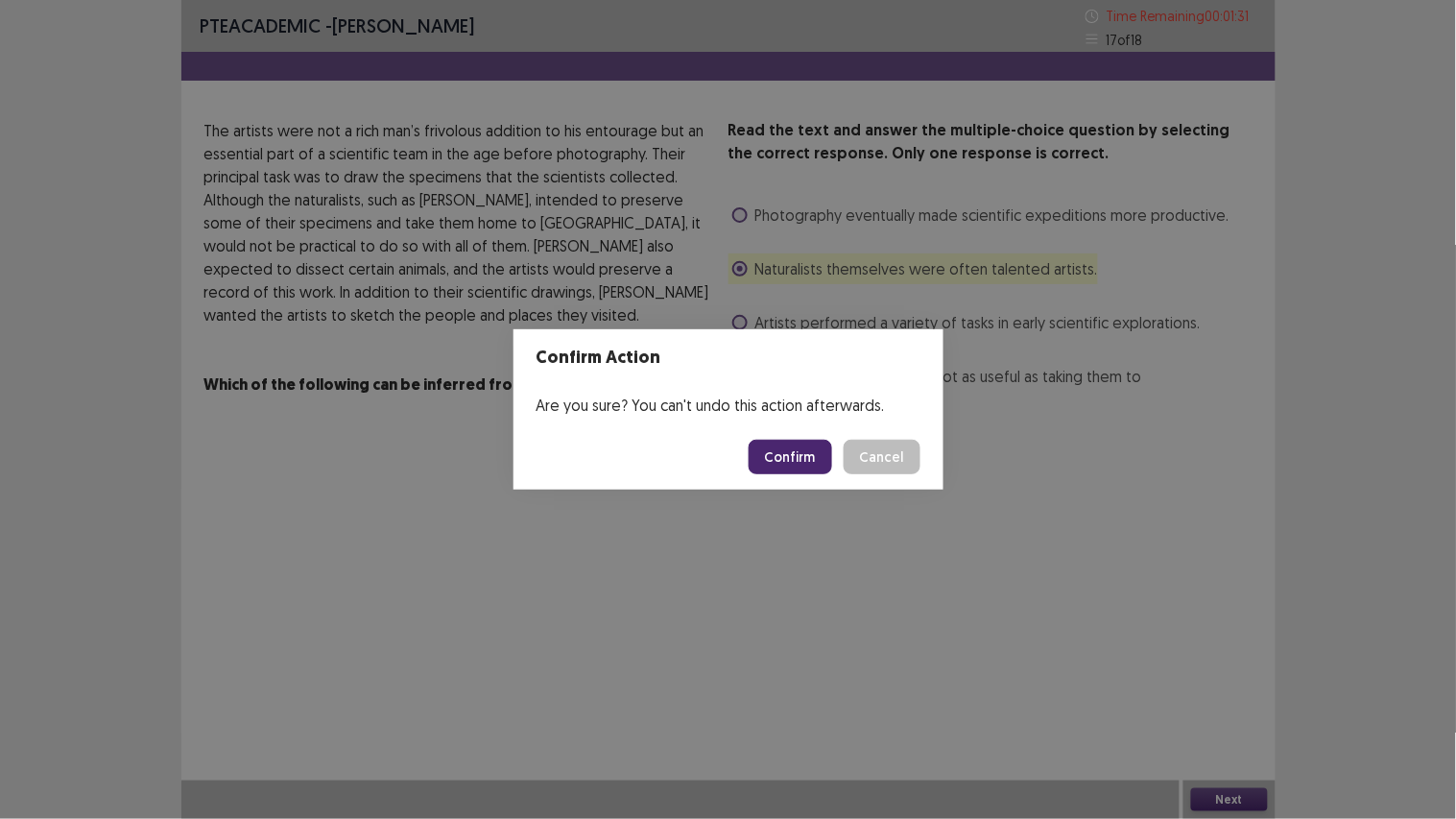
click at [813, 442] on button "Confirm" at bounding box center [790, 456] width 84 height 35
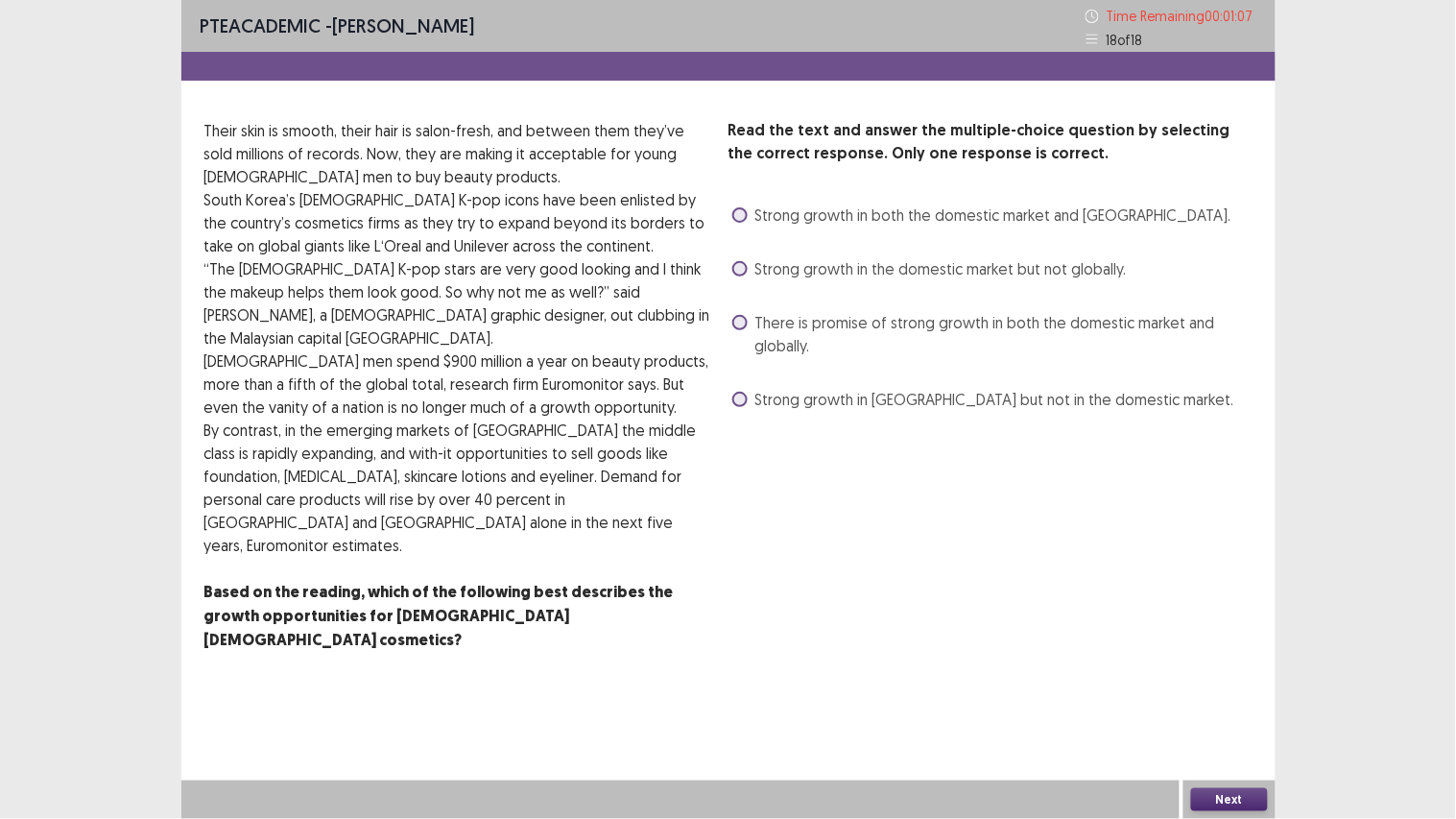
click at [995, 317] on span "There is promise of strong growth in both the domestic market and globally." at bounding box center [1004, 334] width 497 height 46
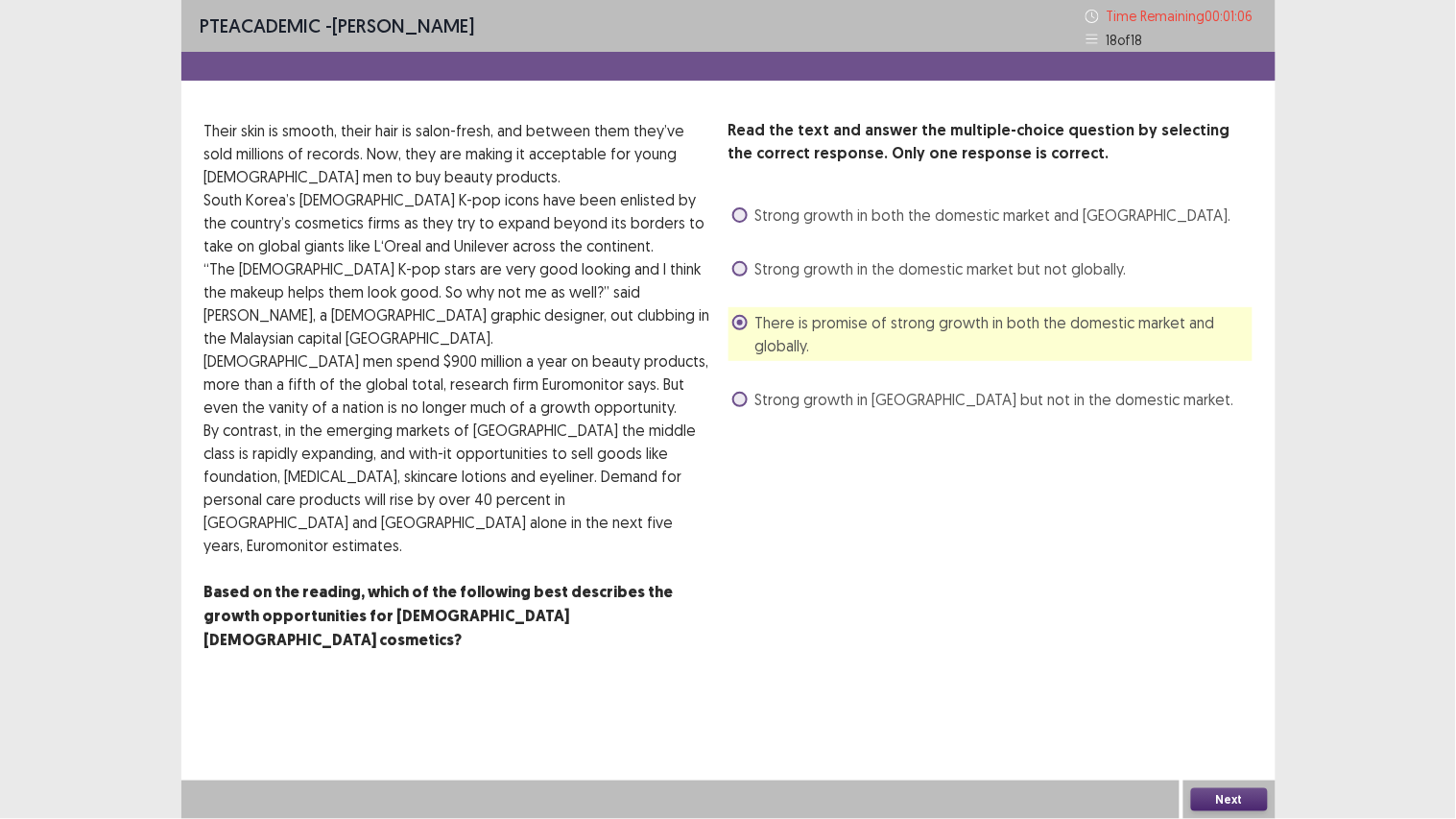
click at [1221, 614] on button "Next" at bounding box center [1228, 799] width 77 height 23
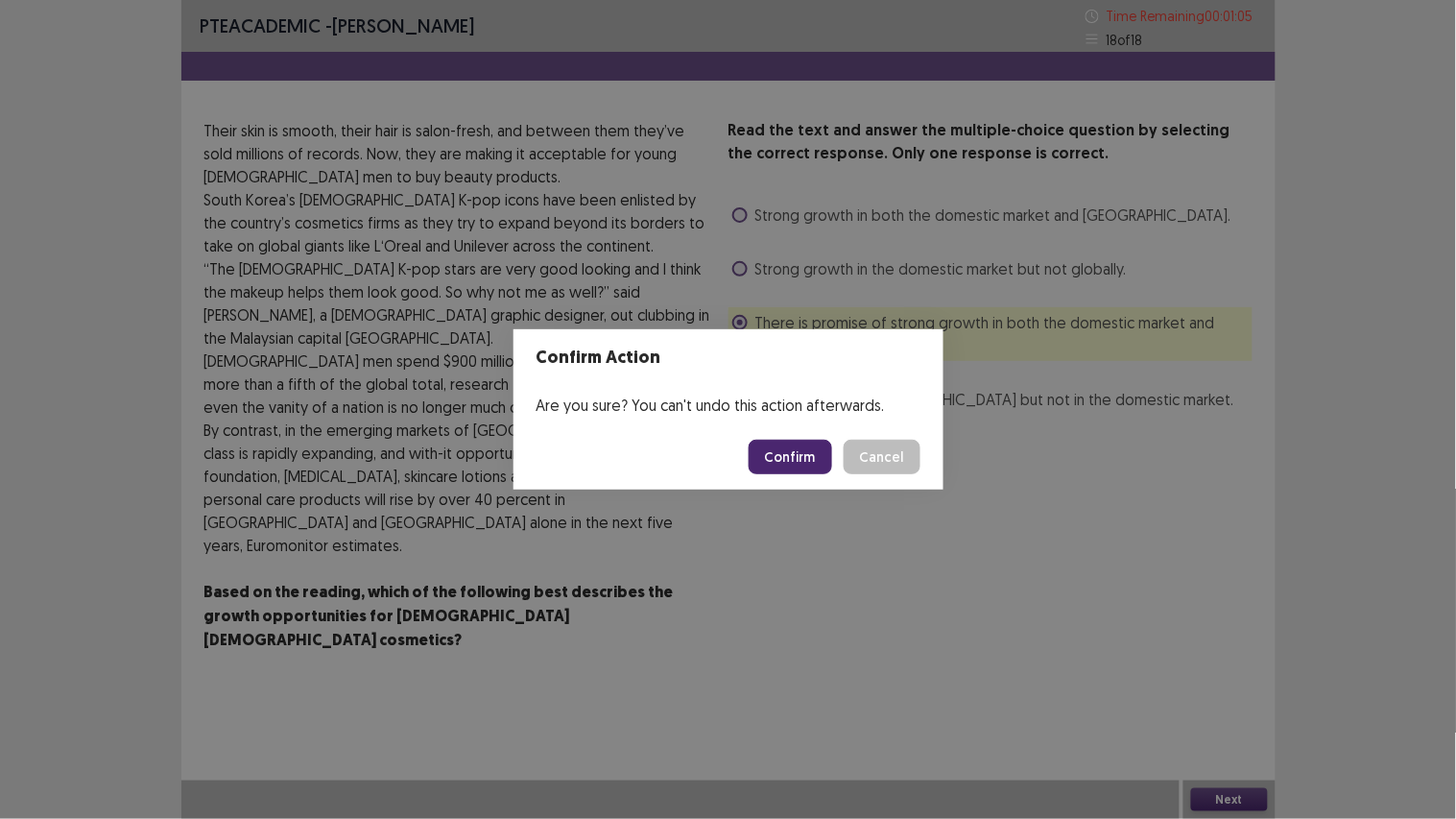
click at [793, 472] on button "Confirm" at bounding box center [790, 456] width 84 height 35
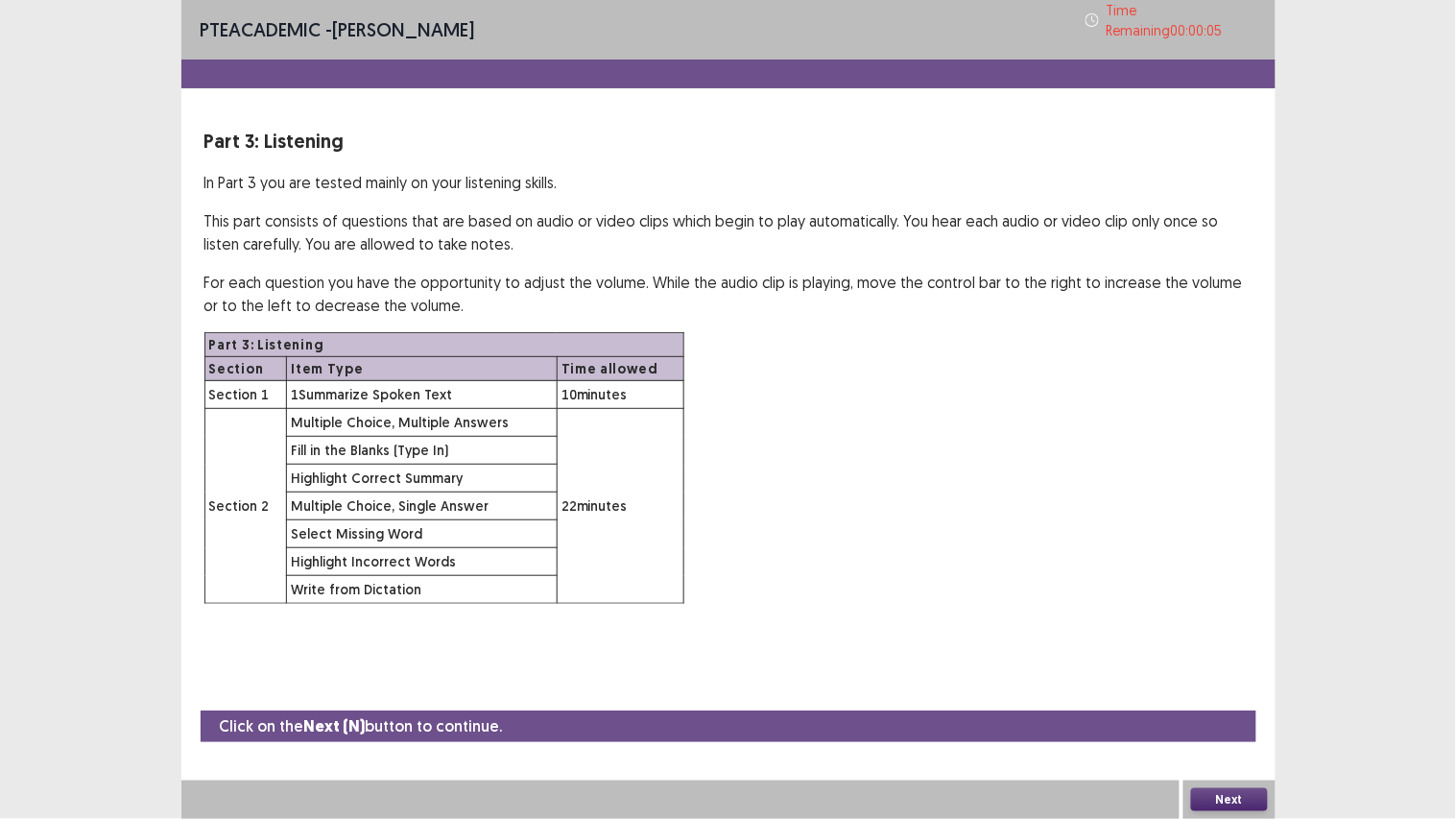
click at [1251, 614] on button "Next" at bounding box center [1228, 799] width 77 height 23
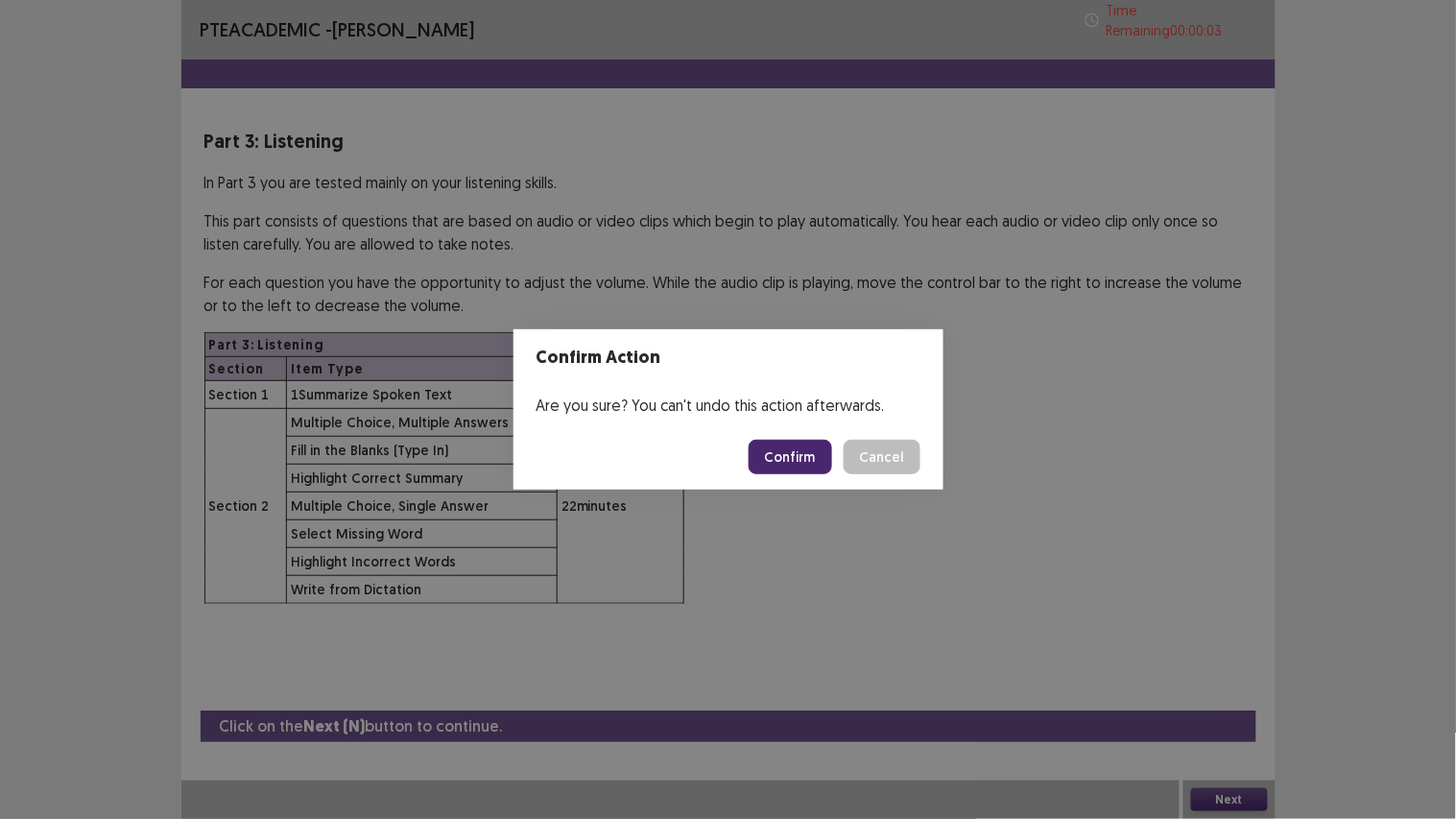
click at [782, 452] on button "Confirm" at bounding box center [790, 456] width 84 height 35
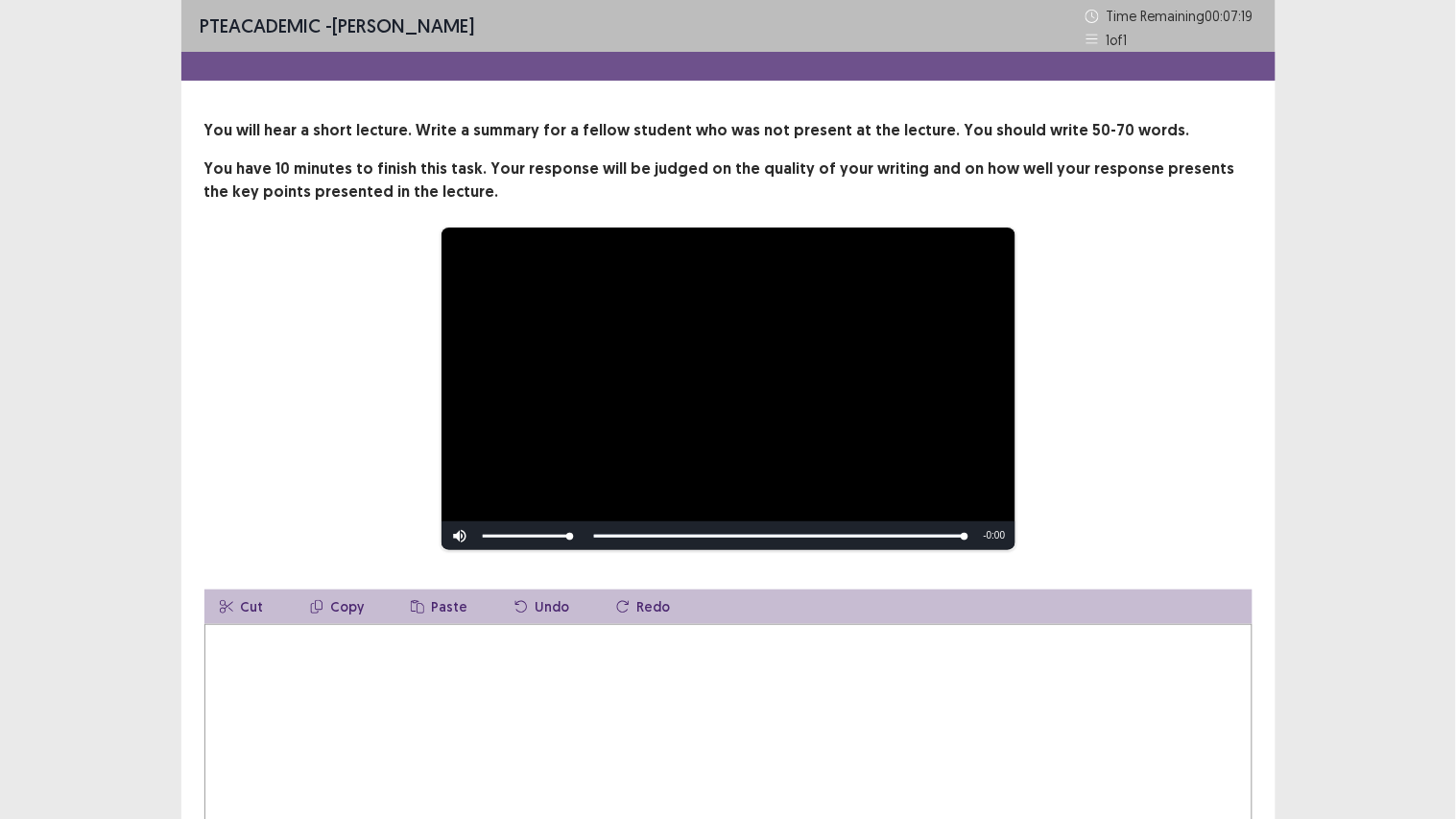
click at [1176, 453] on div "**********" at bounding box center [728, 389] width 1048 height 325
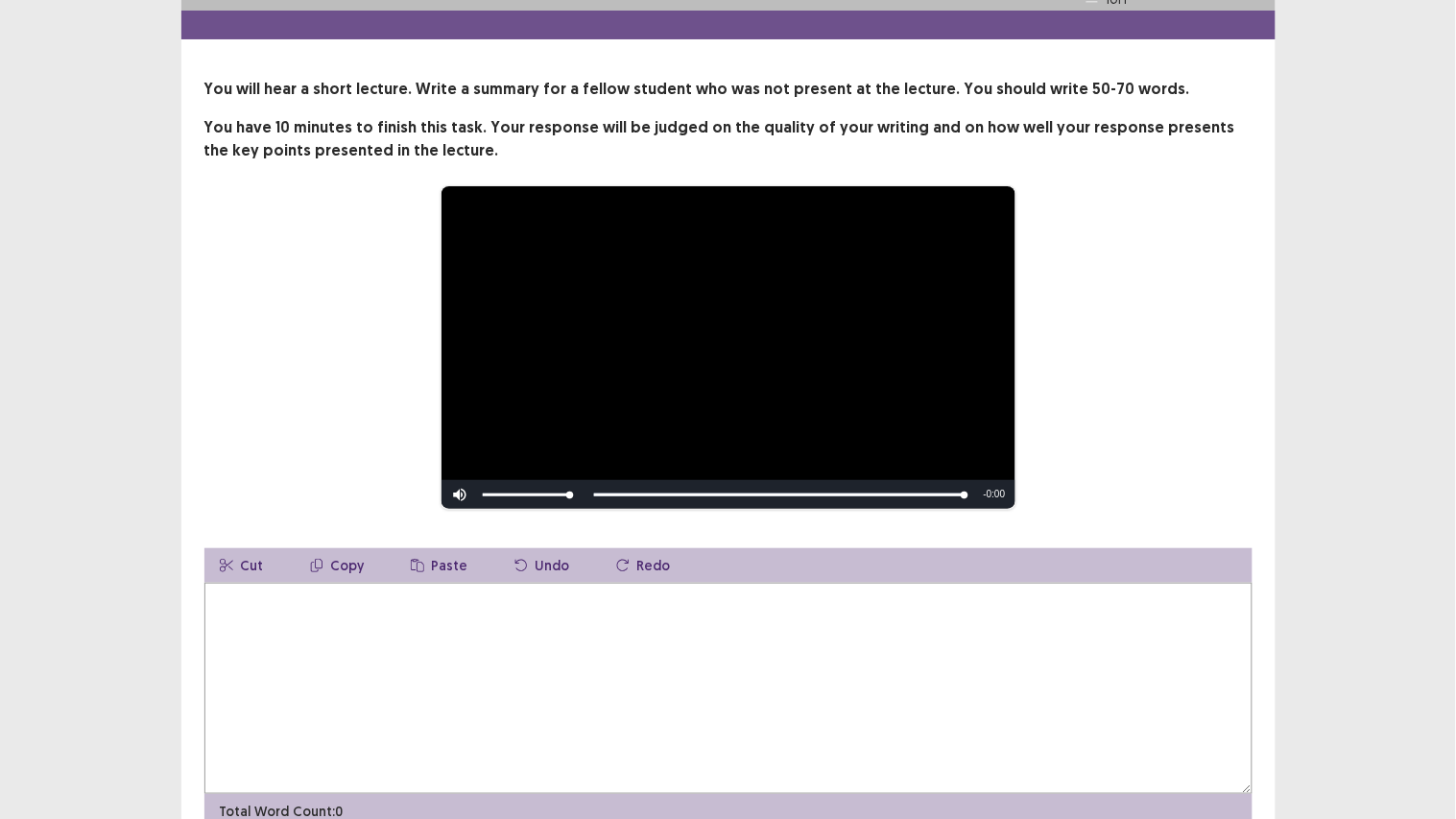
scroll to position [42, 0]
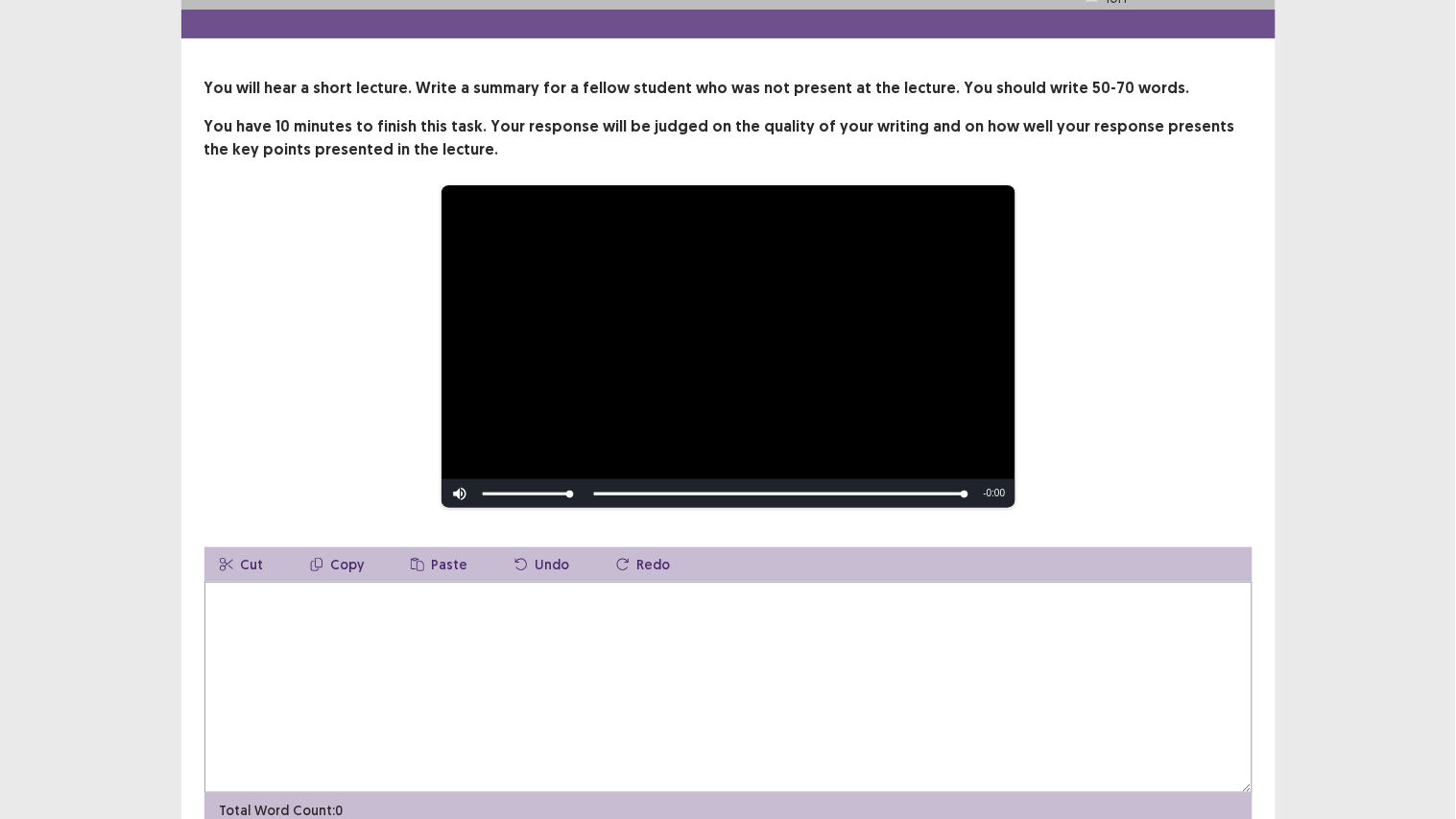
click at [664, 614] on textarea at bounding box center [728, 686] width 1048 height 211
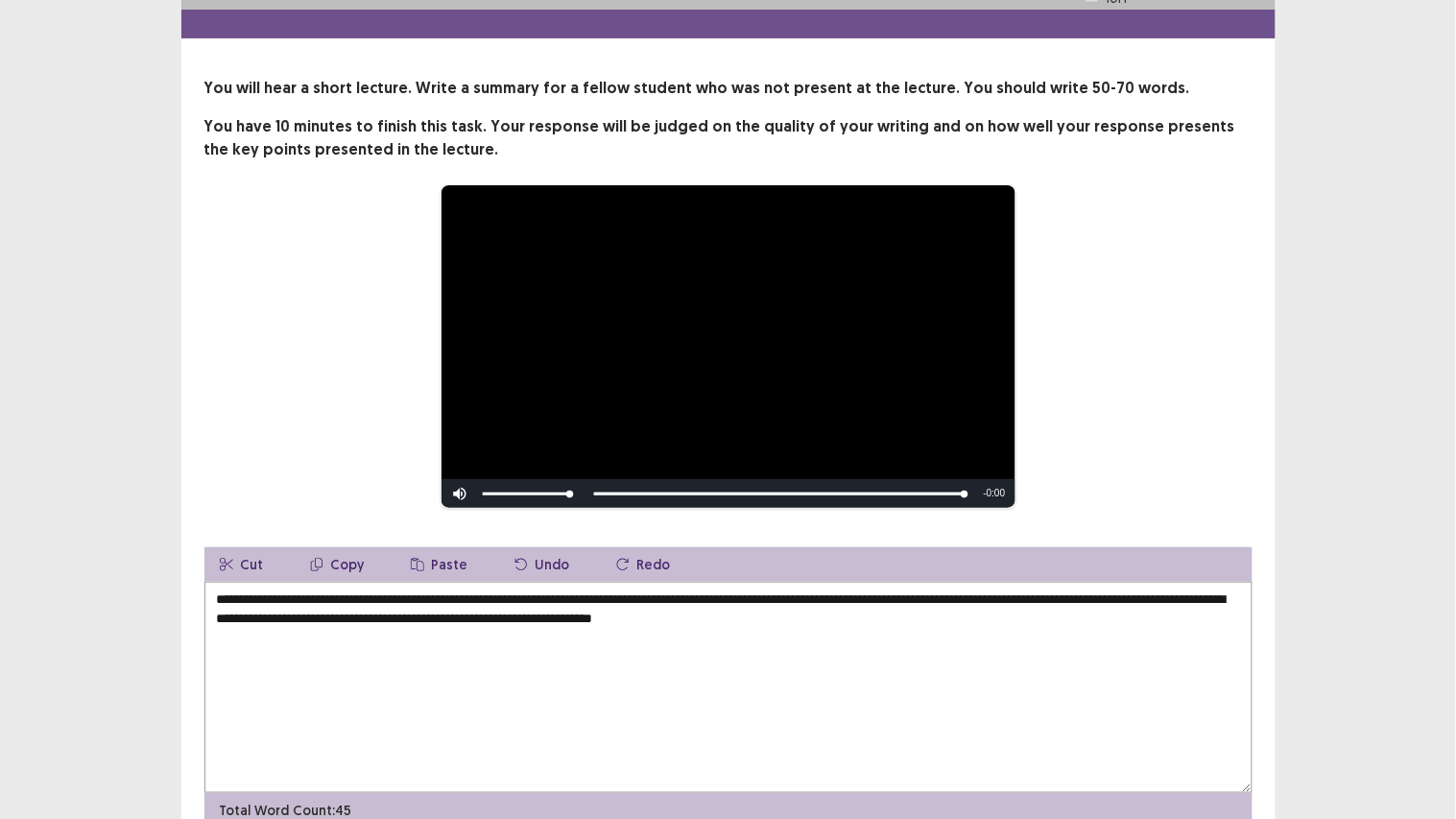
click at [789, 614] on textarea "**********" at bounding box center [728, 686] width 1048 height 211
click at [950, 614] on textarea "**********" at bounding box center [728, 686] width 1048 height 211
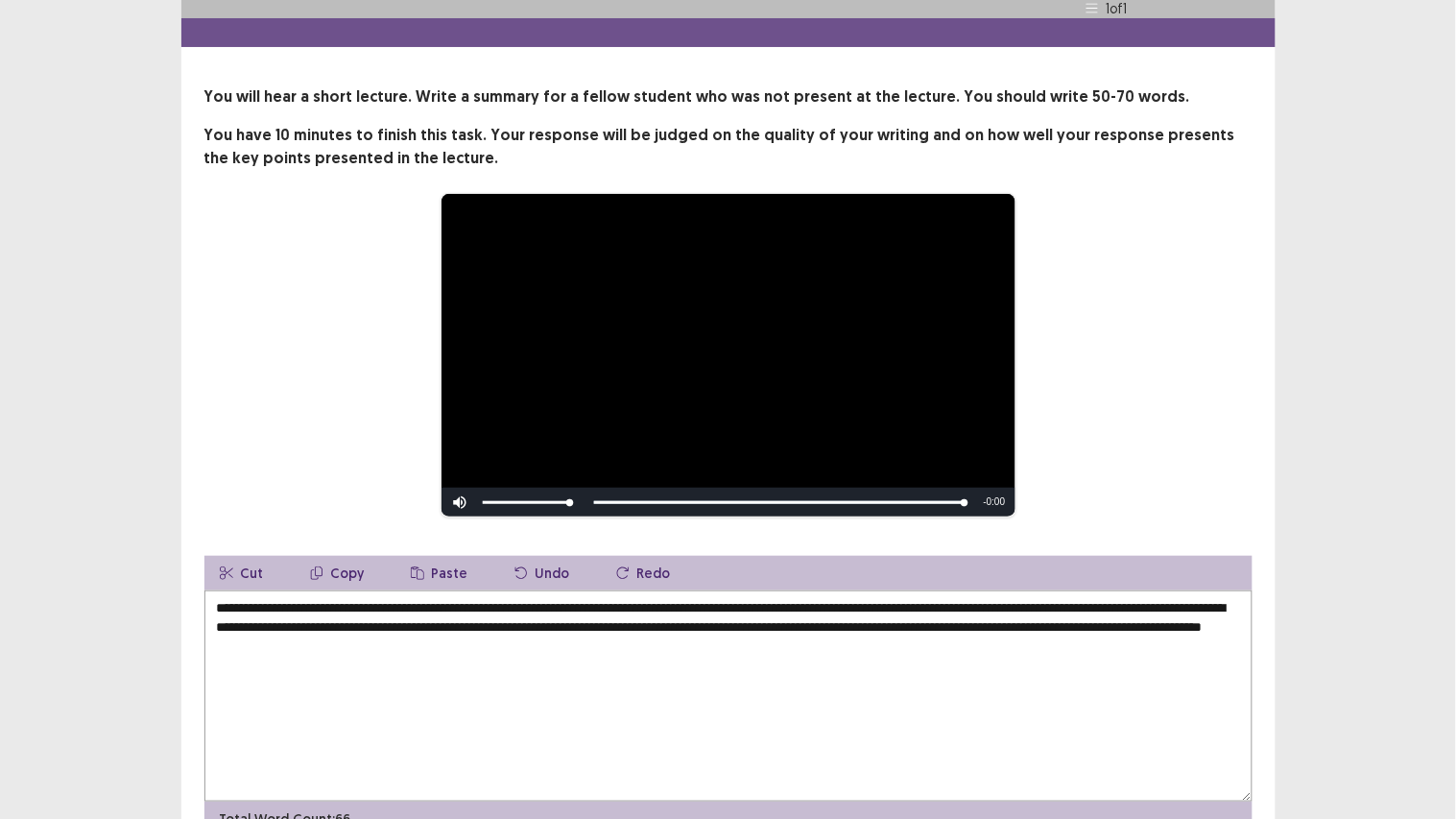
click at [582, 614] on textarea "**********" at bounding box center [728, 695] width 1048 height 211
click at [672, 614] on textarea "**********" at bounding box center [728, 695] width 1048 height 211
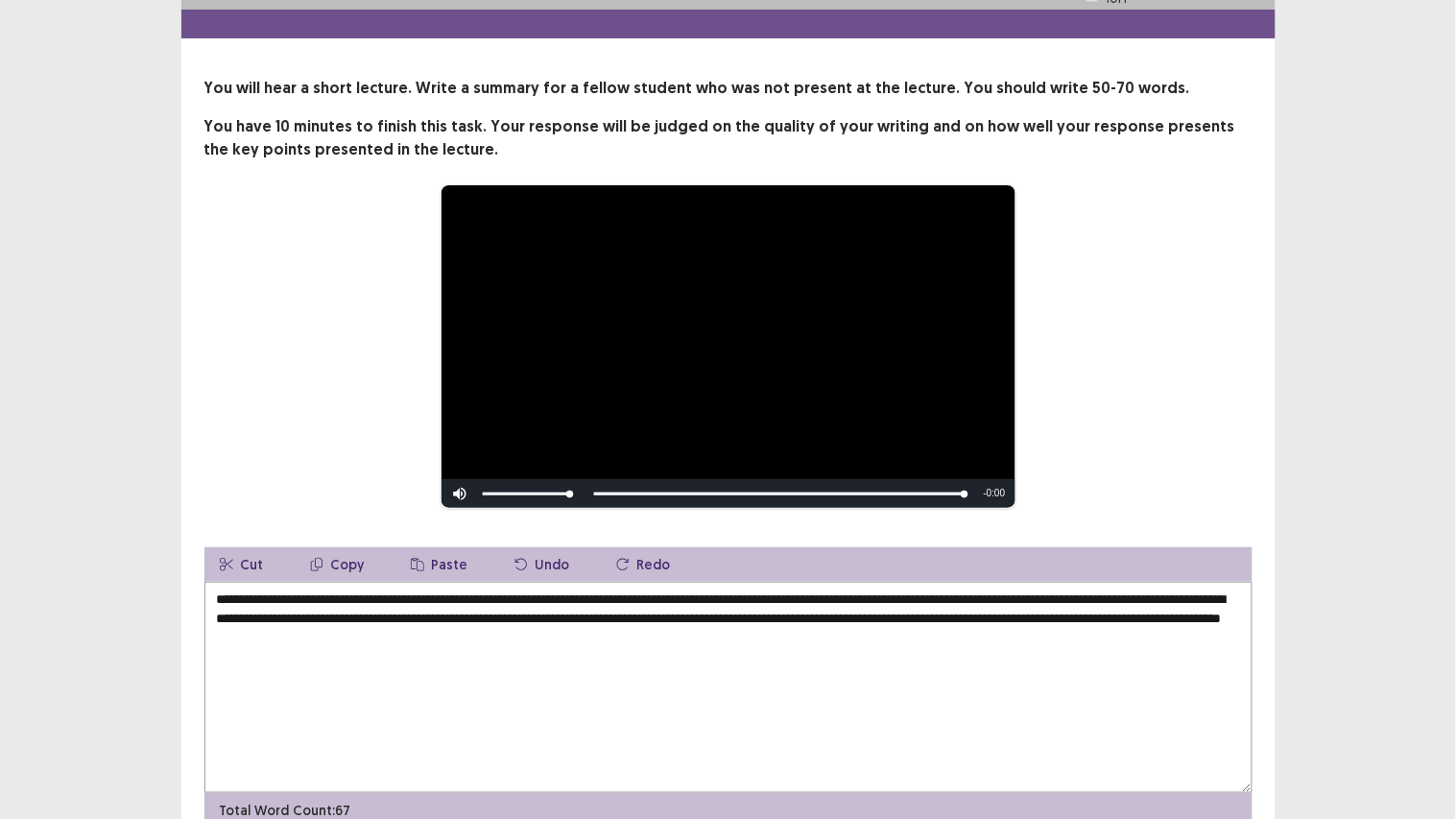
type textarea "**********"
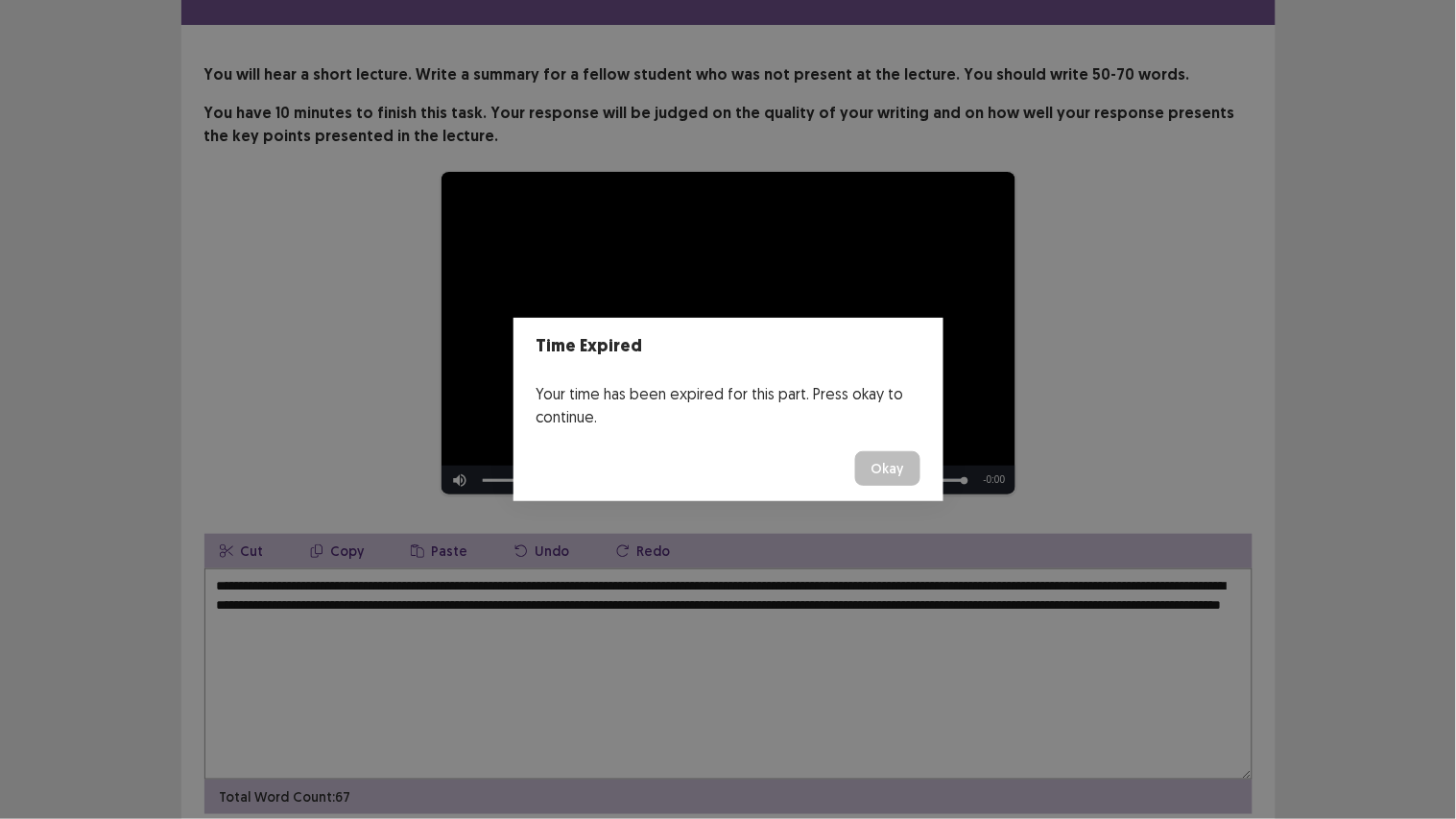
click at [894, 475] on button "Okay" at bounding box center [887, 468] width 65 height 35
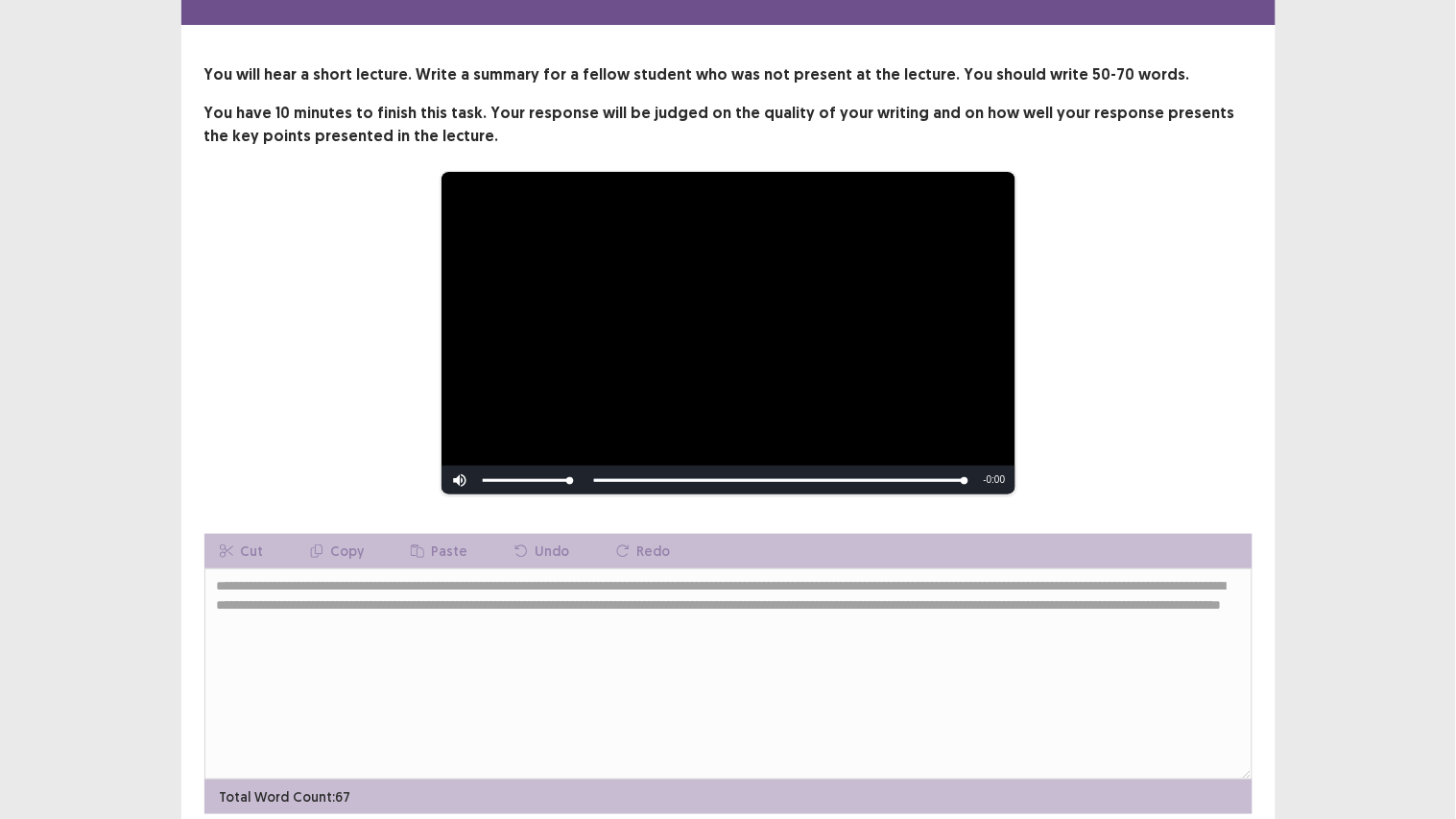
click at [1284, 614] on div "**********" at bounding box center [728, 420] width 1456 height 954
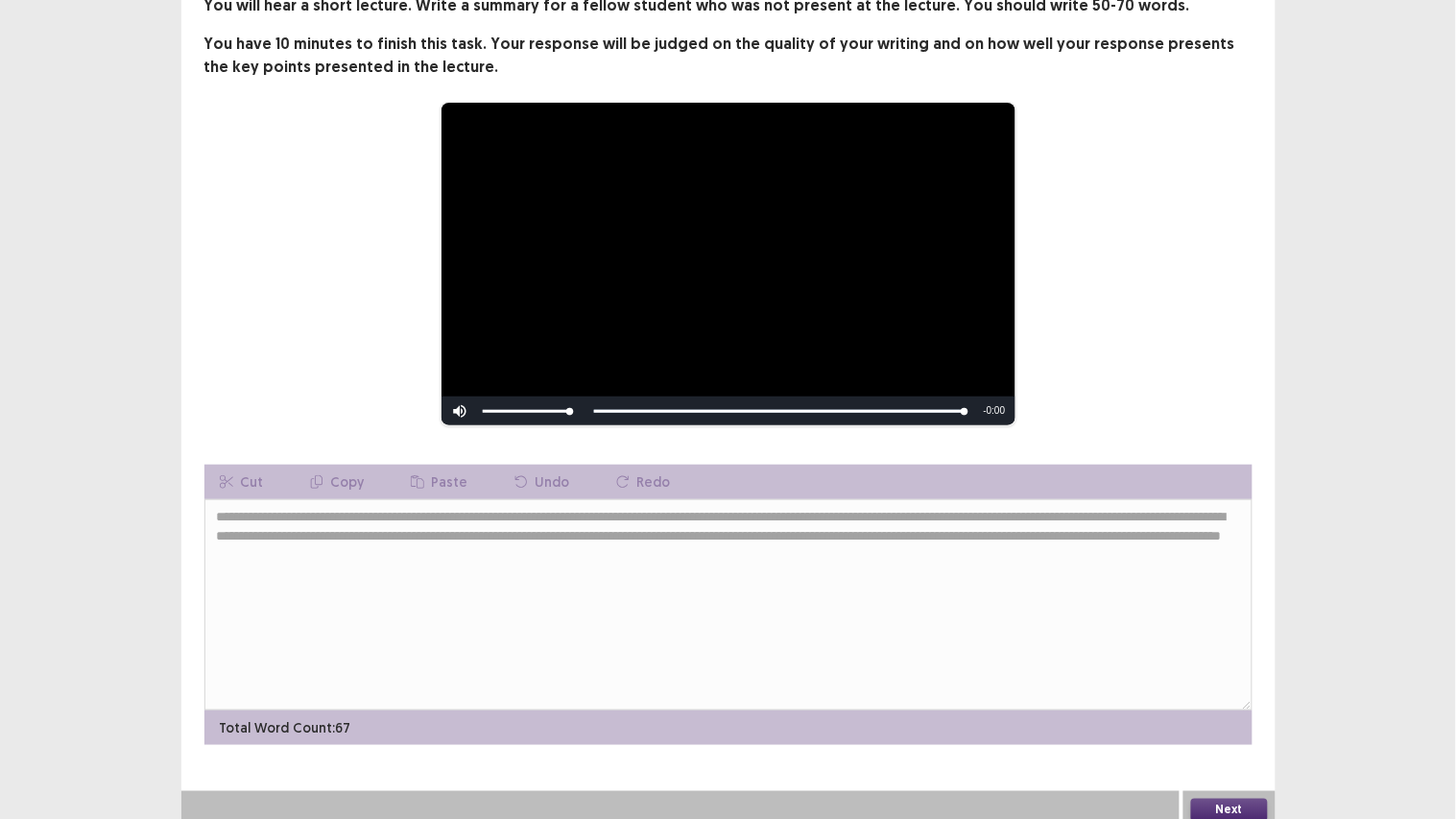
scroll to position [135, 0]
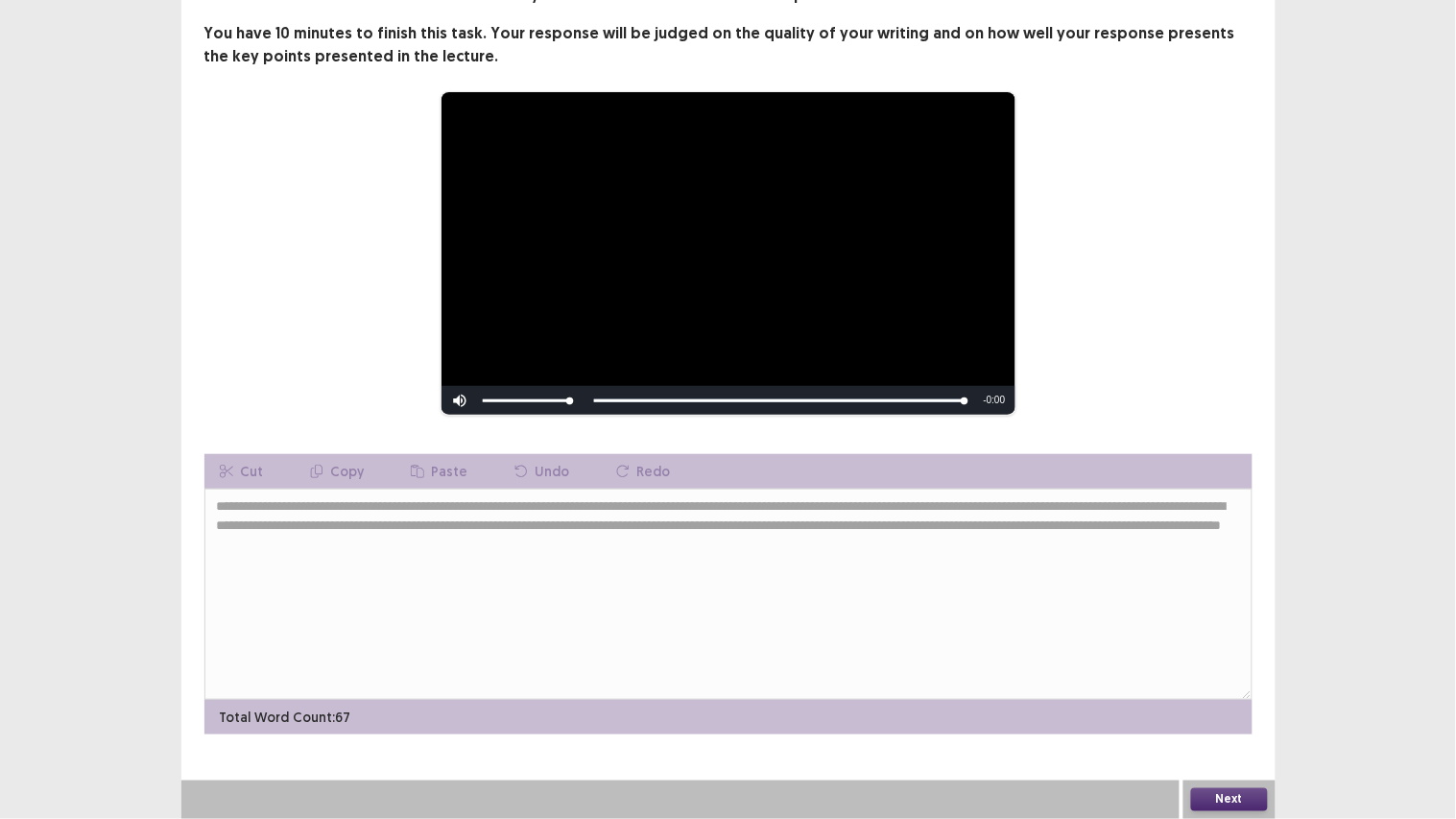
click at [1194, 614] on button "Next" at bounding box center [1228, 799] width 77 height 23
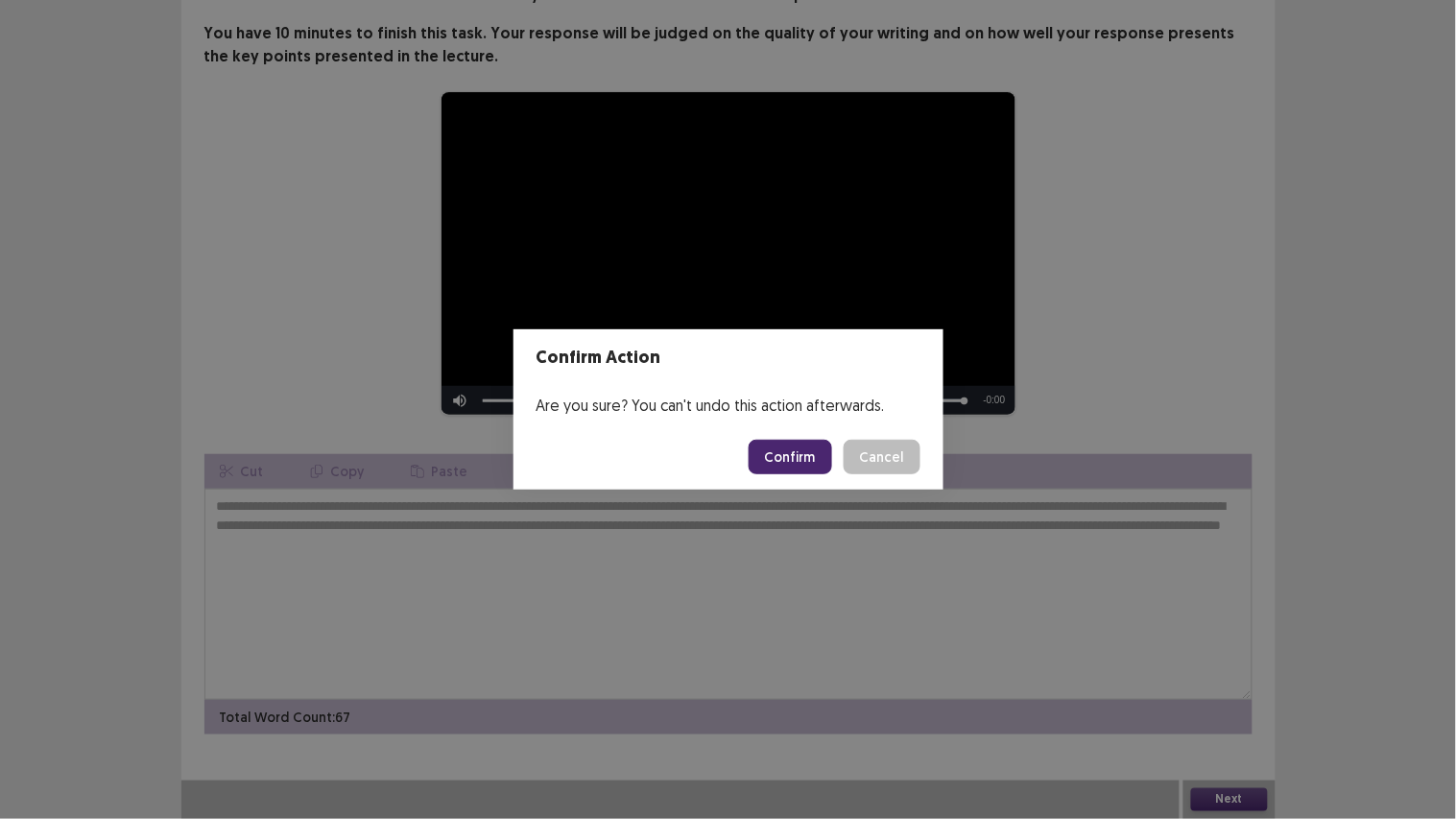
click at [792, 458] on button "Confirm" at bounding box center [790, 456] width 84 height 35
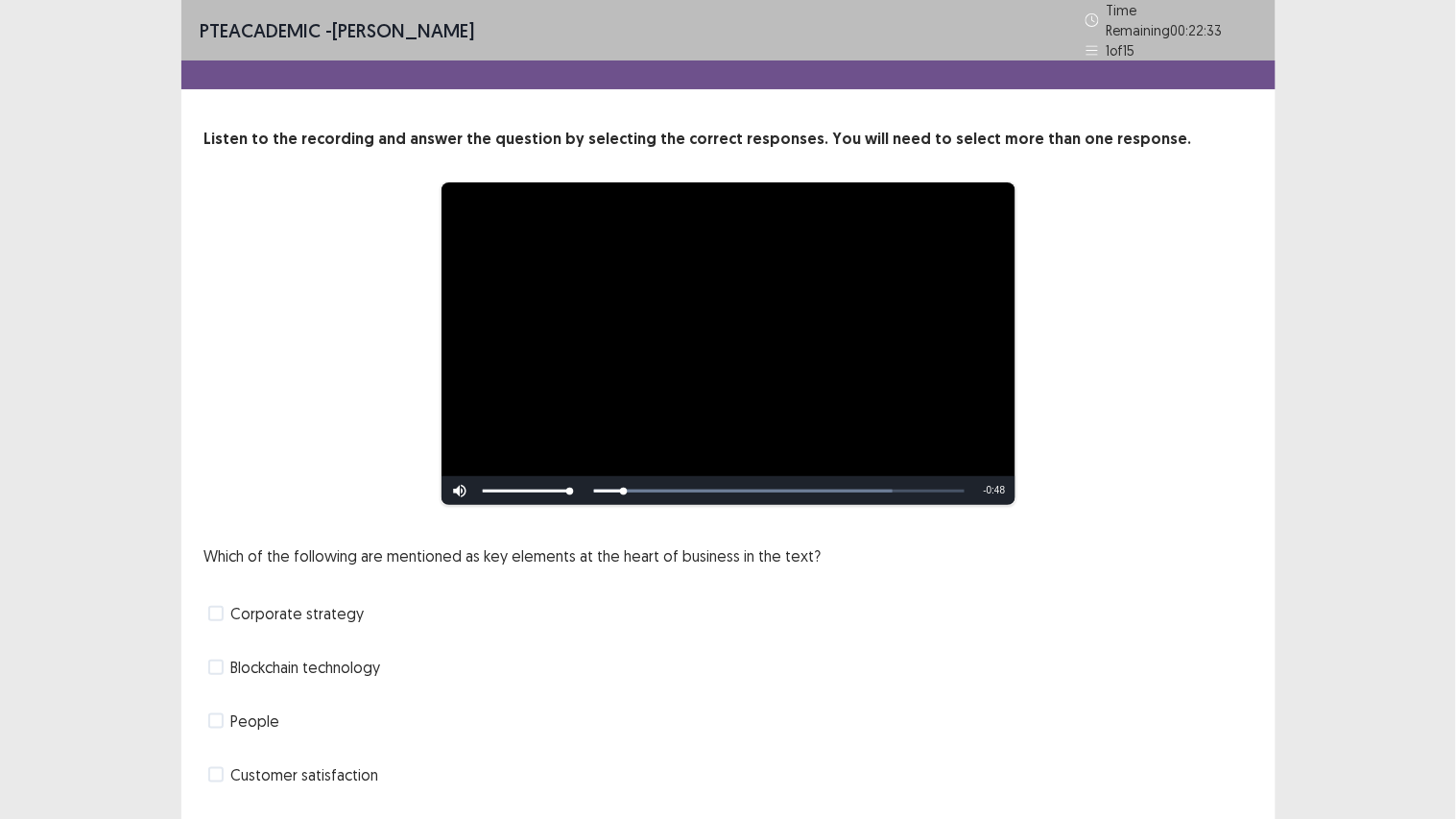
click at [233, 601] on span "Corporate strategy" at bounding box center [299, 612] width 134 height 23
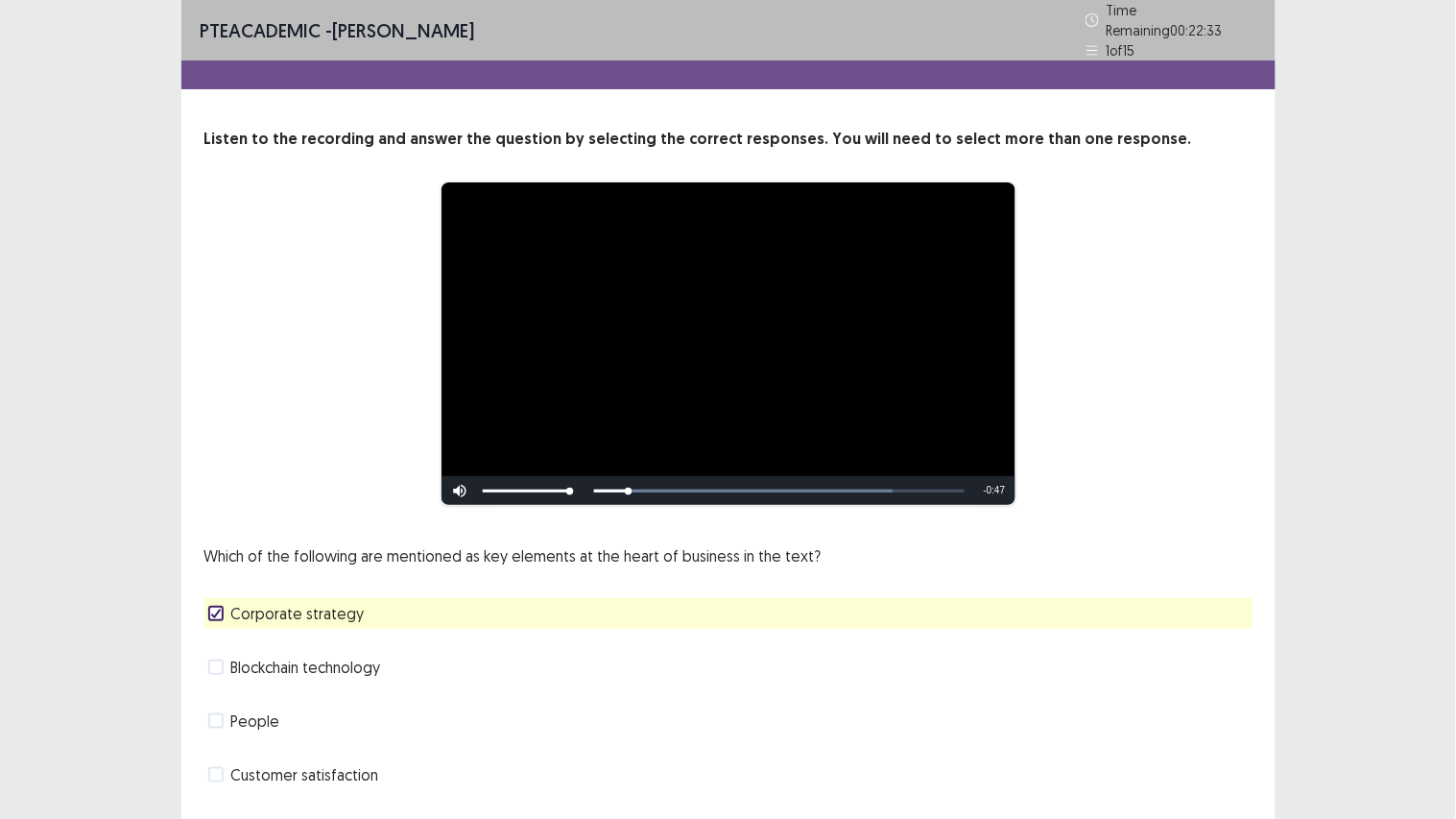
click at [223, 614] on label "Blockchain technology" at bounding box center [295, 666] width 173 height 23
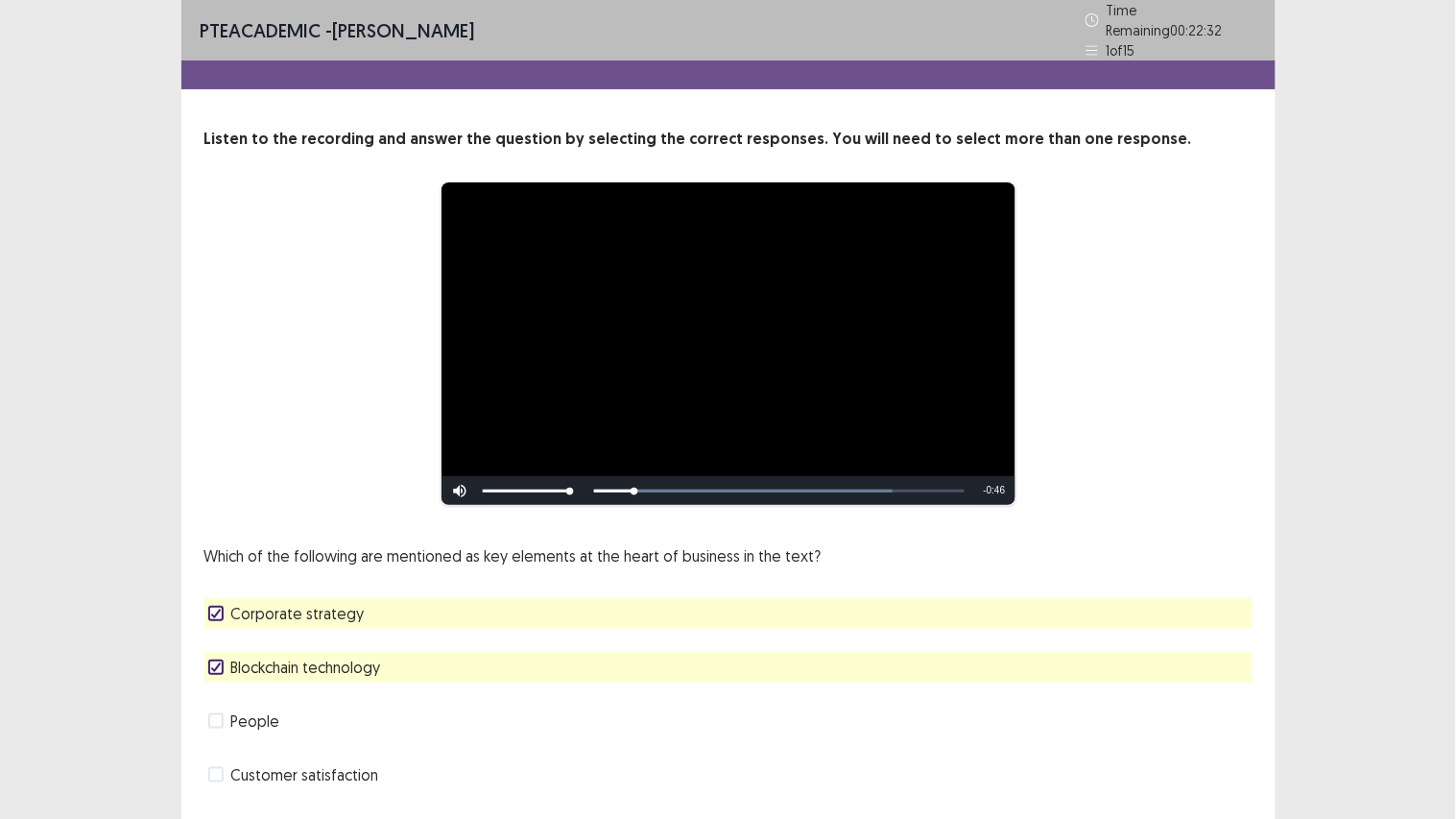
click at [223, 614] on label "Blockchain technology" at bounding box center [295, 666] width 173 height 23
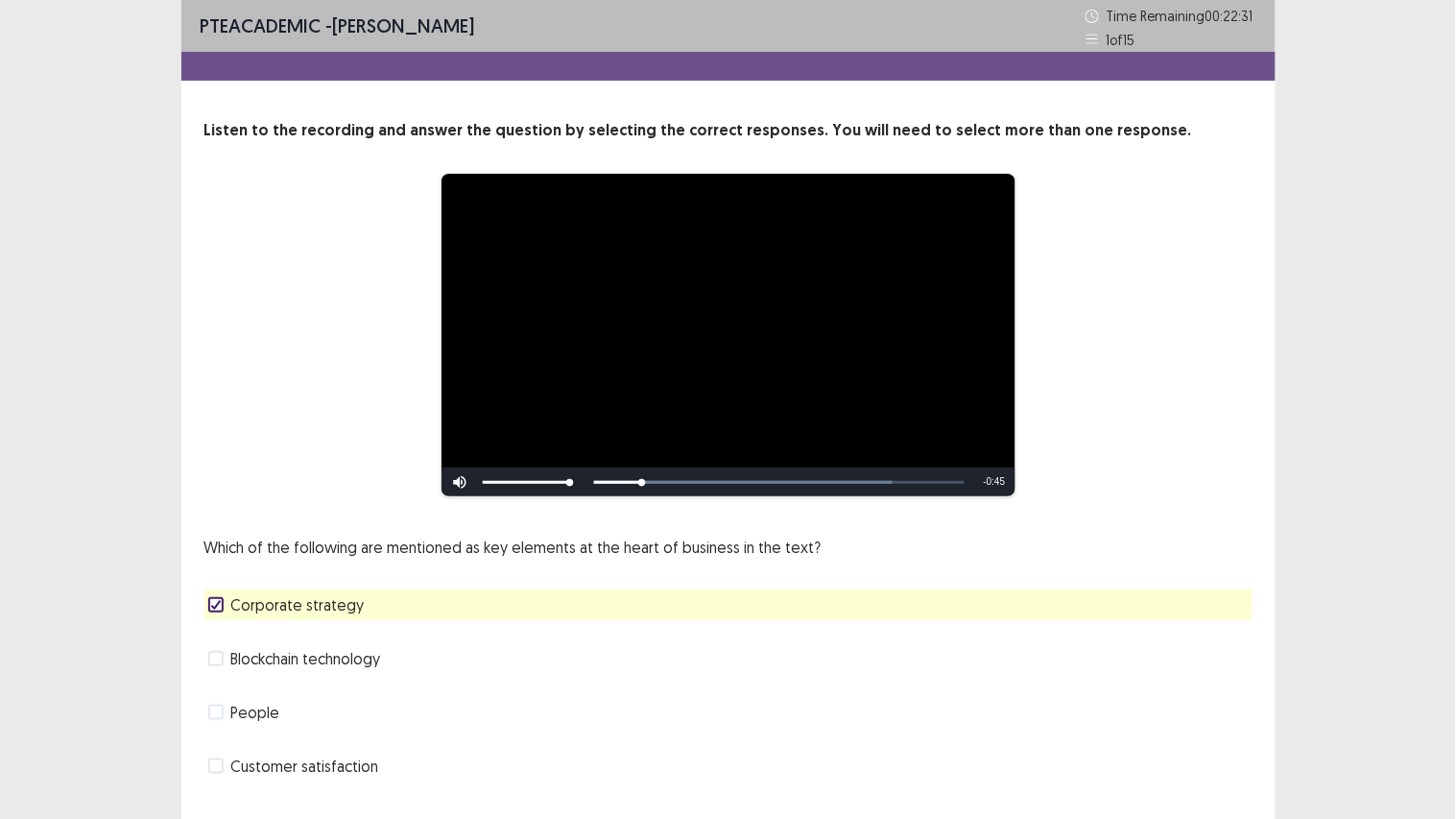
click at [237, 614] on div "Which of the following are mentioned as key elements at the heart of business i…" at bounding box center [728, 658] width 1048 height 246
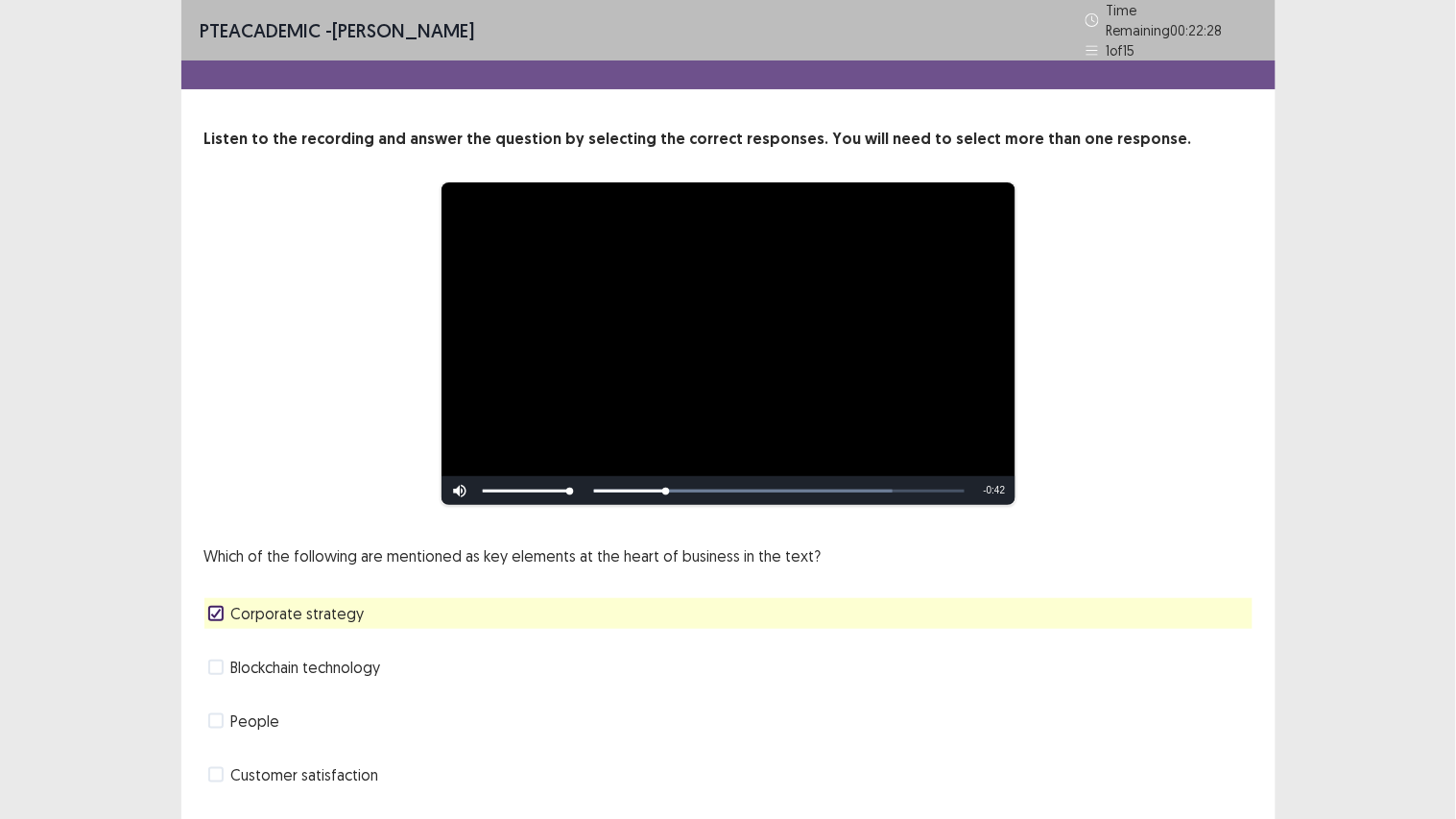
click at [282, 614] on div "People" at bounding box center [728, 720] width 1048 height 31
click at [241, 614] on span "People" at bounding box center [256, 720] width 49 height 23
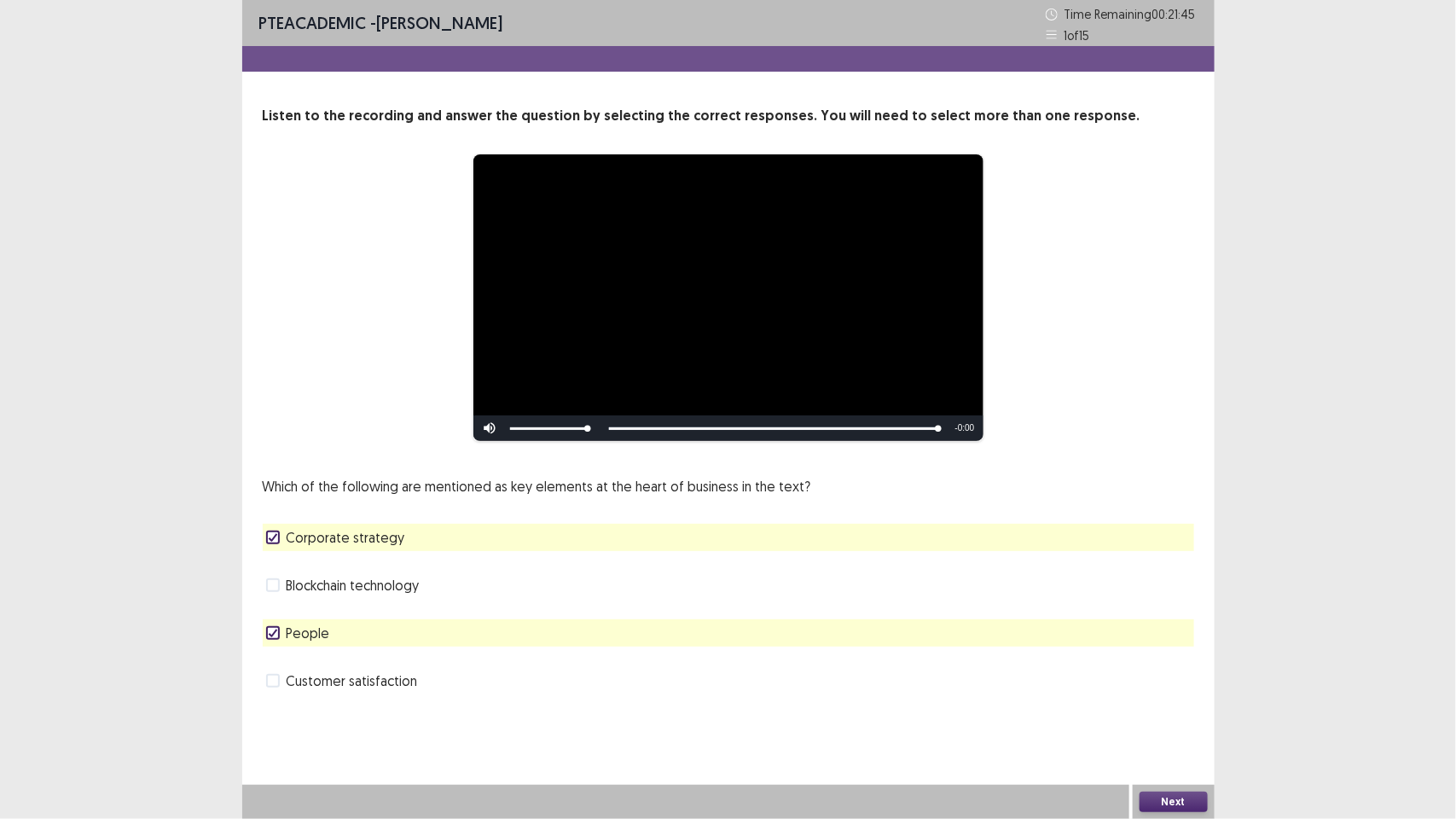
click at [1165, 546] on button "Next" at bounding box center [1174, 802] width 68 height 20
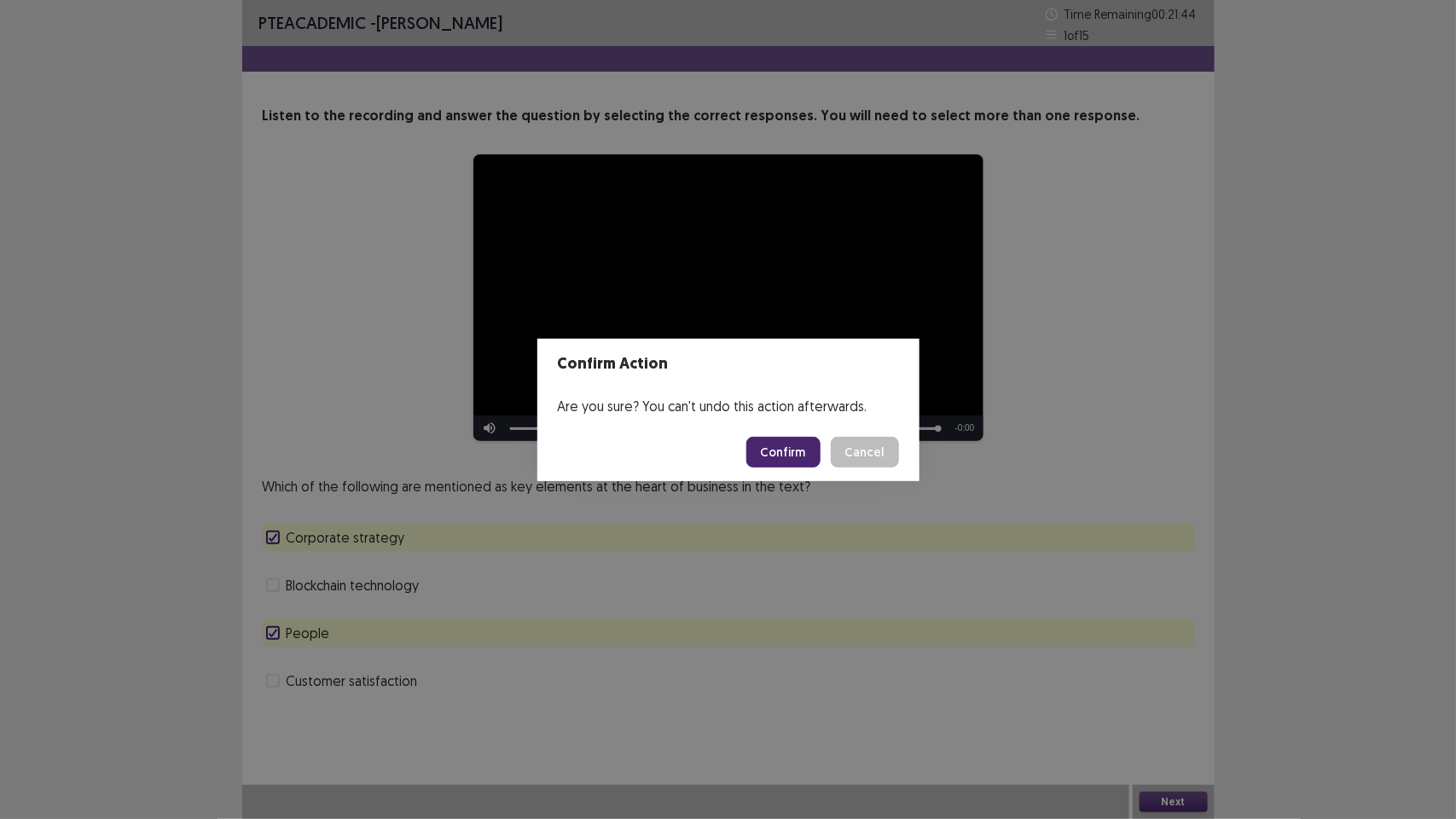
click at [790, 449] on button "Confirm" at bounding box center [784, 452] width 75 height 31
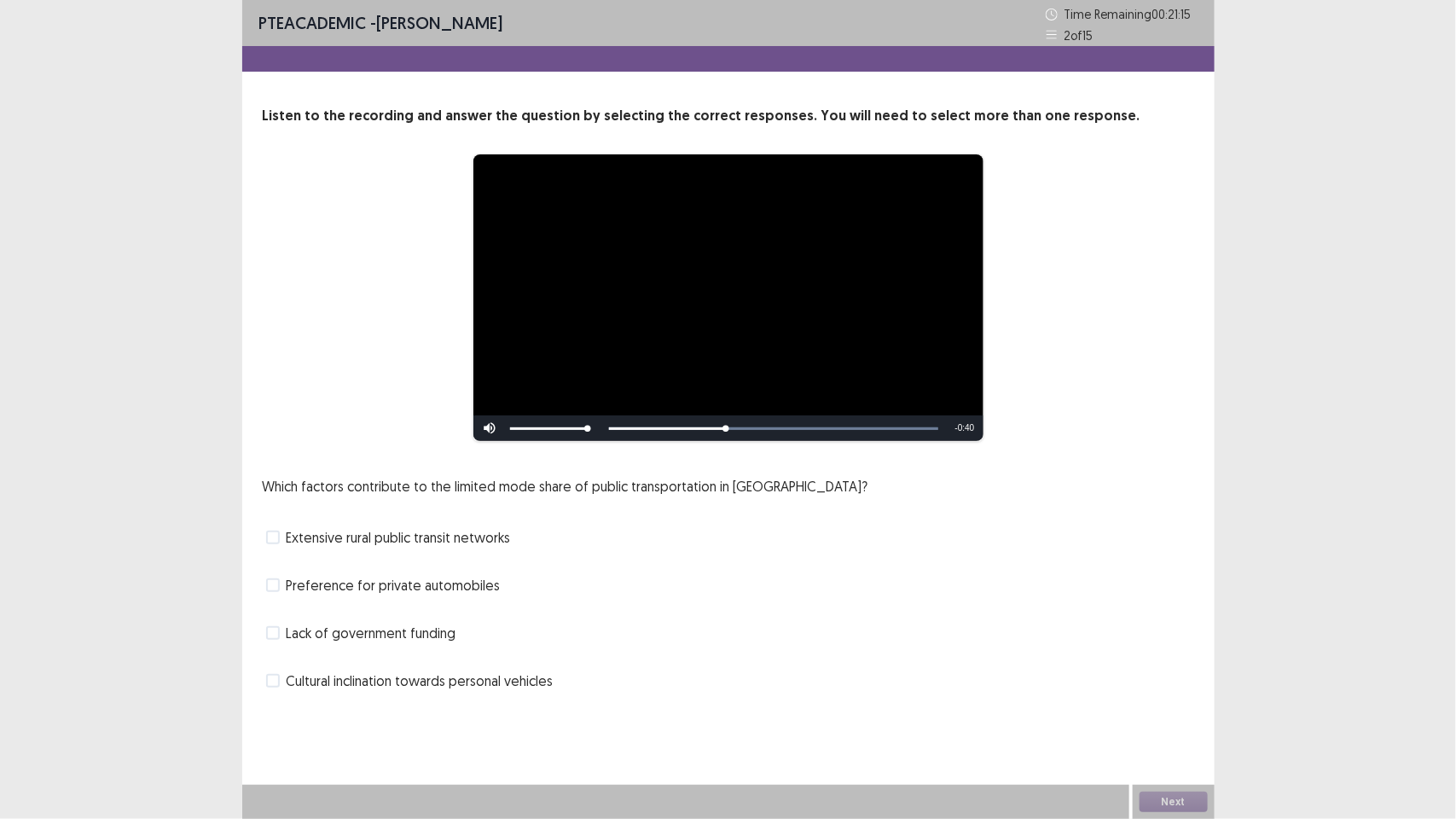
click at [419, 546] on span "Cultural inclination towards personal vehicles" at bounding box center [420, 680] width 267 height 20
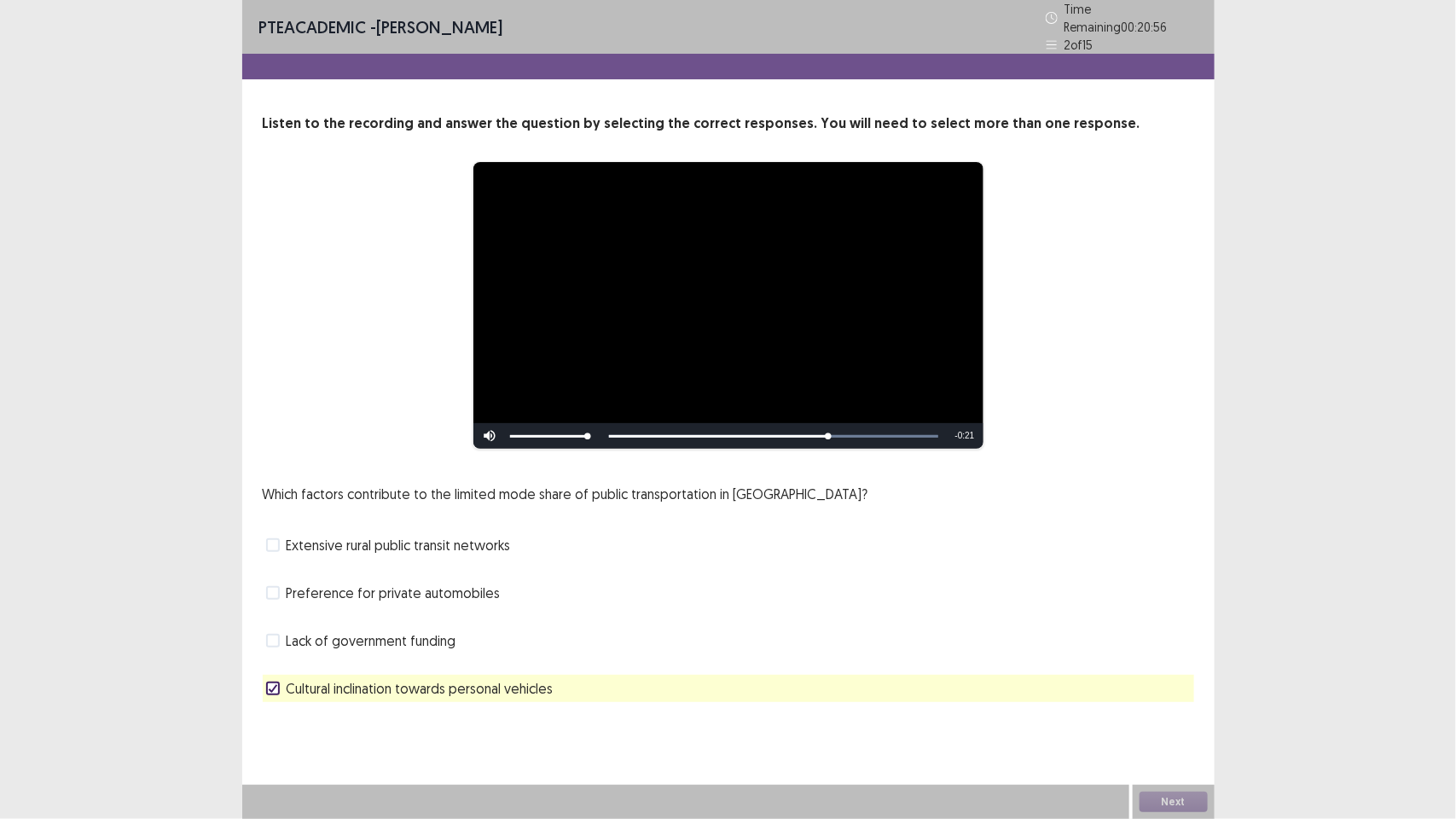
click at [740, 546] on div "Lack of government funding" at bounding box center [728, 640] width 931 height 28
click at [461, 546] on div "Lack of government funding" at bounding box center [728, 640] width 931 height 28
click at [400, 546] on div "Lack of government funding" at bounding box center [728, 640] width 931 height 28
click at [403, 546] on span "Lack of government funding" at bounding box center [371, 640] width 170 height 20
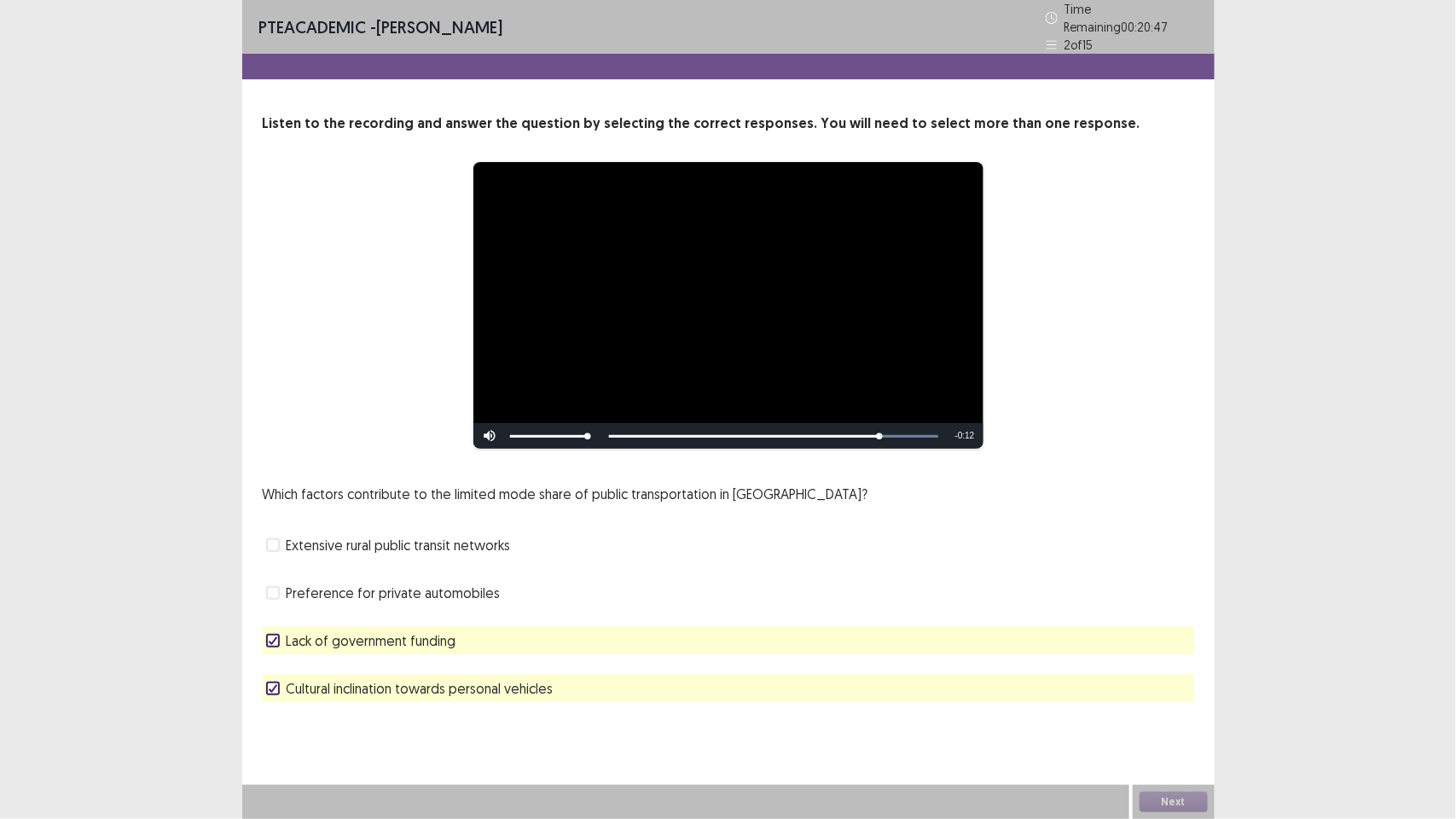
click at [1001, 546] on div "Lack of government funding" at bounding box center [728, 640] width 931 height 28
click at [274, 546] on polyline at bounding box center [273, 641] width 8 height 7
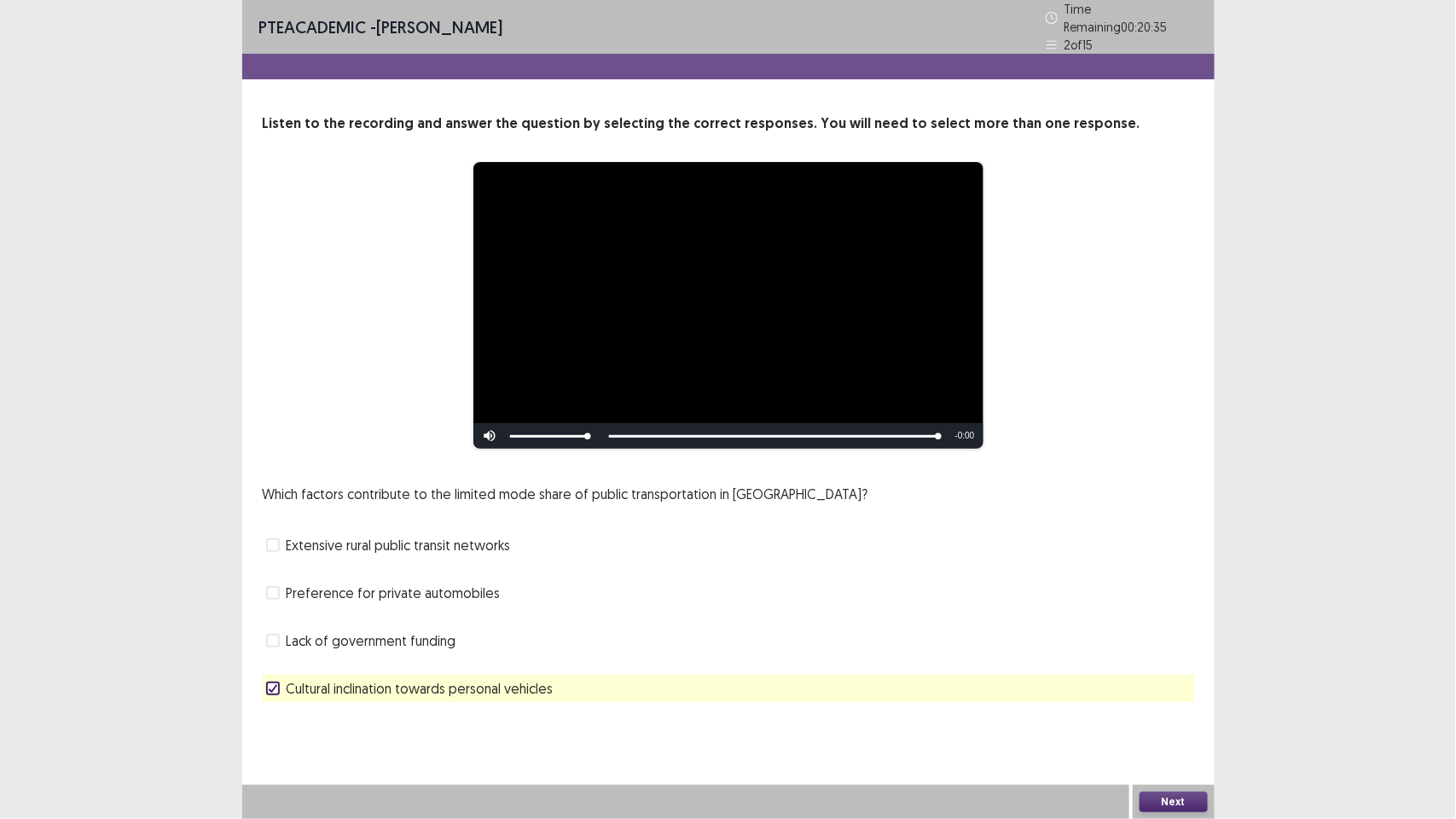
click at [1165, 546] on button "Next" at bounding box center [1174, 802] width 68 height 20
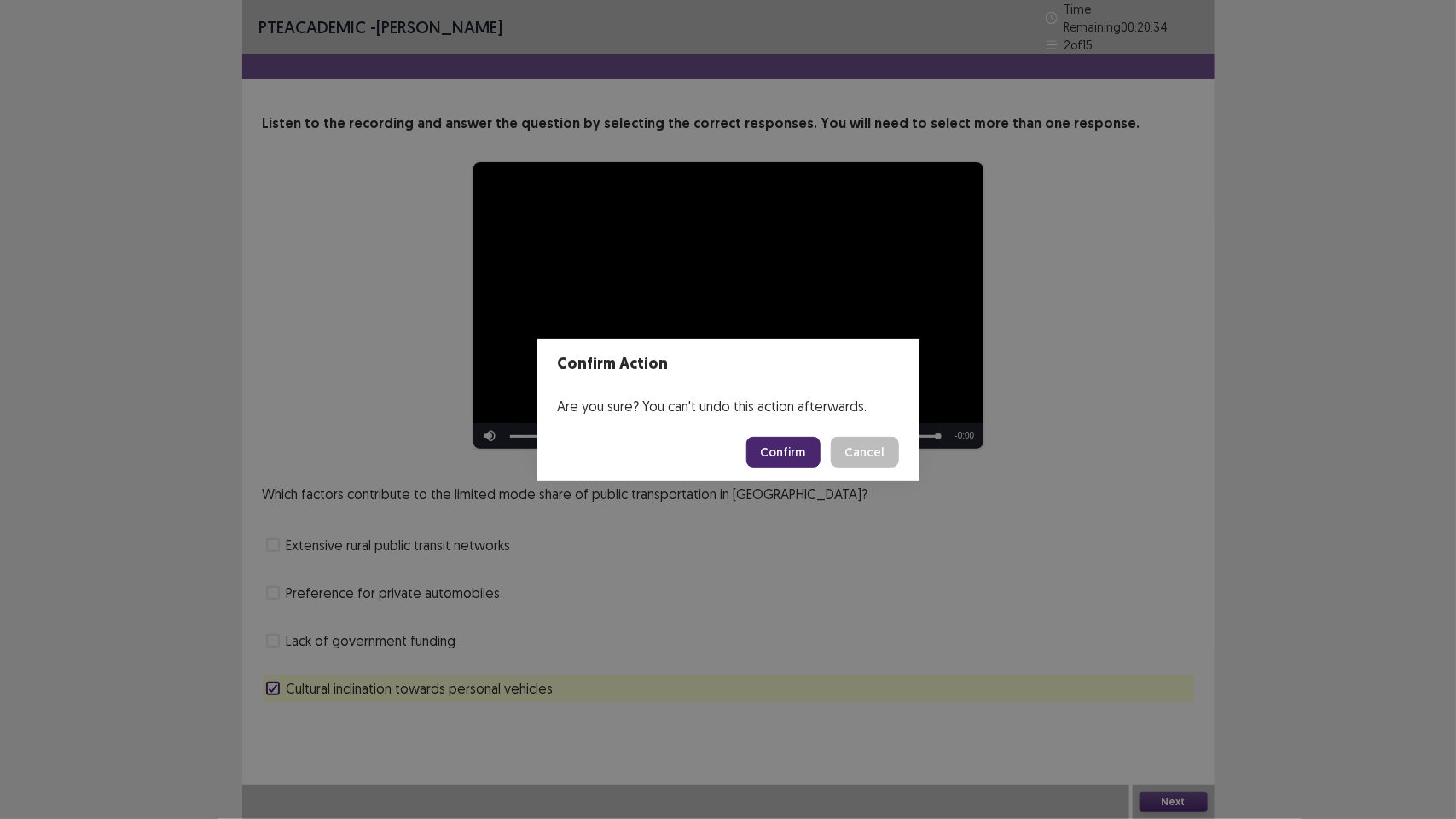
click at [790, 437] on button "Confirm" at bounding box center [784, 452] width 75 height 31
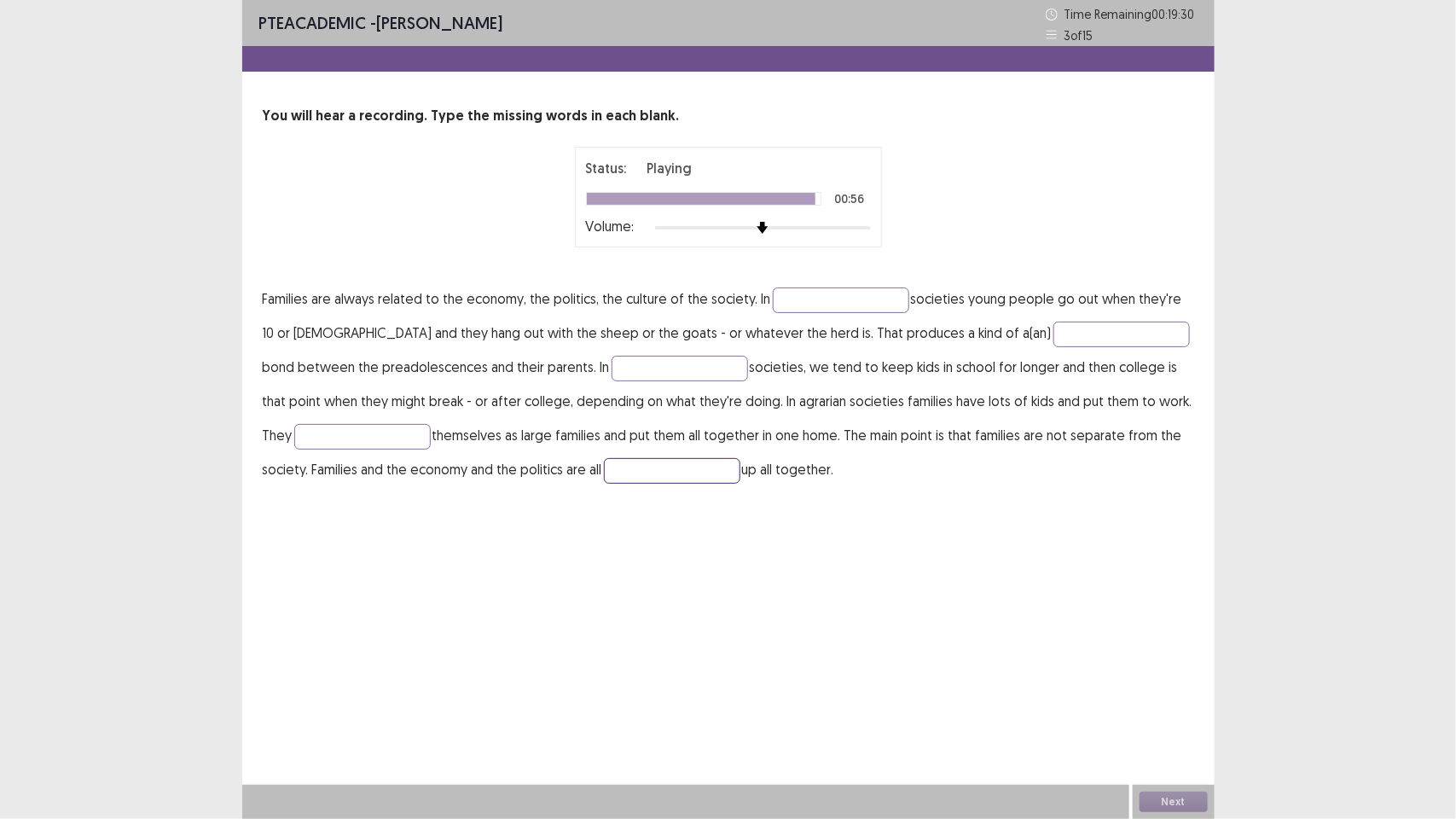
click at [651, 472] on input "text" at bounding box center [672, 471] width 137 height 26
type input "****"
click at [819, 299] on input "text" at bounding box center [842, 300] width 137 height 26
type input "*******"
click at [1054, 341] on input "text" at bounding box center [1122, 334] width 137 height 26
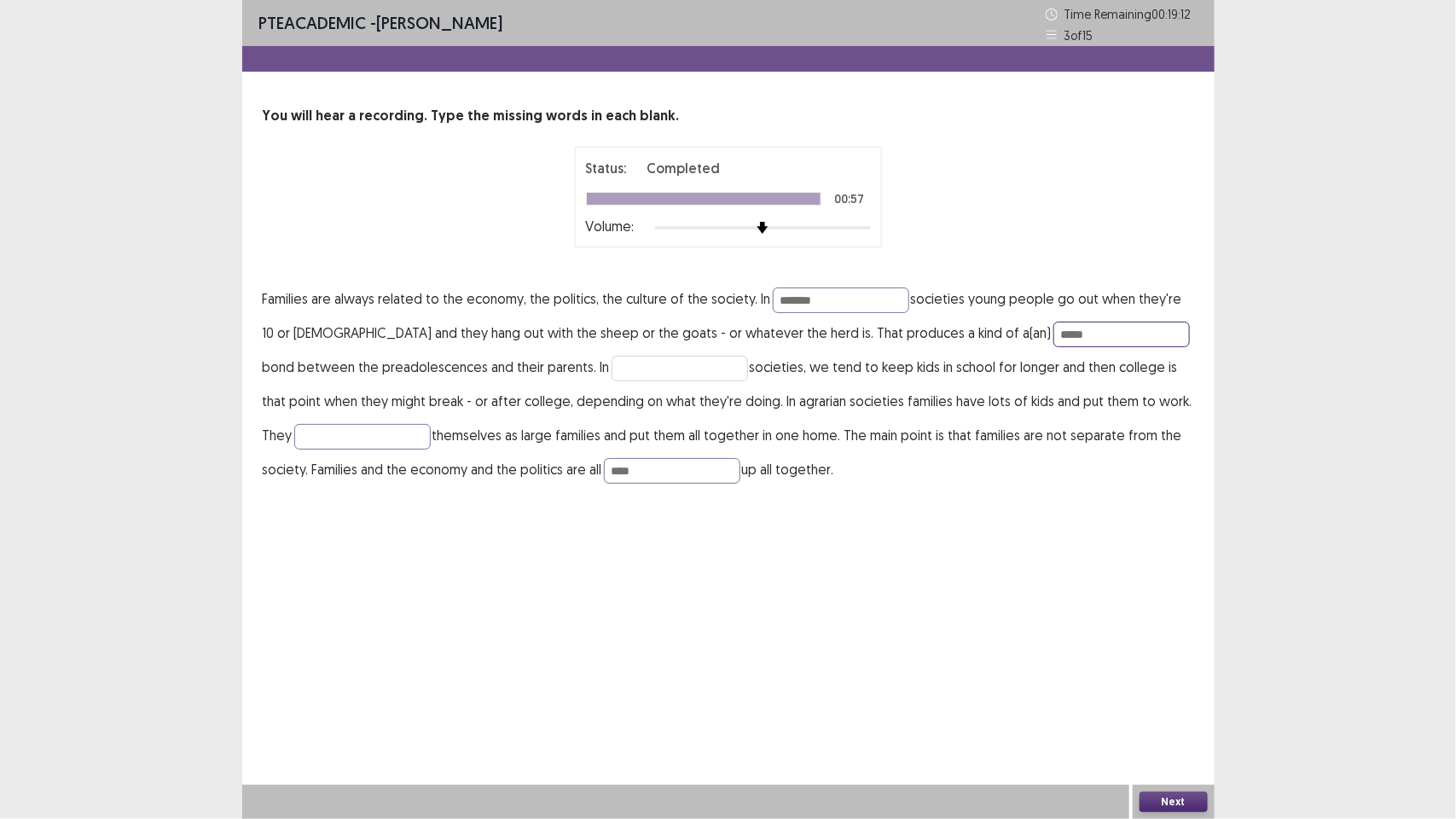
type input "*****"
click at [672, 372] on input "text" at bounding box center [680, 369] width 137 height 26
type input "**********"
click at [388, 433] on input "text" at bounding box center [363, 437] width 137 height 26
type input "*********"
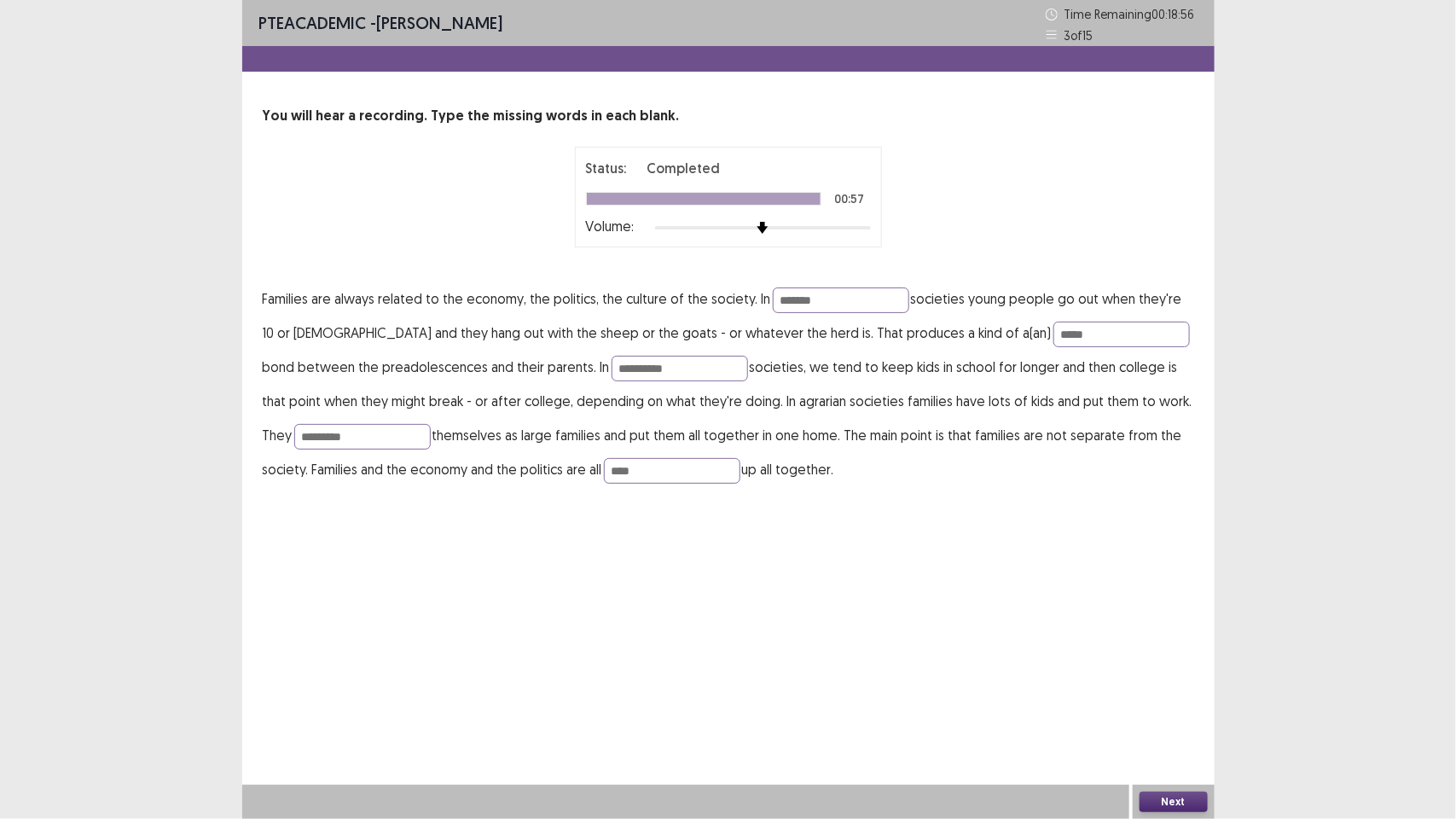
click at [1165, 546] on button "Next" at bounding box center [1174, 802] width 68 height 20
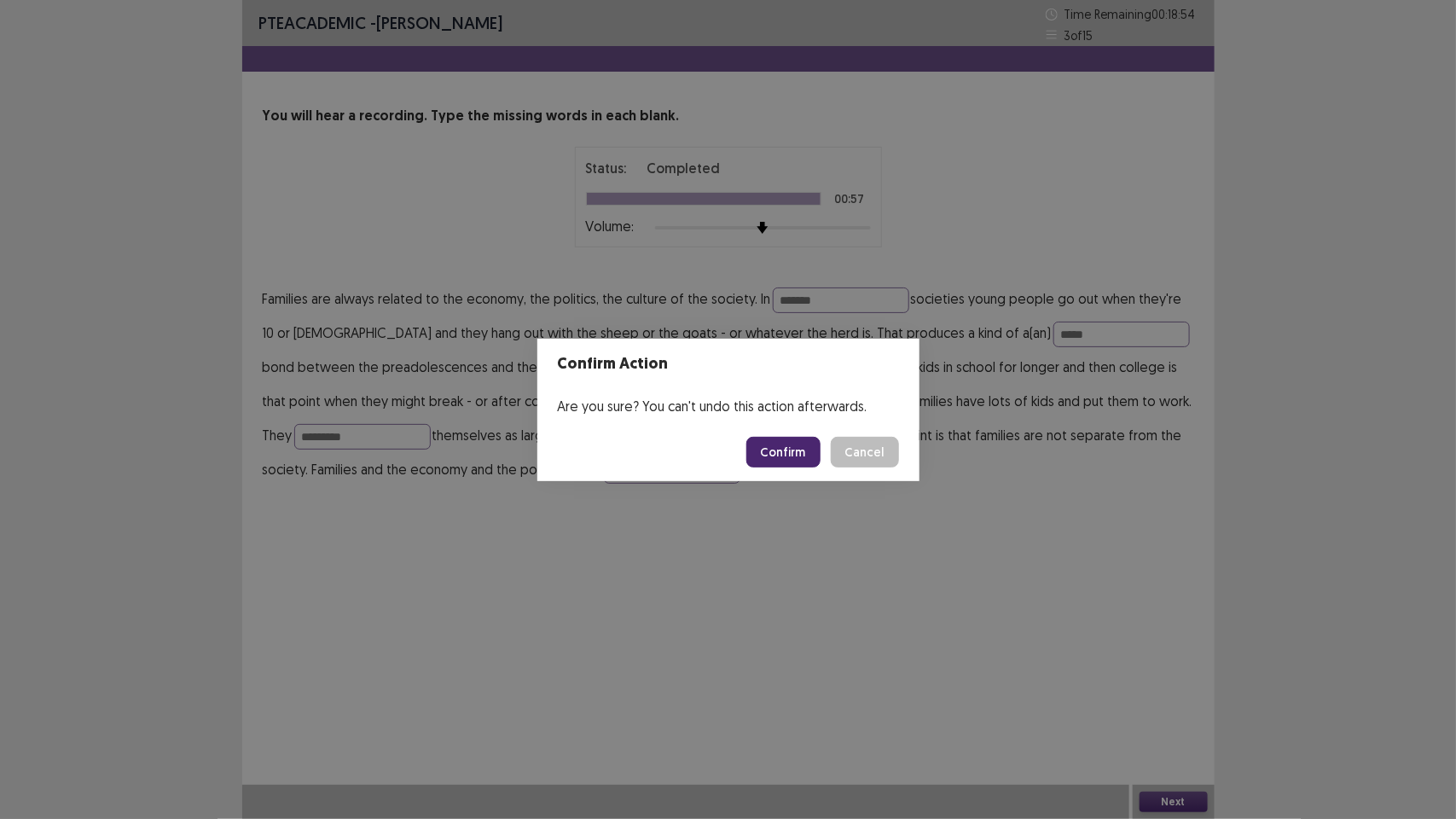
click at [807, 447] on button "Confirm" at bounding box center [784, 452] width 75 height 31
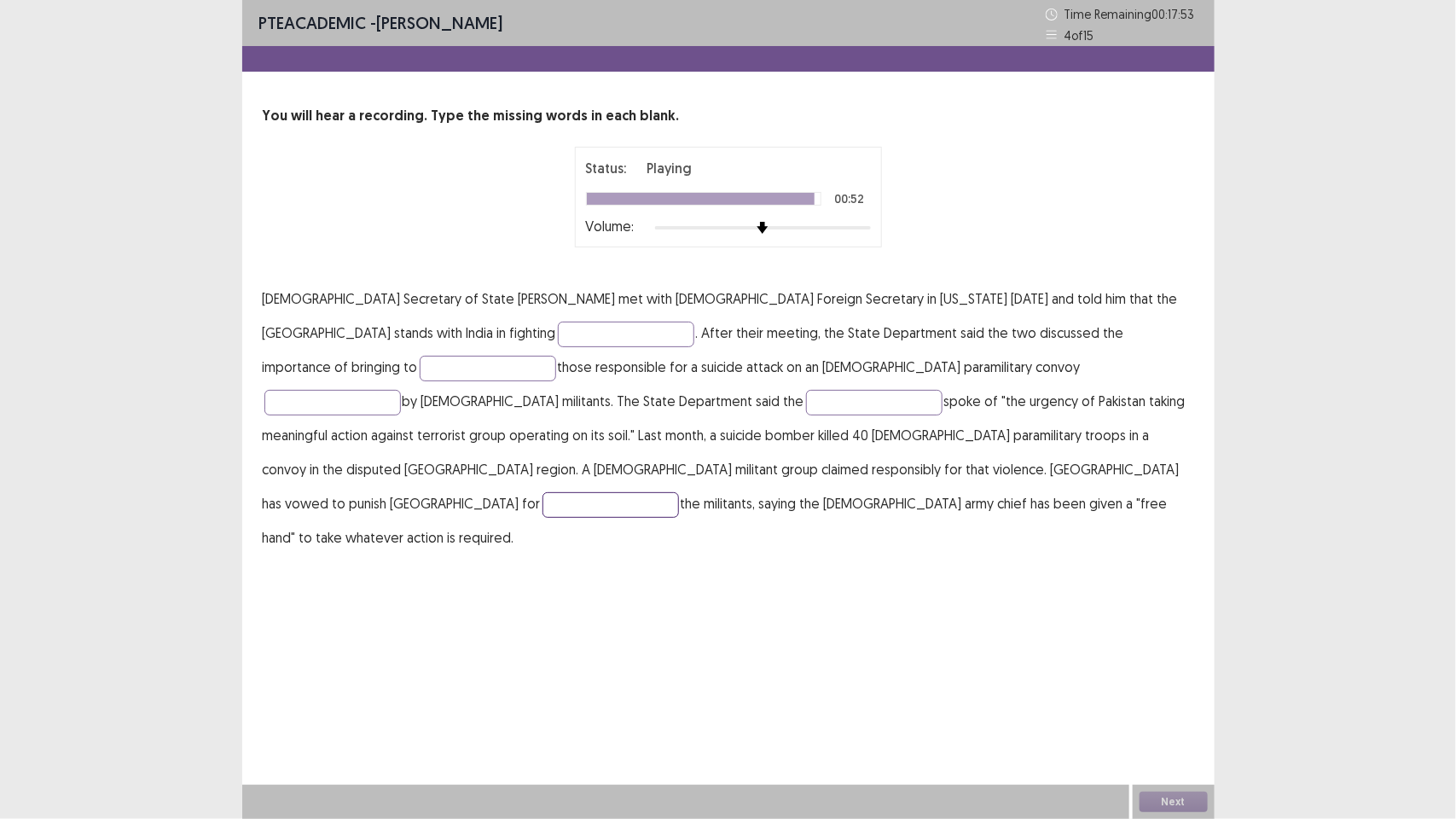
click at [649, 492] on input "text" at bounding box center [611, 505] width 137 height 26
type input "*********"
click at [558, 330] on input "text" at bounding box center [626, 334] width 137 height 26
type input "*********"
click at [556, 356] on input "text" at bounding box center [488, 369] width 137 height 26
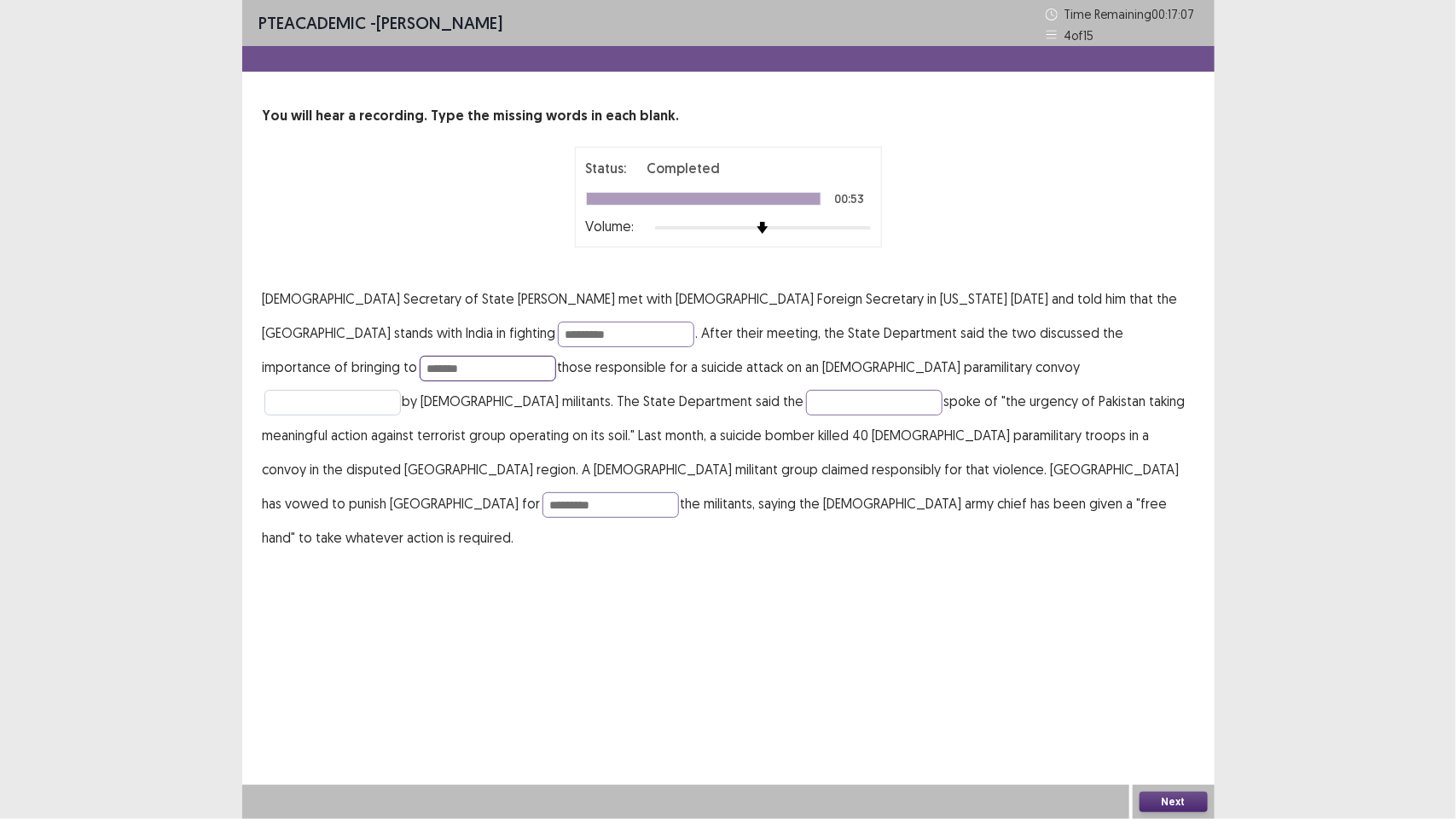
type input "*******"
click at [401, 390] on input "text" at bounding box center [333, 402] width 137 height 26
type input "*****"
click at [806, 402] on input "text" at bounding box center [874, 402] width 137 height 26
type input "******"
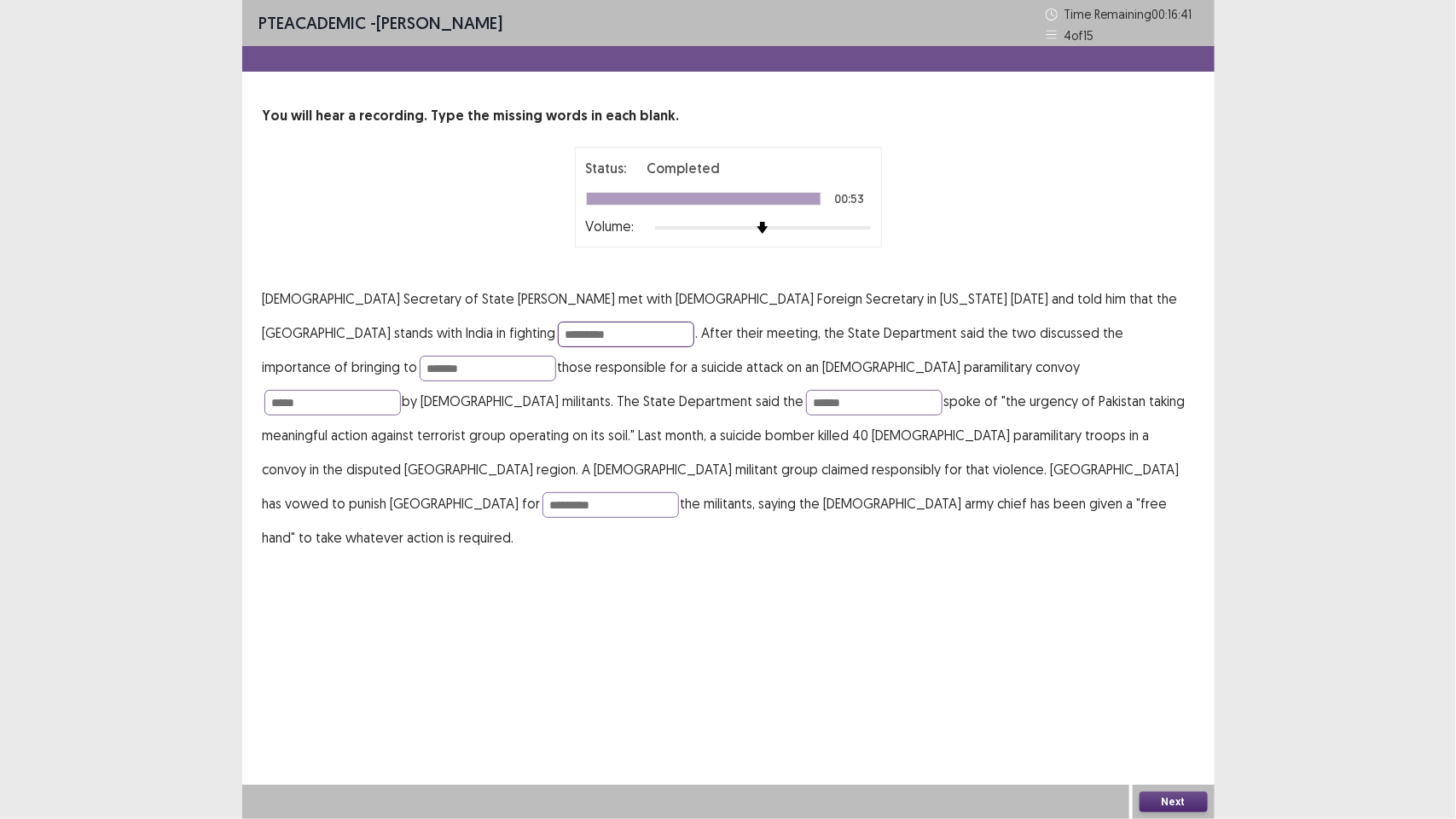
click at [558, 329] on input "*********" at bounding box center [626, 334] width 137 height 26
type input "**********"
click at [1165, 546] on button "Next" at bounding box center [1174, 802] width 68 height 20
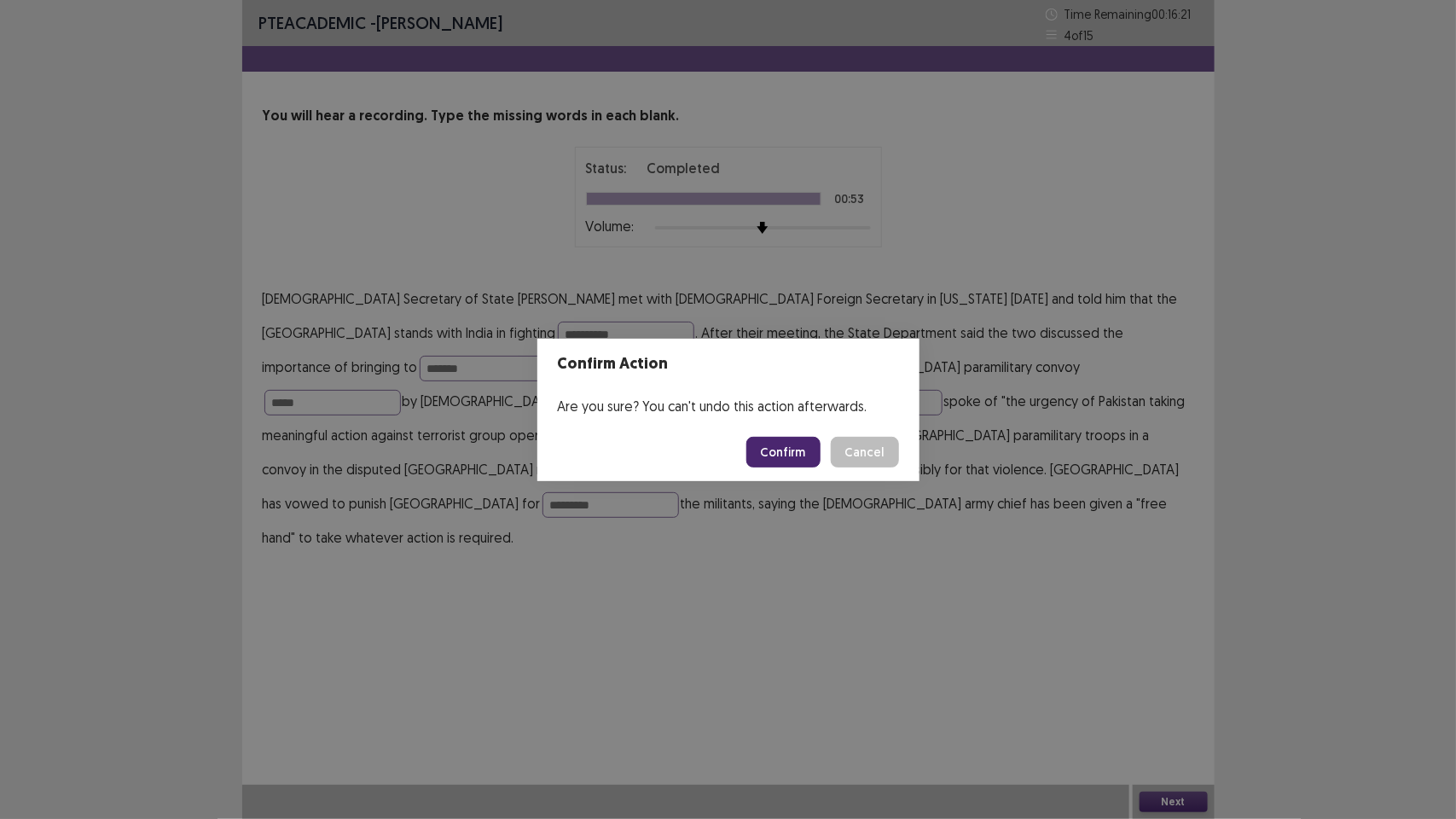
click at [798, 453] on button "Confirm" at bounding box center [784, 452] width 75 height 31
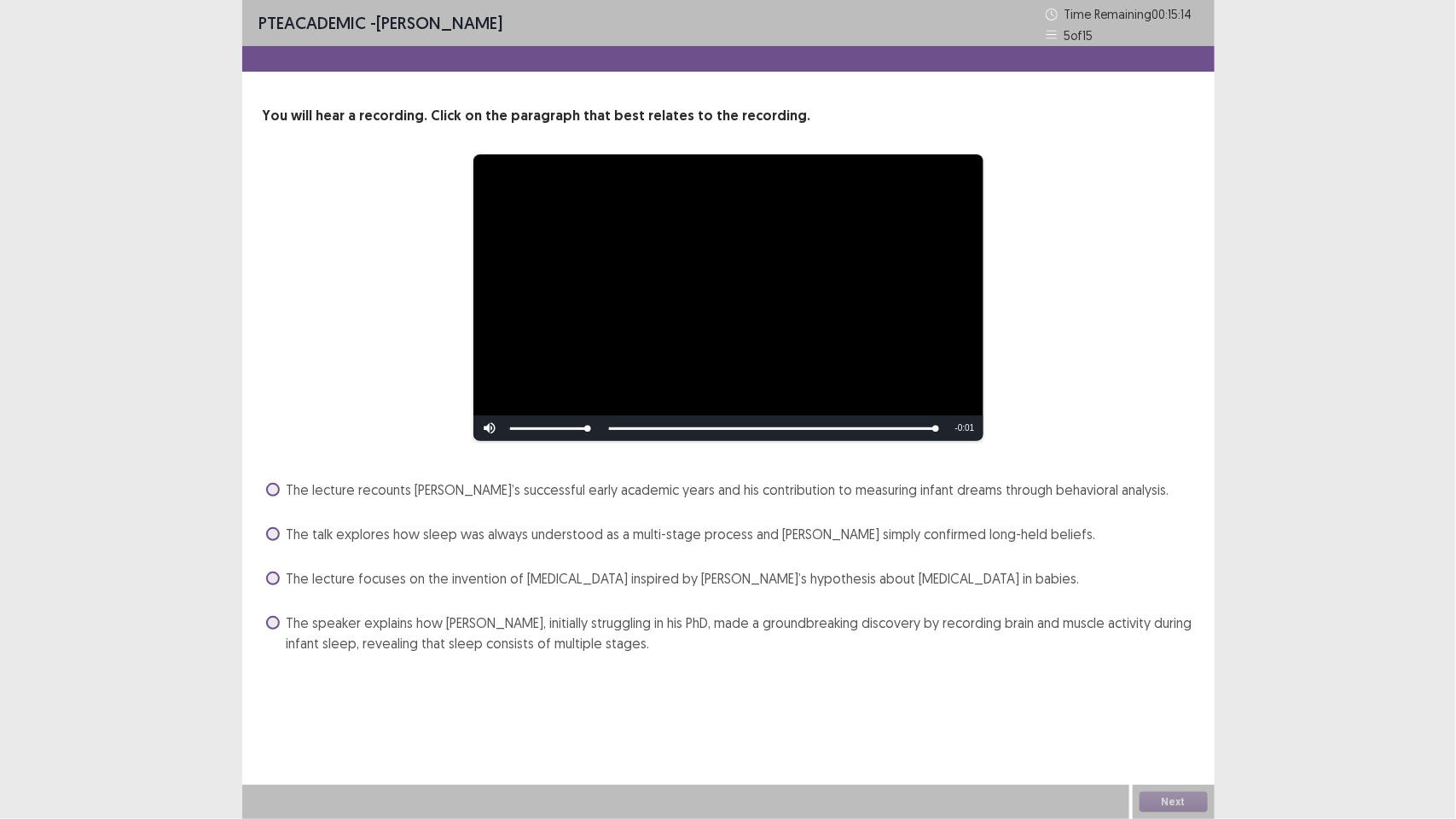
click at [448, 582] on span "The lecture focuses on the invention of [MEDICAL_DATA] inspired by [PERSON_NAME…" at bounding box center [684, 578] width 794 height 20
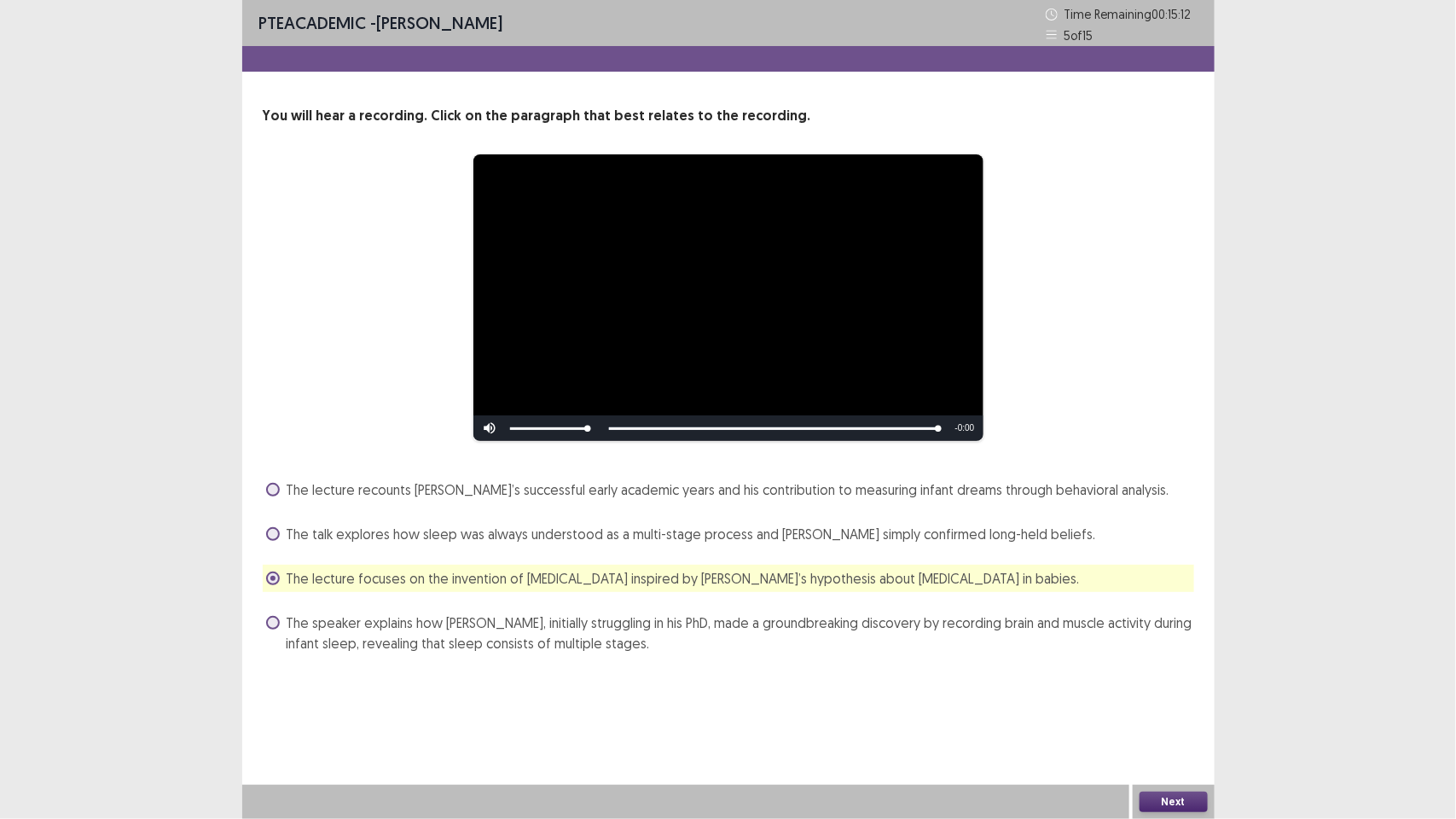
click at [1163, 809] on button "Next" at bounding box center [1174, 802] width 68 height 20
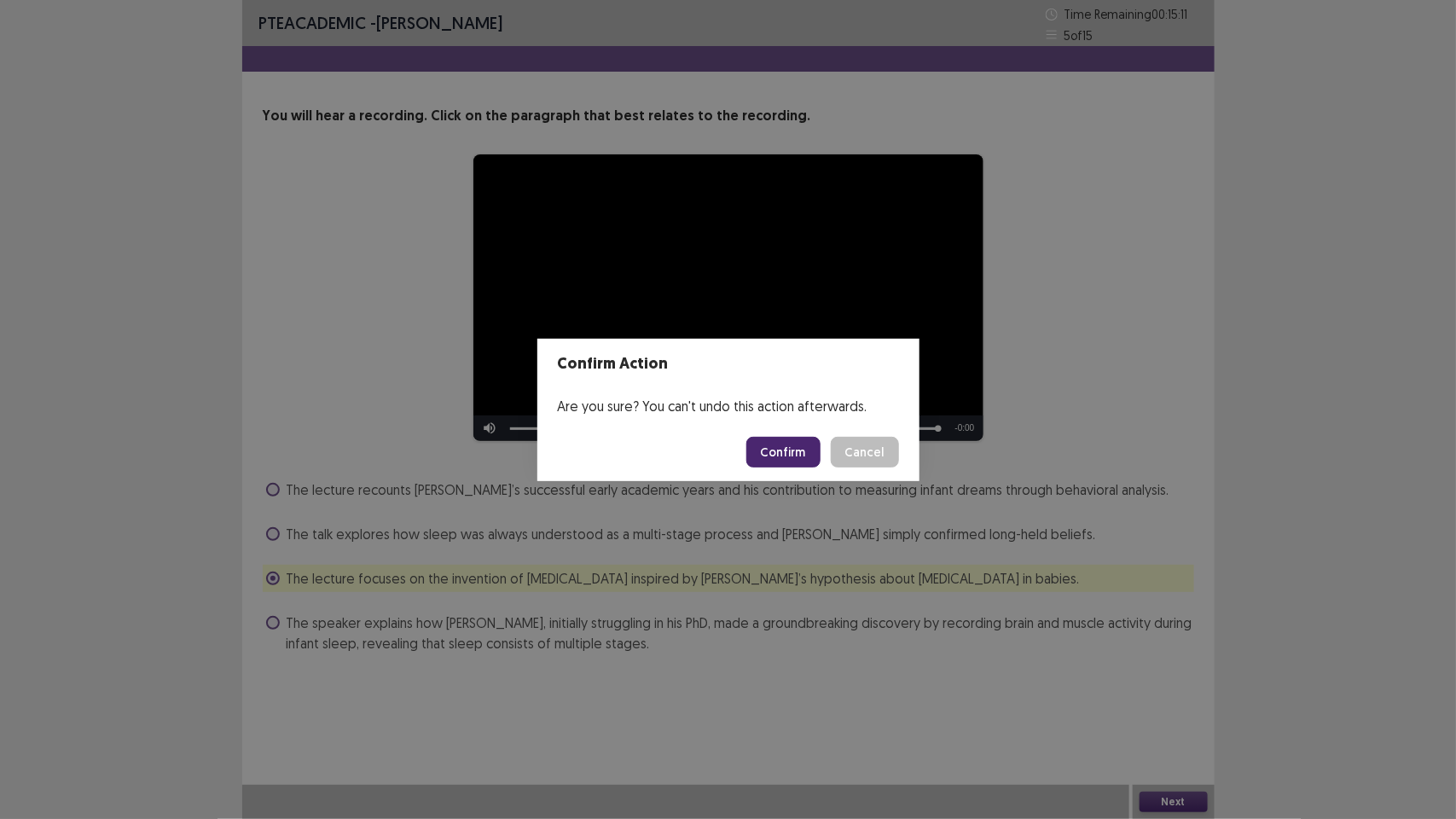
click at [774, 457] on button "Confirm" at bounding box center [784, 452] width 75 height 31
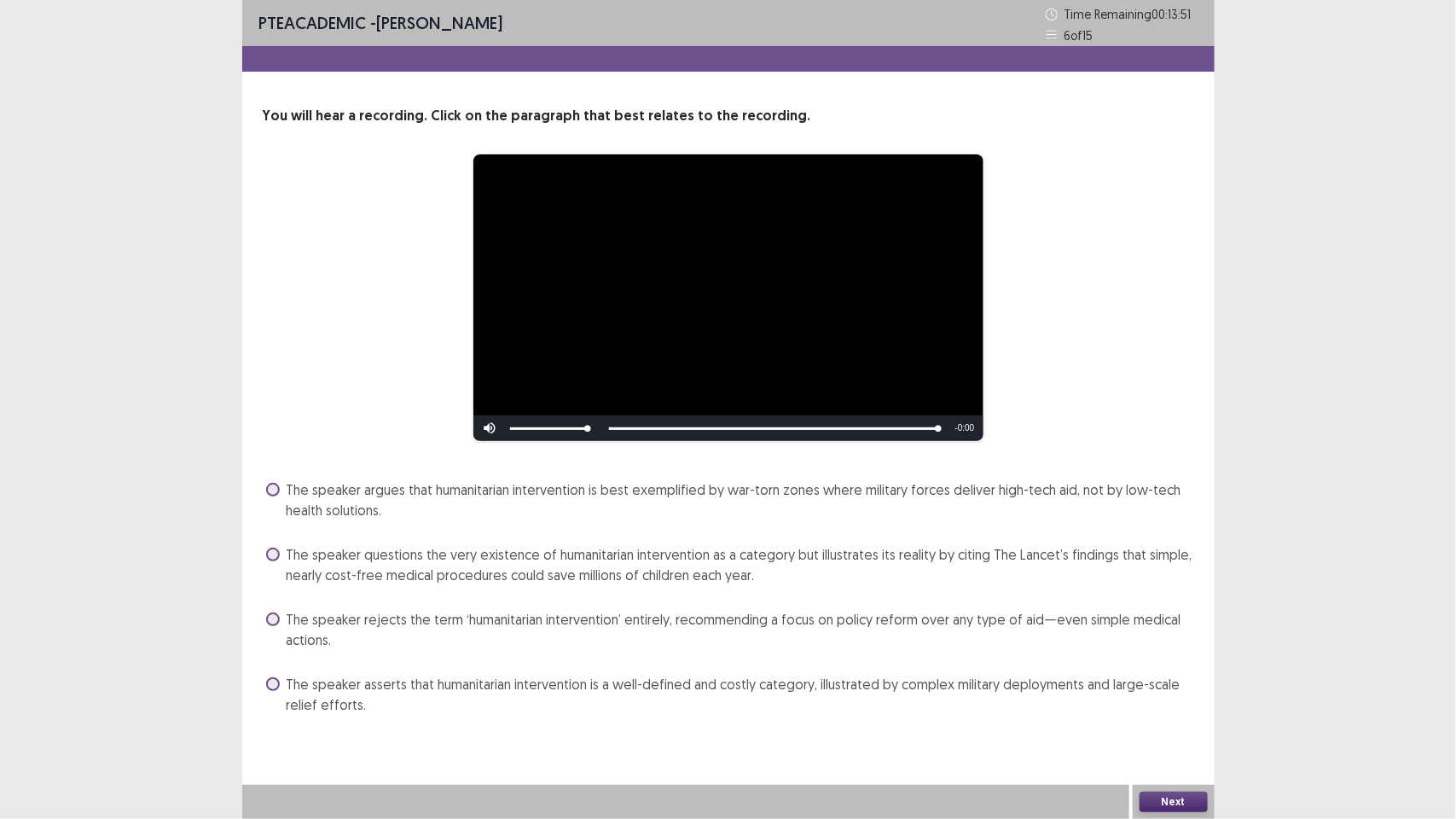
click at [732, 556] on span "The speaker questions the very existence of humanitarian intervention as a cate…" at bounding box center [740, 565] width 907 height 41
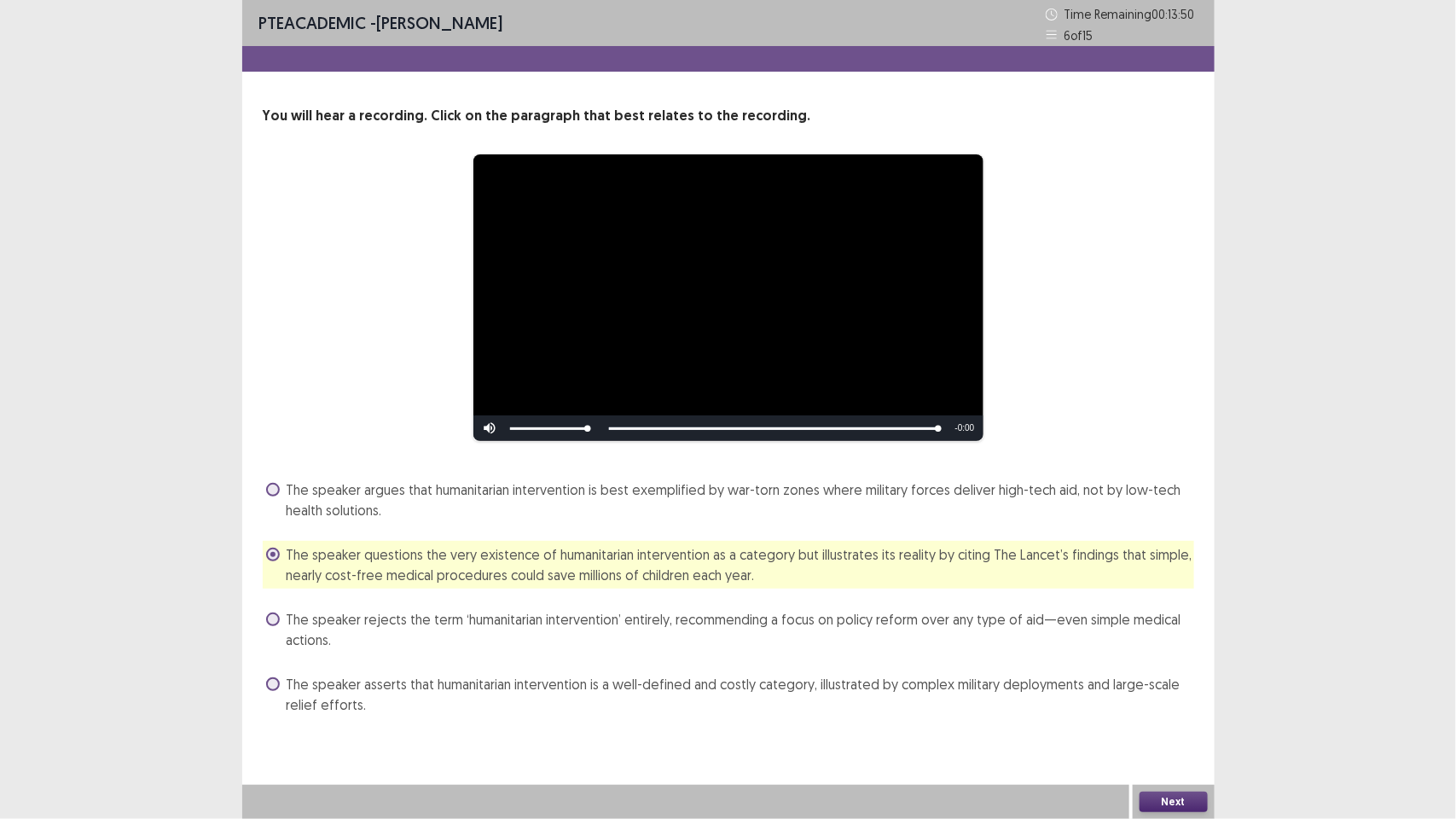
click at [1150, 800] on button "Next" at bounding box center [1174, 802] width 68 height 20
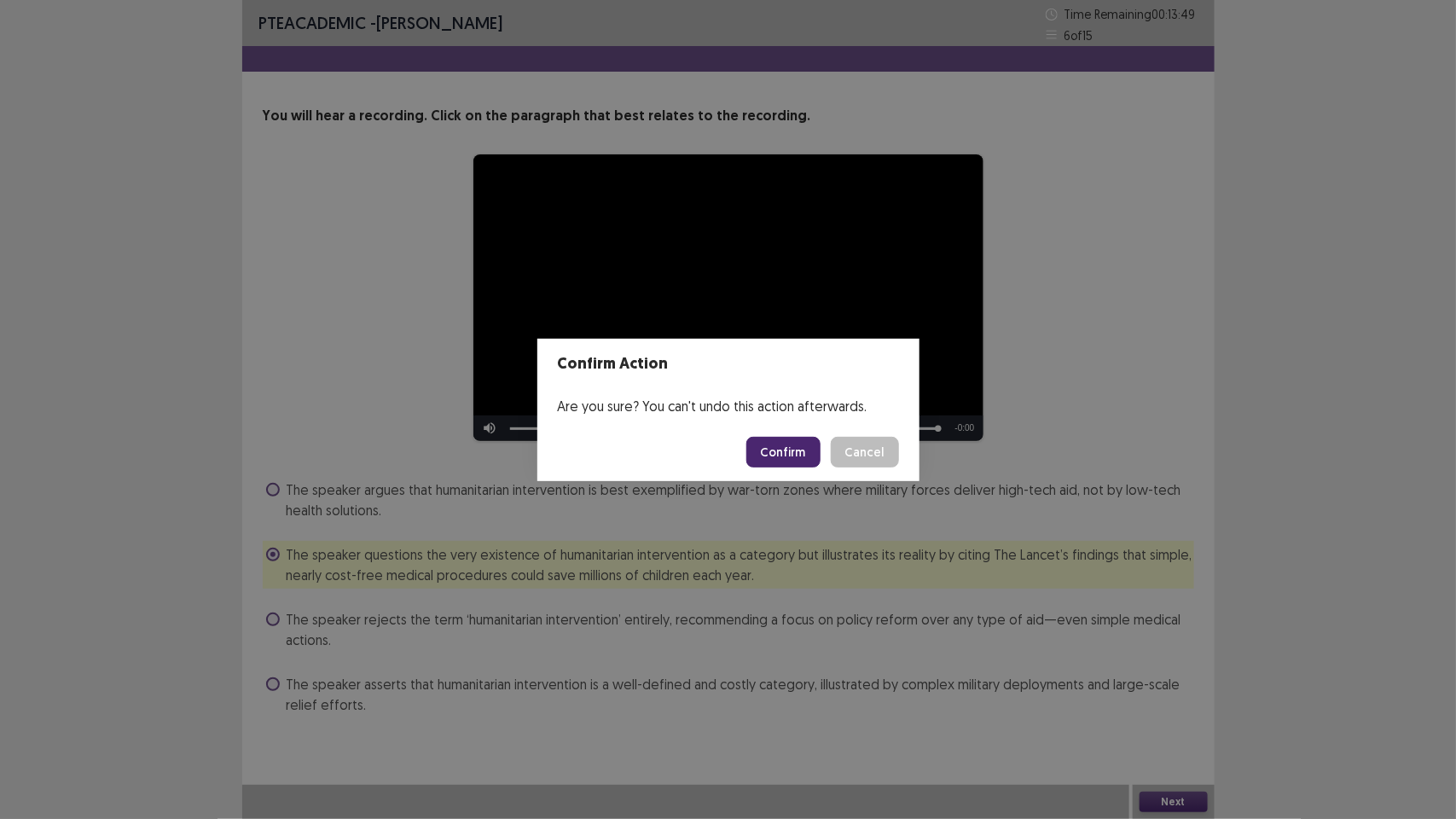
click at [770, 452] on button "Confirm" at bounding box center [784, 452] width 75 height 31
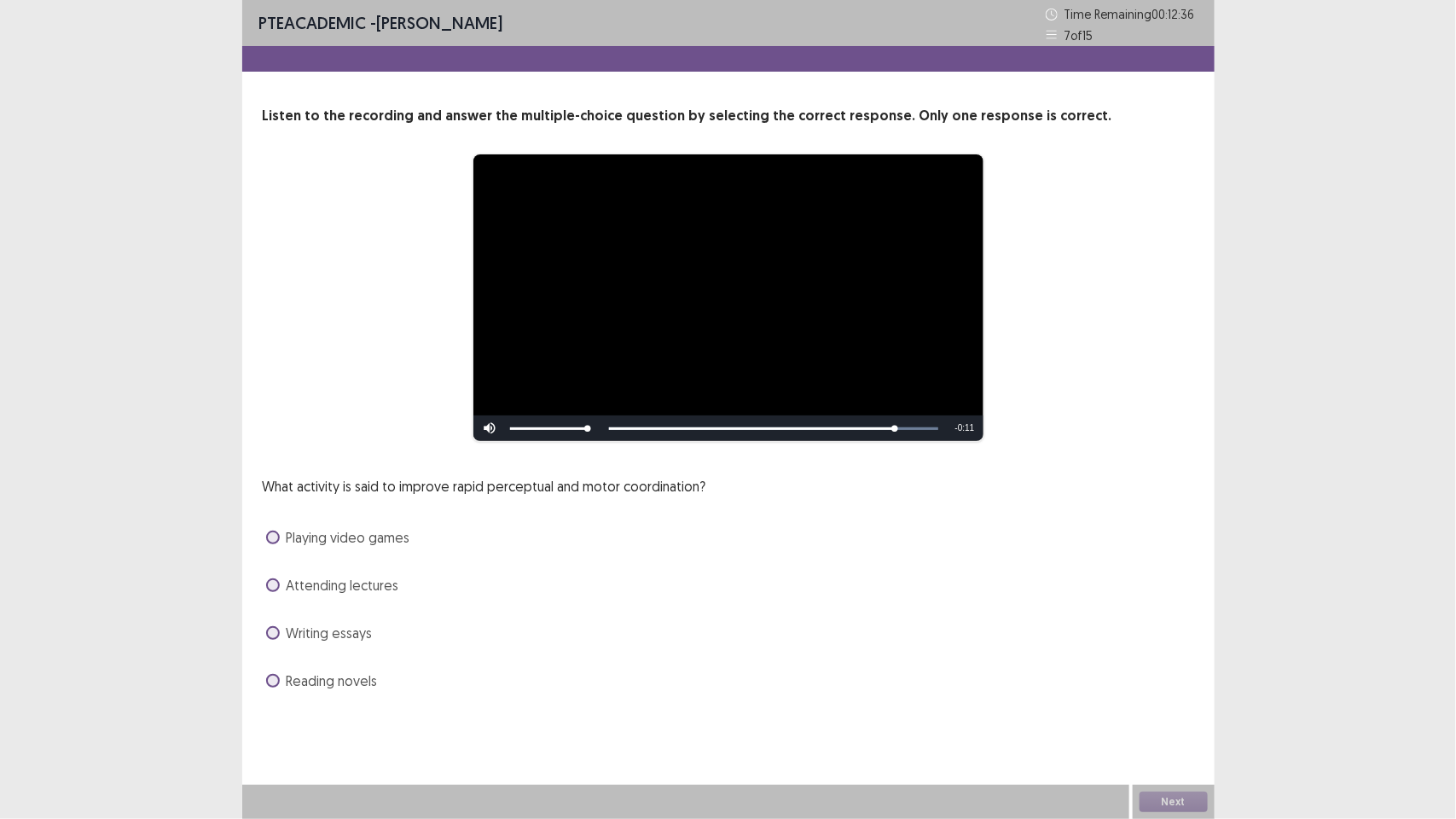
click at [399, 542] on span "Playing video games" at bounding box center [348, 537] width 123 height 20
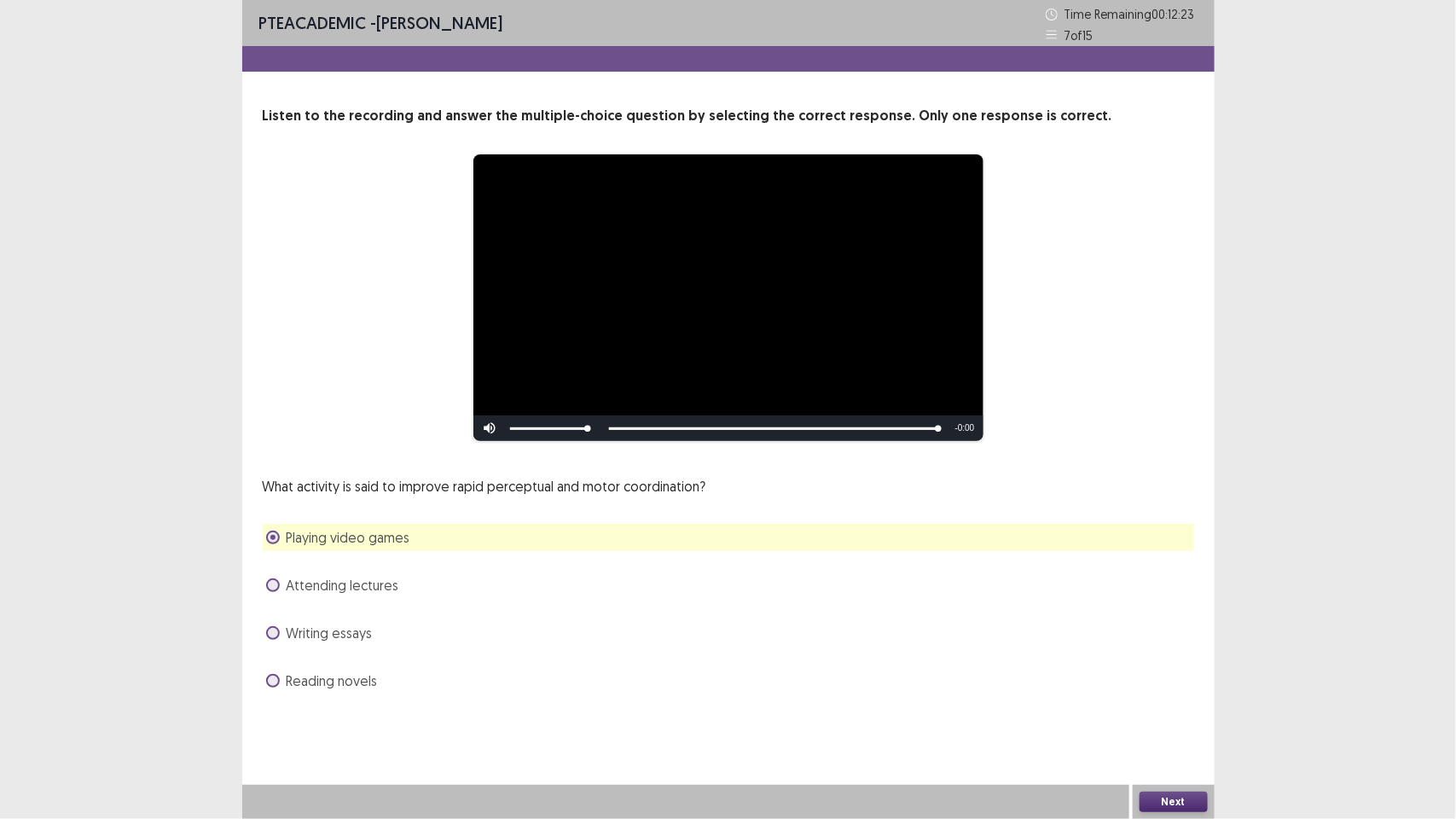
click at [1200, 798] on button "Next" at bounding box center [1174, 802] width 68 height 20
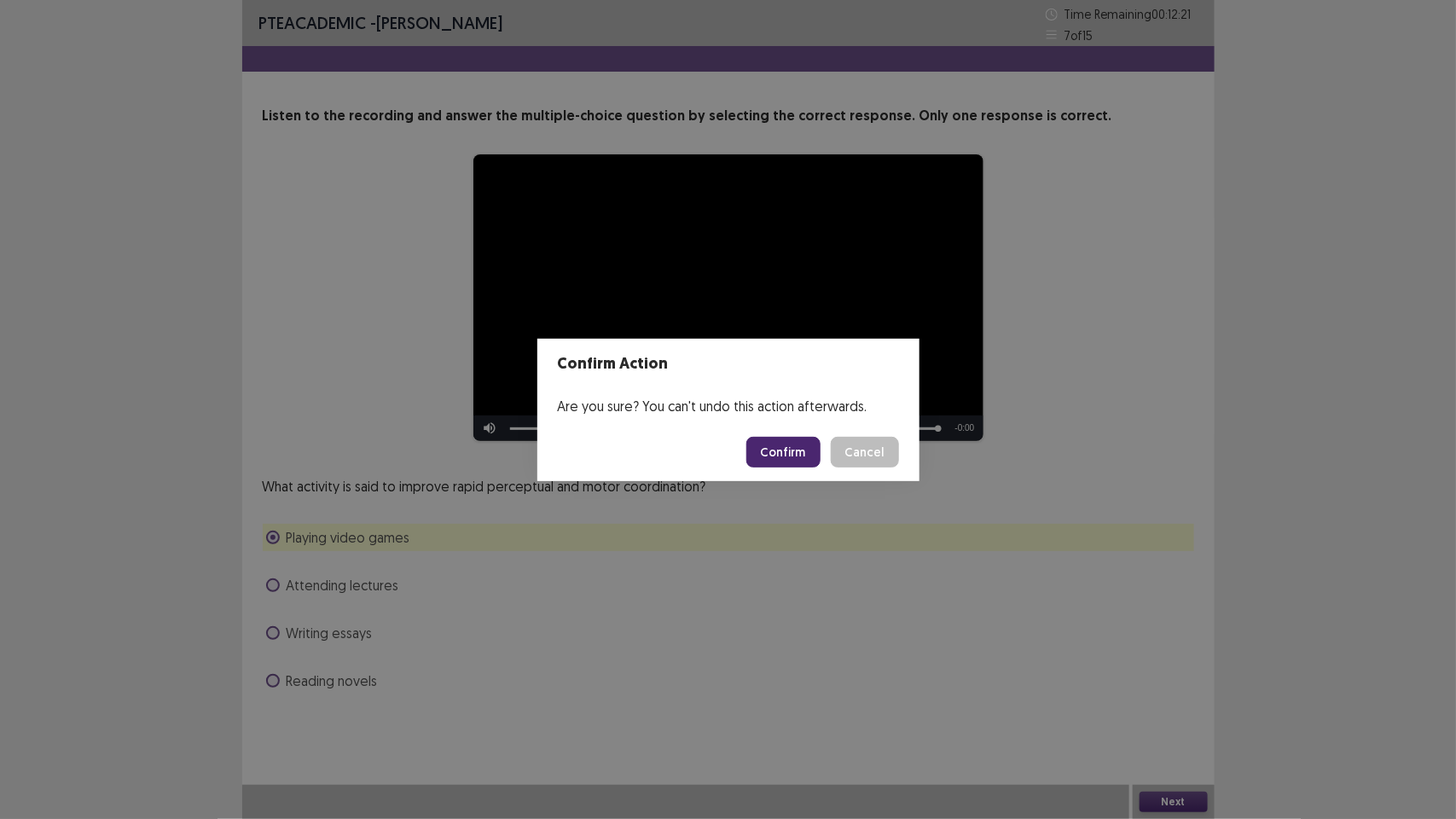
click at [795, 450] on button "Confirm" at bounding box center [784, 452] width 75 height 31
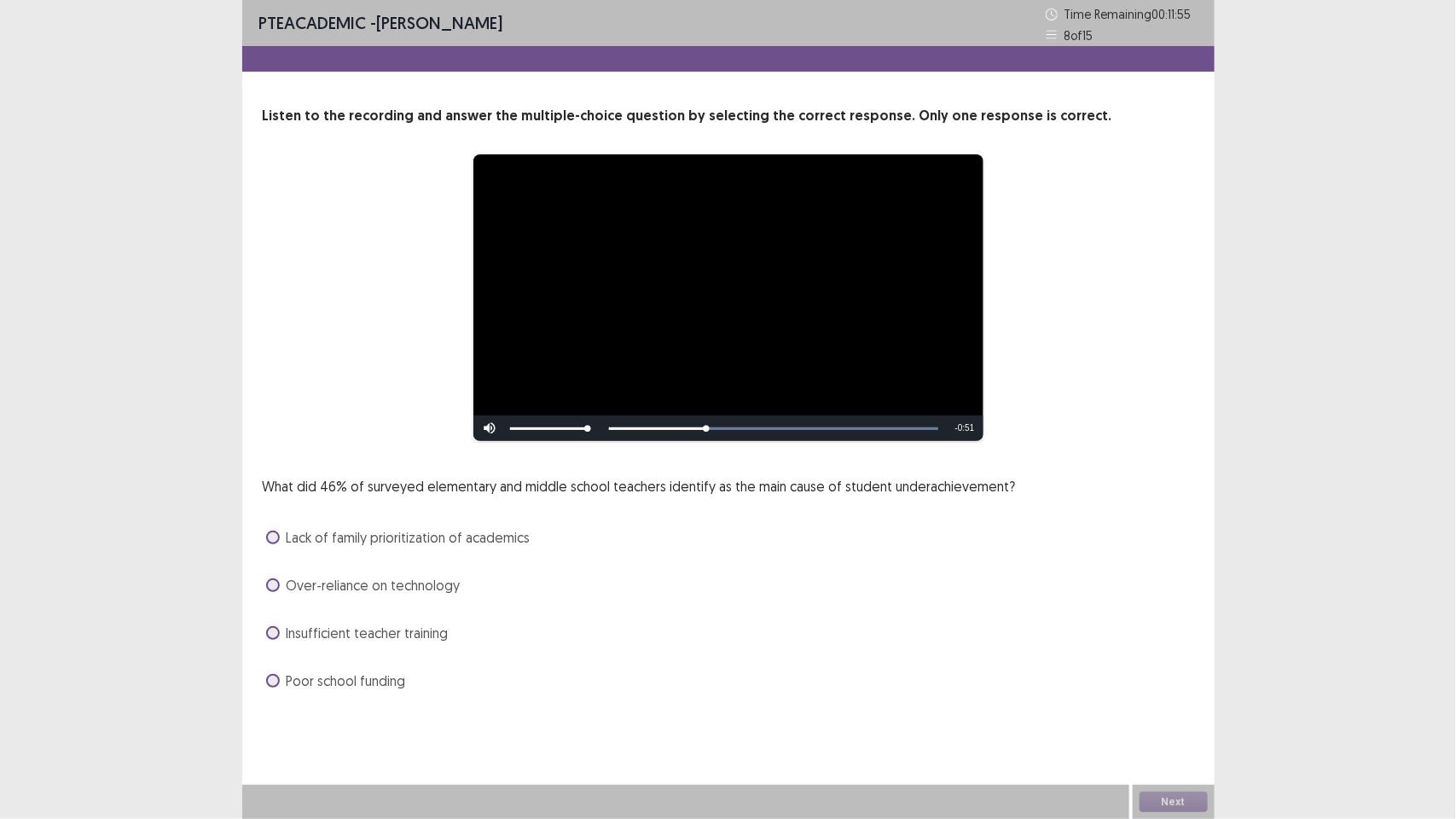
click at [479, 595] on div "Over‑reliance on technology" at bounding box center [728, 585] width 931 height 28
click at [475, 551] on div "Lack of family prioritization of academics" at bounding box center [728, 537] width 931 height 28
click at [491, 542] on span "Lack of family prioritization of academics" at bounding box center [408, 537] width 244 height 20
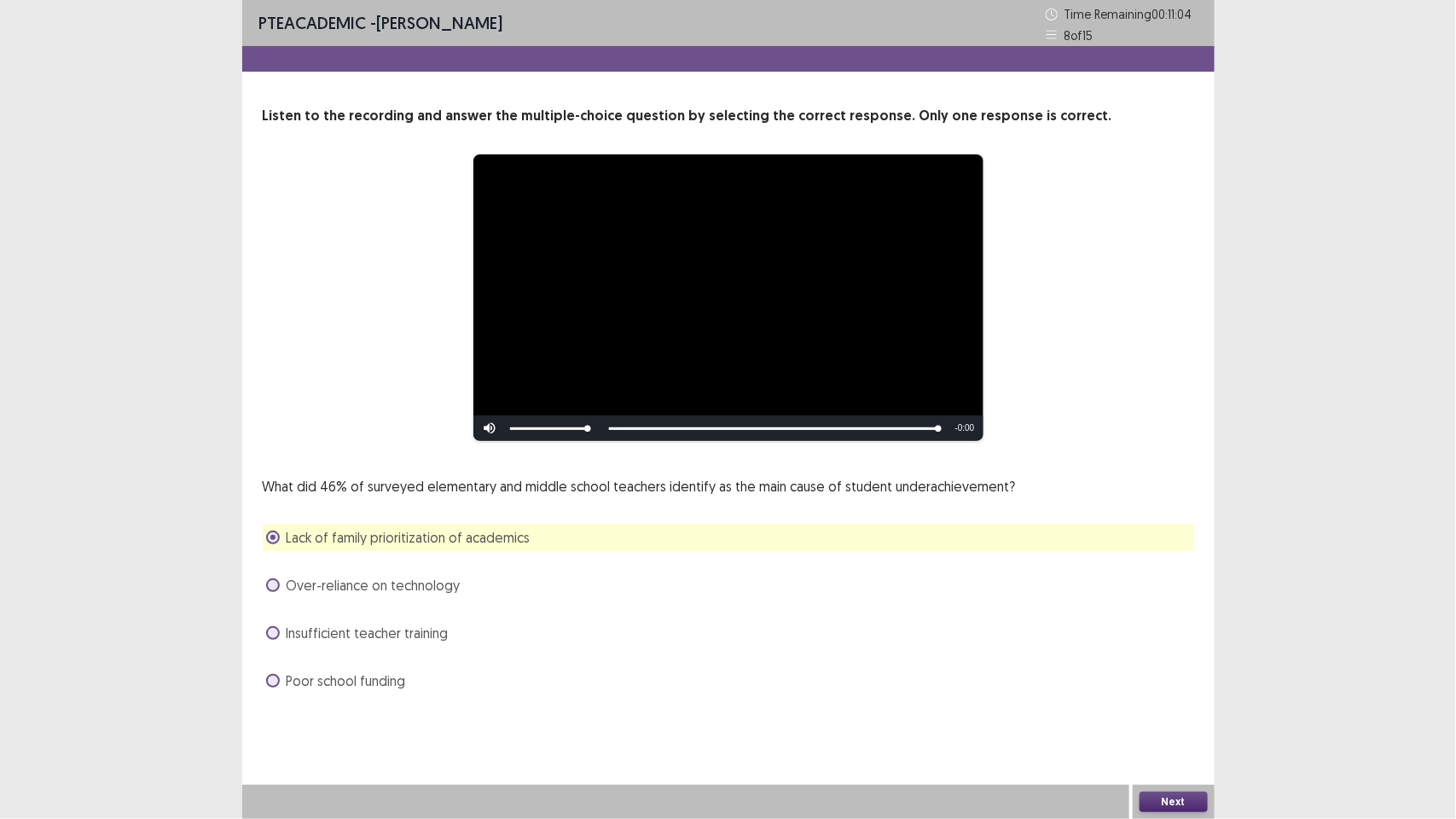
click at [1179, 802] on button "Next" at bounding box center [1174, 802] width 68 height 20
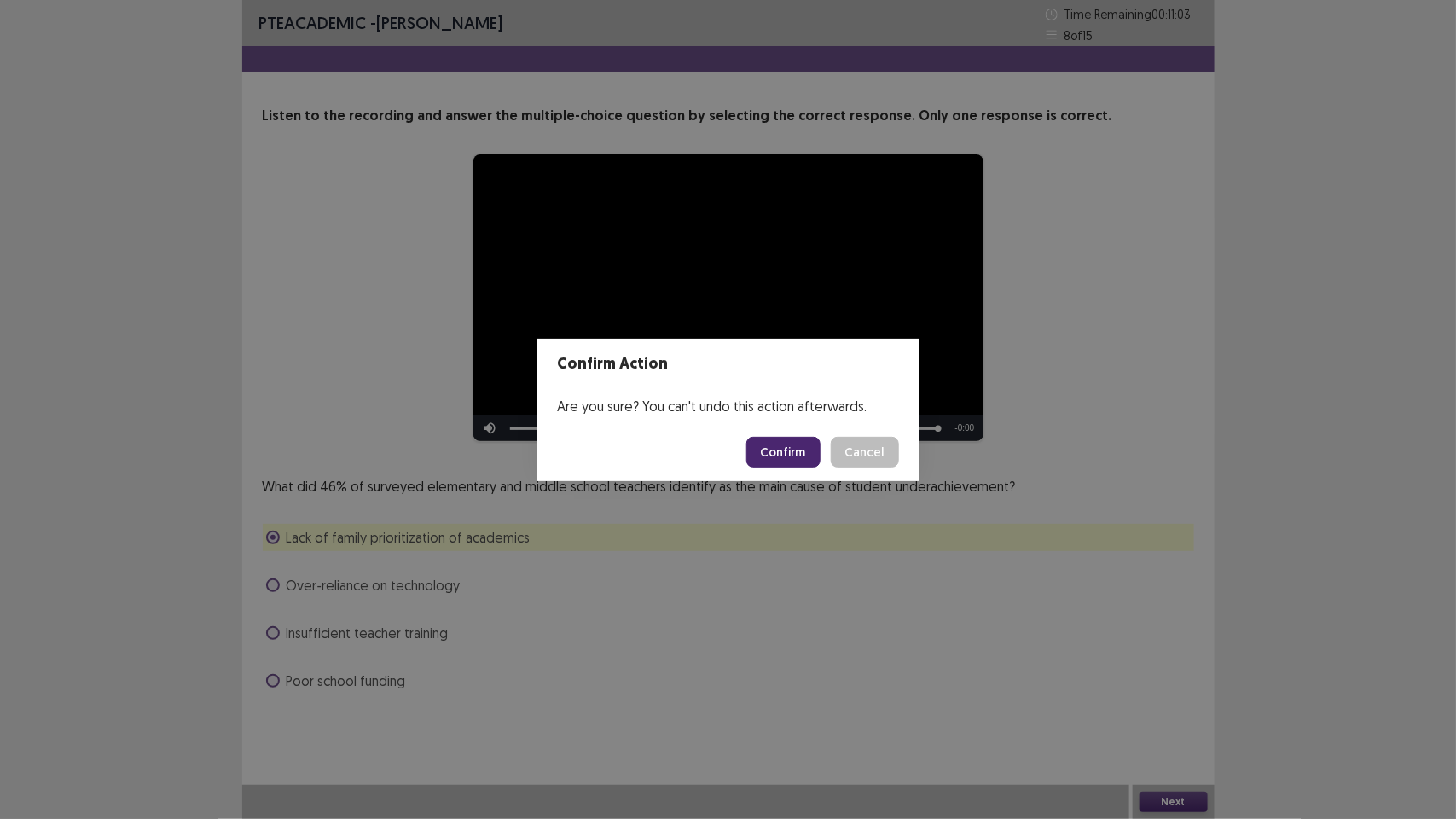
click at [802, 449] on button "Confirm" at bounding box center [784, 452] width 75 height 31
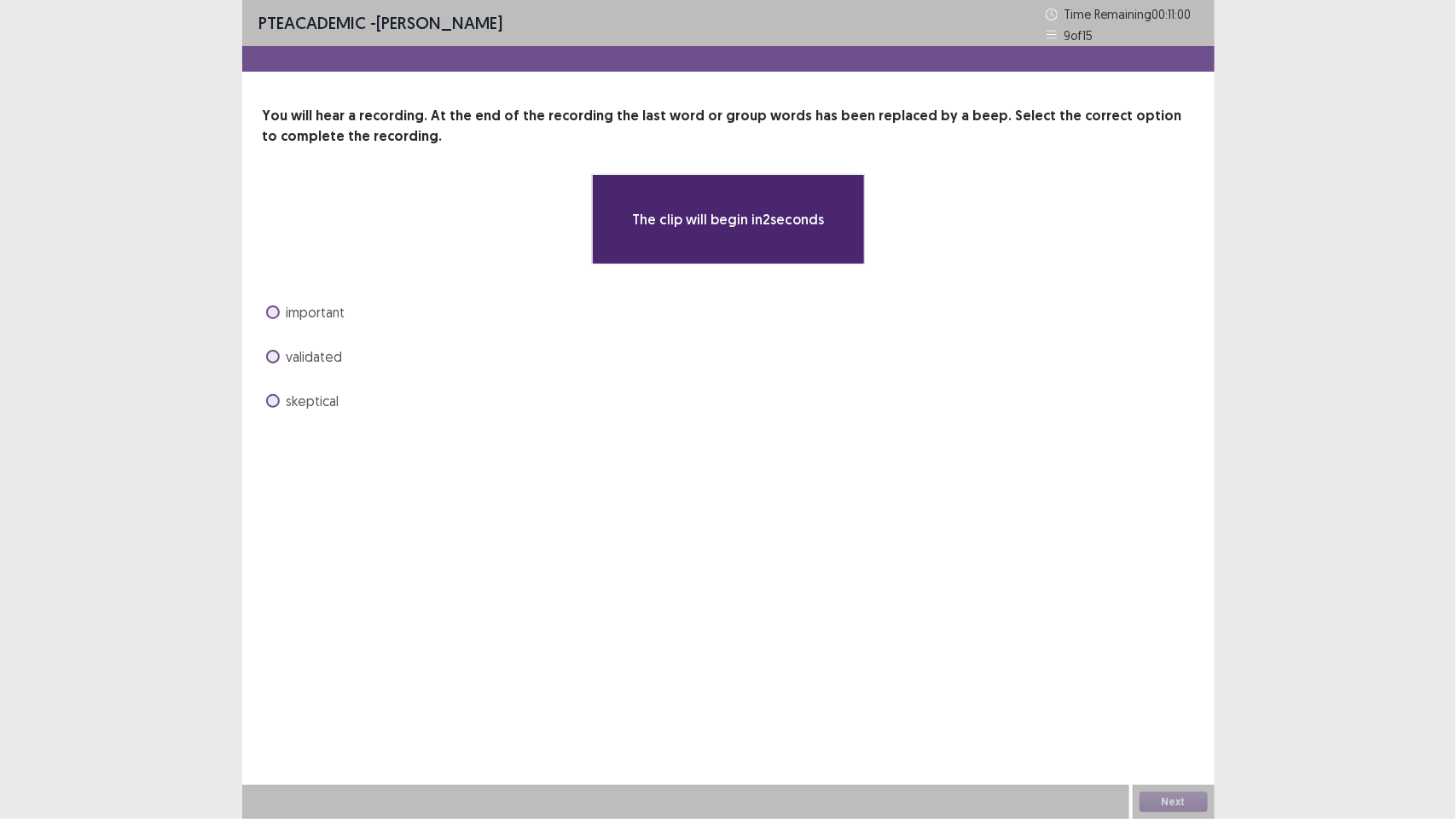
click at [277, 408] on label "skeptical" at bounding box center [303, 401] width 74 height 20
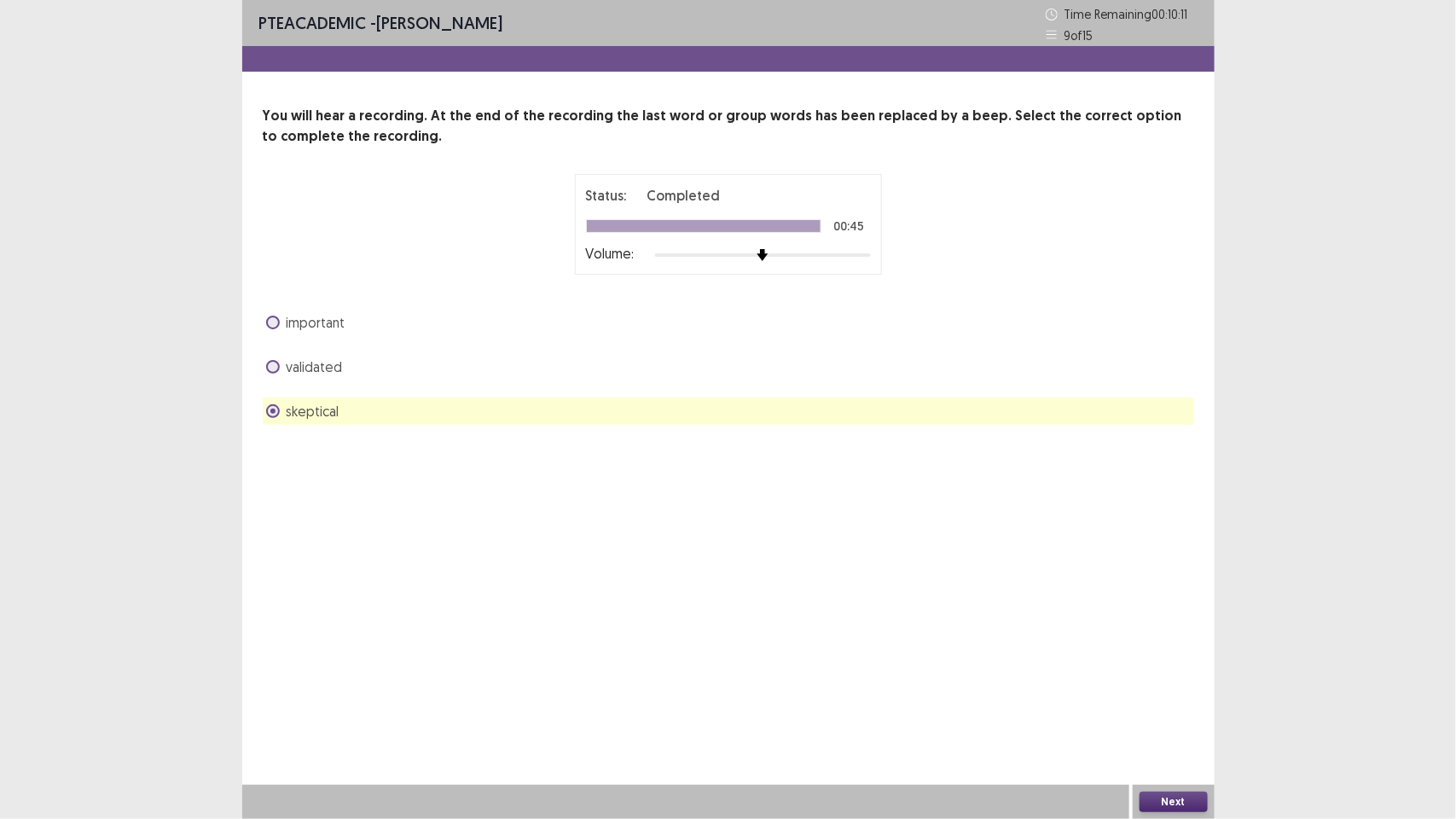
click at [1175, 799] on button "Next" at bounding box center [1174, 802] width 68 height 20
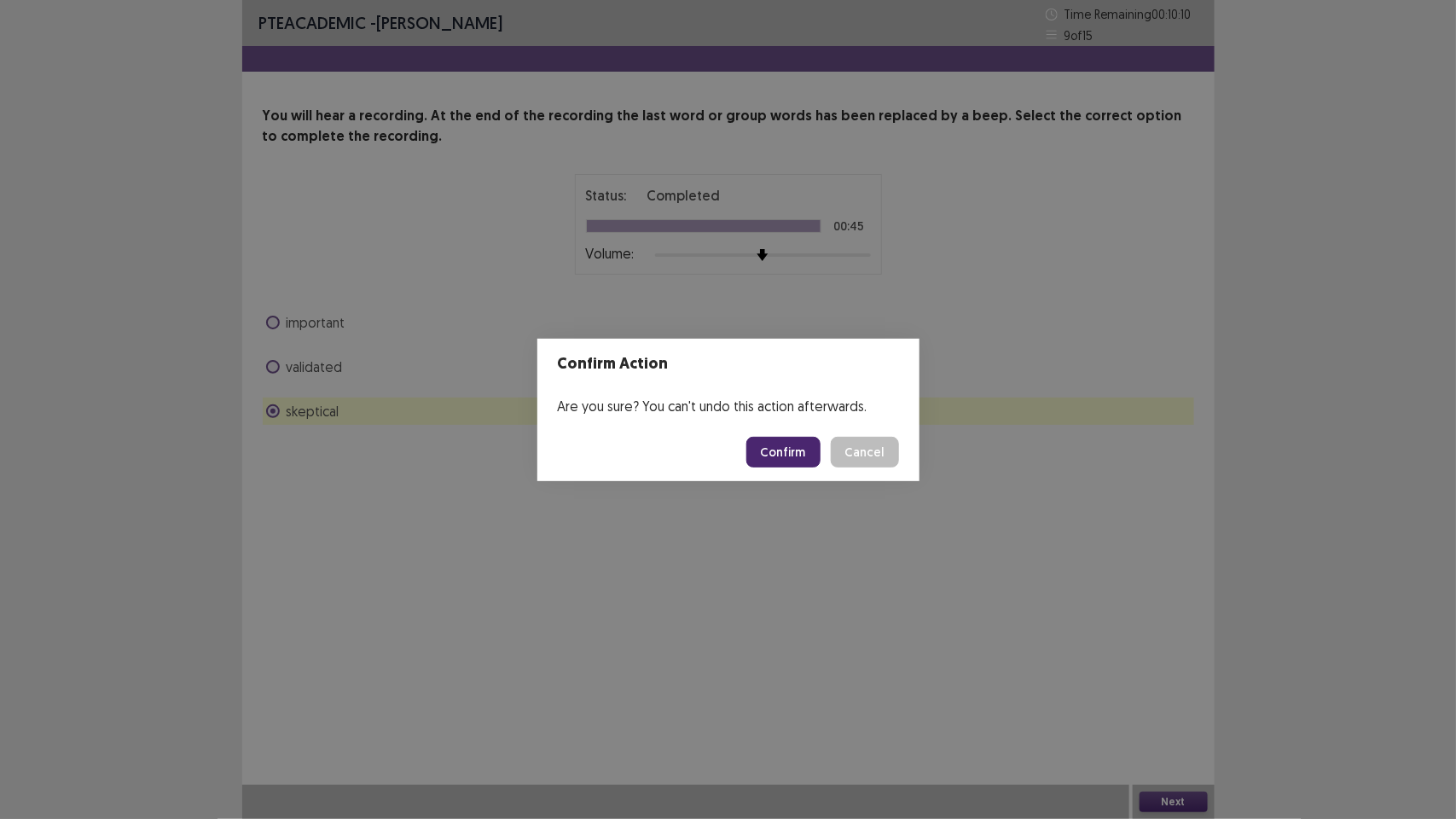
click at [772, 445] on button "Confirm" at bounding box center [784, 452] width 75 height 31
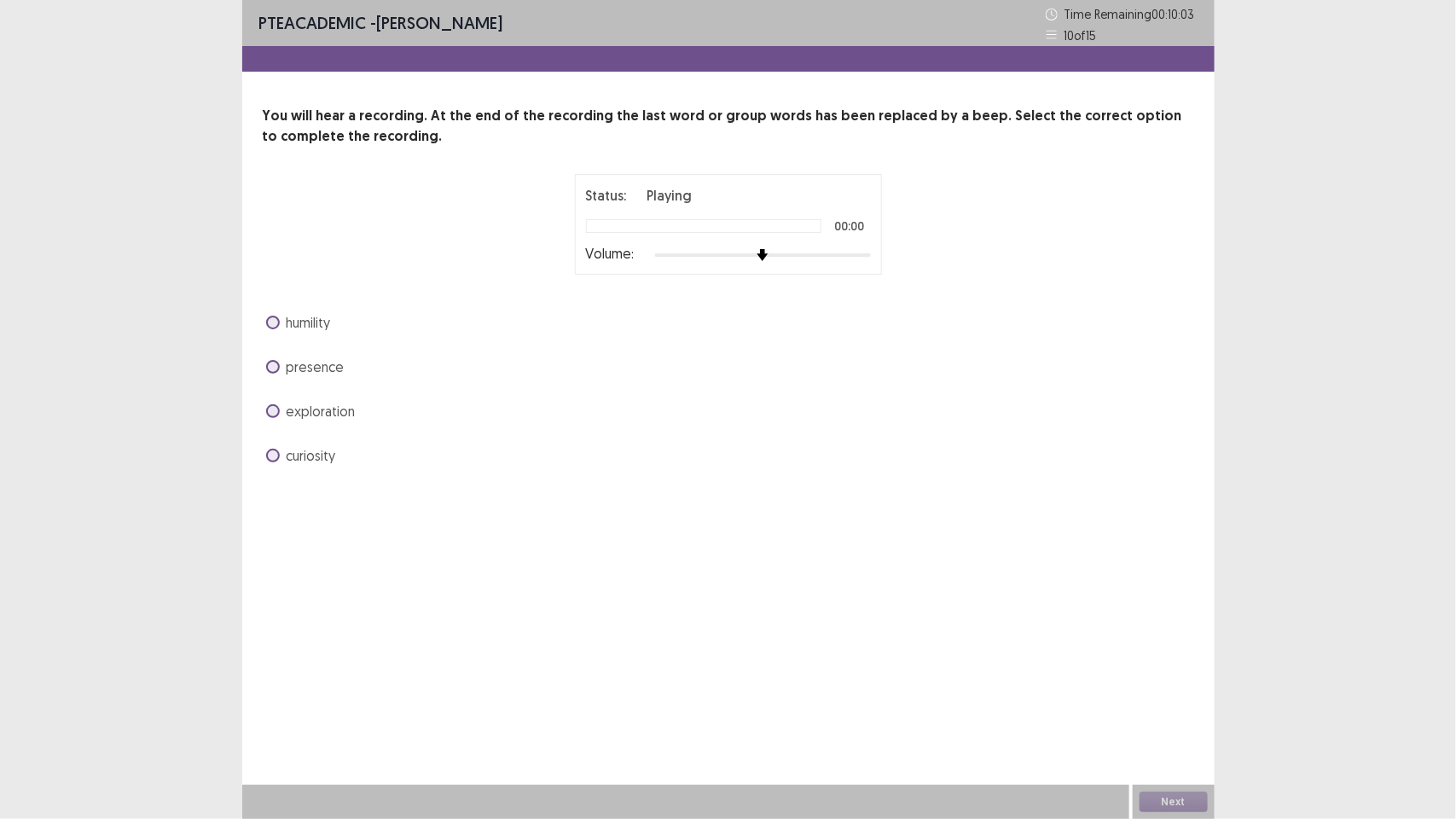
click at [777, 514] on div "PTE academic - [PERSON_NAME] Time Remaining 00 : 10 : 03 10 of 15 You will hear…" at bounding box center [728, 410] width 972 height 819
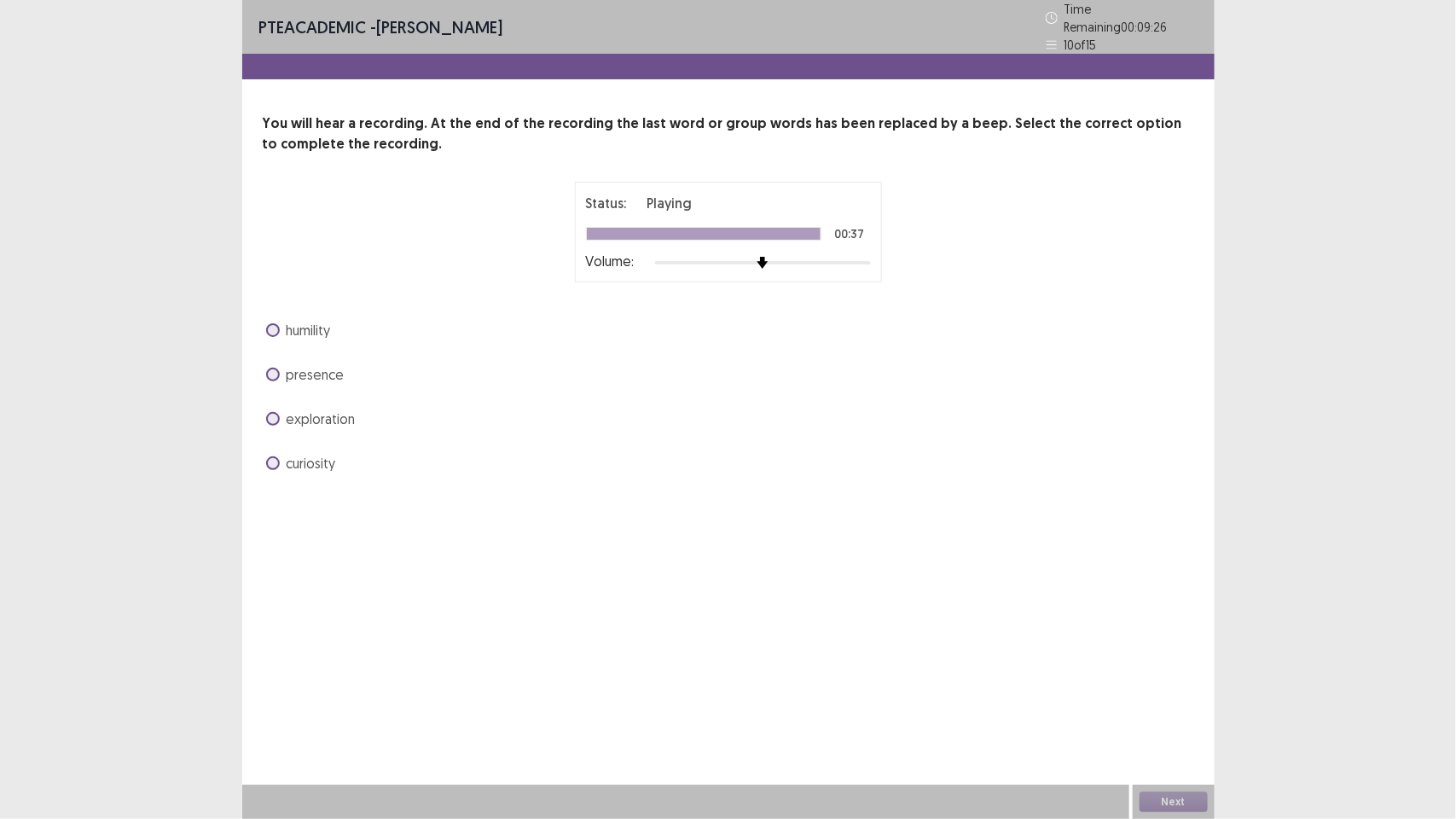
click at [301, 361] on div "presence" at bounding box center [728, 374] width 931 height 28
click at [304, 368] on span "presence" at bounding box center [315, 374] width 58 height 20
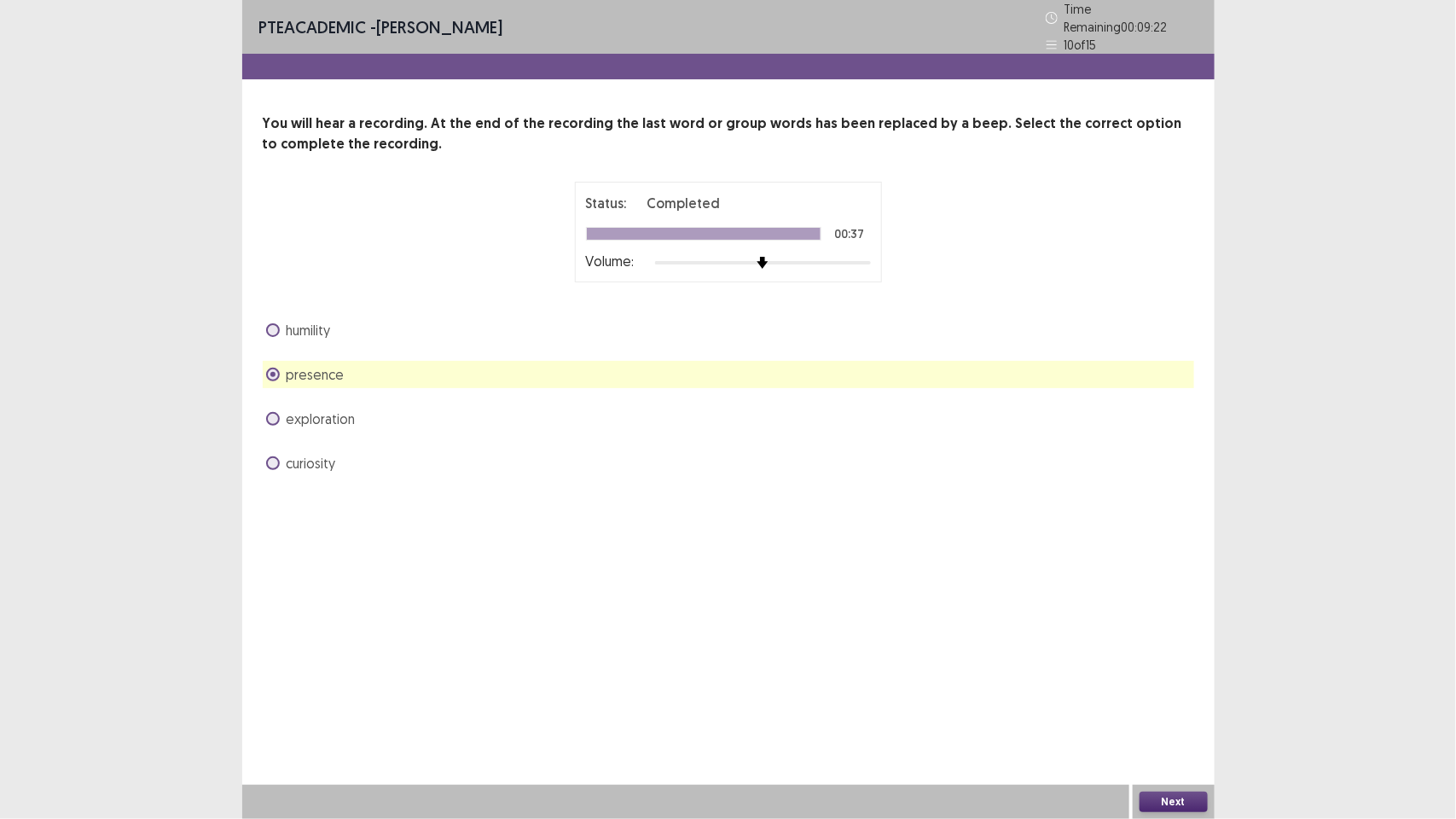
click at [1182, 795] on button "Next" at bounding box center [1174, 802] width 68 height 20
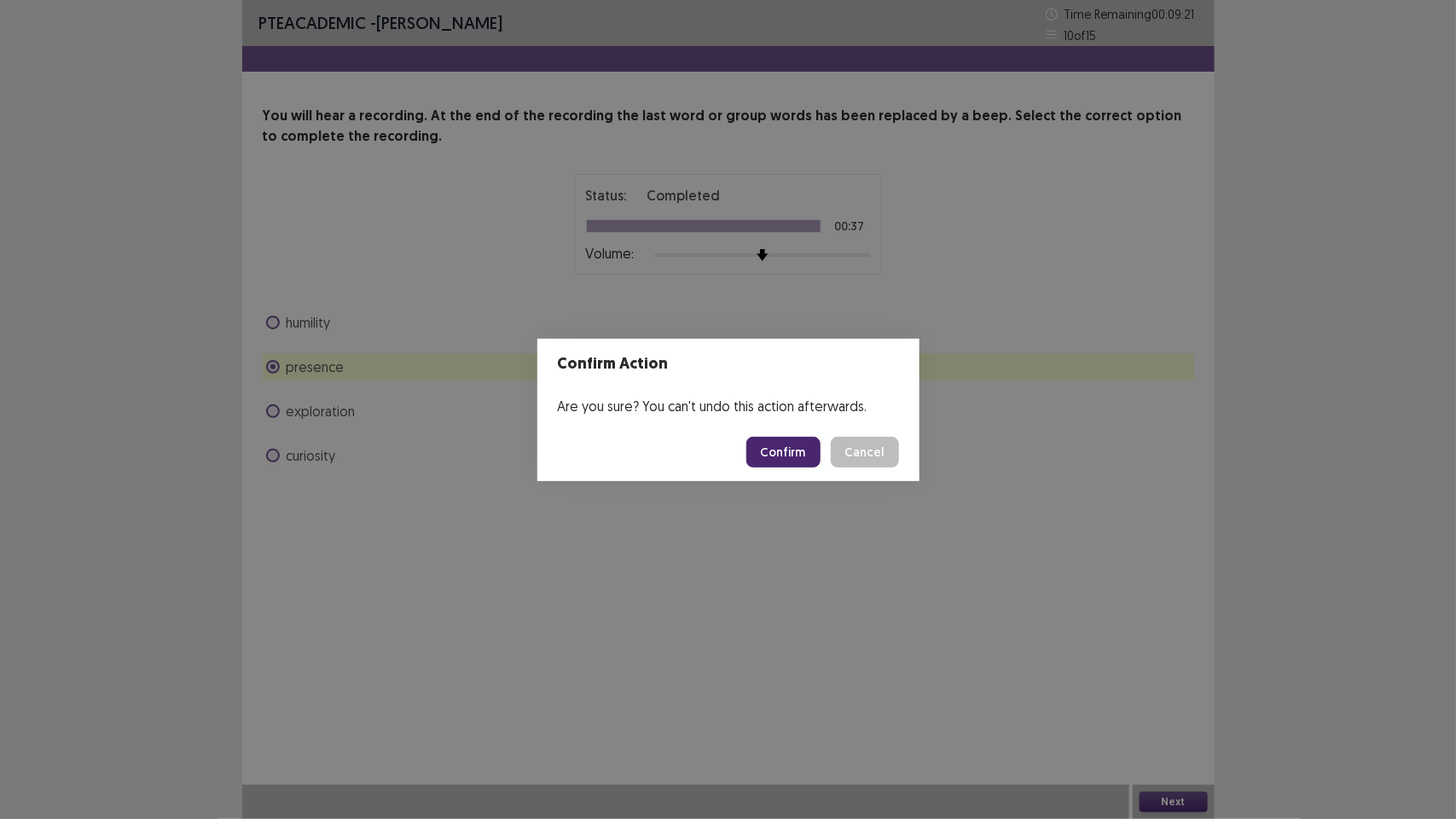
click at [782, 452] on button "Confirm" at bounding box center [784, 452] width 75 height 31
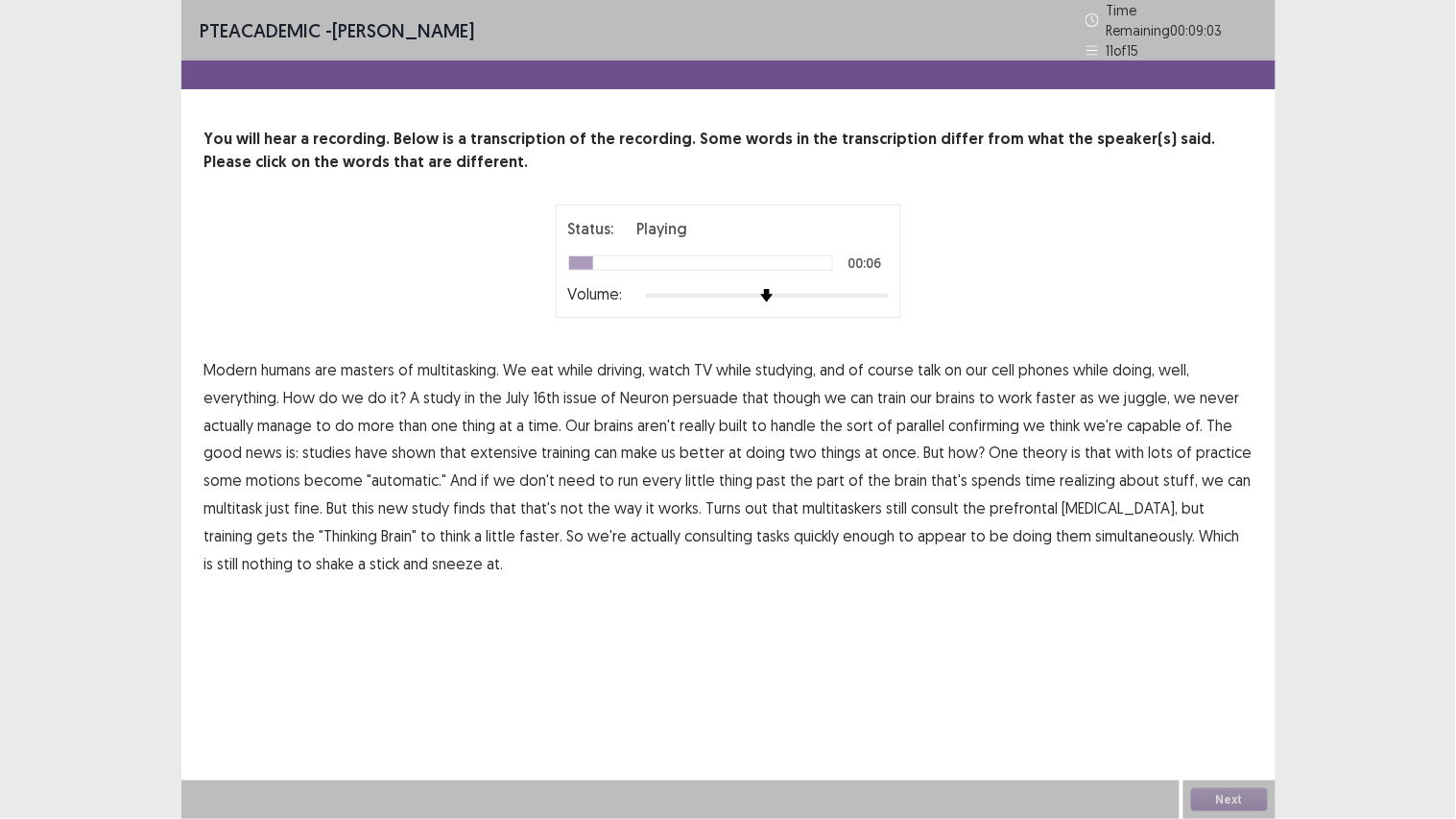
click at [907, 366] on span "course" at bounding box center [892, 369] width 46 height 23
click at [716, 389] on span "persuade" at bounding box center [706, 397] width 65 height 23
click at [983, 424] on span "confirming" at bounding box center [984, 424] width 71 height 23
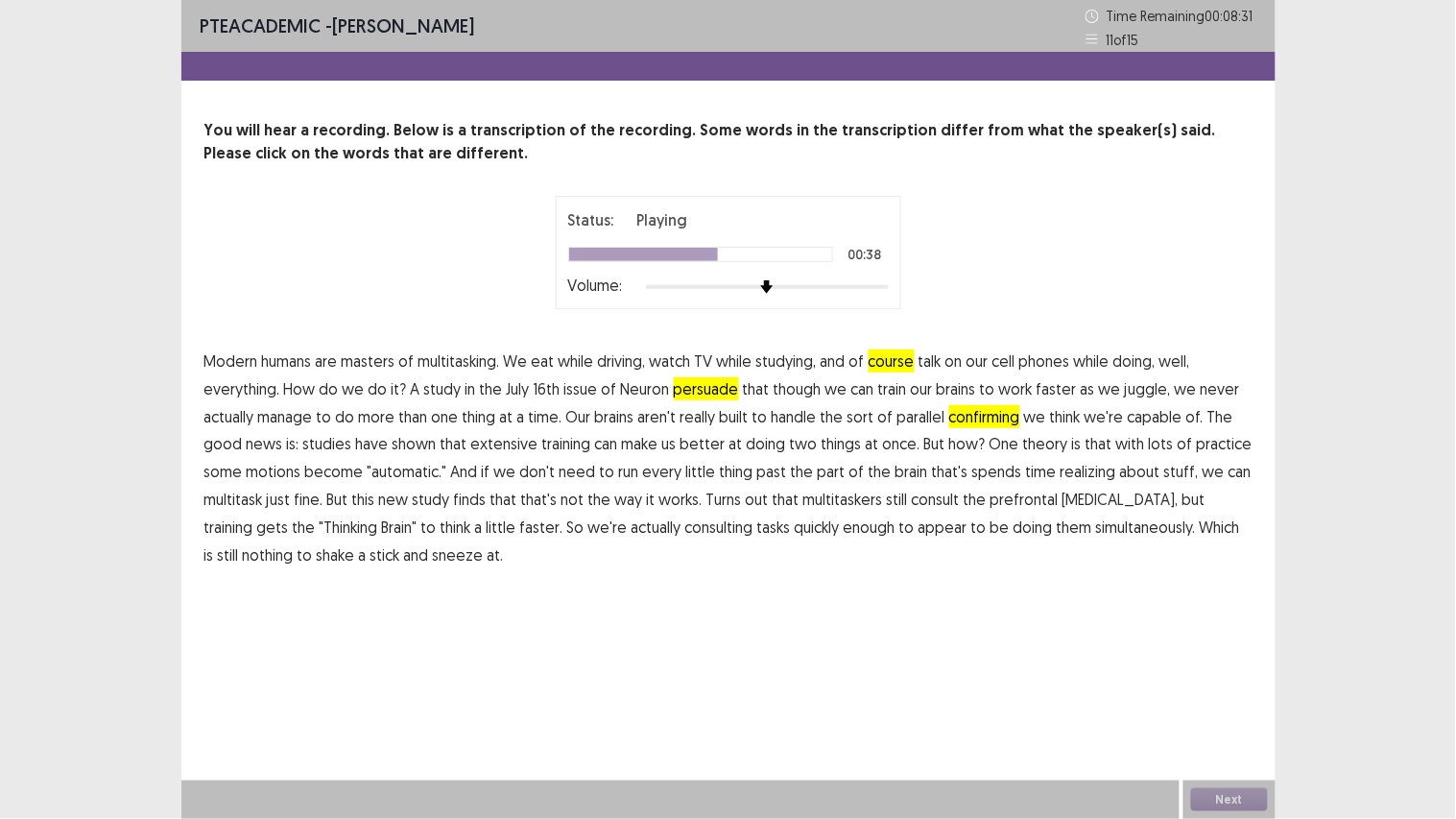
click at [280, 476] on span "motions" at bounding box center [274, 470] width 55 height 23
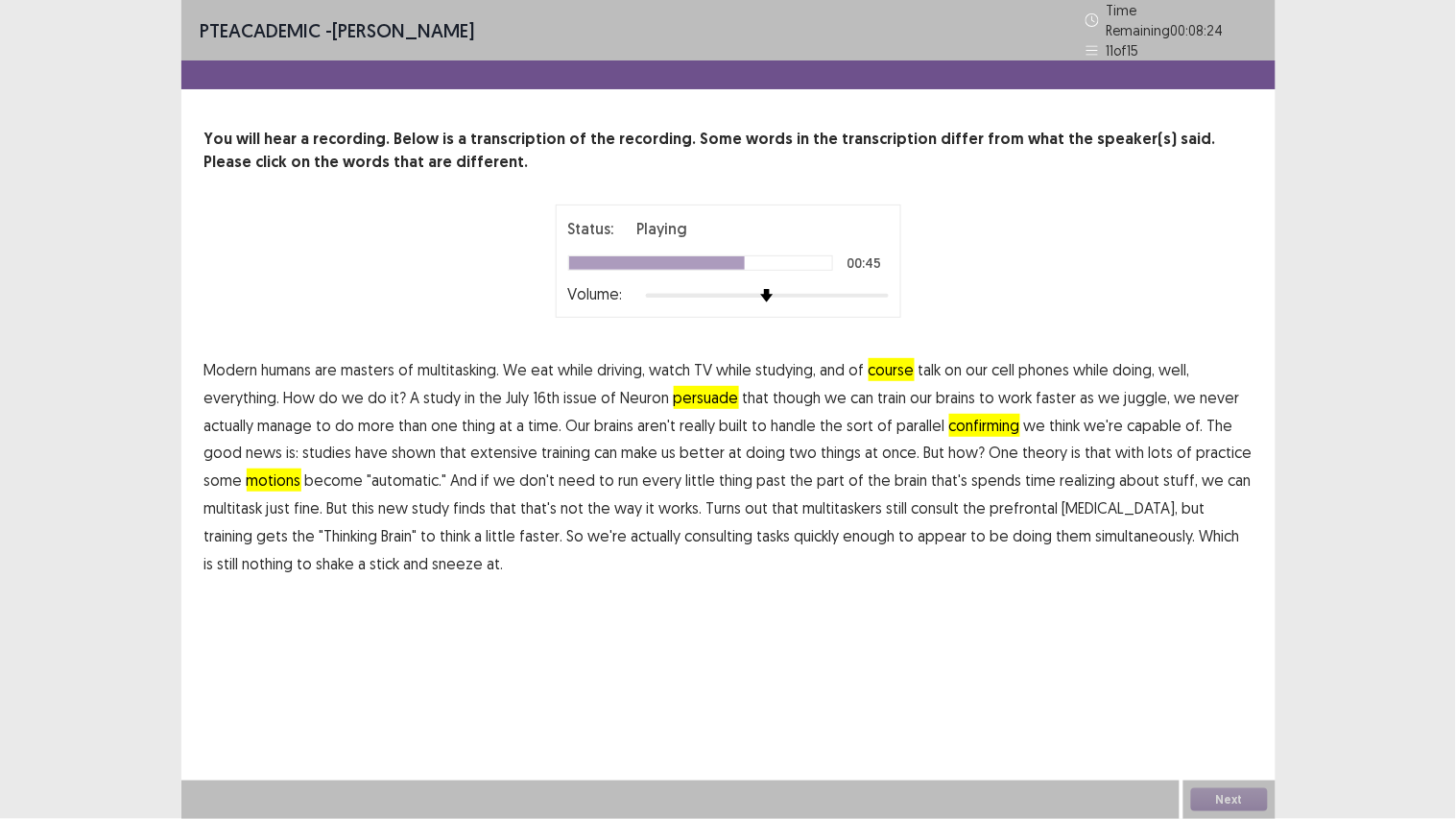
click at [1082, 477] on span "realizing" at bounding box center [1089, 479] width 56 height 23
click at [685, 524] on span "consulting" at bounding box center [719, 535] width 68 height 23
click at [894, 358] on span "course" at bounding box center [892, 369] width 46 height 23
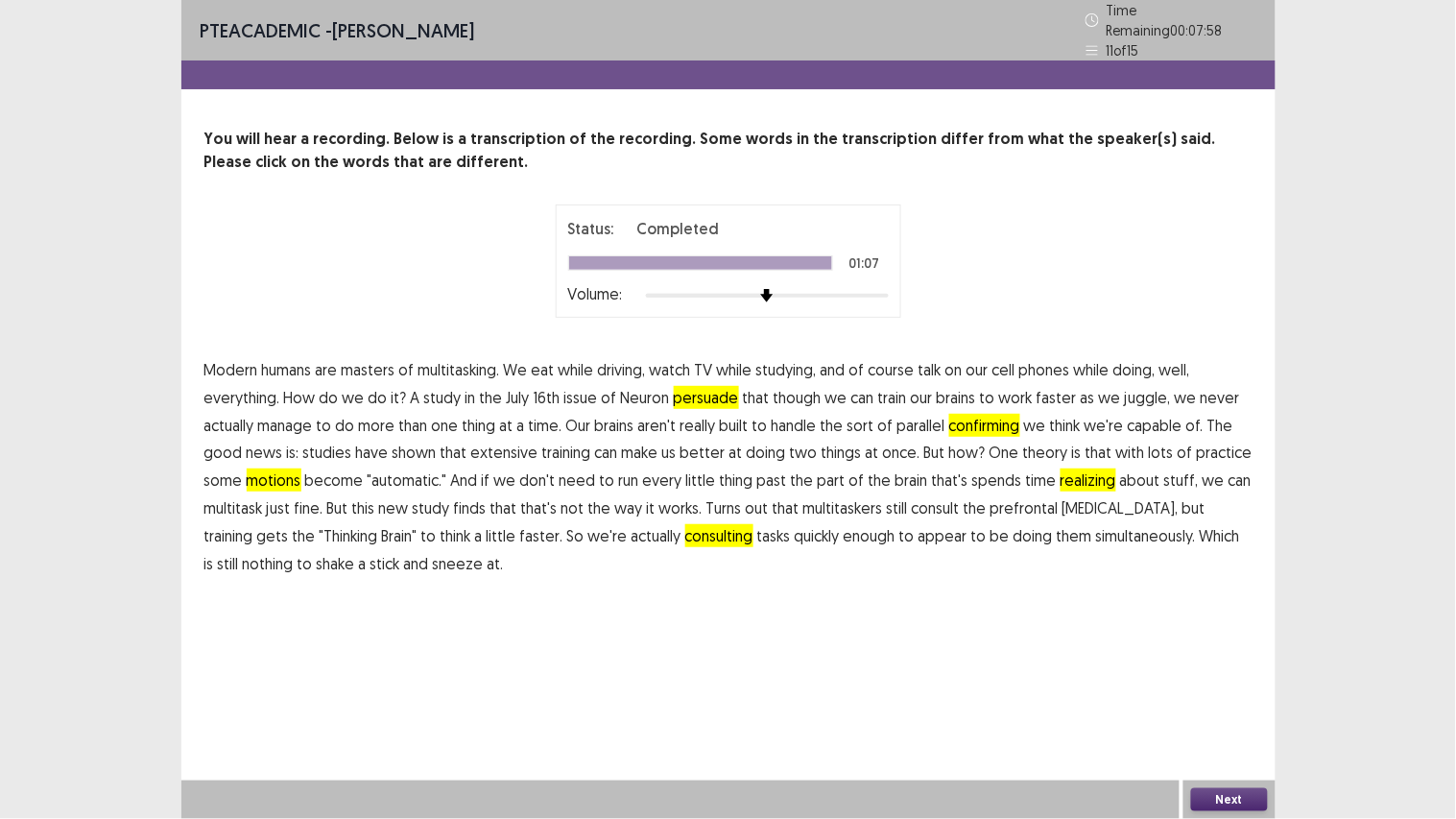
click at [1225, 793] on button "Next" at bounding box center [1228, 799] width 77 height 23
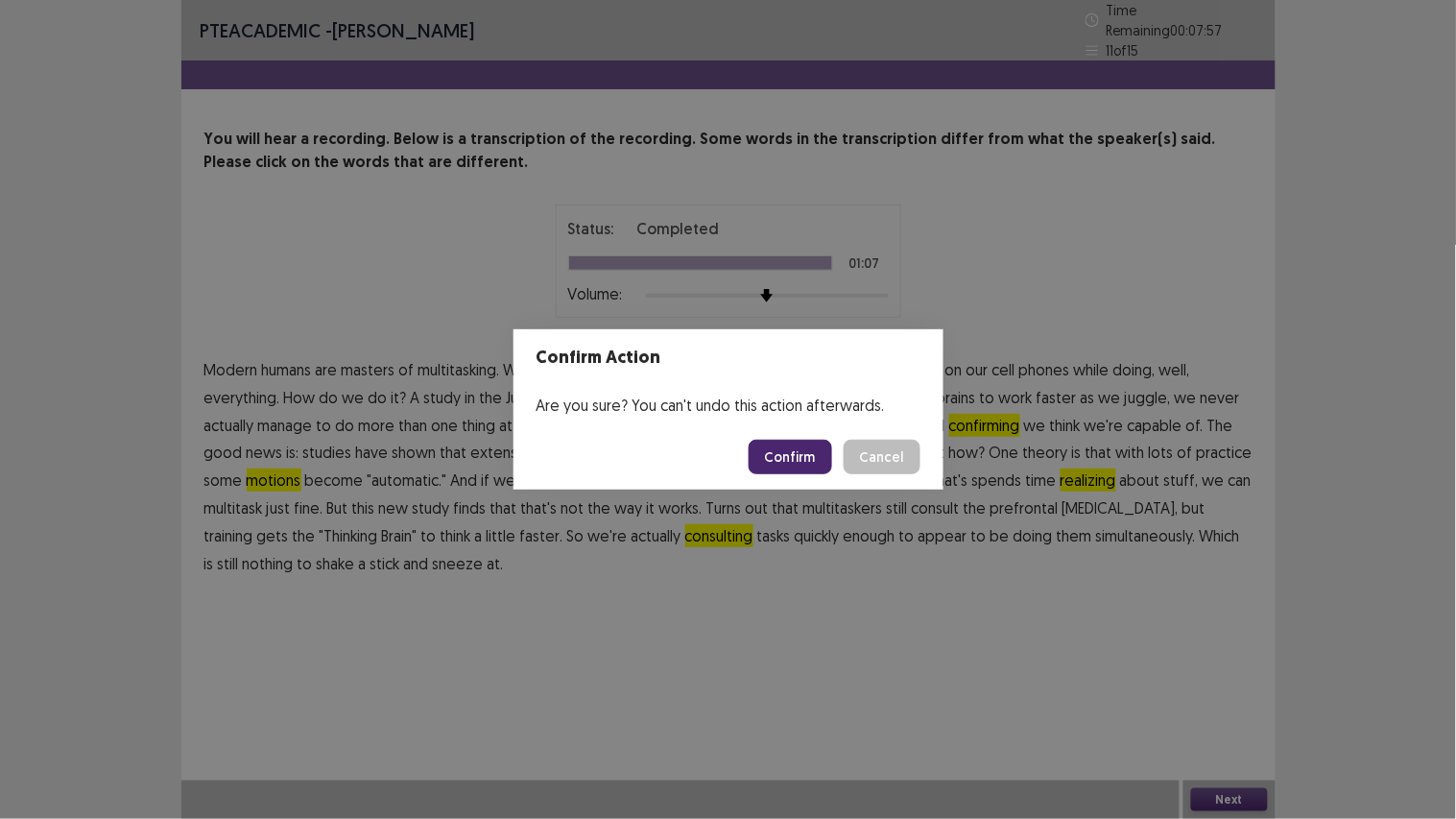
click at [792, 456] on button "Confirm" at bounding box center [790, 456] width 84 height 35
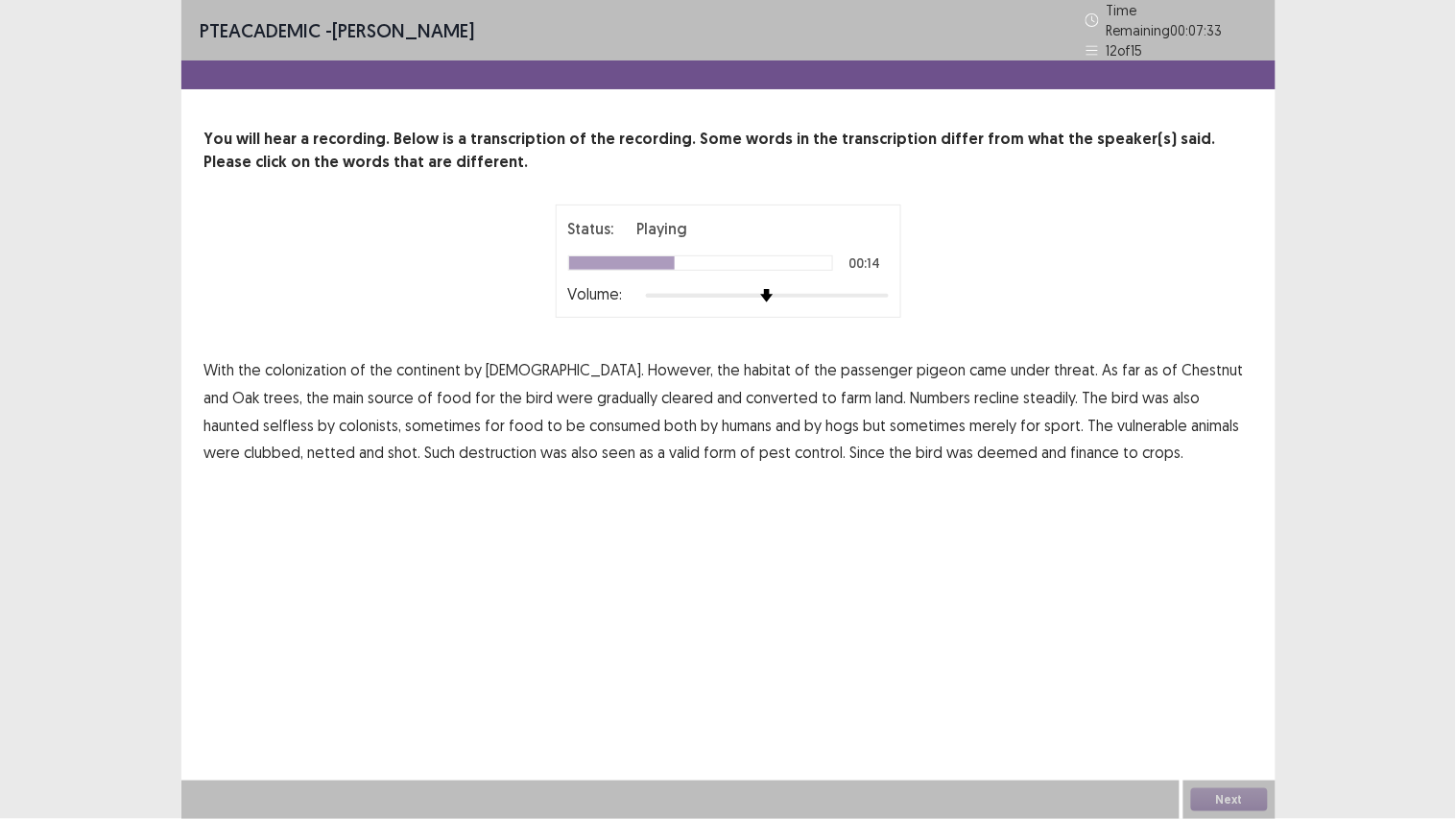
click at [975, 386] on span "recline" at bounding box center [997, 397] width 45 height 23
click at [315, 413] on span "selfless" at bounding box center [289, 424] width 51 height 23
click at [1191, 422] on span "animals" at bounding box center [1215, 424] width 48 height 23
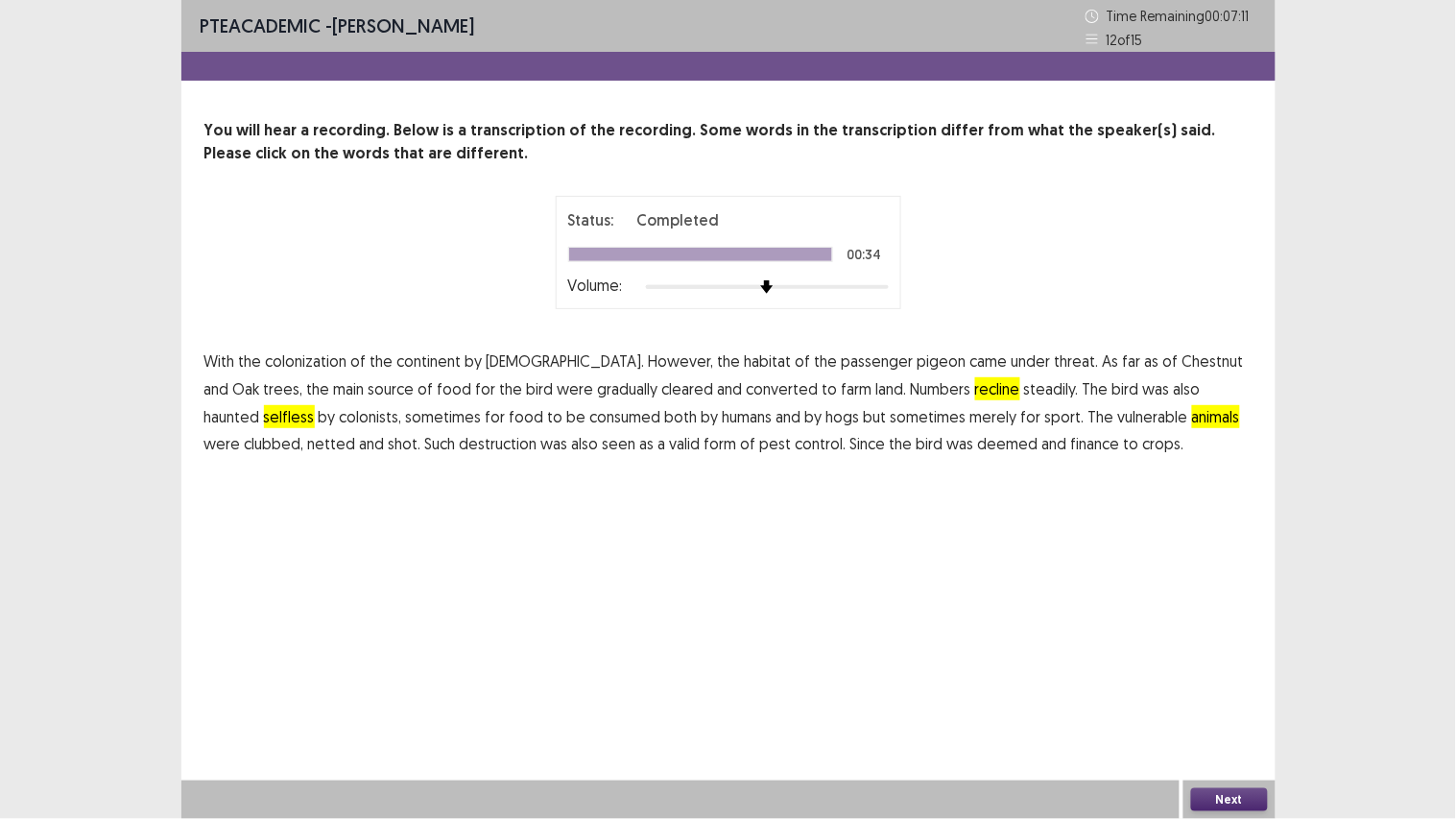
click at [1071, 445] on span "finance" at bounding box center [1094, 442] width 49 height 23
click at [1242, 801] on button "Next" at bounding box center [1228, 799] width 77 height 23
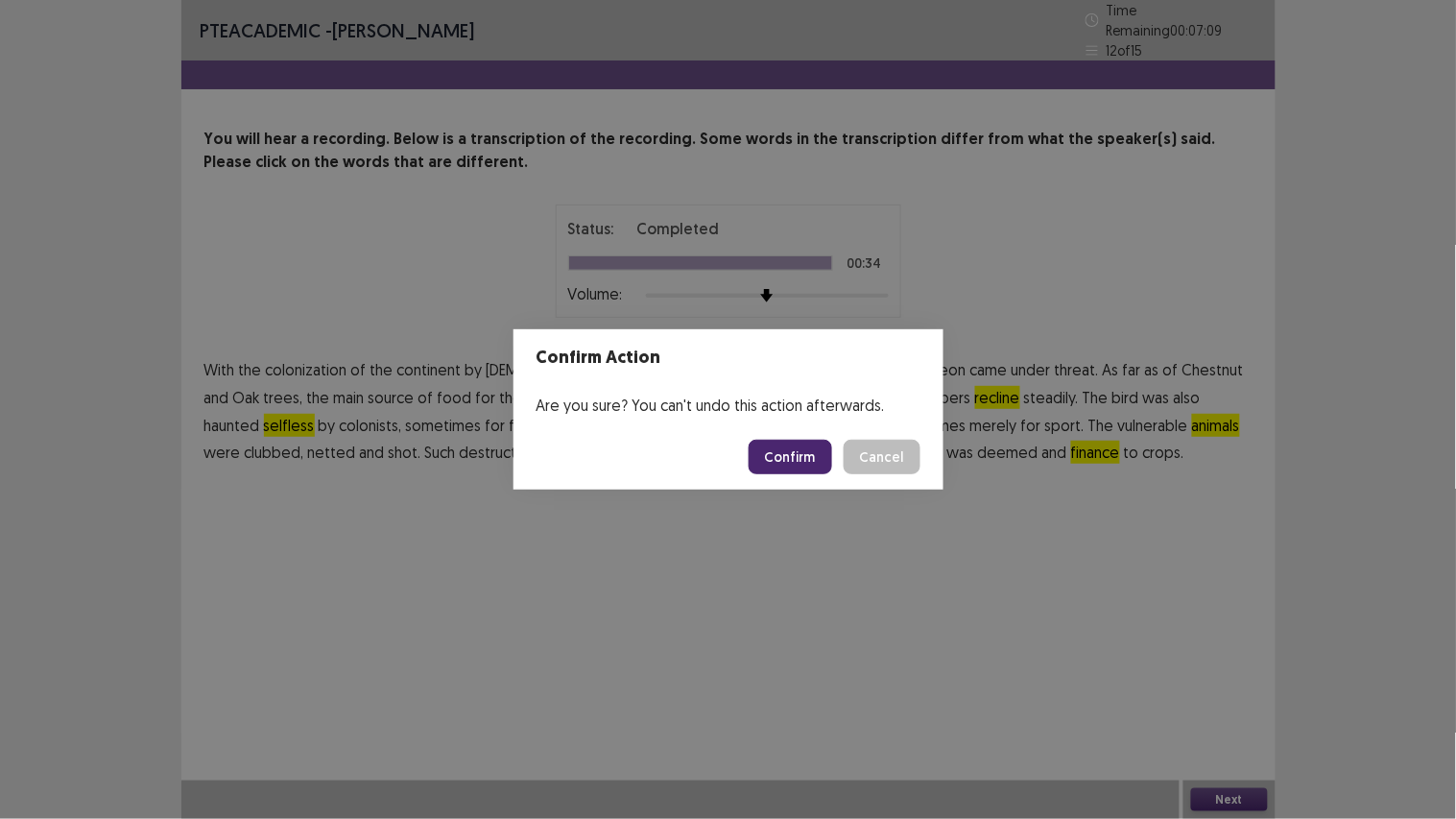
click at [797, 458] on button "Confirm" at bounding box center [790, 456] width 84 height 35
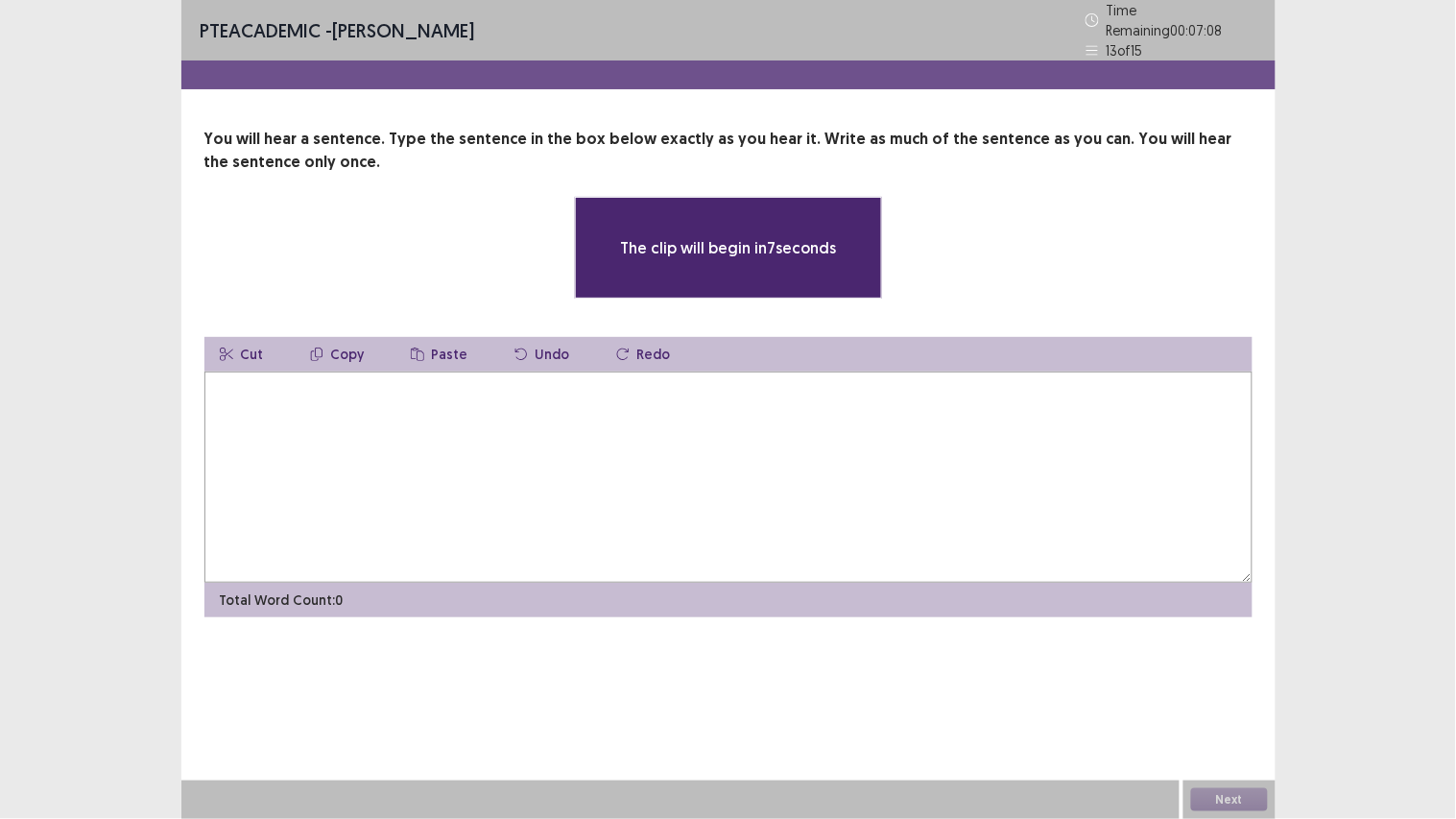
click at [590, 462] on textarea at bounding box center [728, 476] width 1048 height 211
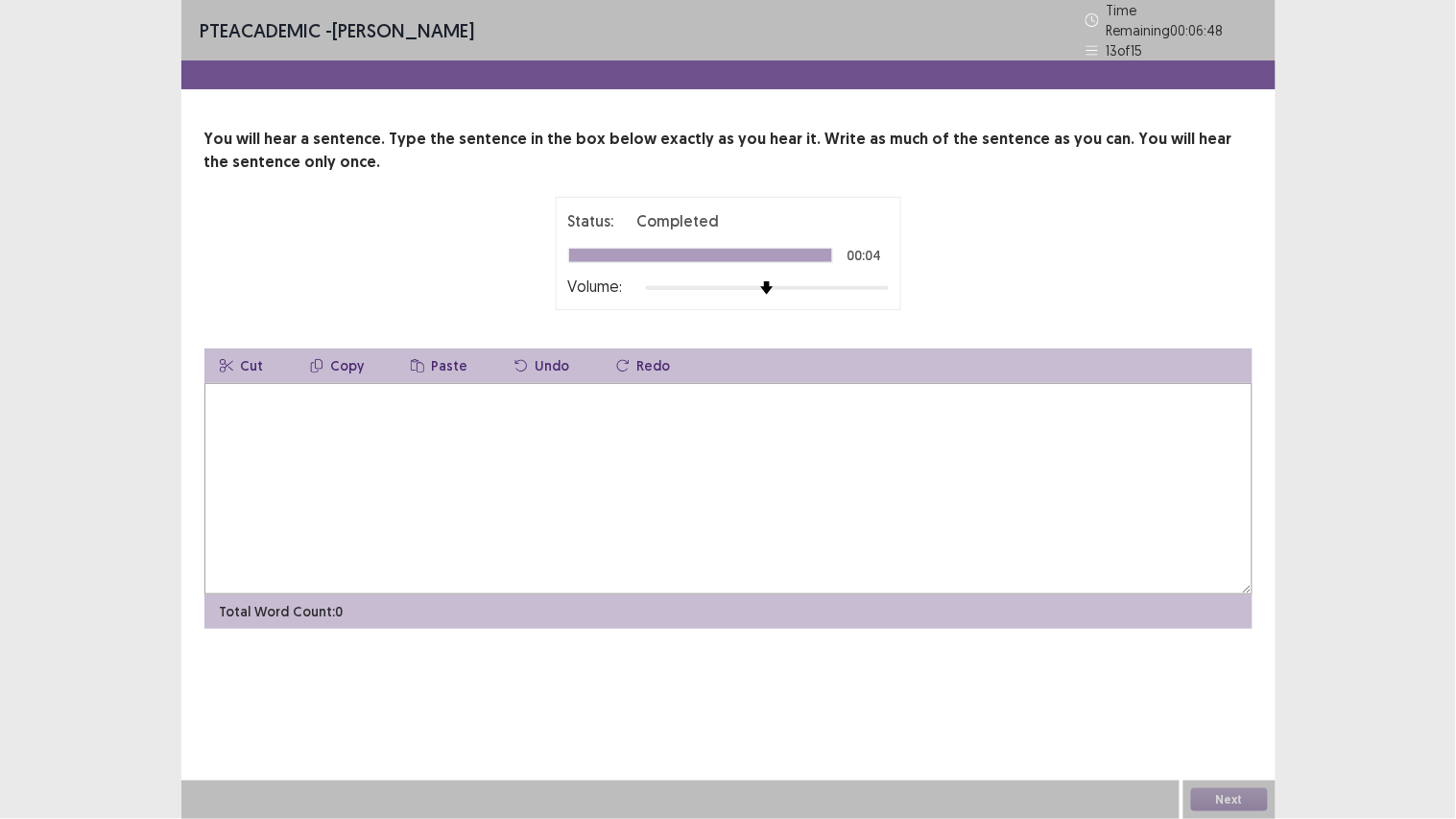
click at [566, 463] on textarea at bounding box center [728, 487] width 1048 height 211
type textarea "**********"
click at [1207, 791] on button "Next" at bounding box center [1228, 799] width 77 height 23
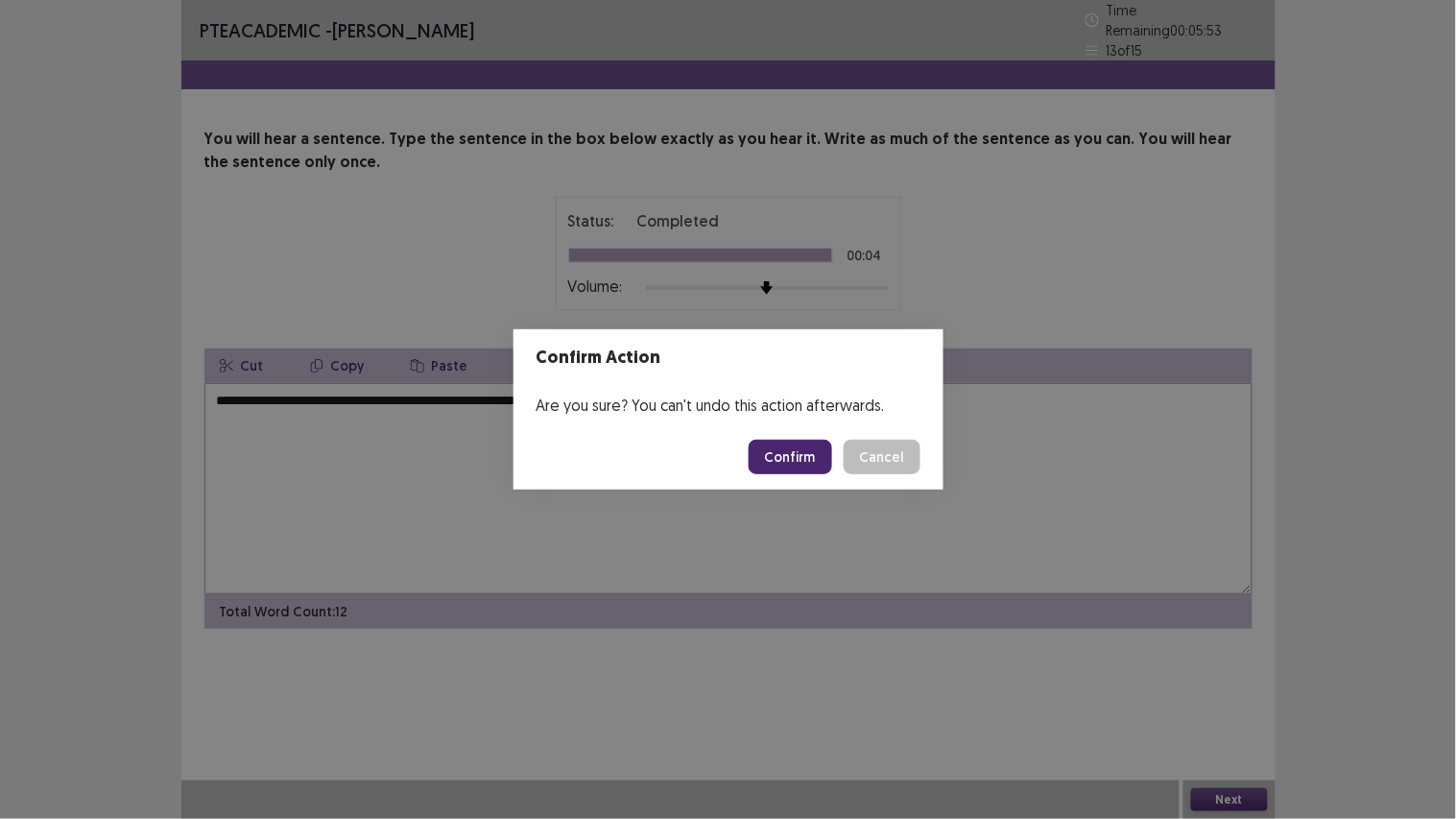
click at [794, 453] on button "Confirm" at bounding box center [790, 456] width 84 height 35
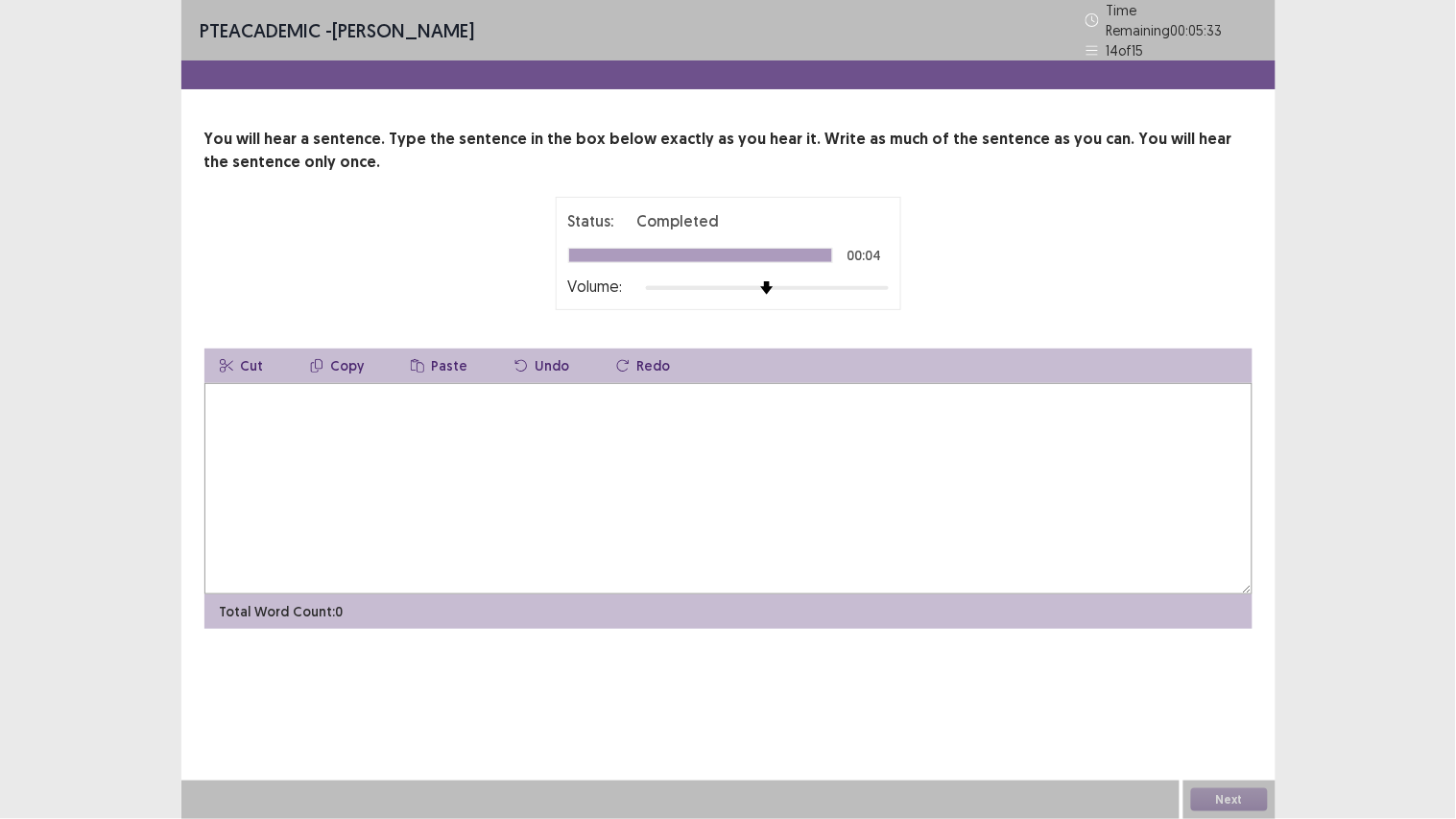
click at [741, 407] on textarea at bounding box center [728, 487] width 1048 height 211
click at [243, 394] on textarea "**********" at bounding box center [728, 487] width 1048 height 211
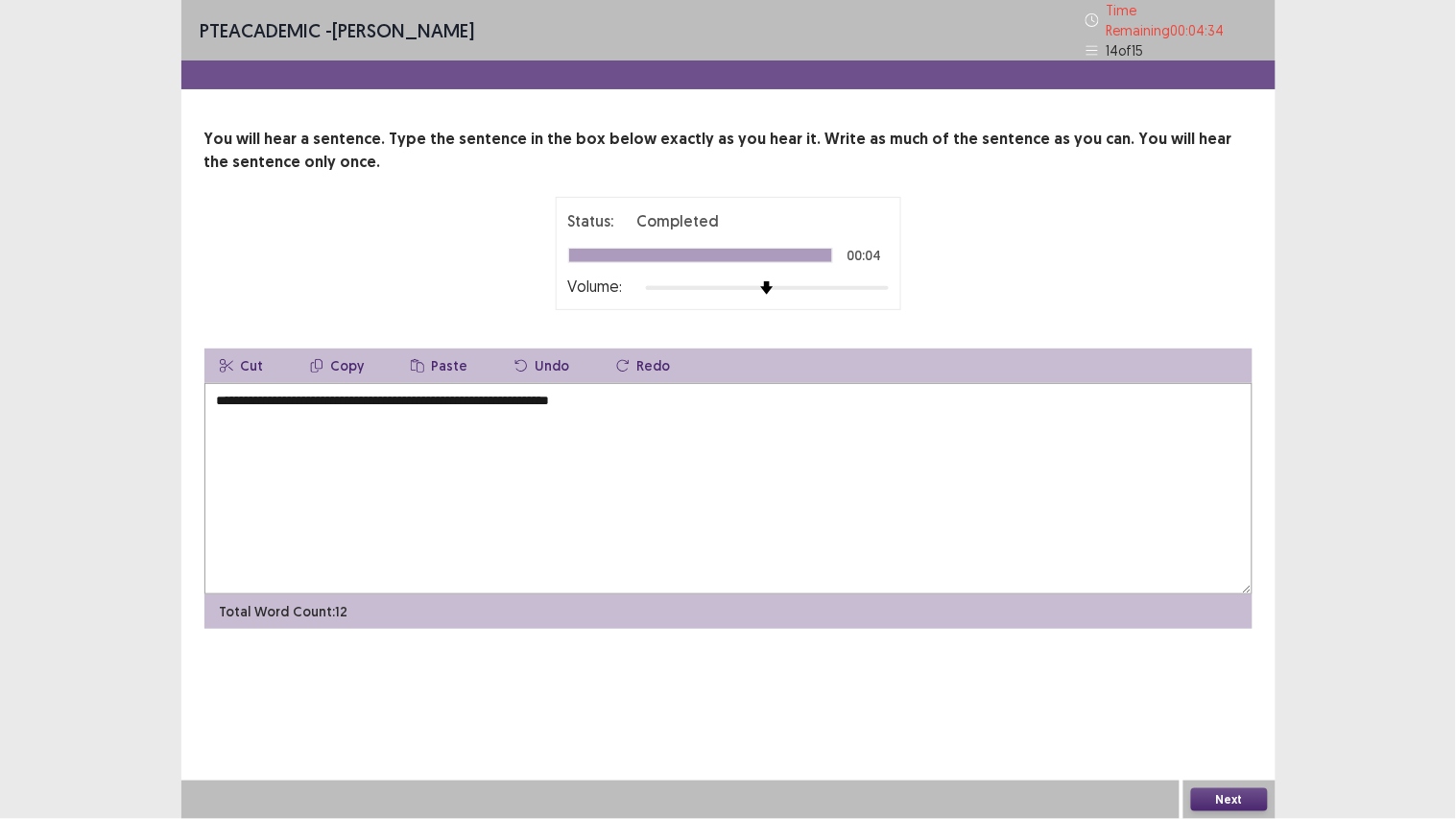
click at [625, 395] on textarea "**********" at bounding box center [728, 487] width 1048 height 211
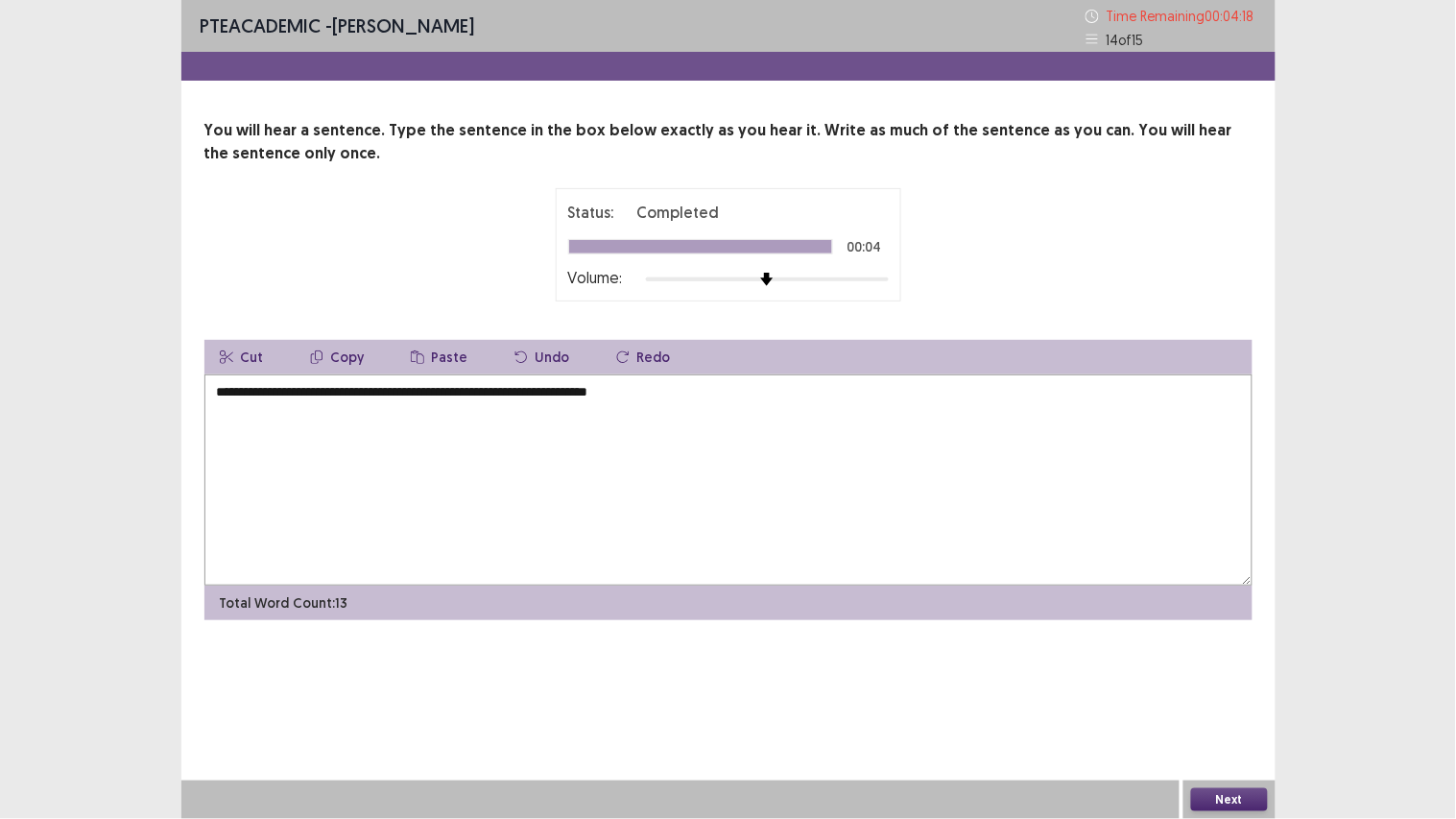
click at [291, 392] on textarea "**********" at bounding box center [728, 479] width 1048 height 211
click at [282, 392] on textarea "**********" at bounding box center [728, 479] width 1048 height 211
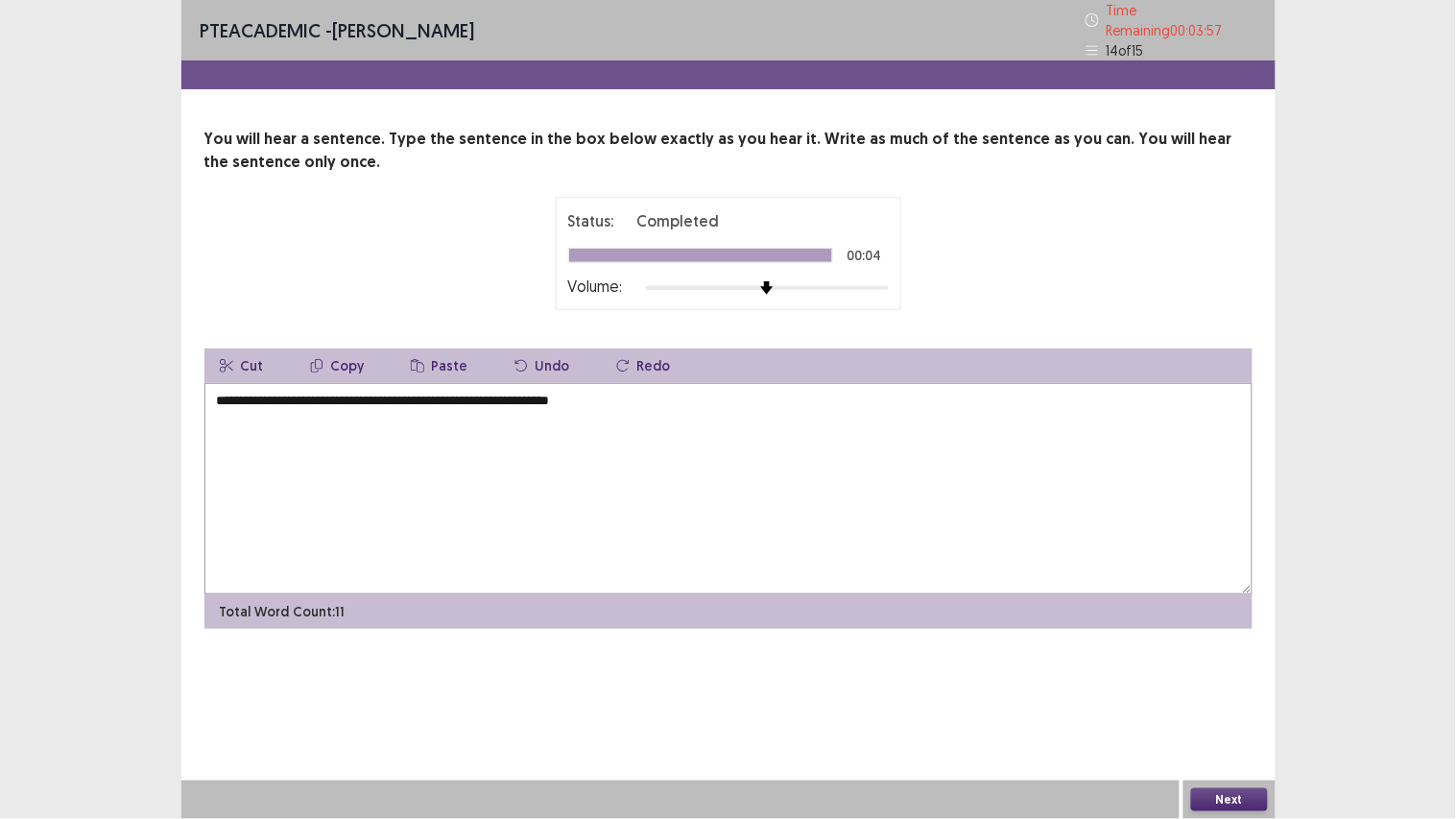
click at [1215, 802] on button "Next" at bounding box center [1228, 799] width 77 height 23
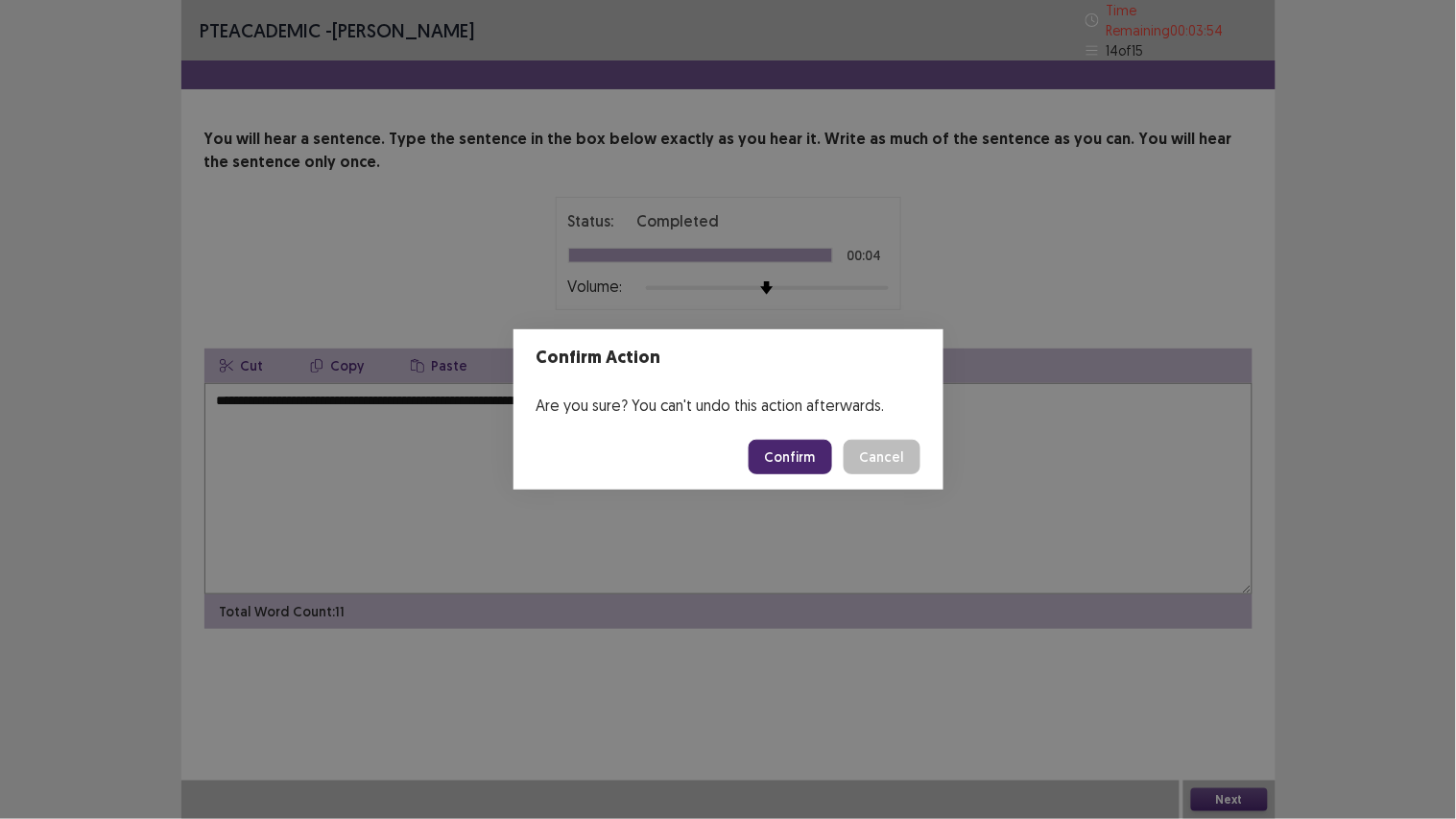
click at [895, 462] on button "Cancel" at bounding box center [882, 456] width 77 height 35
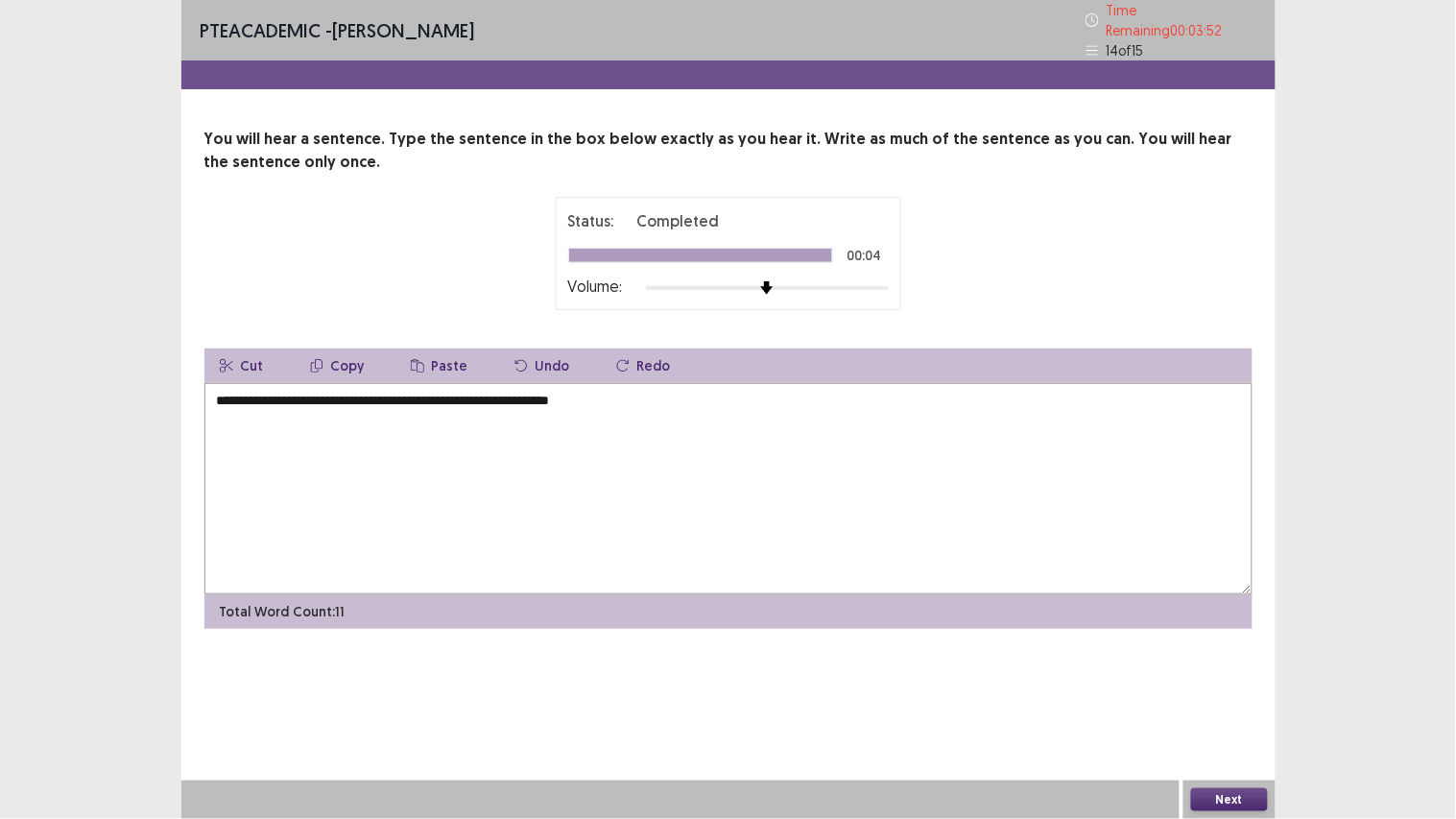
click at [284, 392] on textarea "**********" at bounding box center [728, 487] width 1048 height 211
type textarea "**********"
click at [1221, 812] on div "Next" at bounding box center [1229, 799] width 92 height 38
click at [1221, 794] on button "Next" at bounding box center [1228, 799] width 77 height 23
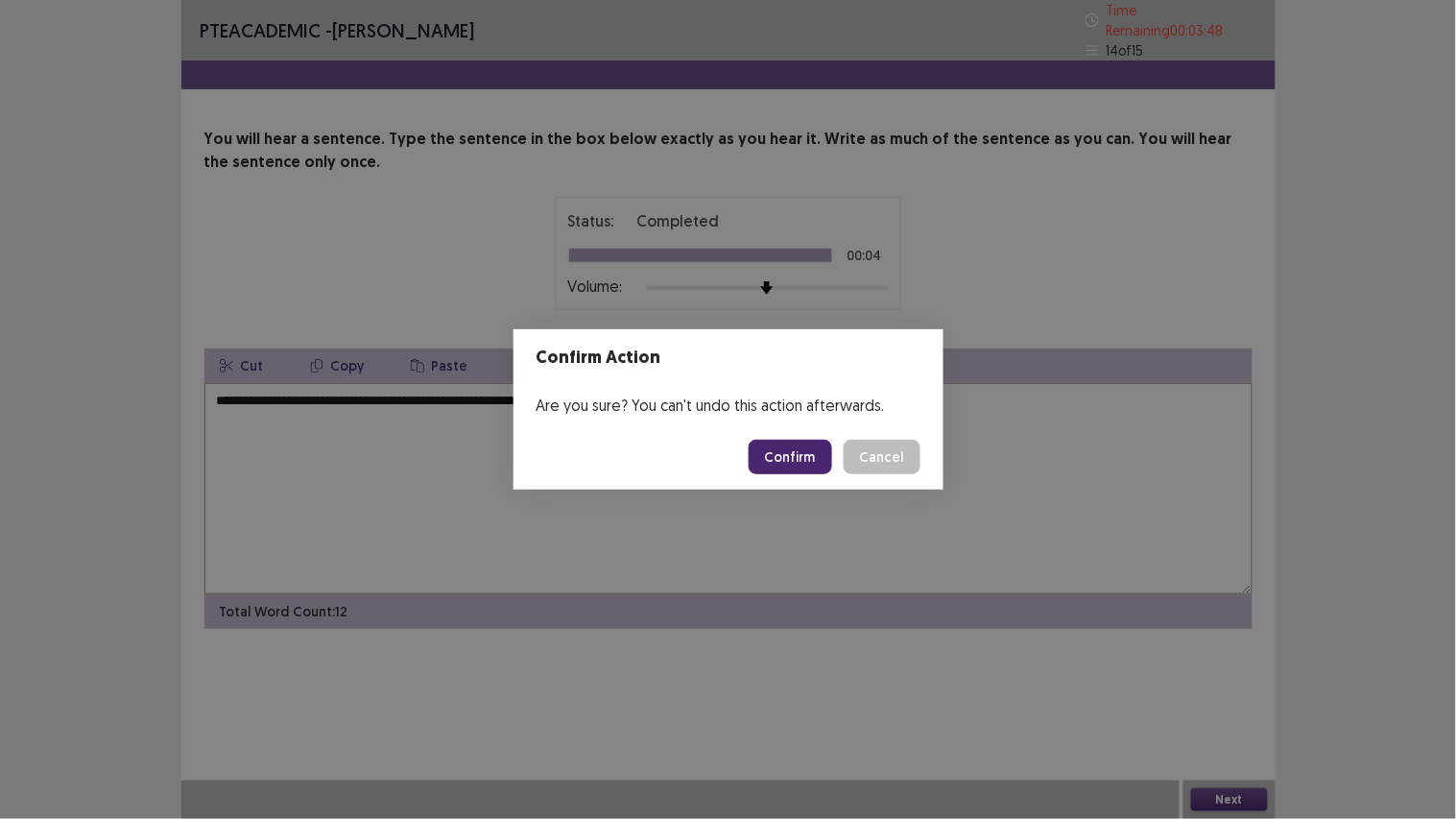
click at [788, 462] on button "Confirm" at bounding box center [790, 456] width 84 height 35
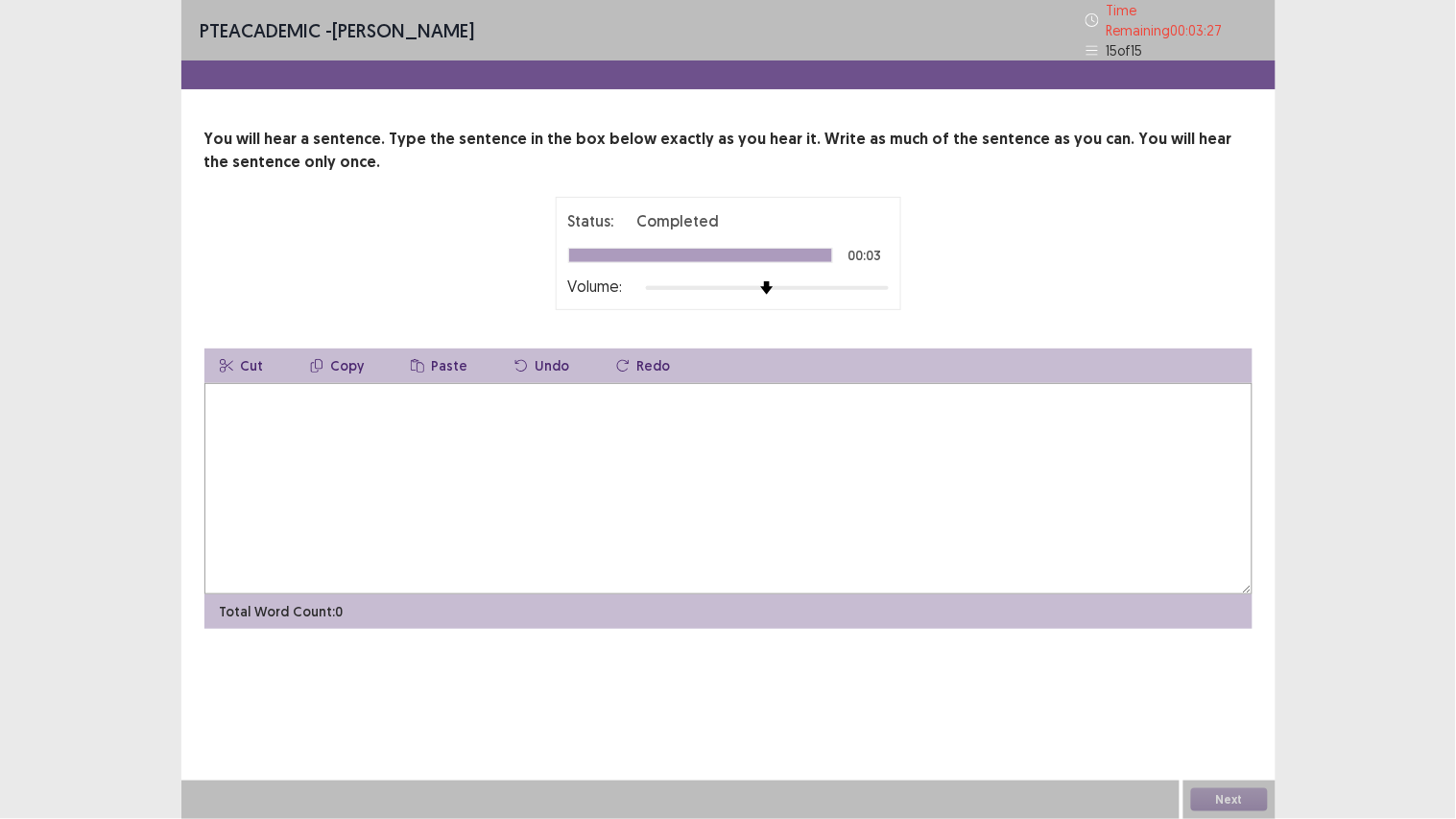
click at [773, 463] on textarea at bounding box center [728, 487] width 1048 height 211
click at [429, 394] on textarea "**********" at bounding box center [728, 487] width 1048 height 211
click at [407, 394] on textarea "**********" at bounding box center [728, 487] width 1048 height 211
click at [547, 395] on textarea "**********" at bounding box center [728, 487] width 1048 height 211
click at [521, 391] on textarea "**********" at bounding box center [728, 487] width 1048 height 211
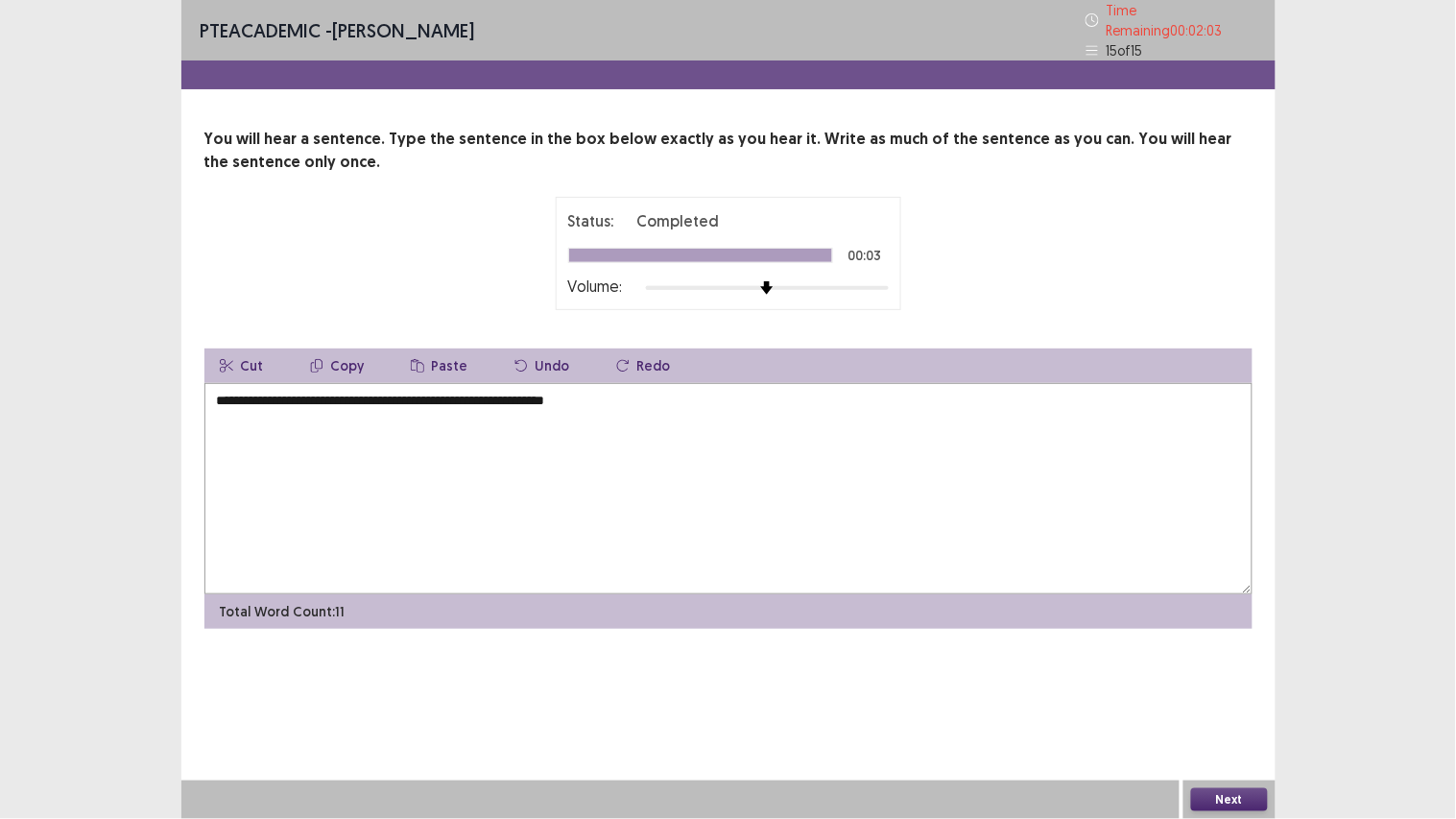
click at [523, 389] on textarea "**********" at bounding box center [728, 487] width 1048 height 211
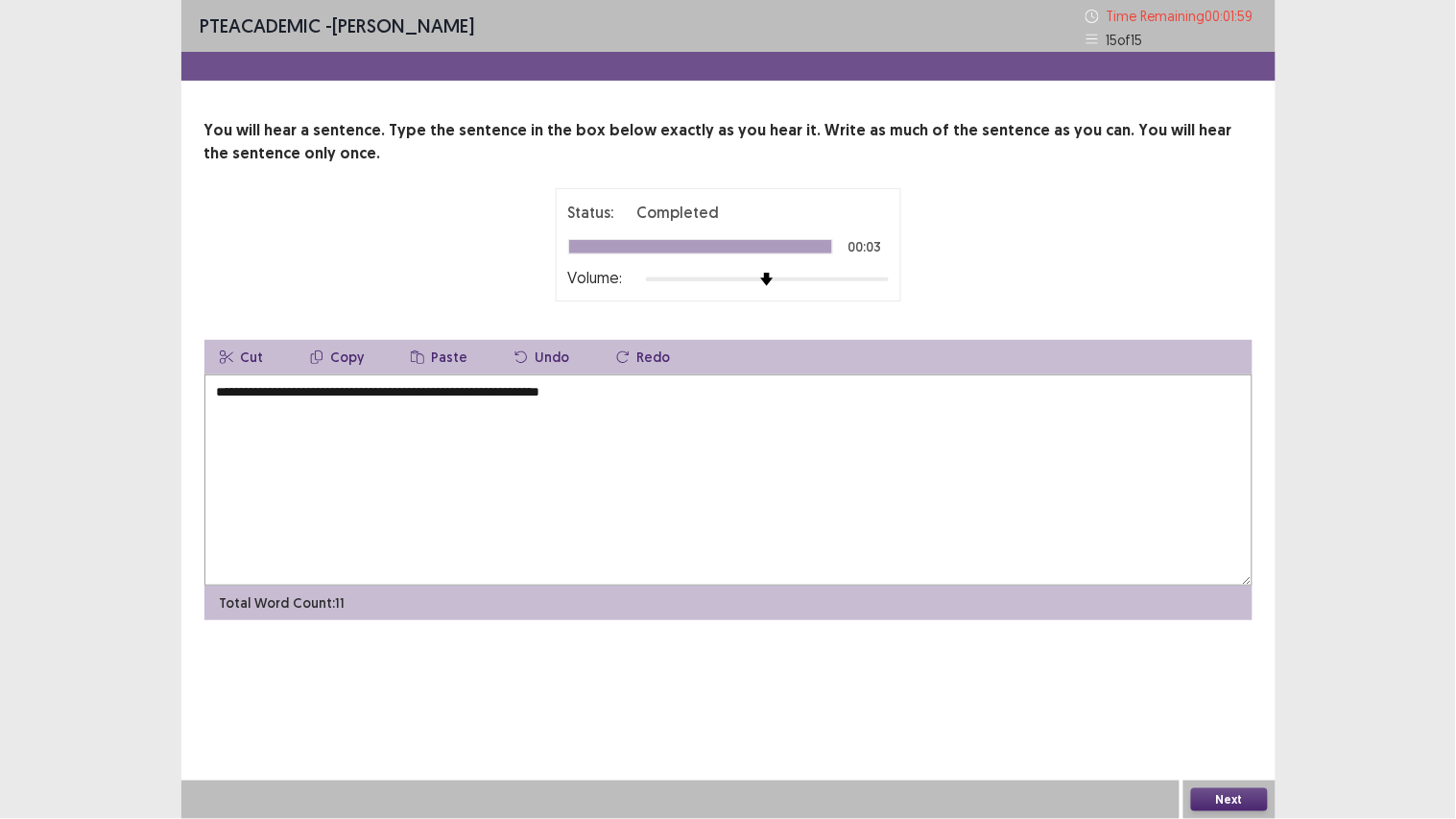
type textarea "**********"
click at [1243, 798] on button "Next" at bounding box center [1228, 799] width 77 height 23
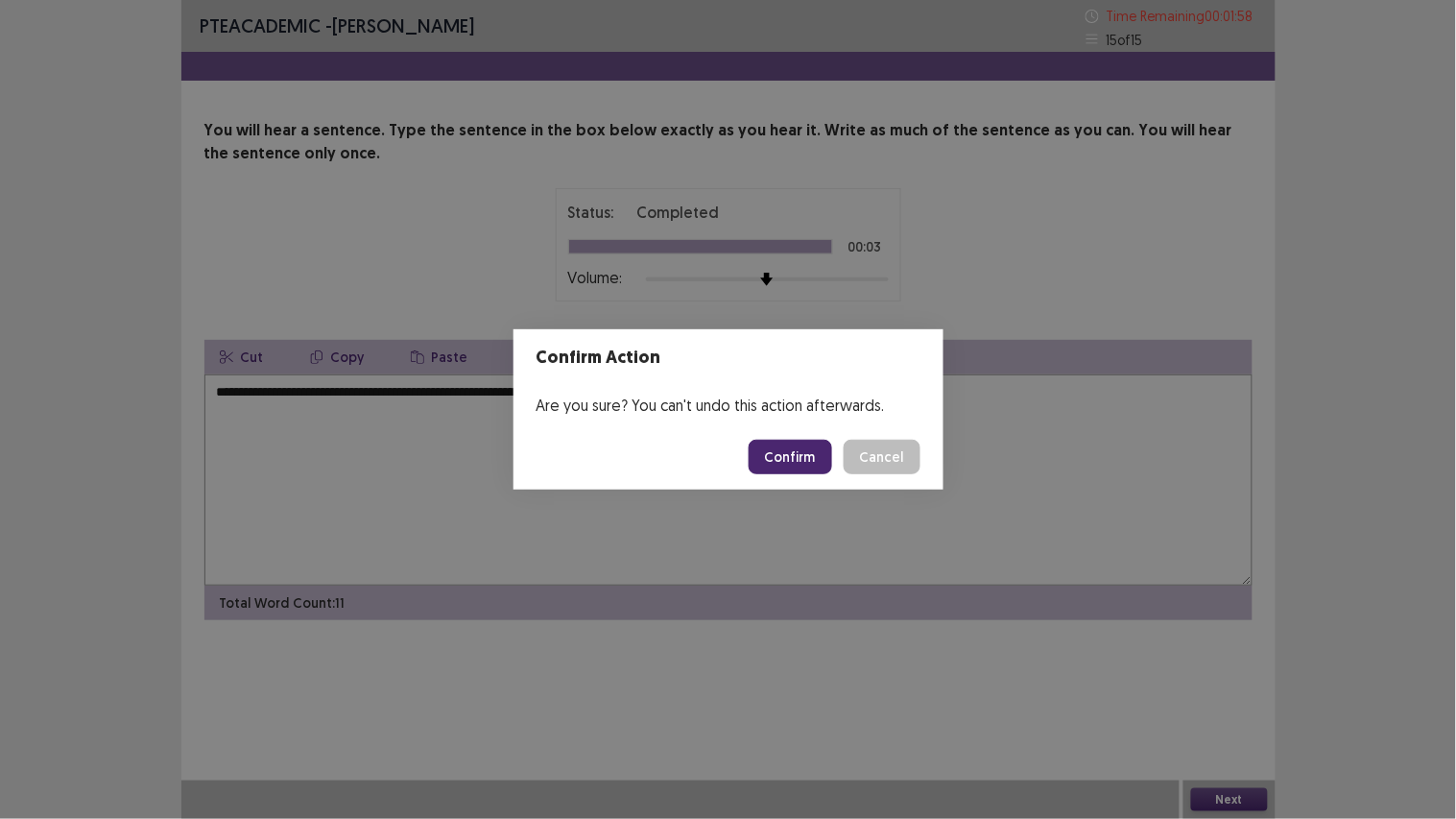
click at [790, 457] on button "Confirm" at bounding box center [790, 456] width 84 height 35
